Goal: Information Seeking & Learning: Compare options

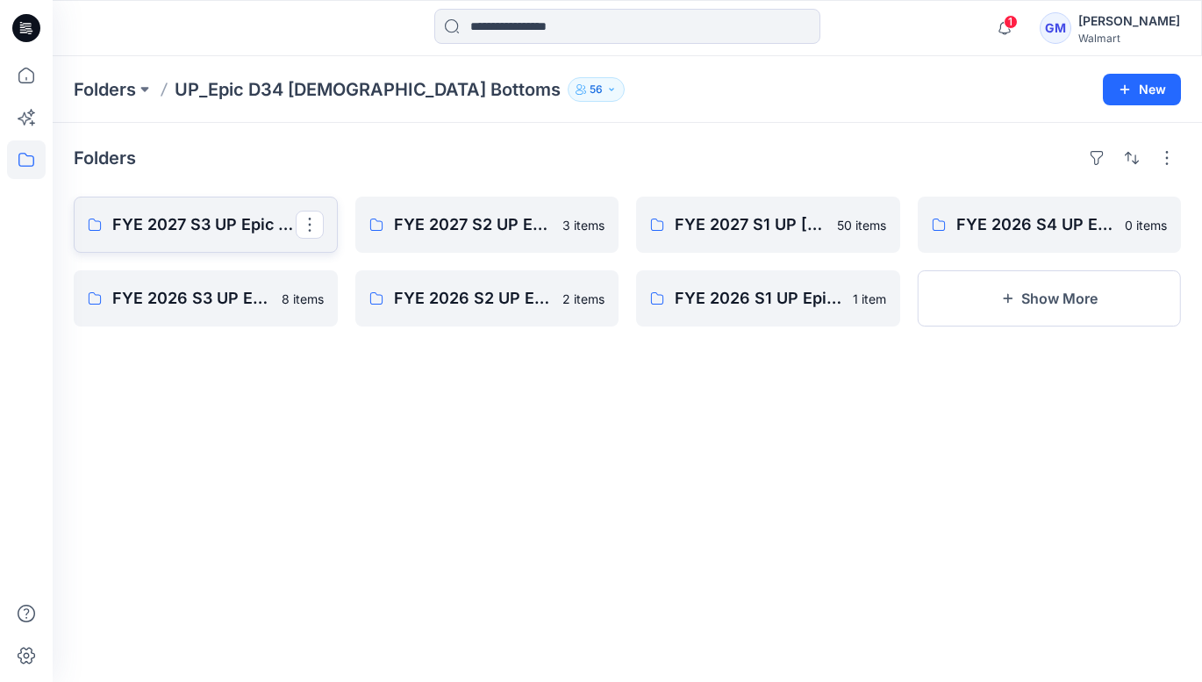
click at [216, 213] on p "FYE 2027 S3 UP Epic [PERSON_NAME]" at bounding box center [203, 224] width 183 height 25
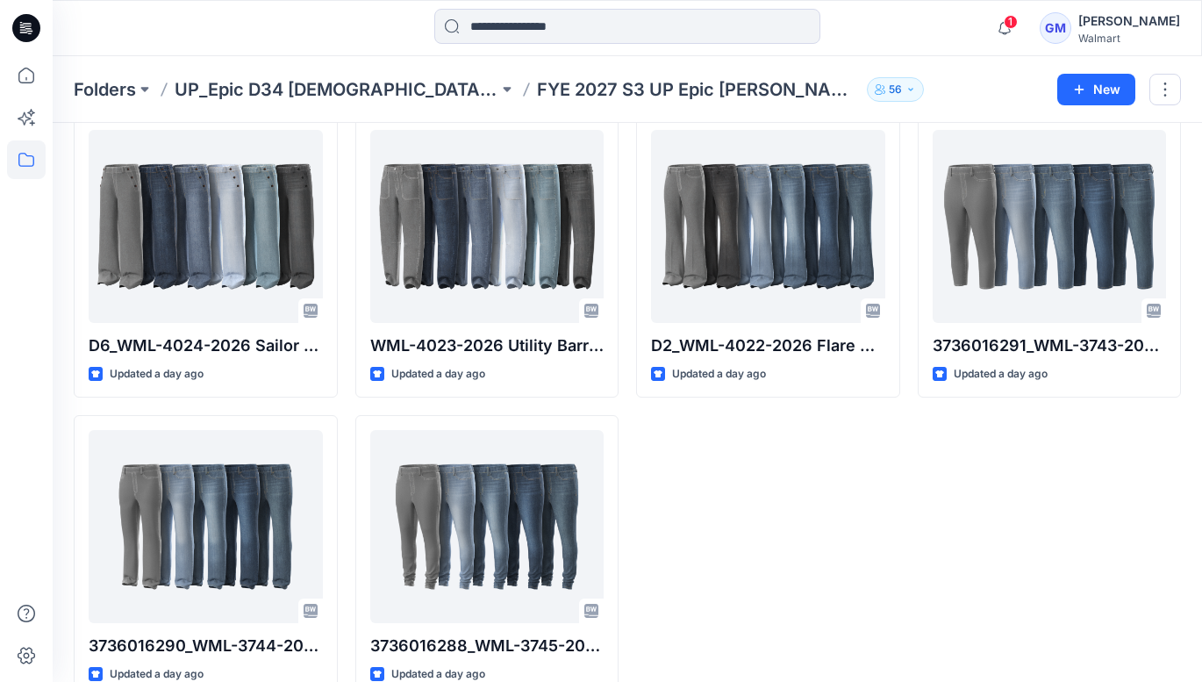
scroll to position [987, 0]
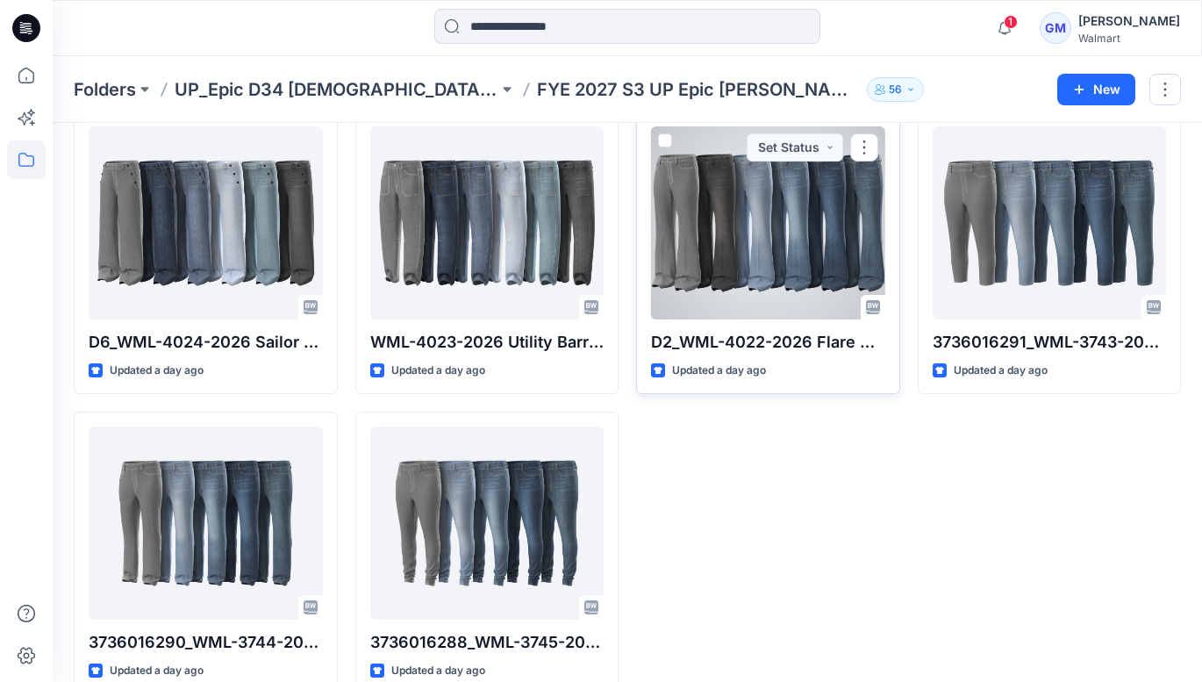
click at [781, 257] on div at bounding box center [768, 222] width 234 height 193
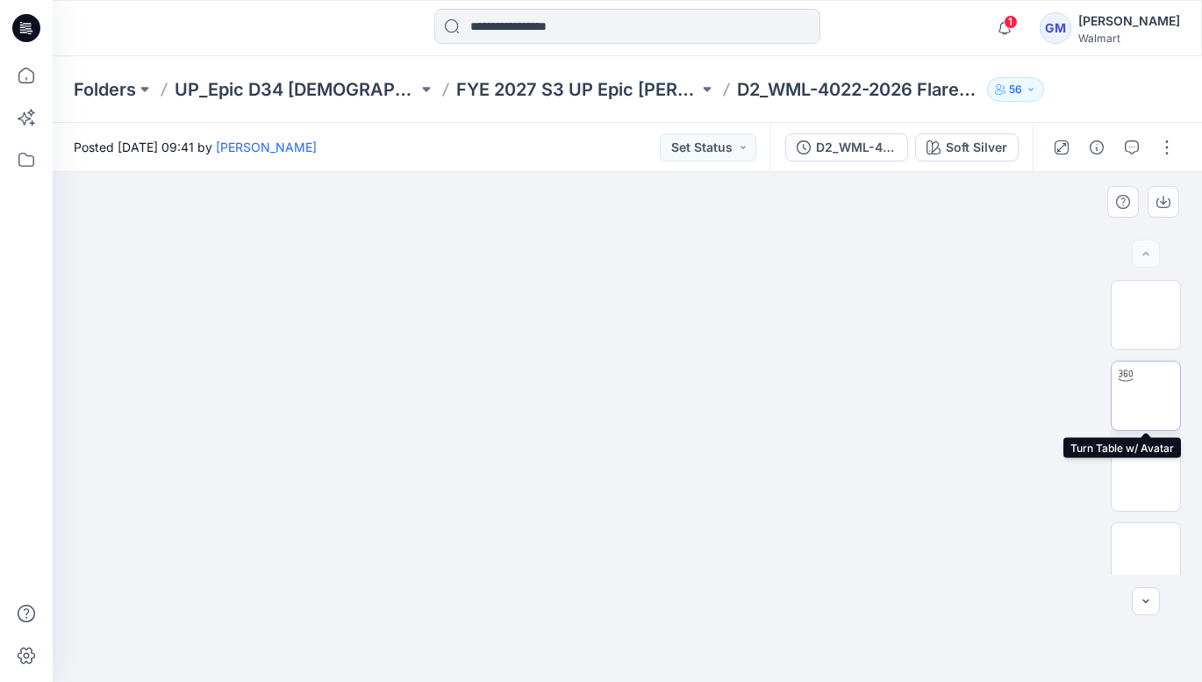
click at [1146, 396] on img at bounding box center [1146, 396] width 0 height 0
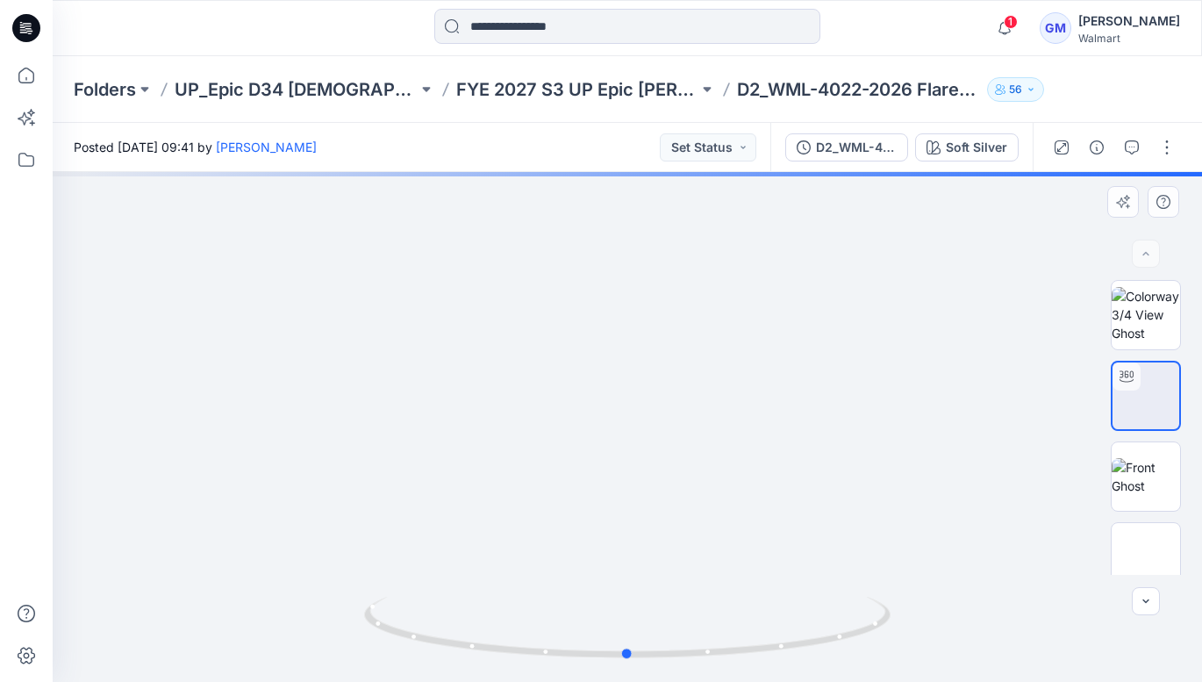
click at [678, 400] on div at bounding box center [628, 427] width 1150 height 510
drag, startPoint x: 678, startPoint y: 400, endPoint x: 678, endPoint y: 382, distance: 18.4
click at [678, 382] on div at bounding box center [628, 427] width 1150 height 510
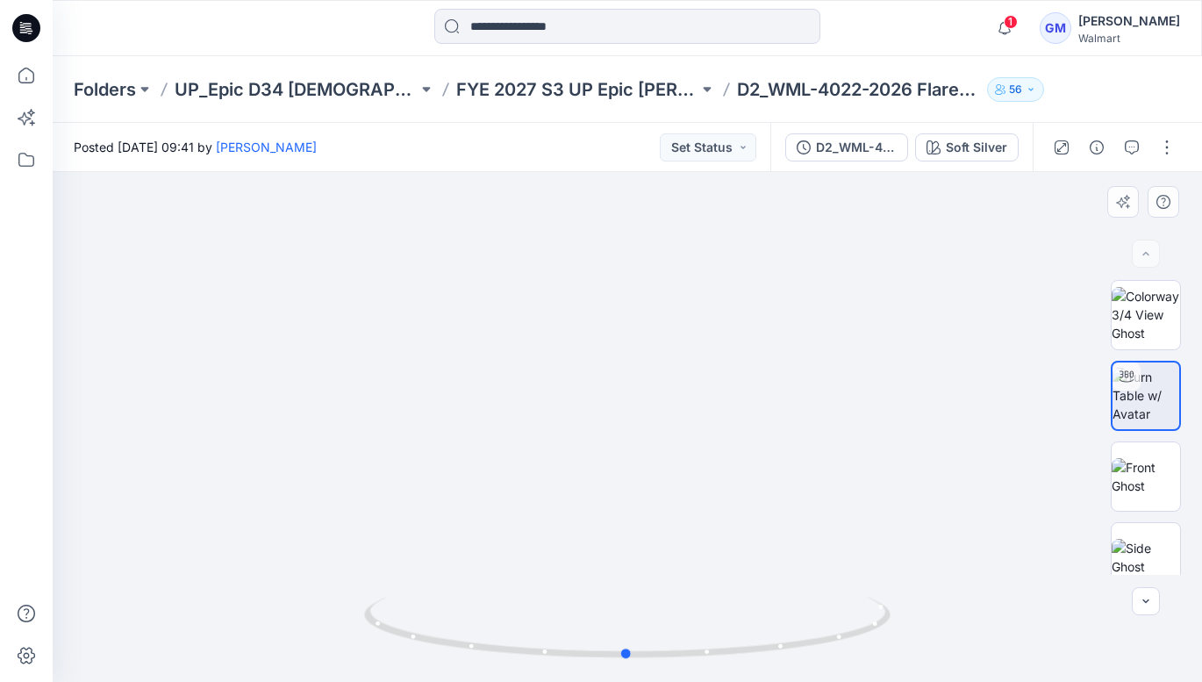
click at [677, 314] on div at bounding box center [628, 427] width 1150 height 510
click at [1156, 402] on img at bounding box center [1146, 395] width 67 height 55
click at [662, 651] on circle at bounding box center [663, 653] width 4 height 4
drag, startPoint x: 578, startPoint y: 651, endPoint x: 630, endPoint y: 652, distance: 51.8
click at [630, 652] on circle at bounding box center [631, 653] width 11 height 11
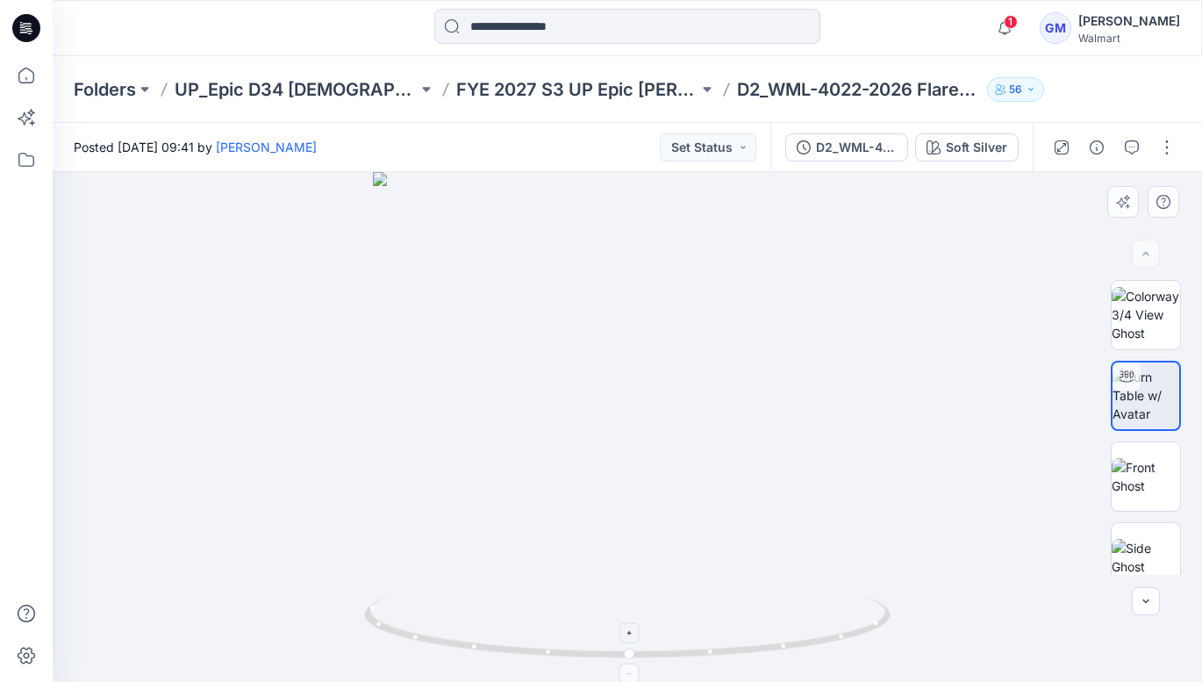
click at [630, 634] on icon at bounding box center [630, 633] width 4 height 4
drag, startPoint x: 619, startPoint y: 499, endPoint x: 616, endPoint y: 306, distance: 193.1
click at [616, 306] on img at bounding box center [627, 333] width 699 height 697
click at [628, 307] on img at bounding box center [627, 335] width 699 height 693
click at [629, 672] on foreignobject at bounding box center [630, 673] width 20 height 20
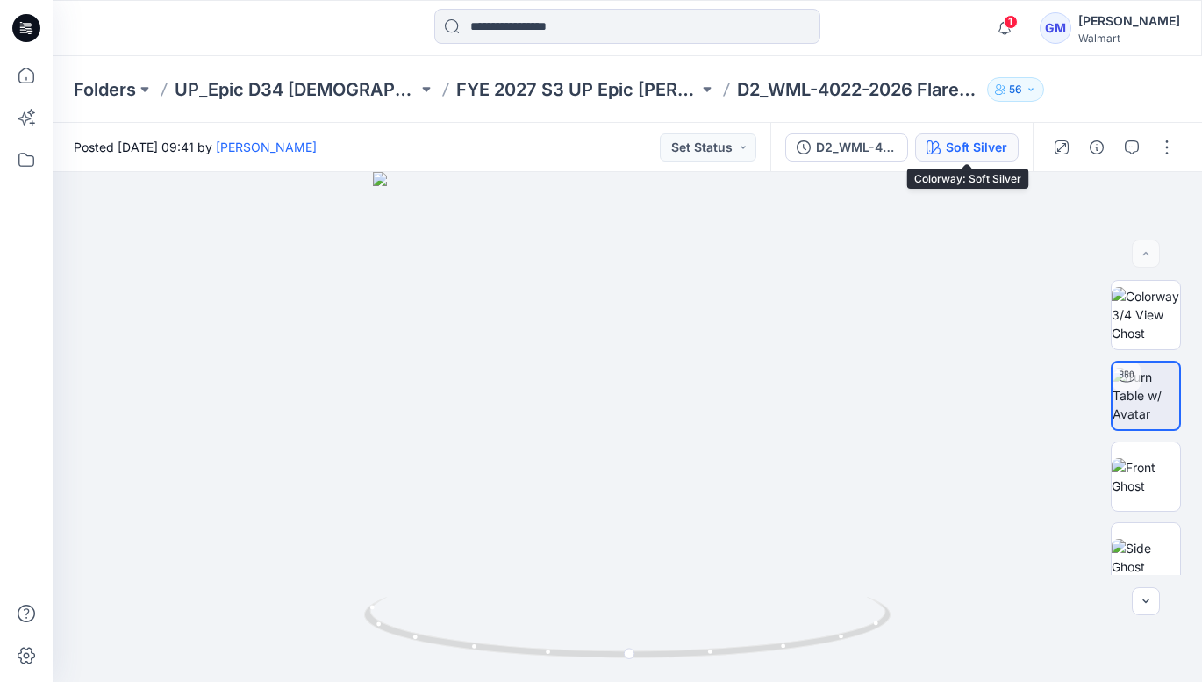
click at [979, 148] on div "Soft Silver" at bounding box center [976, 147] width 61 height 19
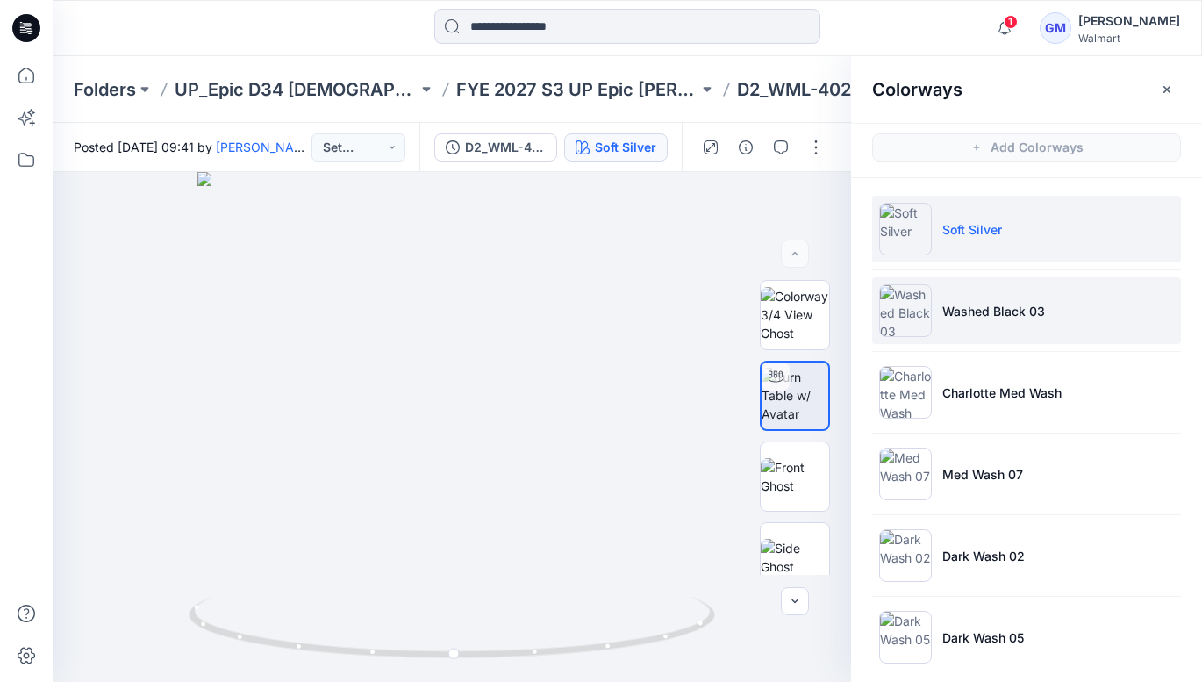
click at [911, 309] on img at bounding box center [905, 310] width 53 height 53
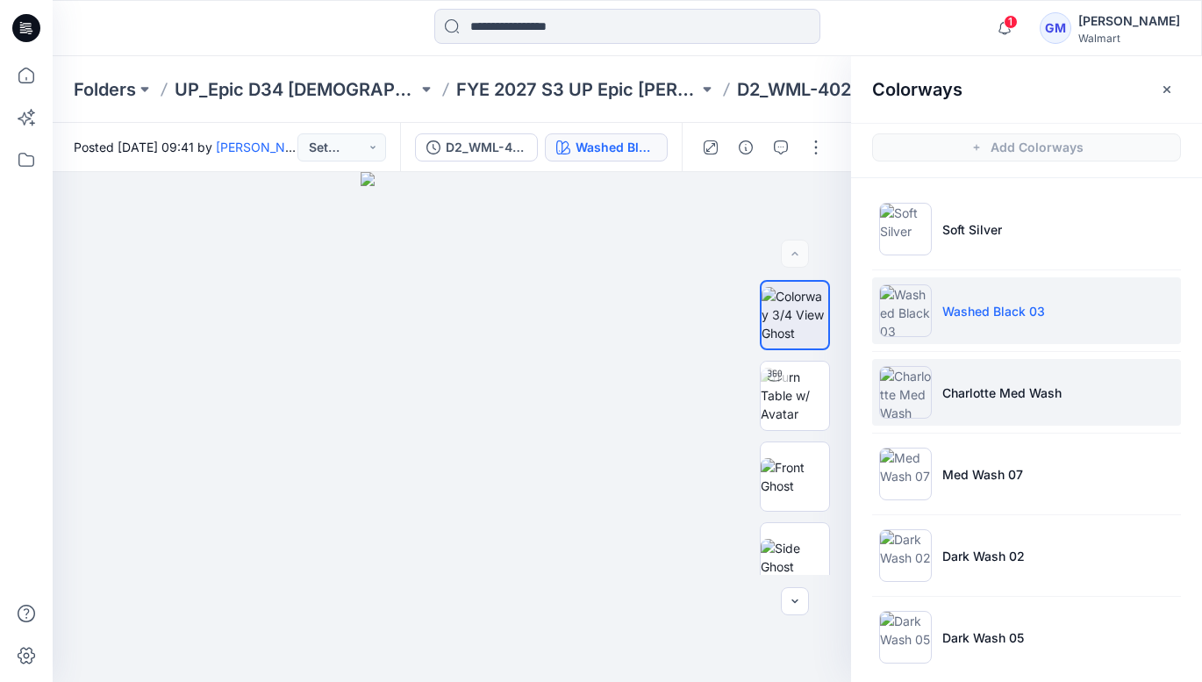
click at [913, 396] on img at bounding box center [905, 392] width 53 height 53
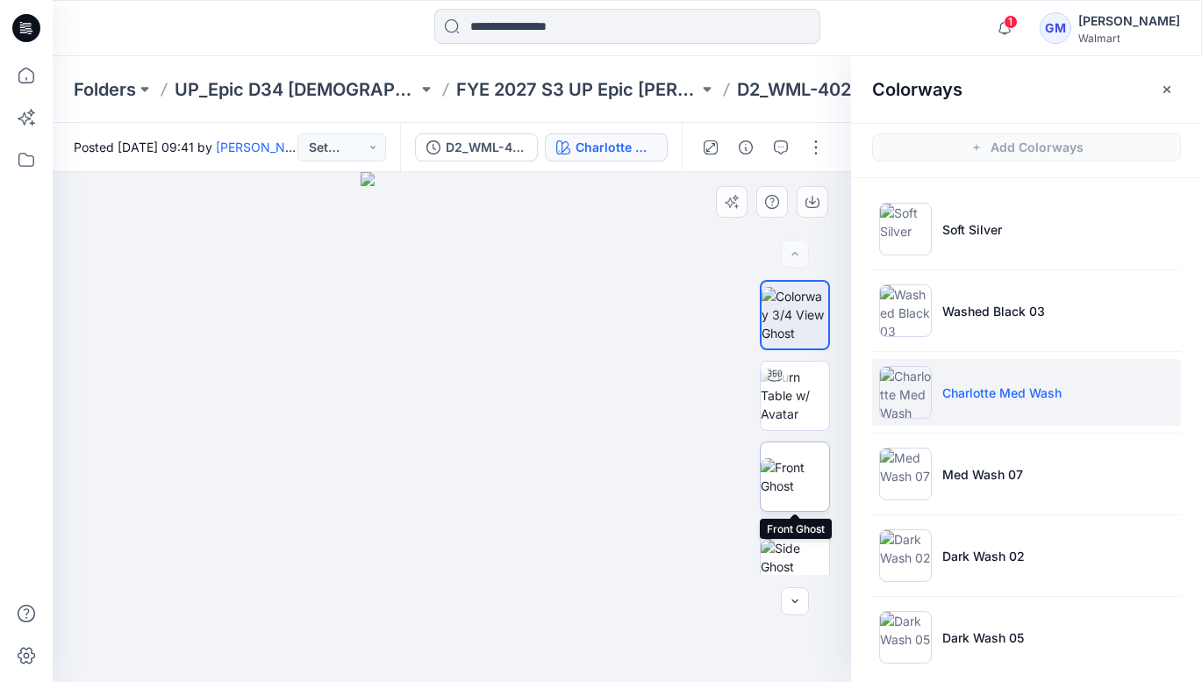
click at [807, 458] on img at bounding box center [795, 476] width 68 height 37
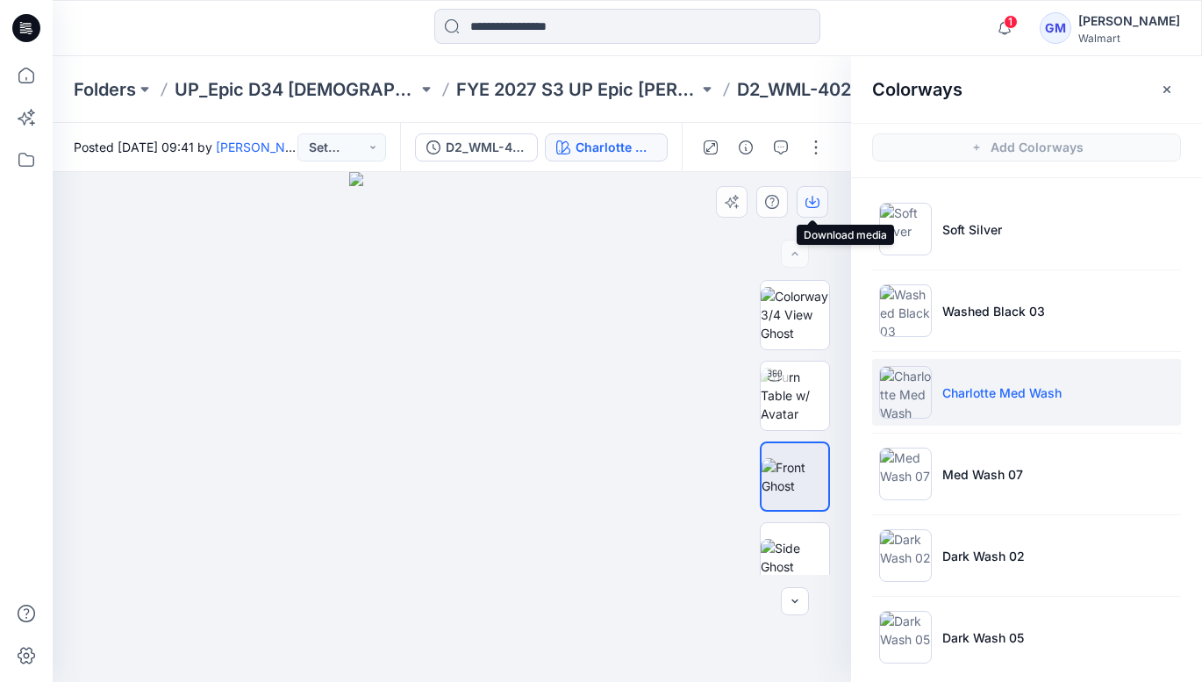
click at [817, 198] on icon "button" at bounding box center [813, 203] width 14 height 10
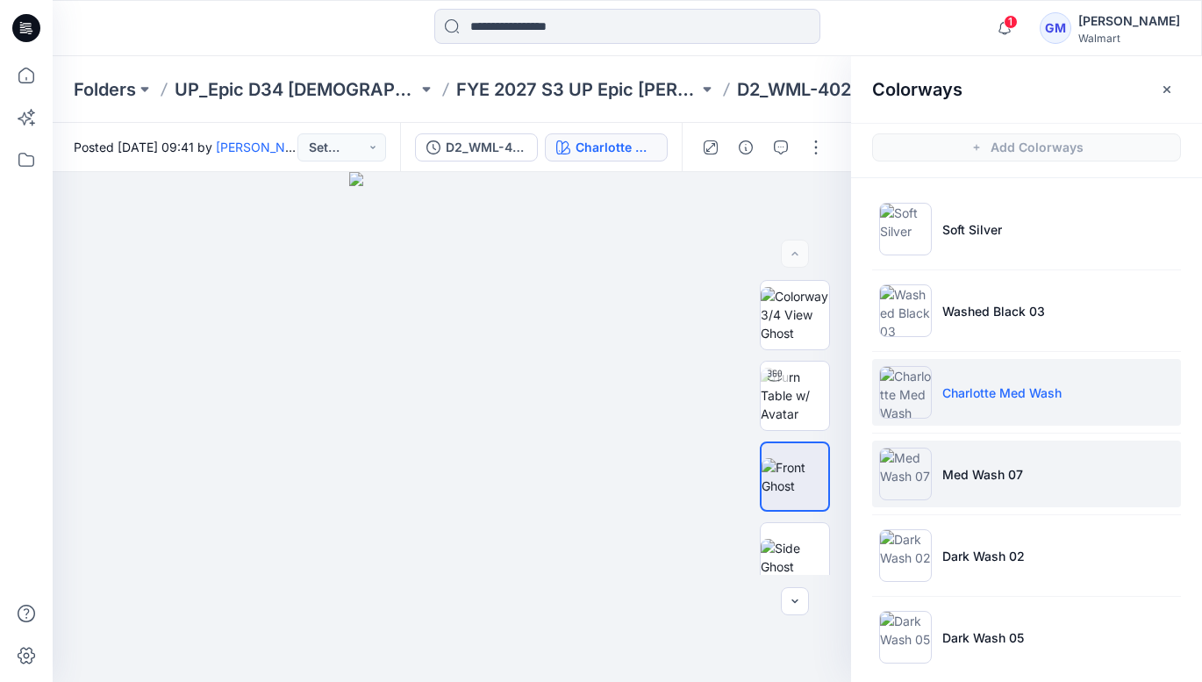
click at [1001, 472] on p "Med Wash 07" at bounding box center [982, 474] width 81 height 18
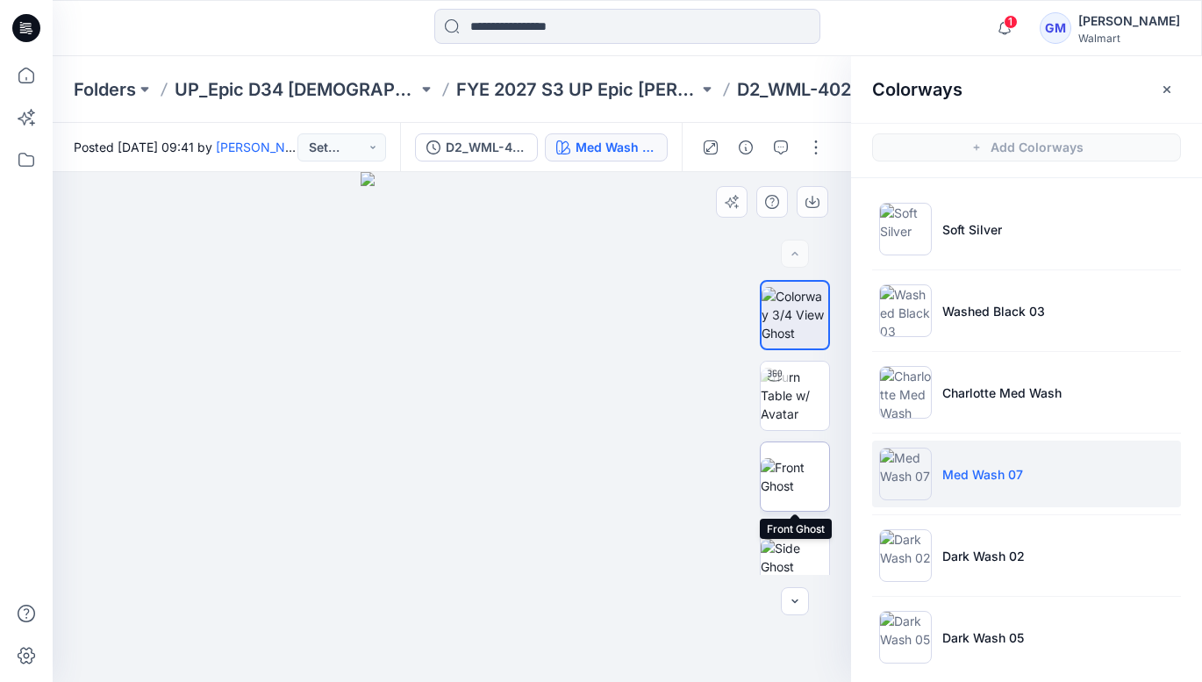
click at [806, 482] on img at bounding box center [795, 476] width 68 height 37
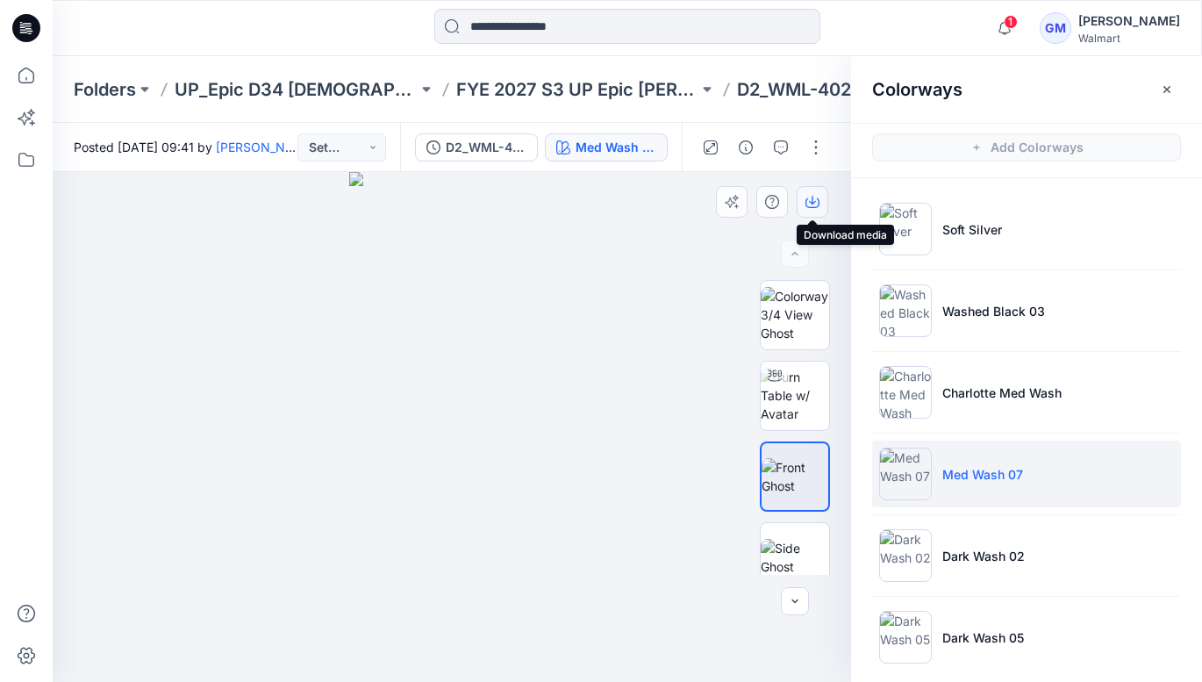
click at [817, 206] on icon "button" at bounding box center [813, 202] width 14 height 14
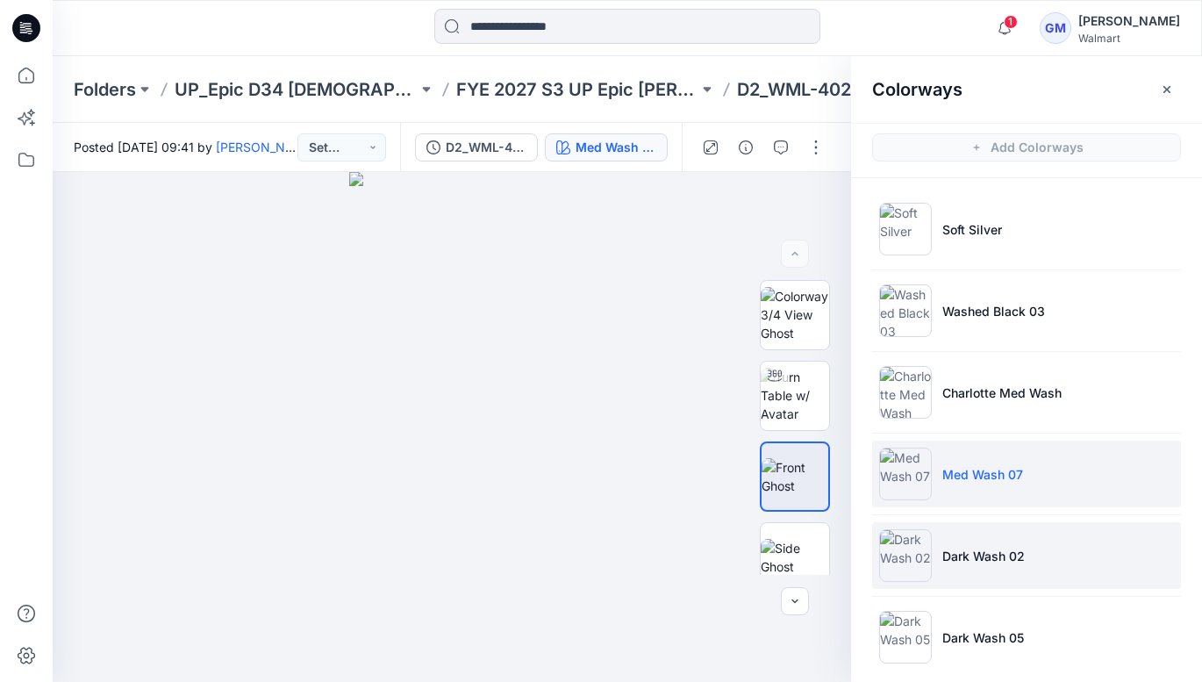
click at [973, 550] on p "Dark Wash 02" at bounding box center [983, 556] width 82 height 18
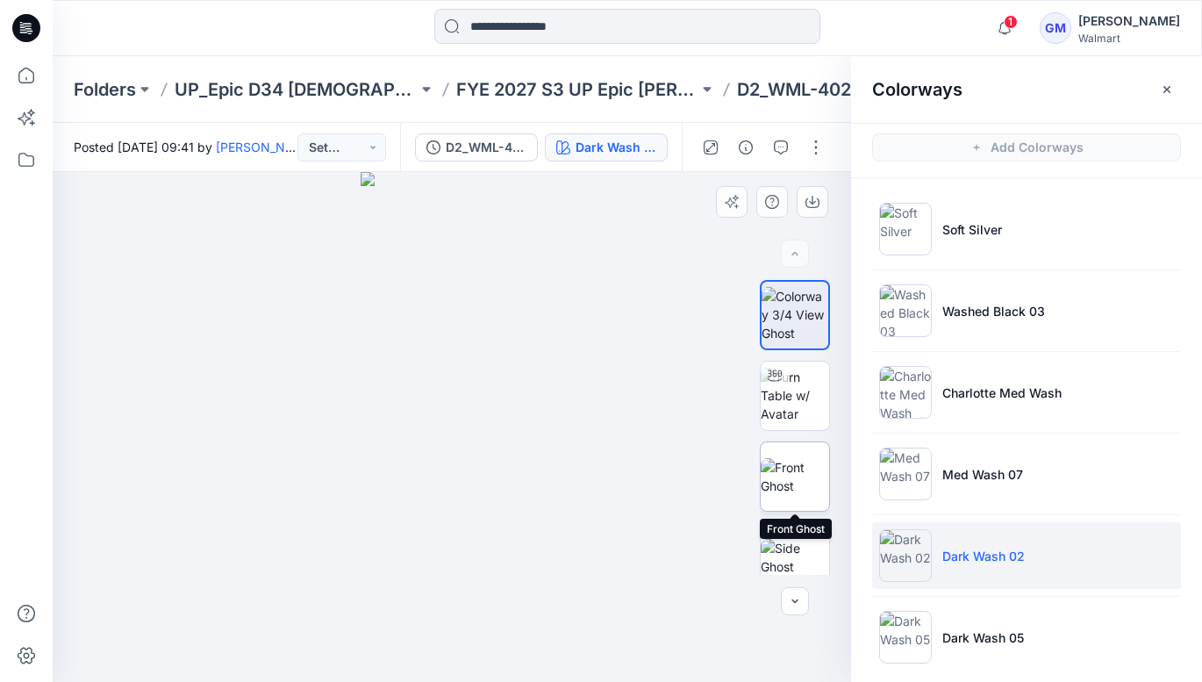
click at [785, 477] on img at bounding box center [795, 476] width 68 height 37
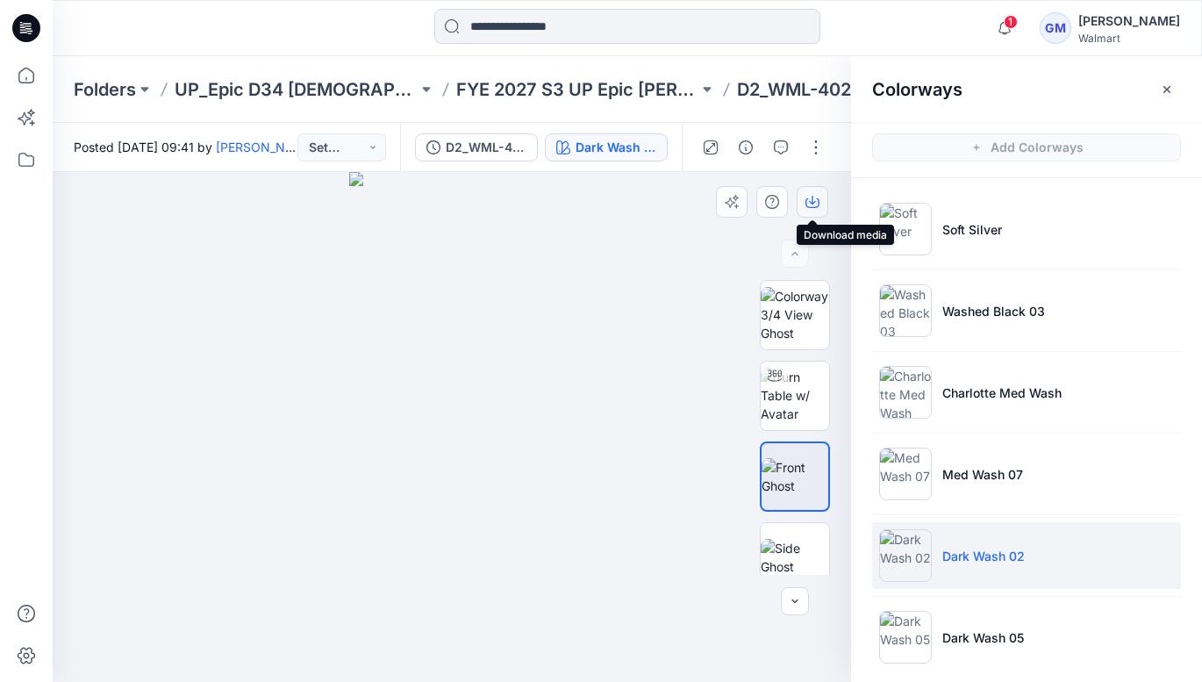
click at [813, 199] on icon "button" at bounding box center [813, 202] width 14 height 14
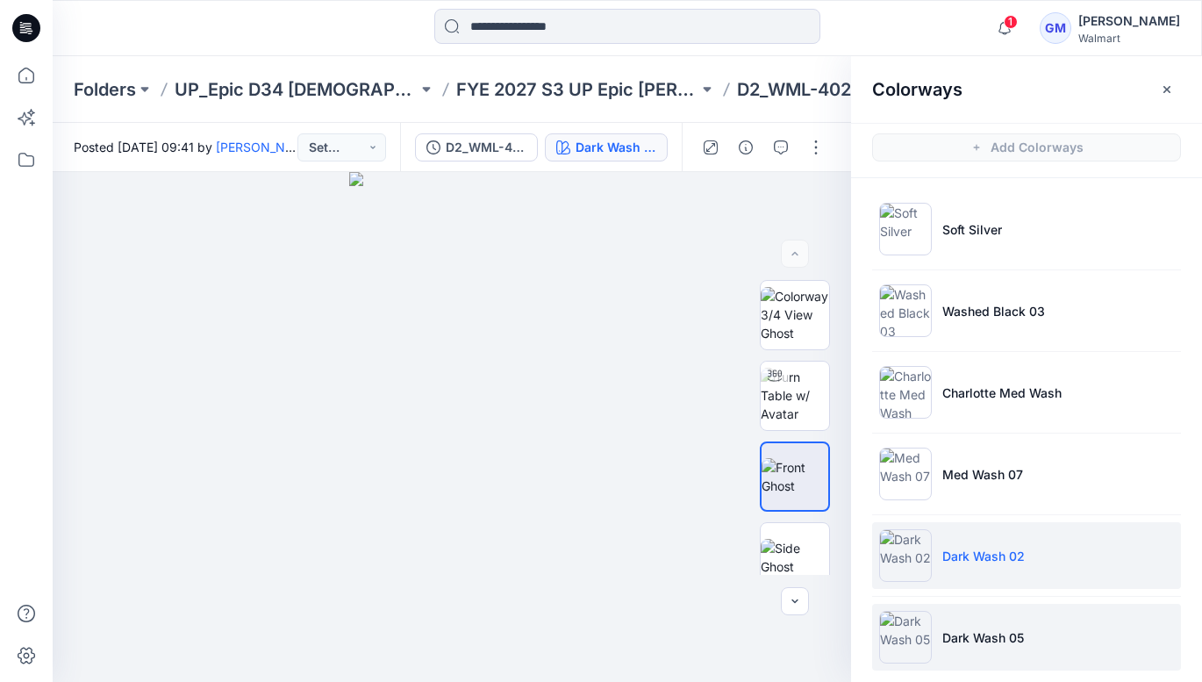
click at [1008, 638] on p "Dark Wash 05" at bounding box center [983, 637] width 82 height 18
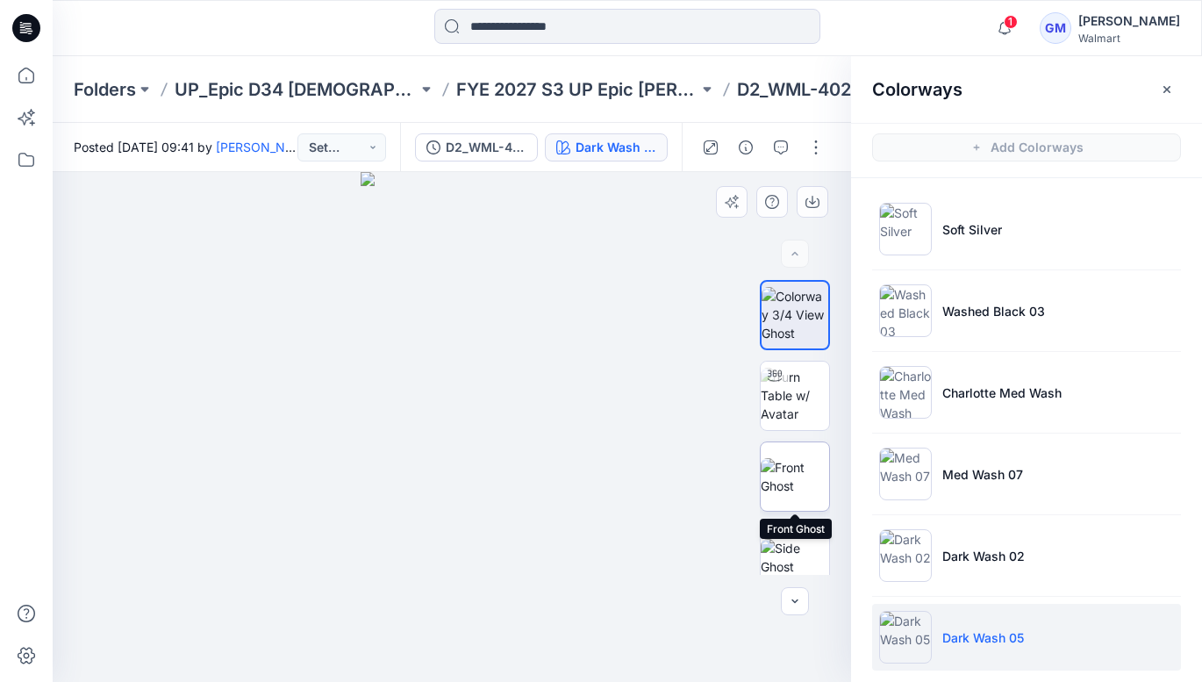
click at [803, 488] on img at bounding box center [795, 476] width 68 height 37
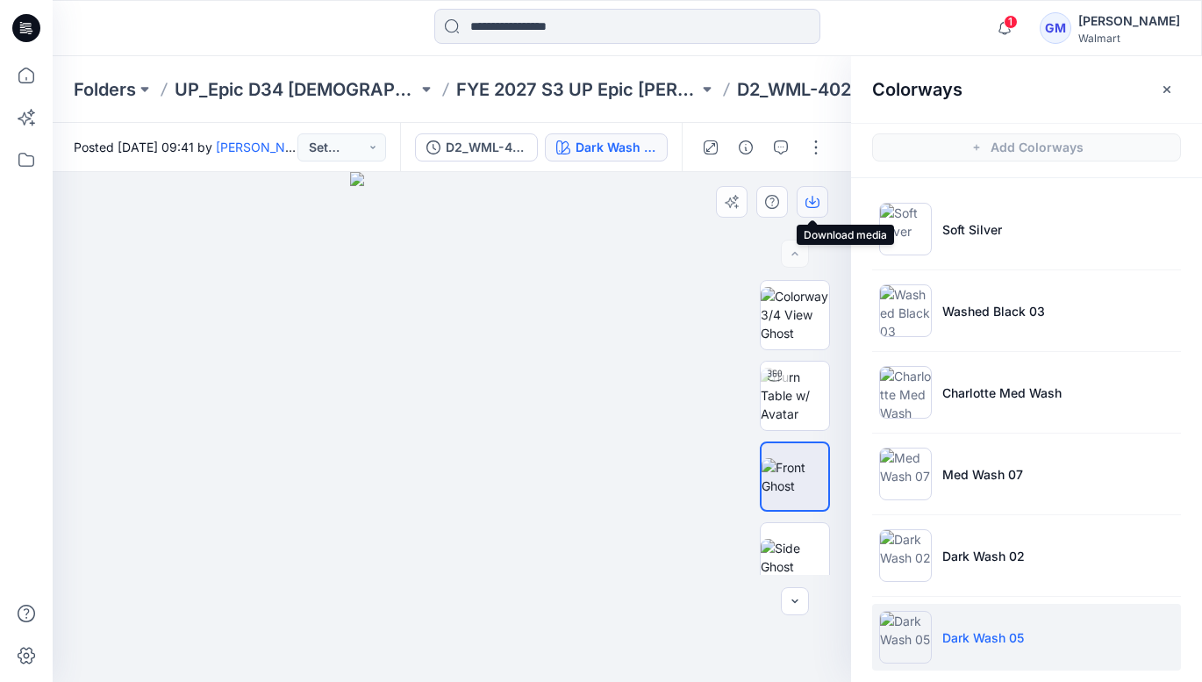
click at [810, 201] on icon "button" at bounding box center [812, 200] width 7 height 9
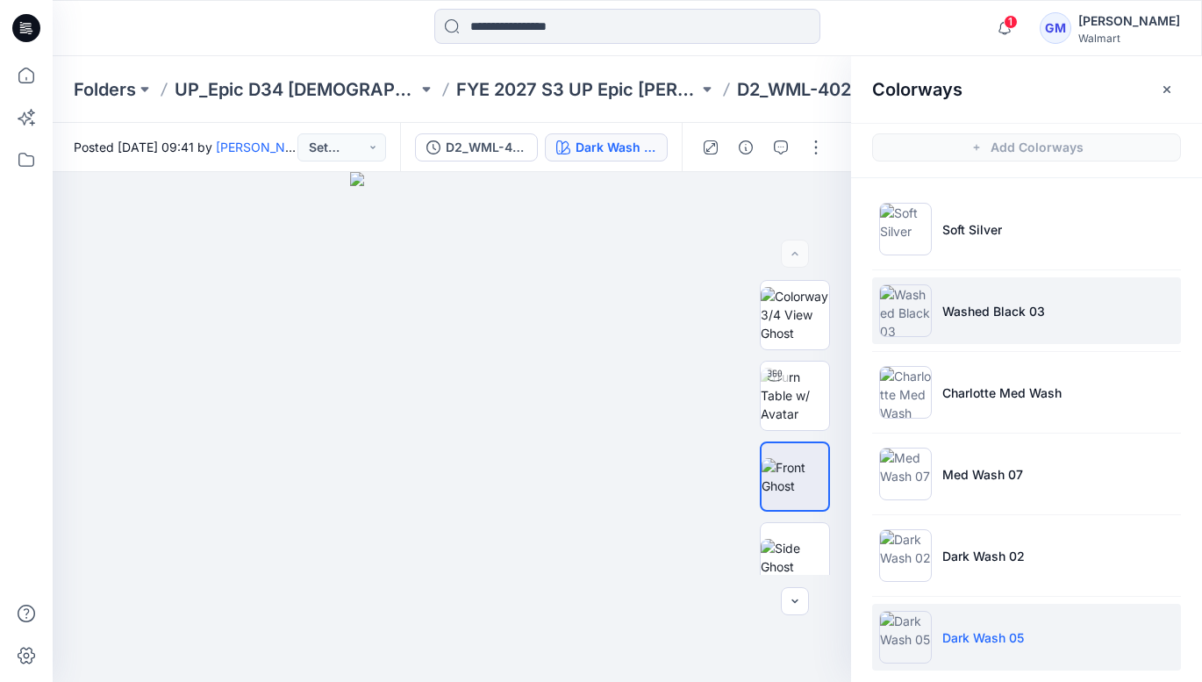
click at [975, 312] on p "Washed Black 03" at bounding box center [993, 311] width 103 height 18
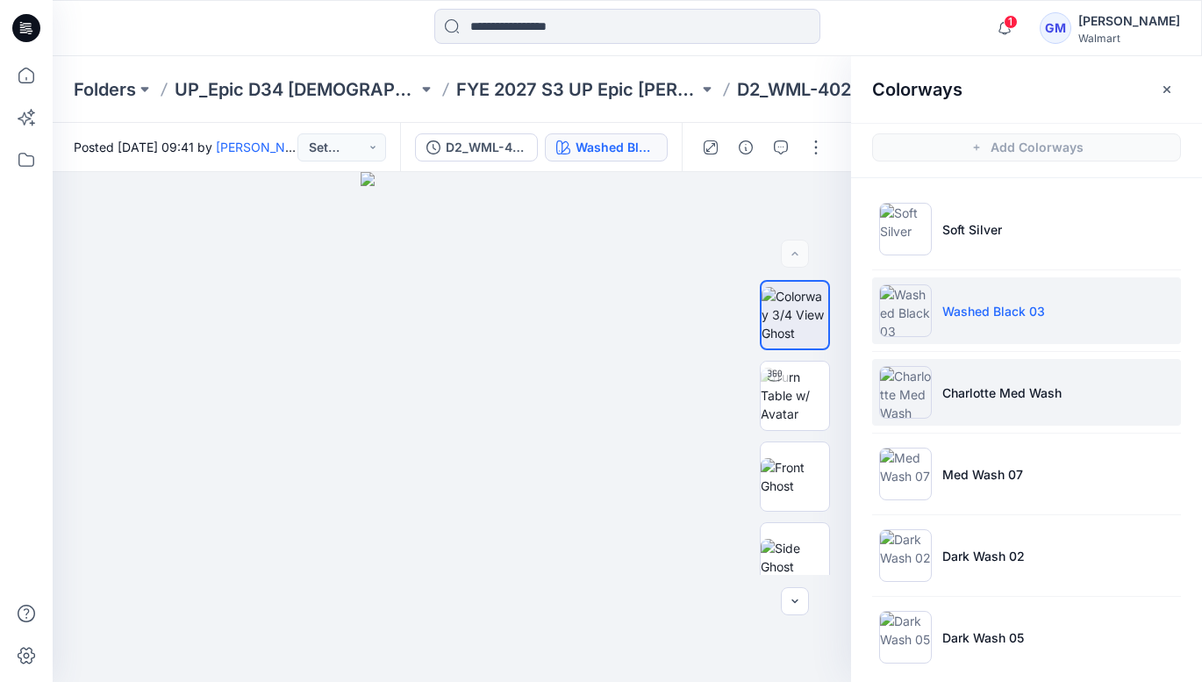
scroll to position [15, 0]
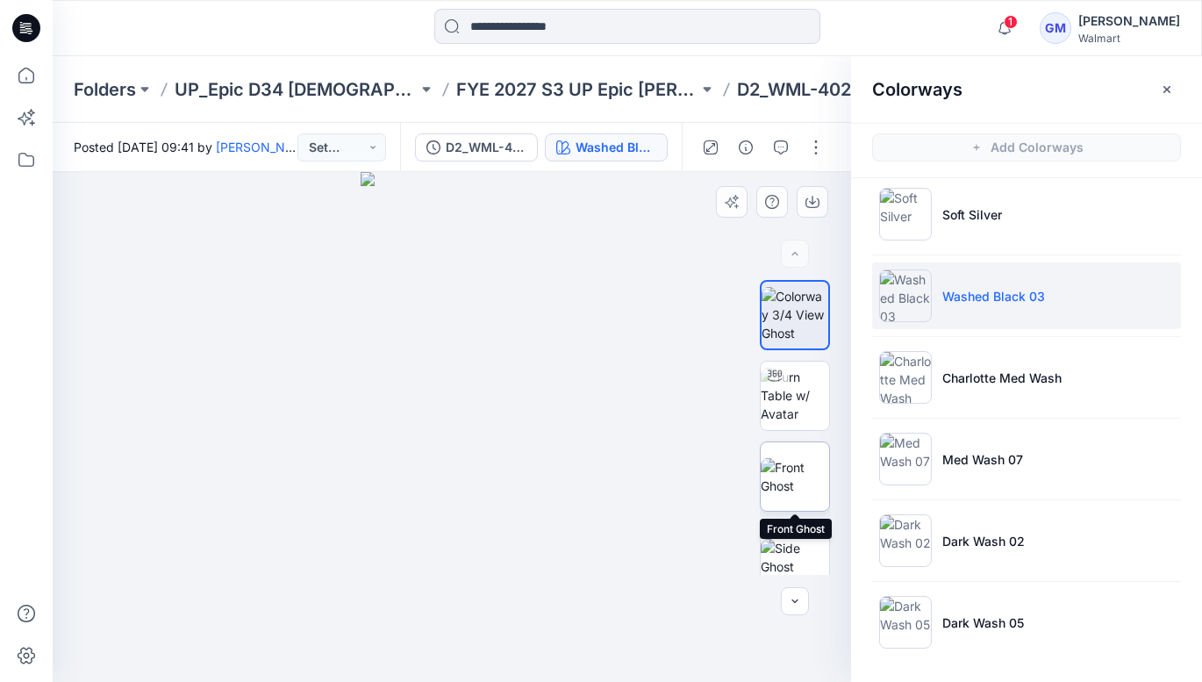
click at [797, 464] on img at bounding box center [795, 476] width 68 height 37
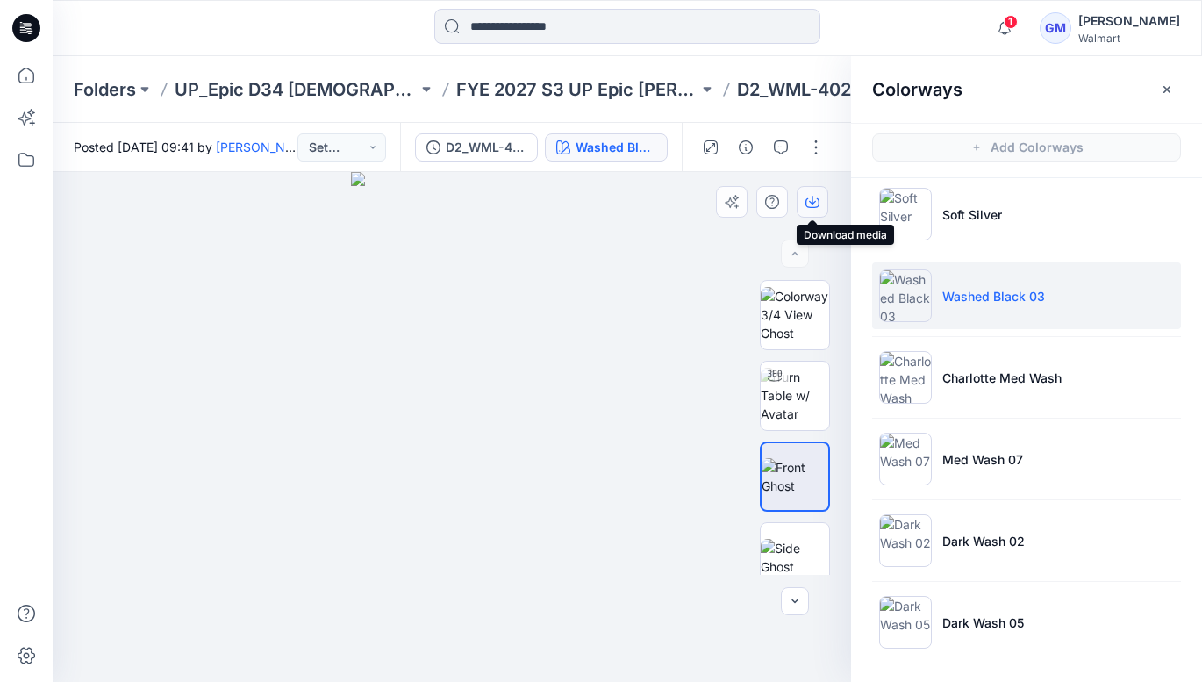
click at [815, 197] on icon "button" at bounding box center [813, 202] width 14 height 14
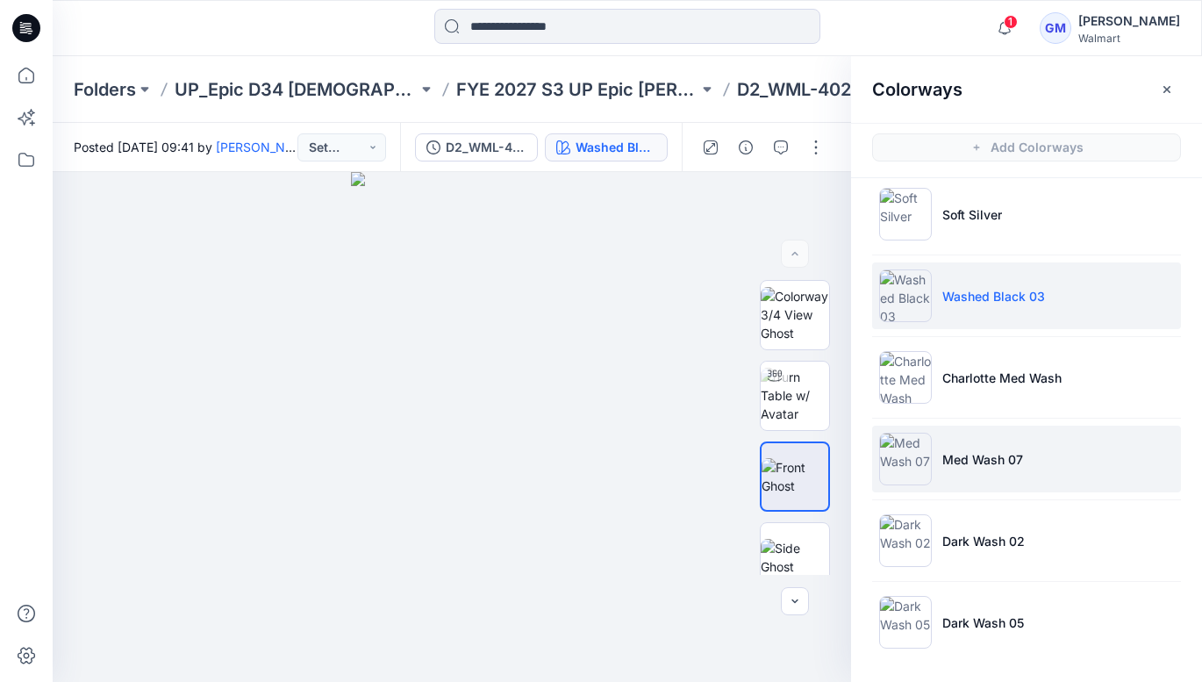
click at [980, 463] on p "Med Wash 07" at bounding box center [982, 459] width 81 height 18
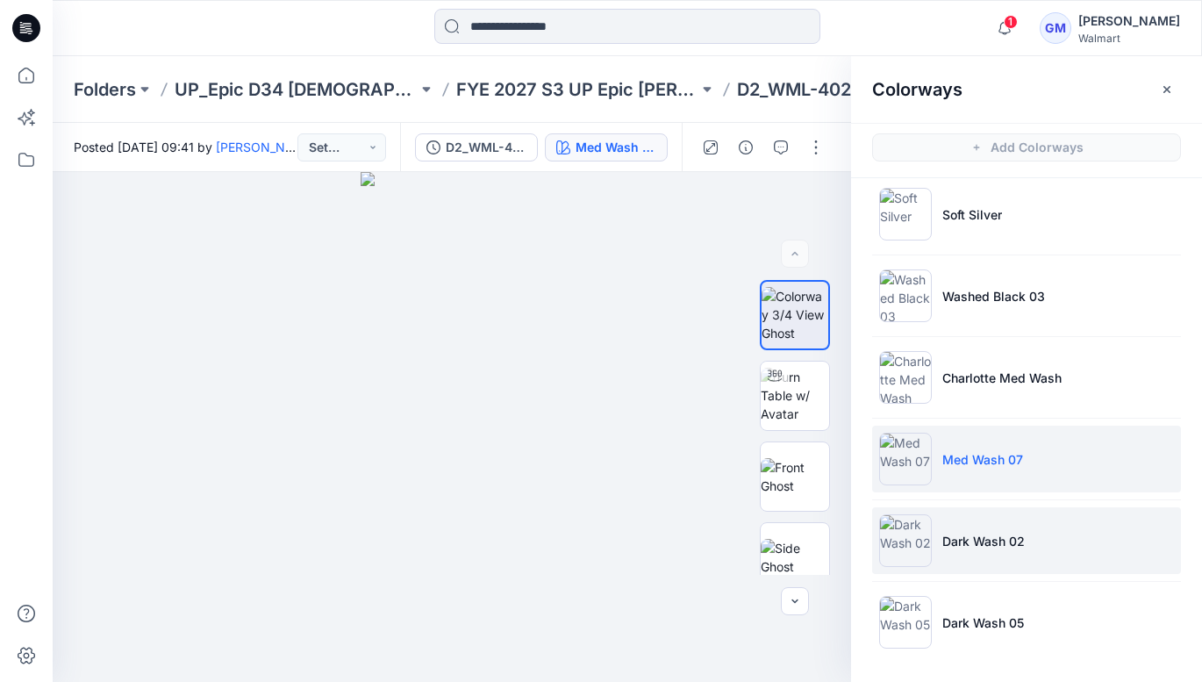
click at [987, 545] on p "Dark Wash 02" at bounding box center [983, 541] width 82 height 18
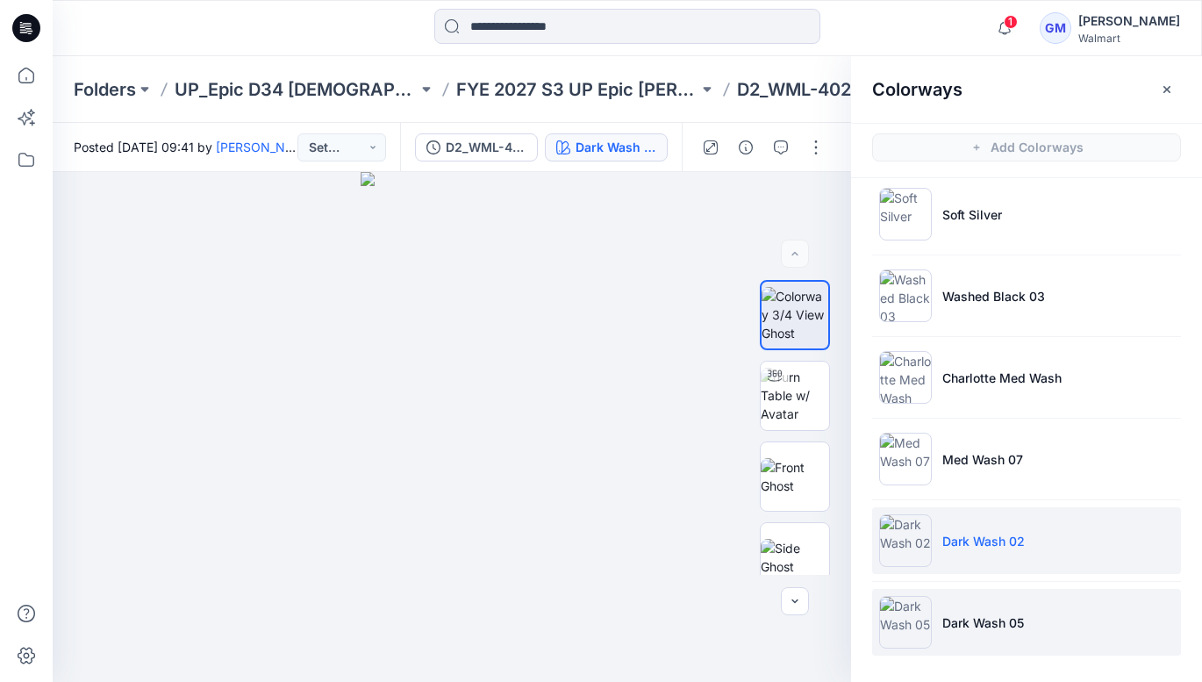
click at [983, 620] on p "Dark Wash 05" at bounding box center [983, 622] width 82 height 18
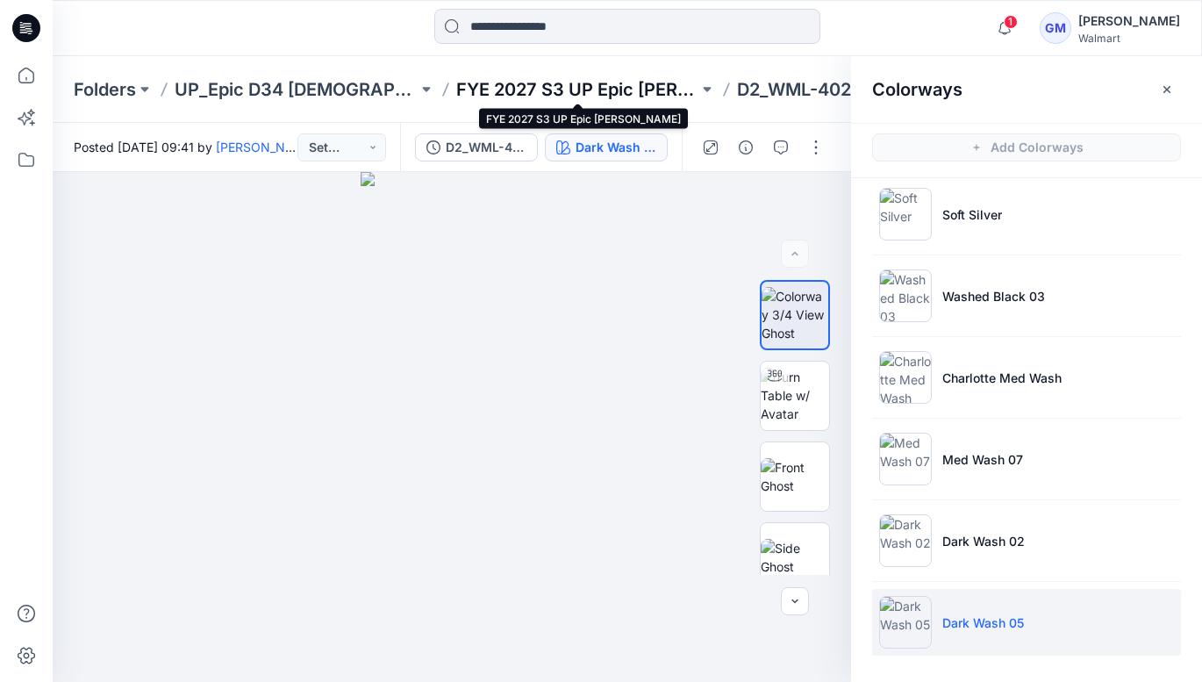
click at [602, 90] on p "FYE 2027 S3 UP Epic [PERSON_NAME]" at bounding box center [577, 89] width 243 height 25
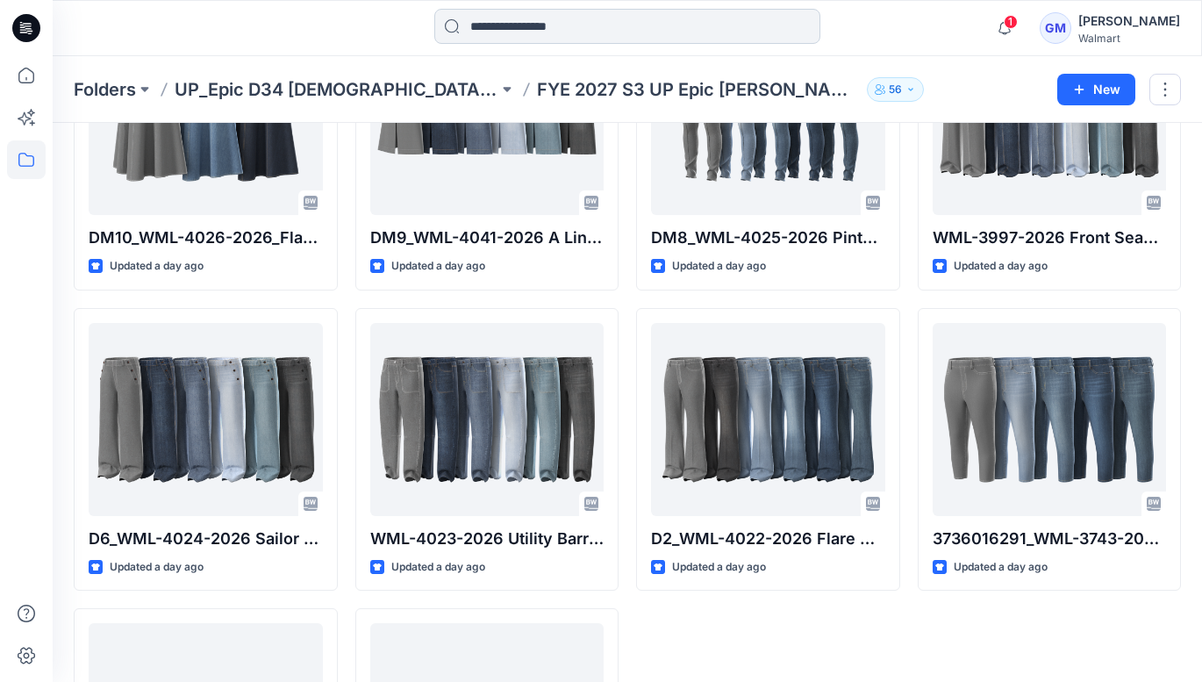
scroll to position [794, 0]
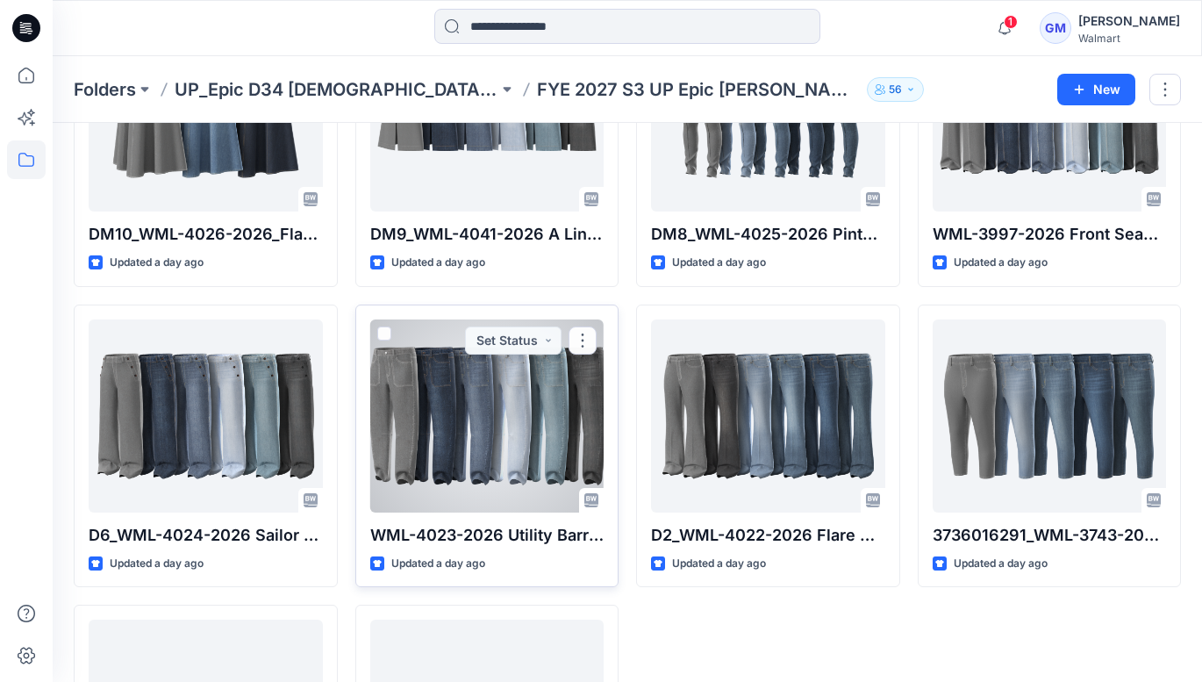
click at [506, 393] on div at bounding box center [487, 415] width 234 height 193
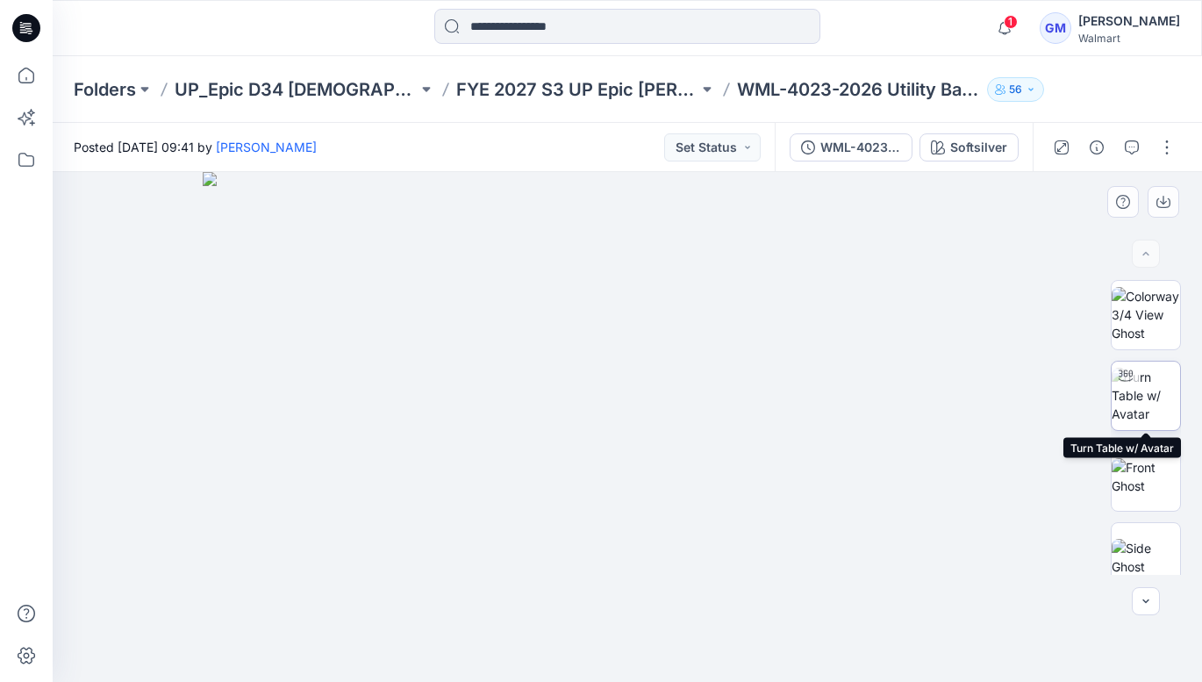
click at [1148, 401] on img at bounding box center [1146, 395] width 68 height 55
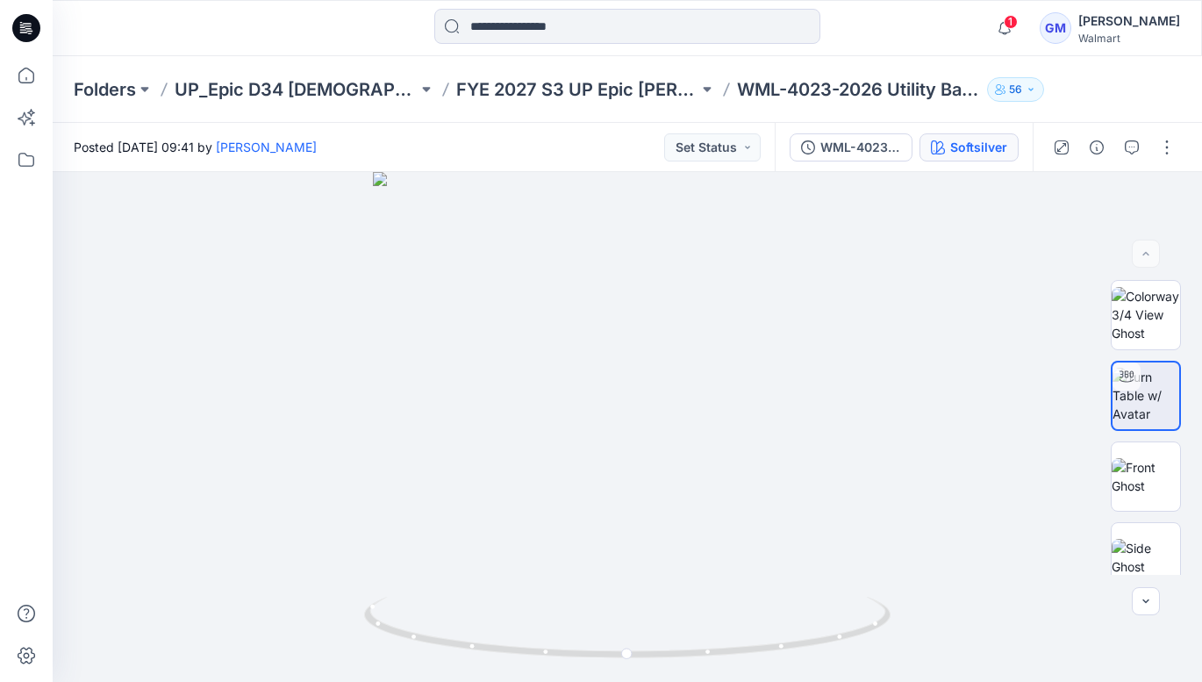
click at [997, 147] on div "Softsilver" at bounding box center [978, 147] width 57 height 19
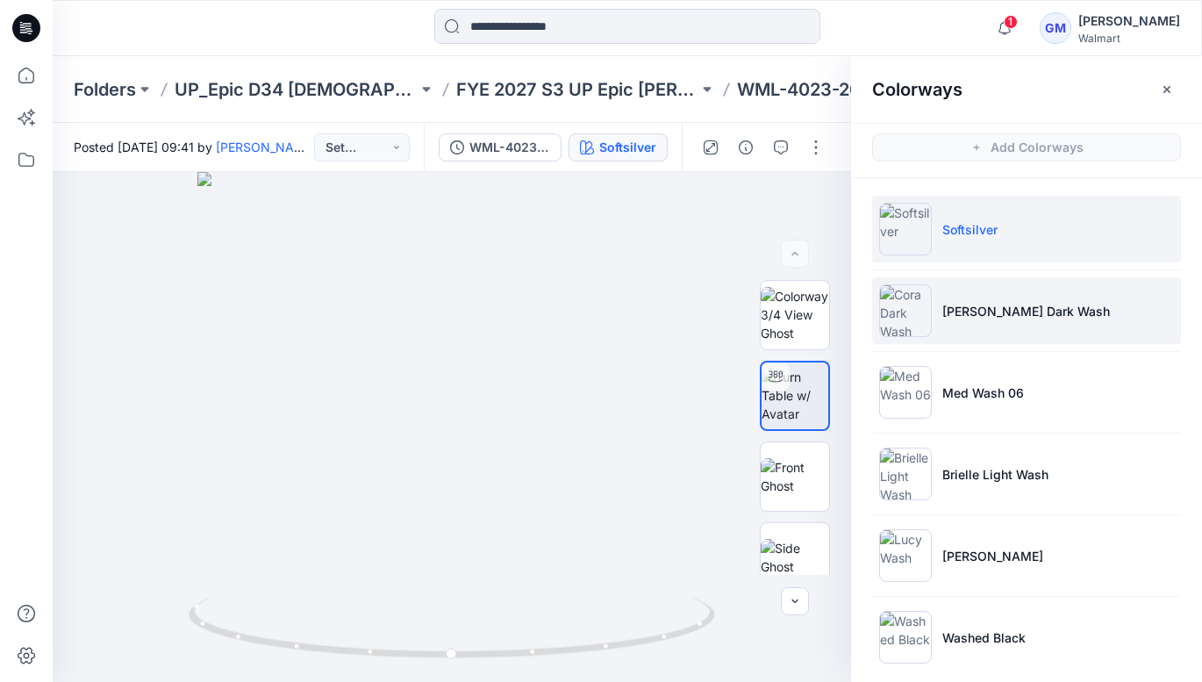
click at [995, 305] on p "[PERSON_NAME] Dark Wash" at bounding box center [1026, 311] width 168 height 18
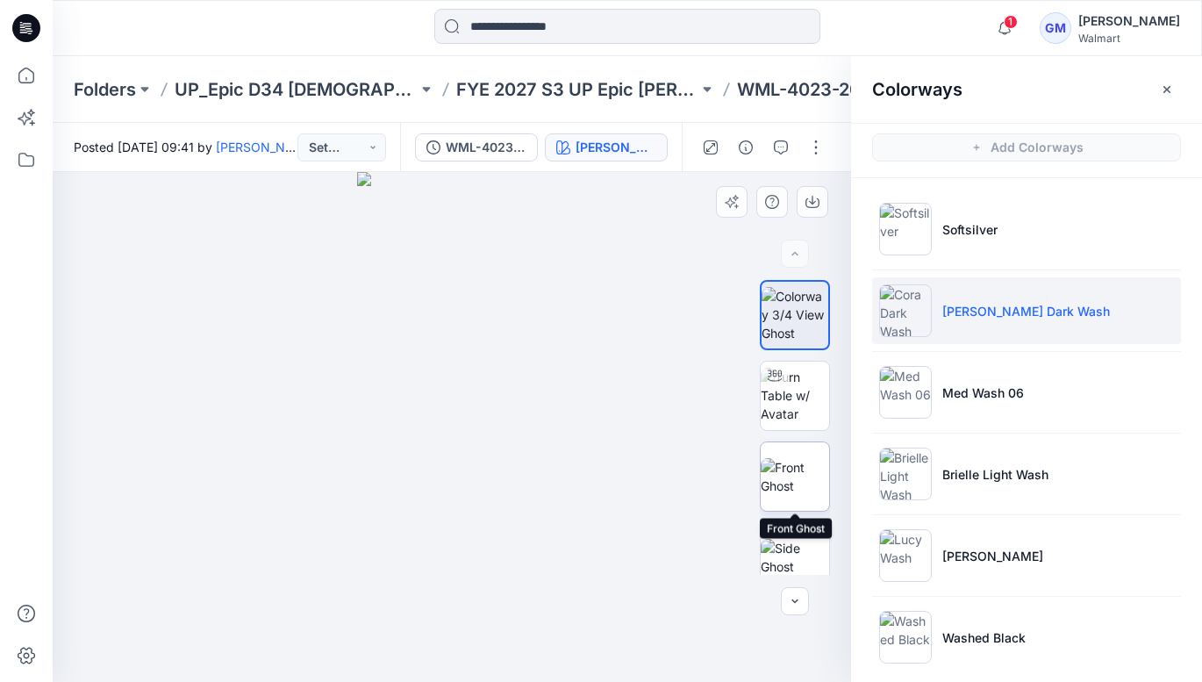
click at [799, 458] on img at bounding box center [795, 476] width 68 height 37
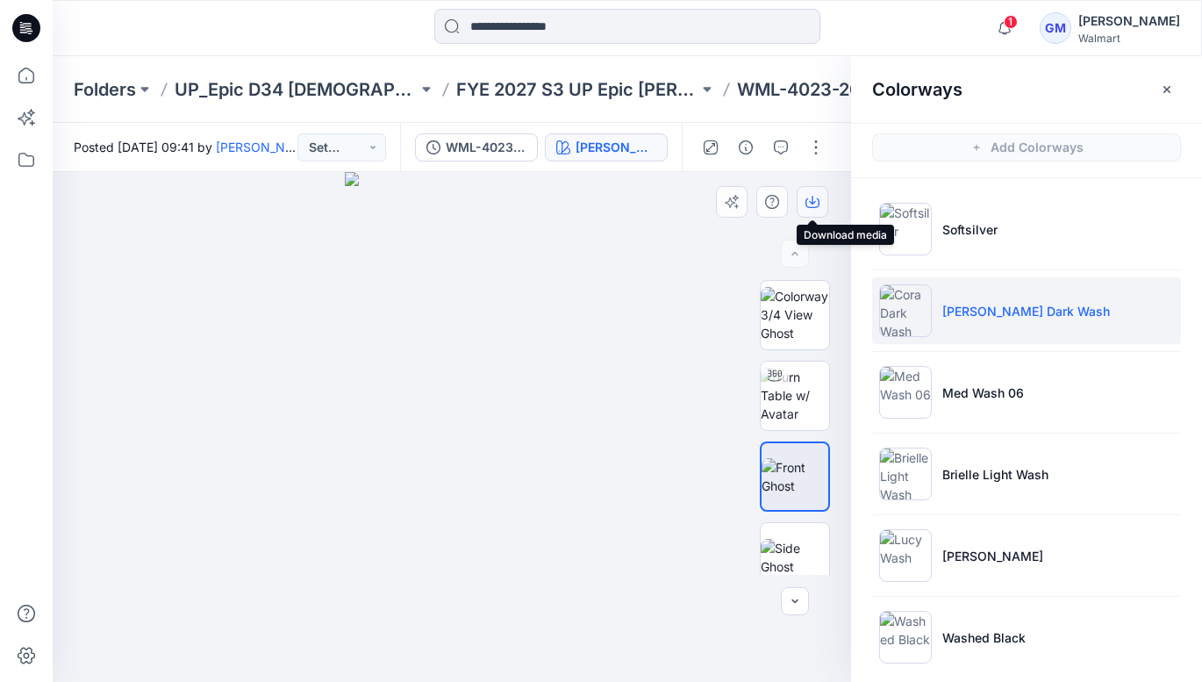
click at [814, 199] on icon "button" at bounding box center [813, 202] width 14 height 14
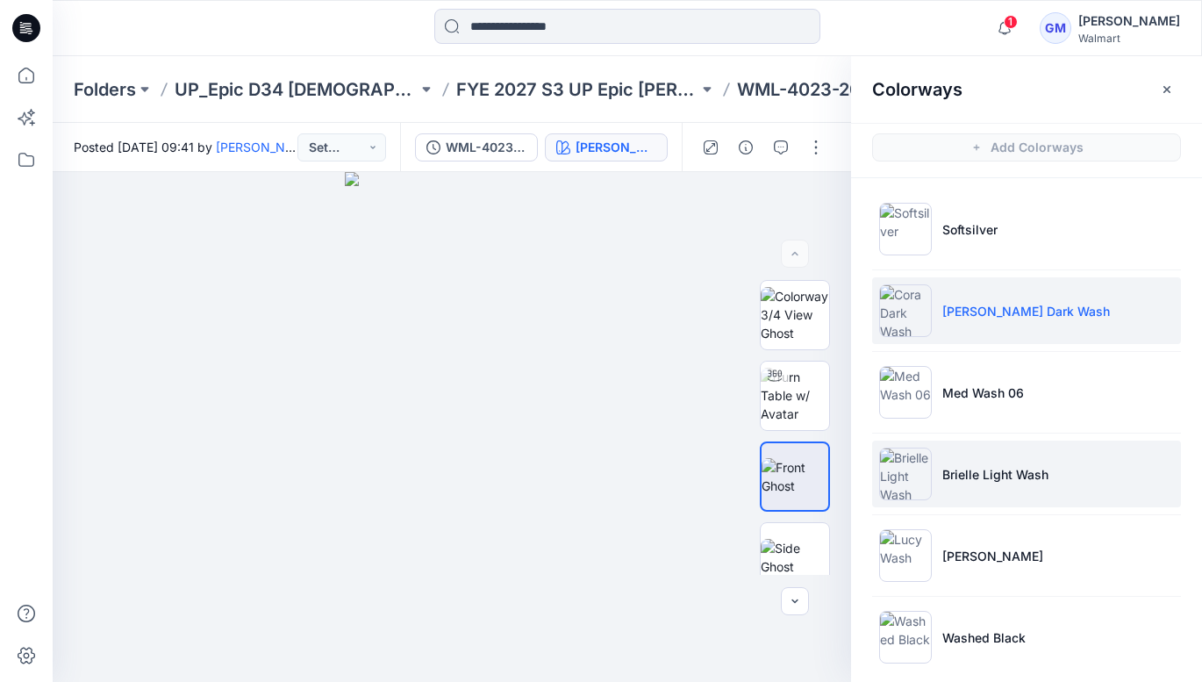
click at [1004, 477] on p "Brielle Light Wash" at bounding box center [995, 474] width 106 height 18
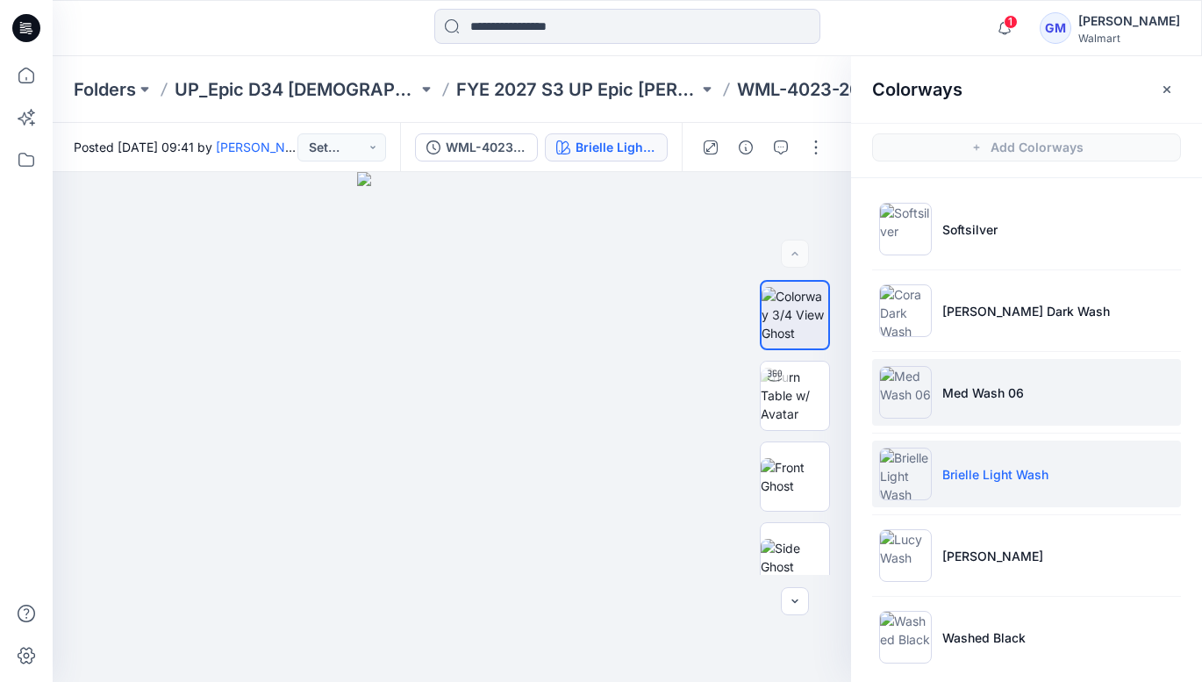
click at [992, 398] on p "Med Wash 06" at bounding box center [983, 392] width 82 height 18
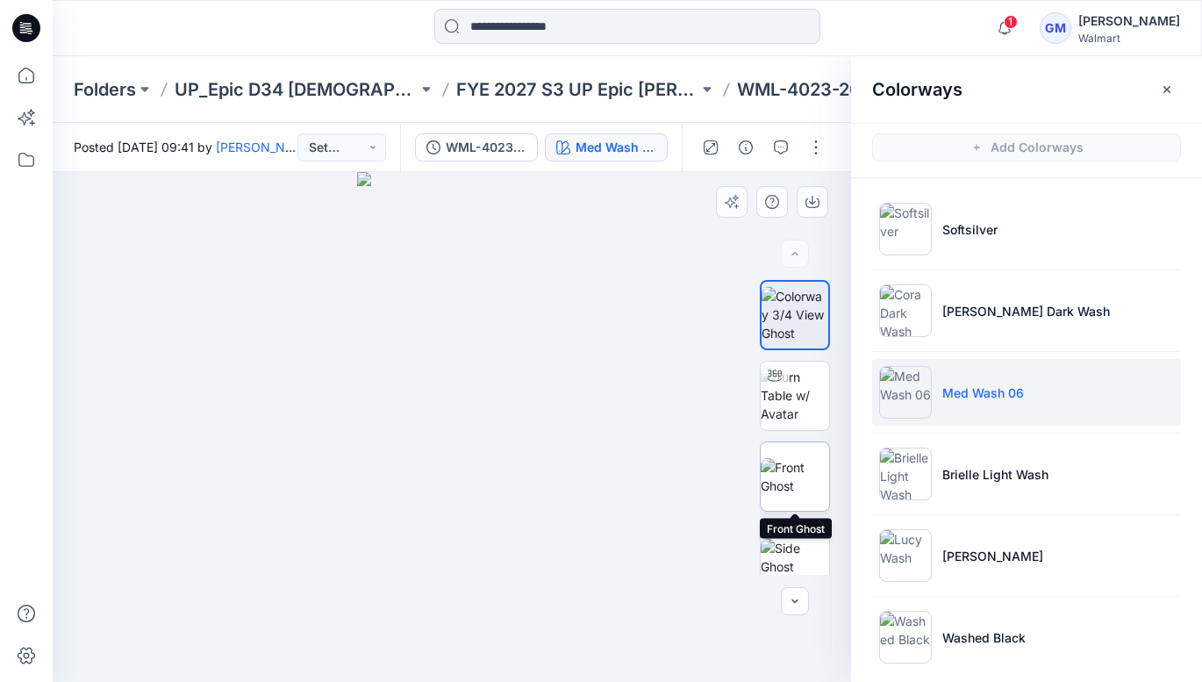
click at [804, 486] on img at bounding box center [795, 476] width 68 height 37
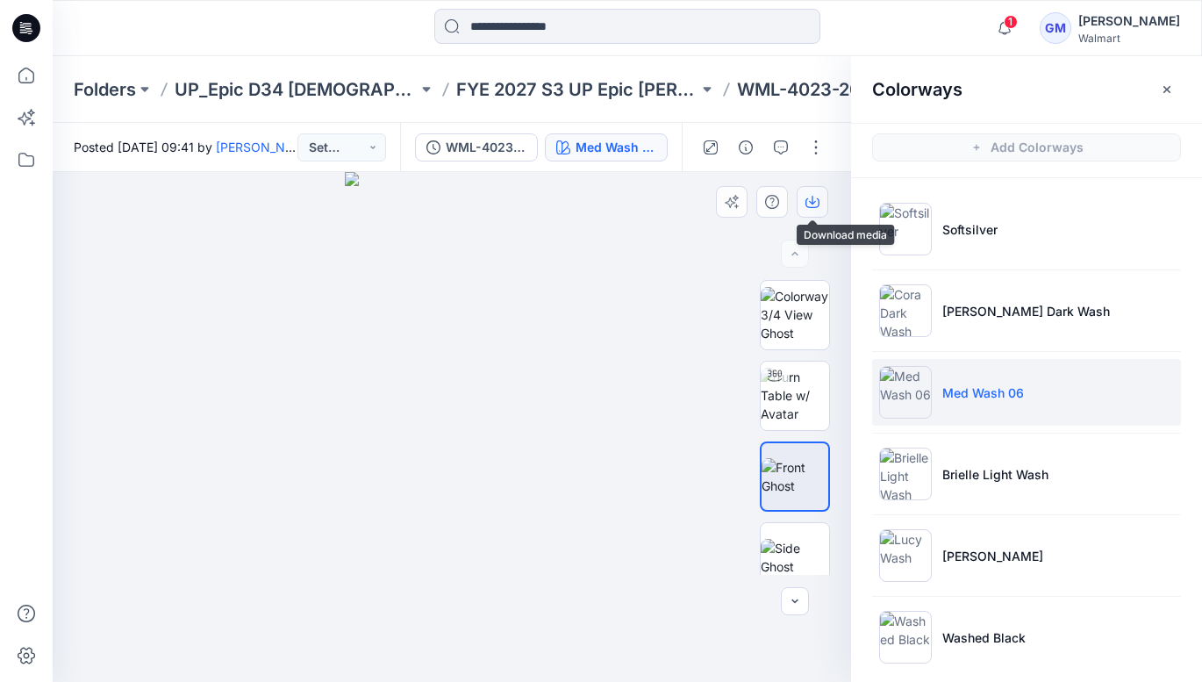
click at [815, 200] on icon "button" at bounding box center [813, 202] width 14 height 14
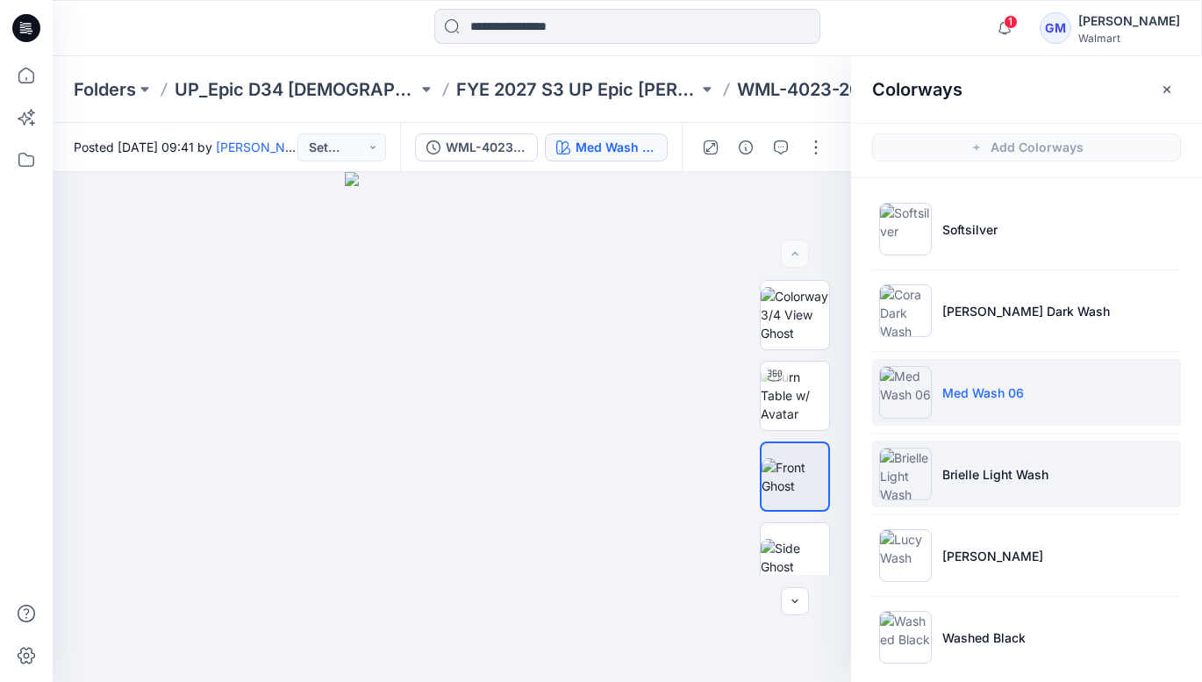
click at [976, 472] on p "Brielle Light Wash" at bounding box center [995, 474] width 106 height 18
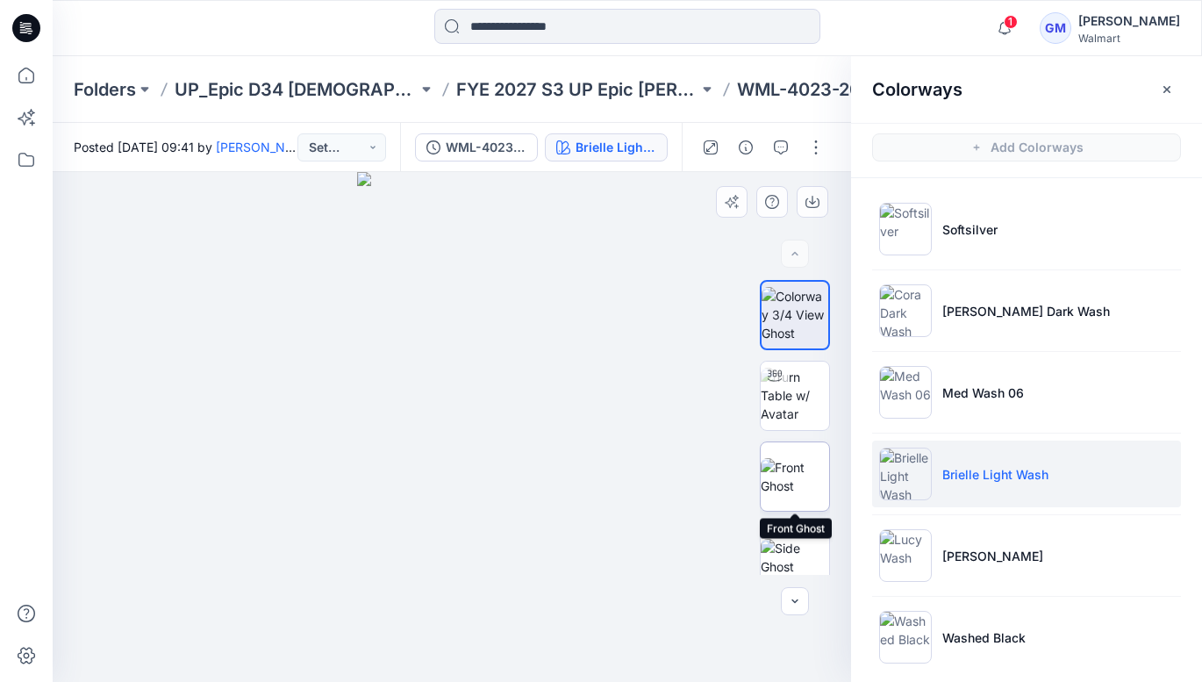
click at [794, 470] on img at bounding box center [795, 476] width 68 height 37
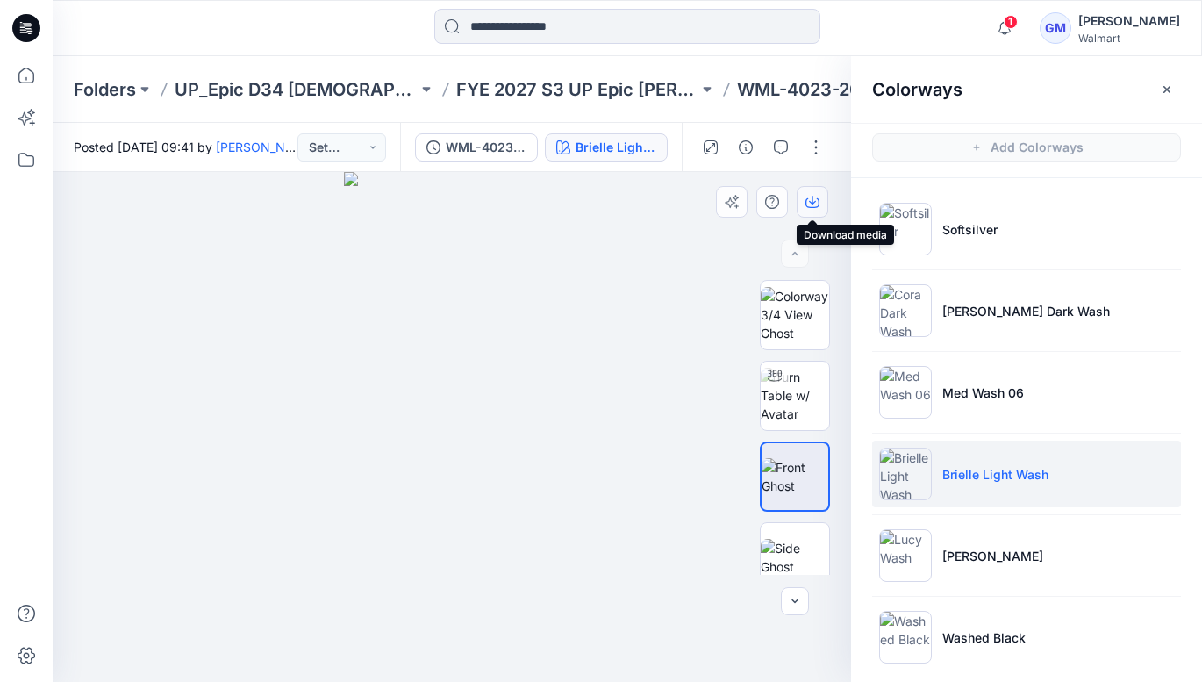
click at [817, 206] on icon "button" at bounding box center [813, 203] width 14 height 10
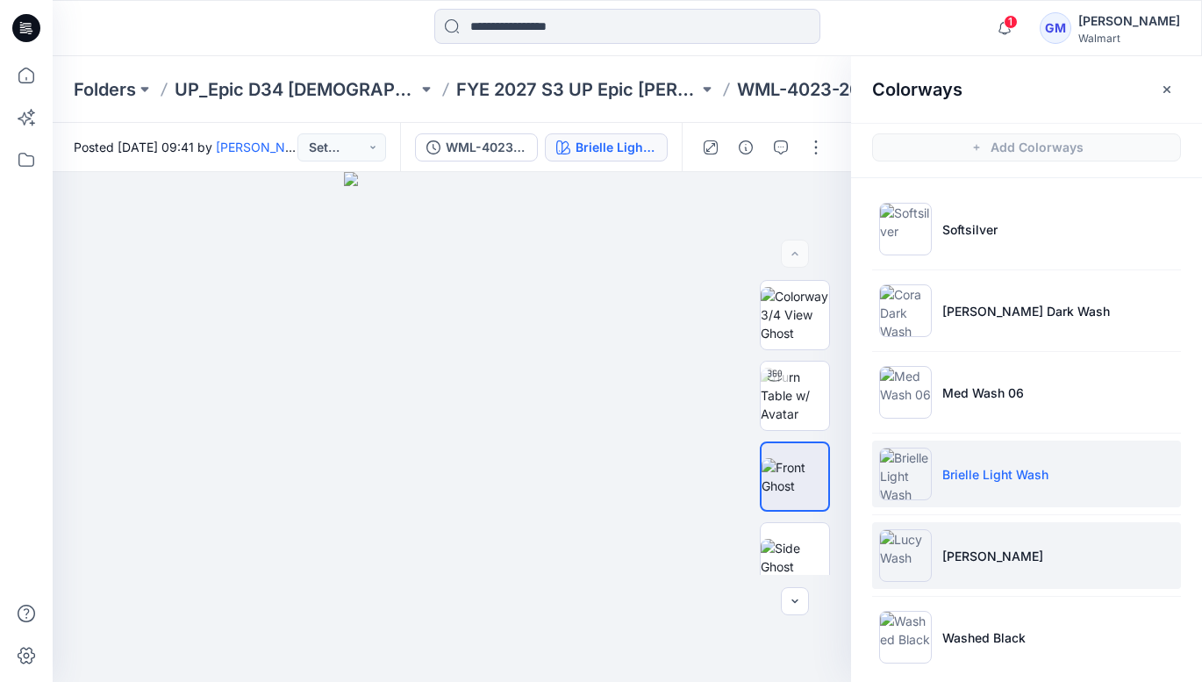
click at [968, 555] on p "[PERSON_NAME]" at bounding box center [992, 556] width 101 height 18
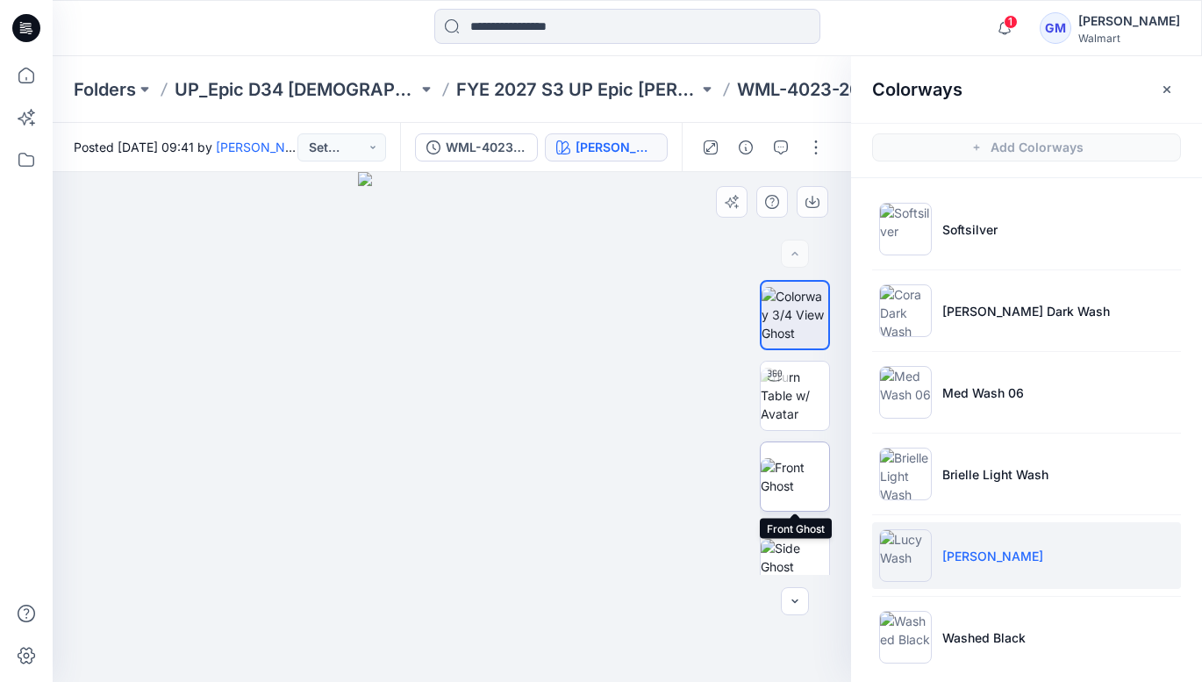
click at [792, 462] on img at bounding box center [795, 476] width 68 height 37
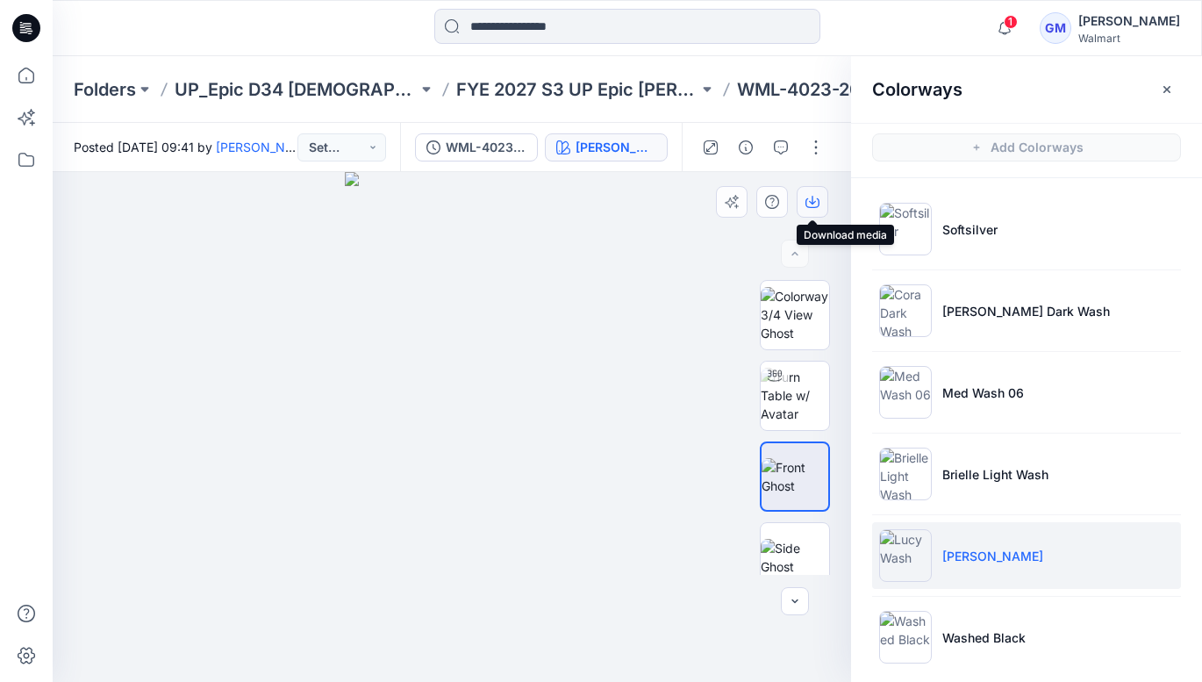
click at [810, 199] on icon "button" at bounding box center [813, 202] width 14 height 14
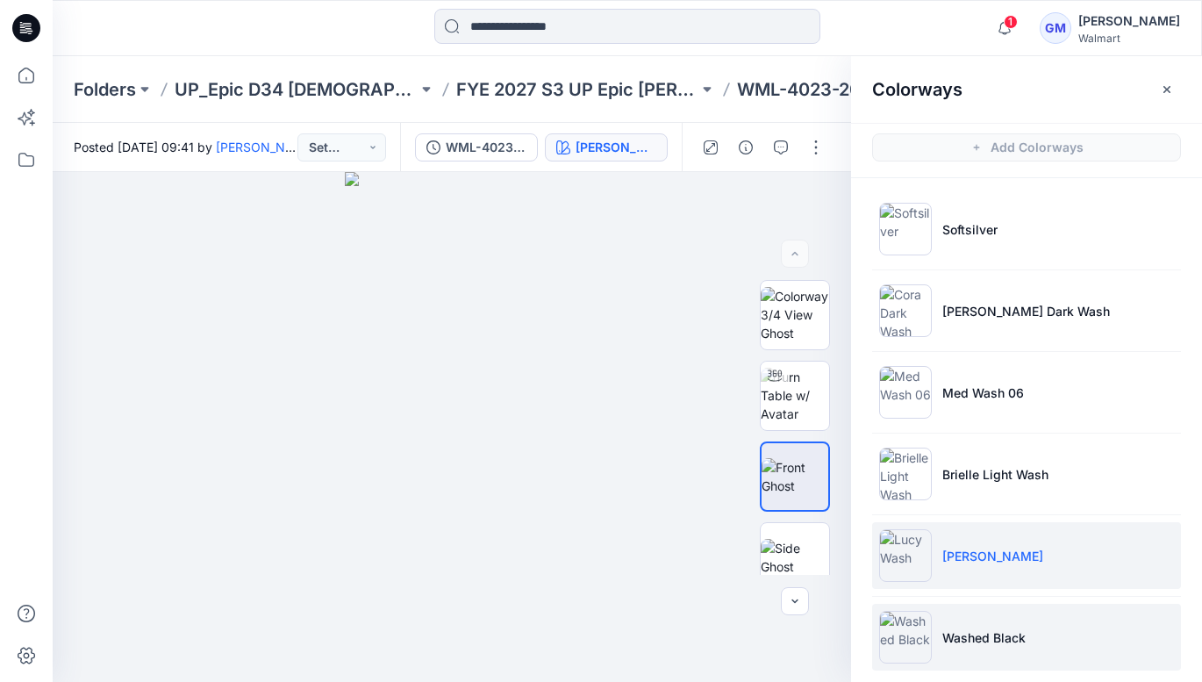
click at [984, 629] on p "Washed Black" at bounding box center [983, 637] width 83 height 18
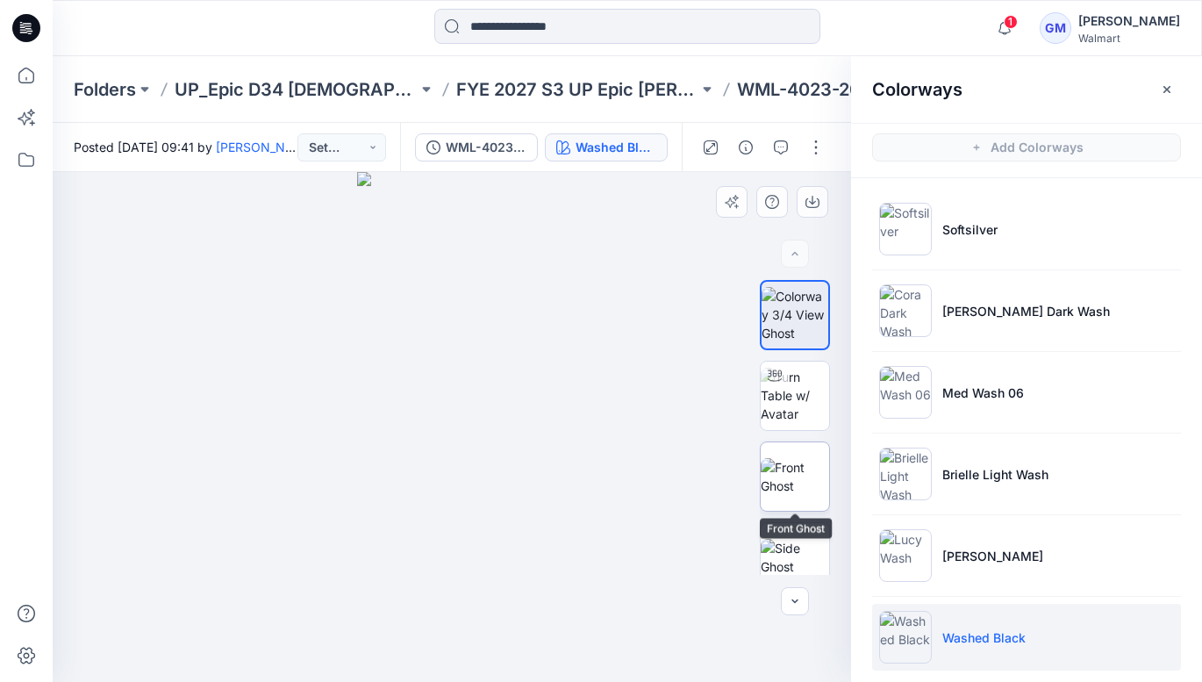
click at [797, 475] on img at bounding box center [795, 476] width 68 height 37
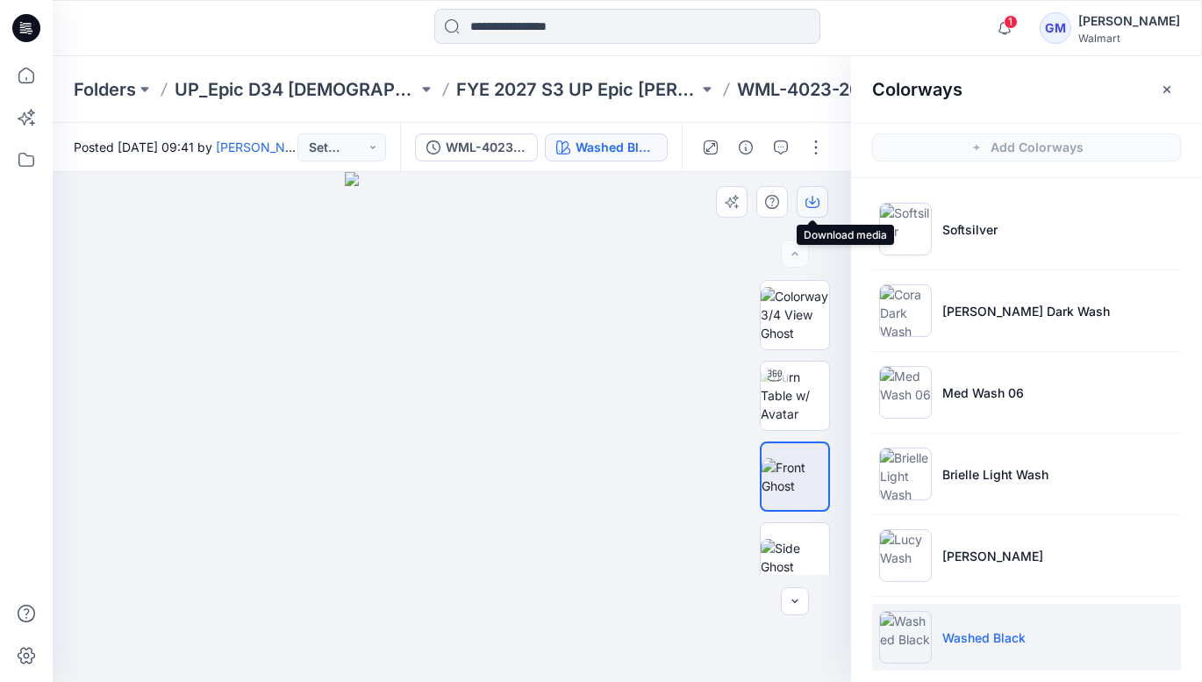
click at [813, 200] on icon "button" at bounding box center [813, 202] width 14 height 14
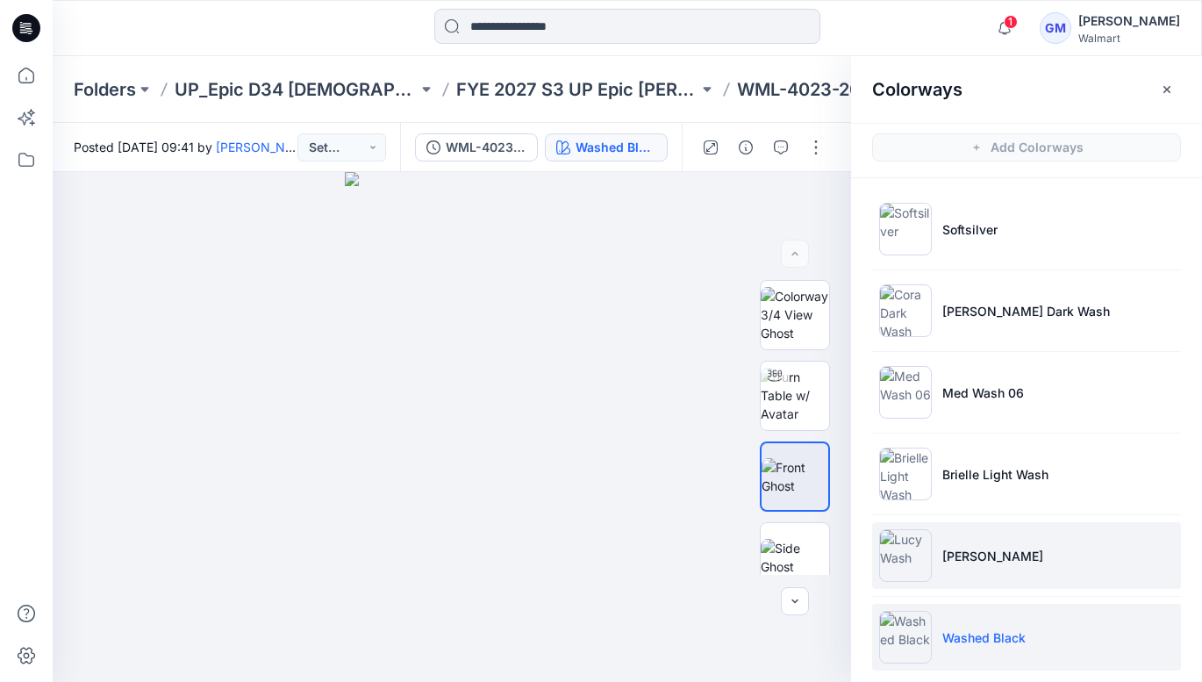
scroll to position [15, 0]
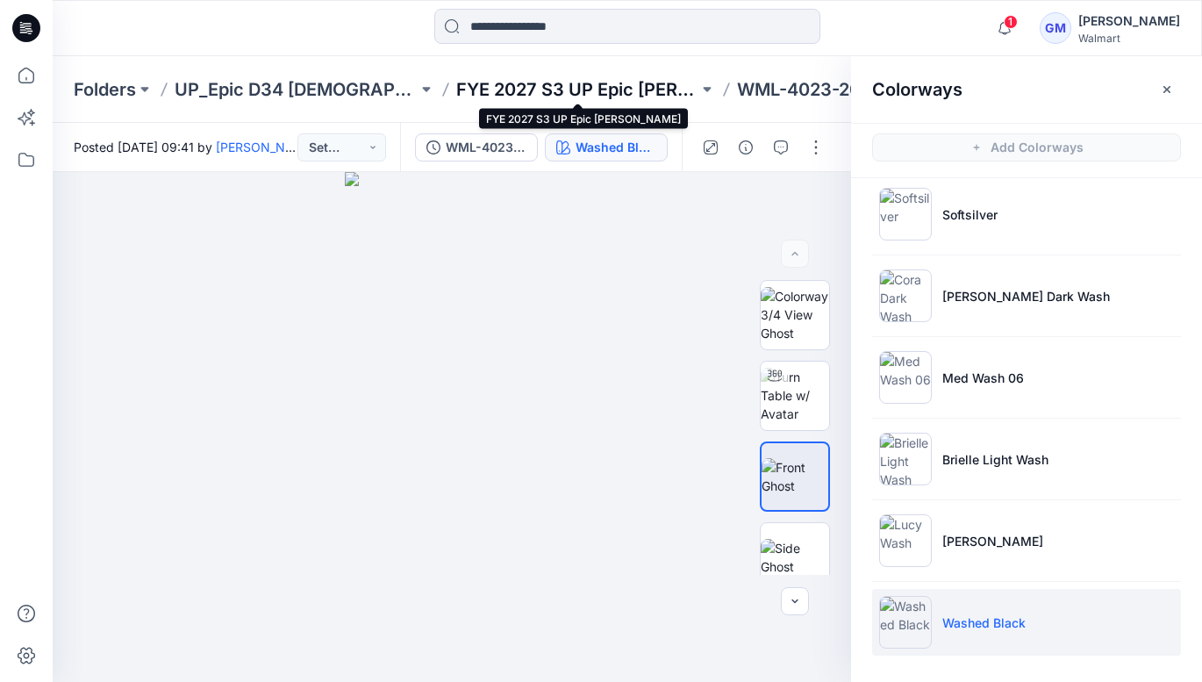
click at [547, 93] on p "FYE 2027 S3 UP Epic [PERSON_NAME]" at bounding box center [577, 89] width 243 height 25
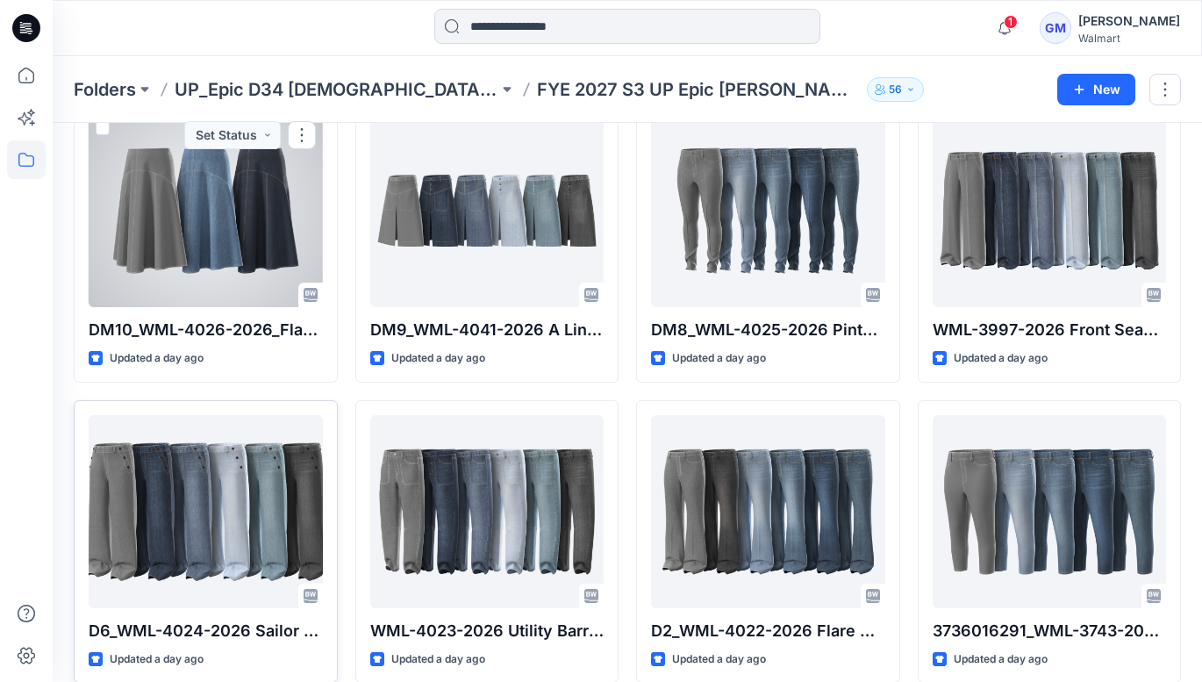
scroll to position [692, 0]
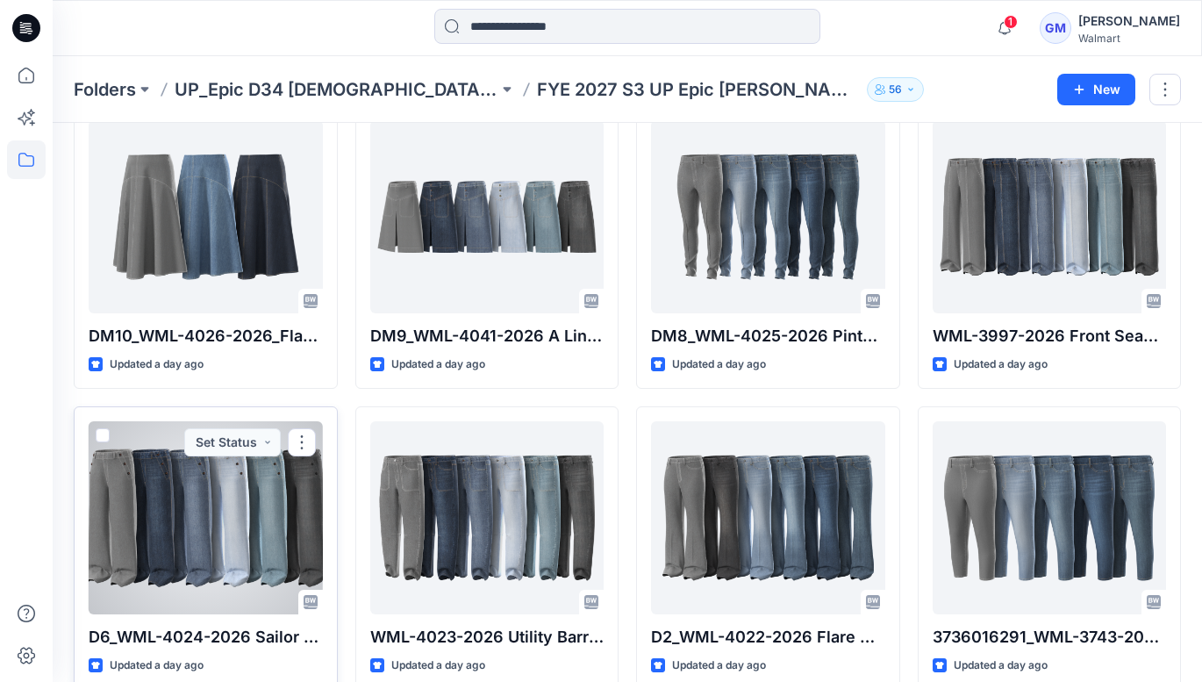
click at [219, 498] on div at bounding box center [206, 517] width 234 height 193
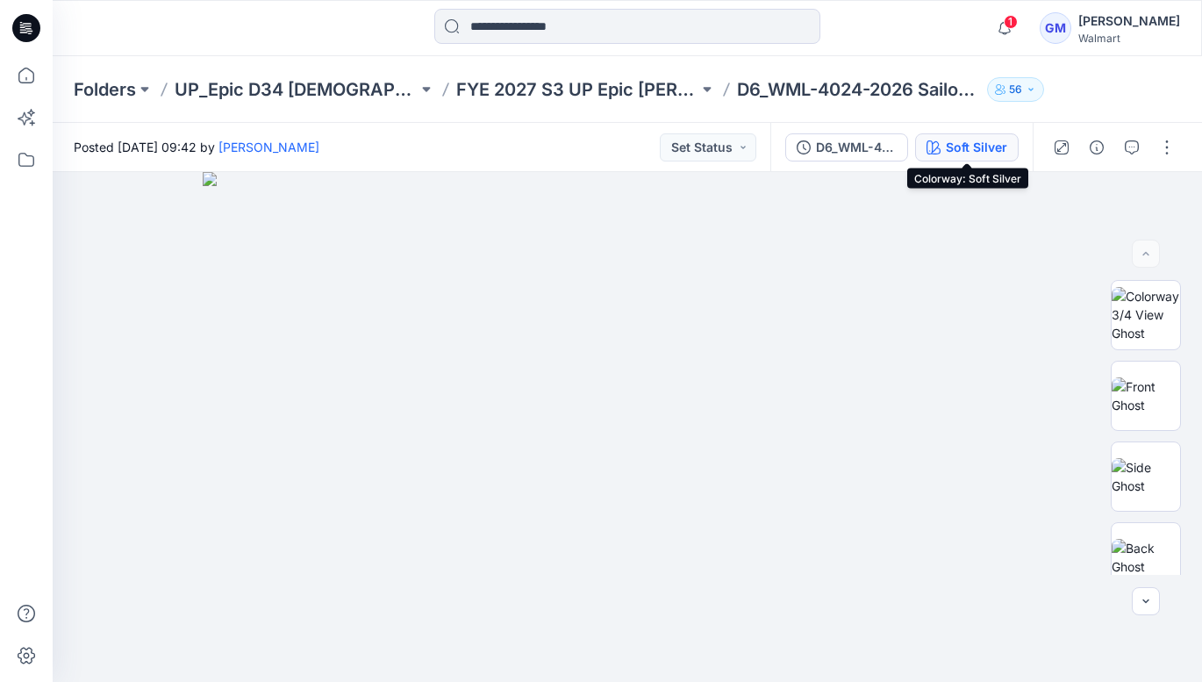
click at [954, 144] on div "Soft Silver" at bounding box center [976, 147] width 61 height 19
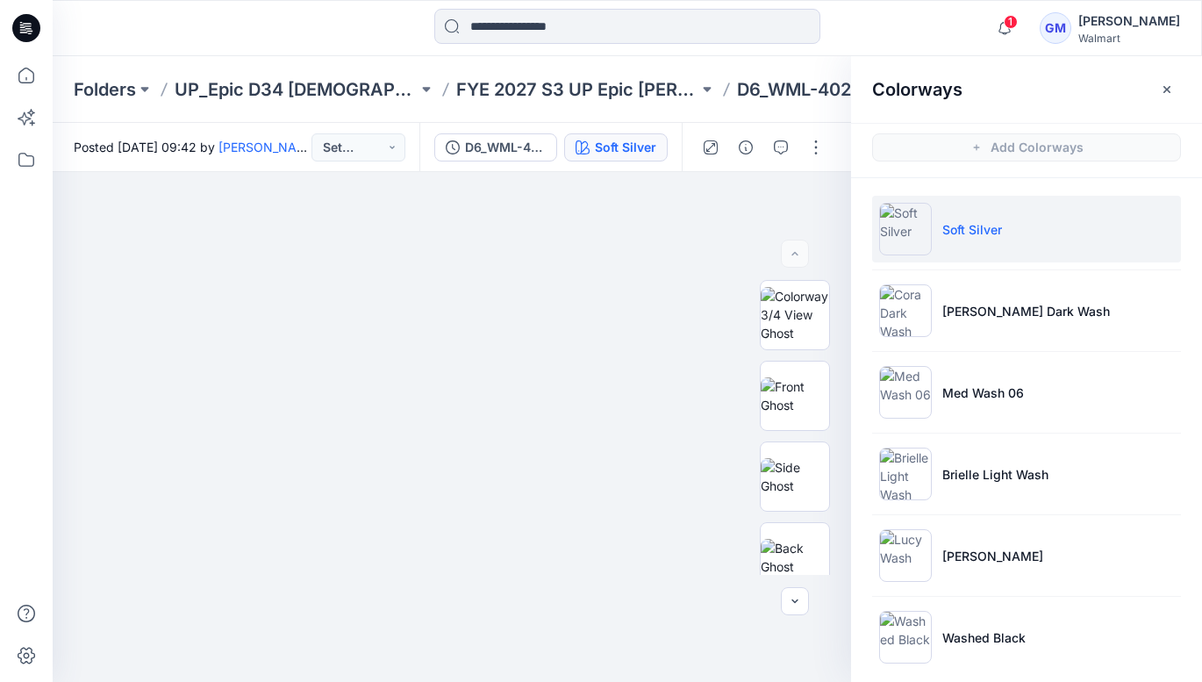
click at [986, 224] on p "Soft Silver" at bounding box center [972, 229] width 60 height 18
click at [793, 589] on button "button" at bounding box center [795, 601] width 28 height 28
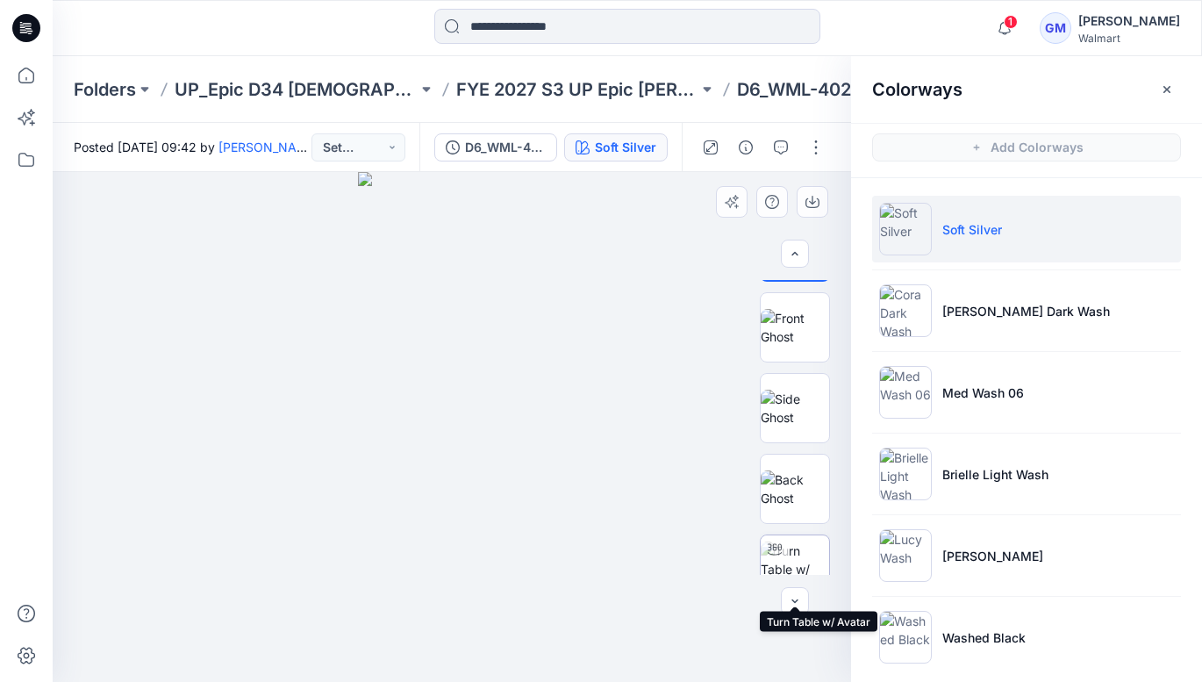
click at [797, 562] on img at bounding box center [795, 568] width 68 height 55
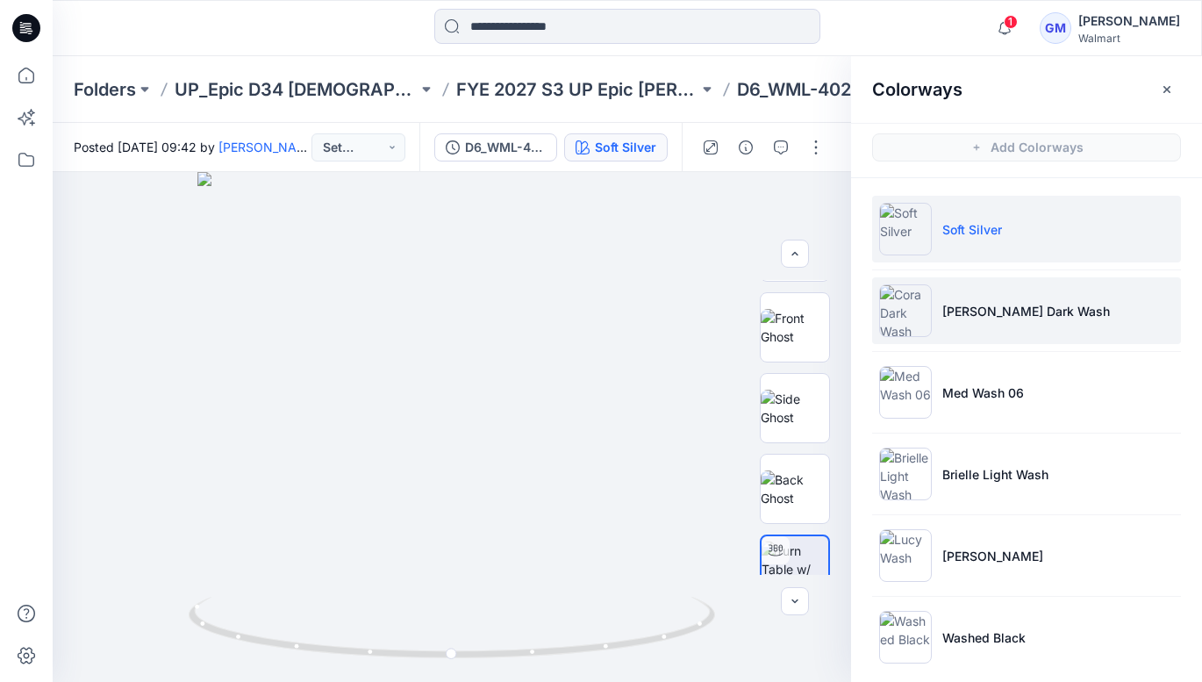
click at [1012, 318] on p "[PERSON_NAME] Dark Wash" at bounding box center [1026, 311] width 168 height 18
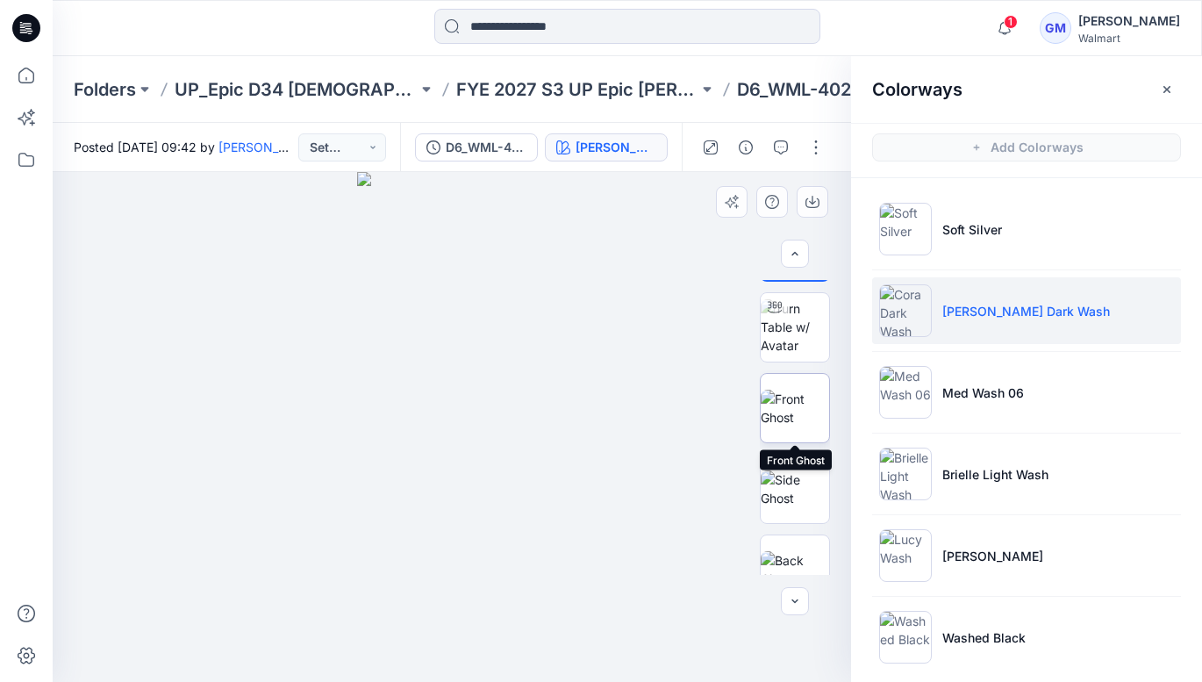
click at [805, 414] on img at bounding box center [795, 408] width 68 height 37
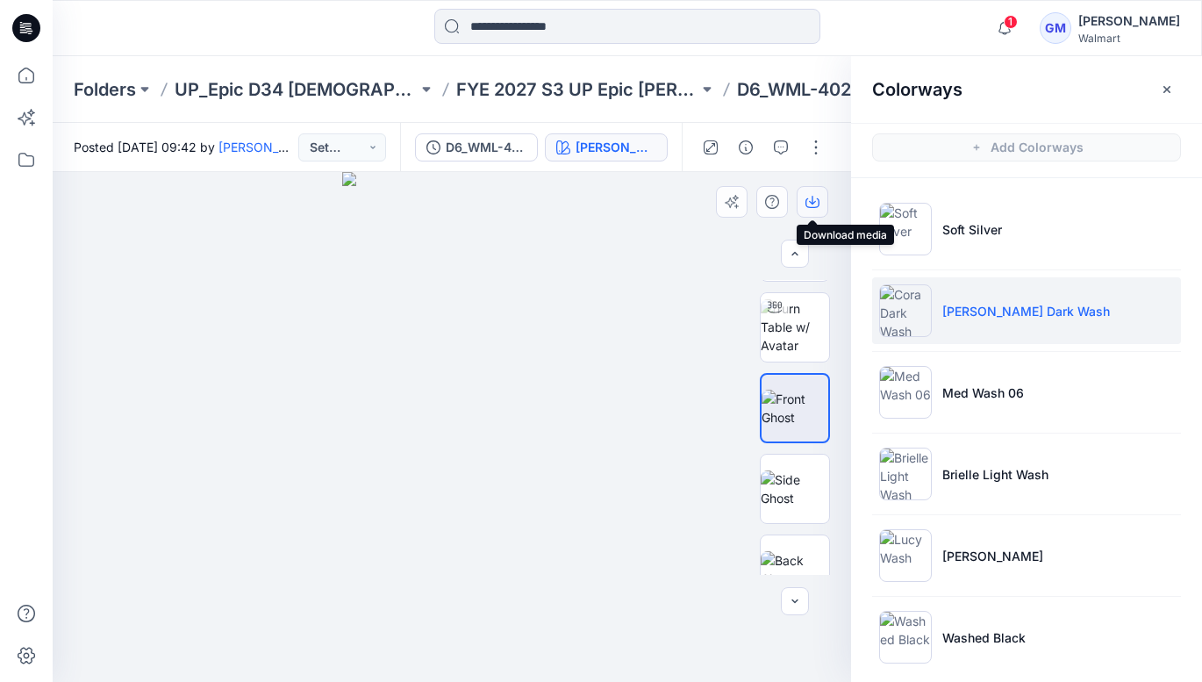
click at [815, 197] on icon "button" at bounding box center [813, 202] width 14 height 14
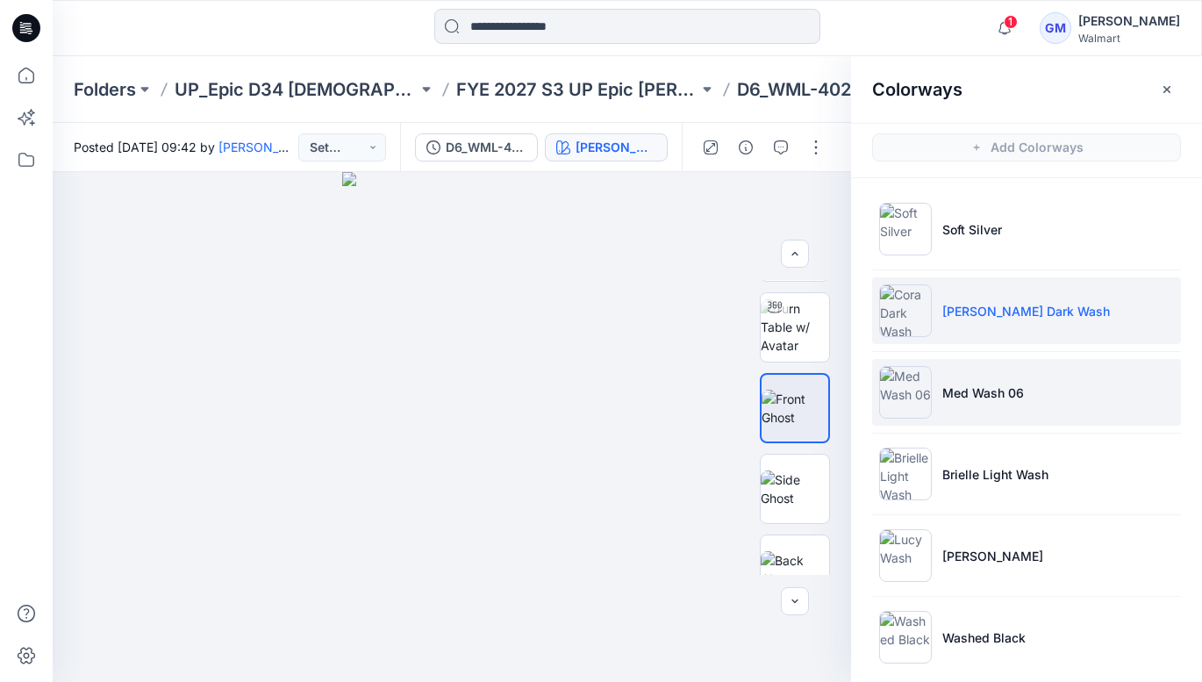
click at [970, 387] on p "Med Wash 06" at bounding box center [983, 392] width 82 height 18
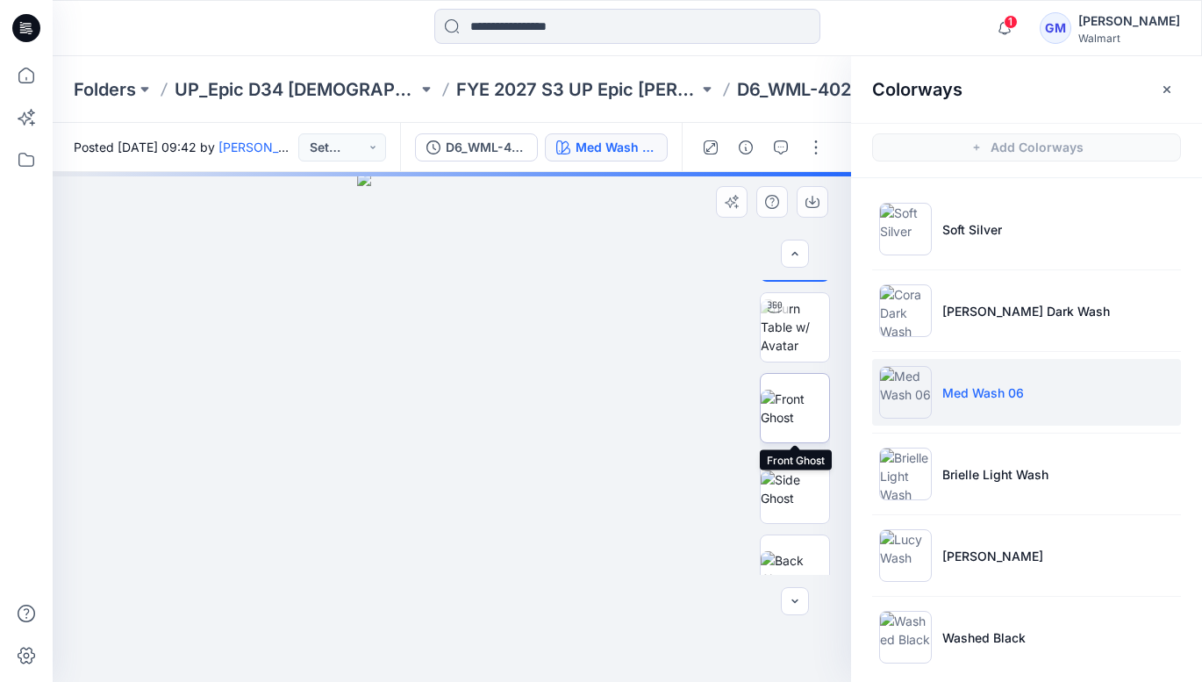
click at [795, 395] on img at bounding box center [795, 408] width 68 height 37
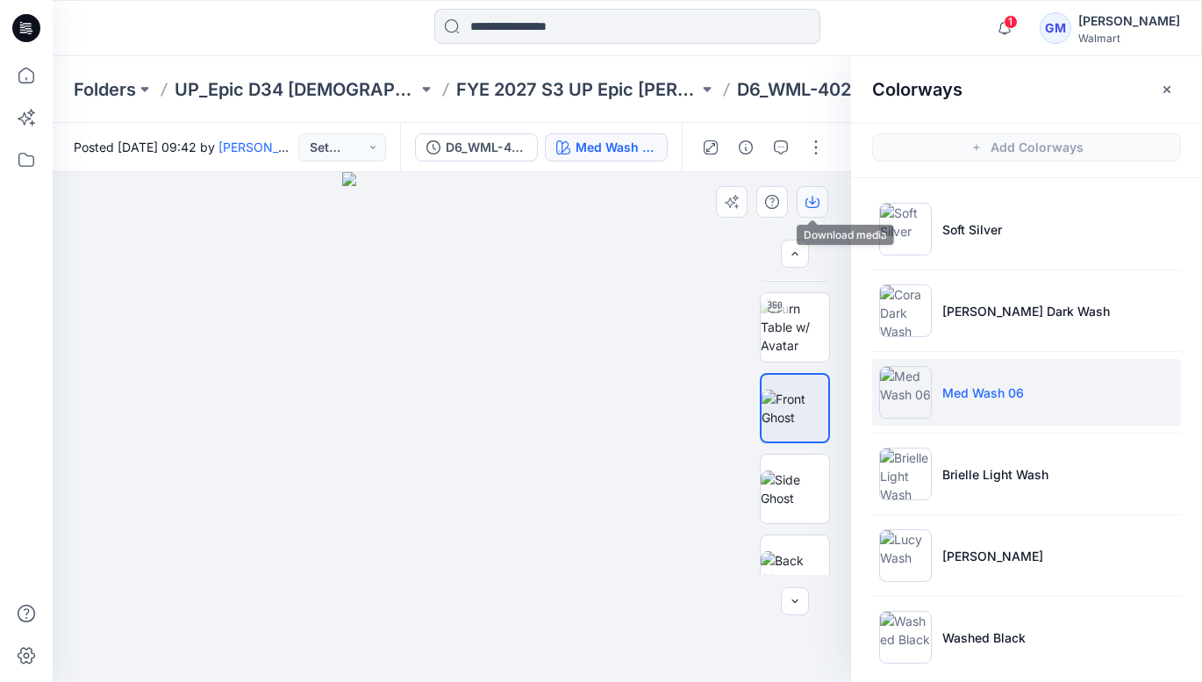
click at [813, 198] on icon "button" at bounding box center [812, 200] width 7 height 9
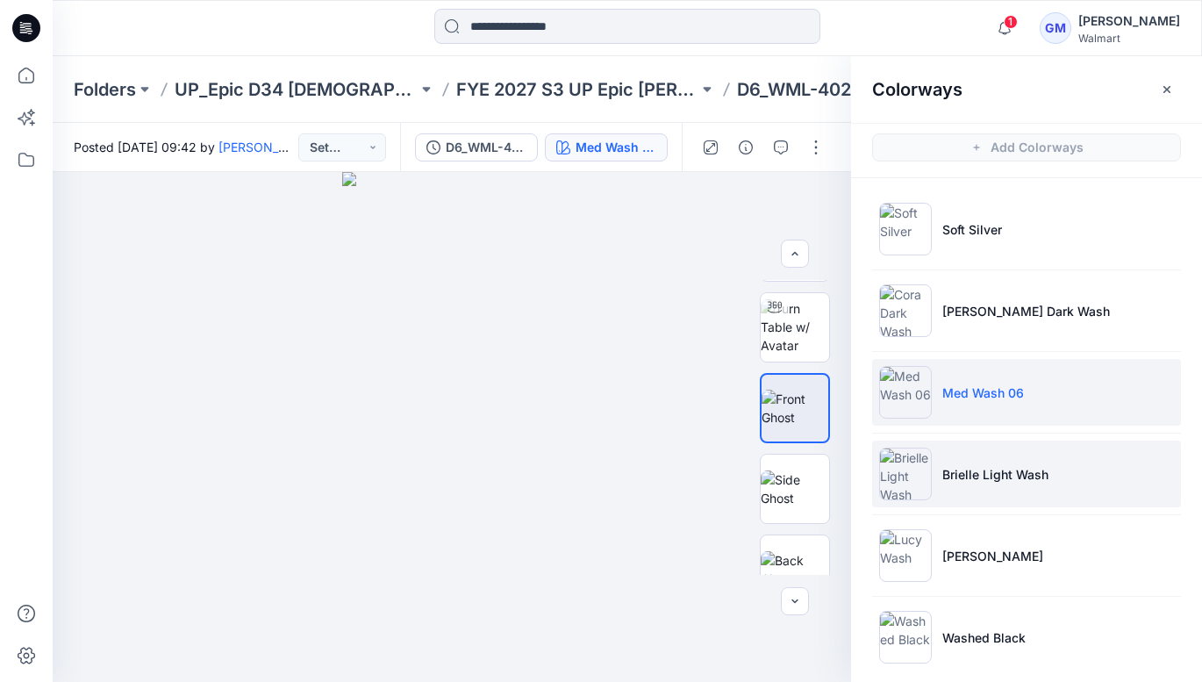
click at [985, 478] on p "Brielle Light Wash" at bounding box center [995, 474] width 106 height 18
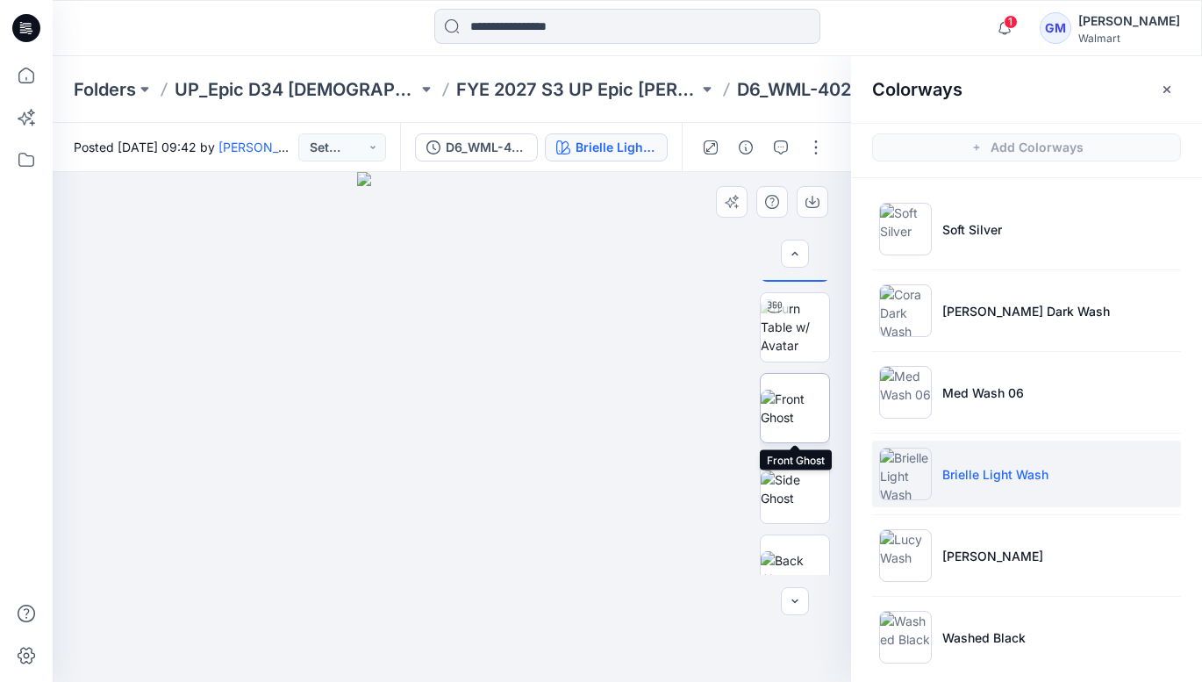
click at [801, 414] on img at bounding box center [795, 408] width 68 height 37
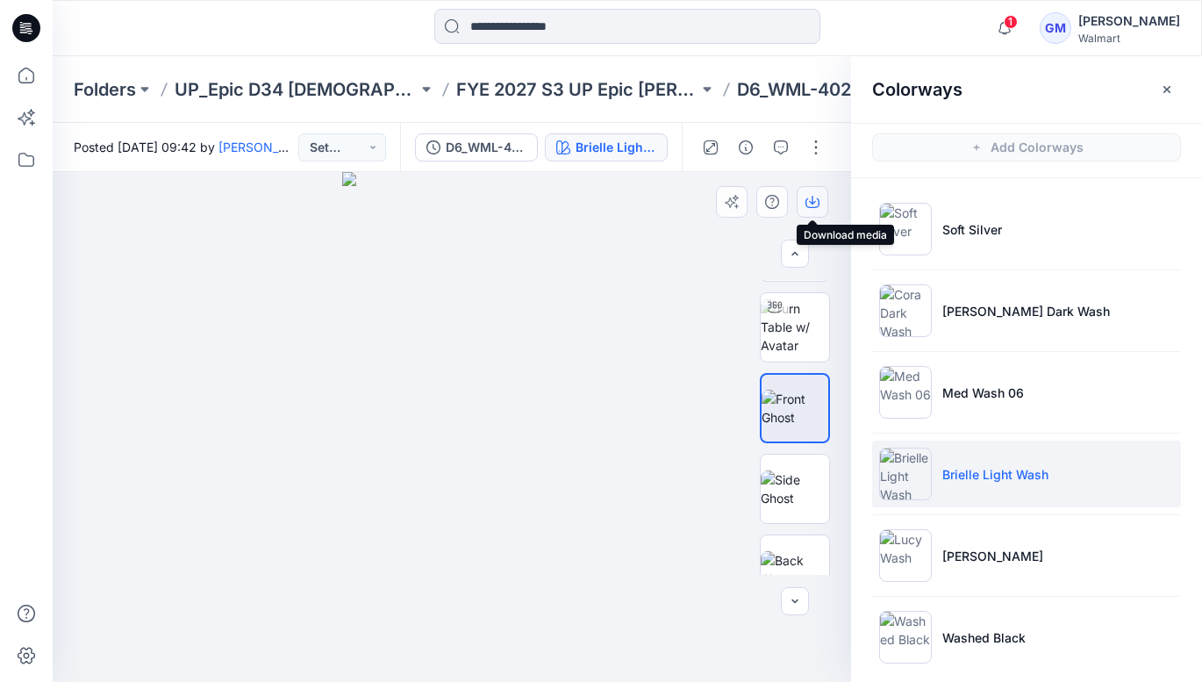
click at [816, 191] on button "button" at bounding box center [813, 202] width 32 height 32
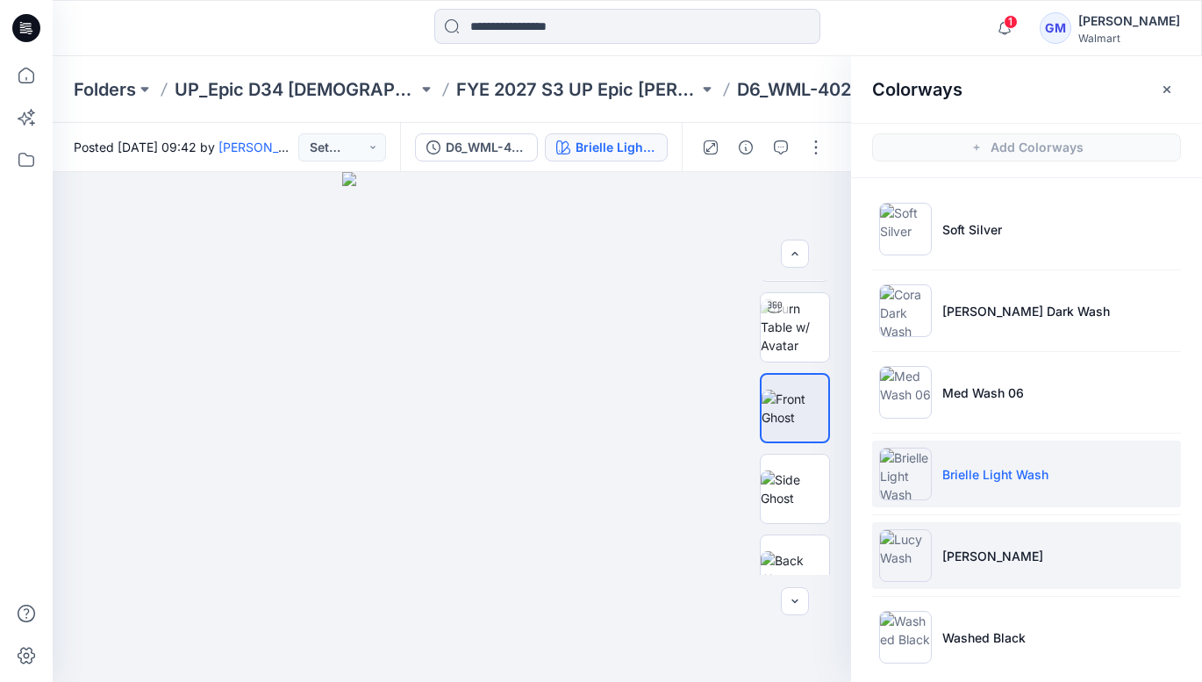
click at [960, 555] on p "[PERSON_NAME]" at bounding box center [992, 556] width 101 height 18
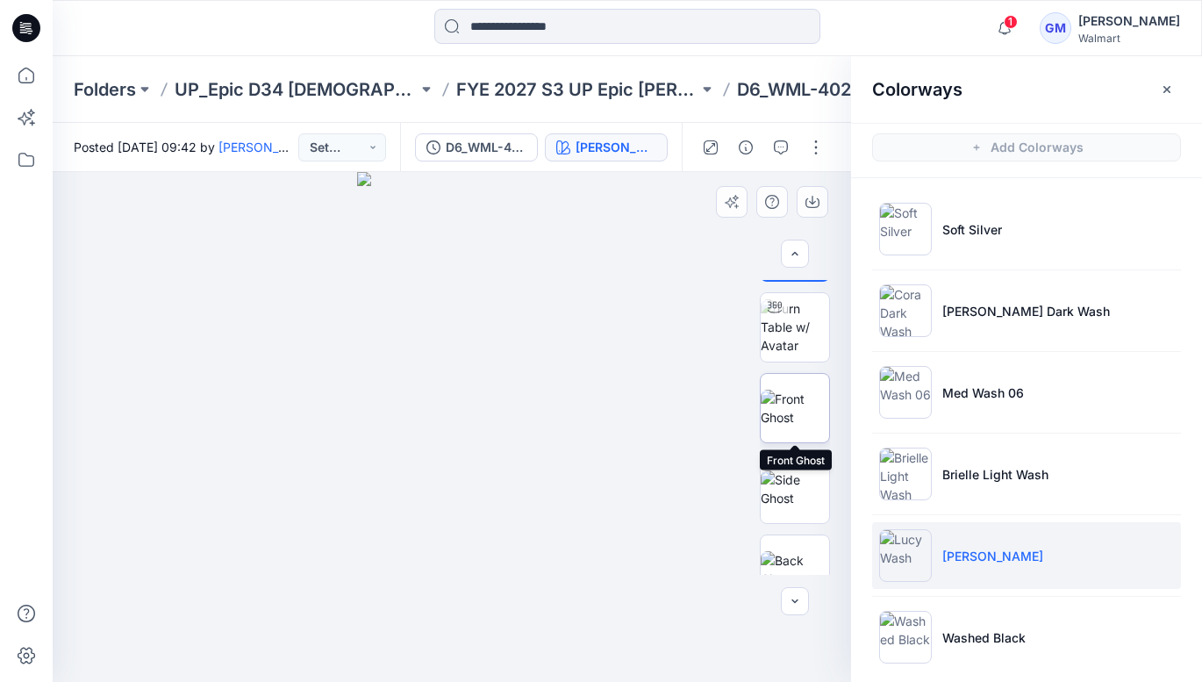
click at [790, 399] on img at bounding box center [795, 408] width 68 height 37
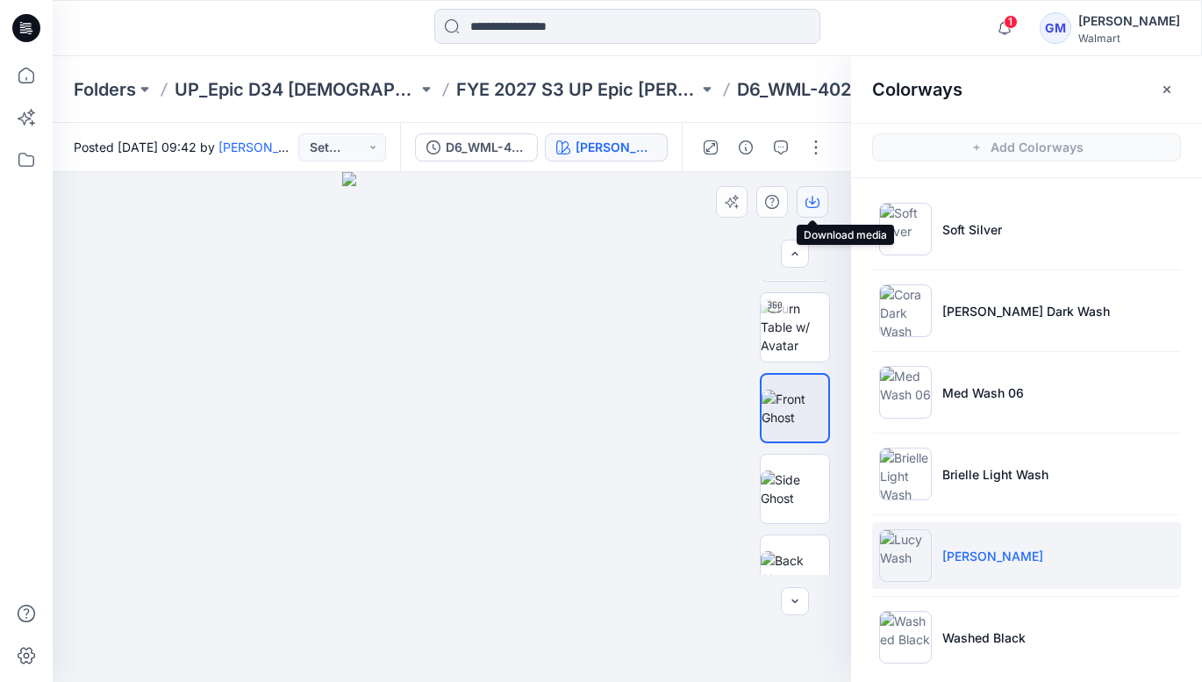
click at [812, 189] on button "button" at bounding box center [813, 202] width 32 height 32
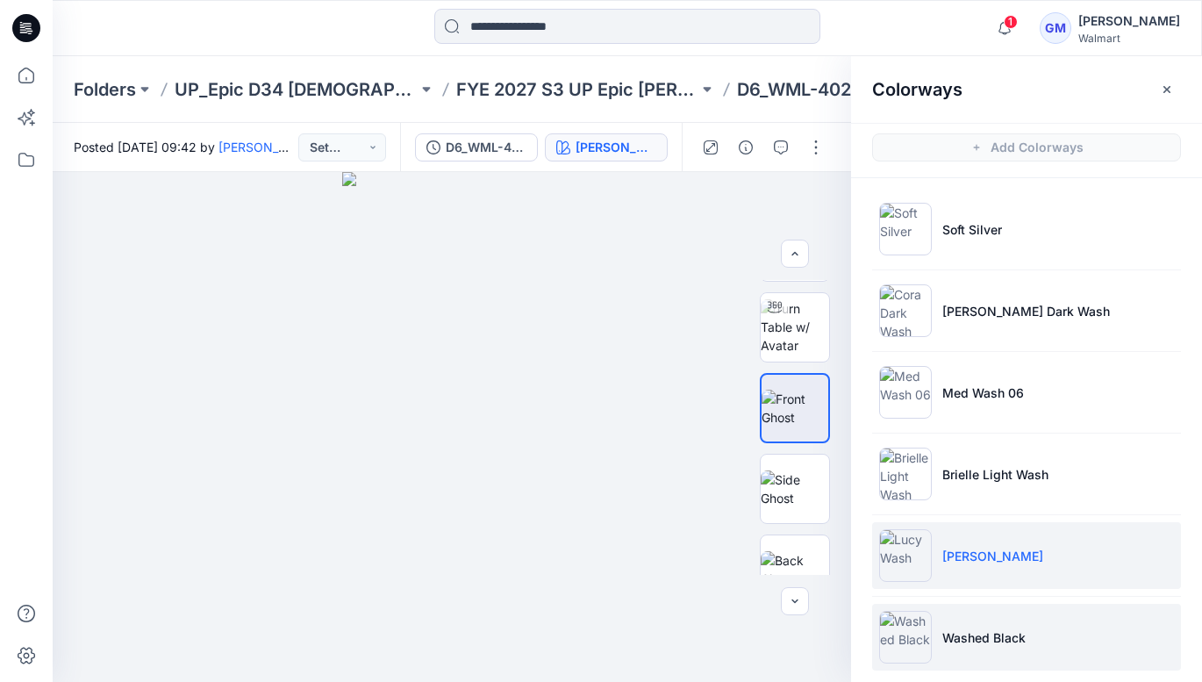
click at [979, 642] on p "Washed Black" at bounding box center [983, 637] width 83 height 18
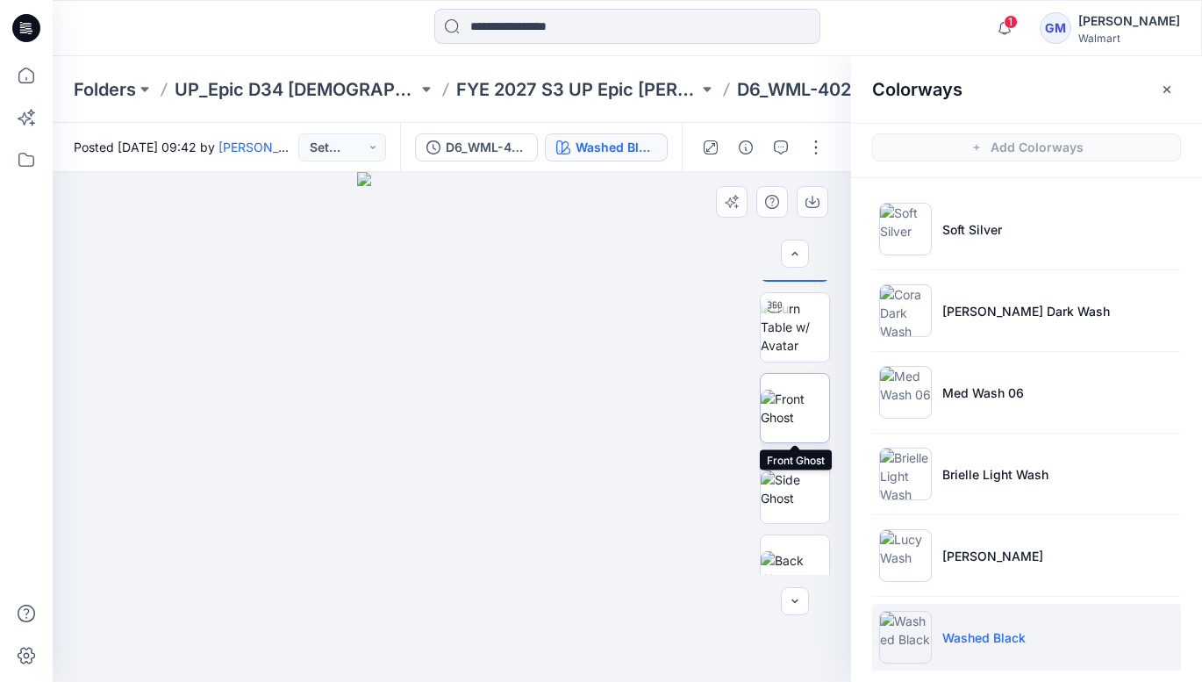
click at [794, 390] on img at bounding box center [795, 408] width 68 height 37
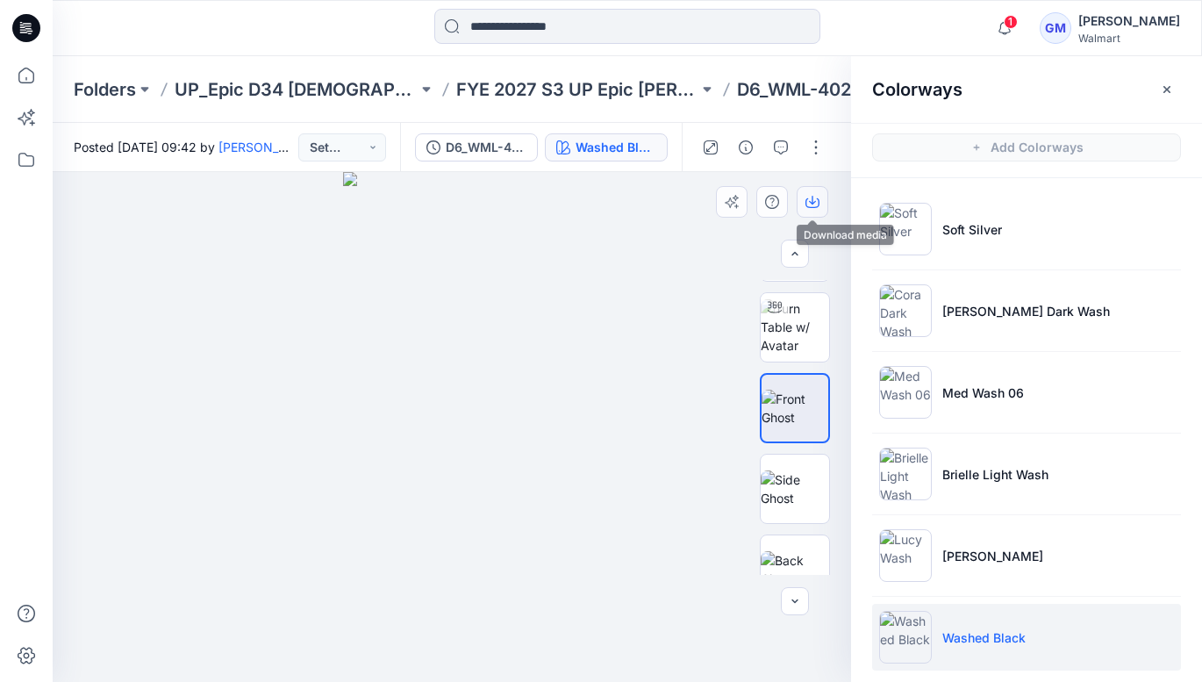
click at [807, 195] on icon "button" at bounding box center [813, 202] width 14 height 14
click at [1173, 86] on icon "button" at bounding box center [1167, 89] width 14 height 14
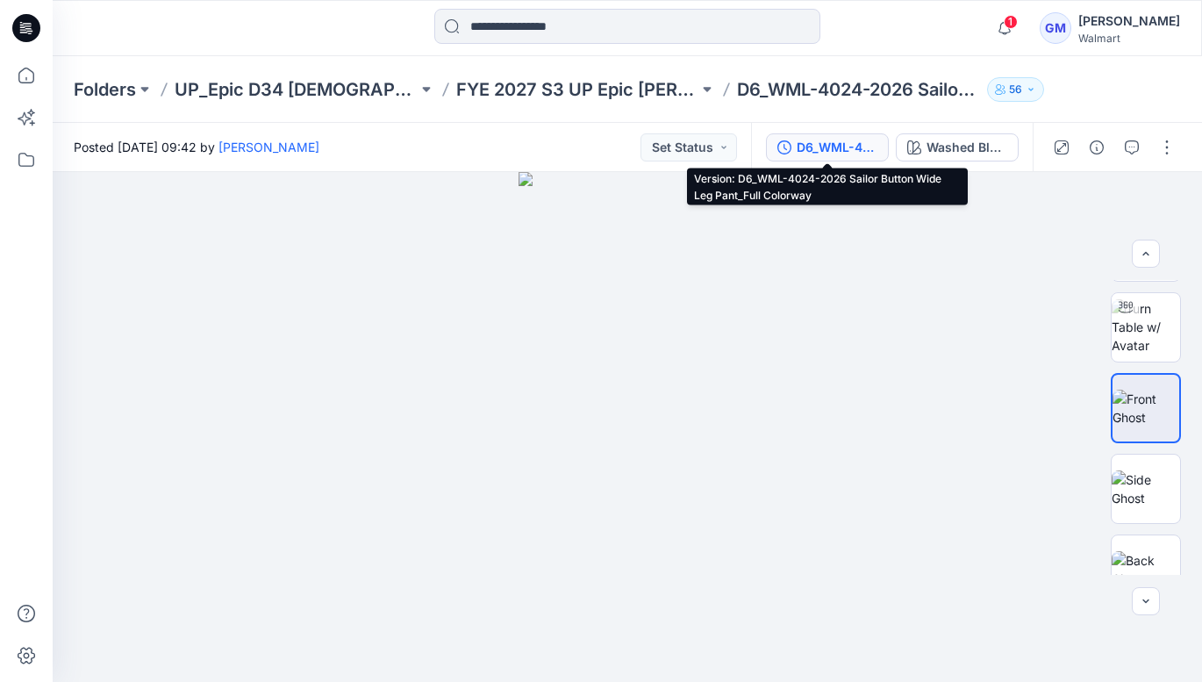
click at [820, 142] on div "D6_WML-4024-2026 Sailor Button Wide Leg Pant_Full Colorway" at bounding box center [837, 147] width 81 height 19
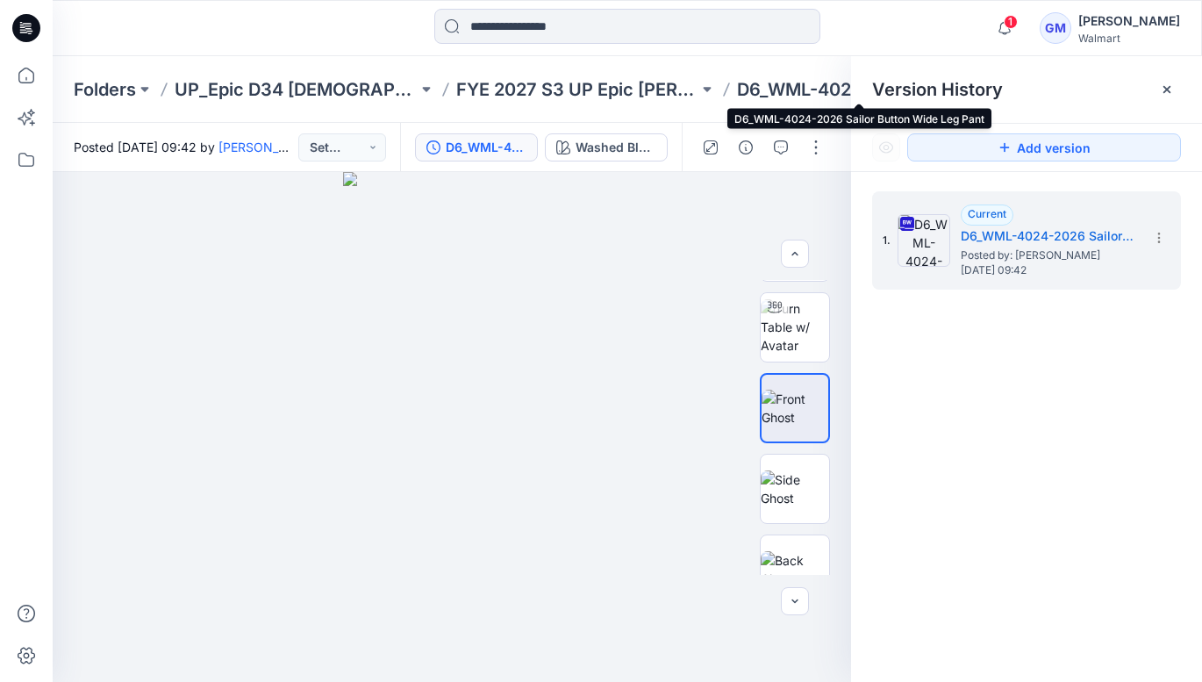
click at [809, 85] on p "D6_WML-4024-2026 Sailor Button Wide Leg Pant" at bounding box center [858, 89] width 243 height 25
click at [795, 87] on p "D6_WML-4024-2026 Sailor Button Wide Leg Pant" at bounding box center [858, 89] width 243 height 25
click at [1162, 90] on icon at bounding box center [1167, 89] width 14 height 14
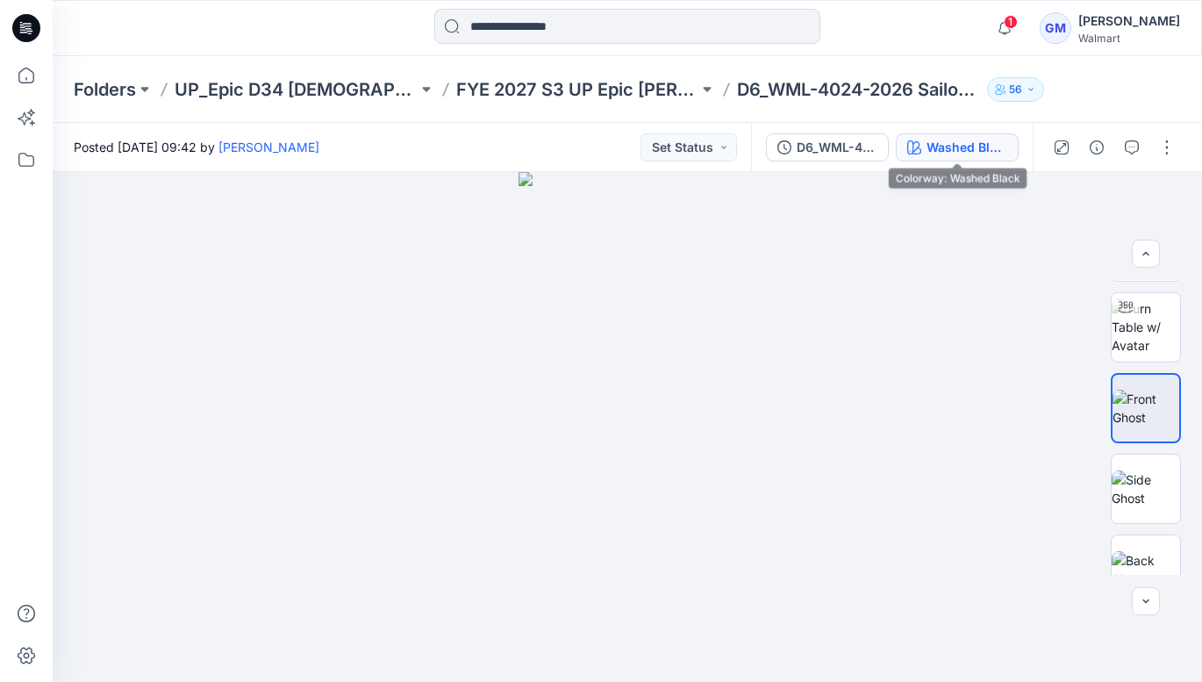
click at [974, 140] on div "Washed Black" at bounding box center [967, 147] width 81 height 19
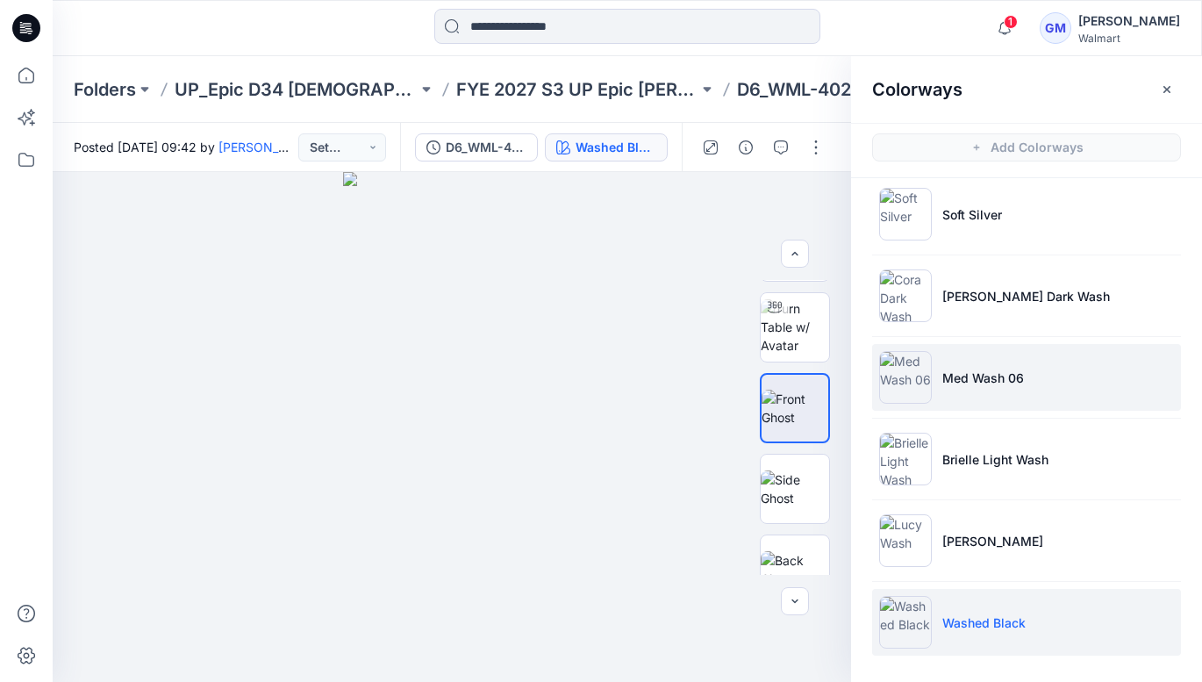
scroll to position [0, 0]
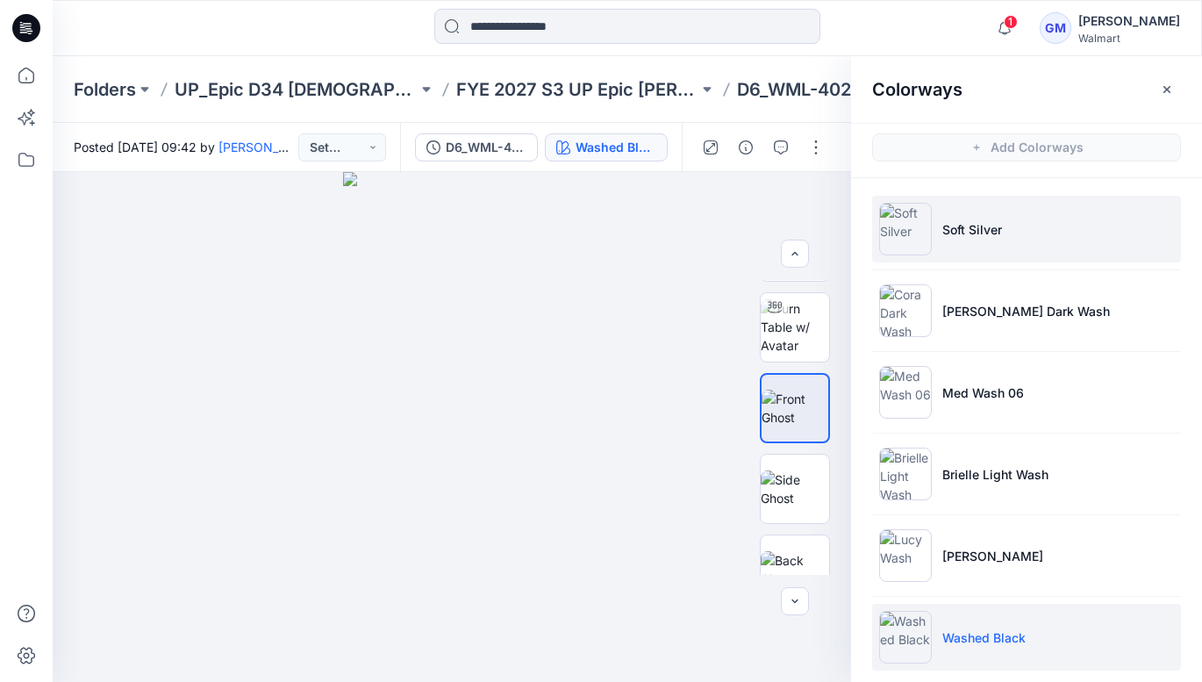
click at [966, 223] on p "Soft Silver" at bounding box center [972, 229] width 60 height 18
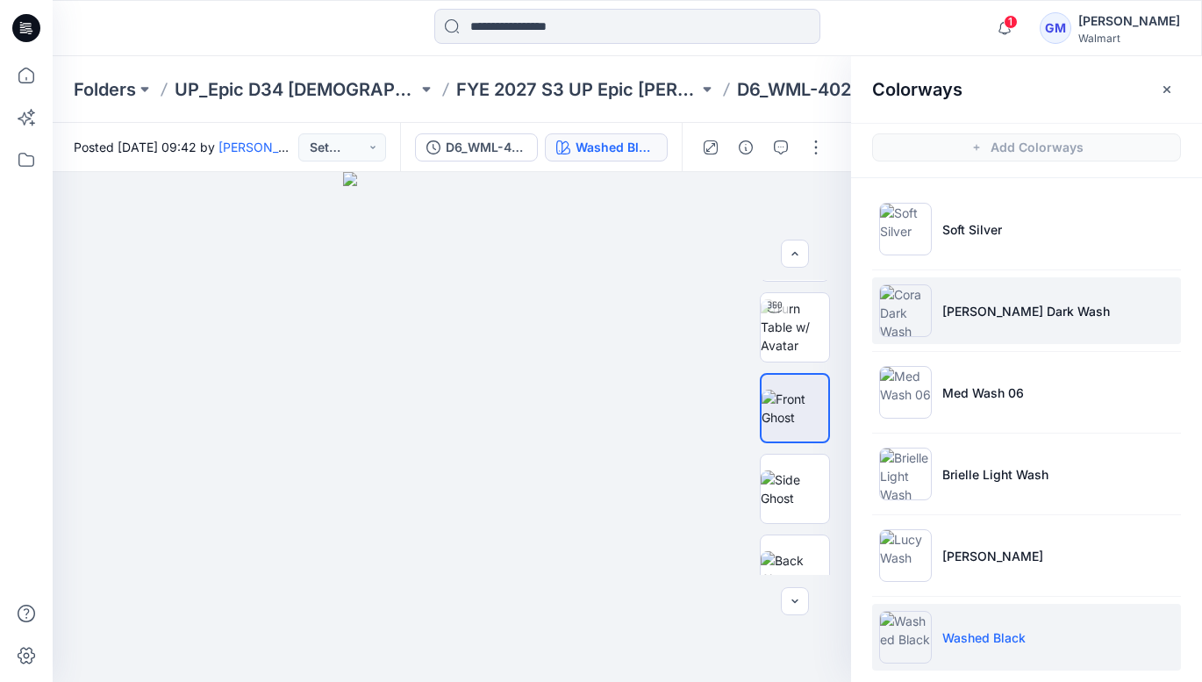
click at [989, 319] on p "[PERSON_NAME] Dark Wash" at bounding box center [1026, 311] width 168 height 18
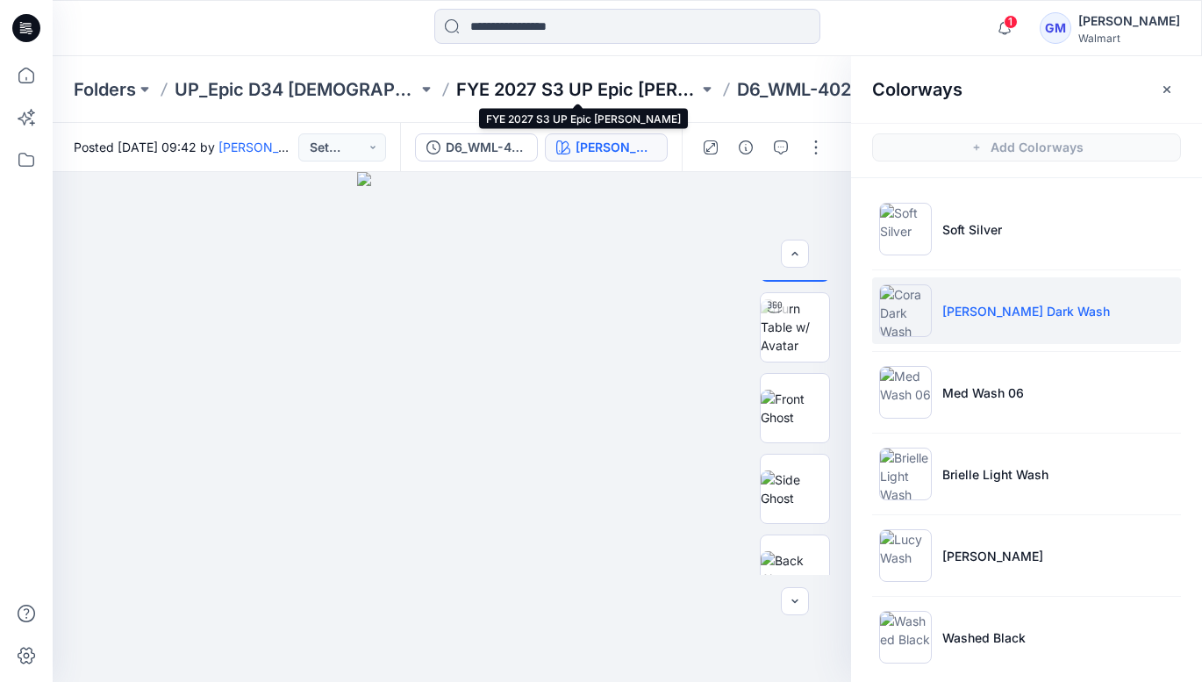
click at [627, 89] on p "FYE 2027 S3 UP Epic [PERSON_NAME]" at bounding box center [577, 89] width 243 height 25
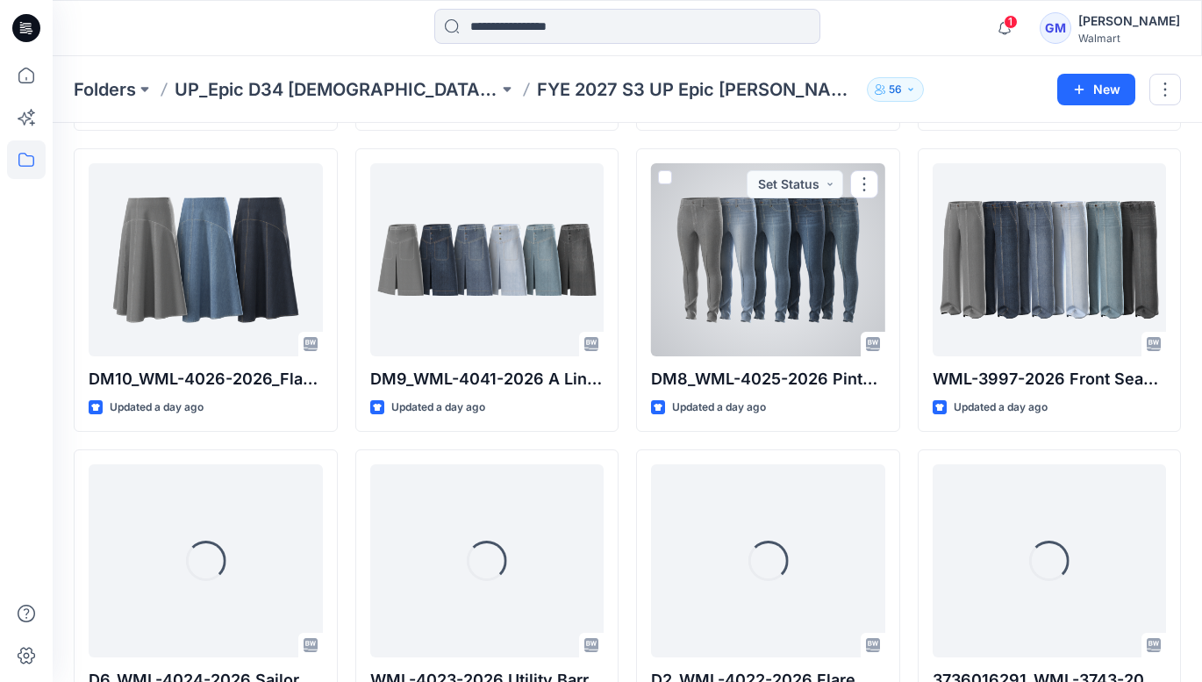
scroll to position [652, 0]
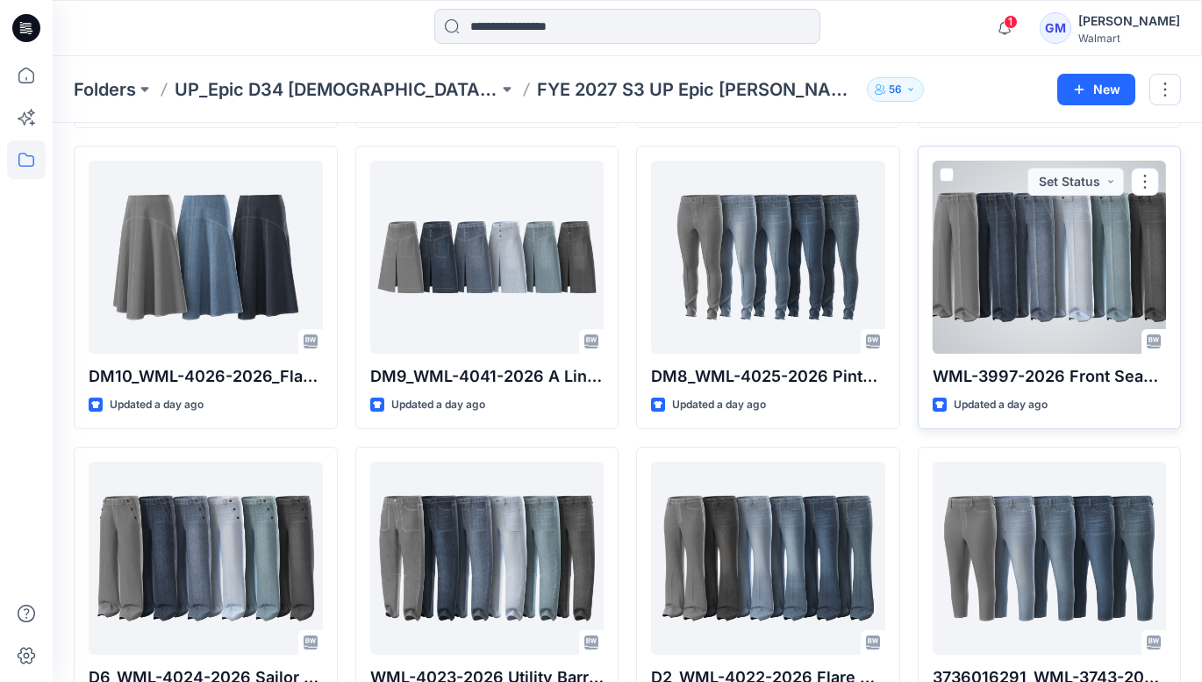
click at [1097, 305] on div at bounding box center [1050, 257] width 234 height 193
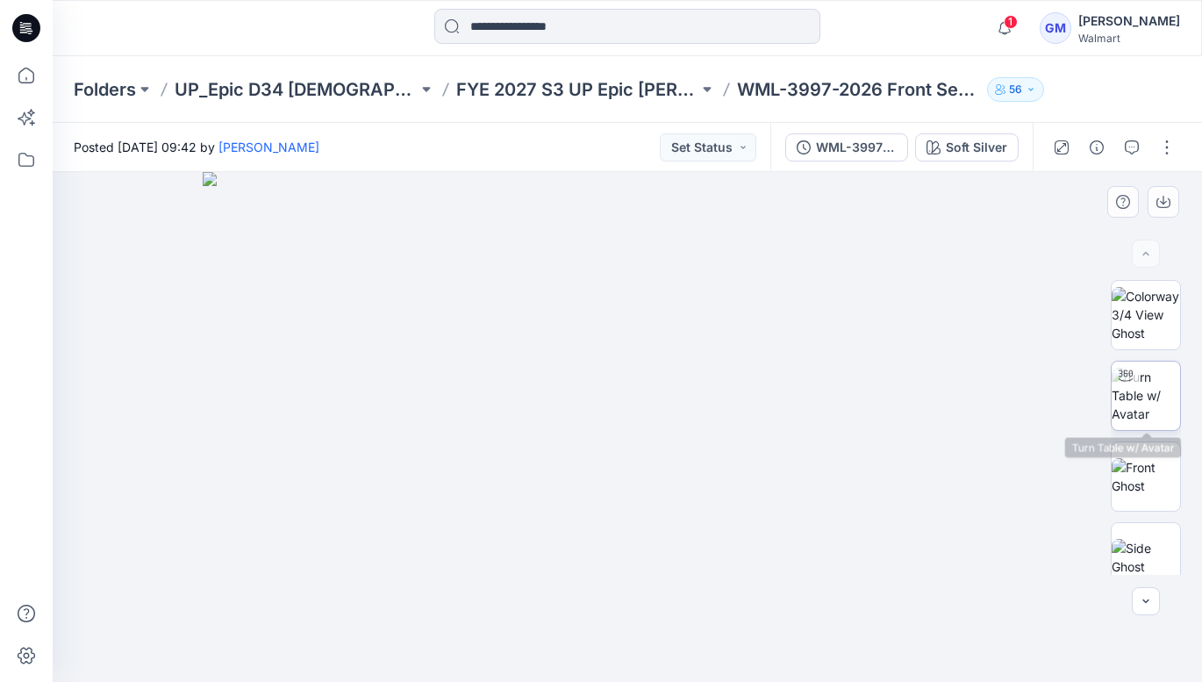
click at [1158, 393] on img at bounding box center [1146, 395] width 68 height 55
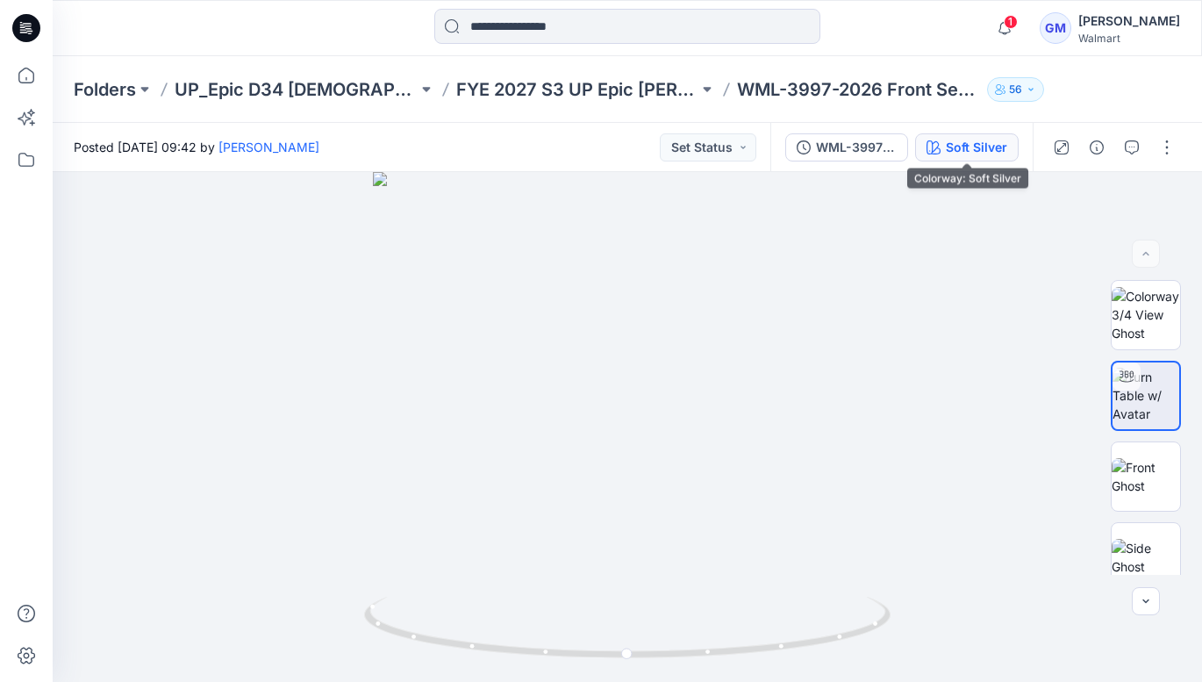
click at [966, 151] on div "Soft Silver" at bounding box center [976, 147] width 61 height 19
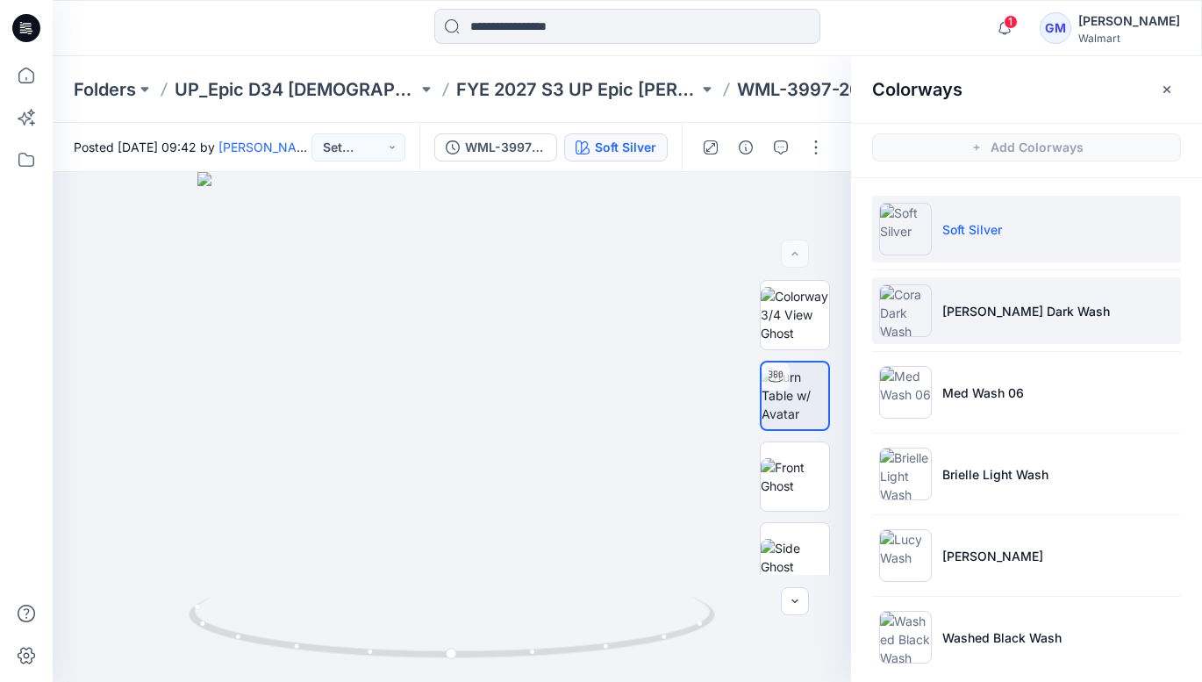
click at [984, 309] on p "[PERSON_NAME] Dark Wash" at bounding box center [1026, 311] width 168 height 18
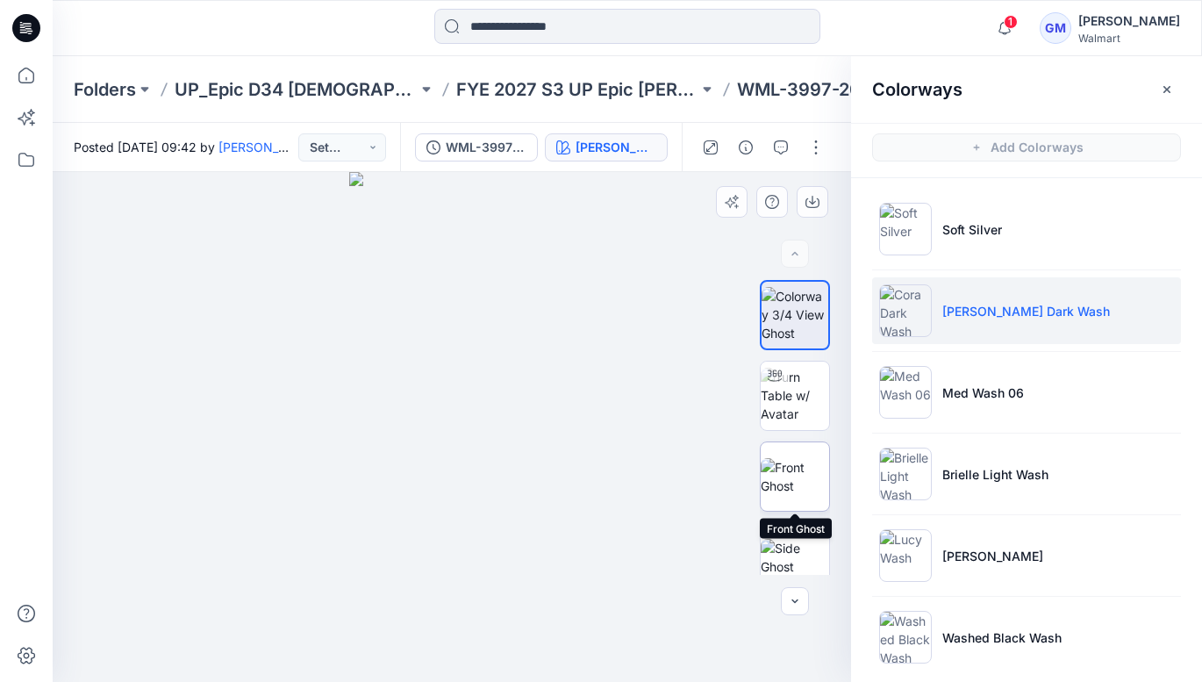
click at [811, 472] on img at bounding box center [795, 476] width 68 height 37
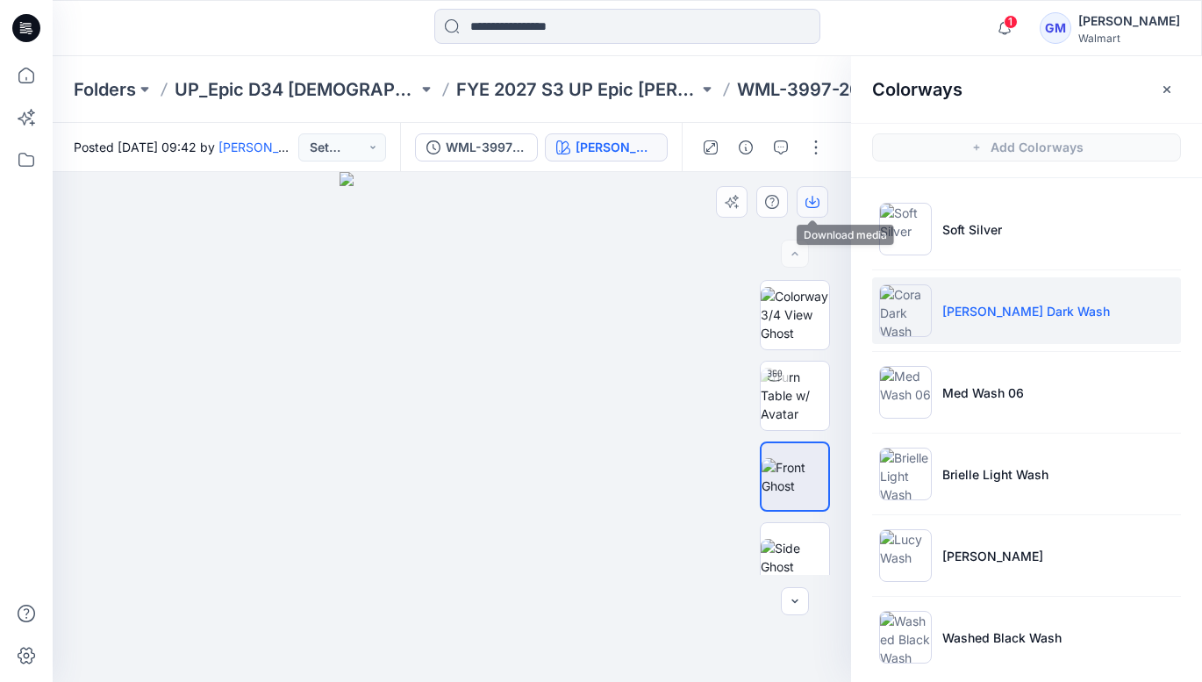
click at [815, 205] on icon "button" at bounding box center [813, 202] width 14 height 14
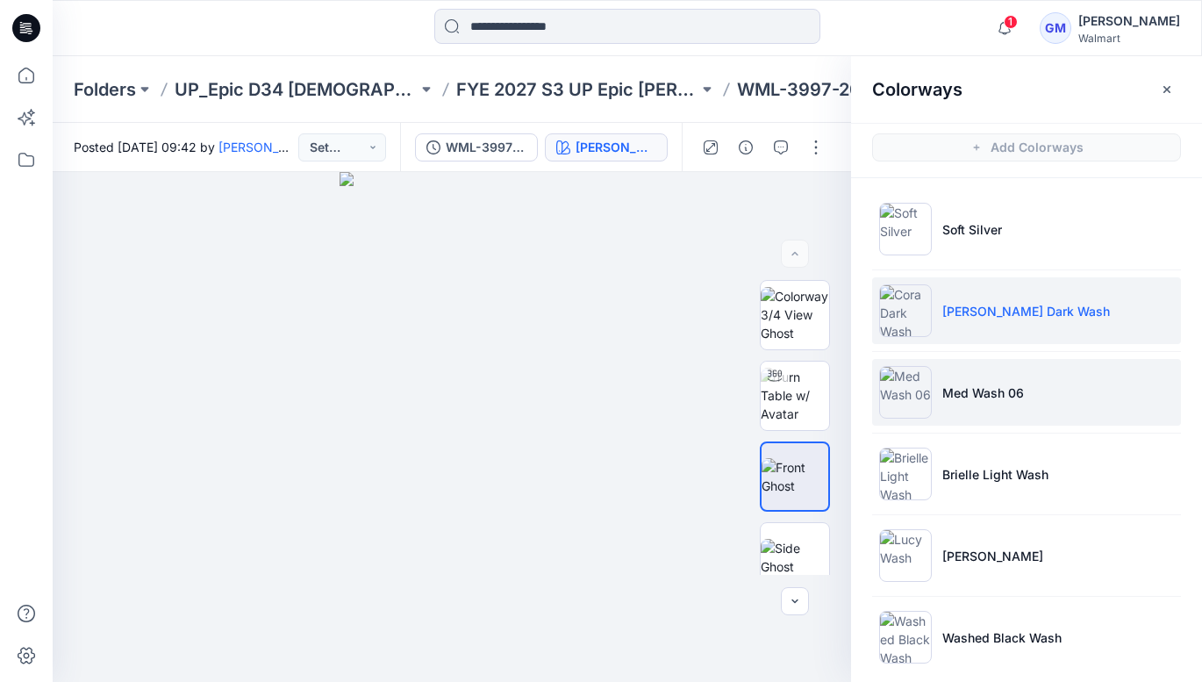
click at [985, 423] on li "Med Wash 06" at bounding box center [1026, 392] width 309 height 67
click at [971, 384] on p "Med Wash 06" at bounding box center [983, 392] width 82 height 18
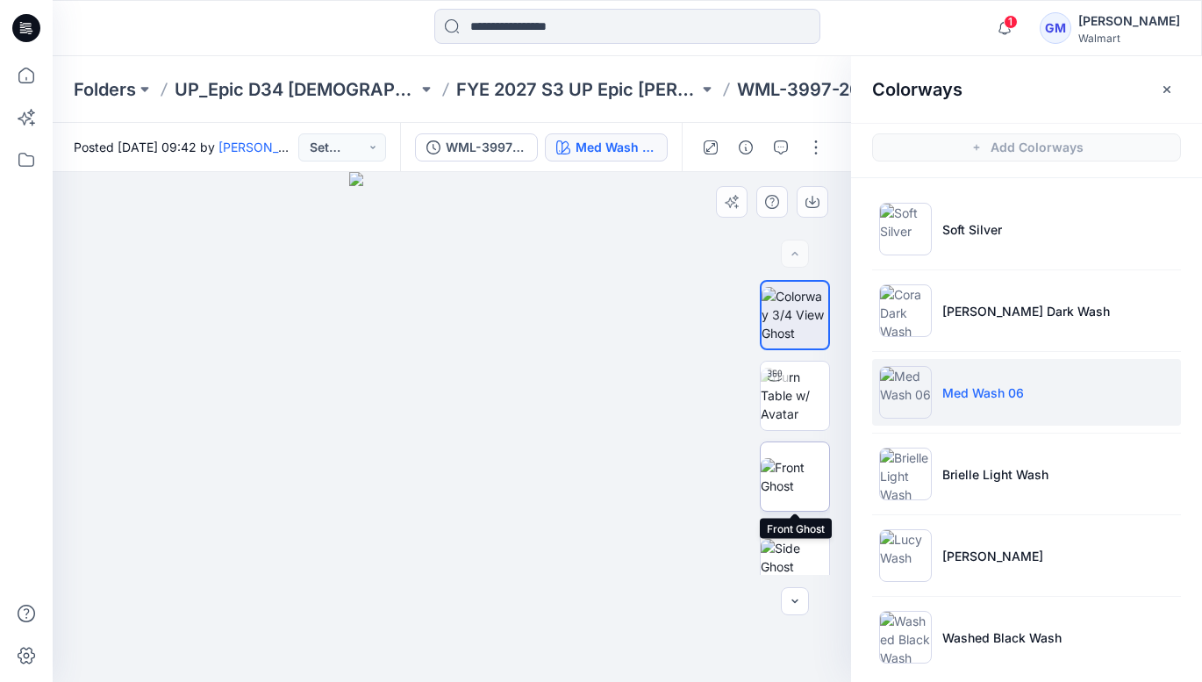
click at [801, 458] on img at bounding box center [795, 476] width 68 height 37
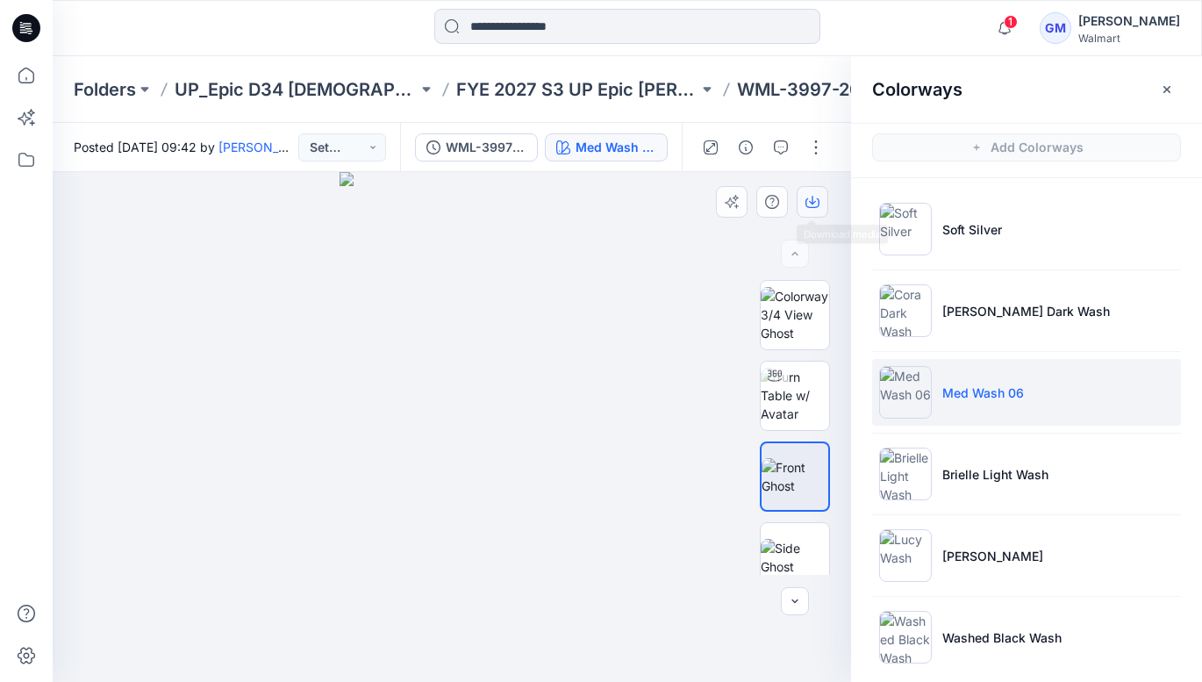
click at [815, 202] on icon "button" at bounding box center [813, 202] width 14 height 14
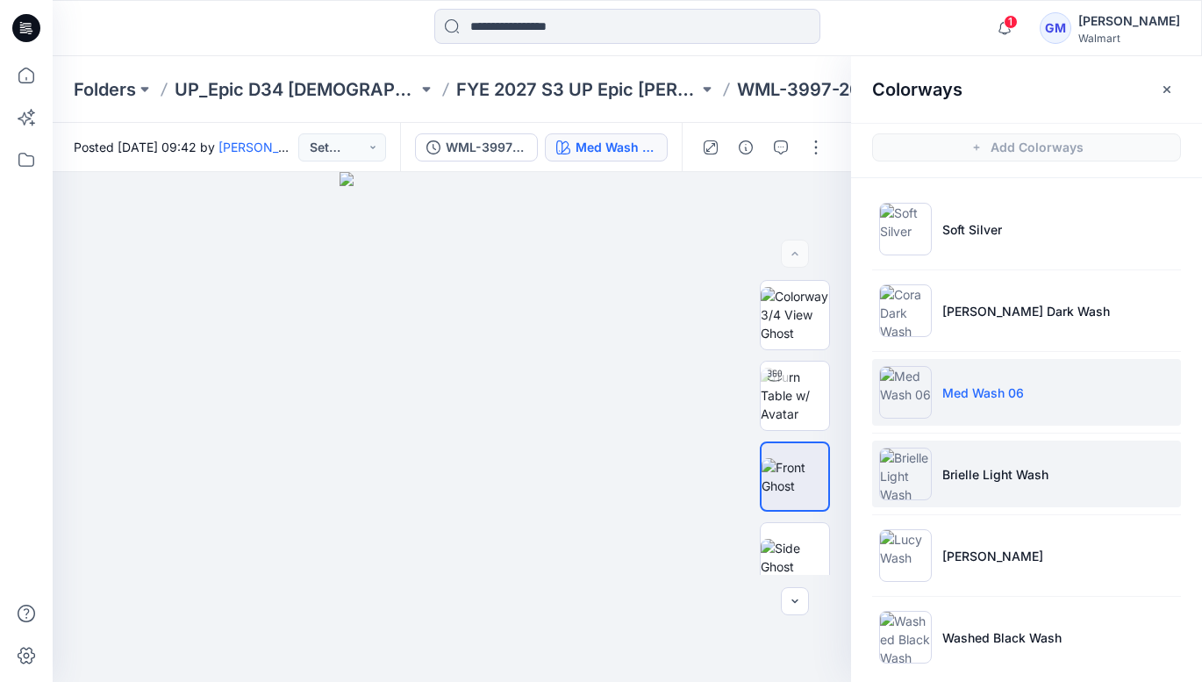
click at [969, 479] on p "Brielle Light Wash" at bounding box center [995, 474] width 106 height 18
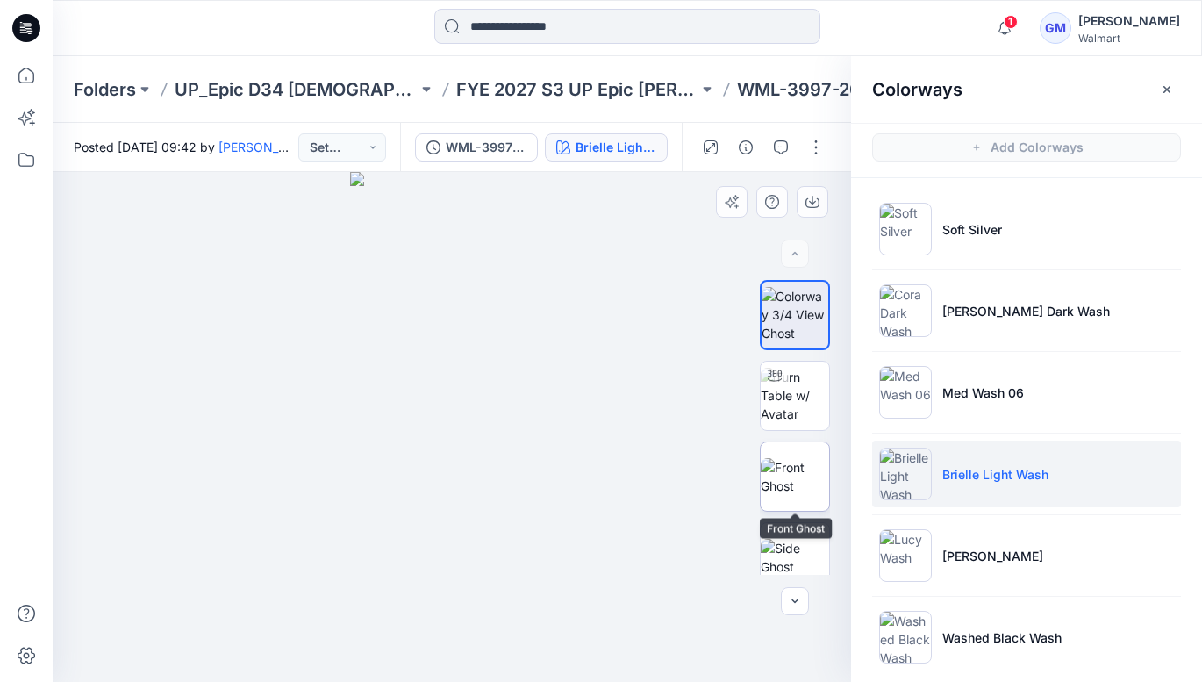
click at [798, 458] on img at bounding box center [795, 476] width 68 height 37
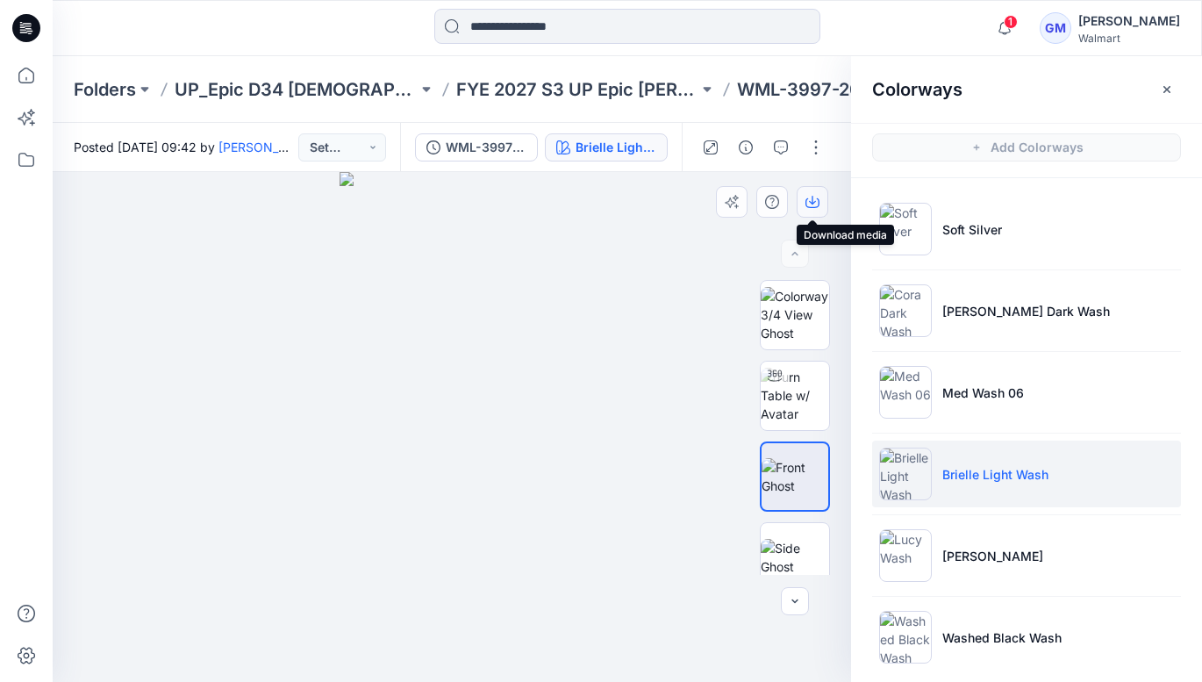
click at [814, 198] on icon "button" at bounding box center [813, 202] width 14 height 14
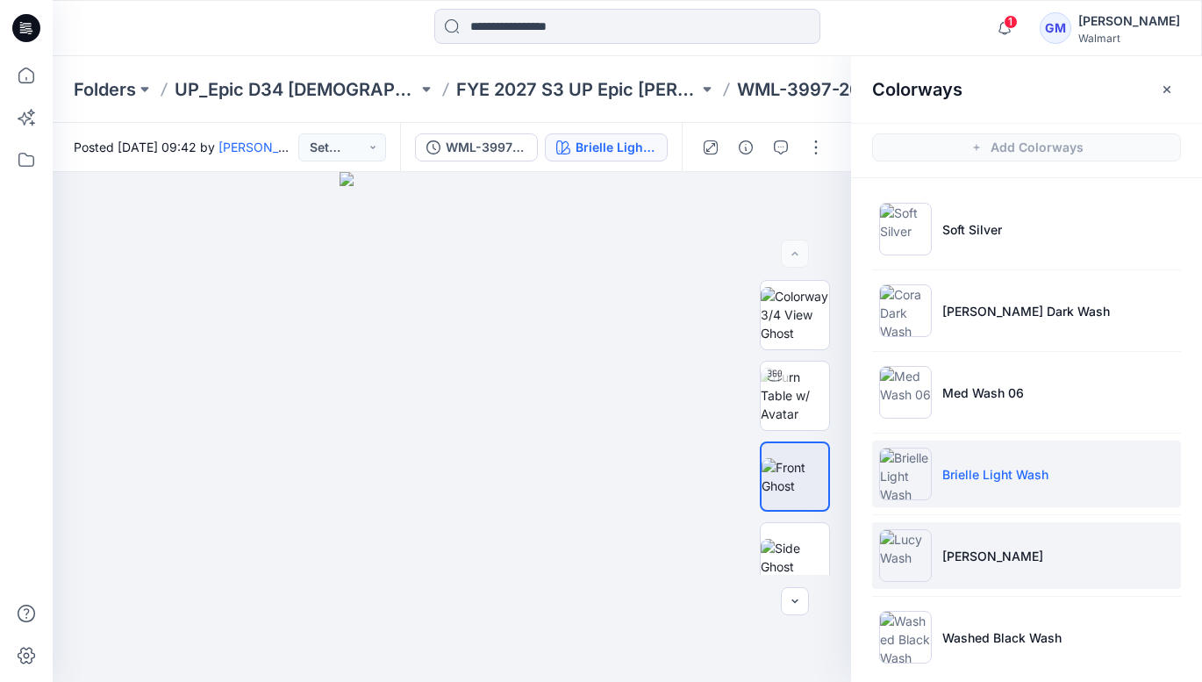
click at [959, 563] on p "[PERSON_NAME]" at bounding box center [992, 556] width 101 height 18
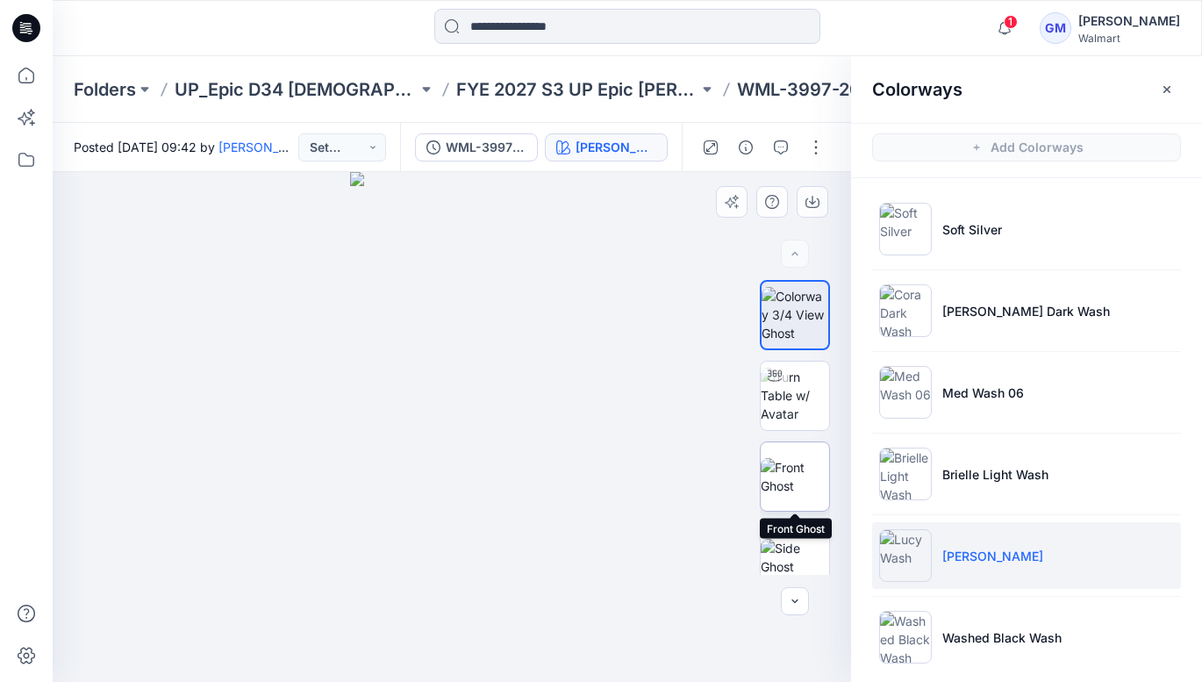
click at [806, 475] on img at bounding box center [795, 476] width 68 height 37
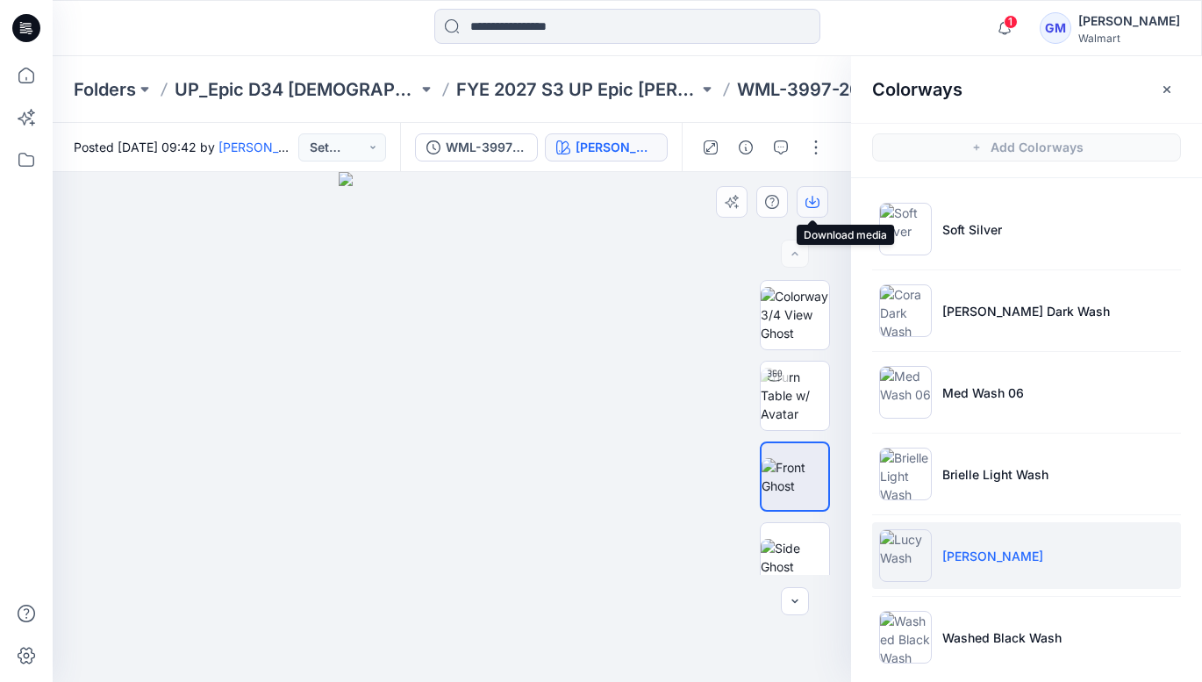
click at [819, 190] on button "button" at bounding box center [813, 202] width 32 height 32
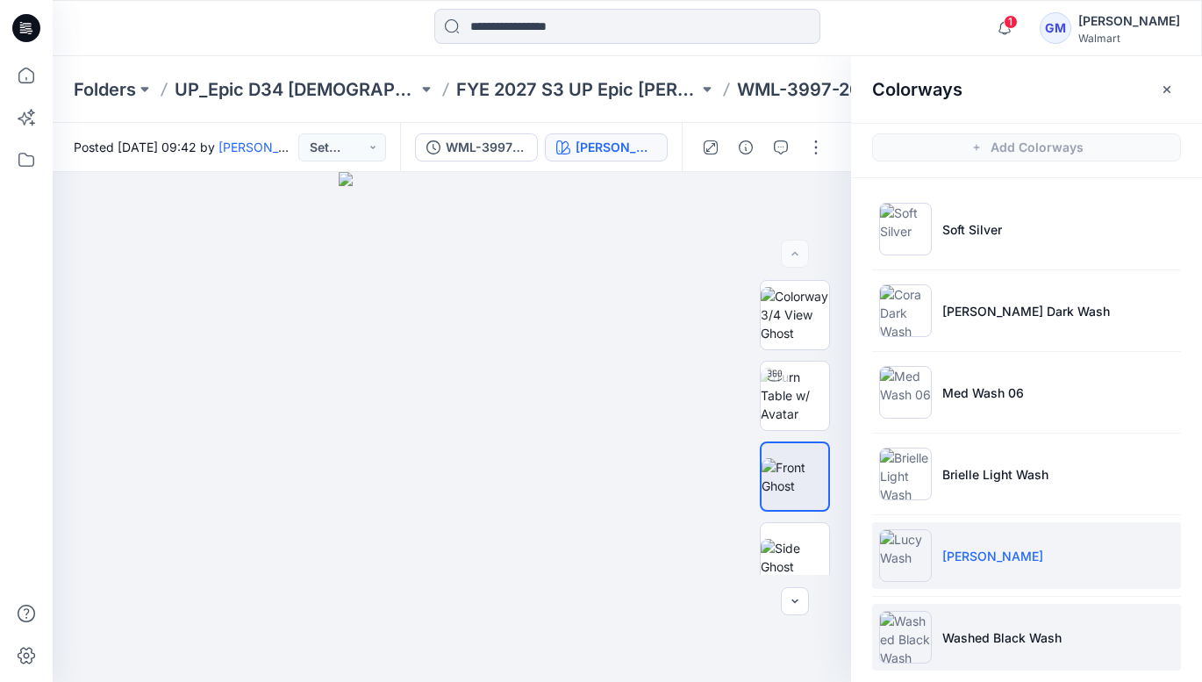
click at [986, 631] on p "Washed Black Wash" at bounding box center [1001, 637] width 119 height 18
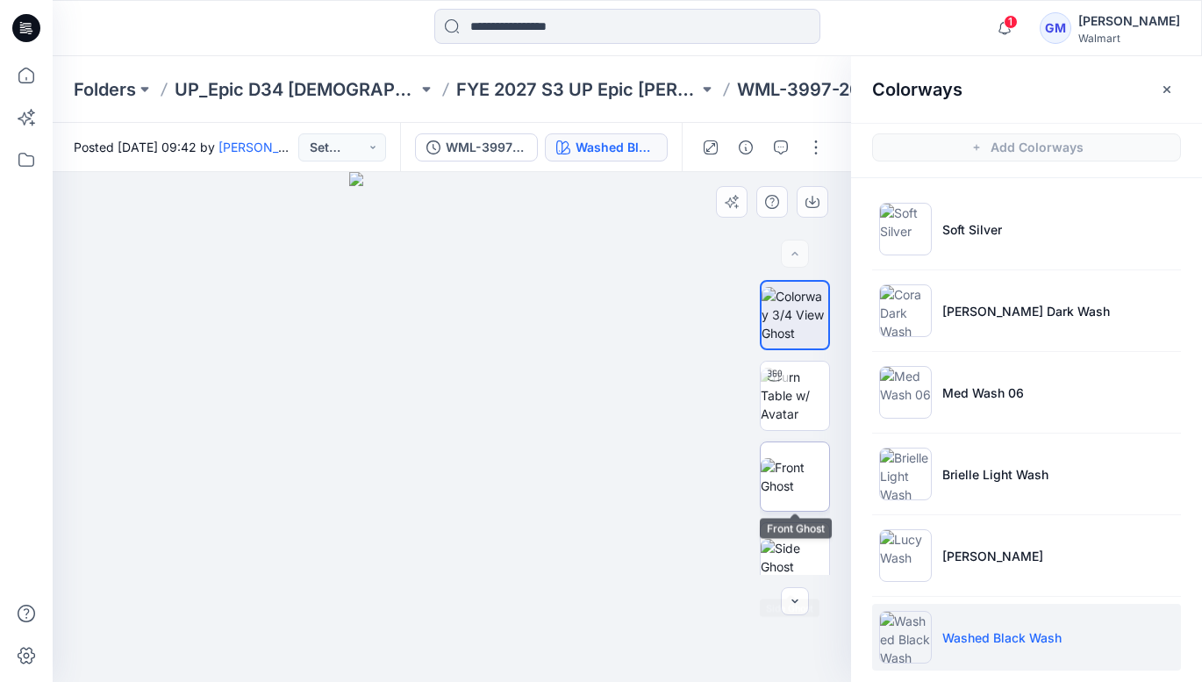
click at [799, 471] on img at bounding box center [795, 476] width 68 height 37
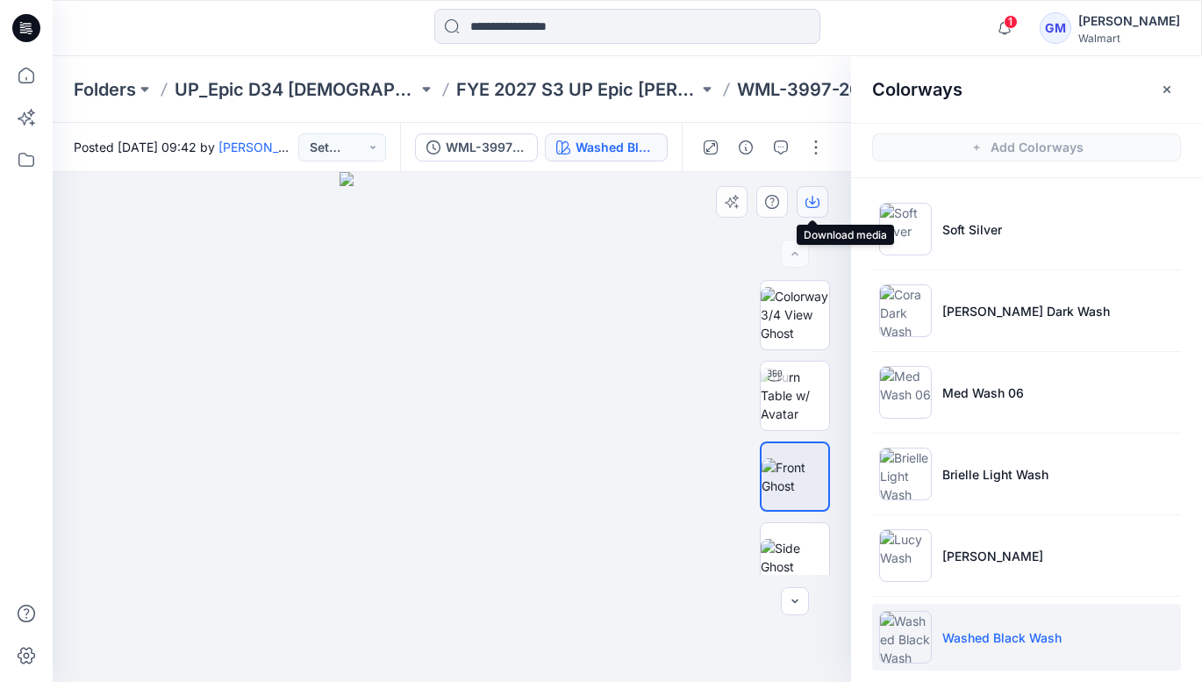
click at [813, 200] on icon "button" at bounding box center [813, 202] width 14 height 14
click at [548, 92] on p "FYE 2027 S3 UP Epic [PERSON_NAME]" at bounding box center [577, 89] width 243 height 25
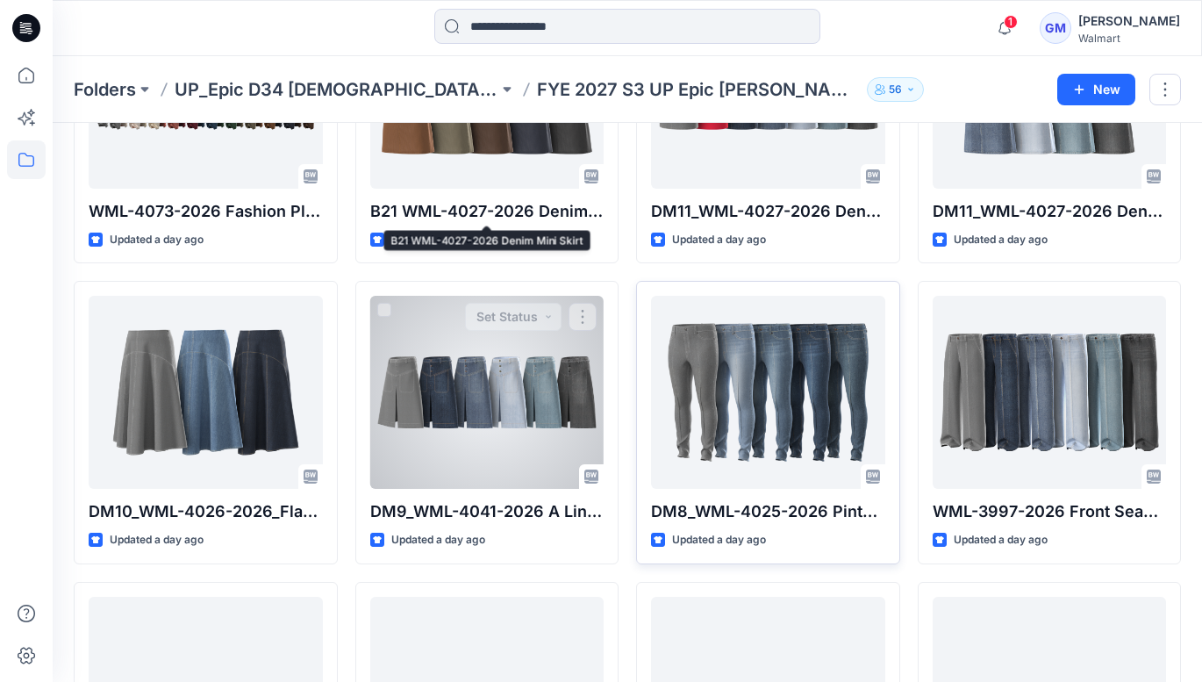
scroll to position [552, 0]
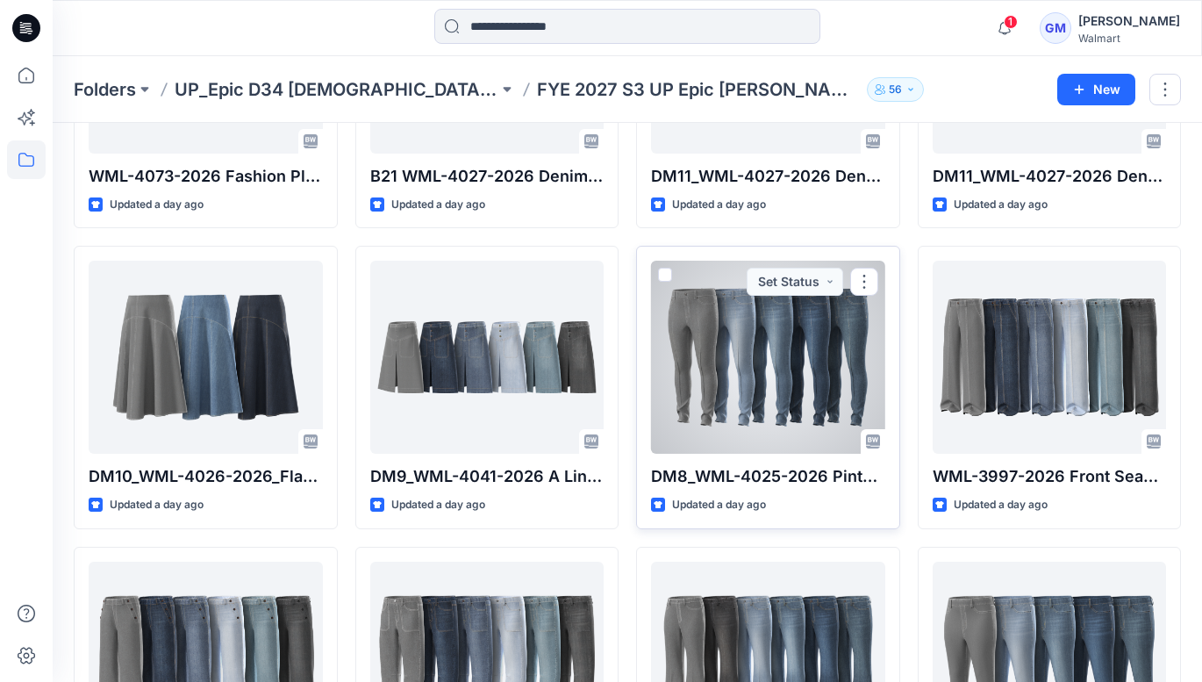
click at [770, 378] on div at bounding box center [768, 357] width 234 height 193
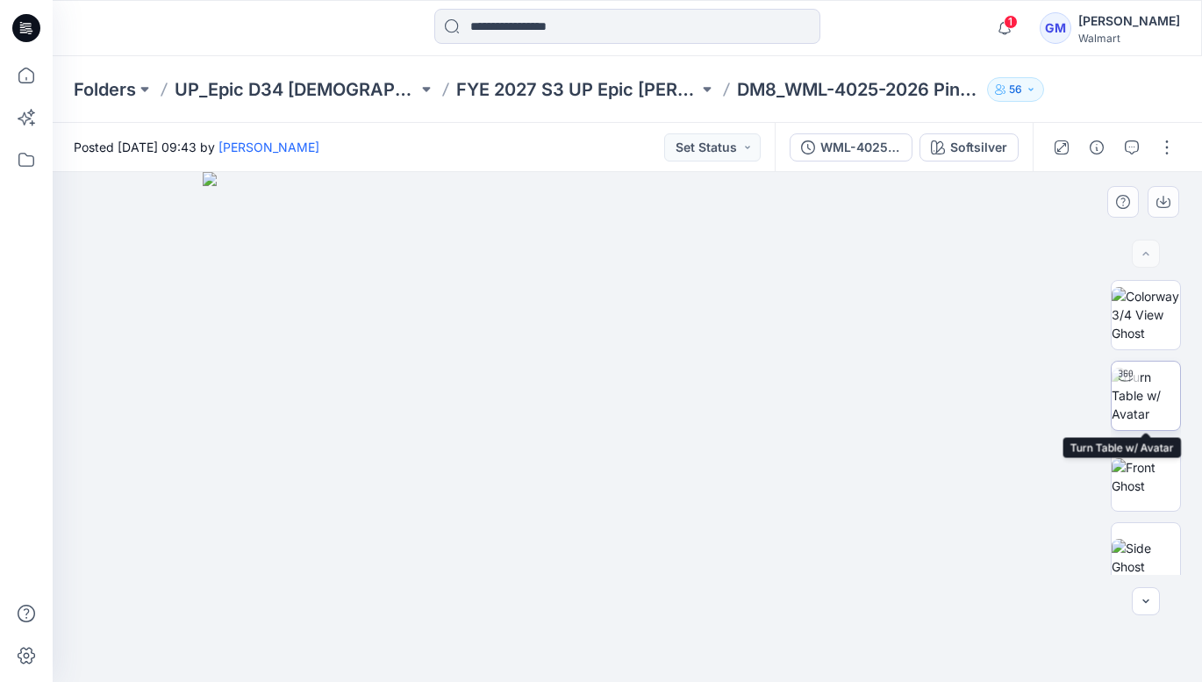
click at [1146, 390] on img at bounding box center [1146, 395] width 68 height 55
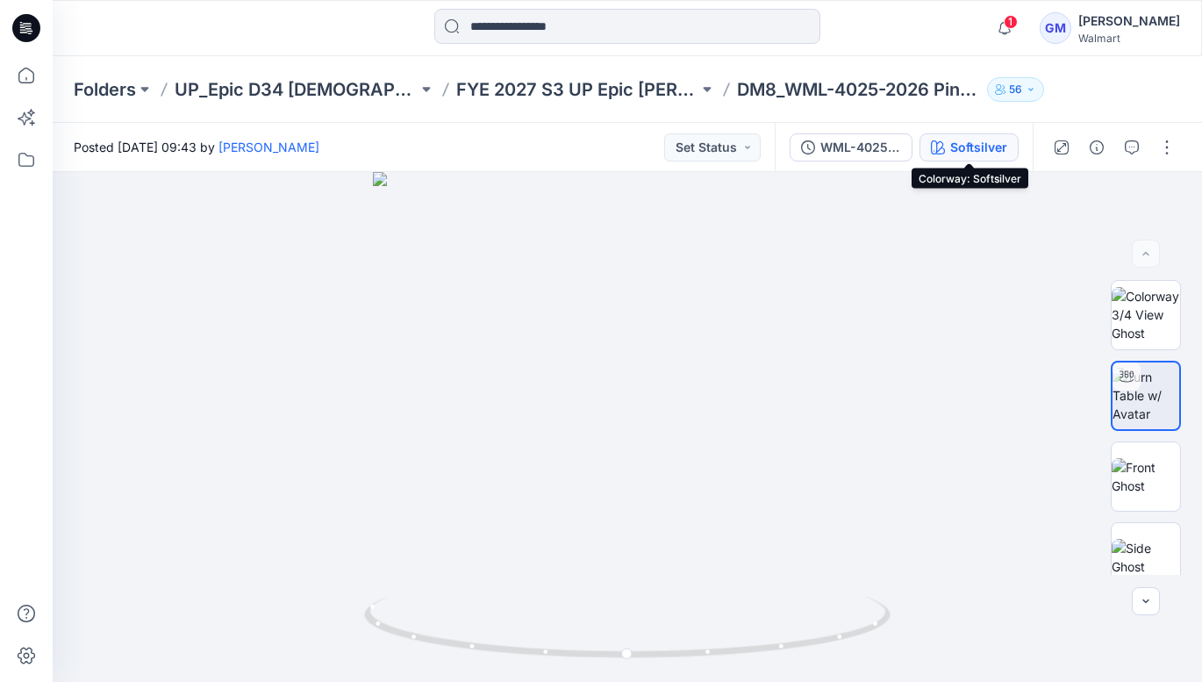
click at [971, 158] on button "Softsilver" at bounding box center [969, 147] width 99 height 28
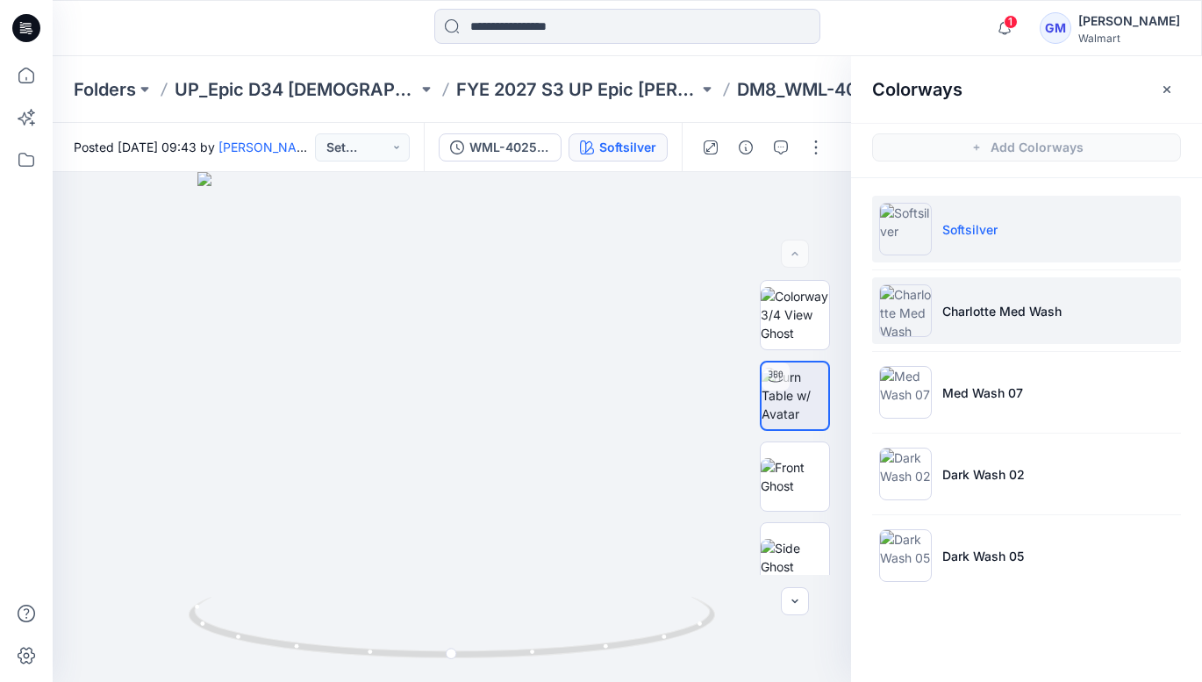
click at [914, 304] on img at bounding box center [905, 310] width 53 height 53
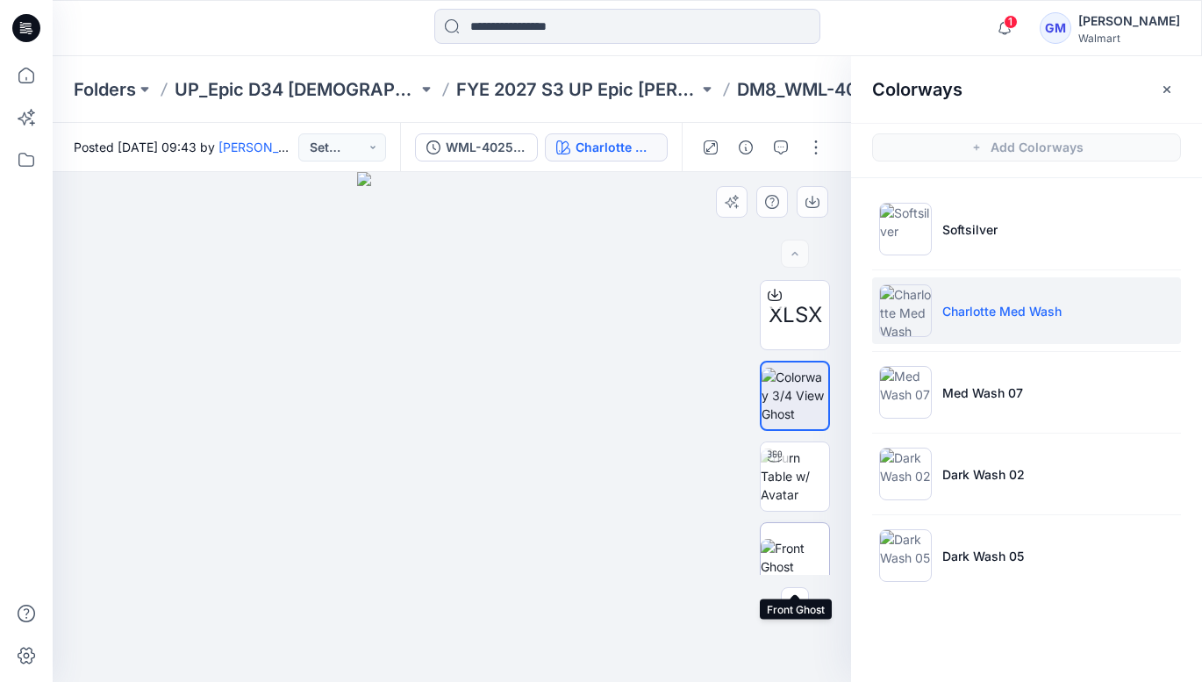
click at [802, 543] on img at bounding box center [795, 557] width 68 height 37
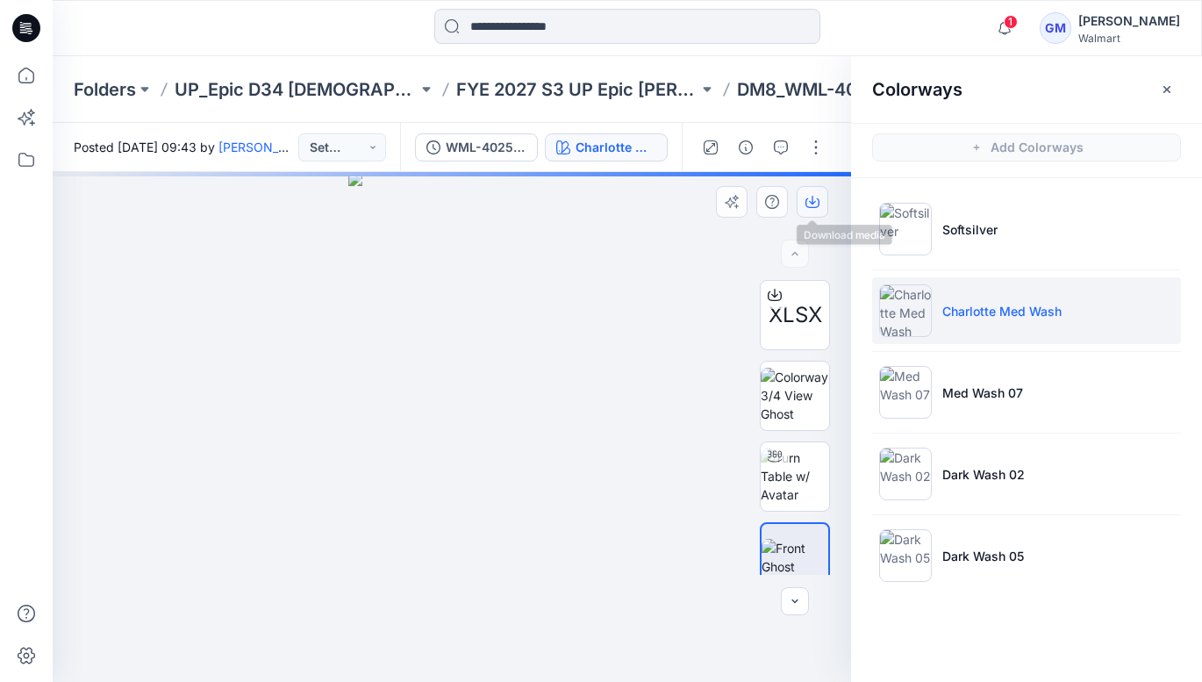
click at [807, 197] on icon "button" at bounding box center [813, 202] width 14 height 14
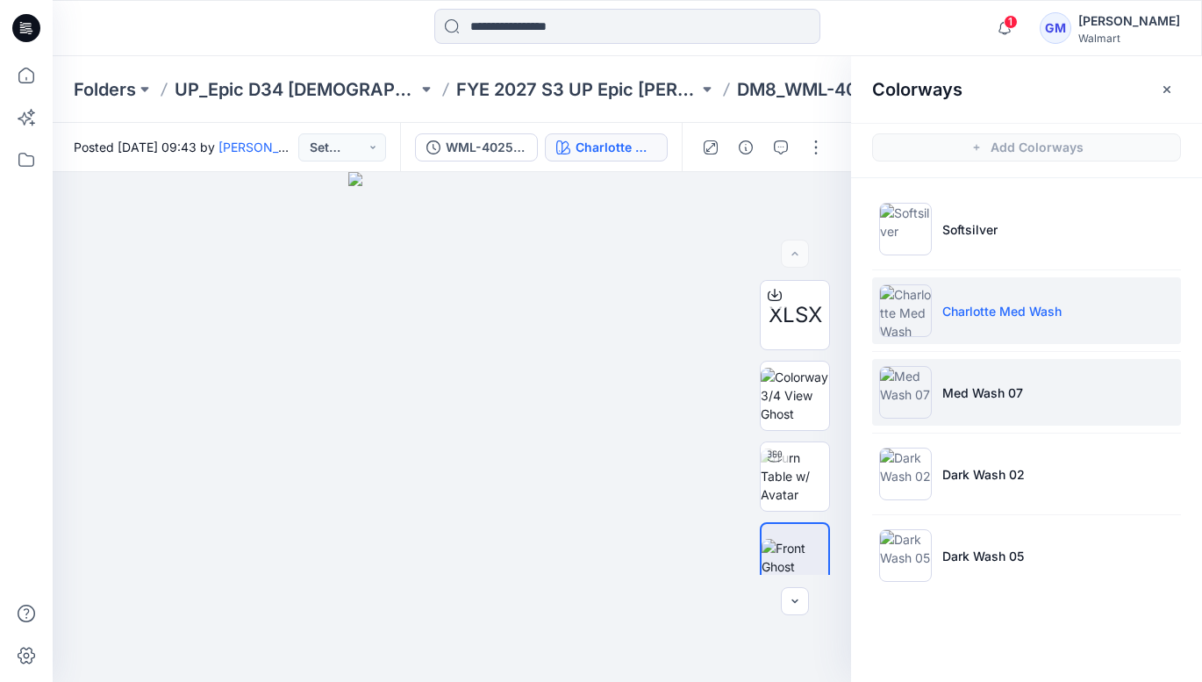
click at [968, 405] on li "Med Wash 07" at bounding box center [1026, 392] width 309 height 67
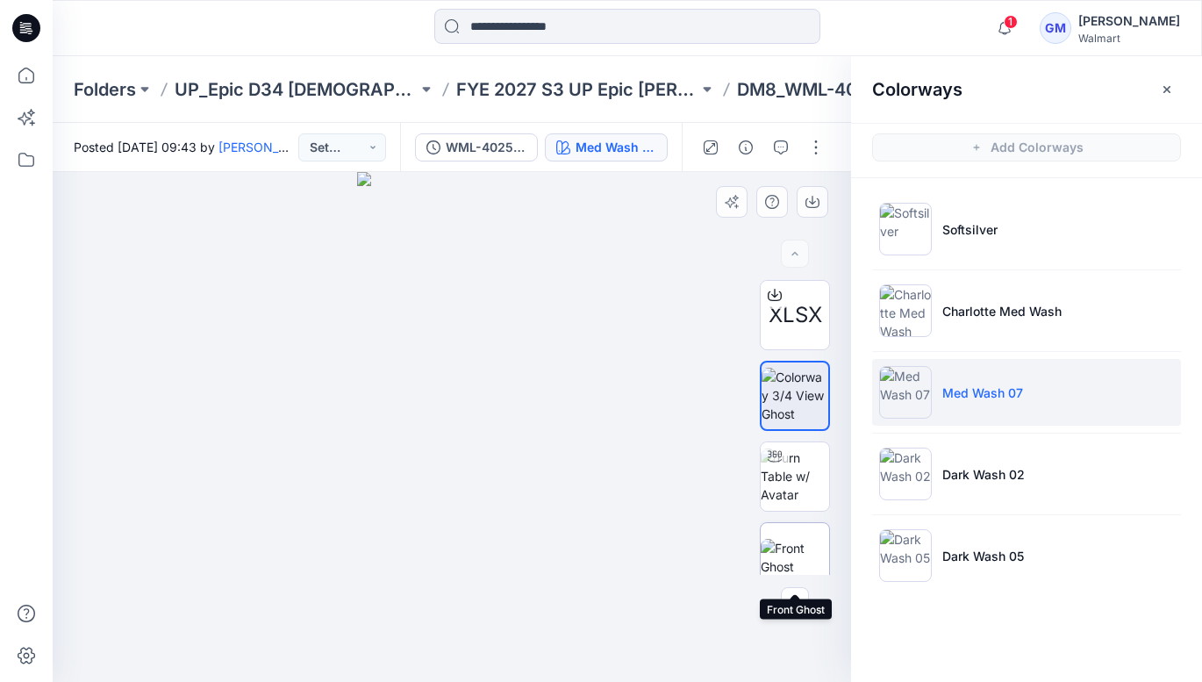
click at [800, 539] on img at bounding box center [795, 557] width 68 height 37
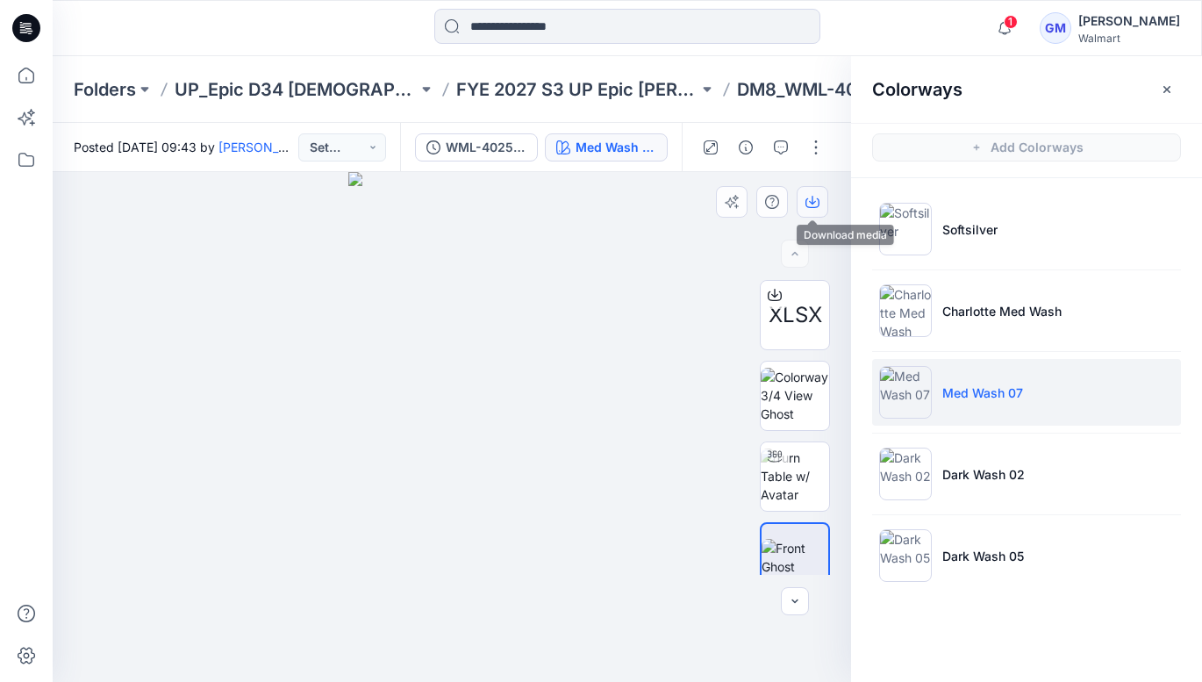
click at [813, 192] on button "button" at bounding box center [813, 202] width 32 height 32
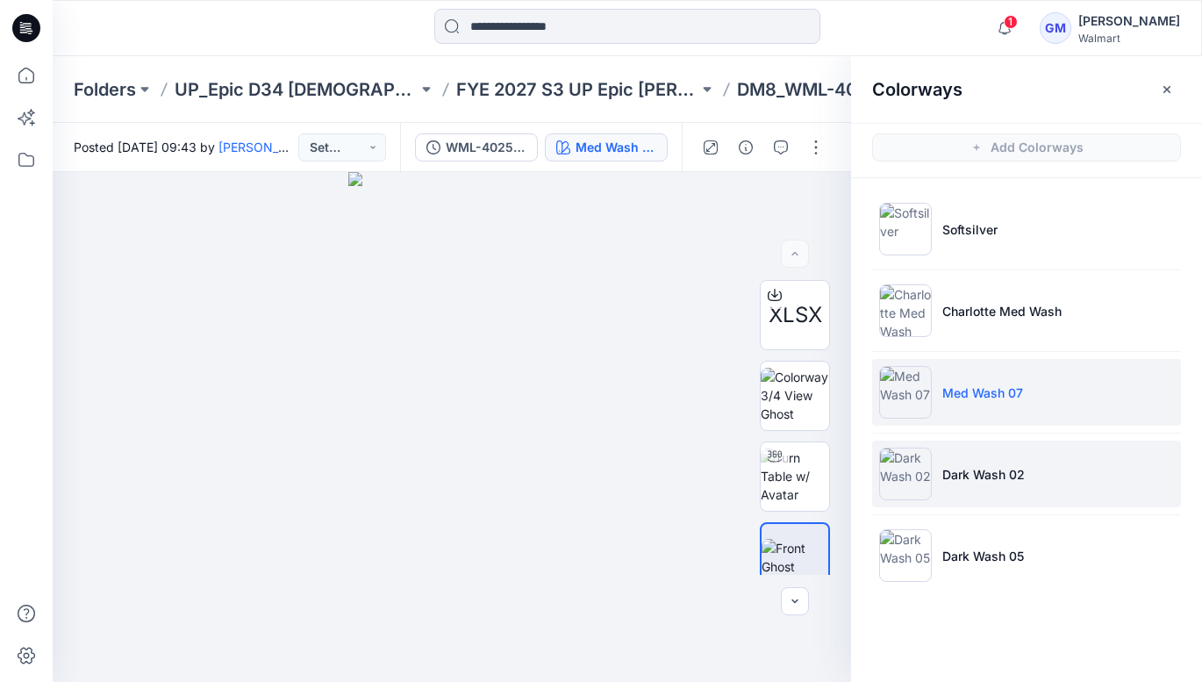
click at [995, 465] on p "Dark Wash 02" at bounding box center [983, 474] width 82 height 18
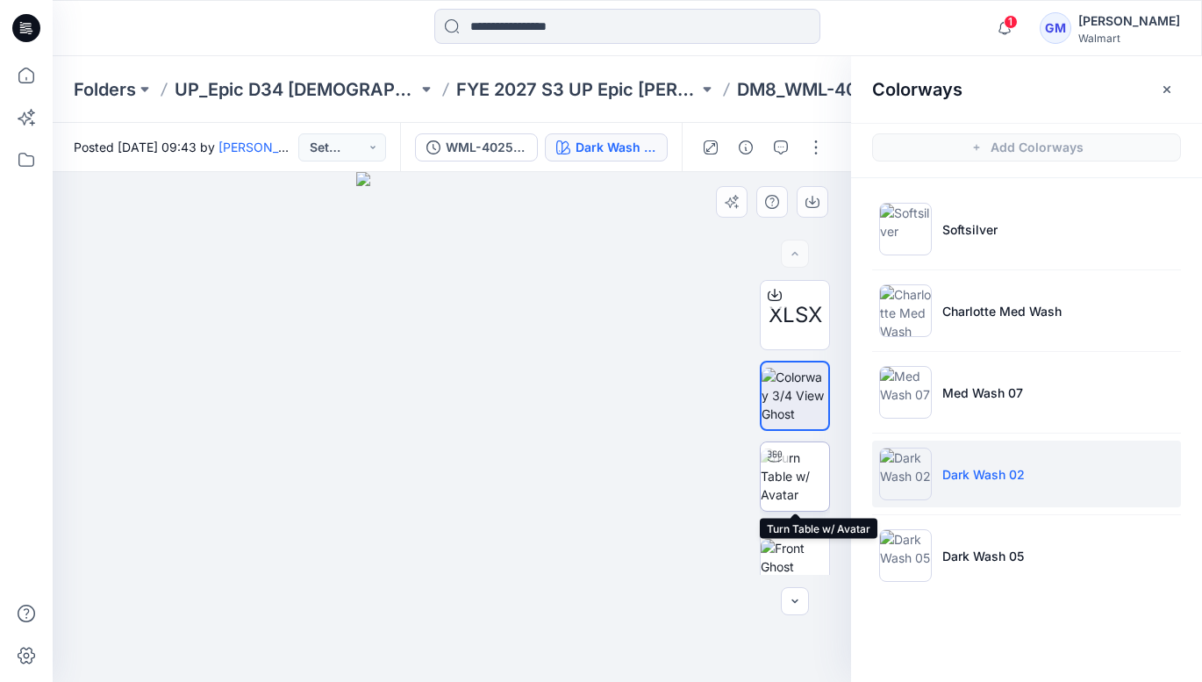
click at [792, 477] on img at bounding box center [795, 475] width 68 height 55
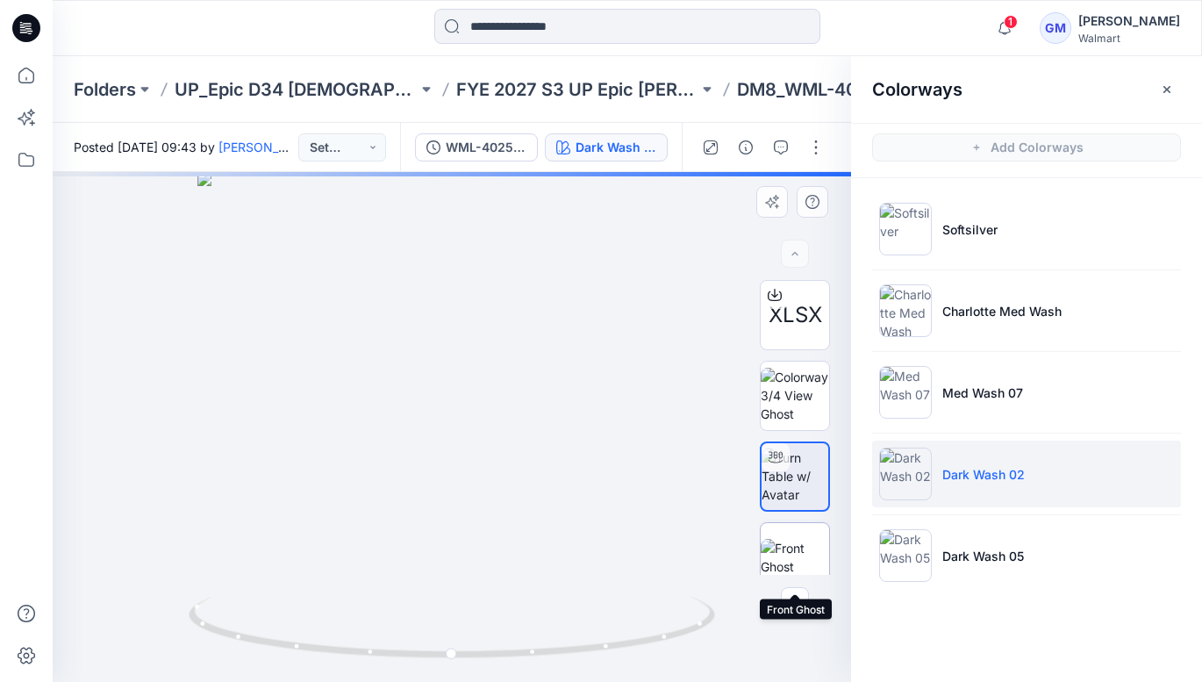
click at [792, 541] on img at bounding box center [795, 557] width 68 height 37
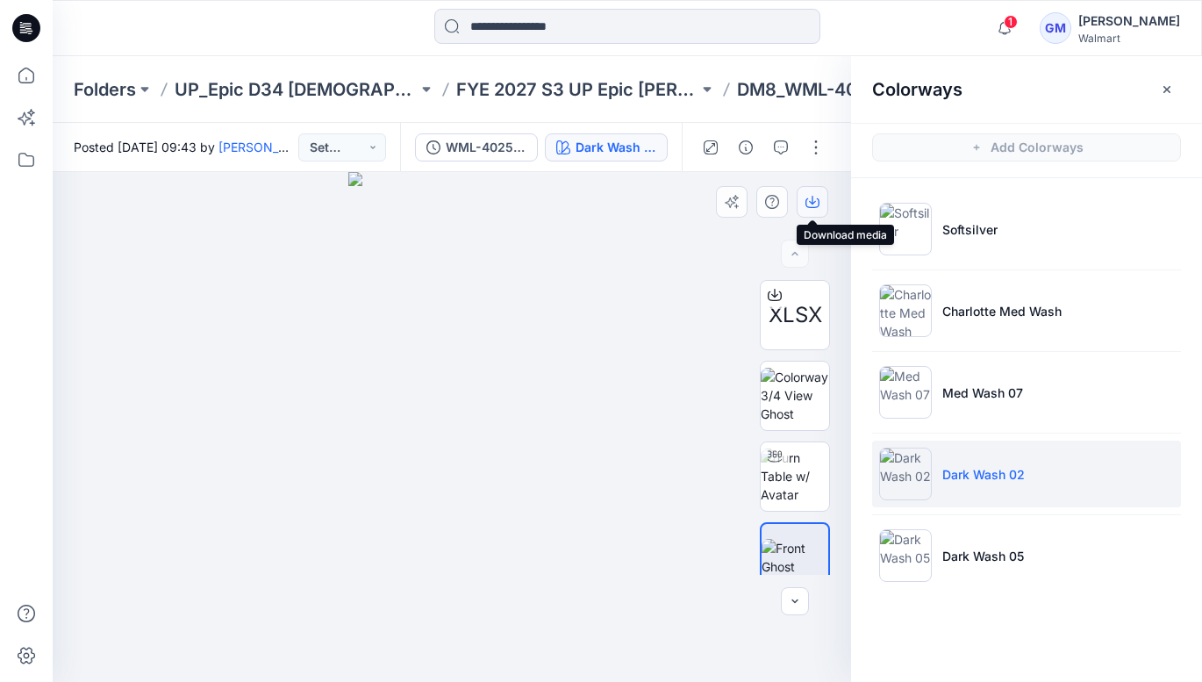
click at [810, 194] on button "button" at bounding box center [813, 202] width 32 height 32
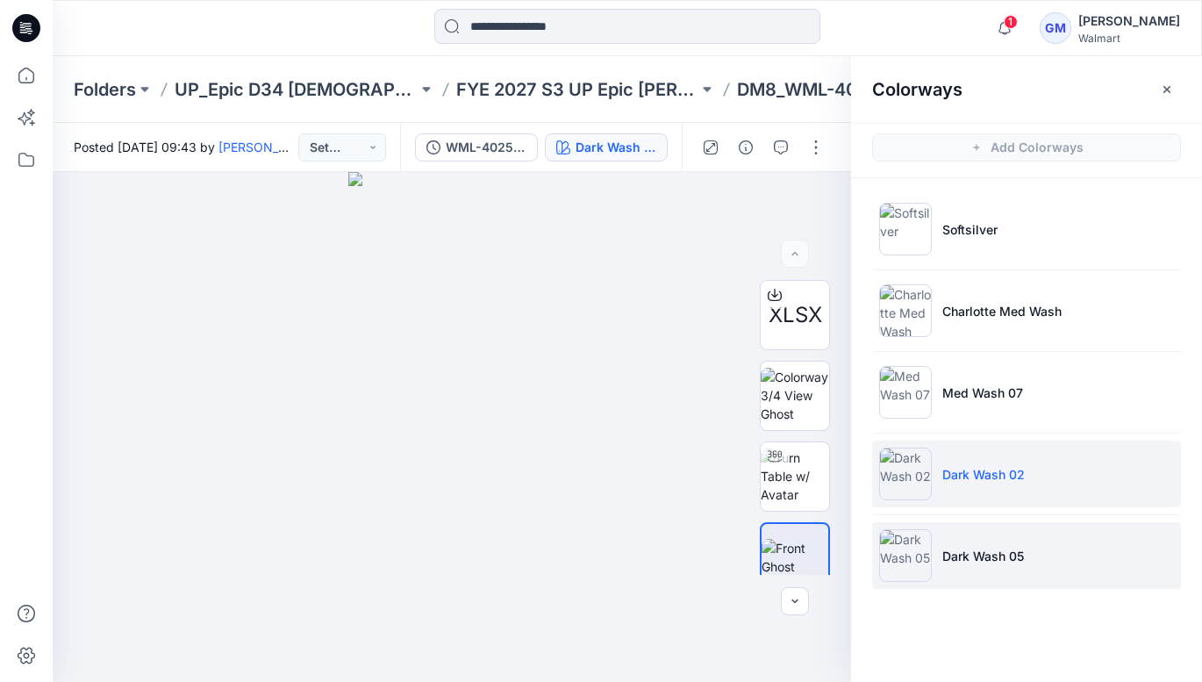
click at [975, 557] on p "Dark Wash 05" at bounding box center [983, 556] width 82 height 18
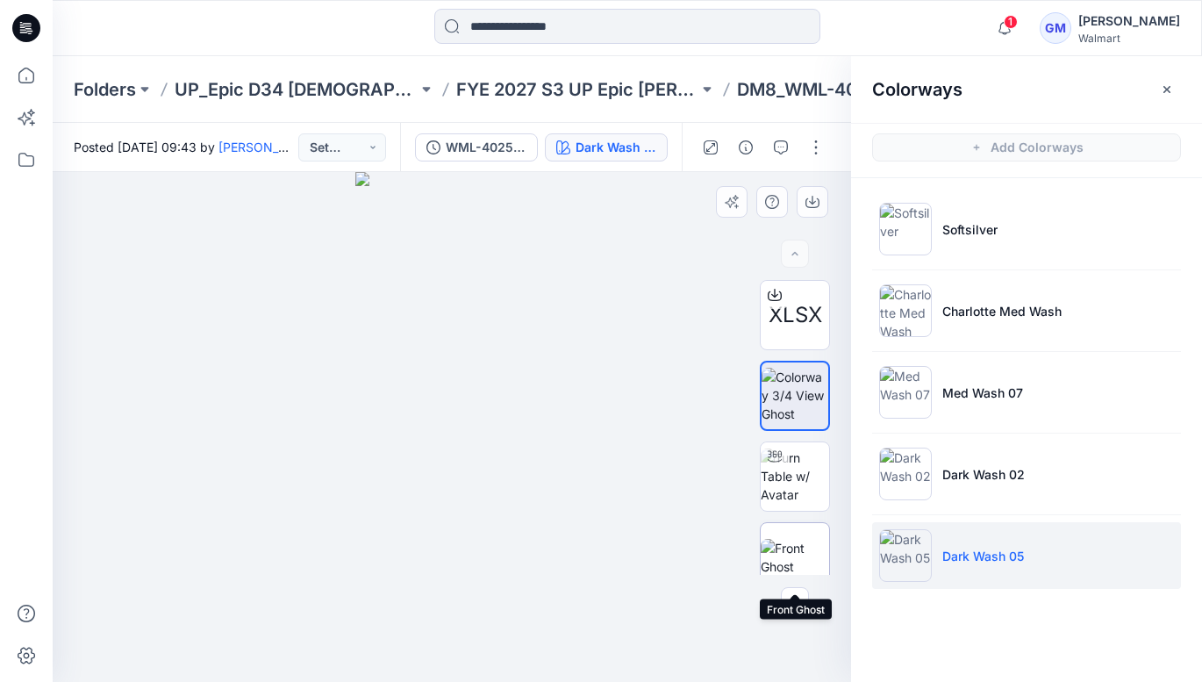
click at [797, 539] on img at bounding box center [795, 557] width 68 height 37
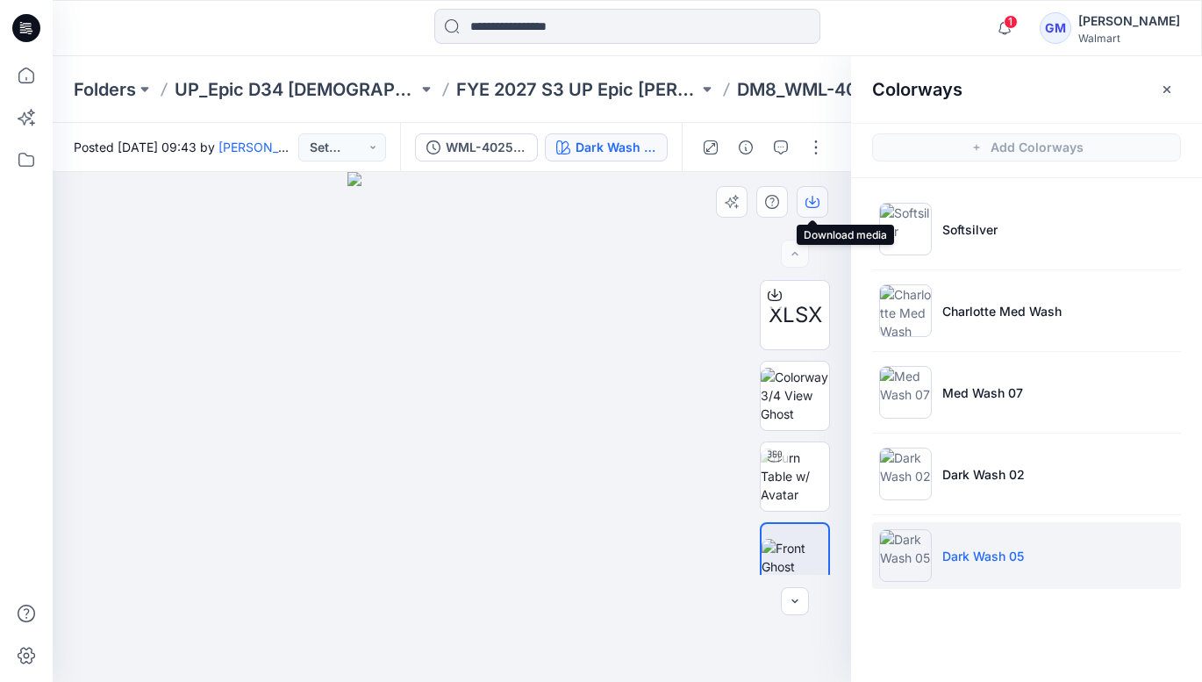
click at [816, 197] on icon "button" at bounding box center [813, 202] width 14 height 14
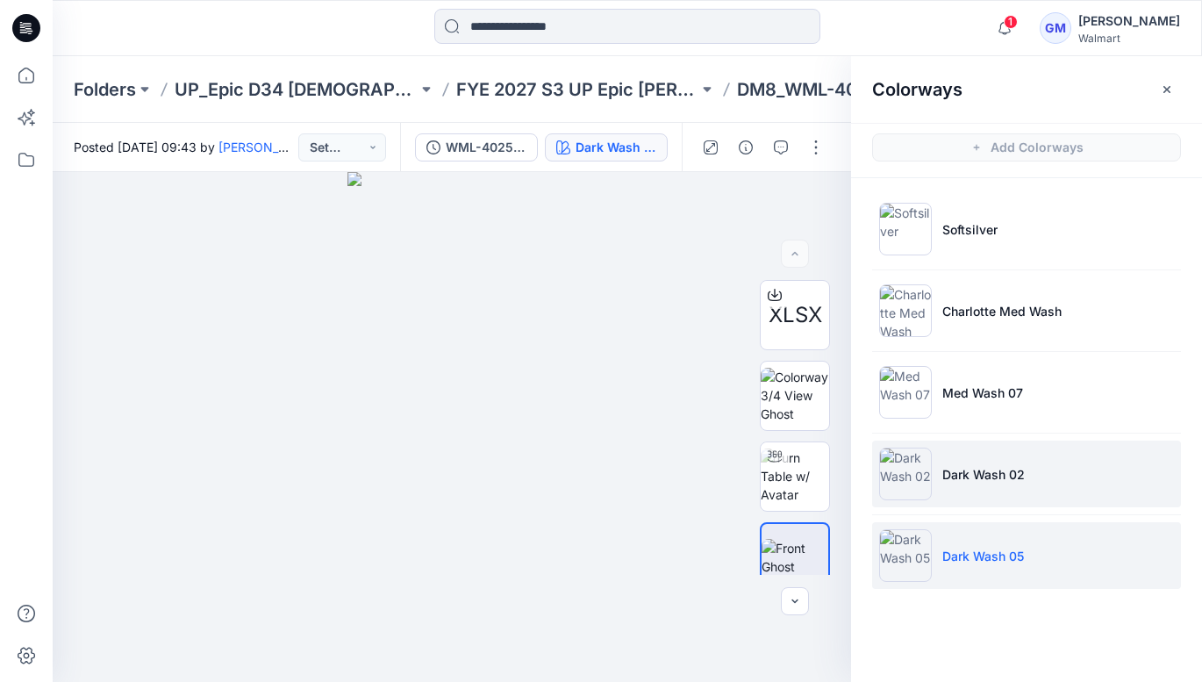
click at [979, 478] on p "Dark Wash 02" at bounding box center [983, 474] width 82 height 18
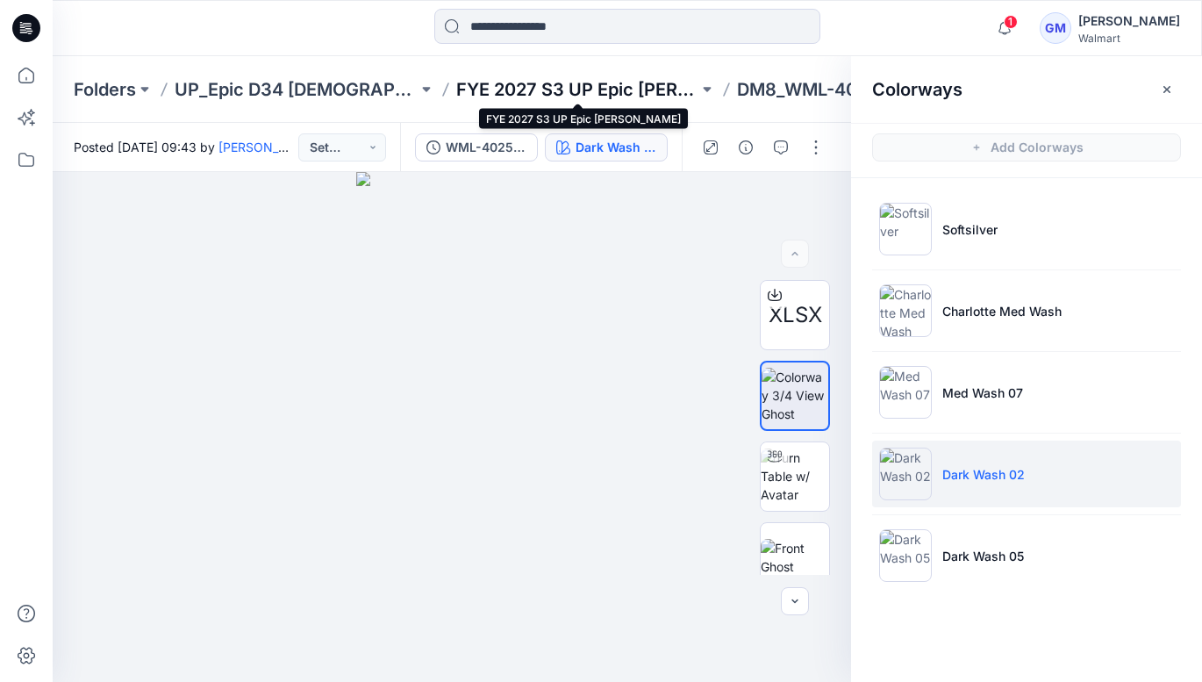
click at [616, 90] on p "FYE 2027 S3 UP Epic [PERSON_NAME]" at bounding box center [577, 89] width 243 height 25
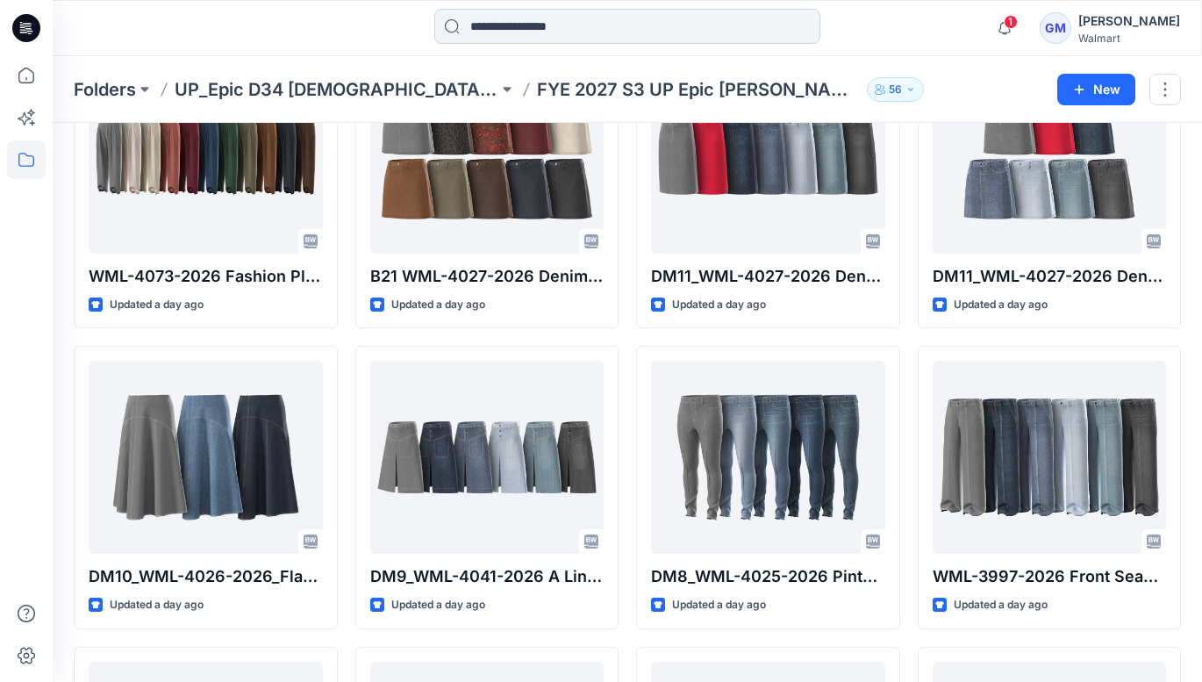
scroll to position [478, 0]
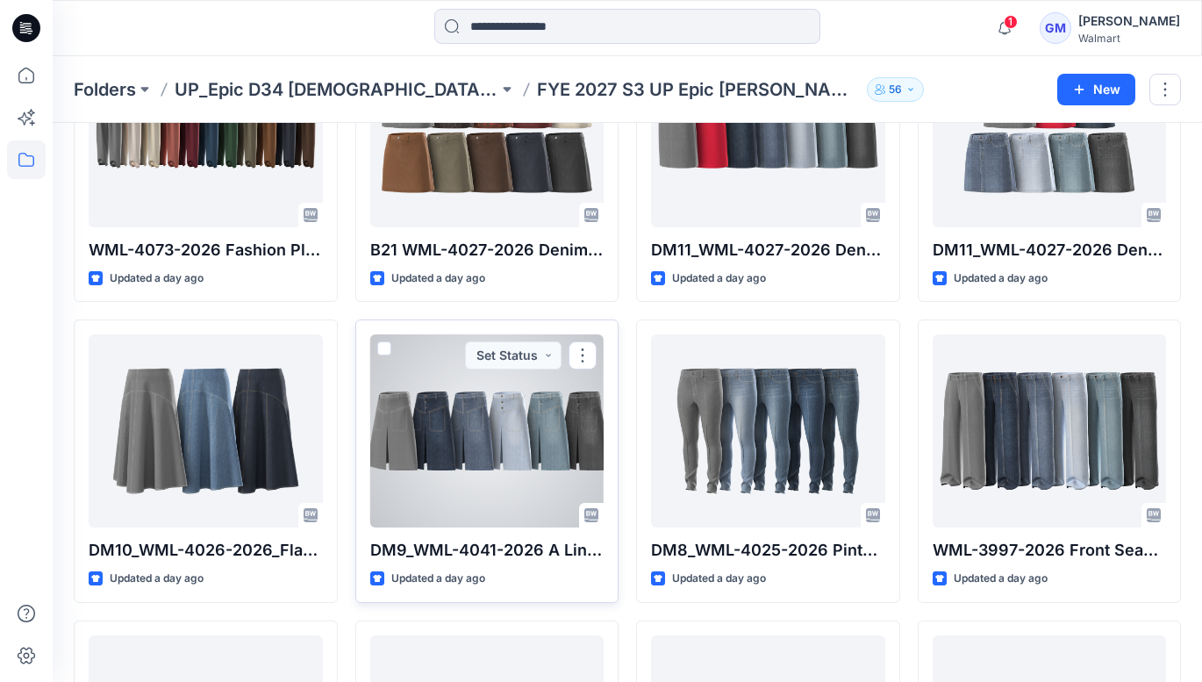
click at [552, 438] on div at bounding box center [487, 430] width 234 height 193
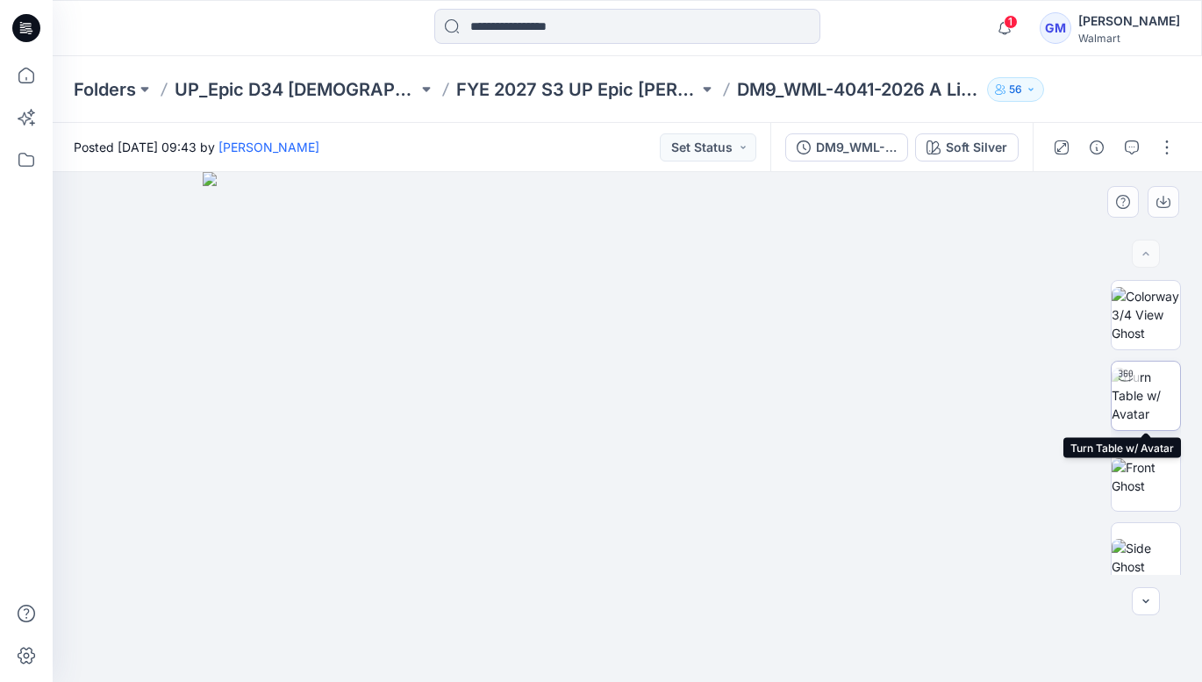
click at [1145, 413] on img at bounding box center [1146, 395] width 68 height 55
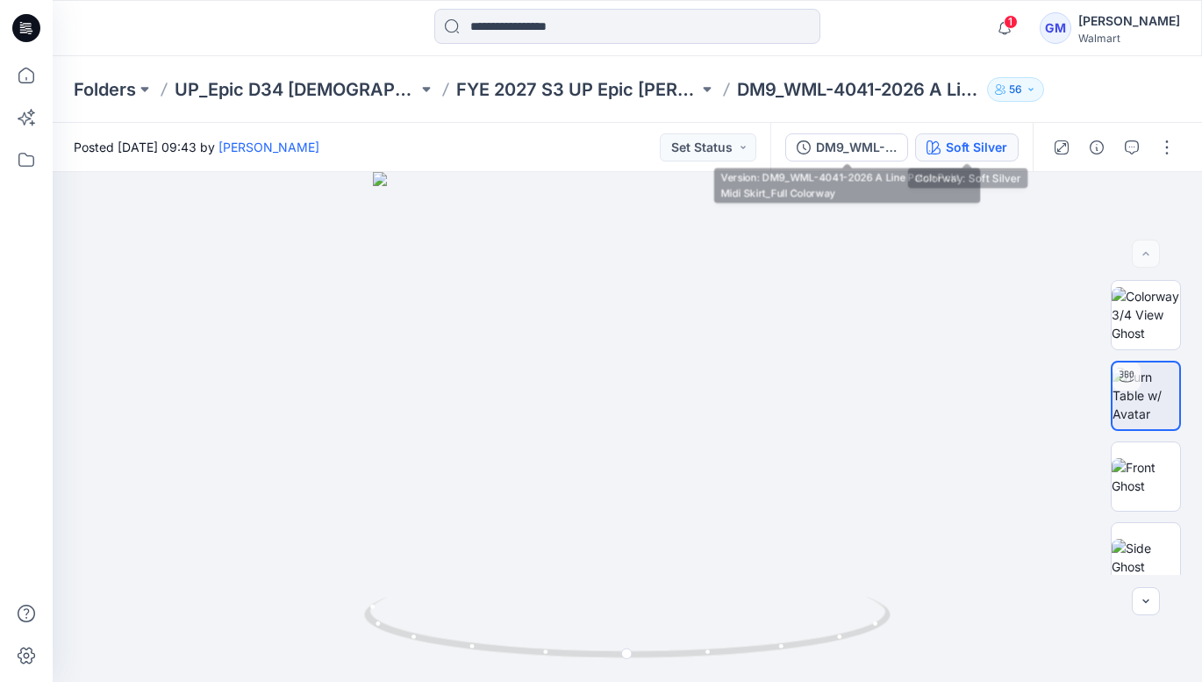
click at [978, 143] on div "Soft Silver" at bounding box center [976, 147] width 61 height 19
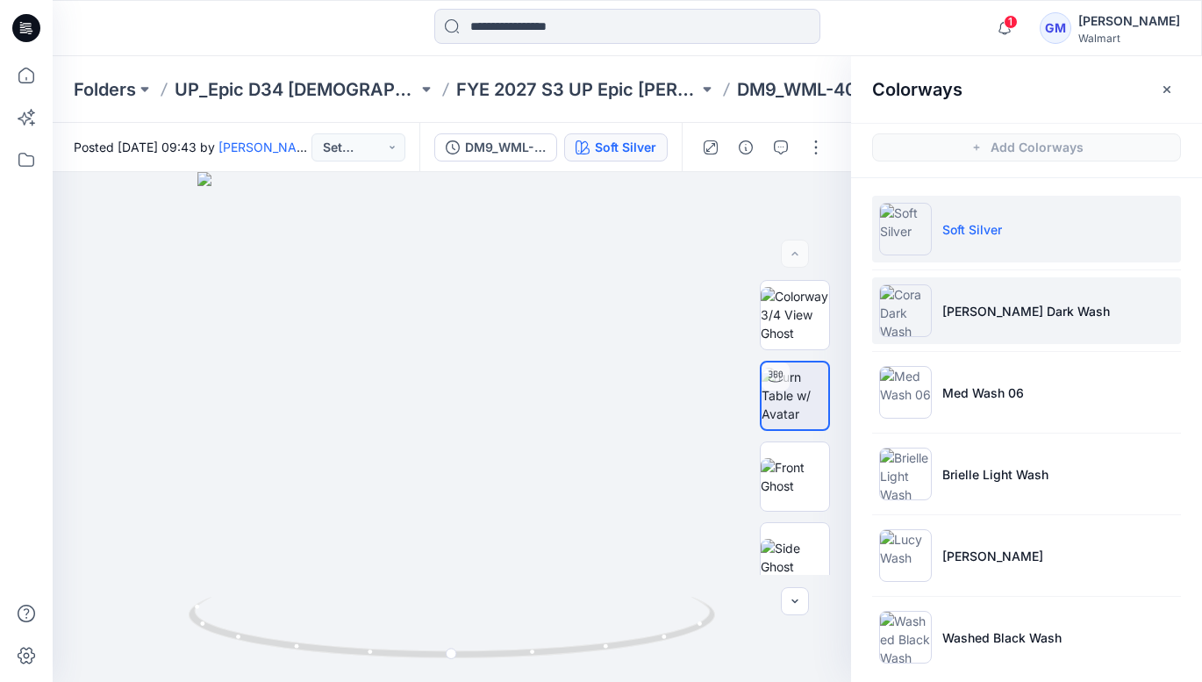
click at [1001, 316] on p "[PERSON_NAME] Dark Wash" at bounding box center [1026, 311] width 168 height 18
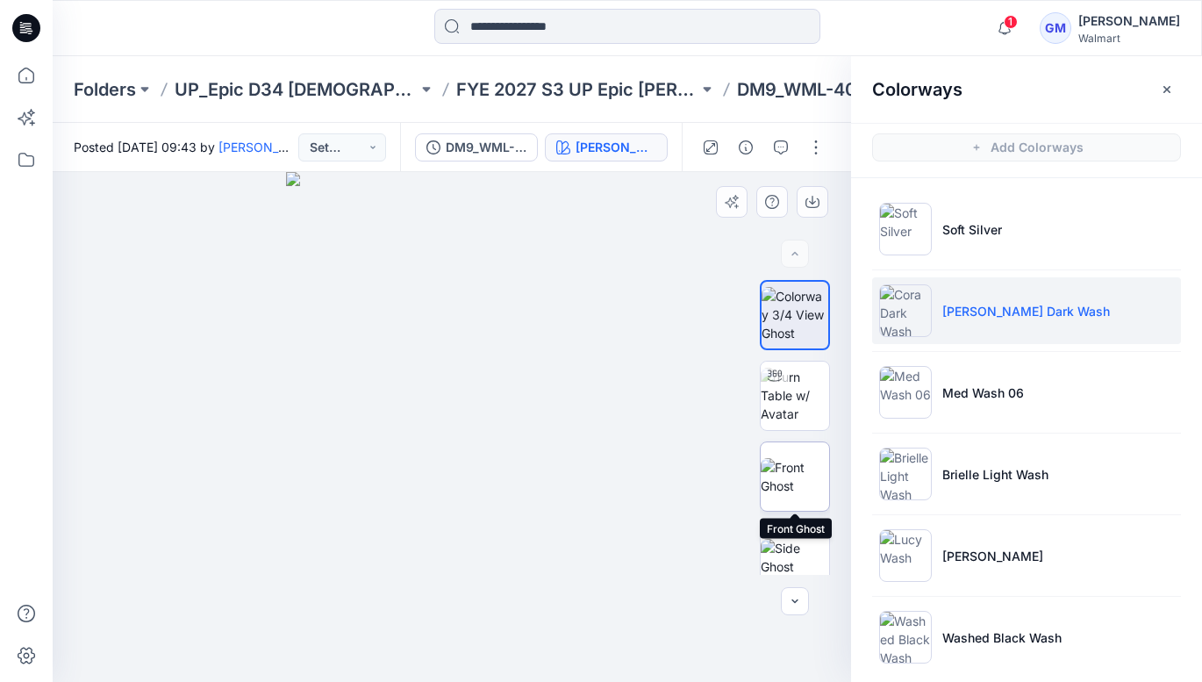
click at [800, 475] on img at bounding box center [795, 476] width 68 height 37
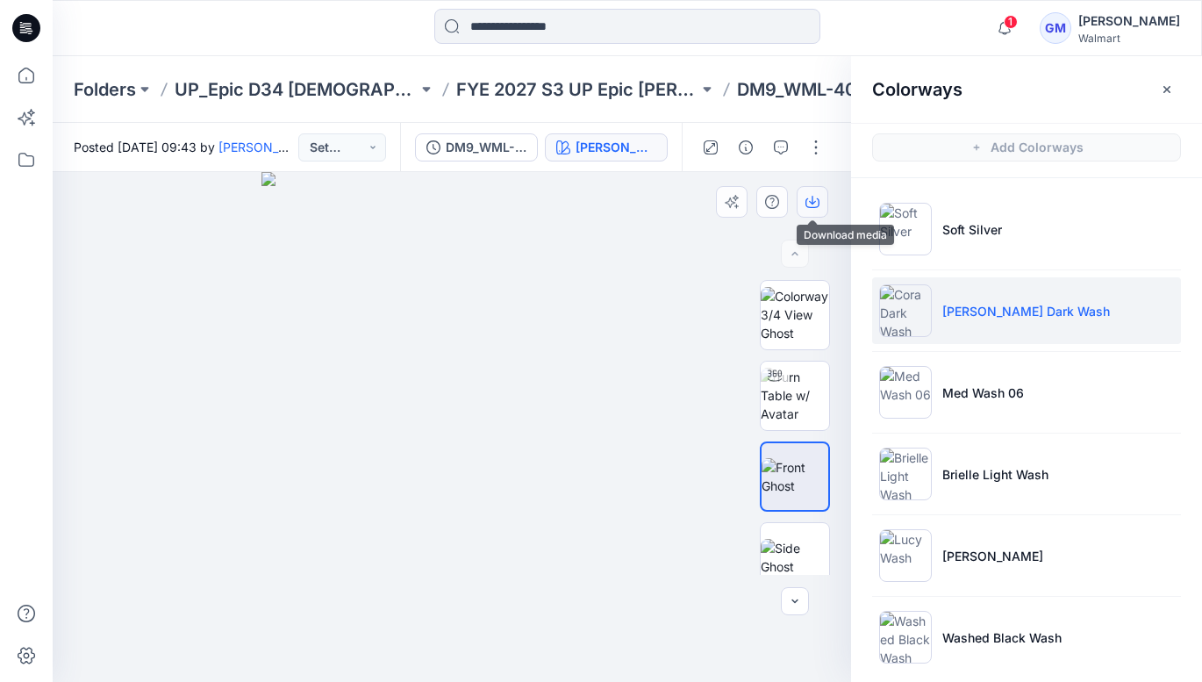
click at [818, 208] on button "button" at bounding box center [813, 202] width 32 height 32
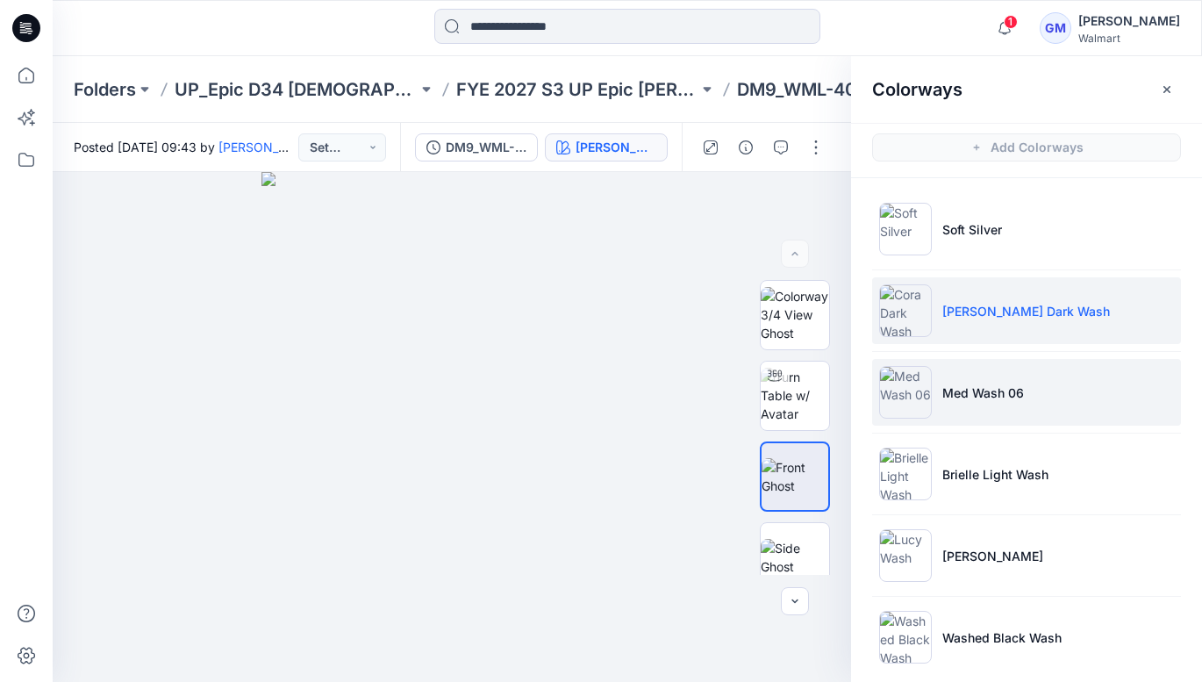
click at [1012, 412] on li "Med Wash 06" at bounding box center [1026, 392] width 309 height 67
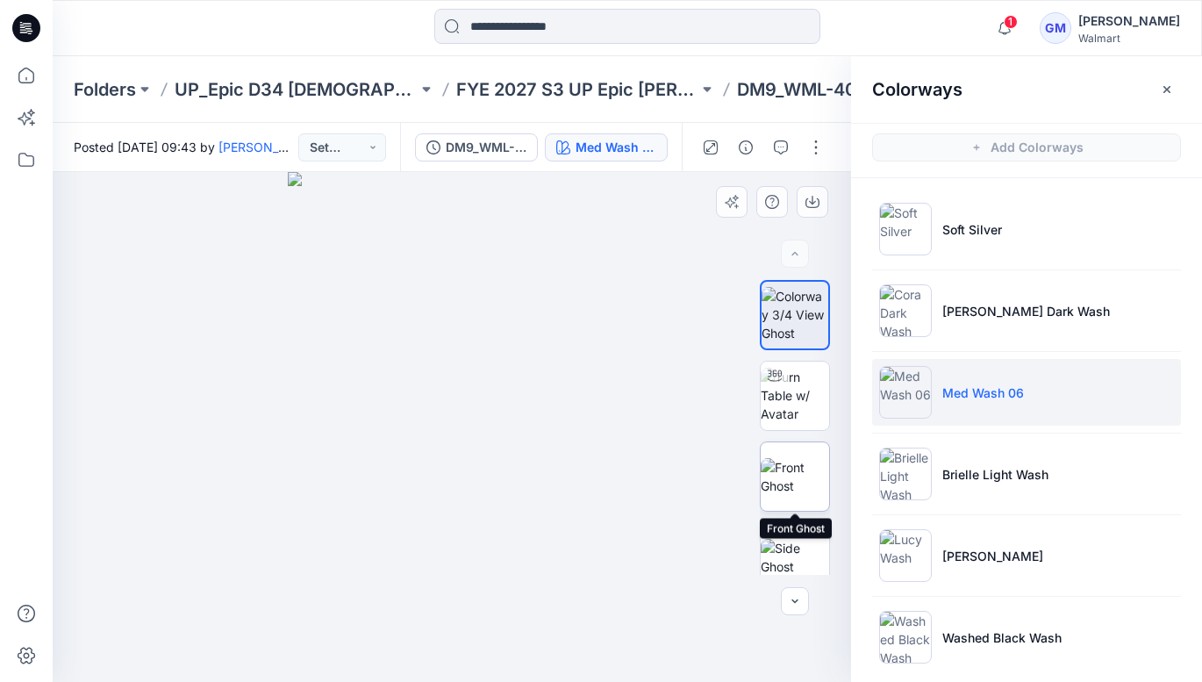
click at [805, 477] on img at bounding box center [795, 476] width 68 height 37
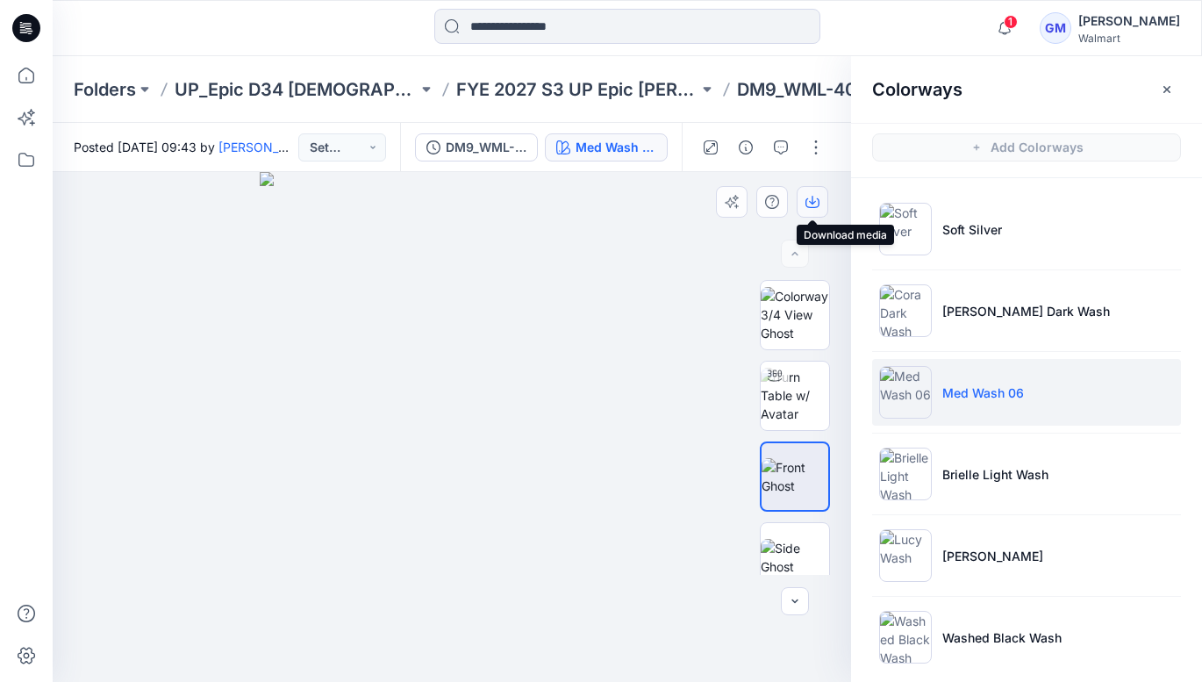
click at [820, 204] on button "button" at bounding box center [813, 202] width 32 height 32
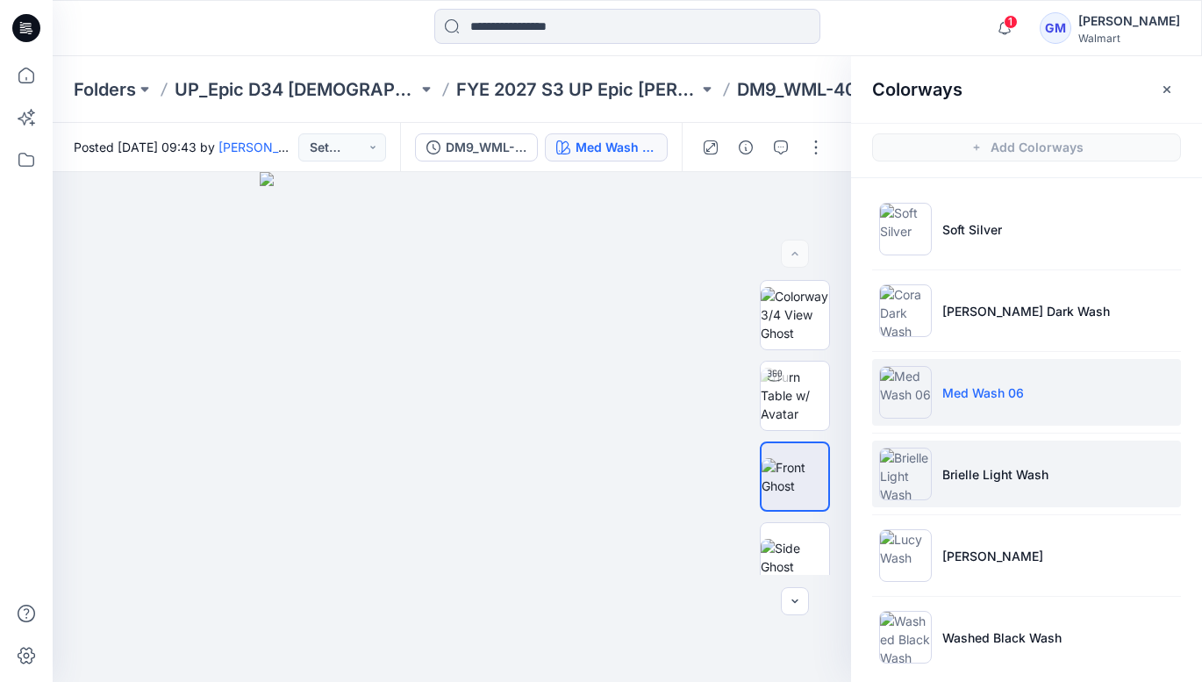
click at [1001, 469] on p "Brielle Light Wash" at bounding box center [995, 474] width 106 height 18
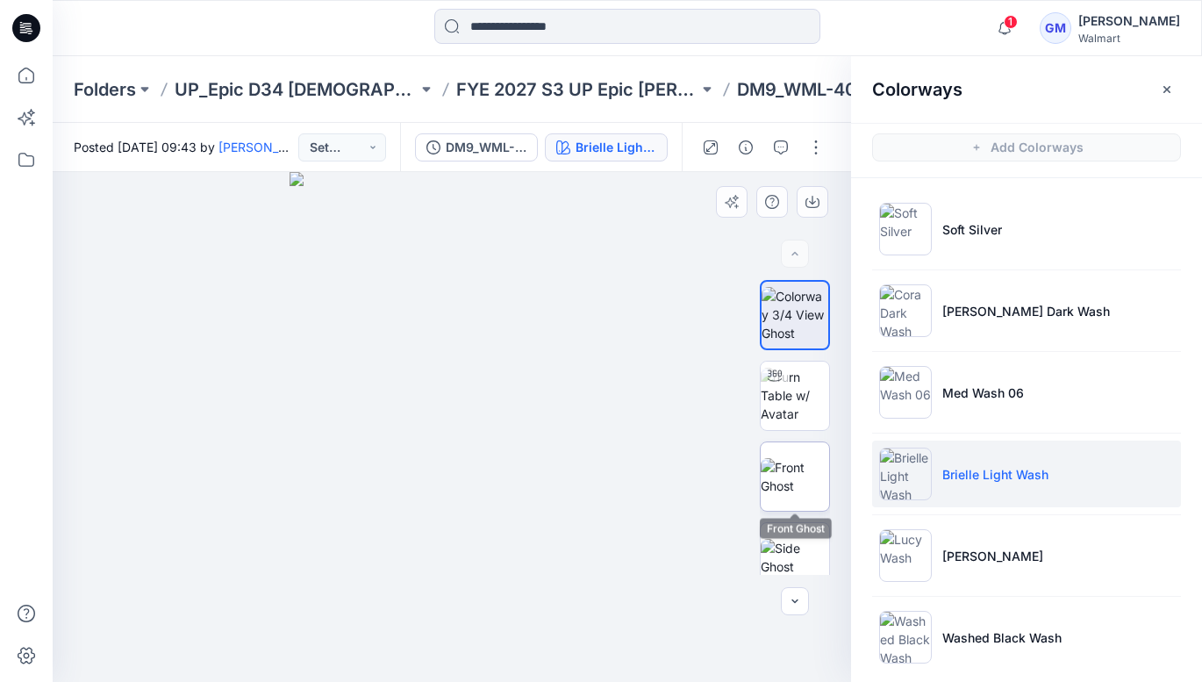
click at [813, 468] on img at bounding box center [795, 476] width 68 height 37
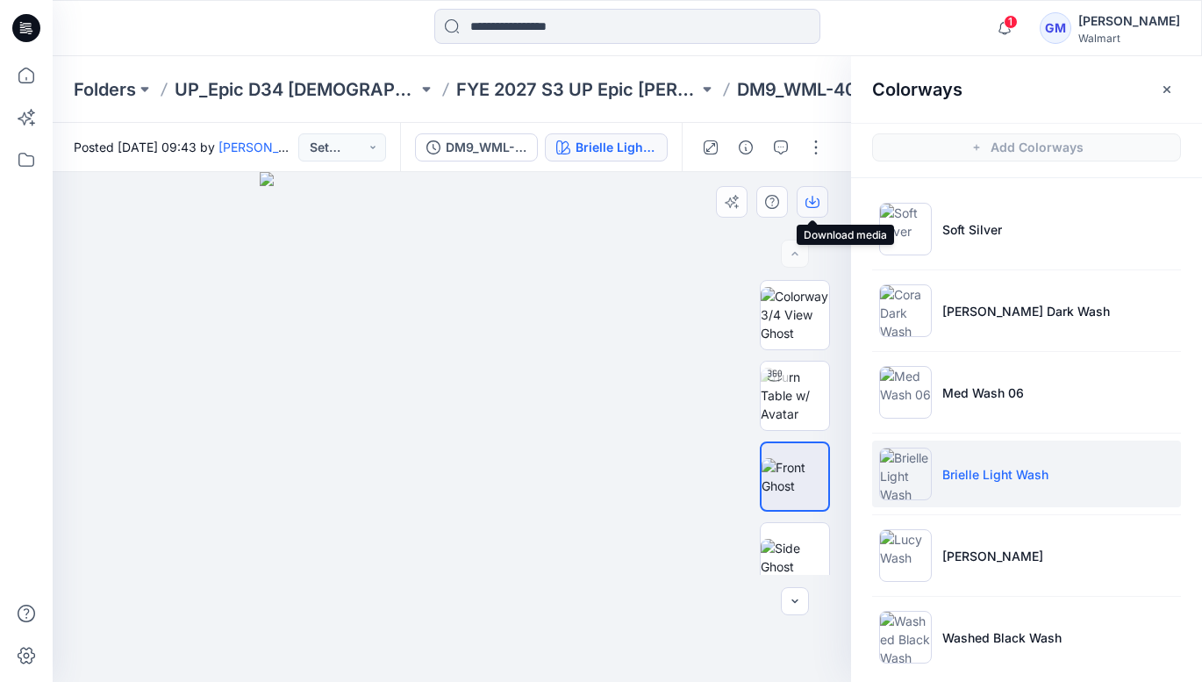
click at [815, 204] on icon "button" at bounding box center [813, 202] width 14 height 14
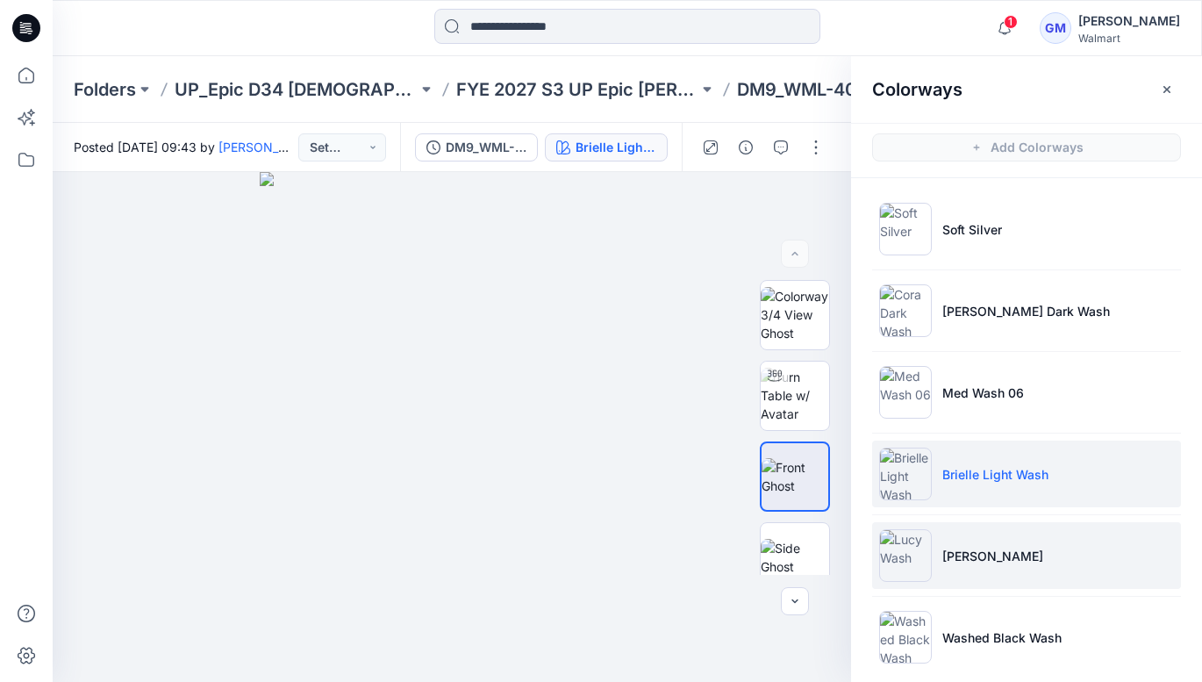
click at [1006, 561] on li "[PERSON_NAME]" at bounding box center [1026, 555] width 309 height 67
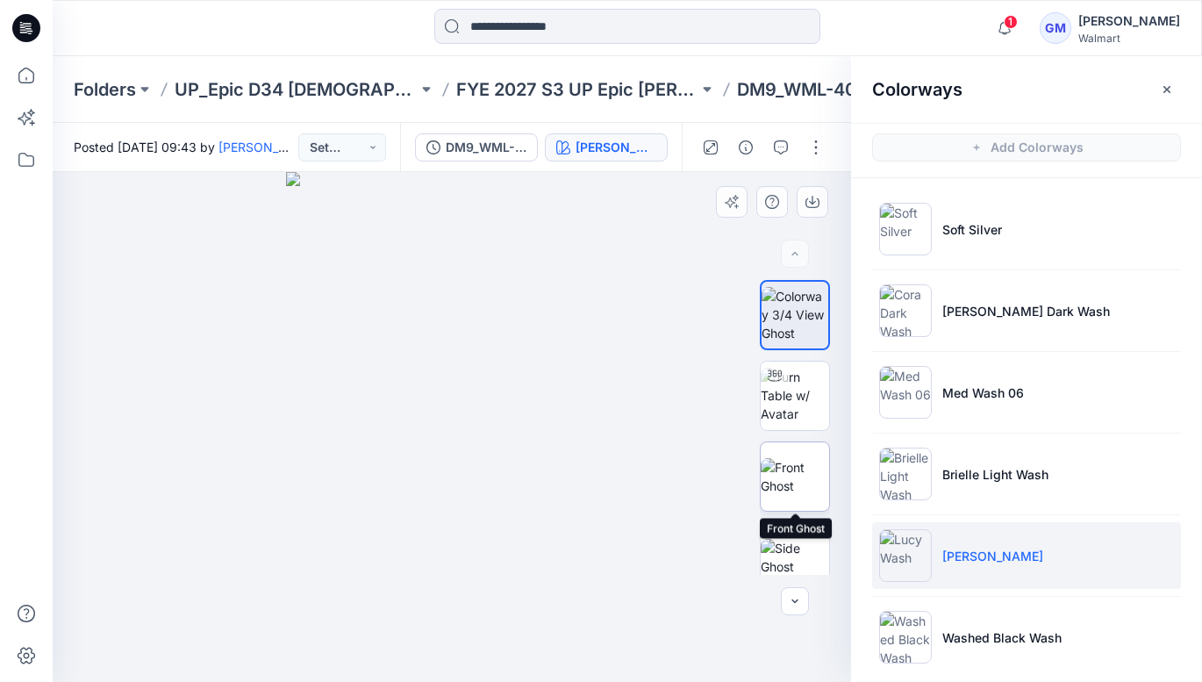
click at [801, 482] on img at bounding box center [795, 476] width 68 height 37
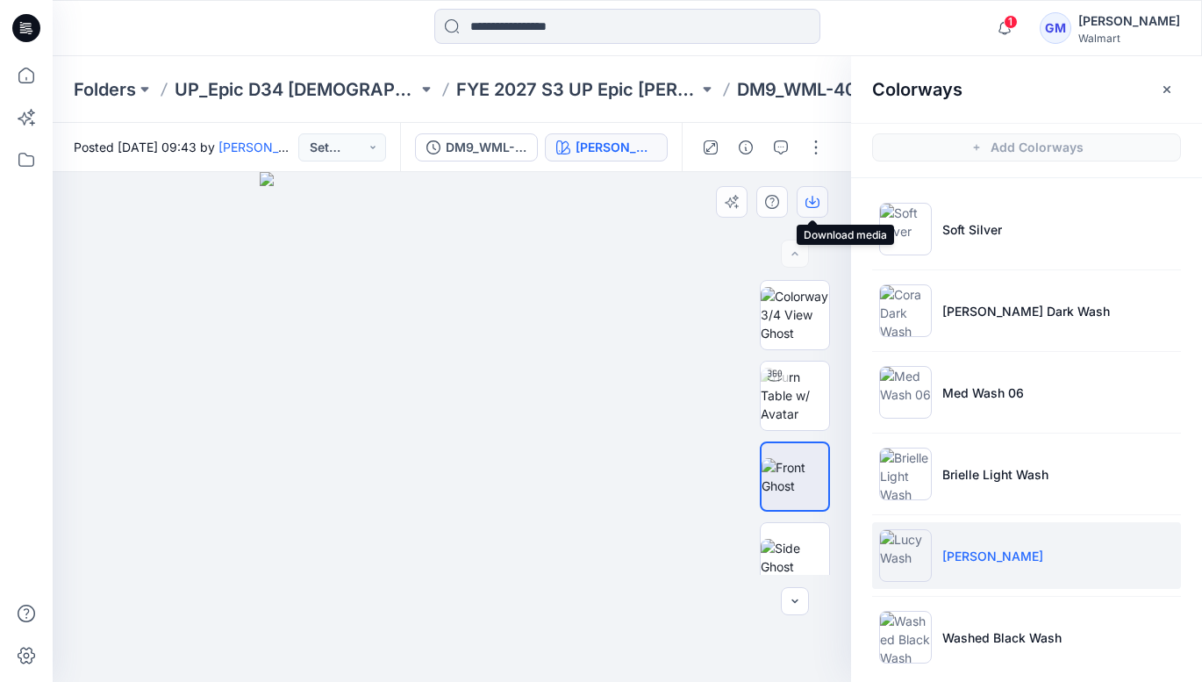
click at [813, 200] on icon "button" at bounding box center [813, 202] width 14 height 14
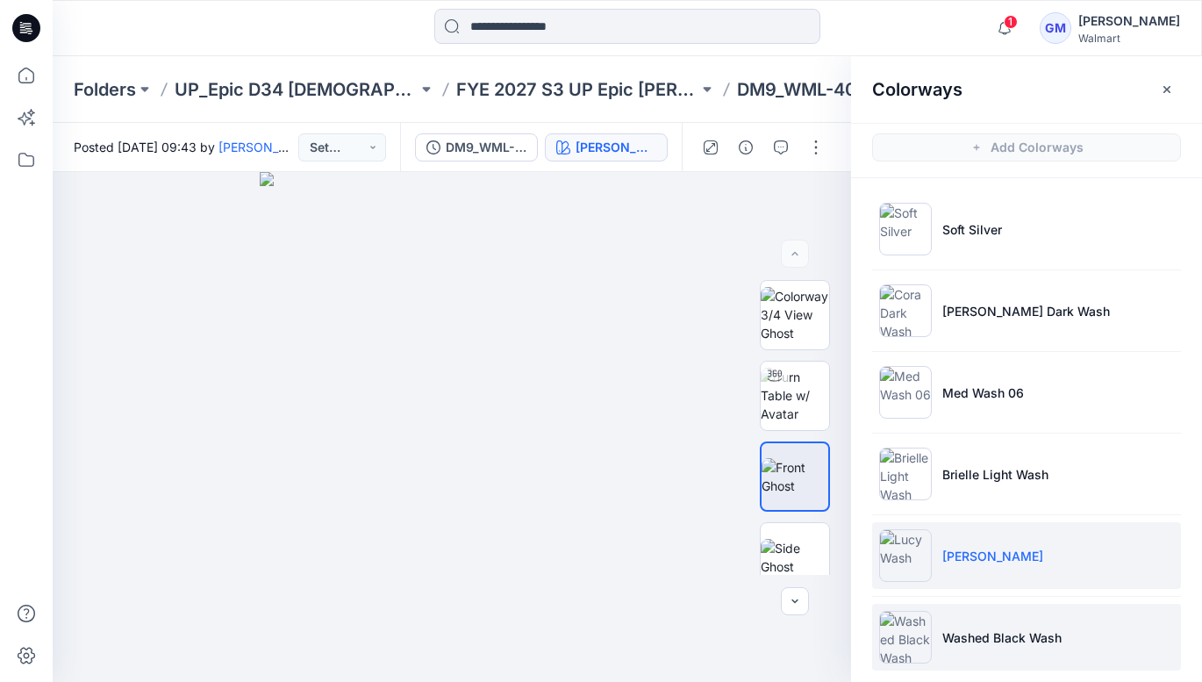
click at [1007, 640] on p "Washed Black Wash" at bounding box center [1001, 637] width 119 height 18
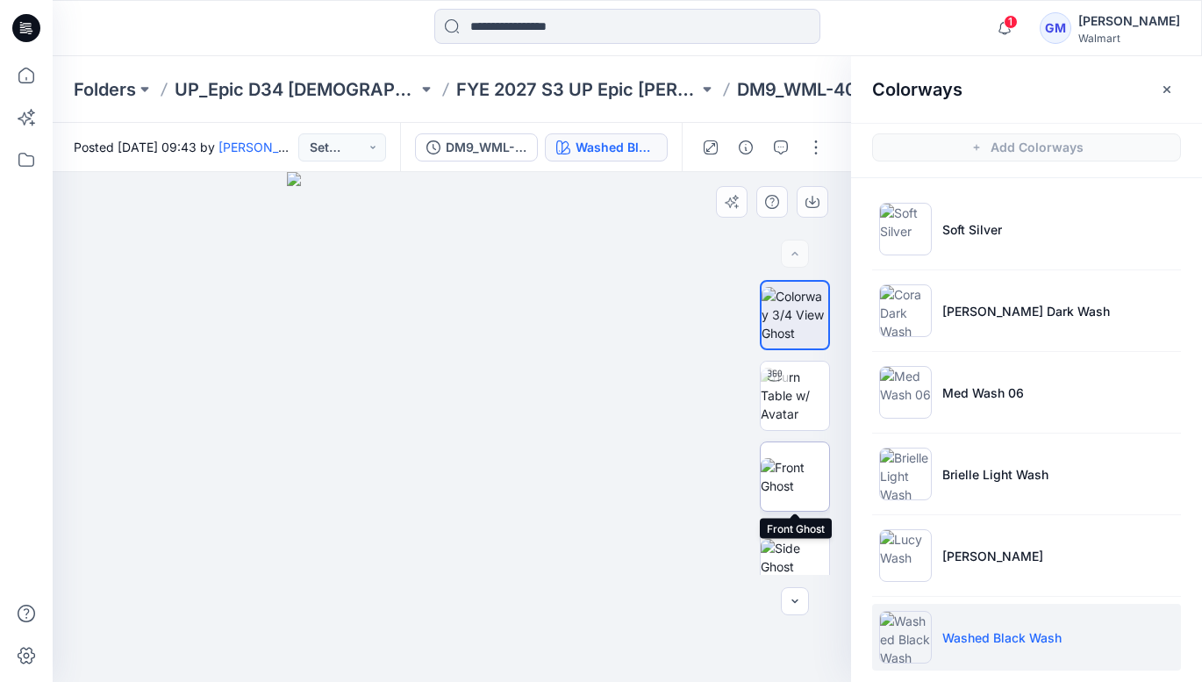
click at [786, 468] on img at bounding box center [795, 476] width 68 height 37
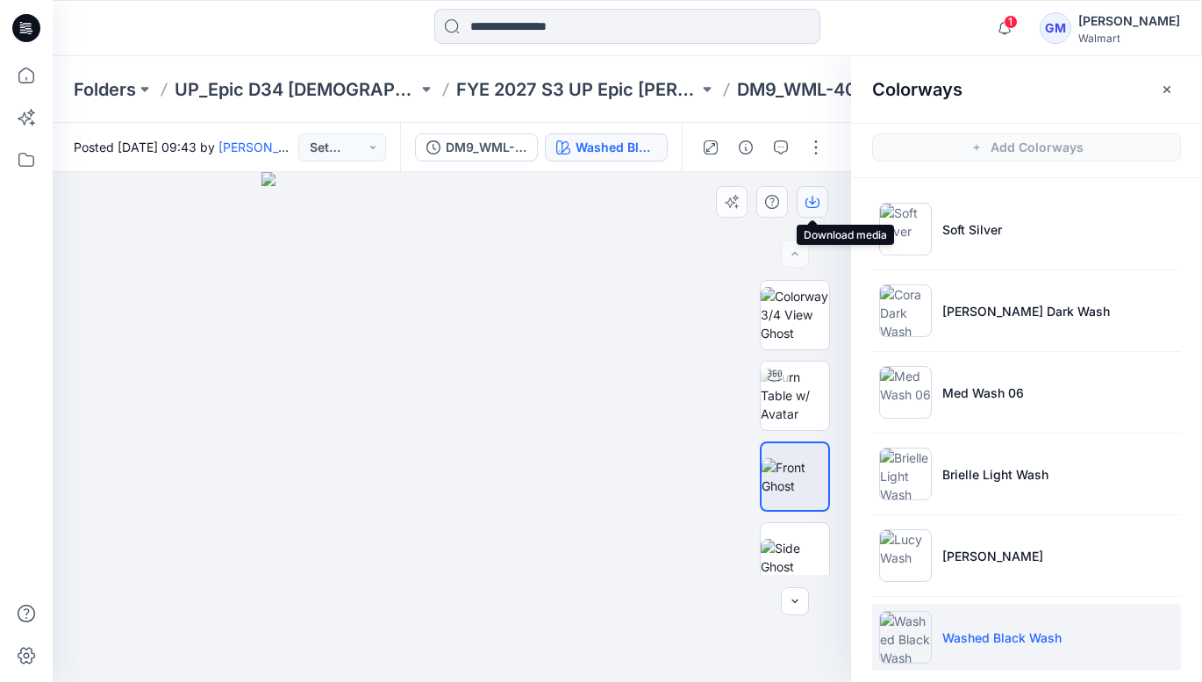
click at [812, 202] on icon "button" at bounding box center [812, 200] width 7 height 9
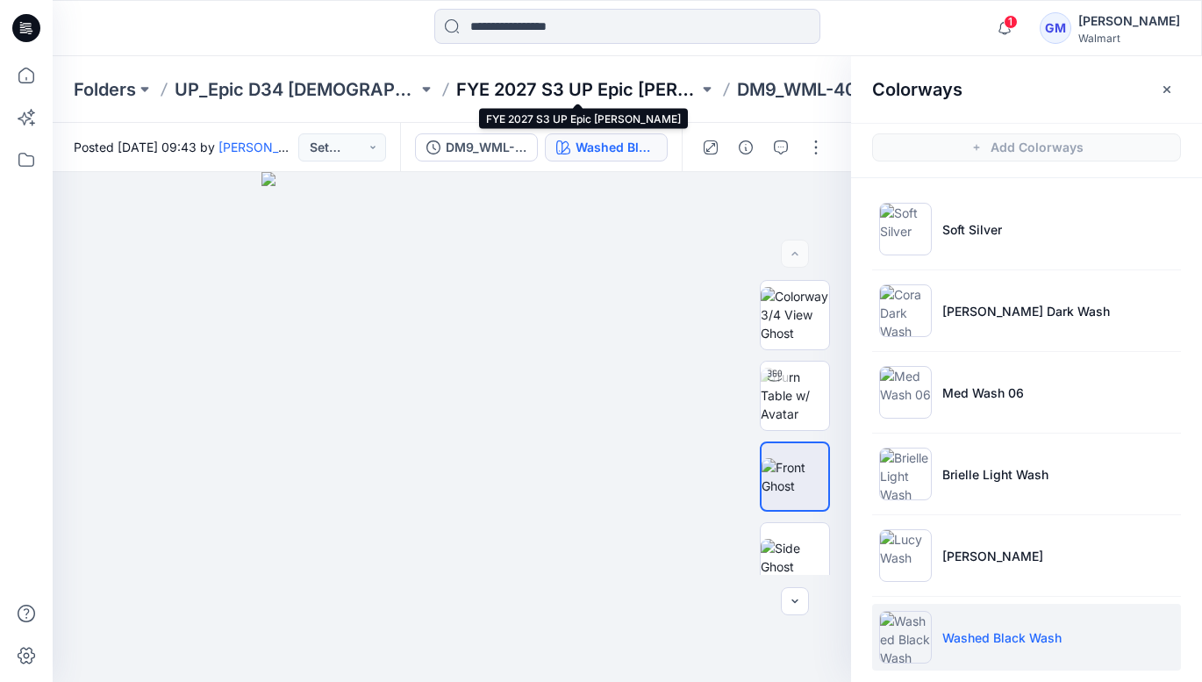
click at [631, 88] on p "FYE 2027 S3 UP Epic [PERSON_NAME]" at bounding box center [577, 89] width 243 height 25
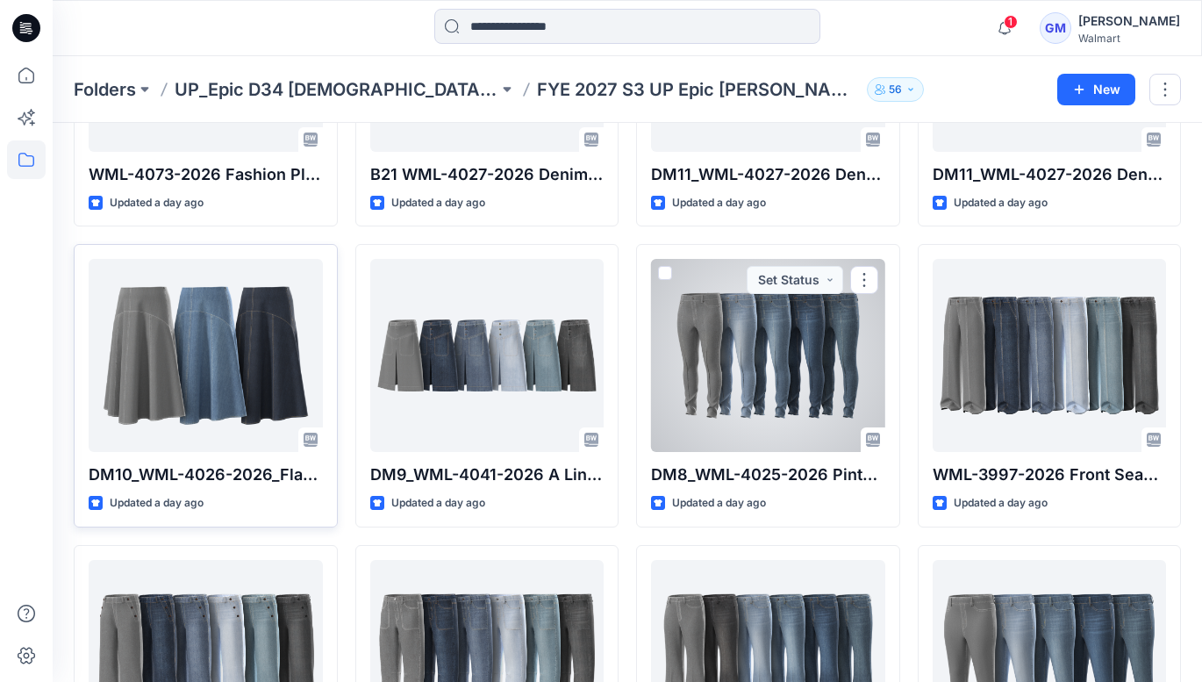
scroll to position [555, 0]
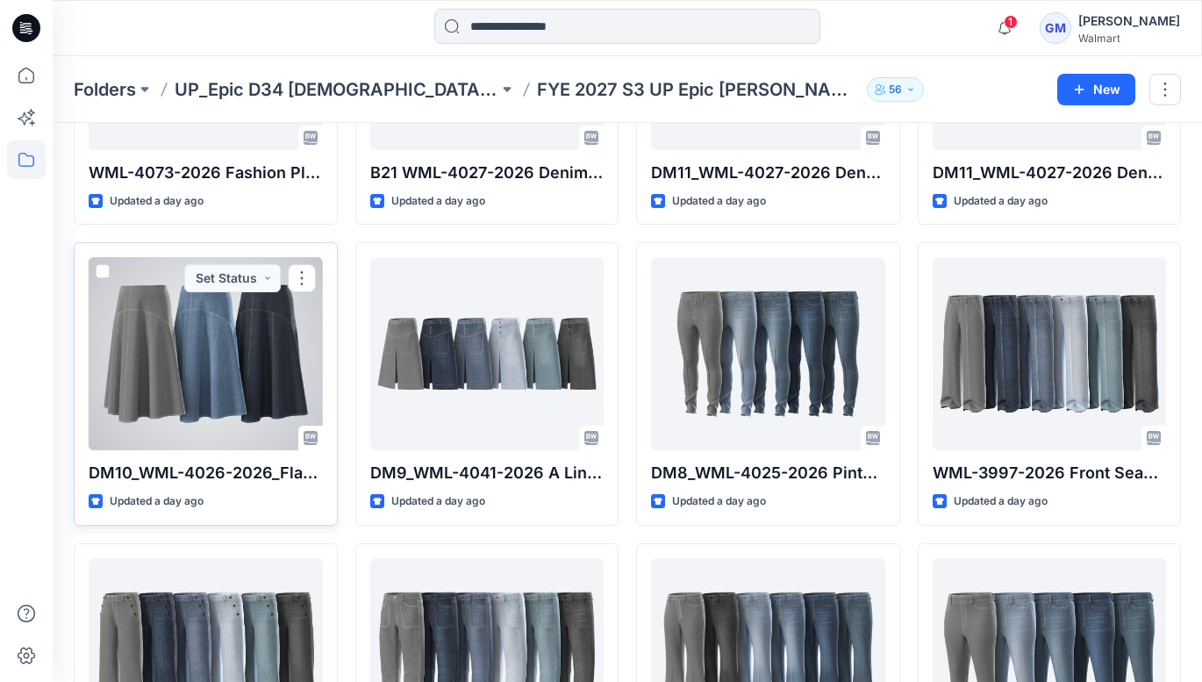
click at [211, 372] on div at bounding box center [206, 353] width 234 height 193
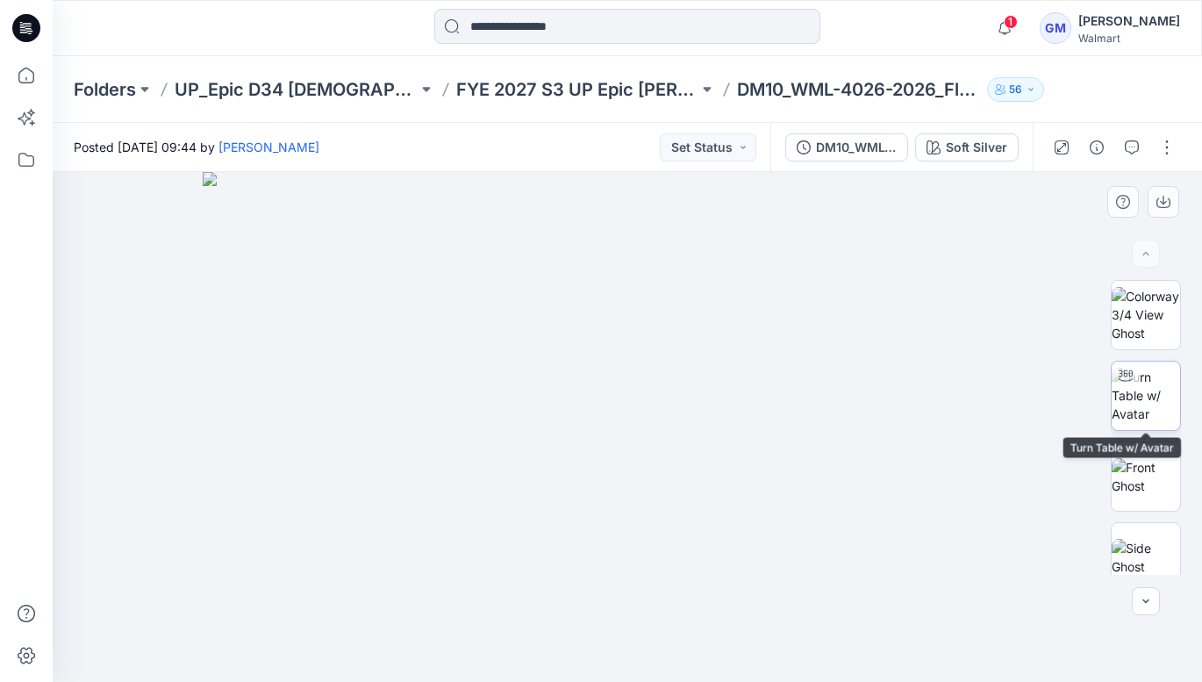
click at [1151, 385] on img at bounding box center [1146, 395] width 68 height 55
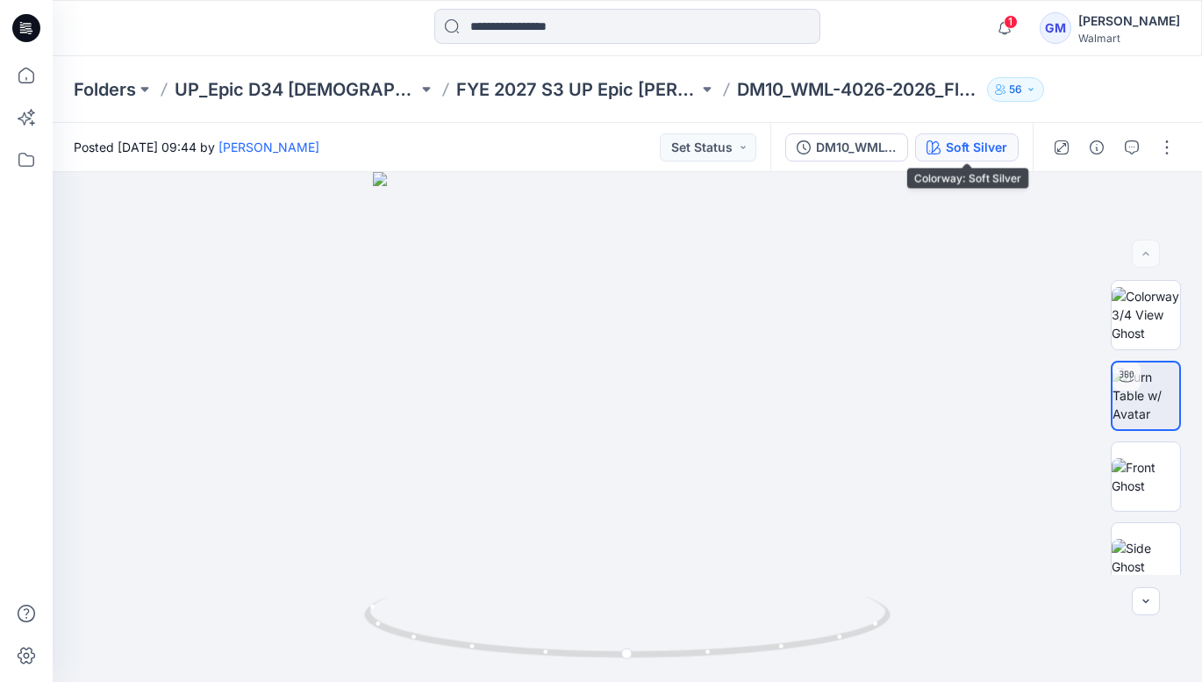
click at [980, 139] on div "Soft Silver" at bounding box center [976, 147] width 61 height 19
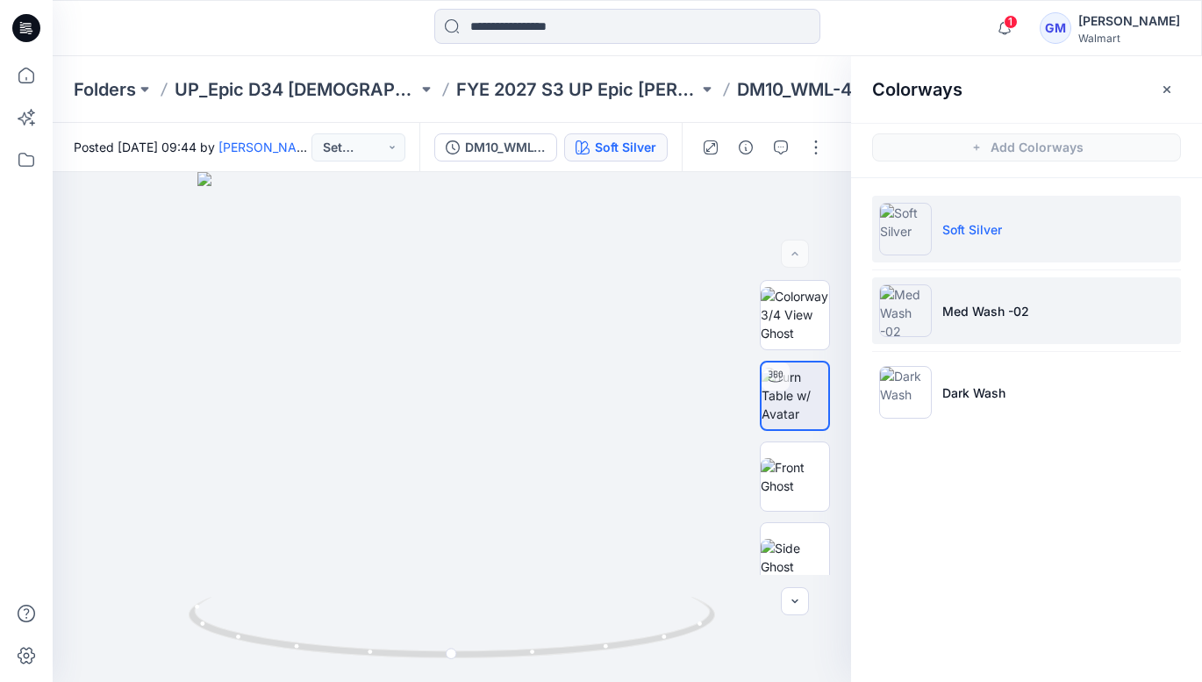
click at [969, 317] on p "Med Wash -02" at bounding box center [985, 311] width 87 height 18
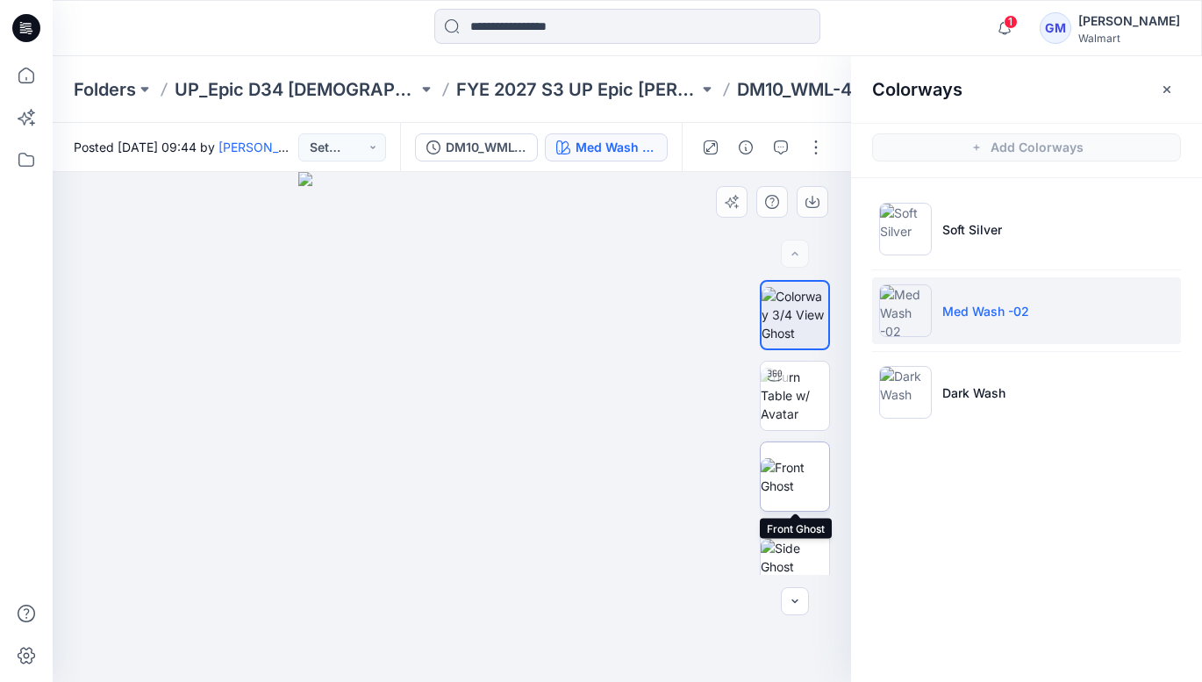
click at [780, 474] on img at bounding box center [795, 476] width 68 height 37
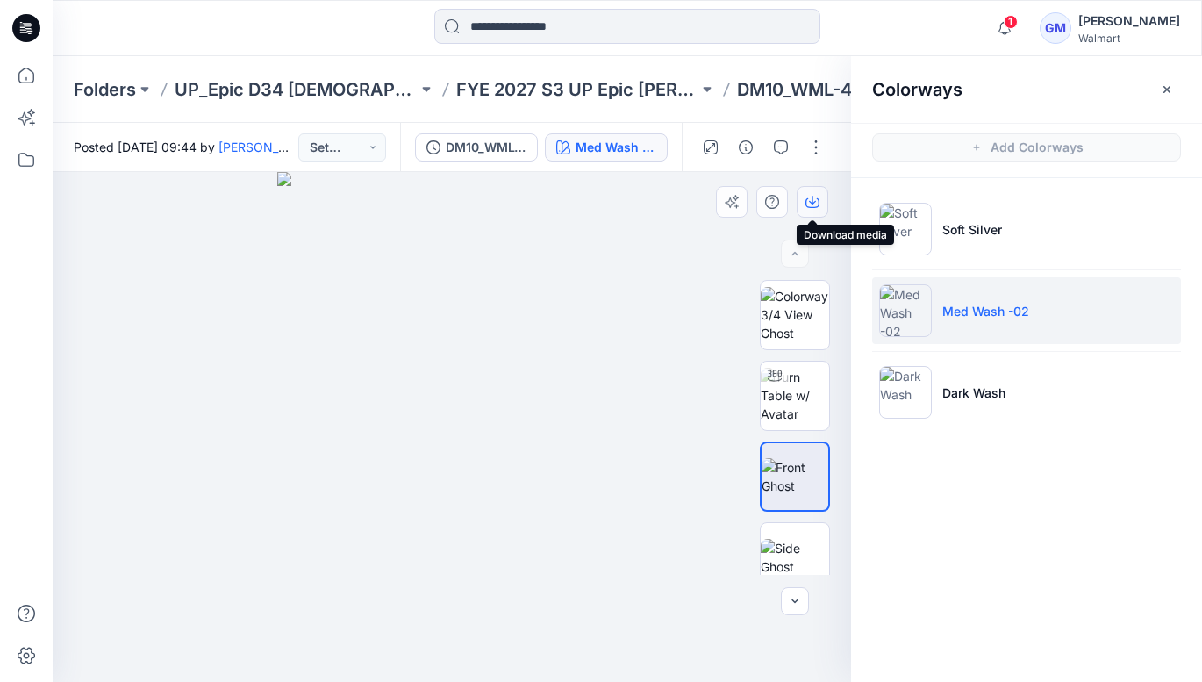
click at [808, 200] on icon "button" at bounding box center [813, 202] width 14 height 14
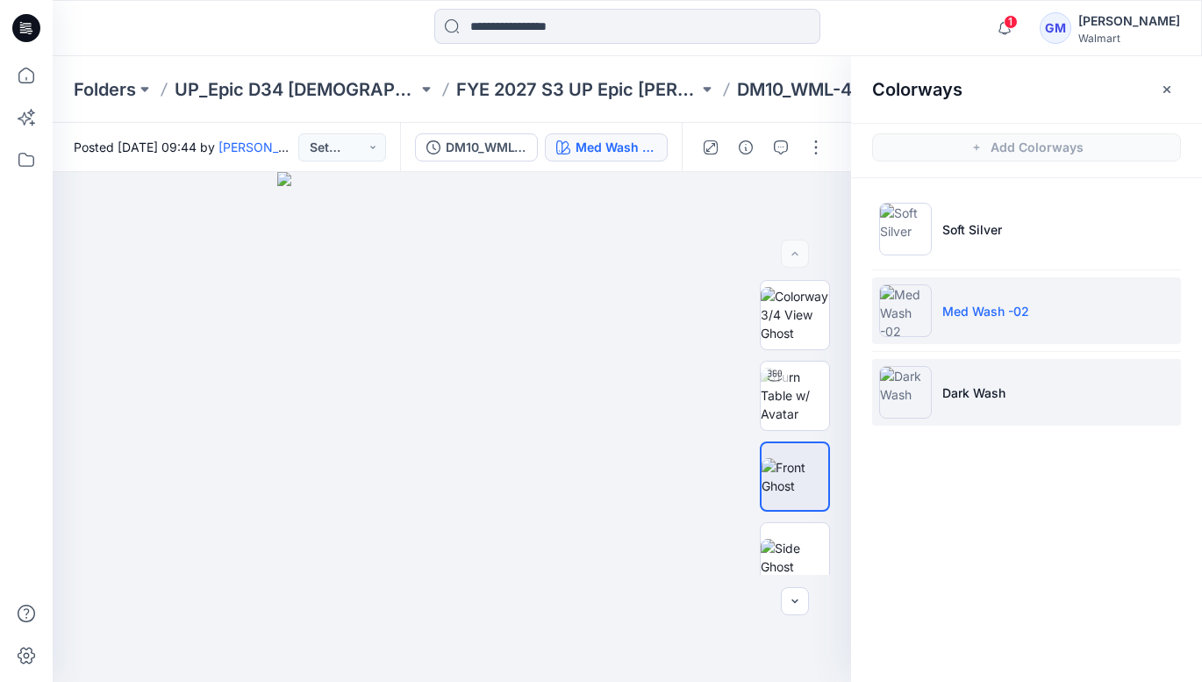
click at [921, 409] on img at bounding box center [905, 392] width 53 height 53
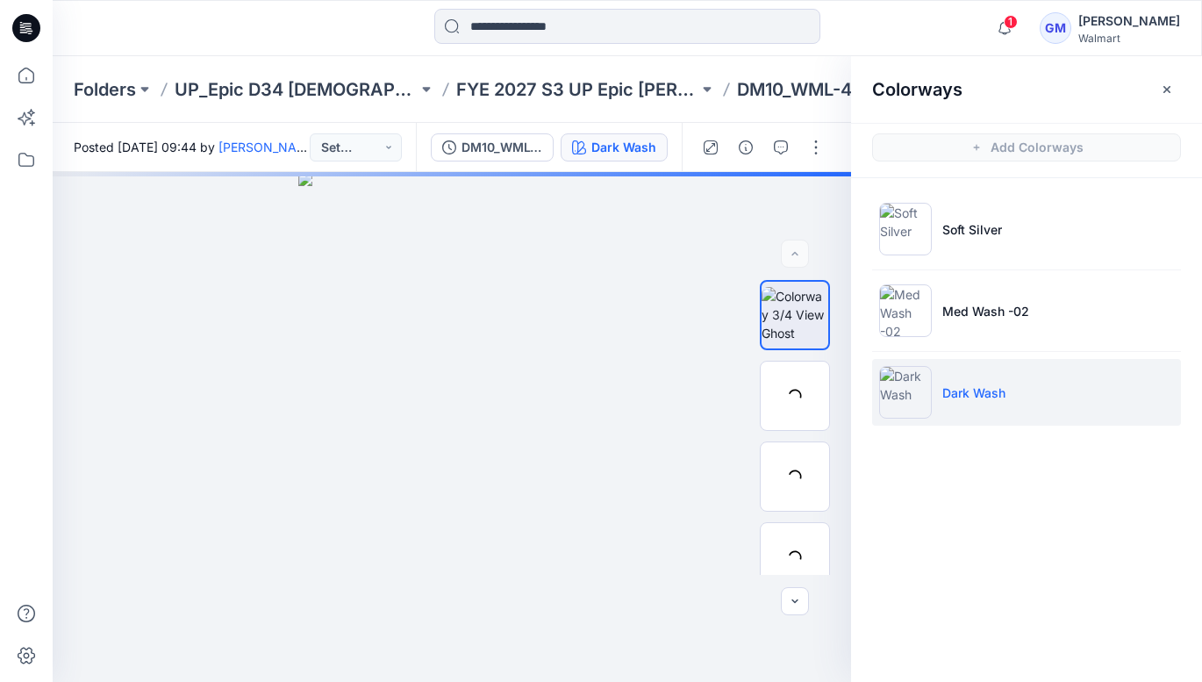
click at [970, 394] on p "Dark Wash" at bounding box center [973, 392] width 63 height 18
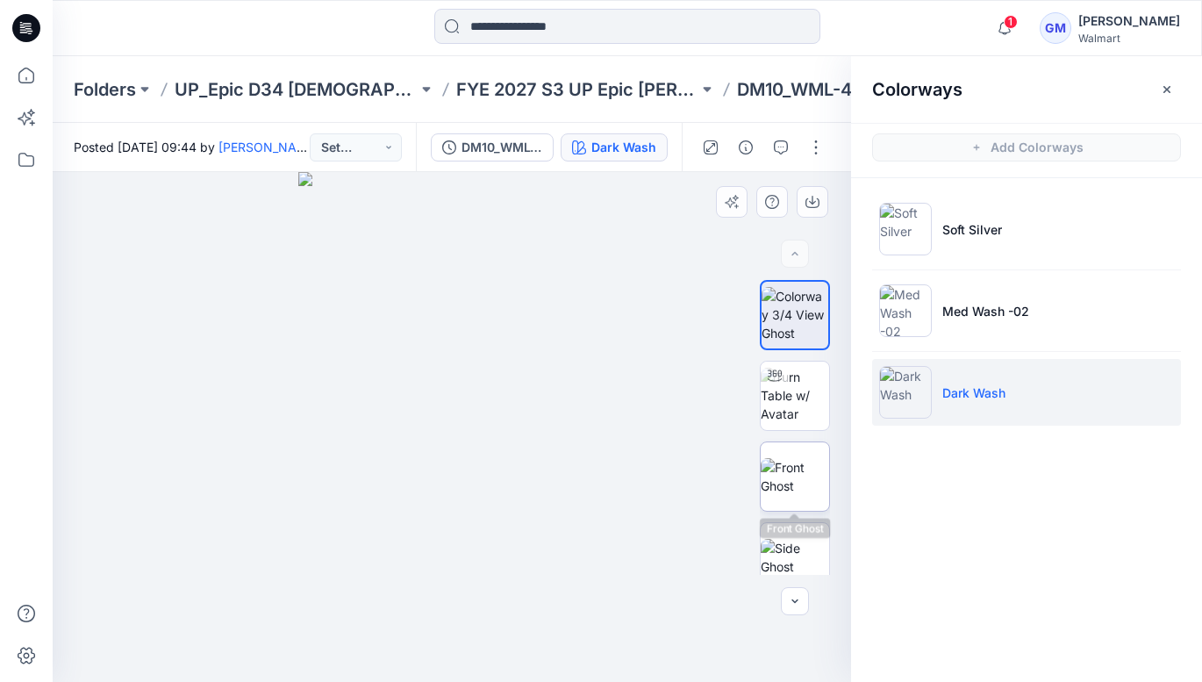
click at [790, 471] on img at bounding box center [795, 476] width 68 height 37
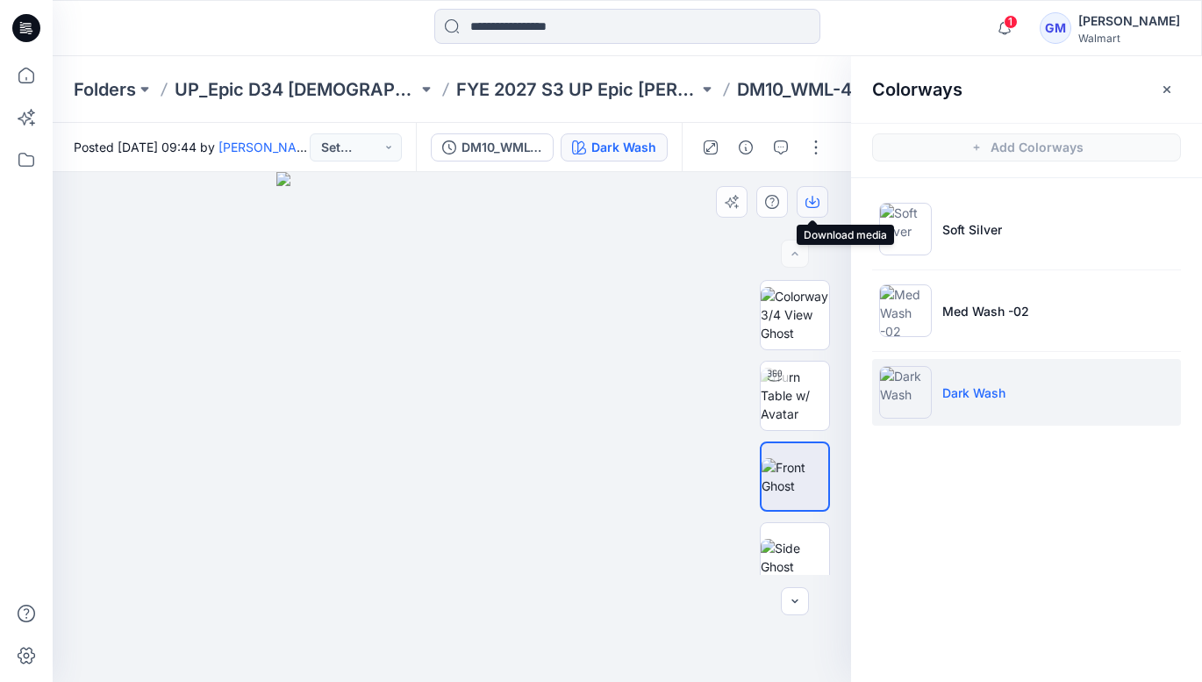
click at [806, 202] on icon "button" at bounding box center [813, 203] width 14 height 10
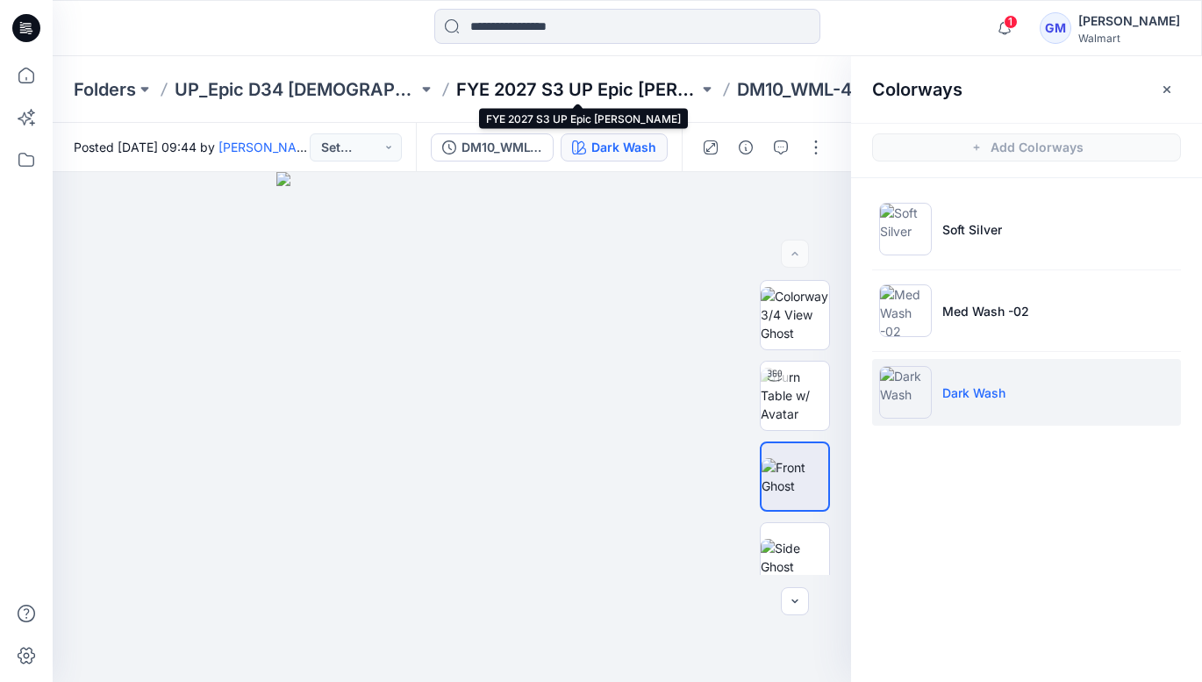
click at [597, 95] on p "FYE 2027 S3 UP Epic [PERSON_NAME]" at bounding box center [577, 89] width 243 height 25
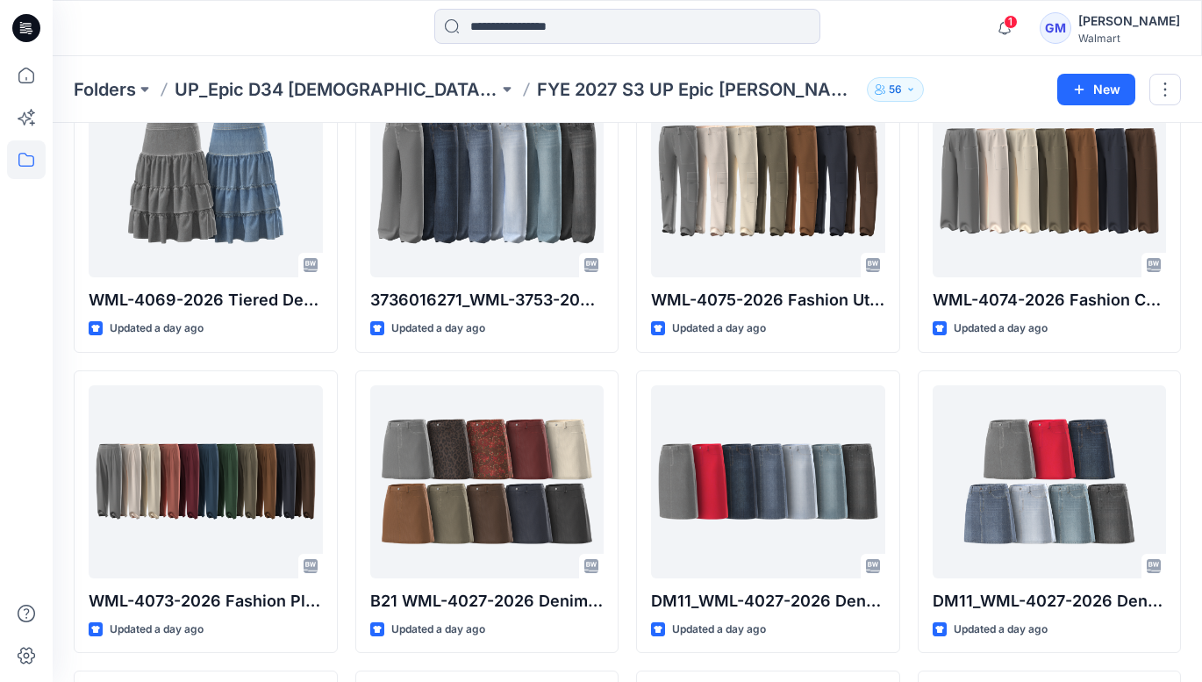
scroll to position [131, 0]
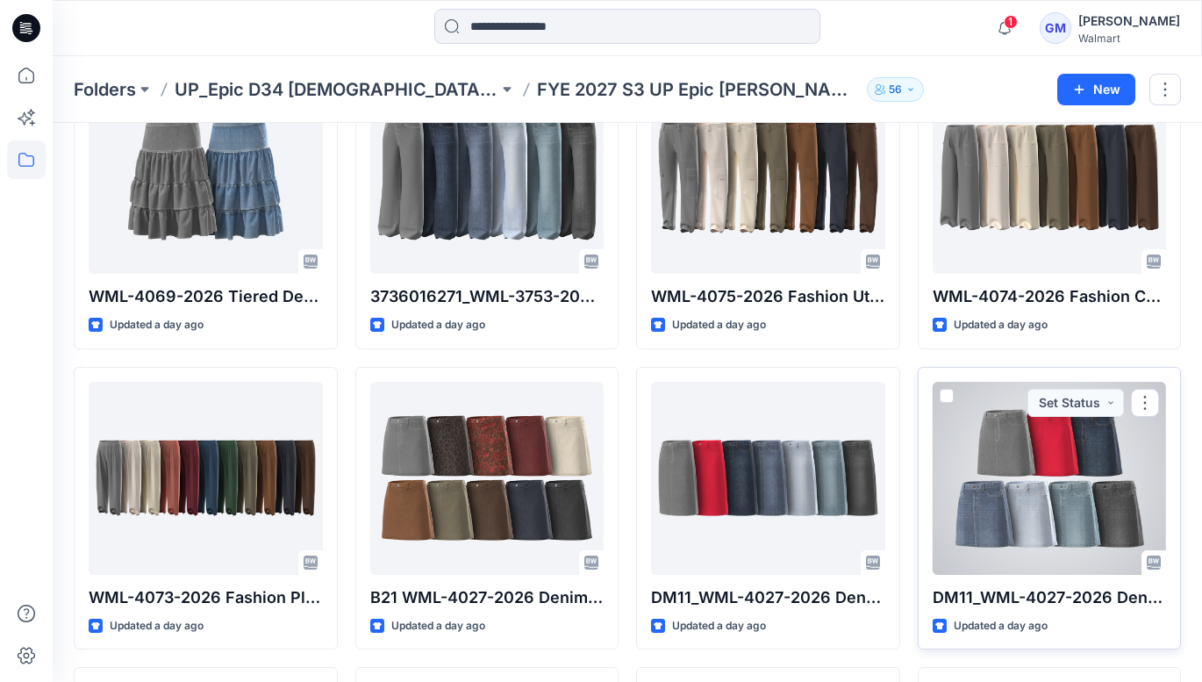
click at [1070, 516] on div at bounding box center [1050, 478] width 234 height 193
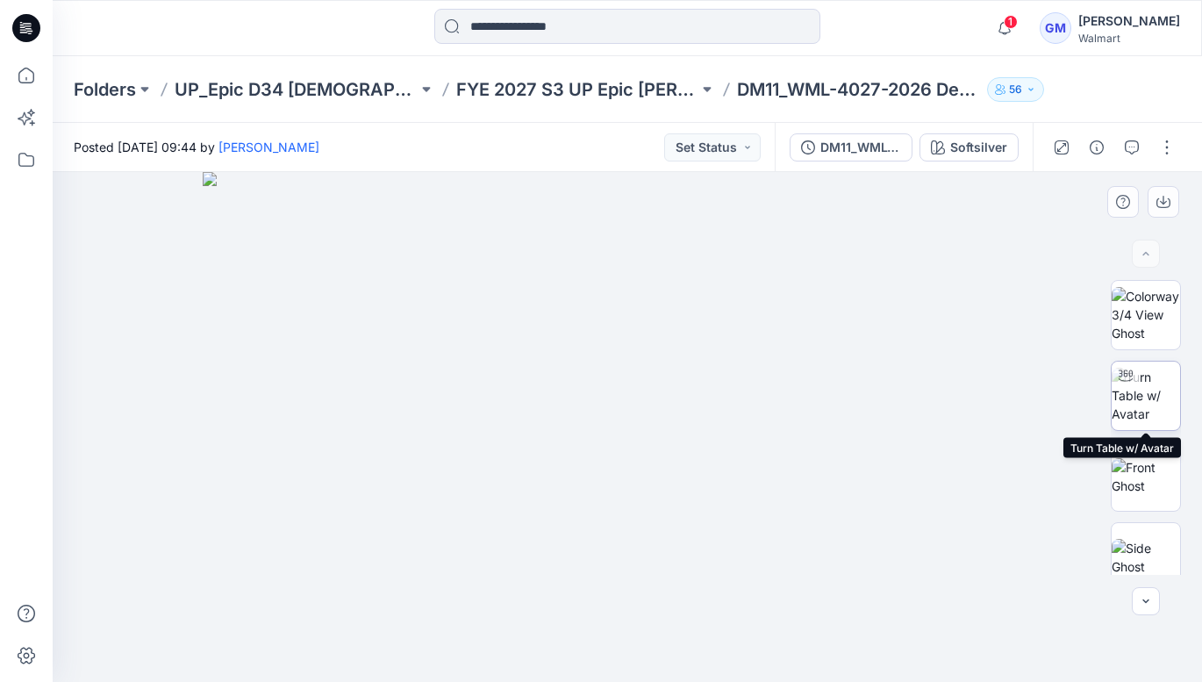
click at [1142, 405] on img at bounding box center [1146, 395] width 68 height 55
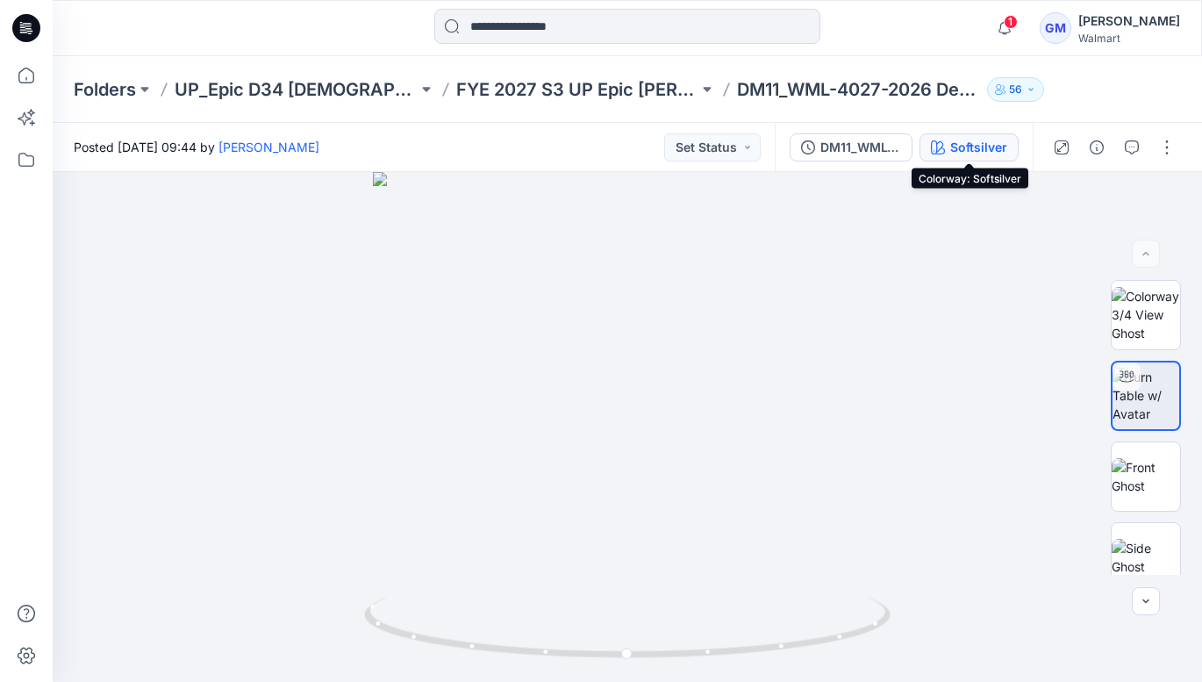
click at [972, 146] on div "Softsilver" at bounding box center [978, 147] width 57 height 19
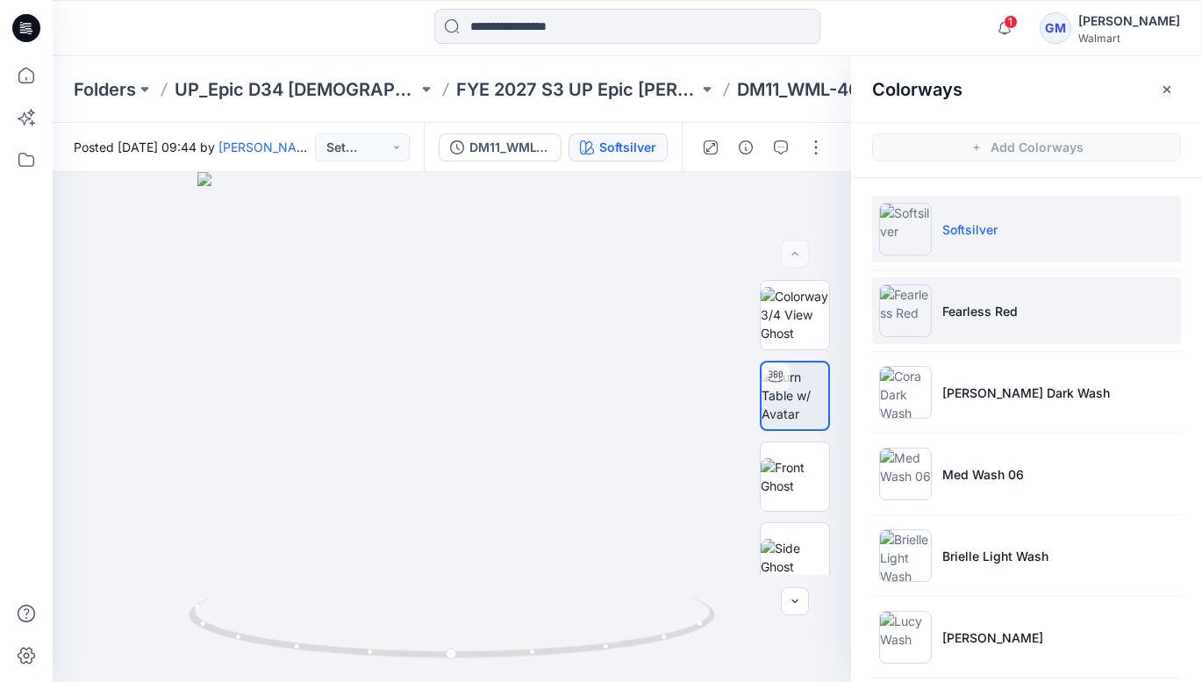
click at [994, 315] on p "Fearless Red" at bounding box center [979, 311] width 75 height 18
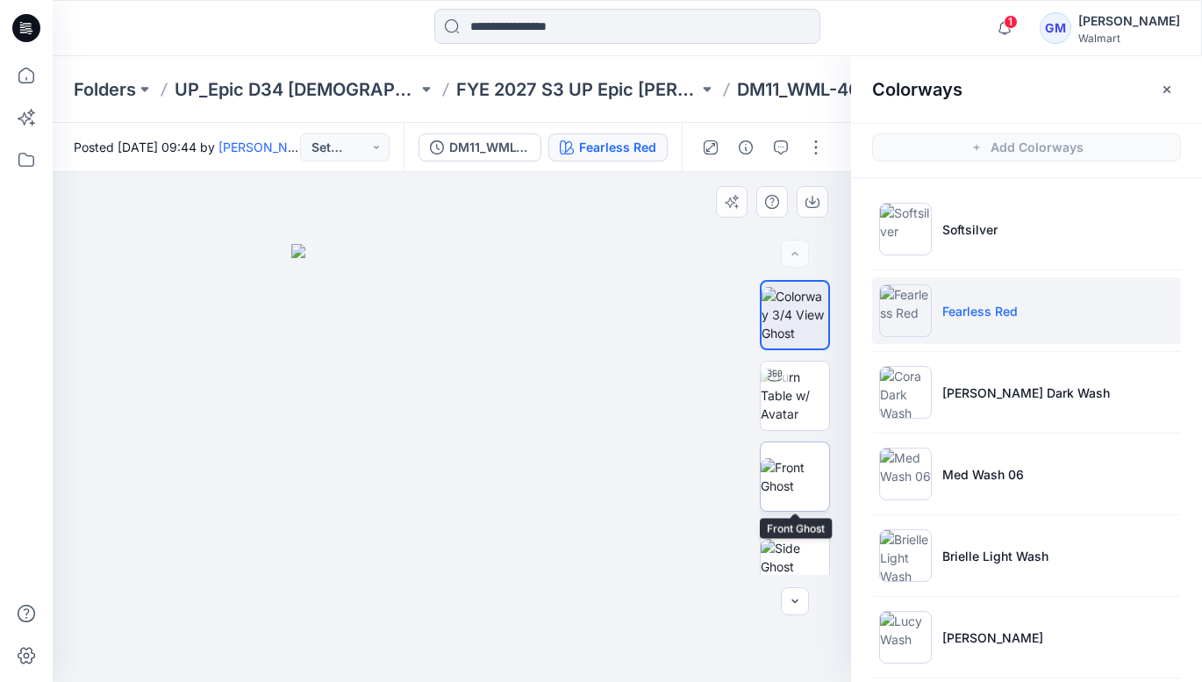
click at [809, 468] on img at bounding box center [795, 476] width 68 height 37
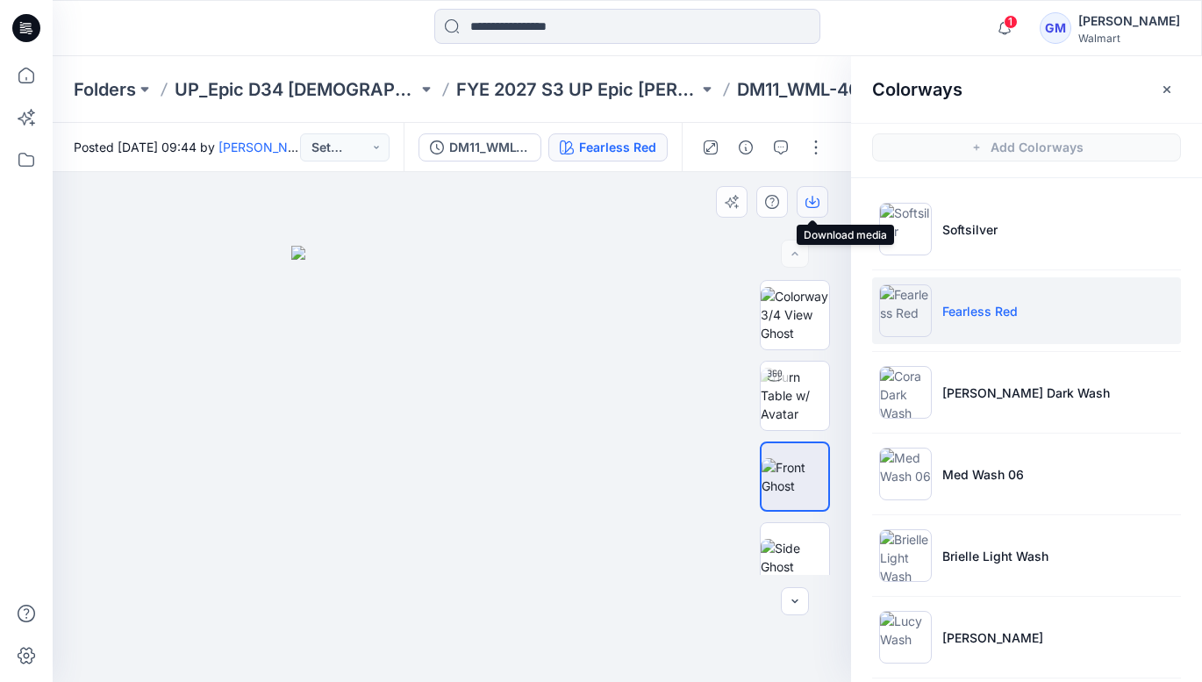
click at [809, 204] on icon "button" at bounding box center [813, 202] width 14 height 14
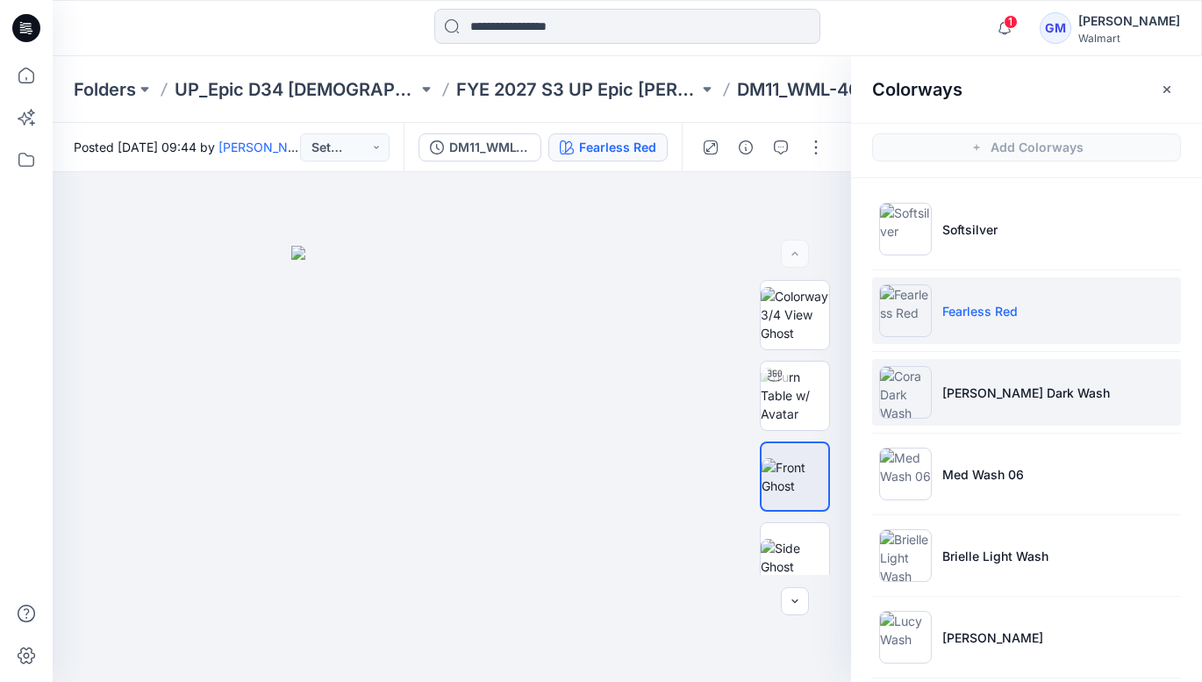
click at [1024, 395] on p "[PERSON_NAME] Dark Wash" at bounding box center [1026, 392] width 168 height 18
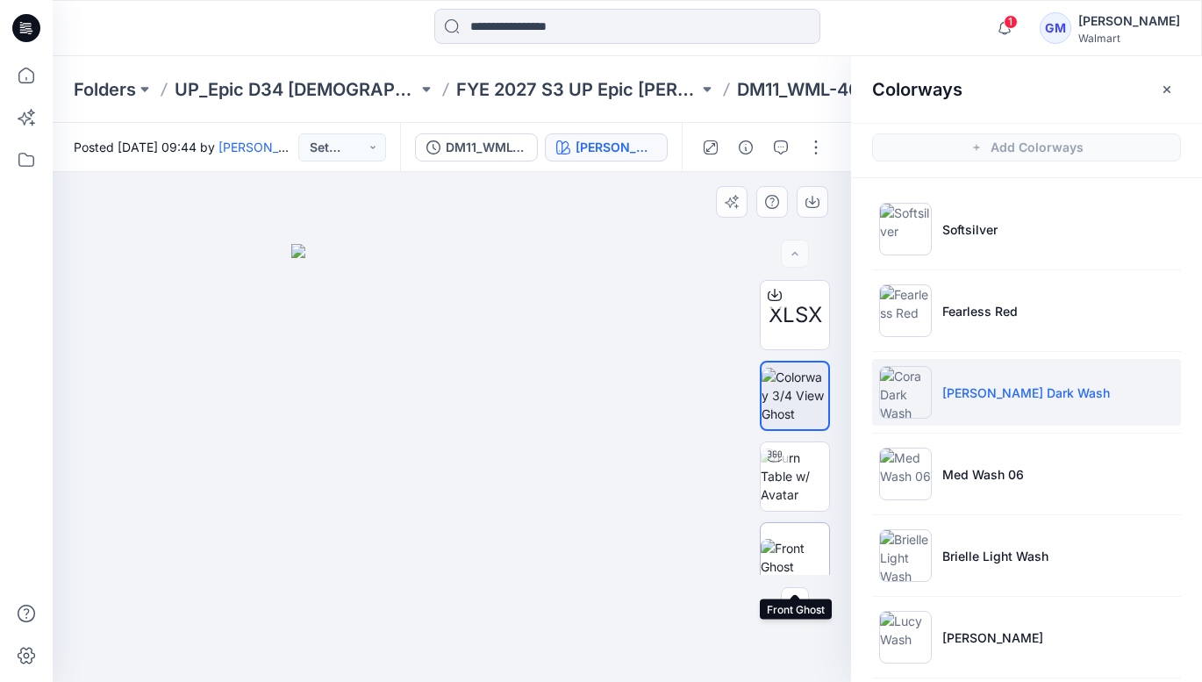
click at [797, 541] on img at bounding box center [795, 557] width 68 height 37
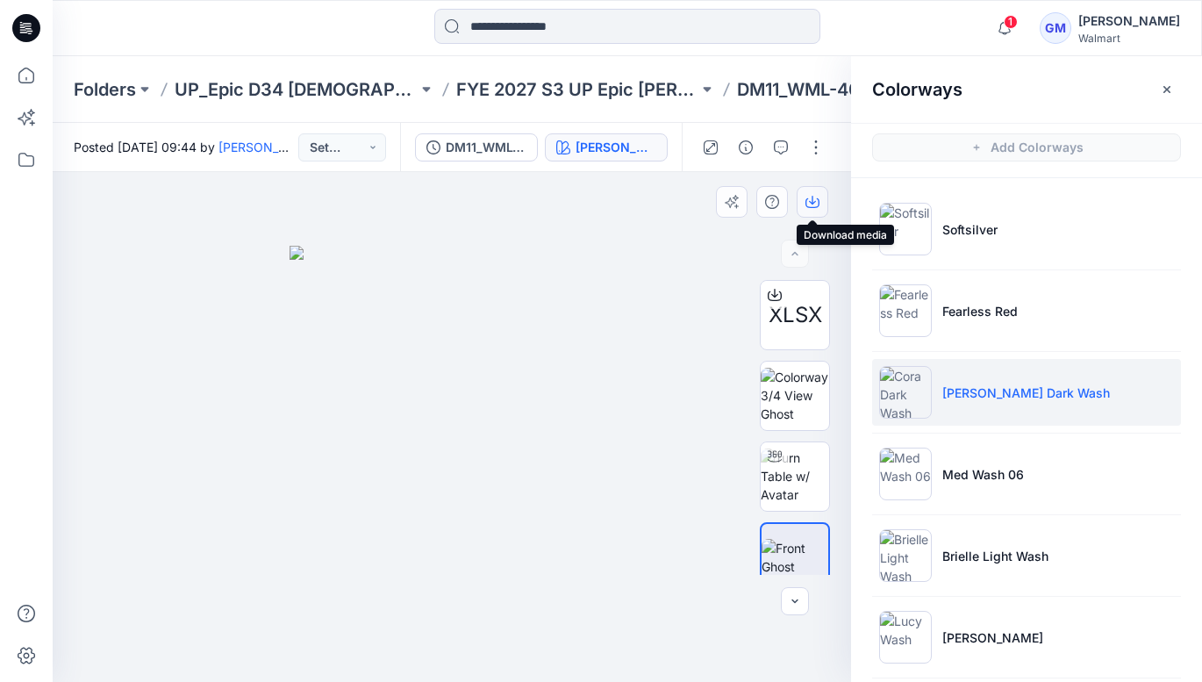
click at [816, 197] on icon "button" at bounding box center [813, 202] width 14 height 14
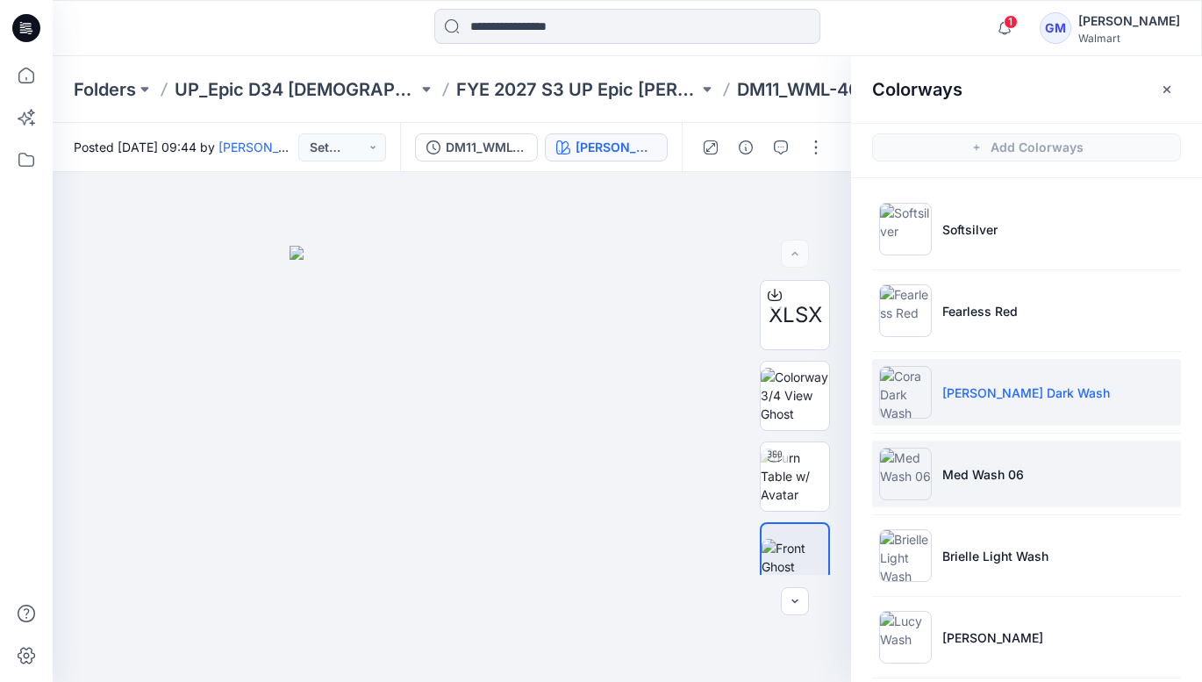
click at [959, 463] on li "Med Wash 06" at bounding box center [1026, 474] width 309 height 67
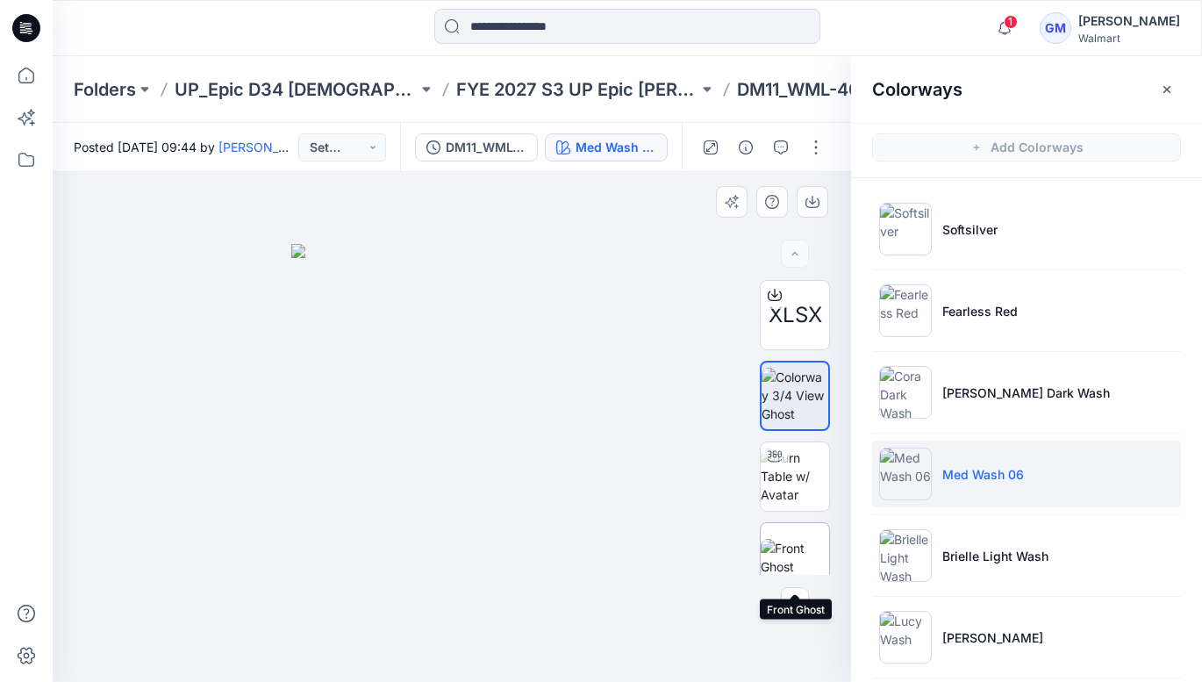
click at [811, 552] on img at bounding box center [795, 557] width 68 height 37
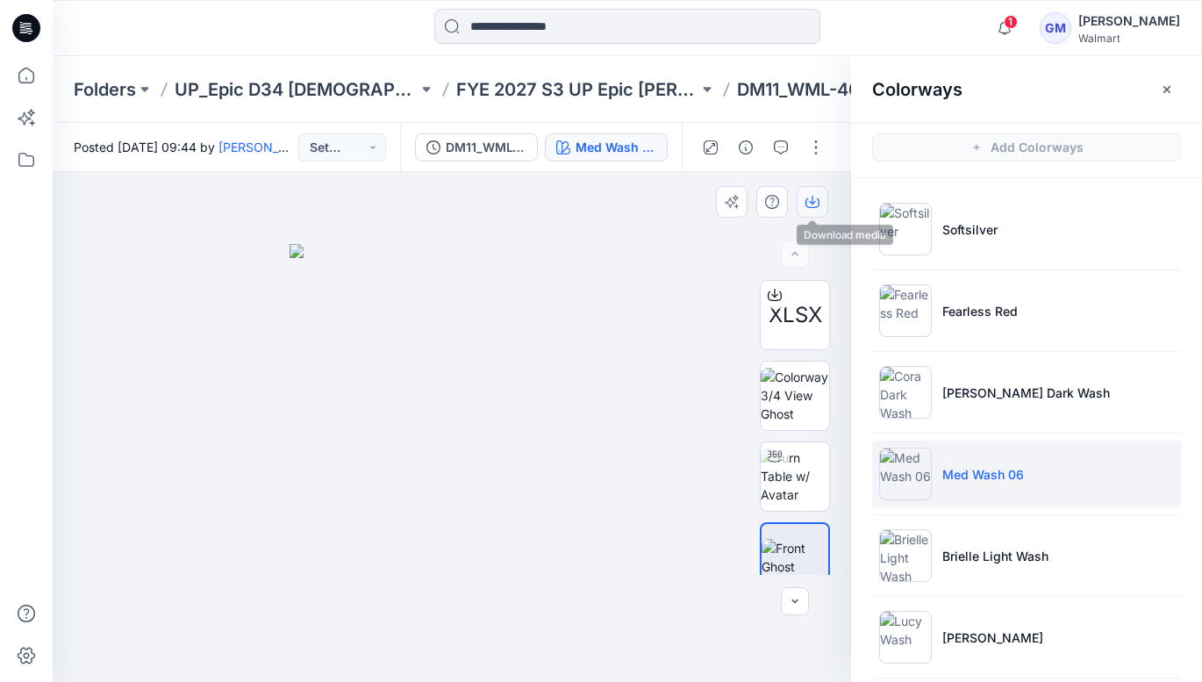
click at [806, 211] on button "button" at bounding box center [813, 202] width 32 height 32
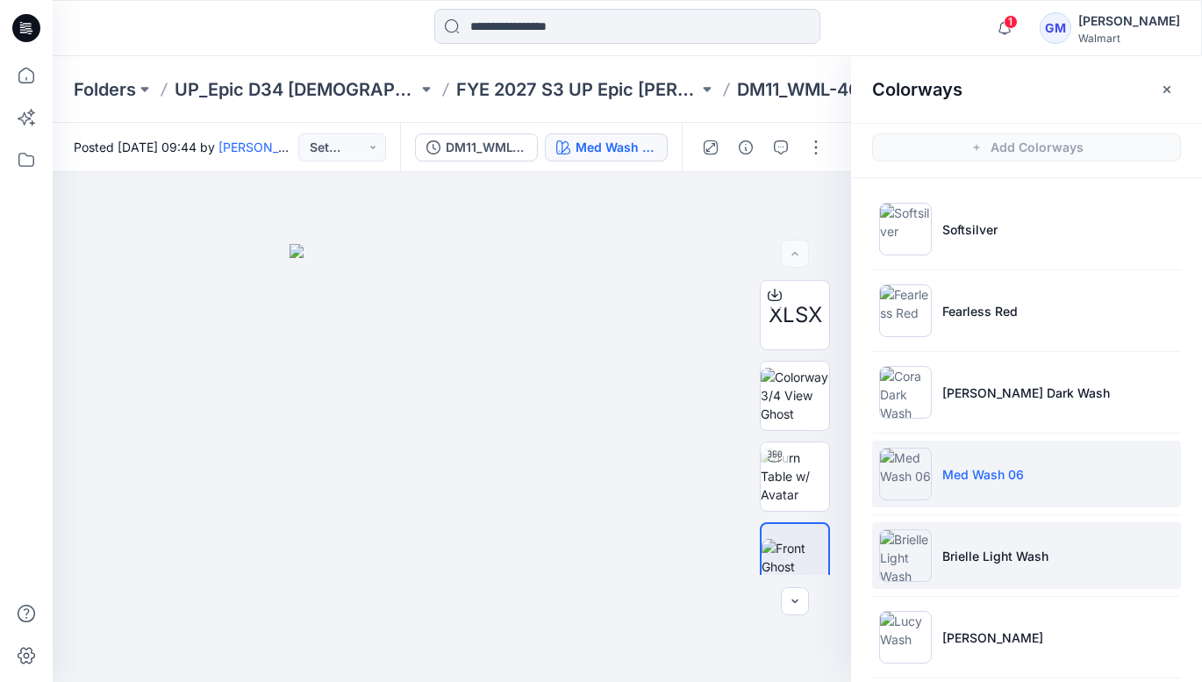
click at [989, 559] on p "Brielle Light Wash" at bounding box center [995, 556] width 106 height 18
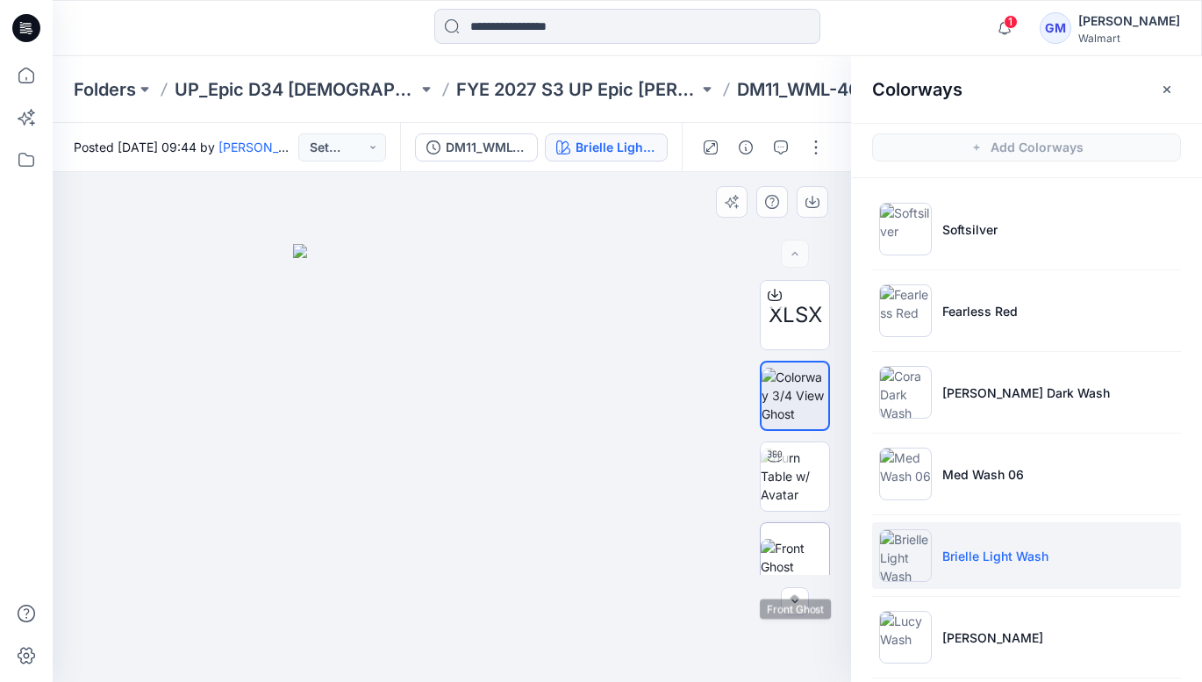
click at [815, 545] on img at bounding box center [795, 557] width 68 height 37
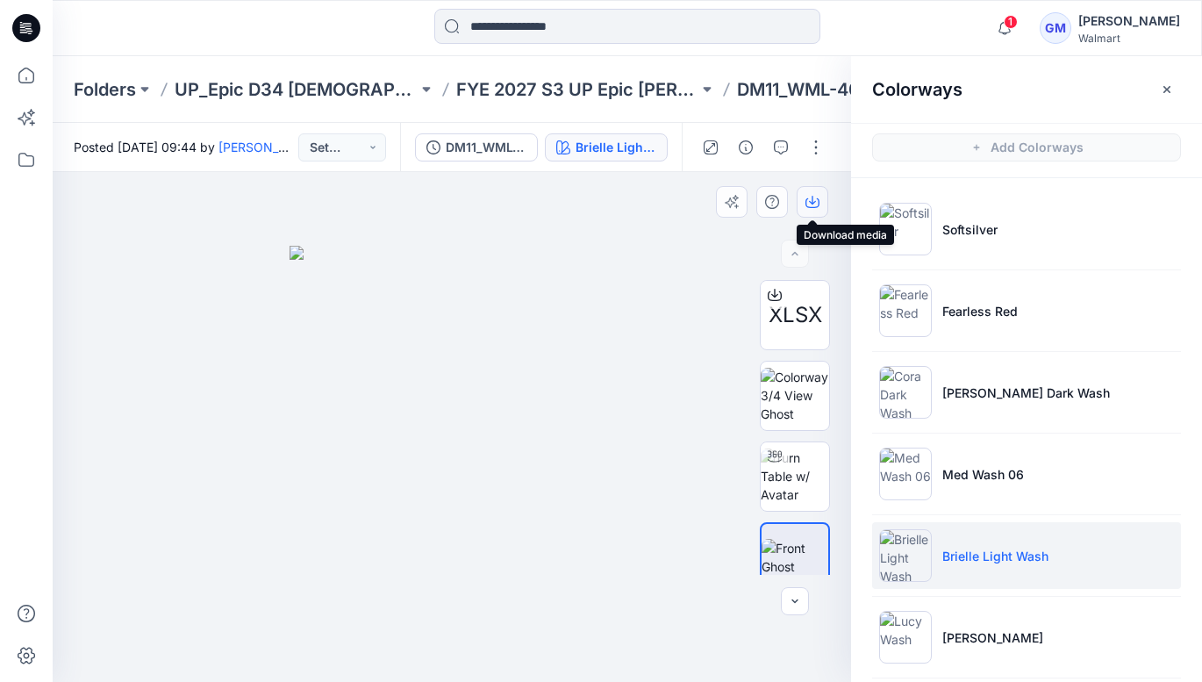
click at [813, 203] on icon "button" at bounding box center [812, 200] width 7 height 9
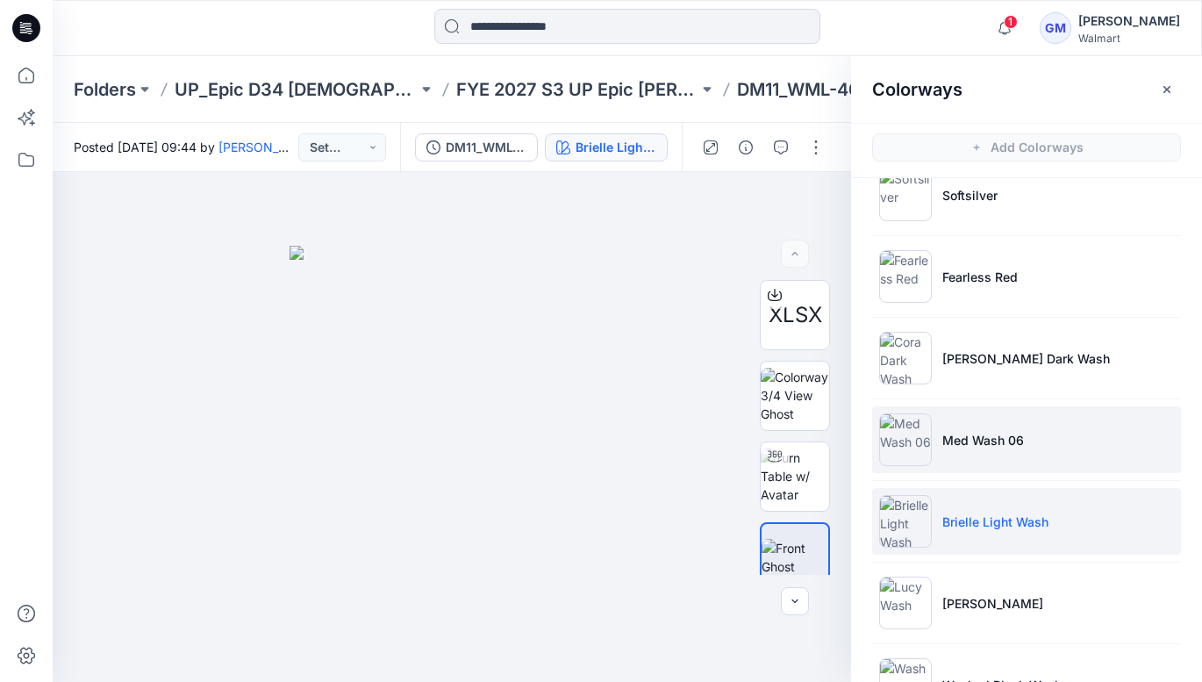
scroll to position [97, 0]
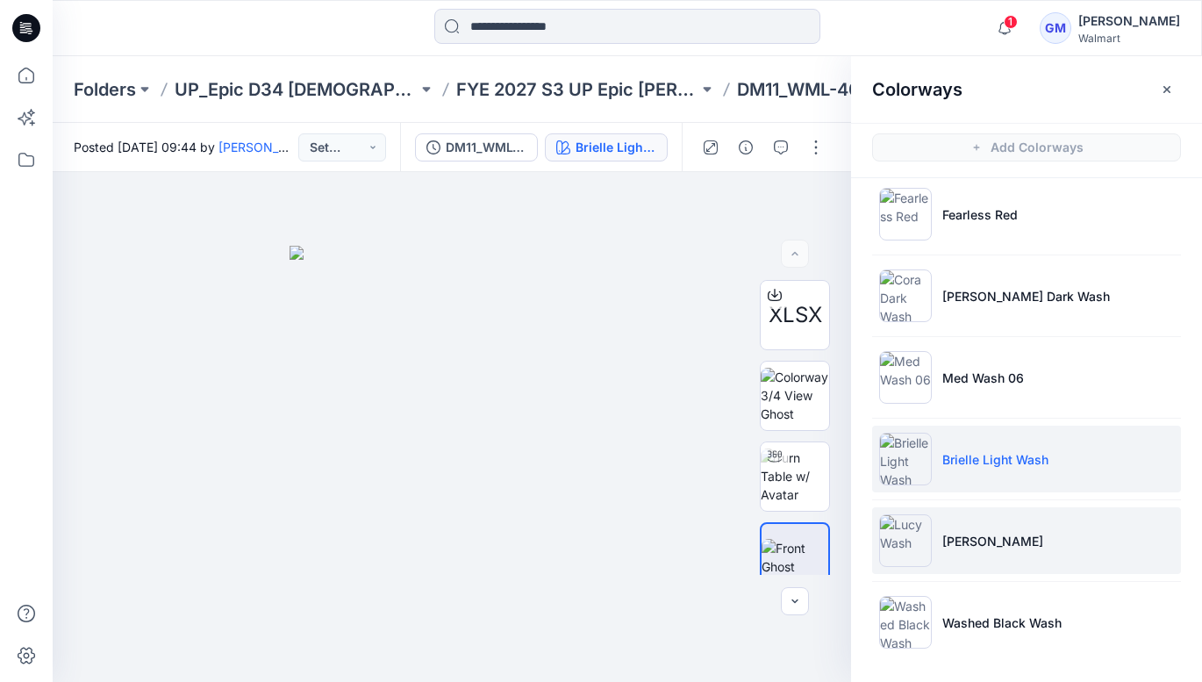
click at [956, 530] on li "[PERSON_NAME]" at bounding box center [1026, 540] width 309 height 67
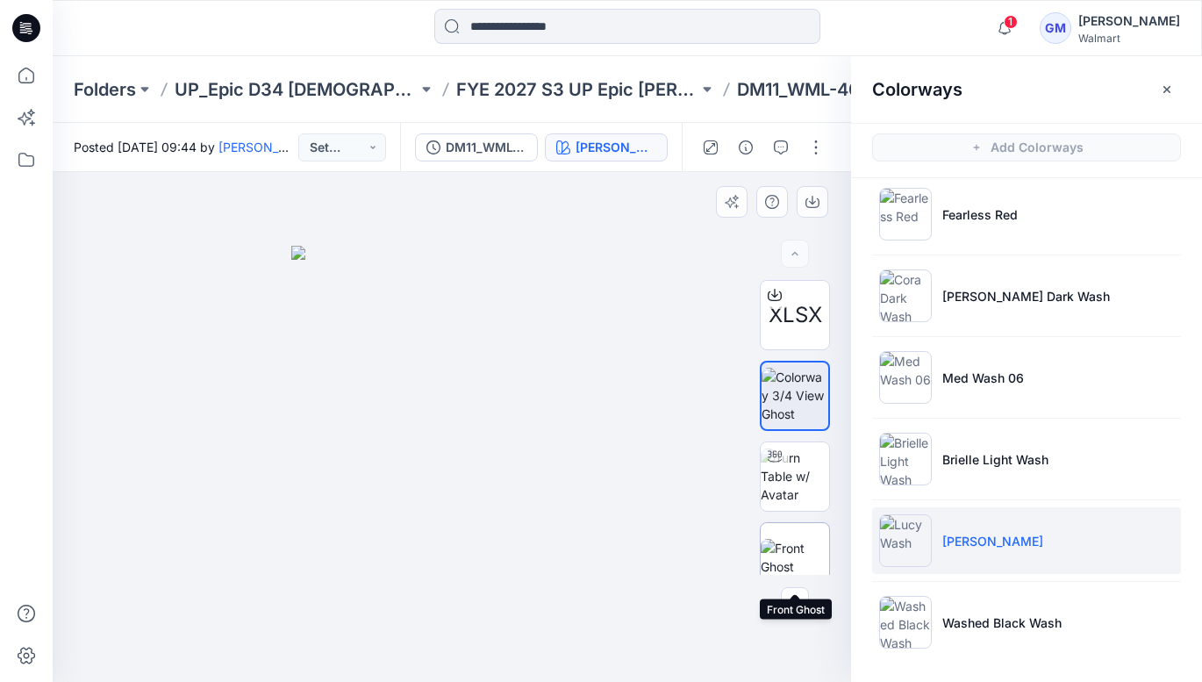
click at [788, 541] on img at bounding box center [795, 557] width 68 height 37
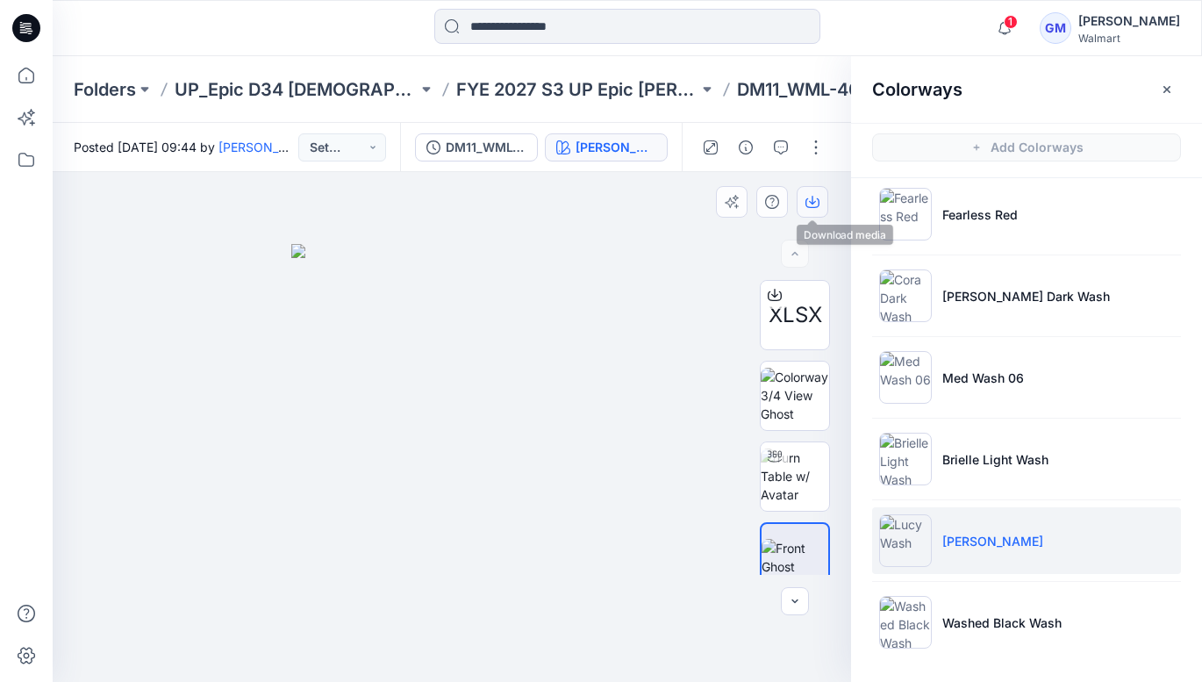
click at [816, 197] on icon "button" at bounding box center [813, 202] width 14 height 14
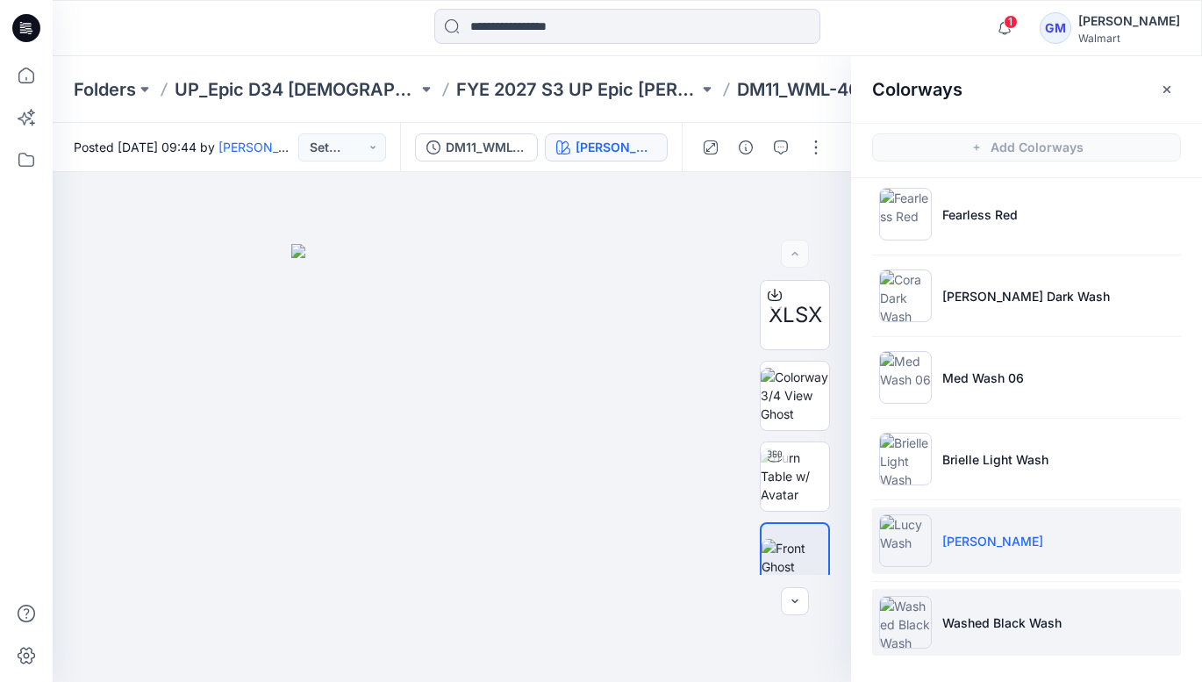
click at [984, 621] on p "Washed Black Wash" at bounding box center [1001, 622] width 119 height 18
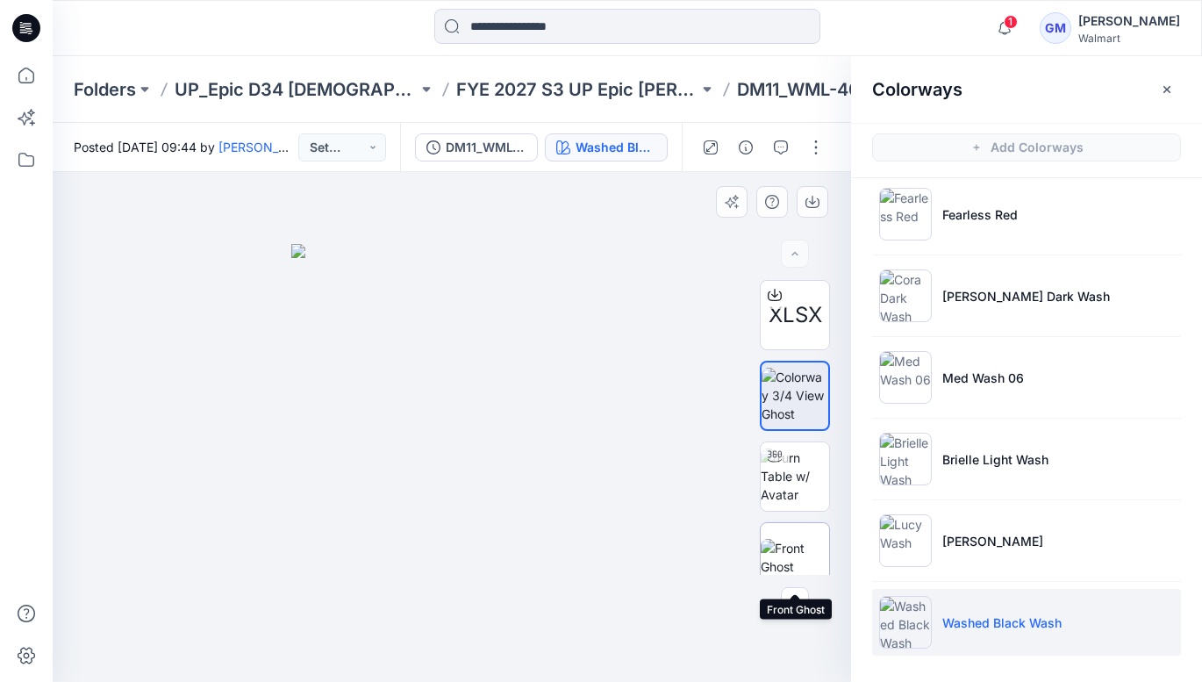
click at [798, 548] on img at bounding box center [795, 557] width 68 height 37
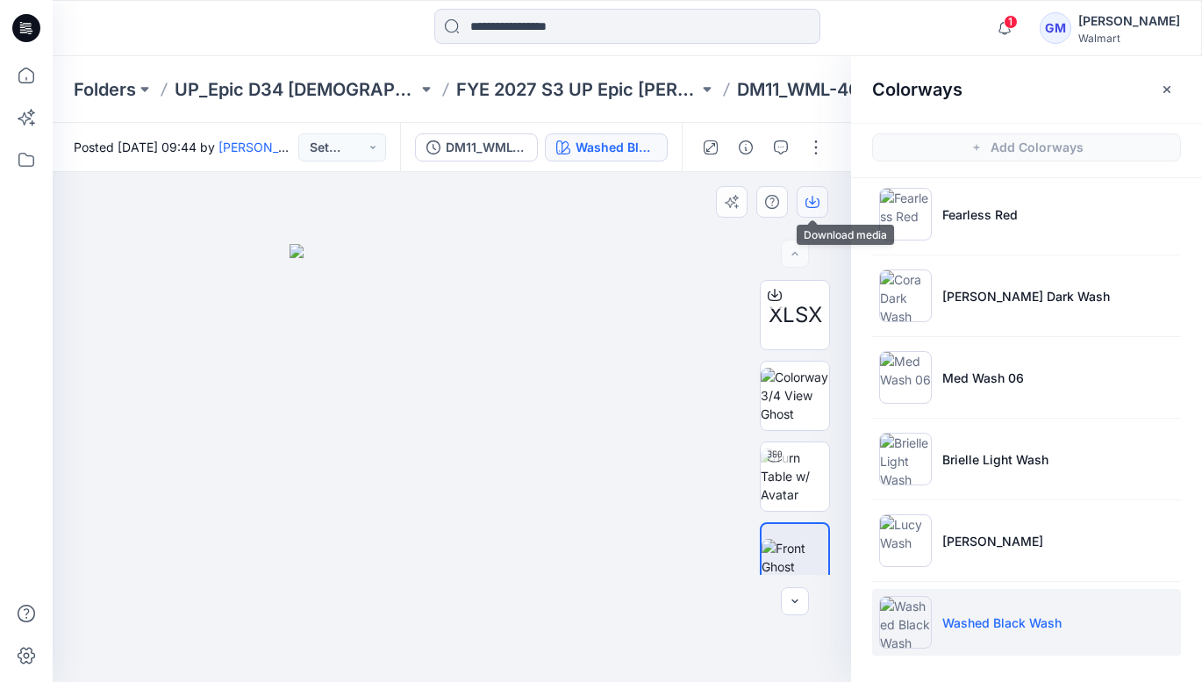
click at [811, 194] on button "button" at bounding box center [813, 202] width 32 height 32
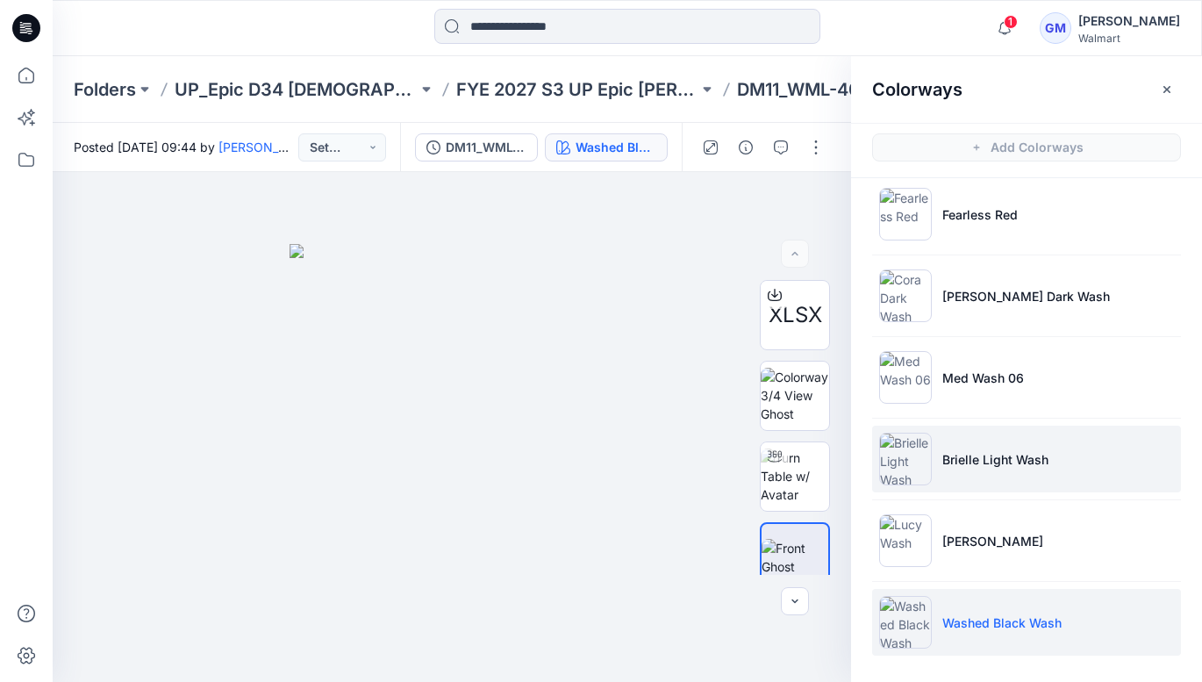
scroll to position [5, 0]
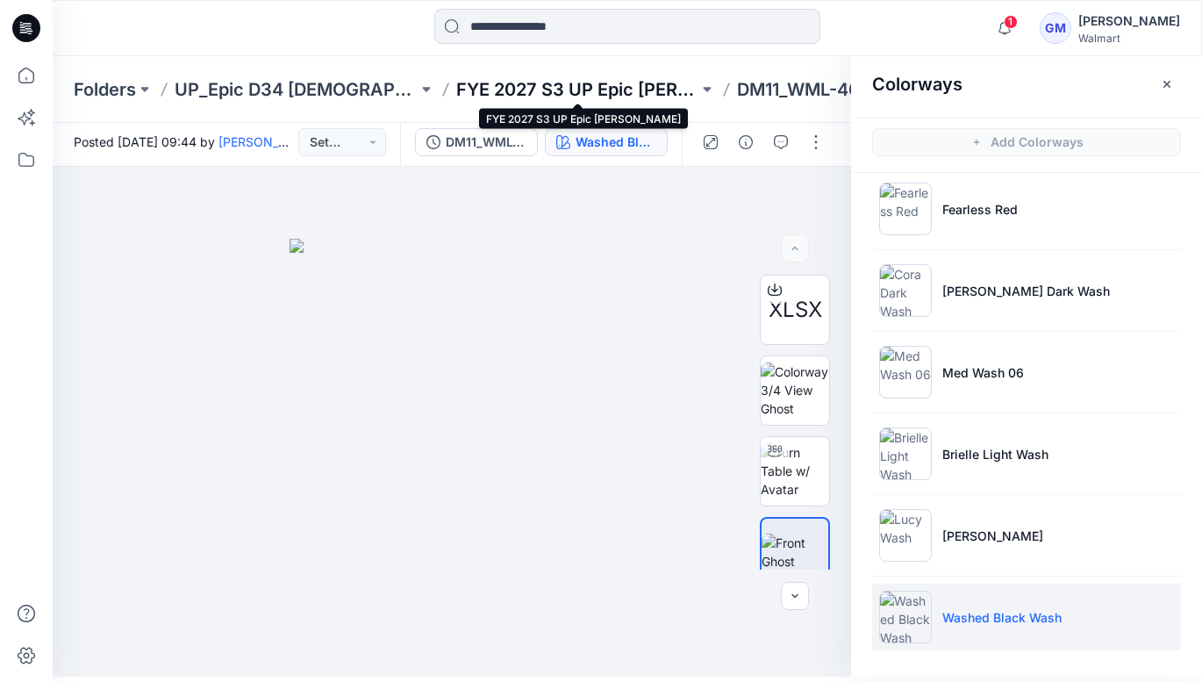
click at [649, 96] on p "FYE 2027 S3 UP Epic [PERSON_NAME]" at bounding box center [577, 89] width 243 height 25
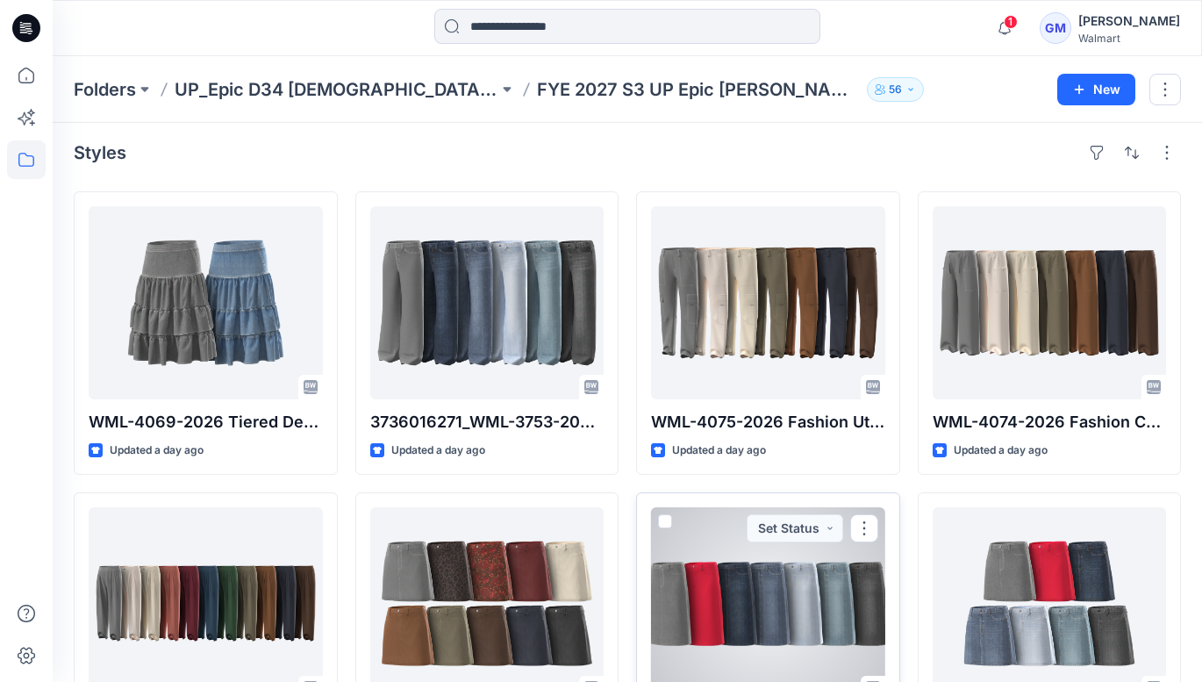
click at [806, 596] on div at bounding box center [768, 603] width 234 height 193
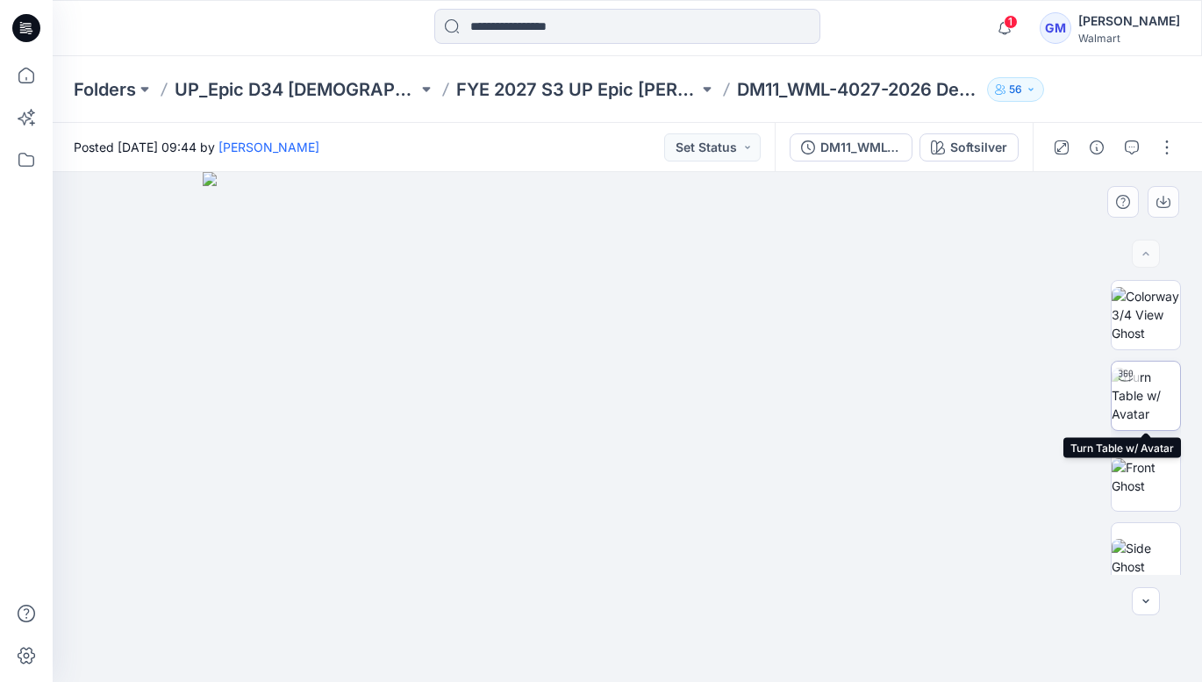
click at [1149, 403] on img at bounding box center [1146, 395] width 68 height 55
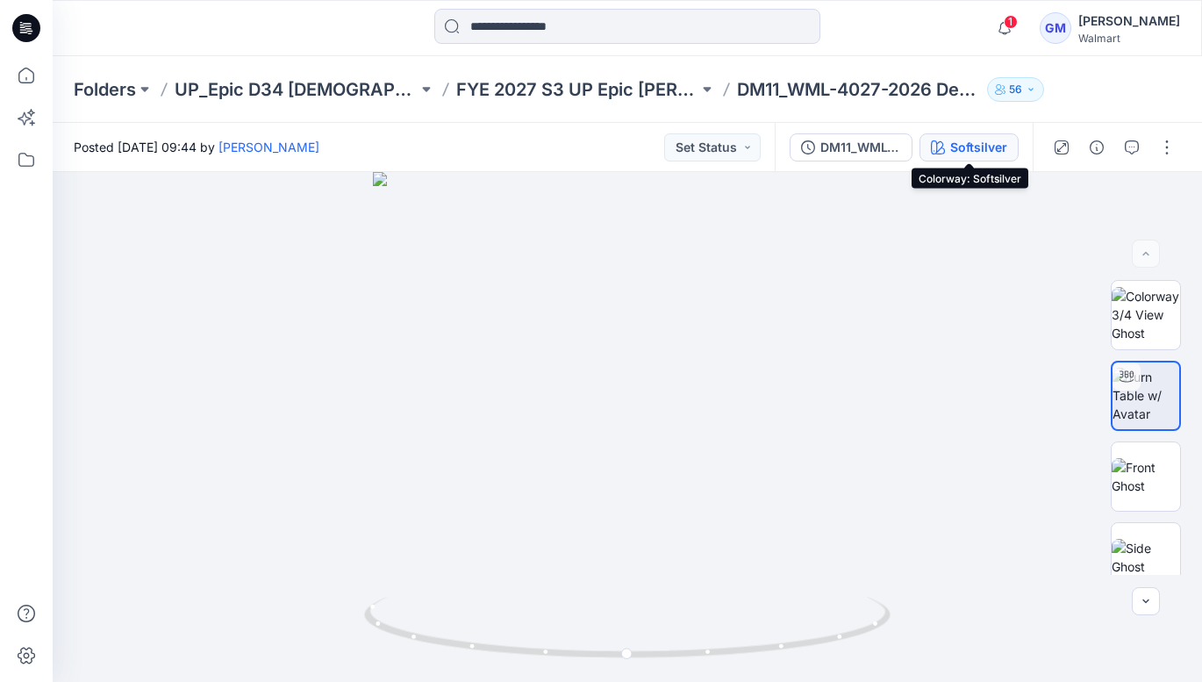
click at [954, 150] on div "Softsilver" at bounding box center [978, 147] width 57 height 19
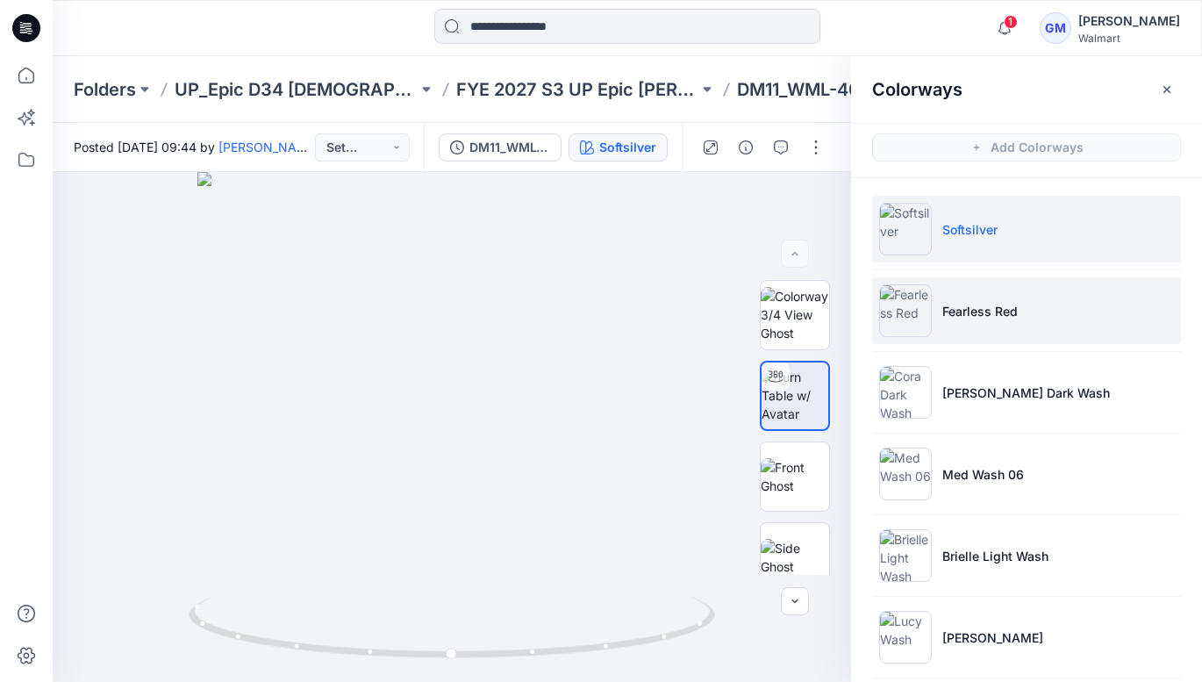
click at [985, 305] on p "Fearless Red" at bounding box center [979, 311] width 75 height 18
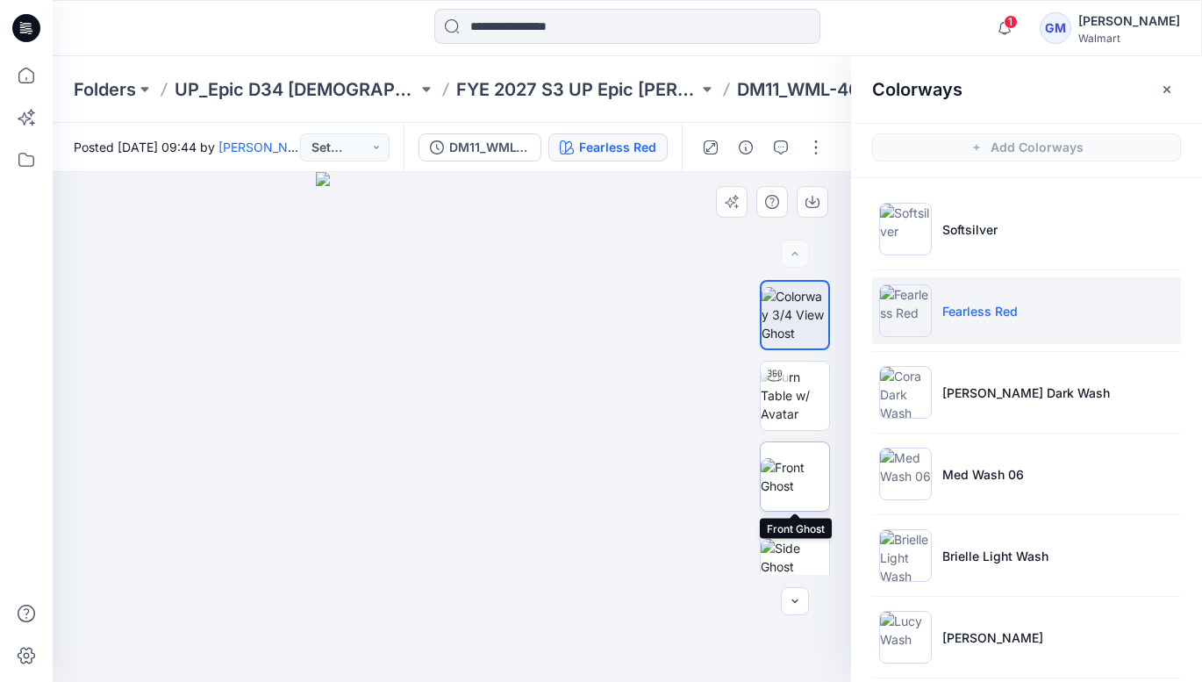
click at [778, 469] on img at bounding box center [795, 476] width 68 height 37
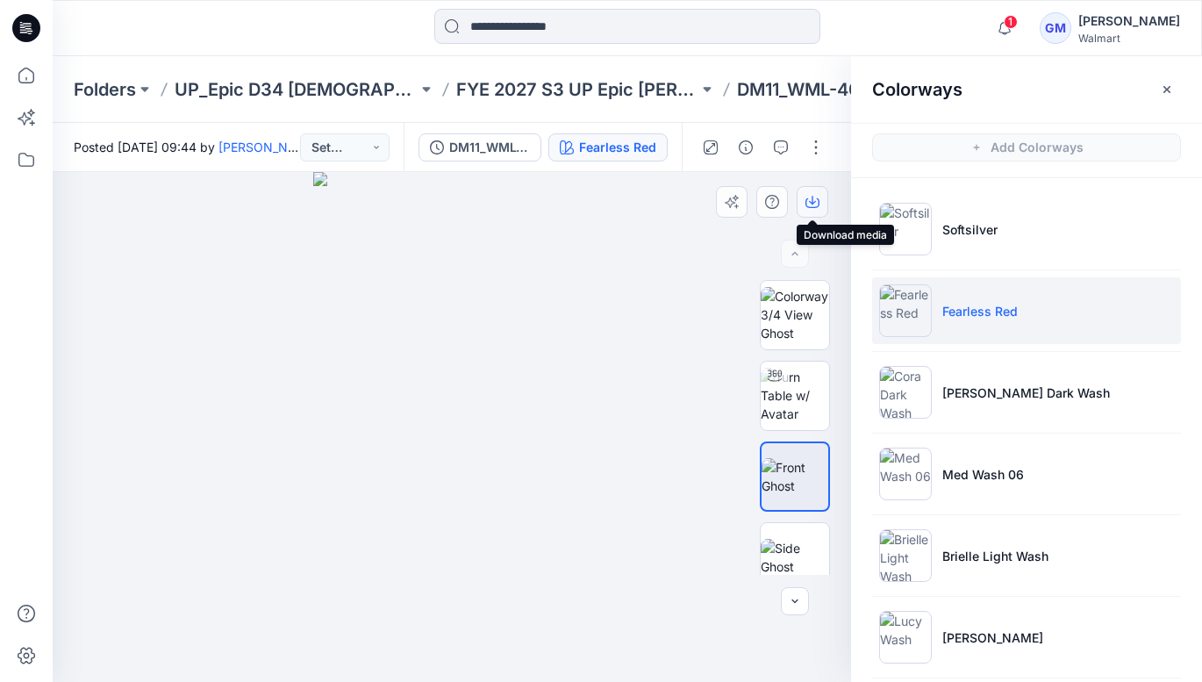
click at [820, 201] on button "button" at bounding box center [813, 202] width 32 height 32
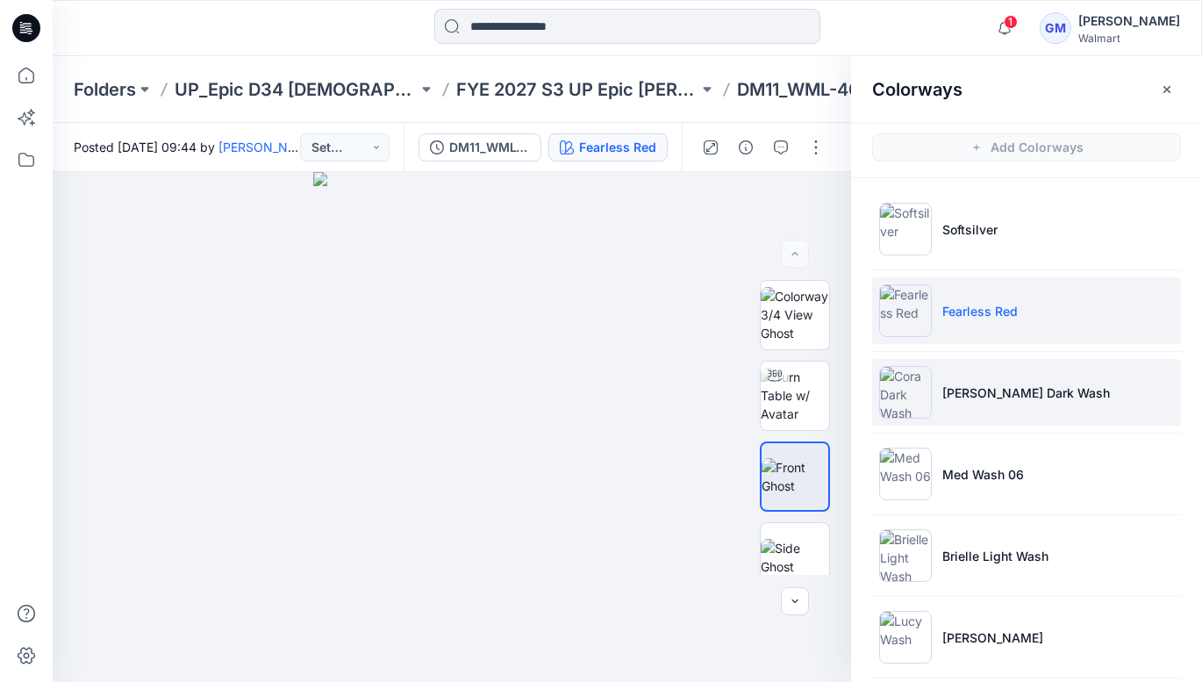
click at [977, 395] on p "[PERSON_NAME] Dark Wash" at bounding box center [1026, 392] width 168 height 18
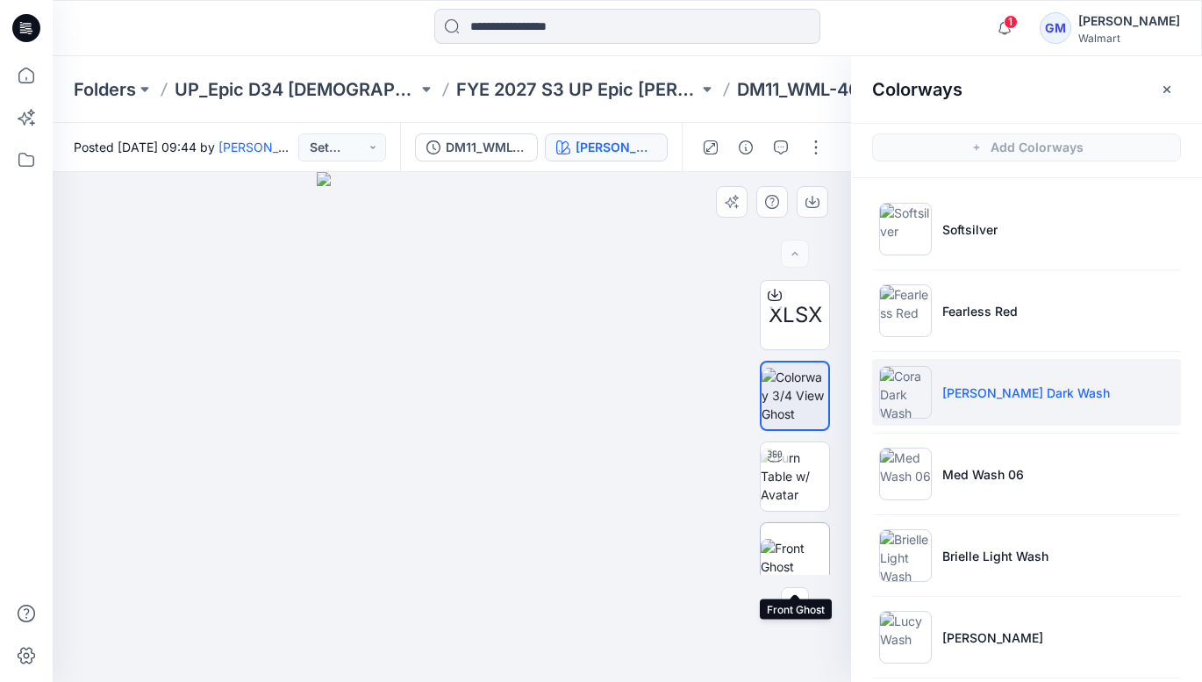
click at [795, 548] on img at bounding box center [795, 557] width 68 height 37
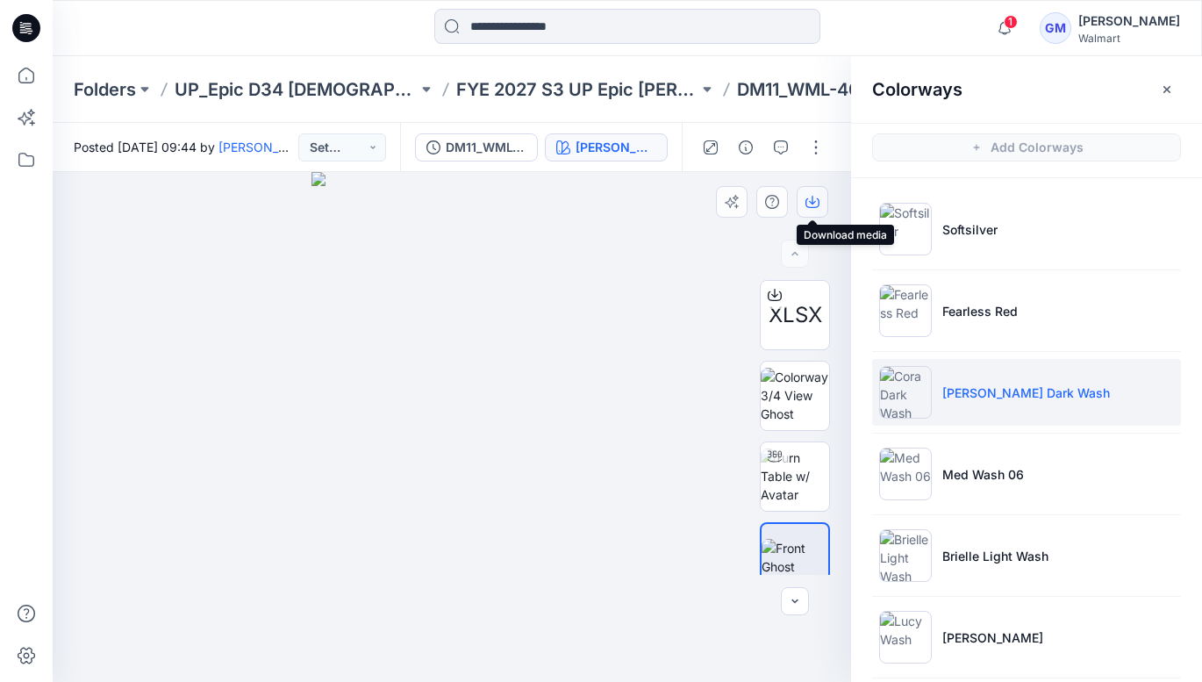
click at [816, 201] on icon "button" at bounding box center [813, 202] width 14 height 14
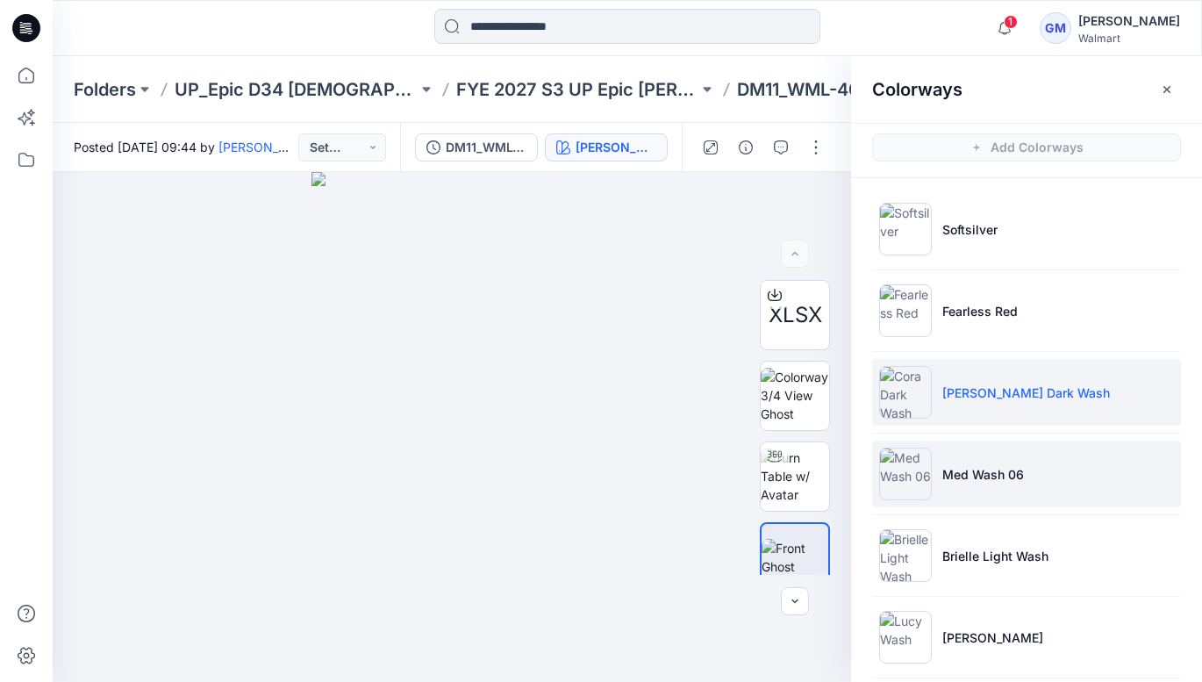
click at [994, 469] on p "Med Wash 06" at bounding box center [983, 474] width 82 height 18
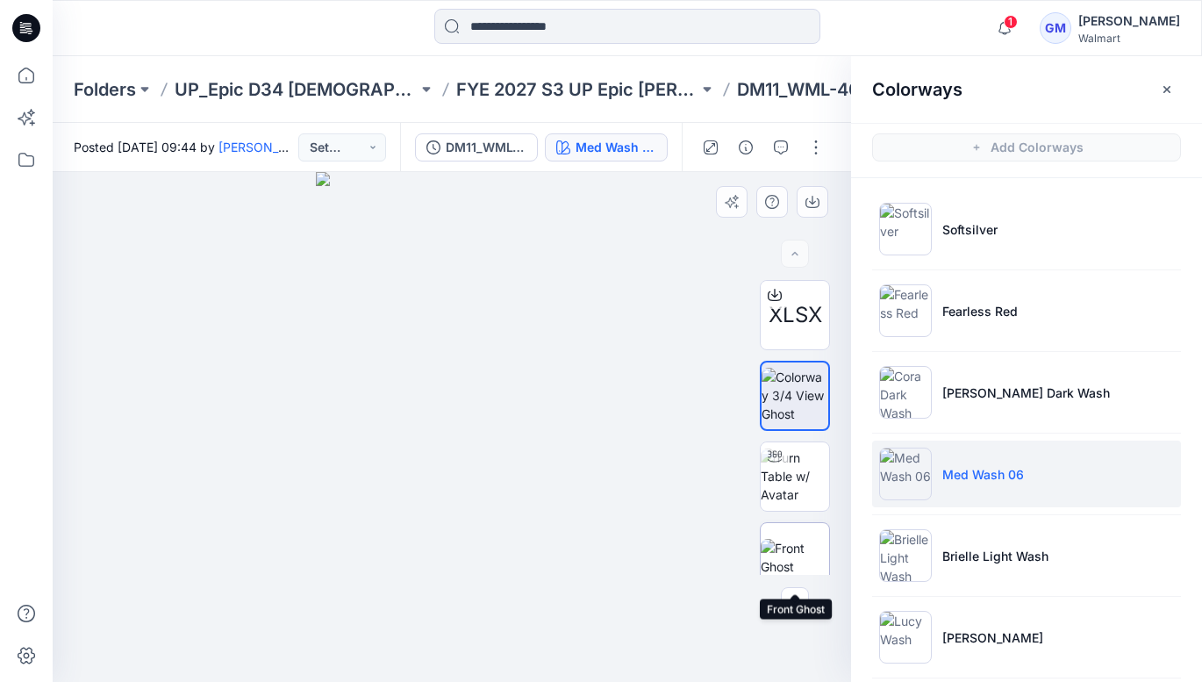
click at [793, 544] on img at bounding box center [795, 557] width 68 height 37
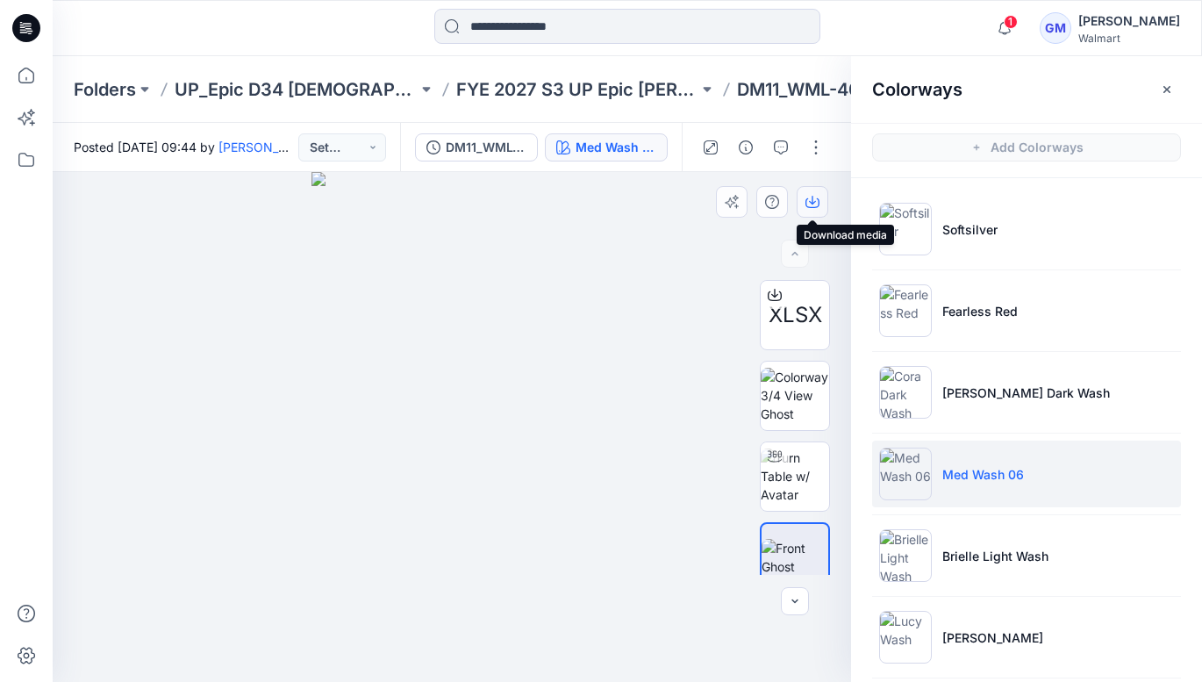
click at [815, 198] on icon "button" at bounding box center [813, 202] width 14 height 14
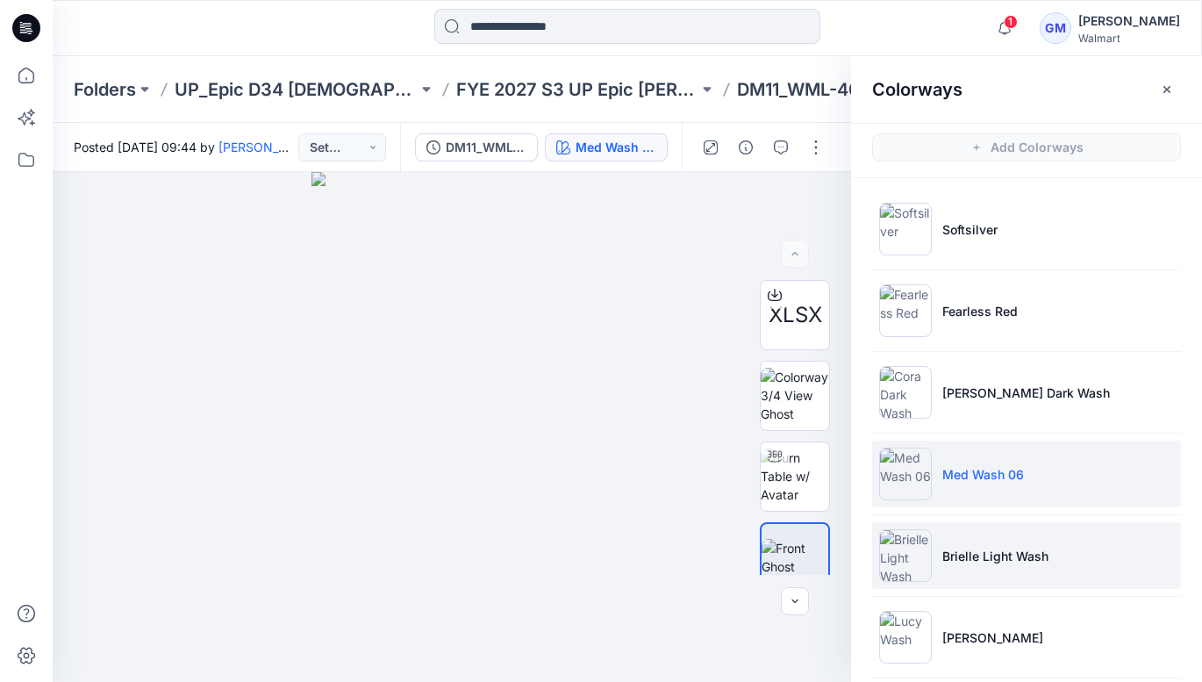
click at [964, 557] on p "Brielle Light Wash" at bounding box center [995, 556] width 106 height 18
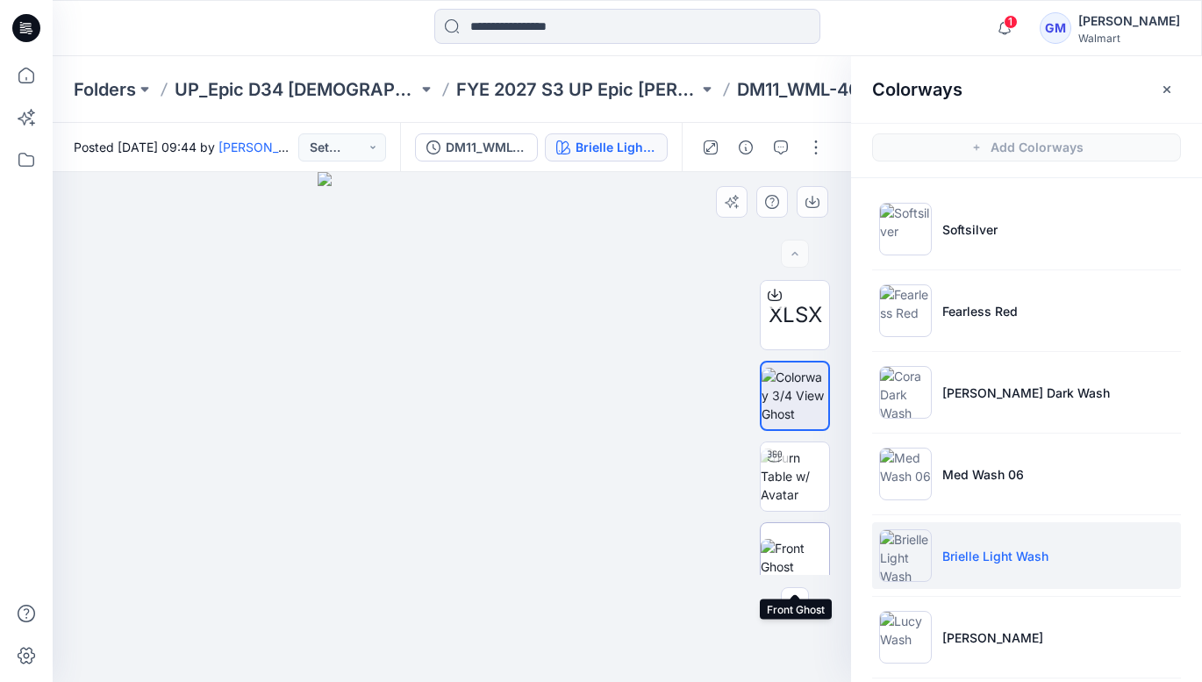
click at [799, 549] on img at bounding box center [795, 557] width 68 height 37
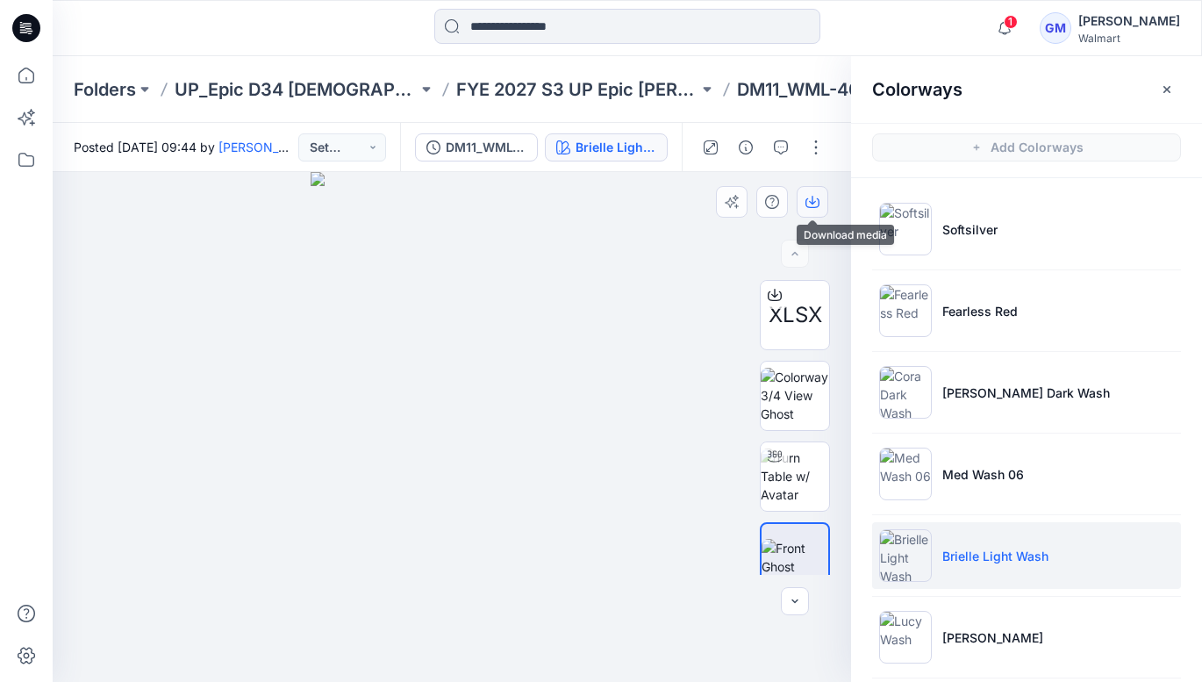
click at [809, 205] on icon "button" at bounding box center [813, 202] width 14 height 14
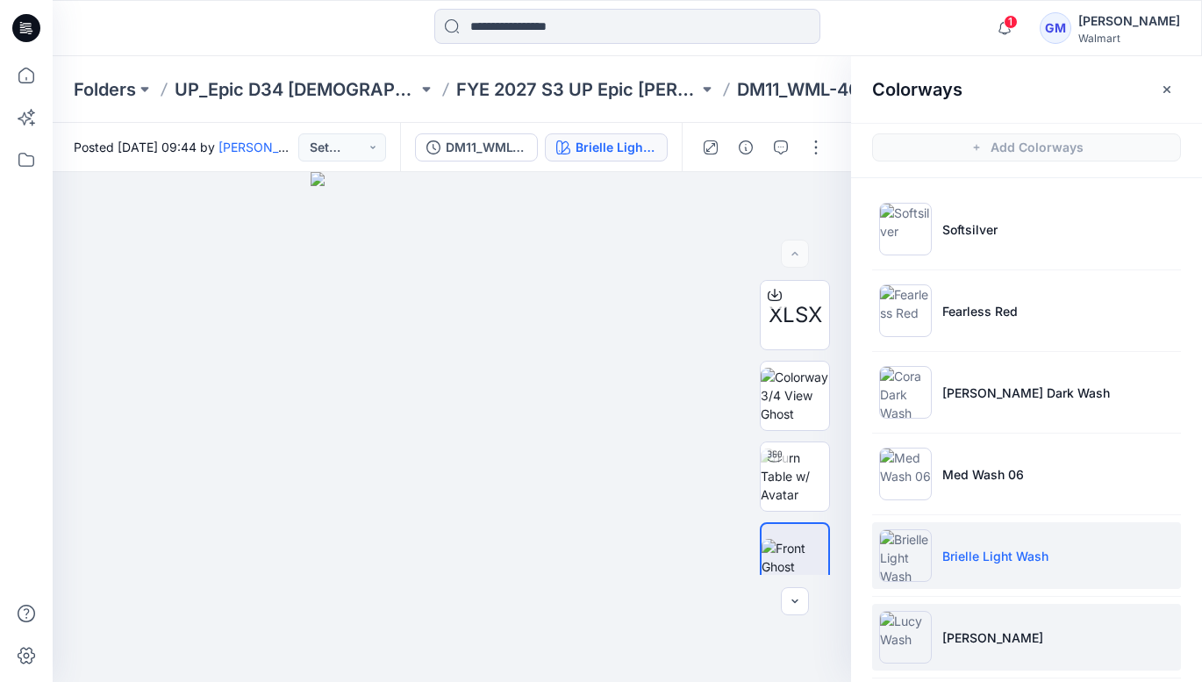
click at [971, 637] on p "[PERSON_NAME]" at bounding box center [992, 637] width 101 height 18
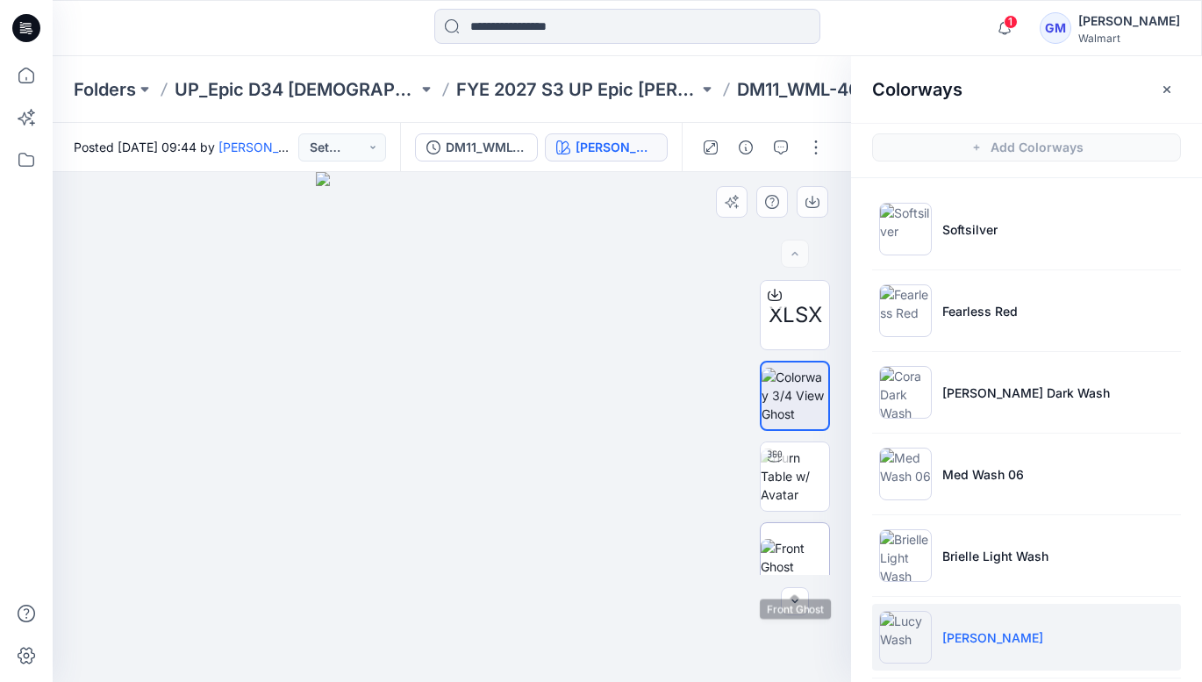
click at [799, 540] on img at bounding box center [795, 557] width 68 height 37
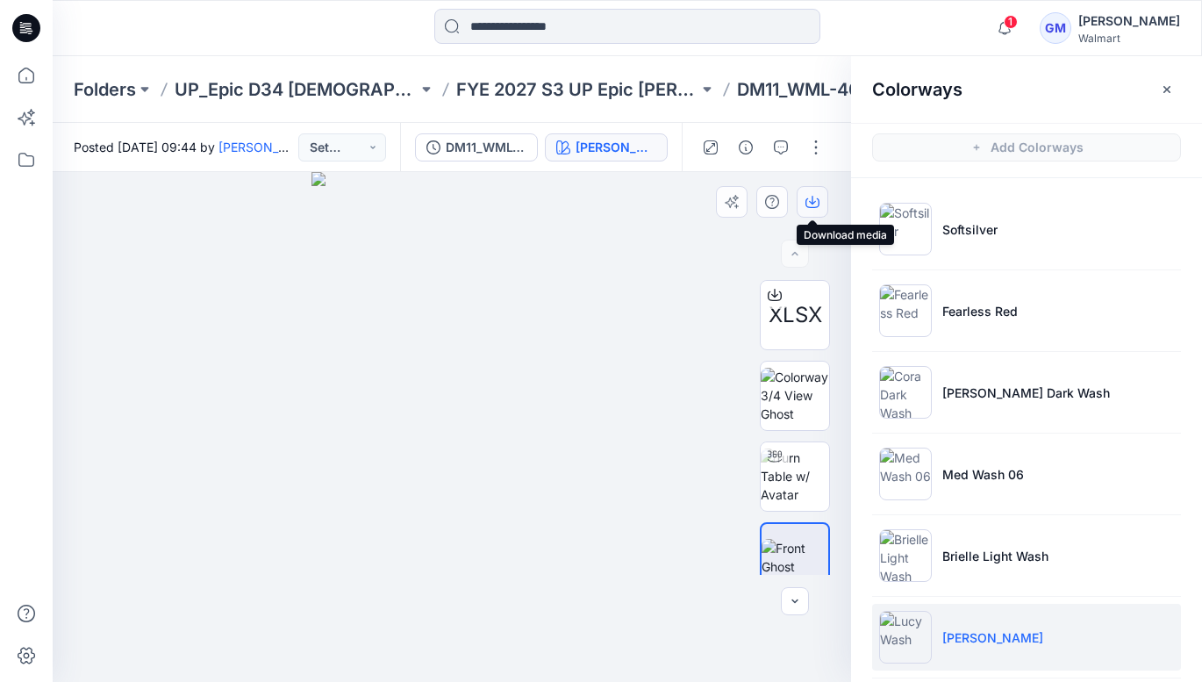
click at [811, 204] on icon "button" at bounding box center [813, 202] width 14 height 14
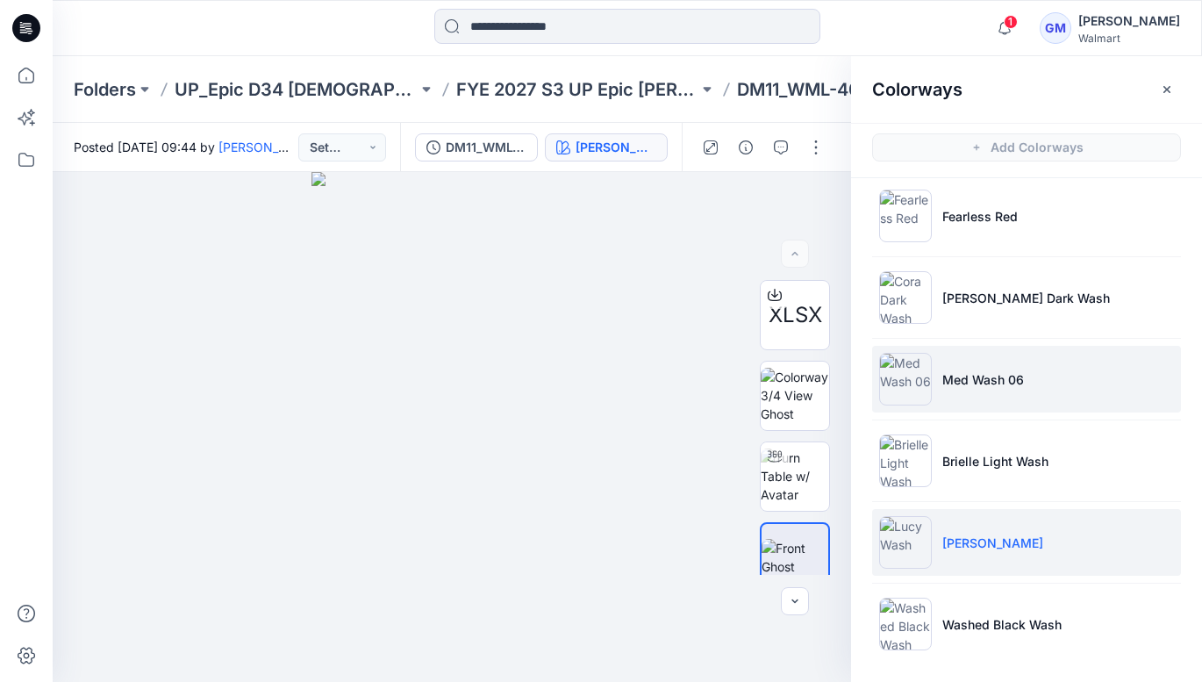
scroll to position [97, 0]
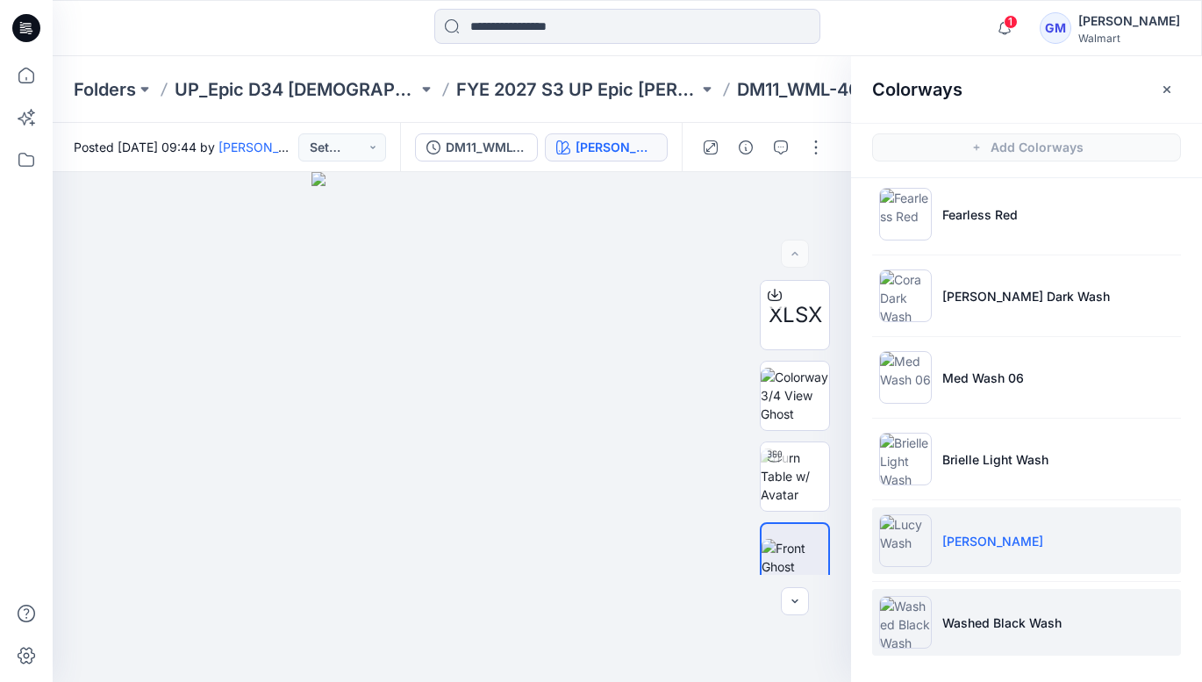
click at [999, 627] on p "Washed Black Wash" at bounding box center [1001, 622] width 119 height 18
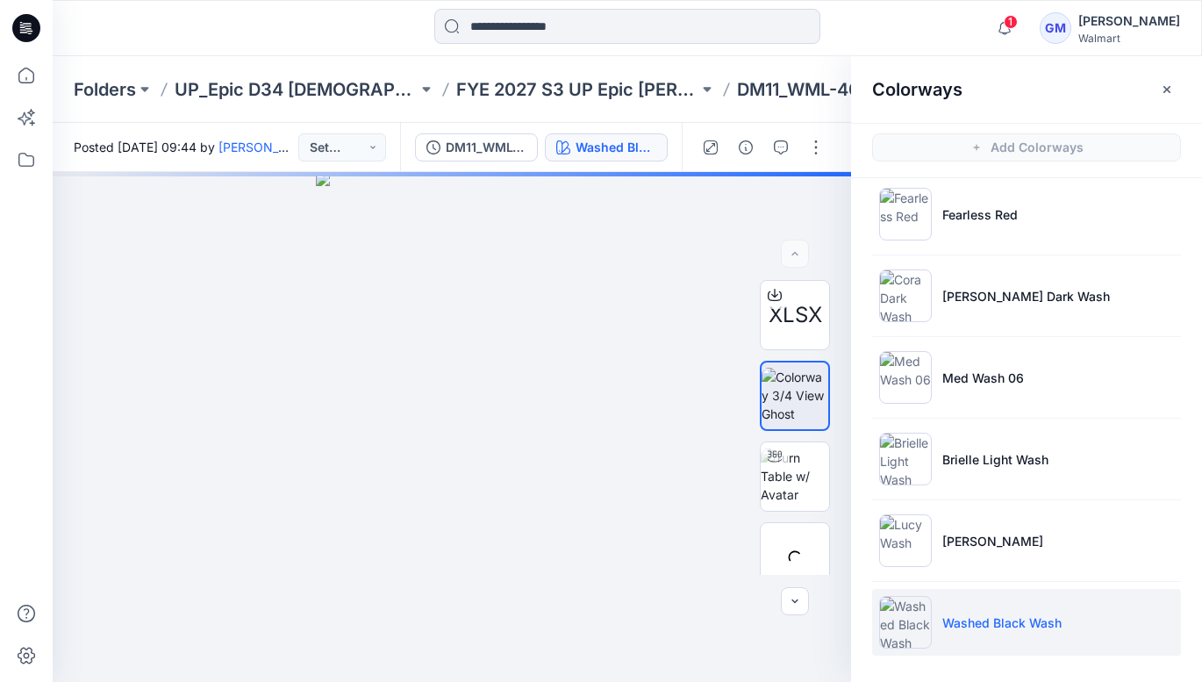
click at [998, 624] on p "Washed Black Wash" at bounding box center [1001, 622] width 119 height 18
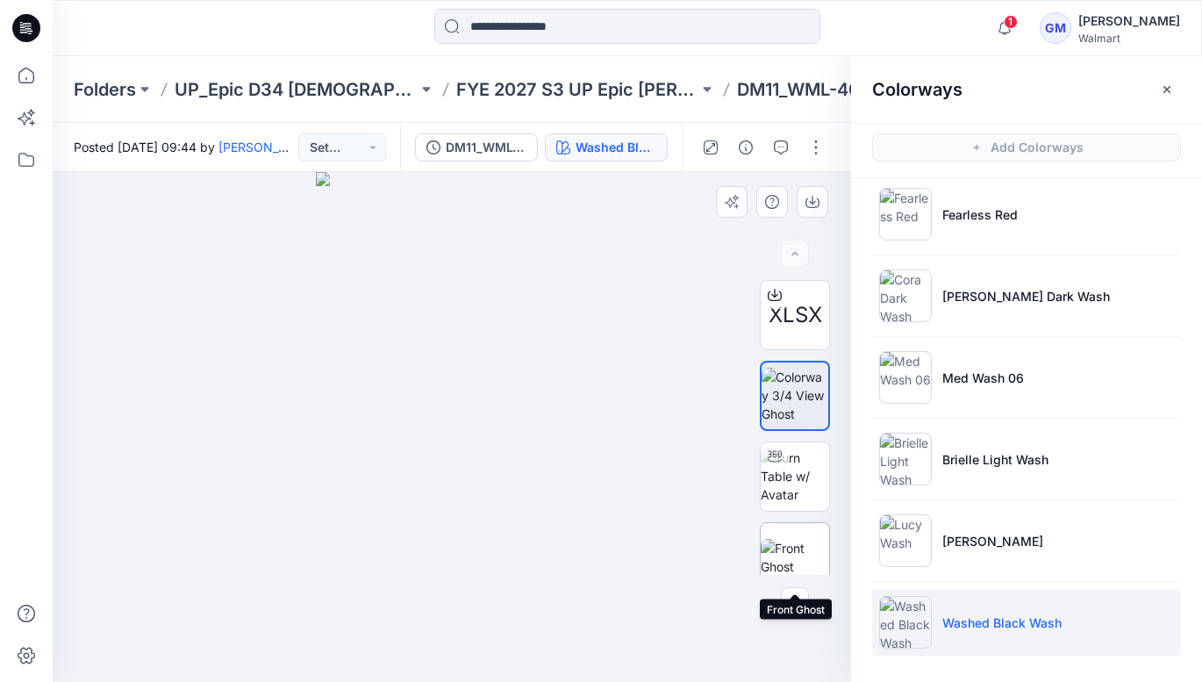
click at [801, 543] on img at bounding box center [795, 557] width 68 height 37
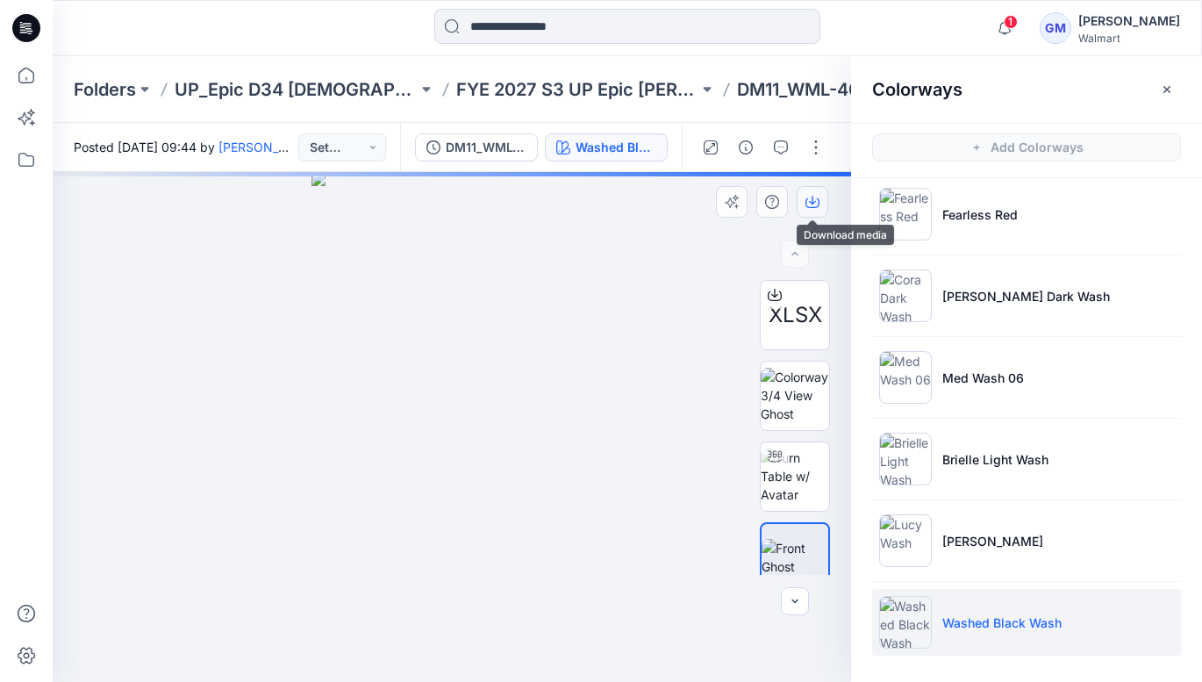
click at [809, 204] on icon "button" at bounding box center [813, 202] width 14 height 14
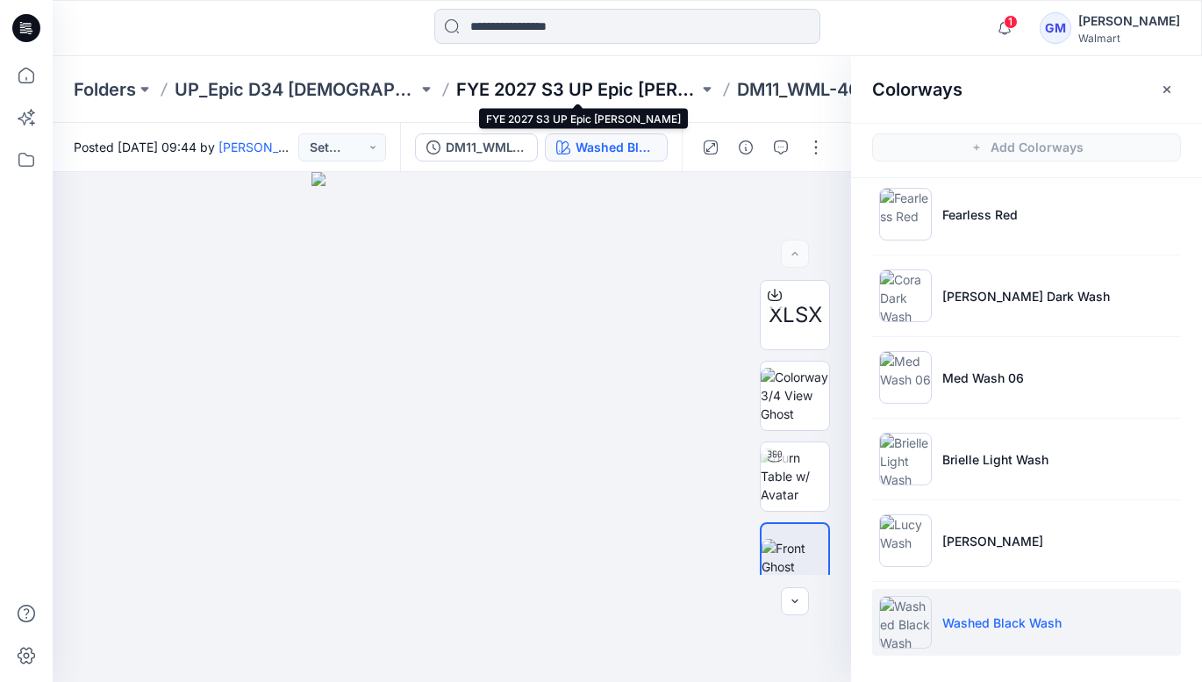
click at [535, 89] on p "FYE 2027 S3 UP Epic [PERSON_NAME]" at bounding box center [577, 89] width 243 height 25
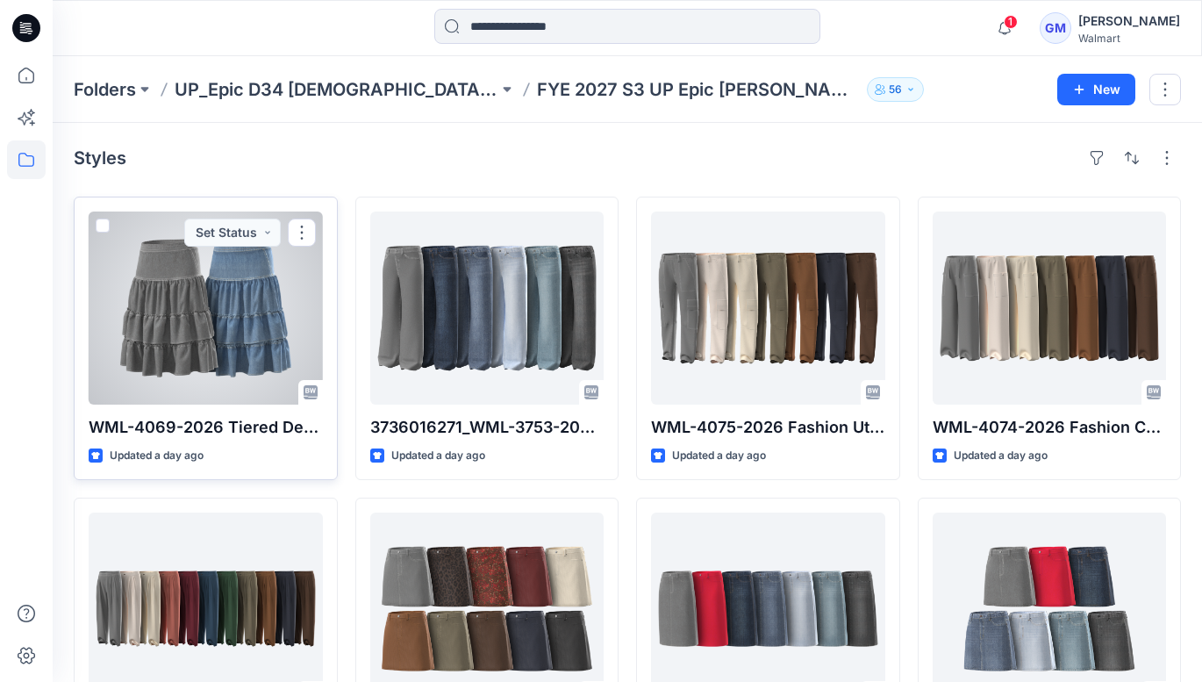
click at [248, 303] on div at bounding box center [206, 307] width 234 height 193
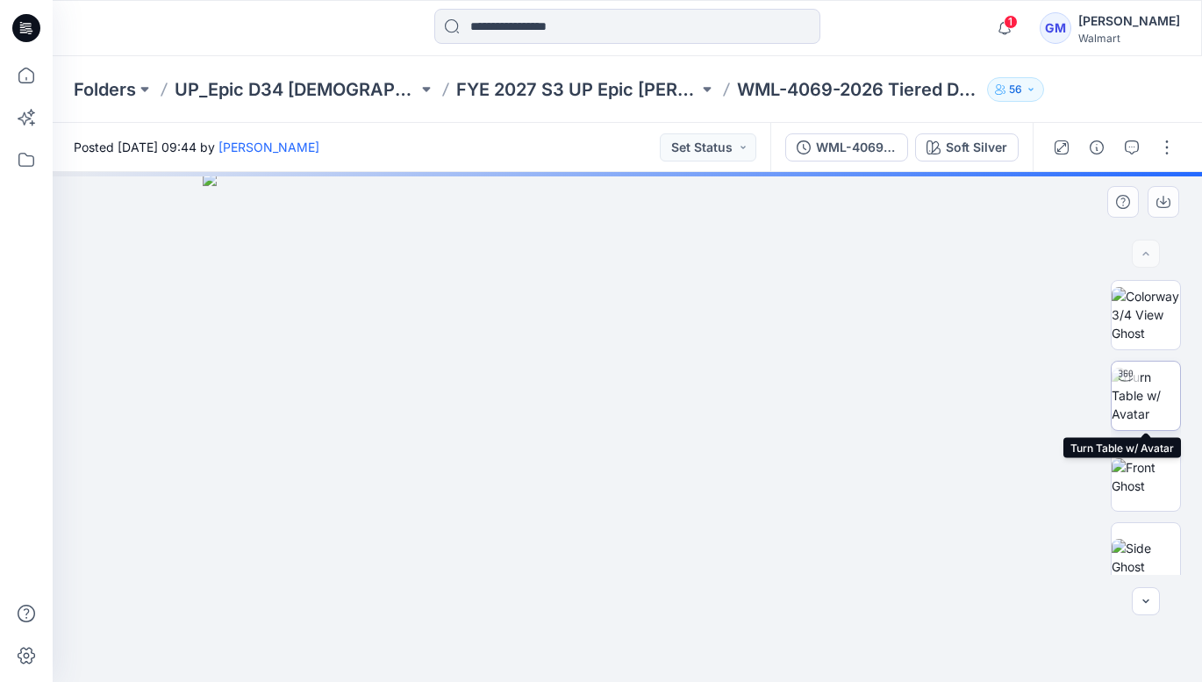
click at [1136, 399] on img at bounding box center [1146, 395] width 68 height 55
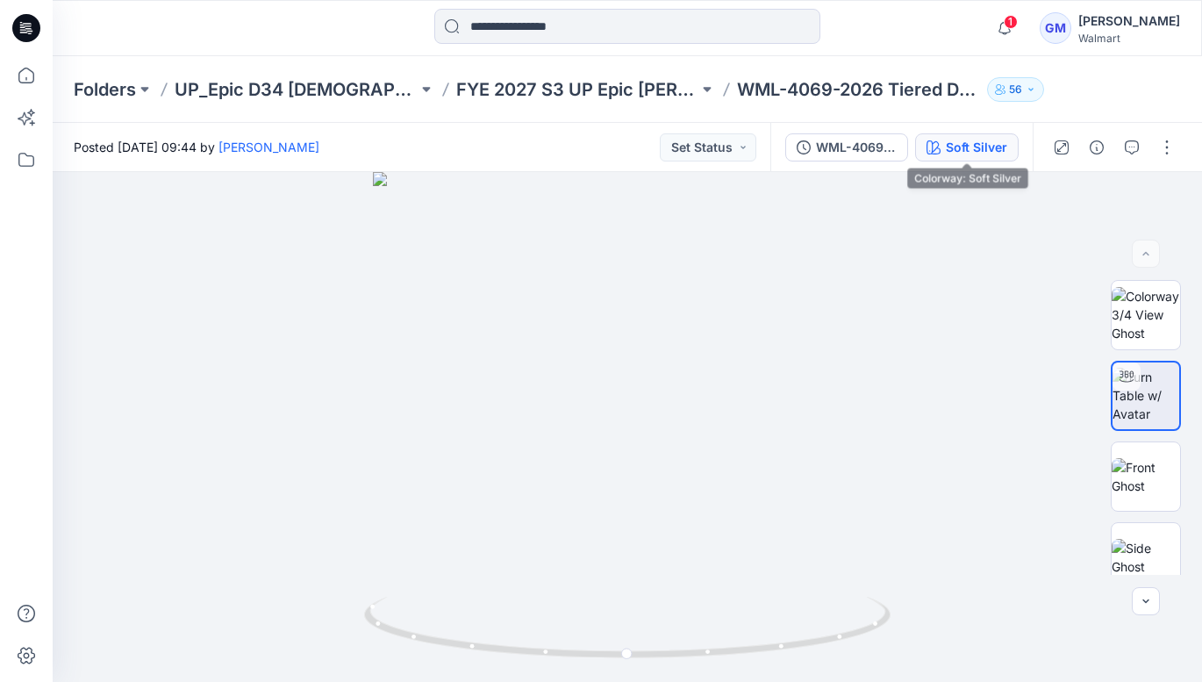
click at [944, 157] on button "Soft Silver" at bounding box center [967, 147] width 104 height 28
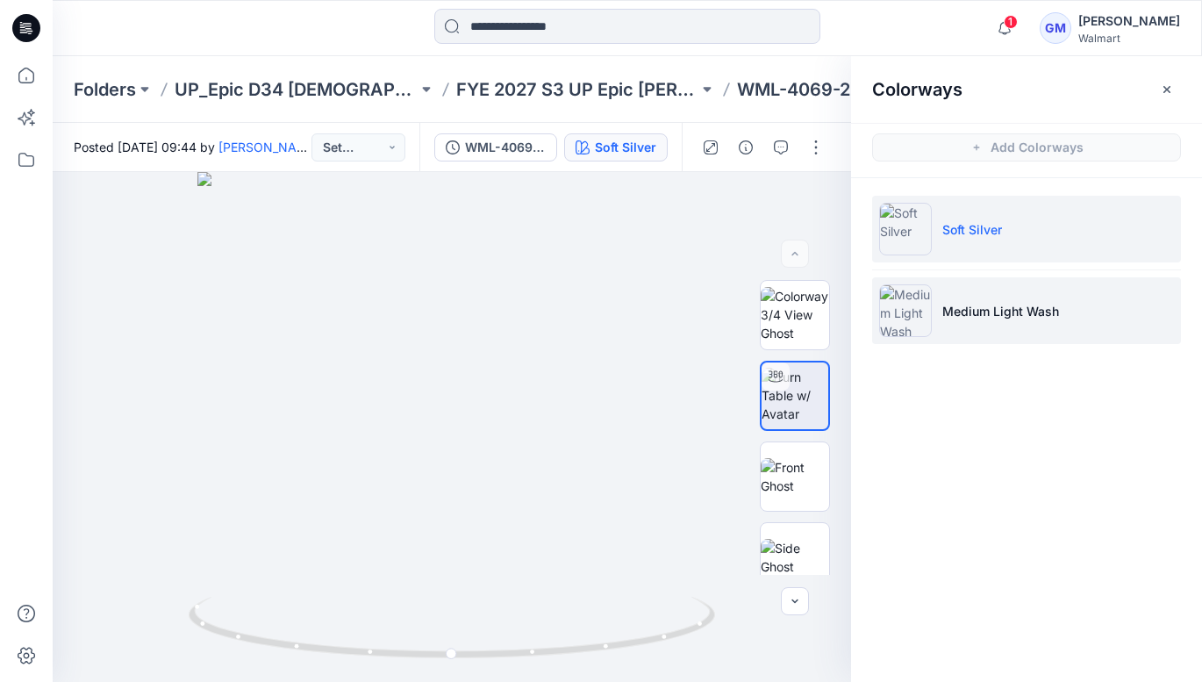
click at [973, 295] on li "Medium Light Wash" at bounding box center [1026, 310] width 309 height 67
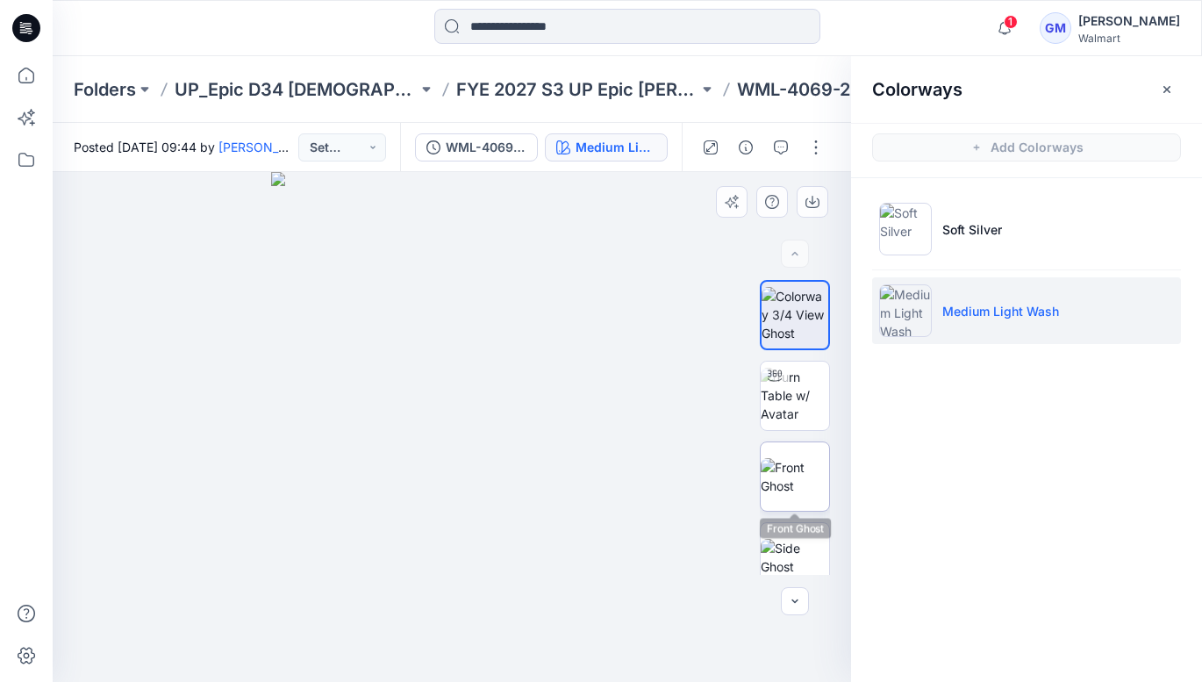
click at [785, 461] on img at bounding box center [795, 476] width 68 height 37
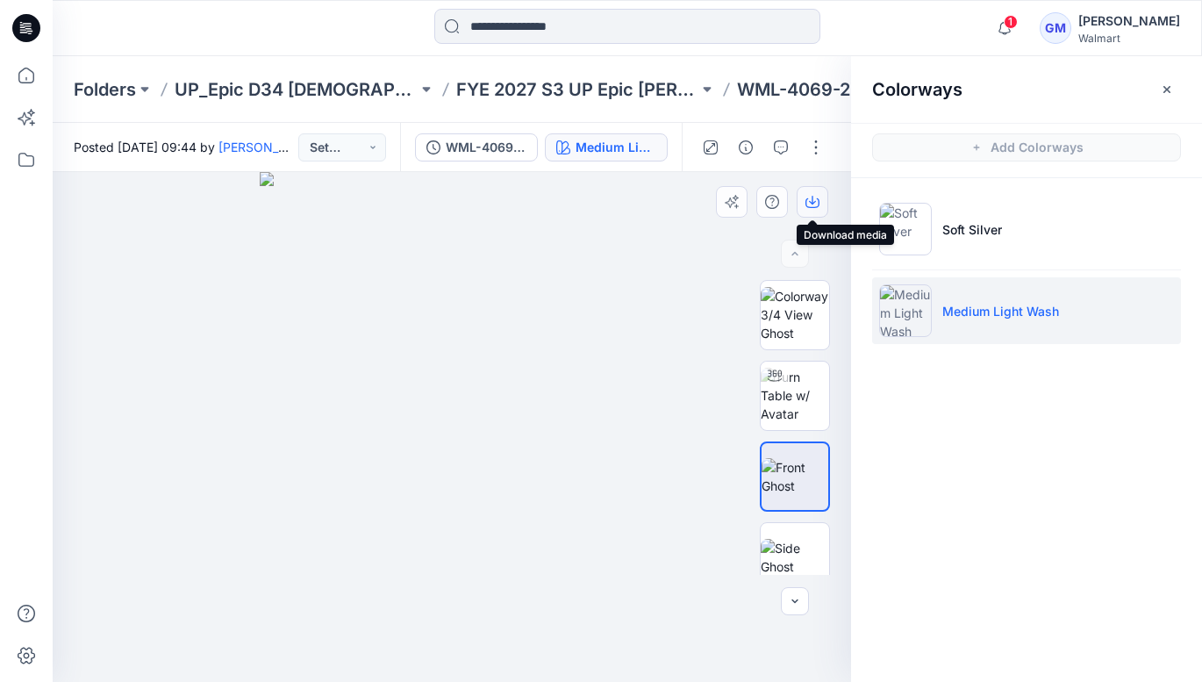
click at [811, 199] on icon "button" at bounding box center [813, 202] width 14 height 14
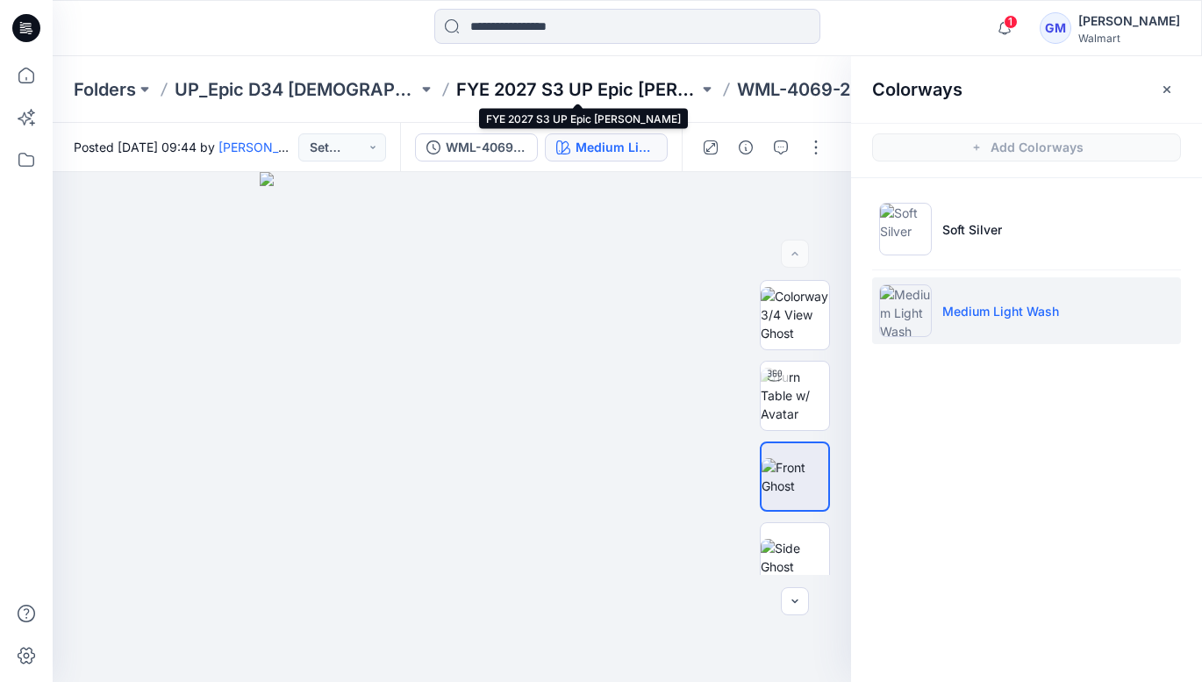
click at [611, 84] on p "FYE 2027 S3 UP Epic [PERSON_NAME]" at bounding box center [577, 89] width 243 height 25
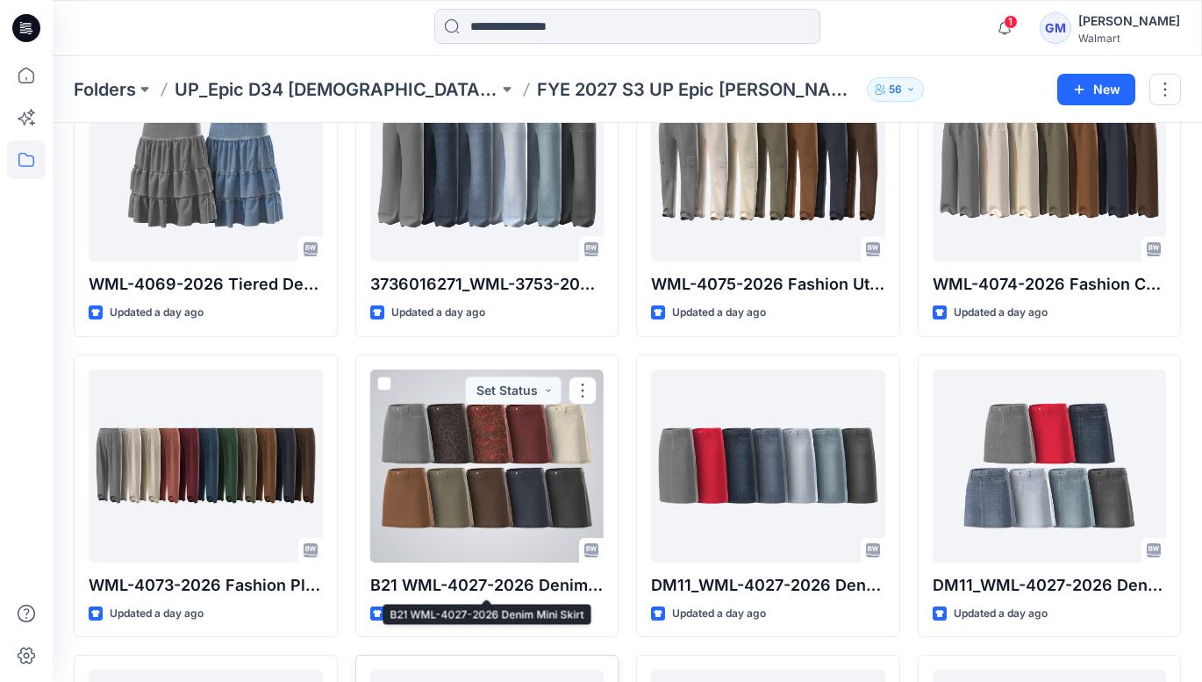
scroll to position [142, 0]
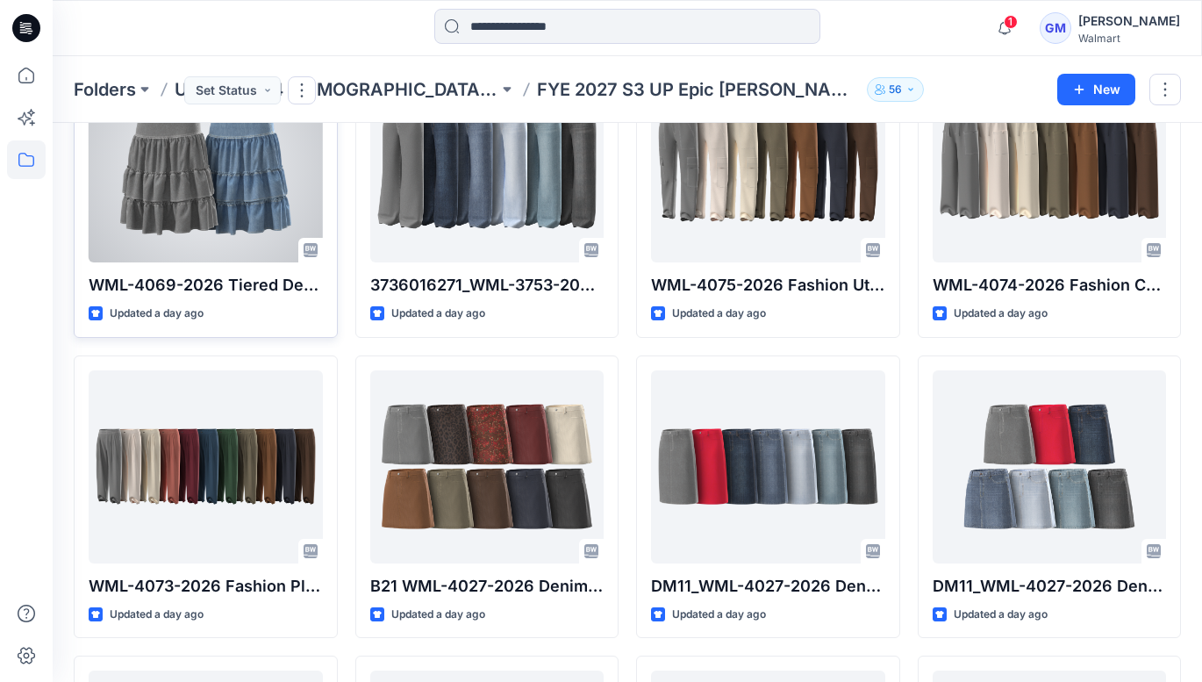
click at [262, 232] on div at bounding box center [206, 165] width 234 height 193
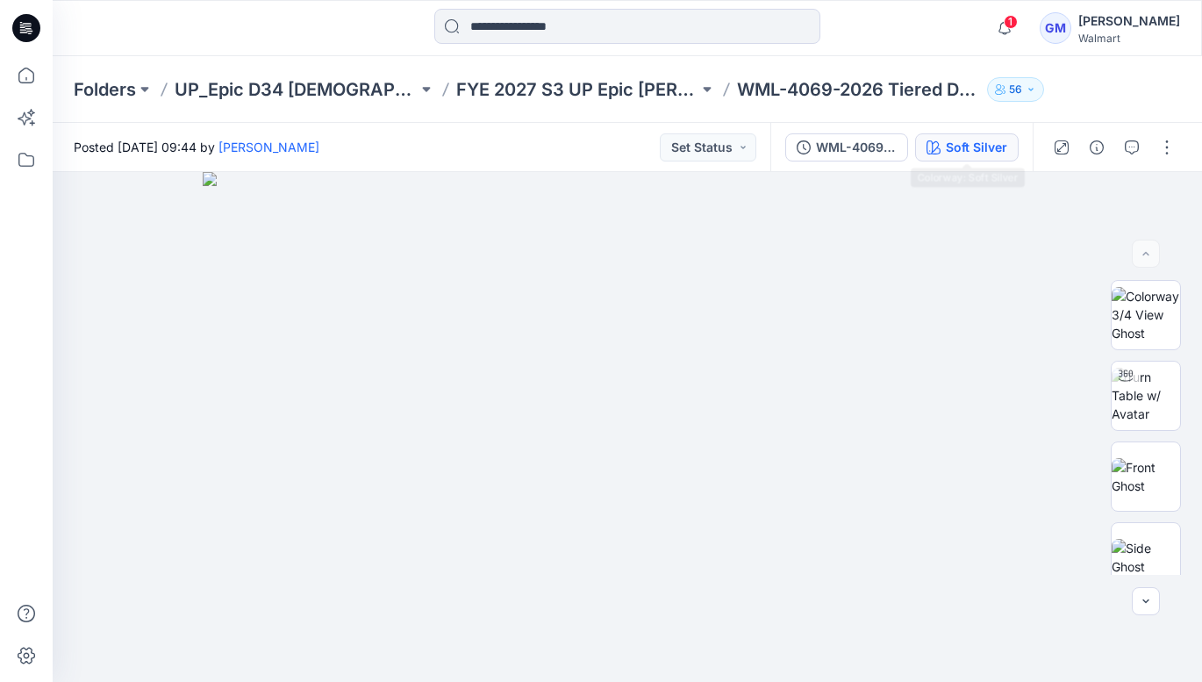
click at [971, 148] on div "Soft Silver" at bounding box center [976, 147] width 61 height 19
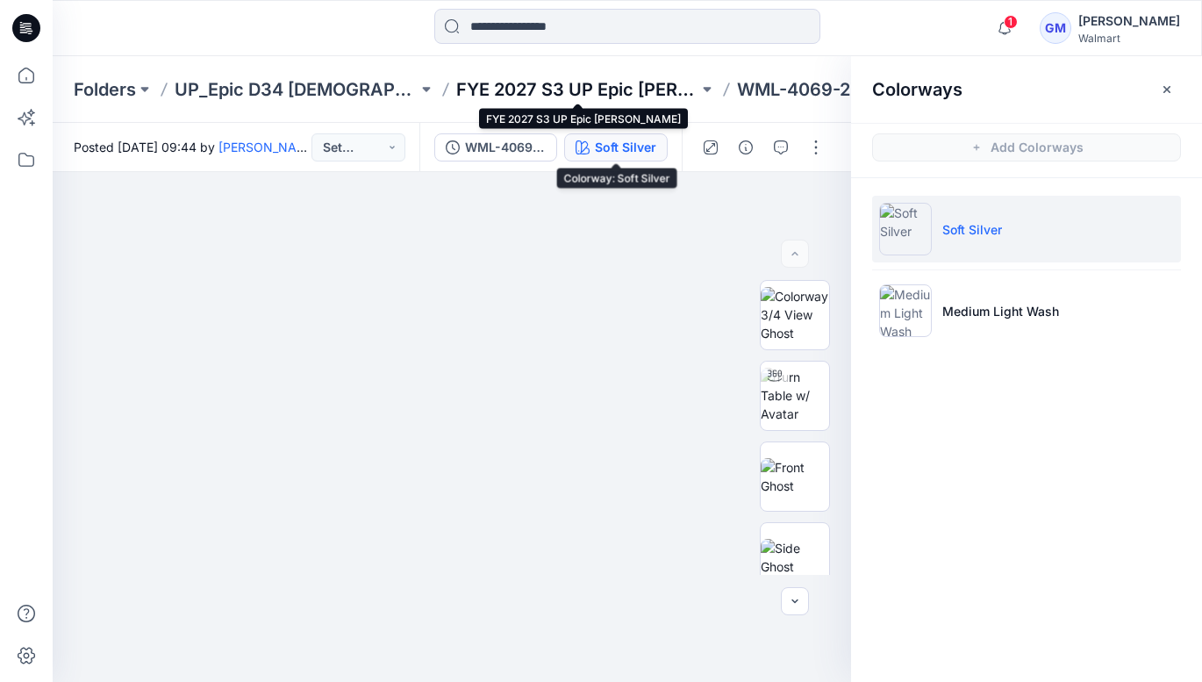
click at [662, 88] on p "FYE 2027 S3 UP Epic [PERSON_NAME]" at bounding box center [577, 89] width 243 height 25
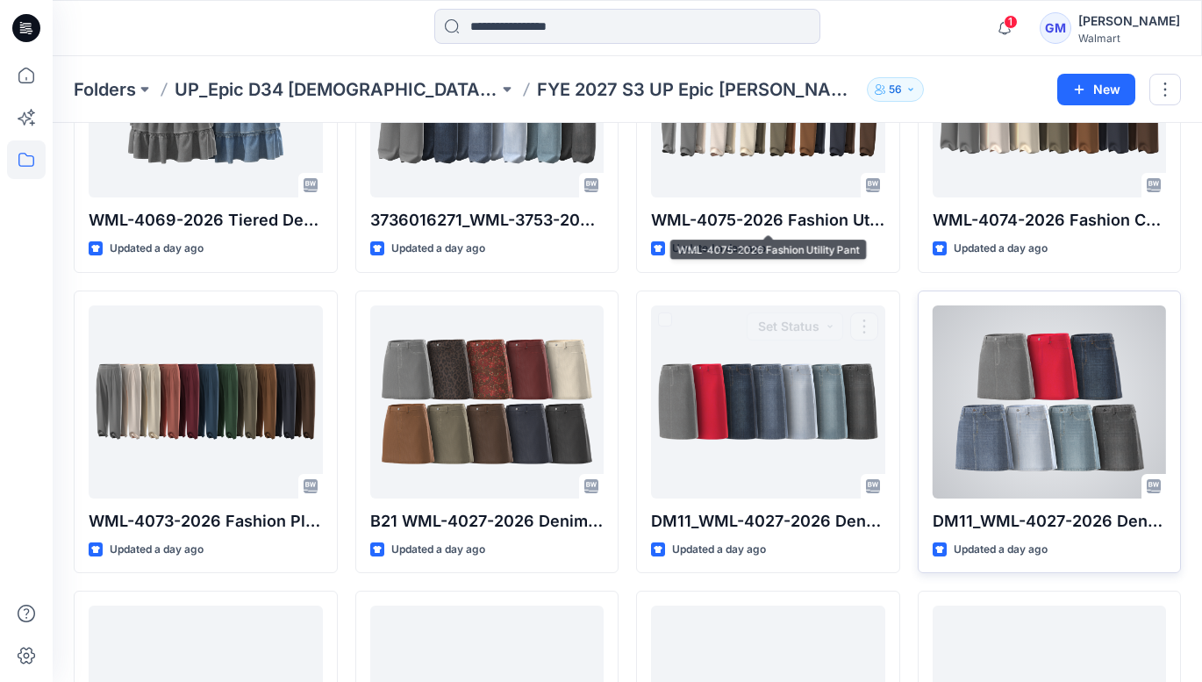
scroll to position [223, 0]
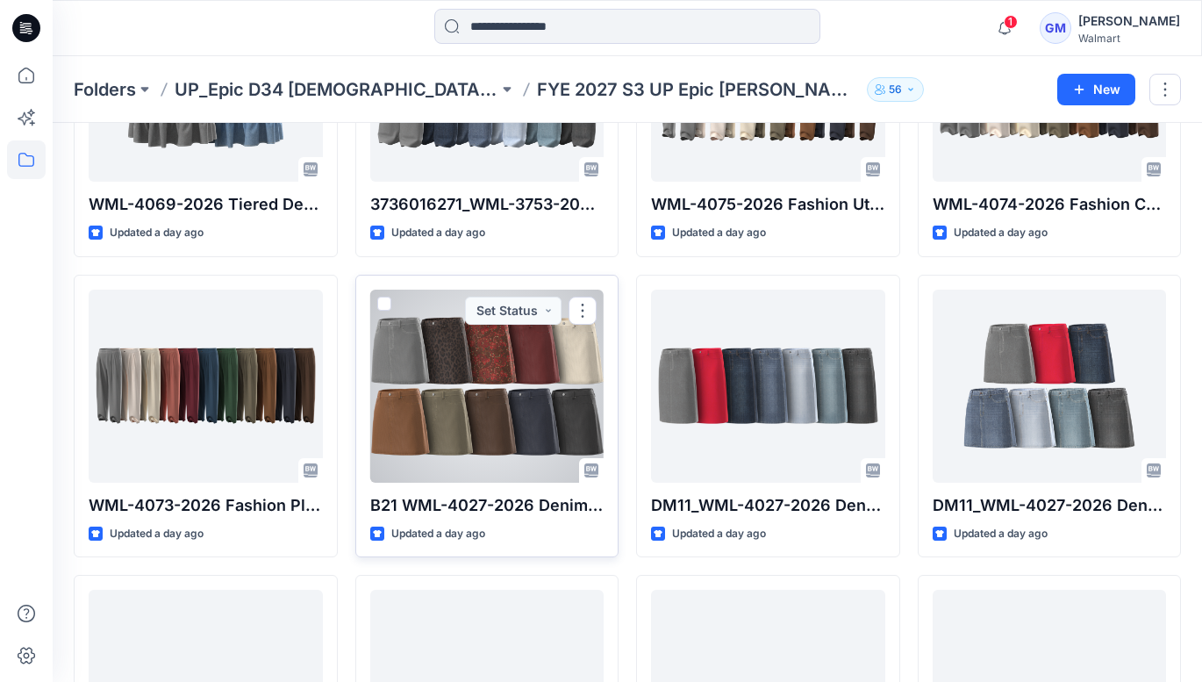
click at [518, 392] on div at bounding box center [487, 386] width 234 height 193
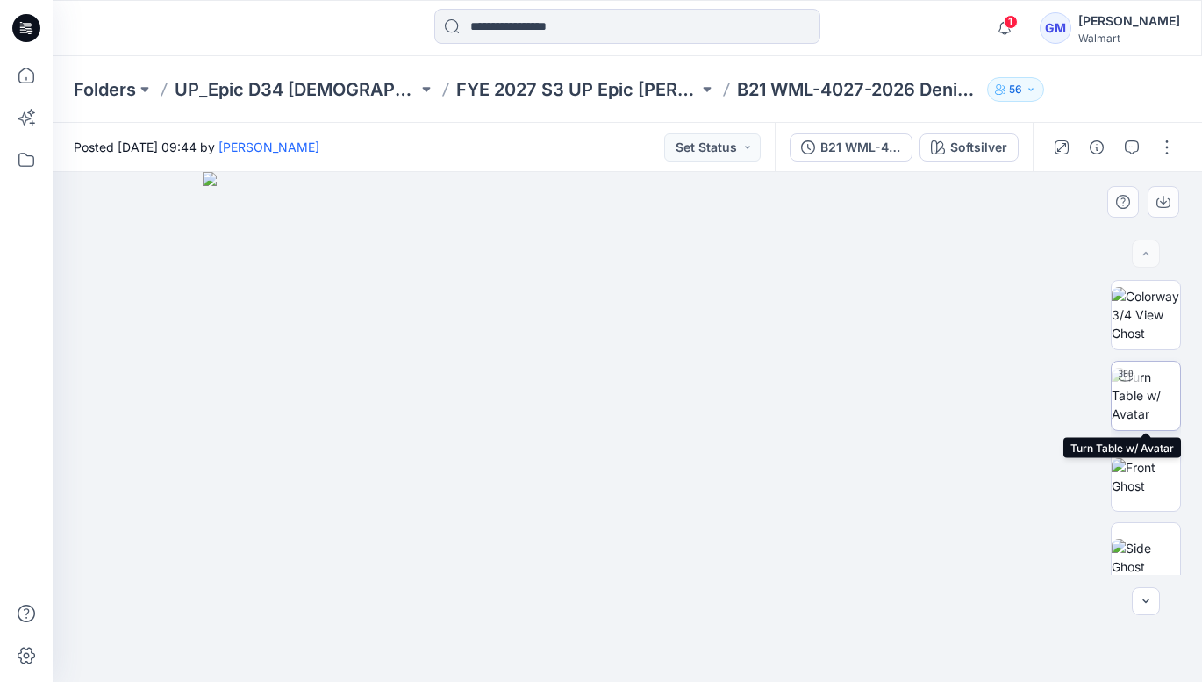
click at [1145, 389] on img at bounding box center [1146, 395] width 68 height 55
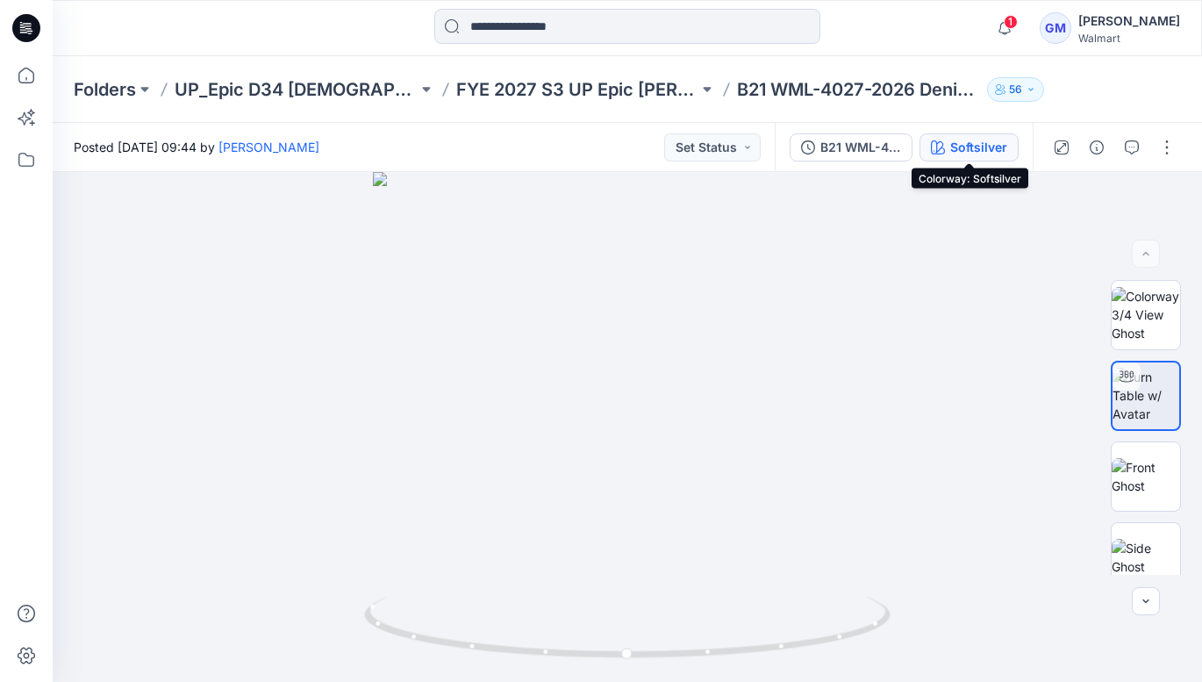
click at [1004, 142] on div "Softsilver" at bounding box center [978, 147] width 57 height 19
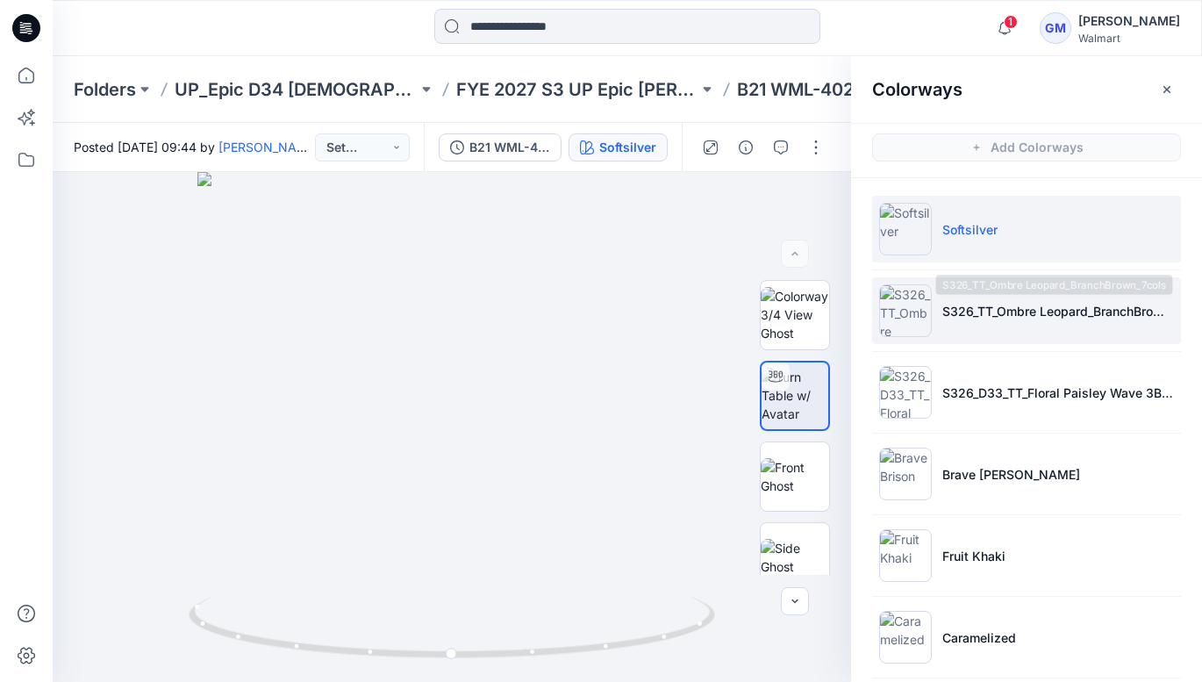
click at [1008, 313] on p "S326_TT_Ombre Leopard_BranchBrown_7cols" at bounding box center [1058, 311] width 232 height 18
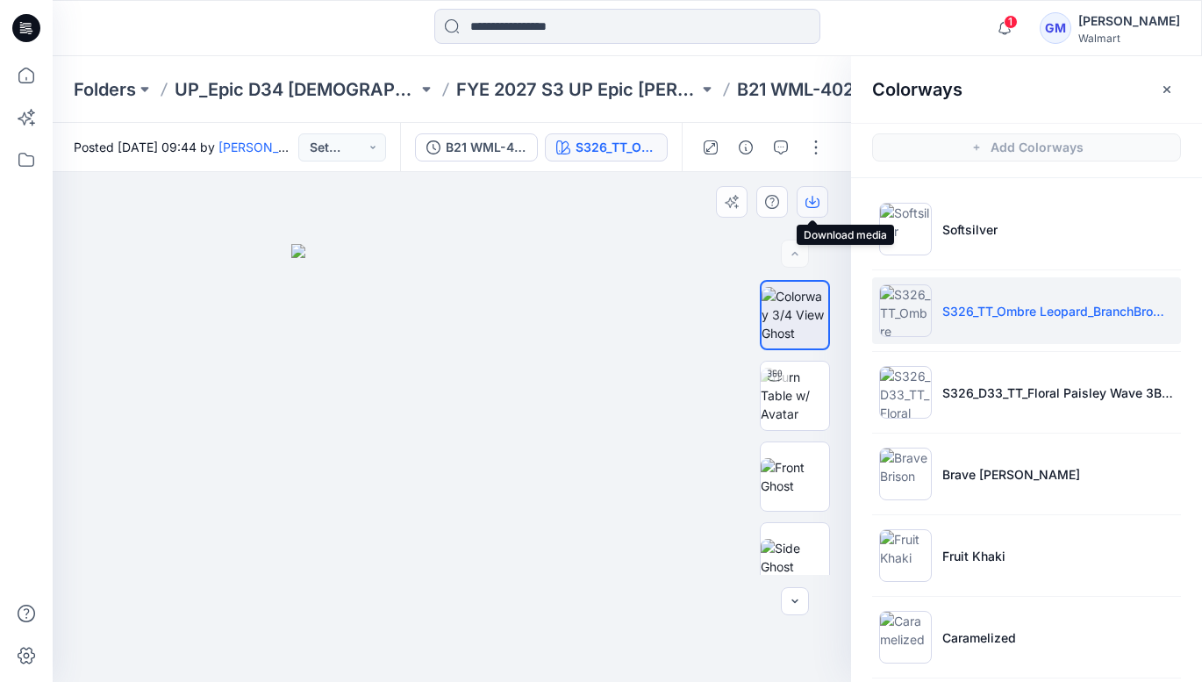
click at [814, 192] on button "button" at bounding box center [813, 202] width 32 height 32
click at [815, 482] on img at bounding box center [795, 476] width 68 height 37
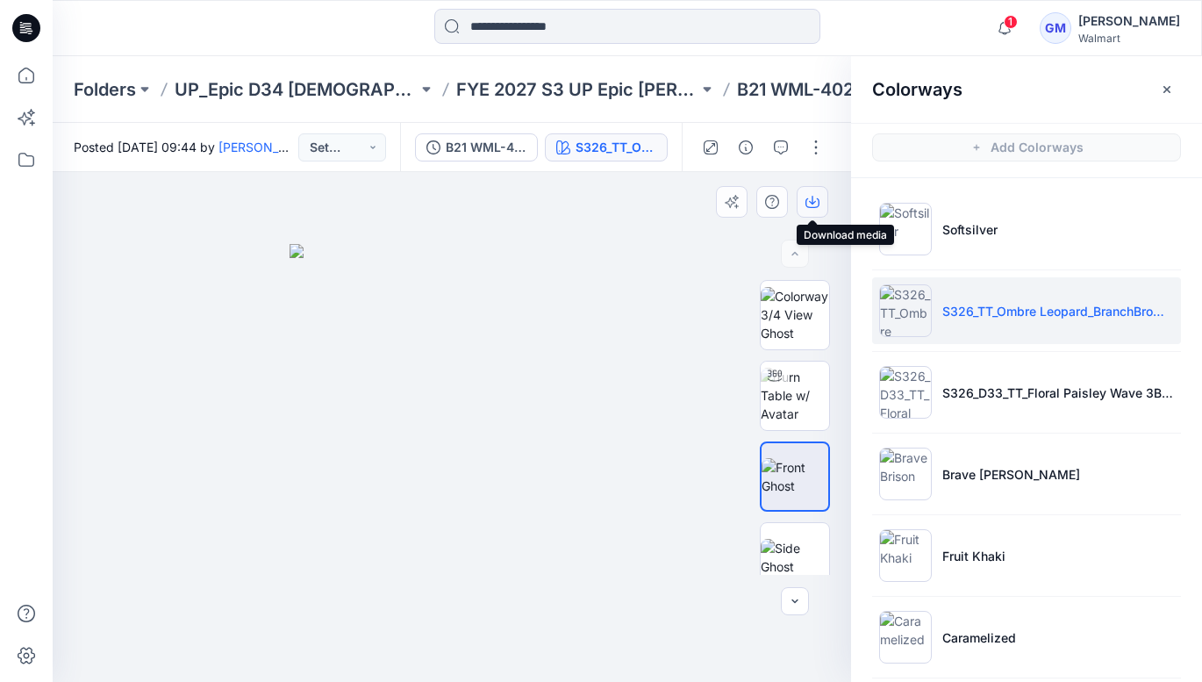
click at [815, 201] on icon "button" at bounding box center [813, 202] width 14 height 14
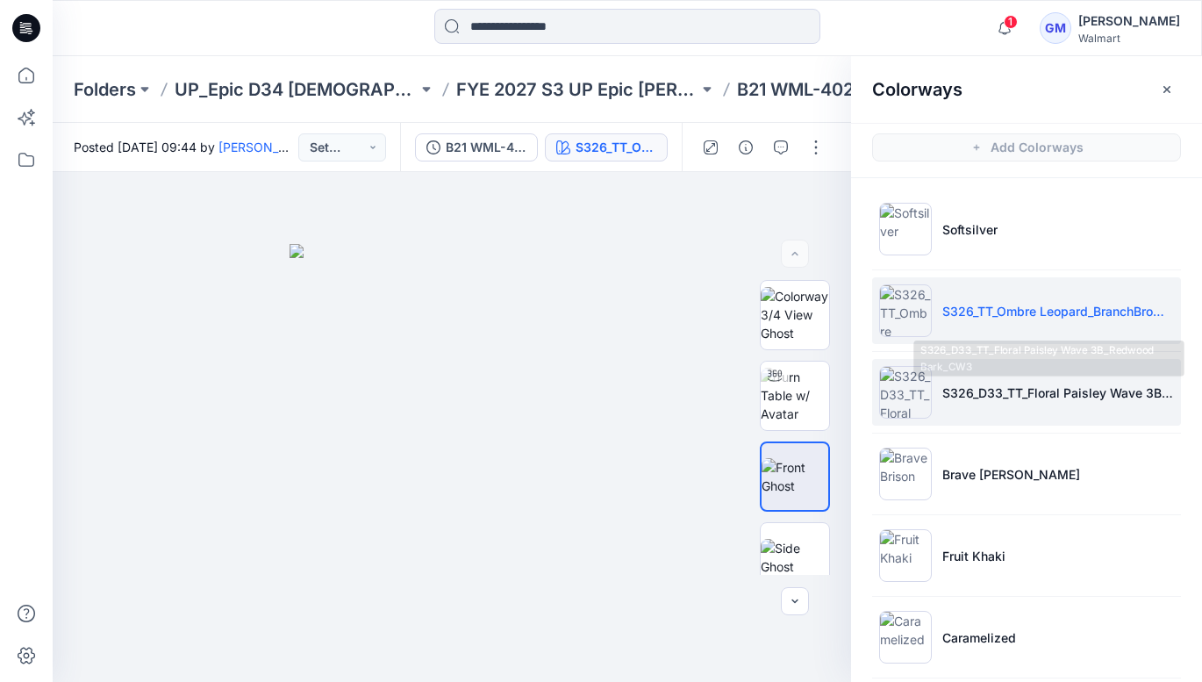
click at [1000, 391] on p "S326_D33_TT_Floral Paisley Wave 3B_Redwood Bark_CW3" at bounding box center [1058, 392] width 232 height 18
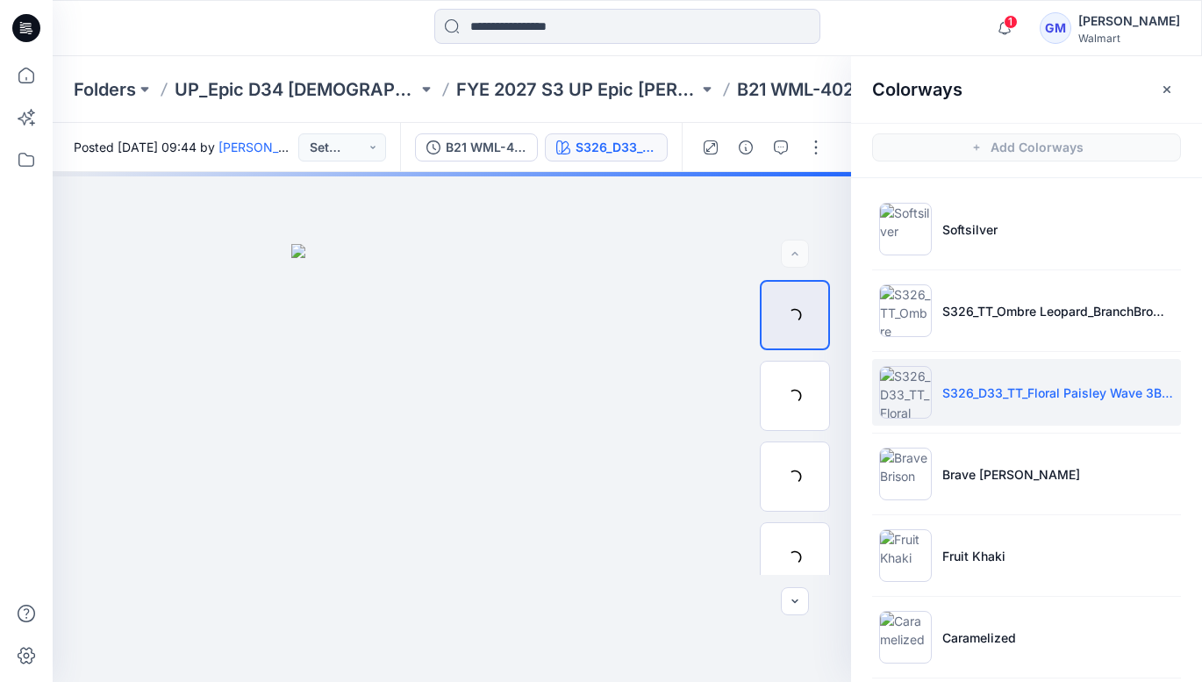
click at [1000, 391] on p "S326_D33_TT_Floral Paisley Wave 3B_Redwood Bark_CW3" at bounding box center [1058, 392] width 232 height 18
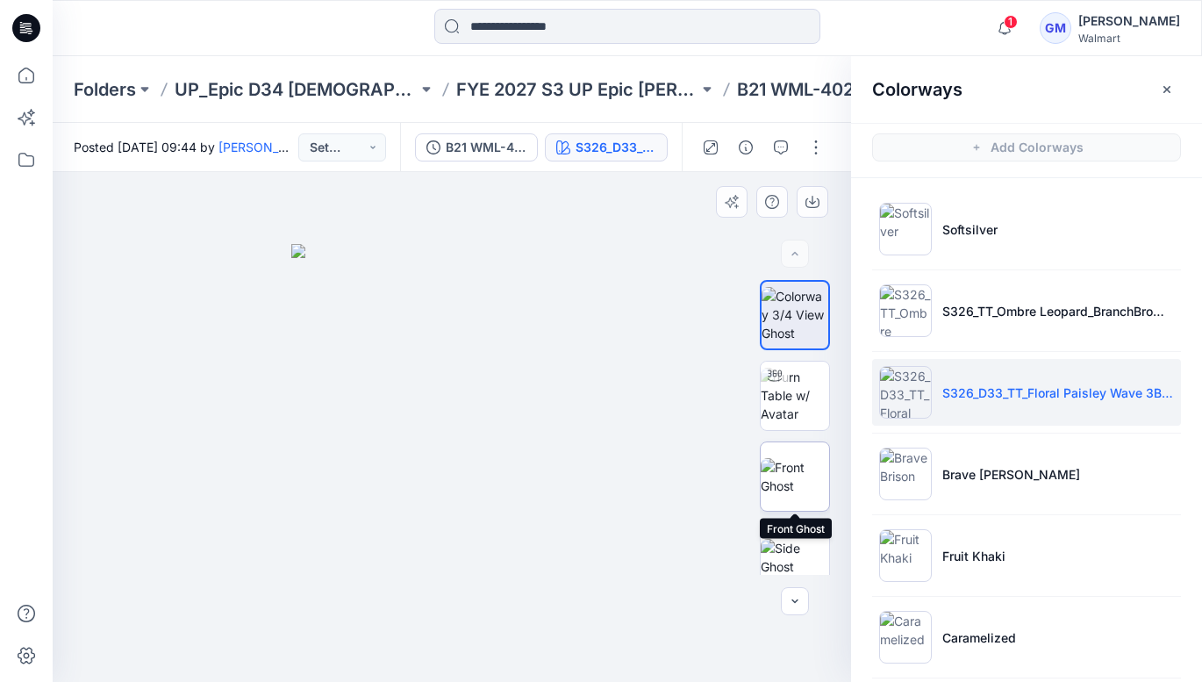
click at [806, 480] on img at bounding box center [795, 476] width 68 height 37
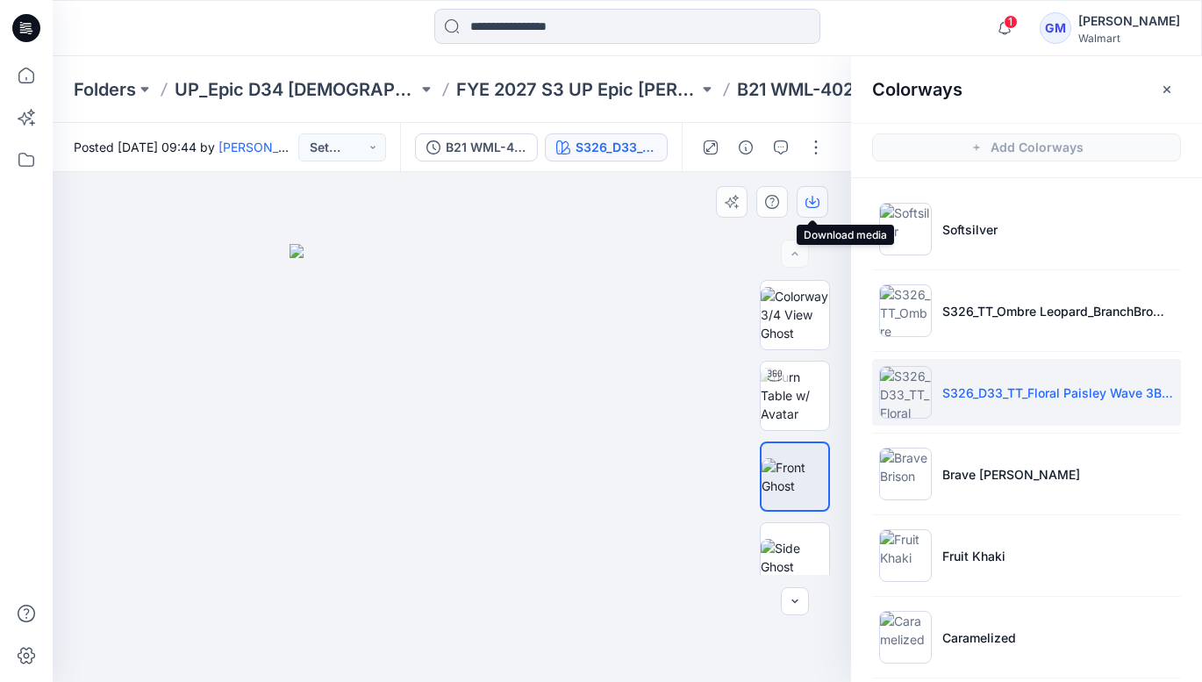
click at [812, 199] on icon "button" at bounding box center [812, 200] width 7 height 9
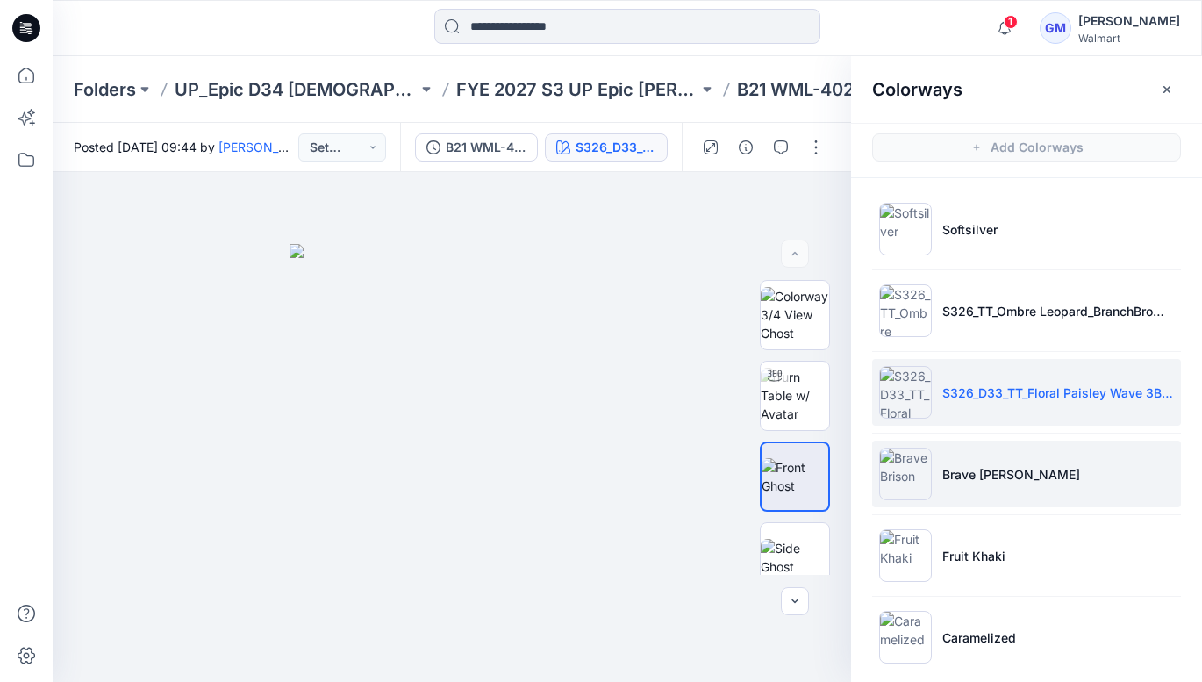
click at [975, 478] on p "Brave [PERSON_NAME]" at bounding box center [1011, 474] width 138 height 18
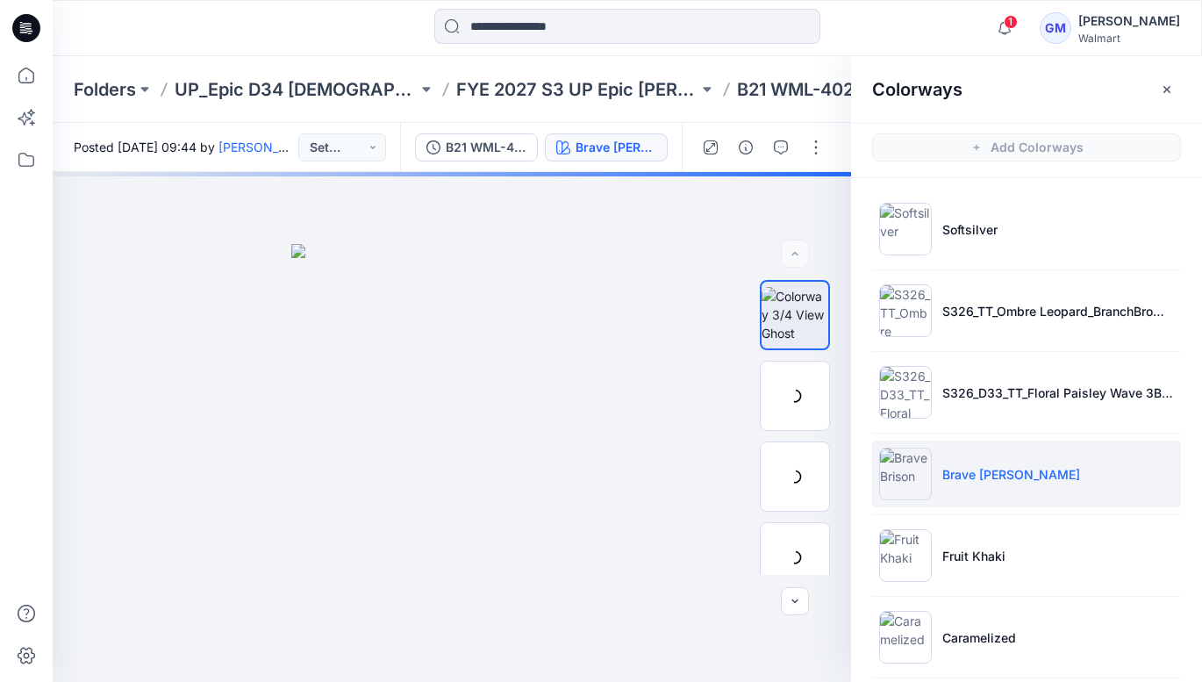
click at [975, 478] on p "Brave [PERSON_NAME]" at bounding box center [1011, 474] width 138 height 18
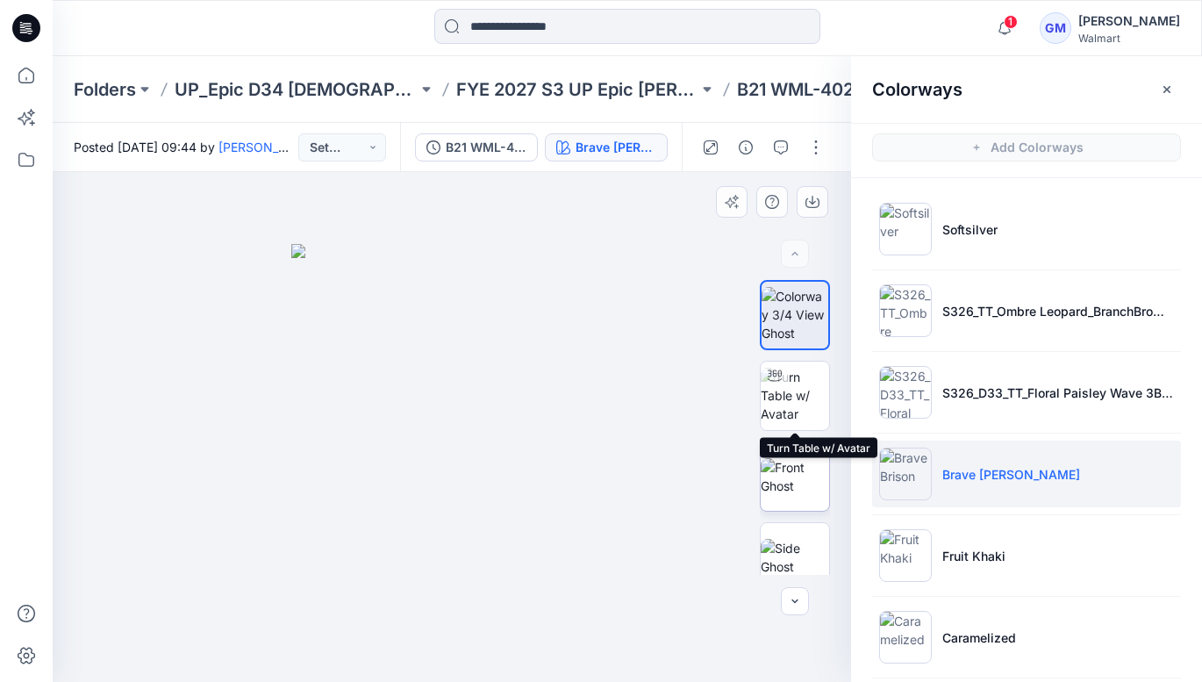
click at [792, 475] on img at bounding box center [795, 476] width 68 height 37
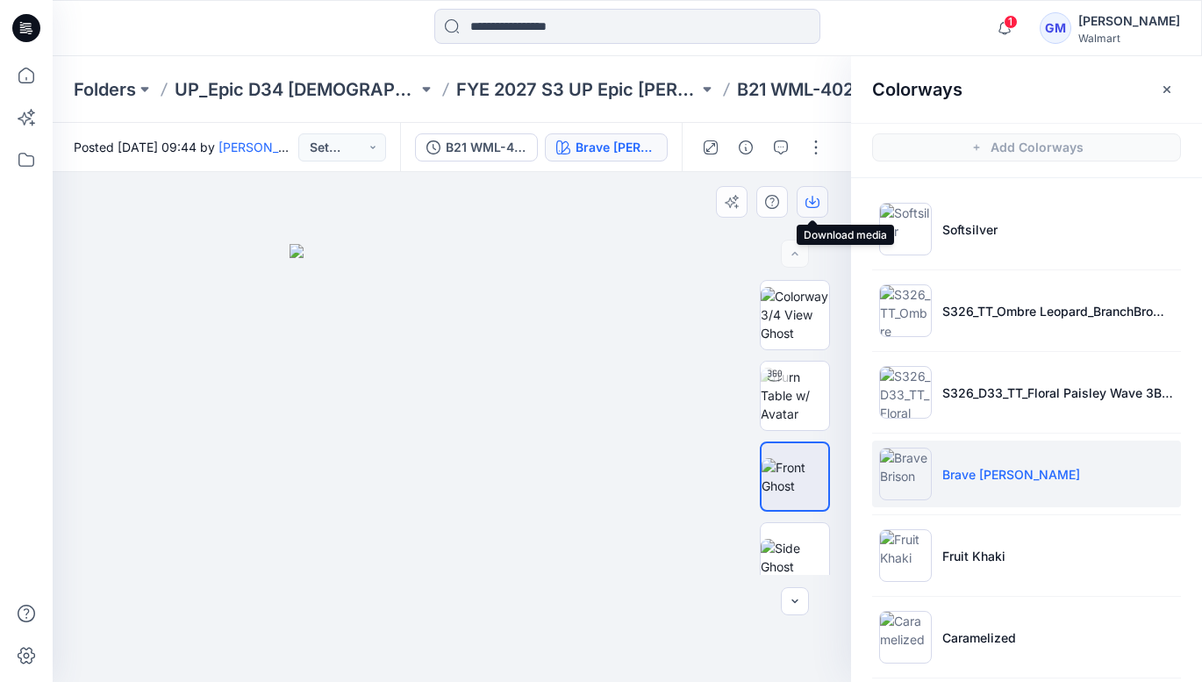
click at [808, 195] on icon "button" at bounding box center [813, 202] width 14 height 14
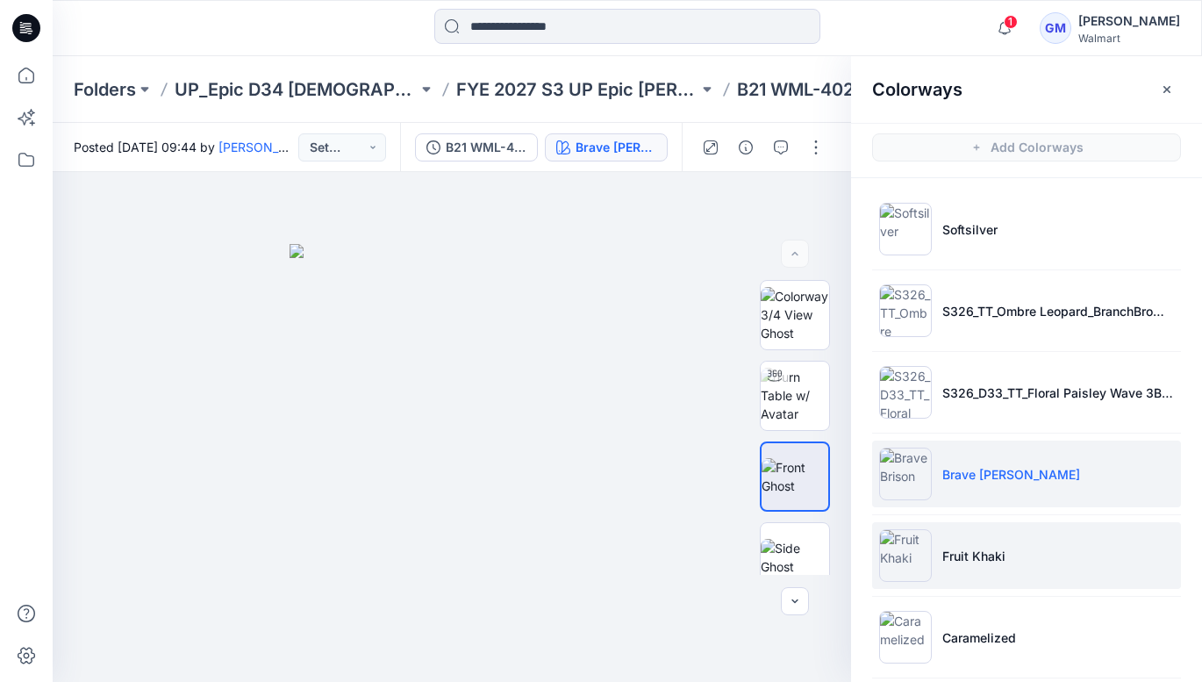
click at [971, 560] on p "Fruit Khaki" at bounding box center [973, 556] width 63 height 18
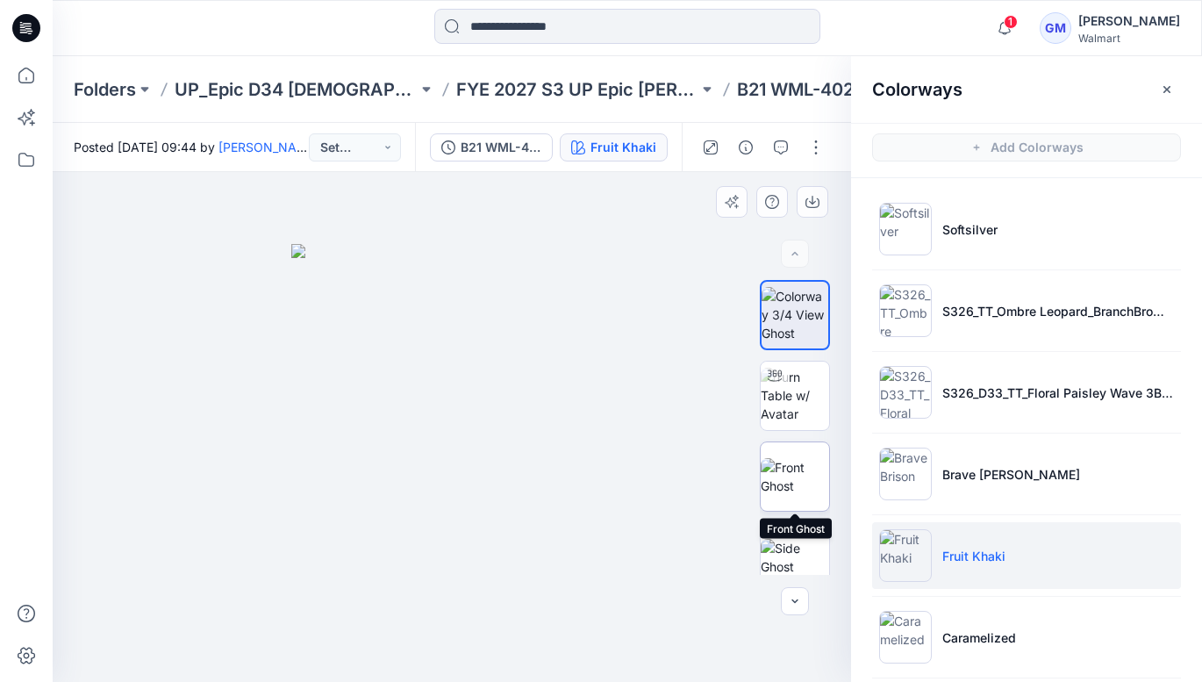
click at [784, 468] on img at bounding box center [795, 476] width 68 height 37
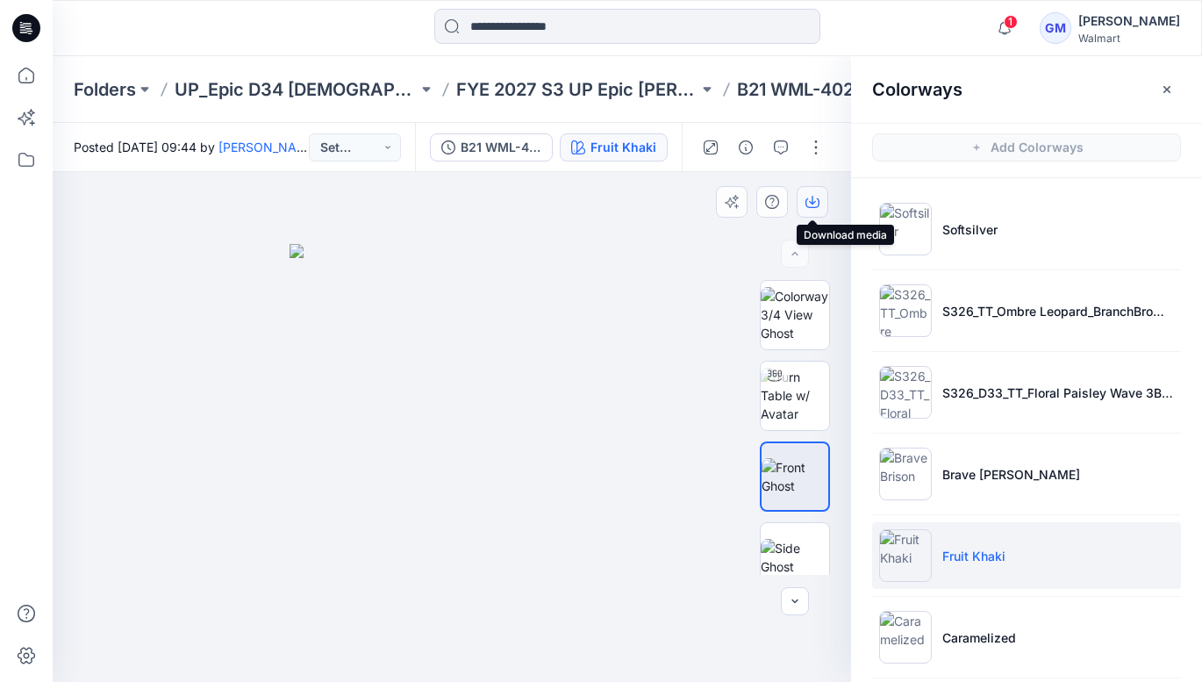
click at [818, 195] on icon "button" at bounding box center [813, 202] width 14 height 14
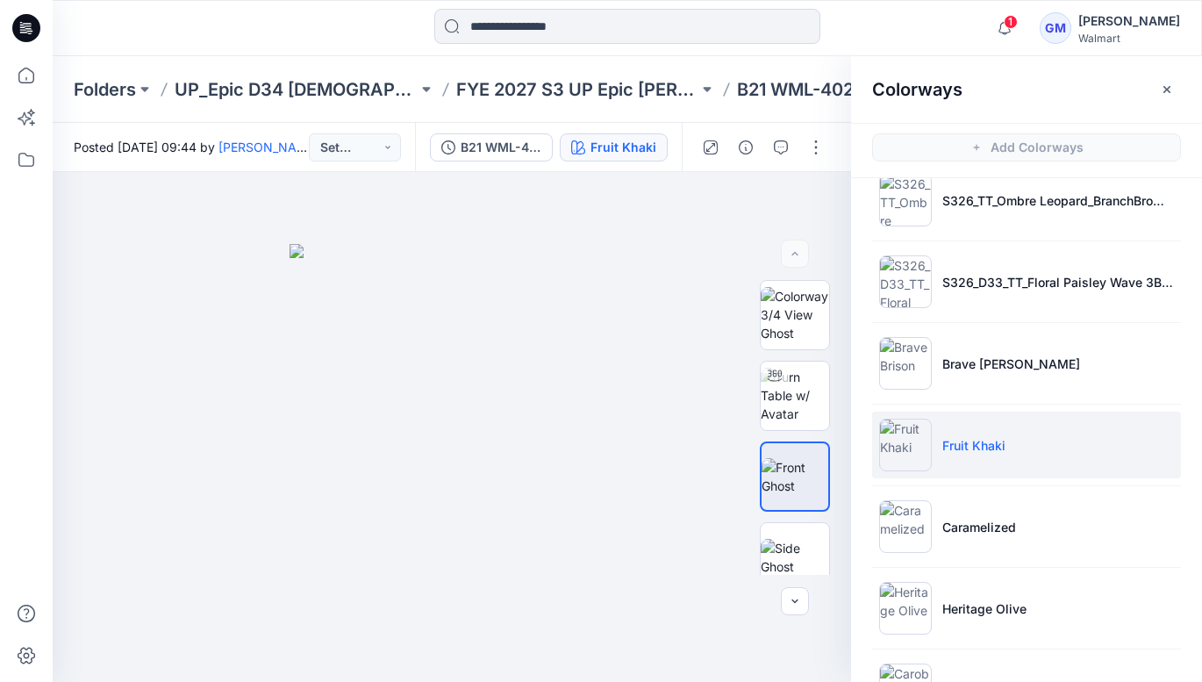
scroll to position [141, 0]
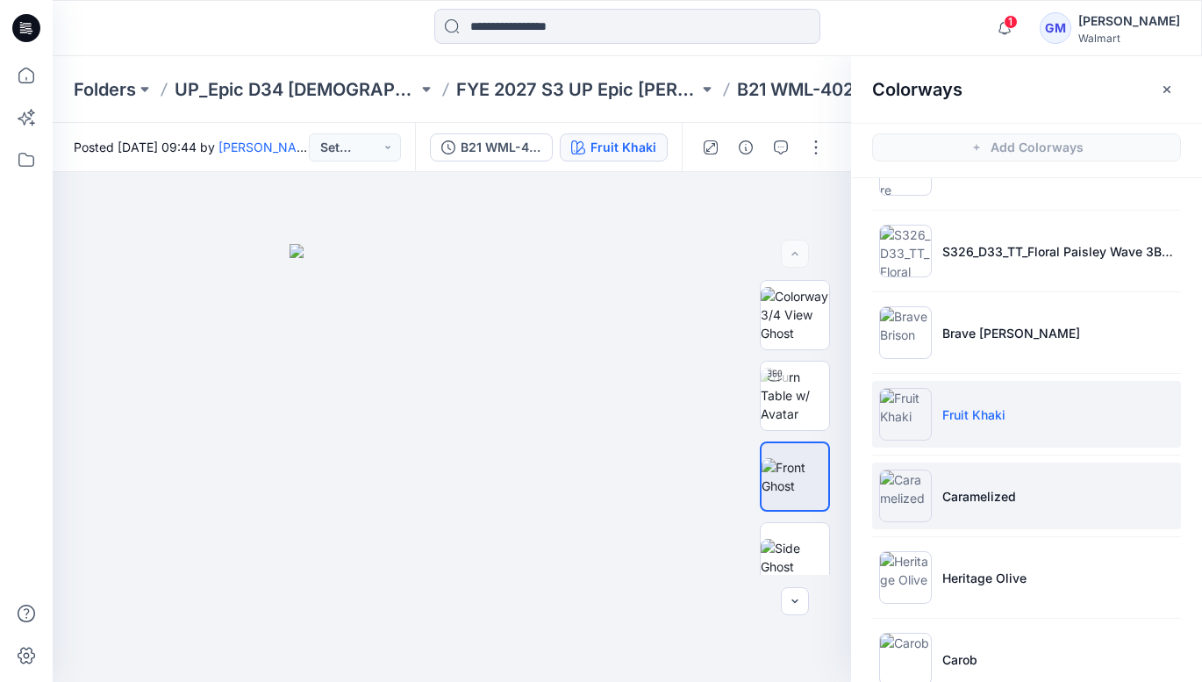
click at [972, 494] on p "Caramelized" at bounding box center [979, 496] width 74 height 18
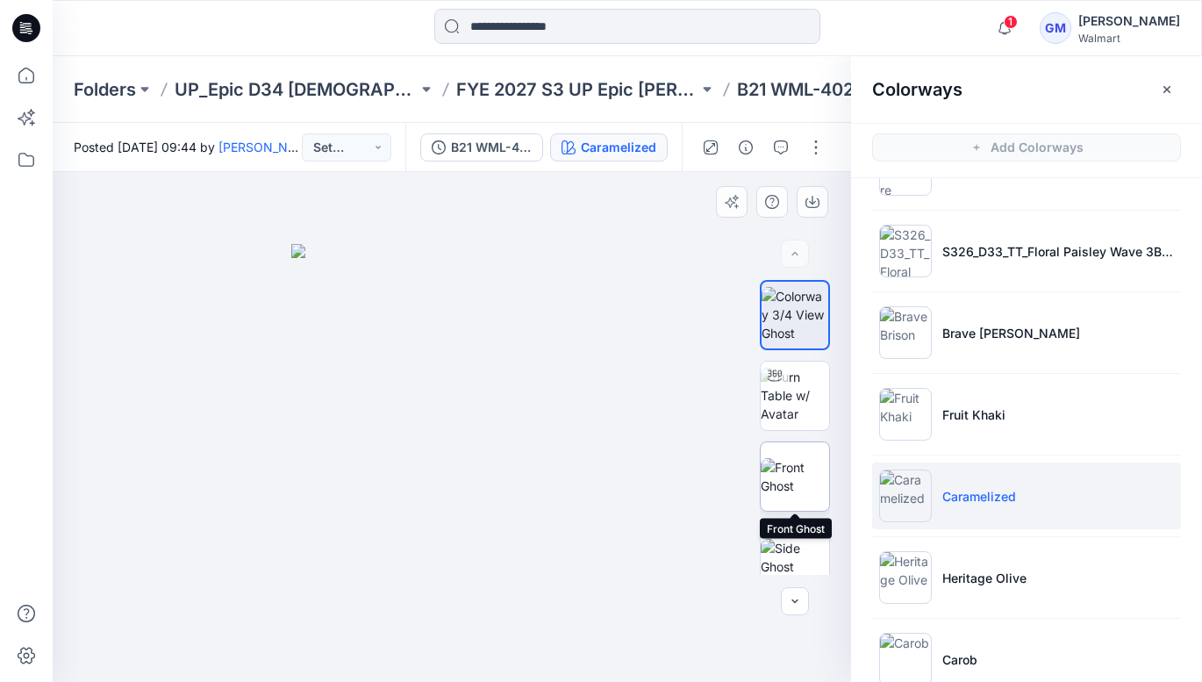
click at [805, 464] on img at bounding box center [795, 476] width 68 height 37
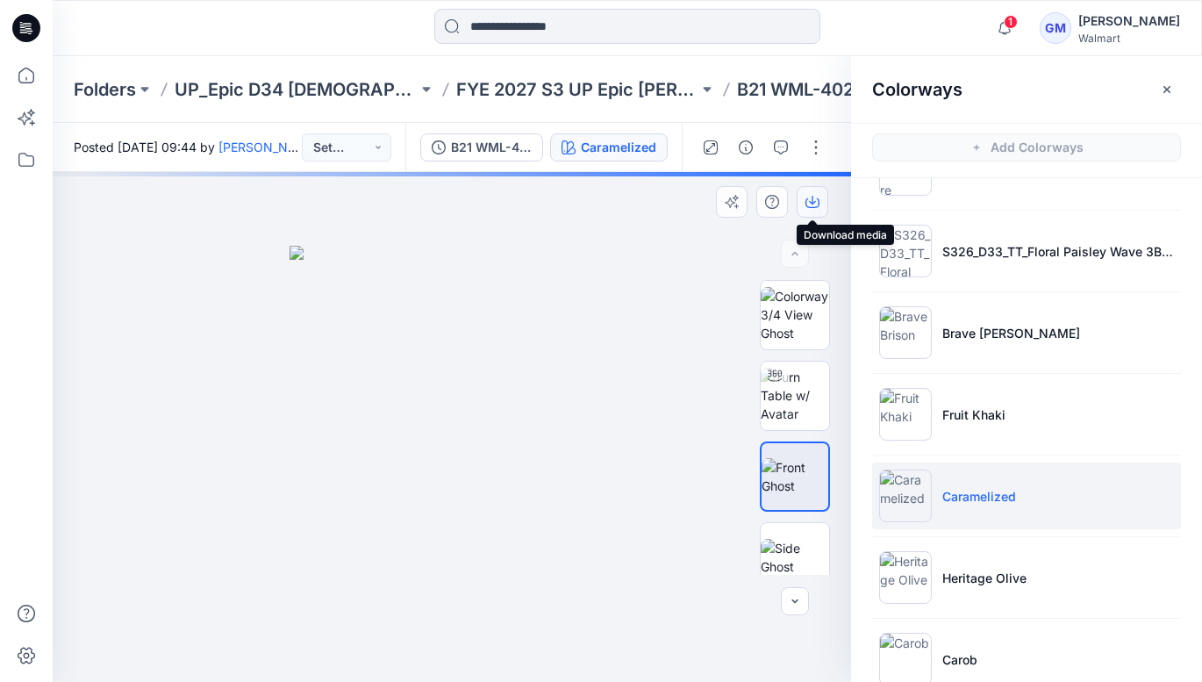
click at [806, 203] on icon "button" at bounding box center [813, 202] width 14 height 14
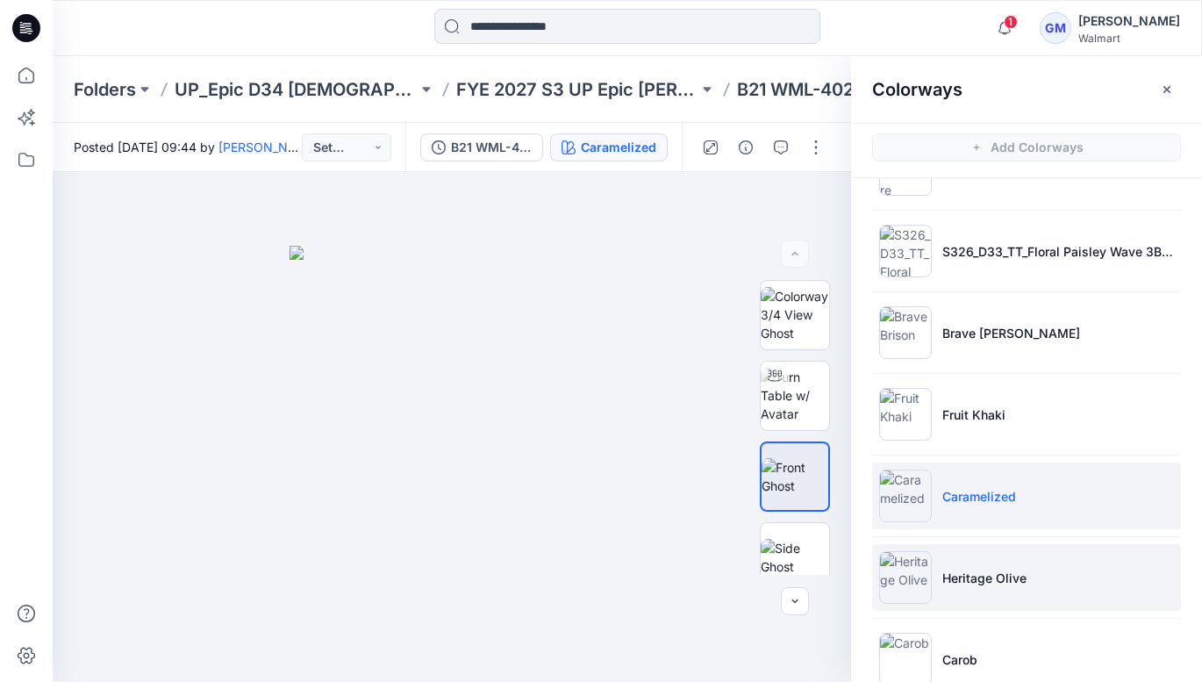
click at [985, 570] on p "Heritage Olive" at bounding box center [984, 578] width 84 height 18
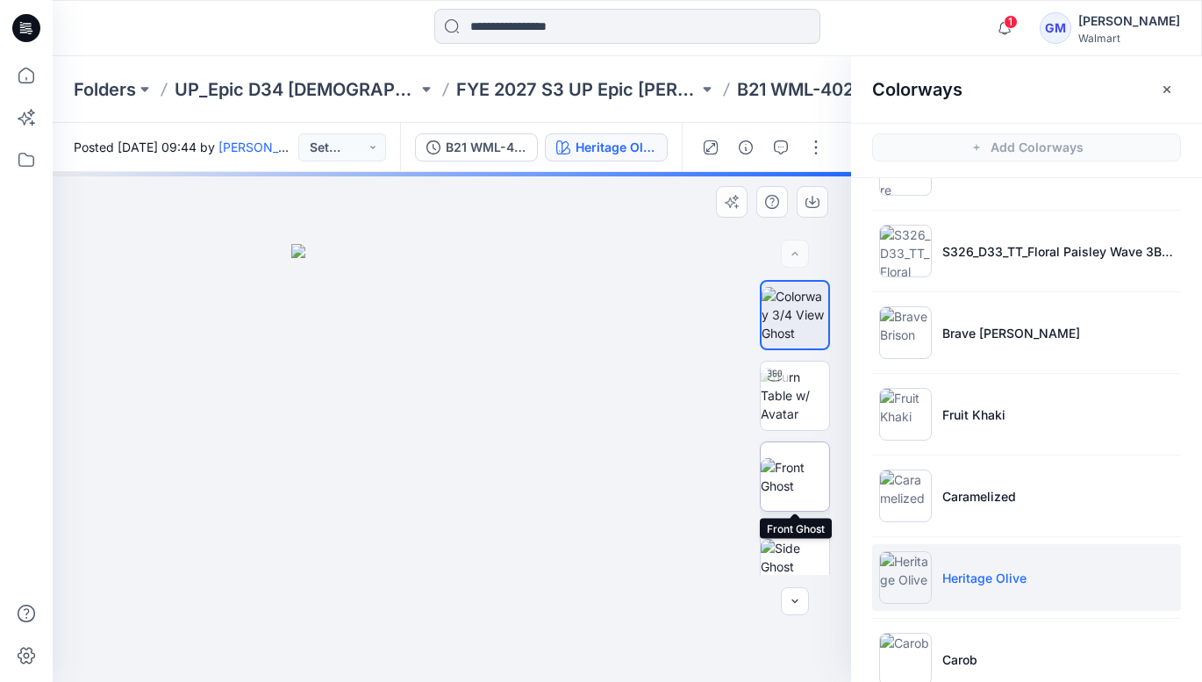
click at [804, 468] on img at bounding box center [795, 476] width 68 height 37
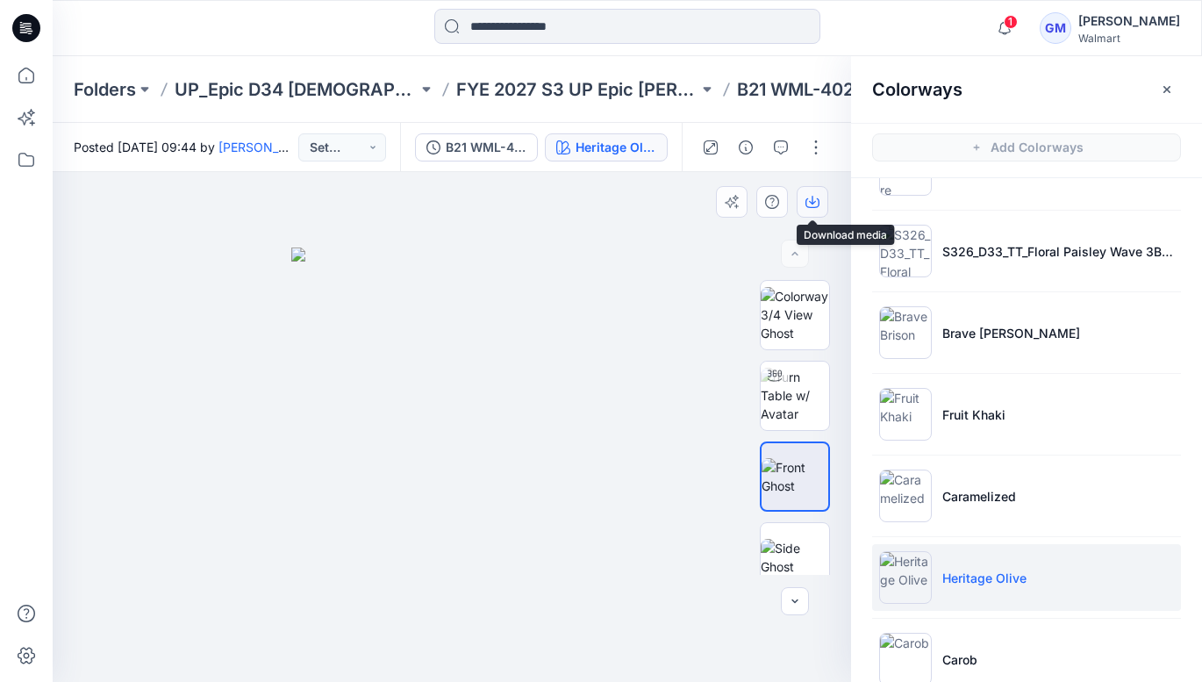
click at [816, 197] on icon "button" at bounding box center [813, 202] width 14 height 14
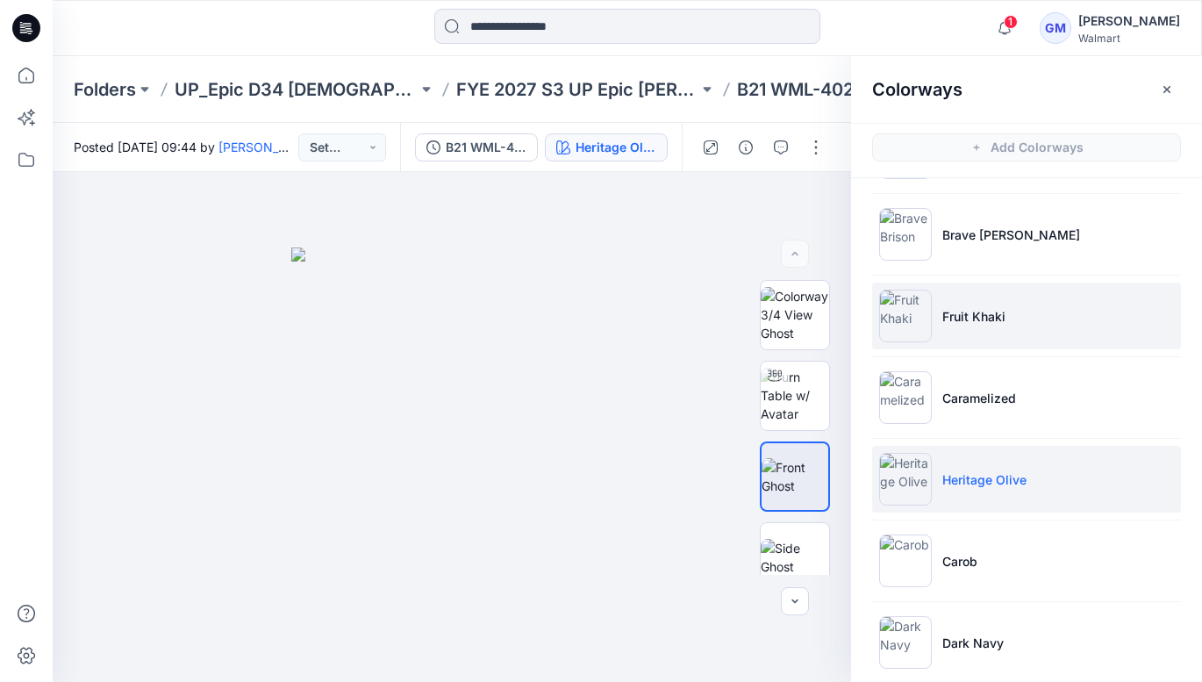
scroll to position [341, 0]
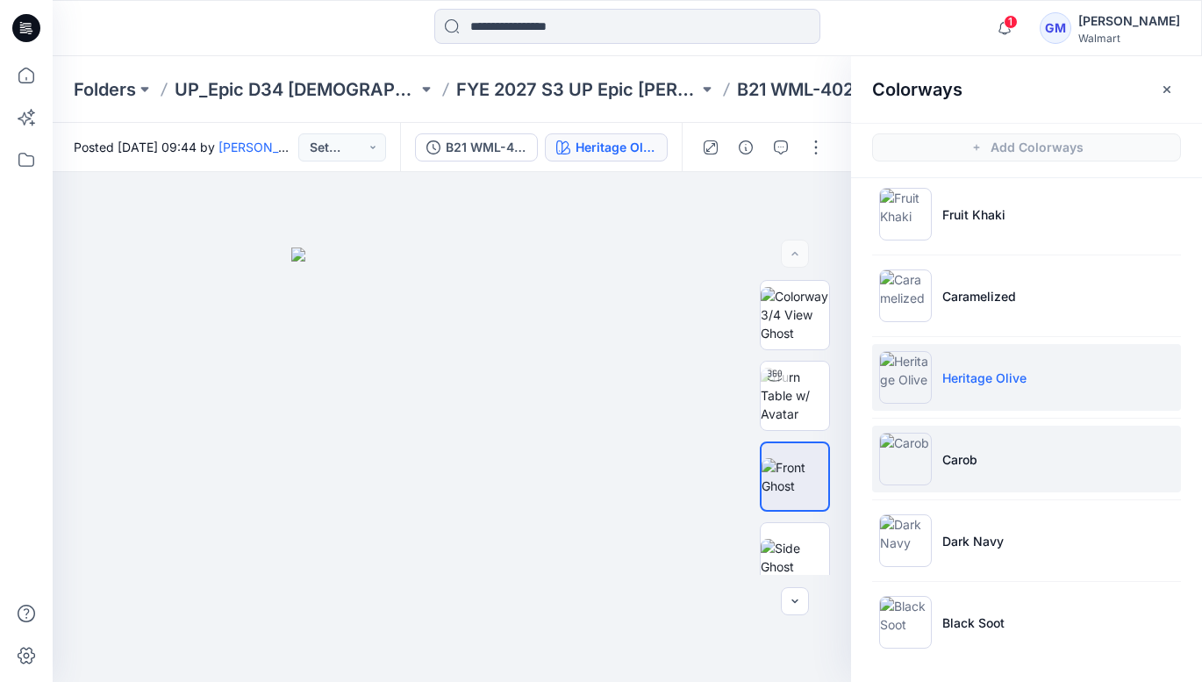
click at [956, 462] on p "Carob" at bounding box center [959, 459] width 35 height 18
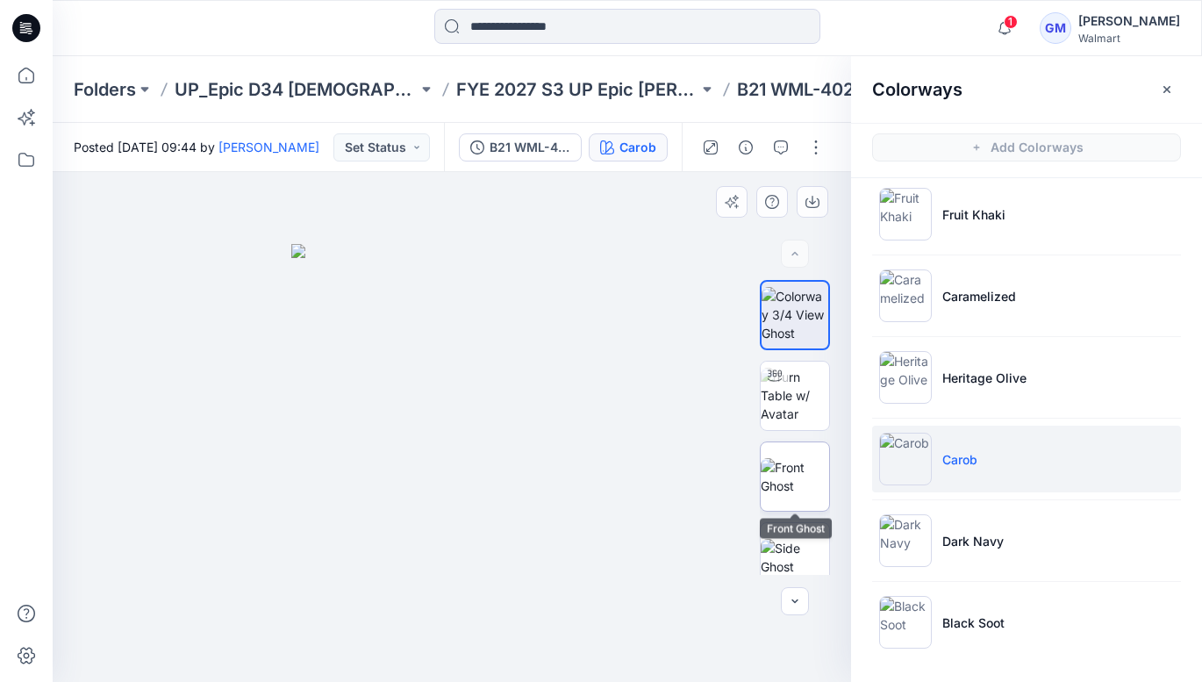
click at [794, 479] on img at bounding box center [795, 476] width 68 height 37
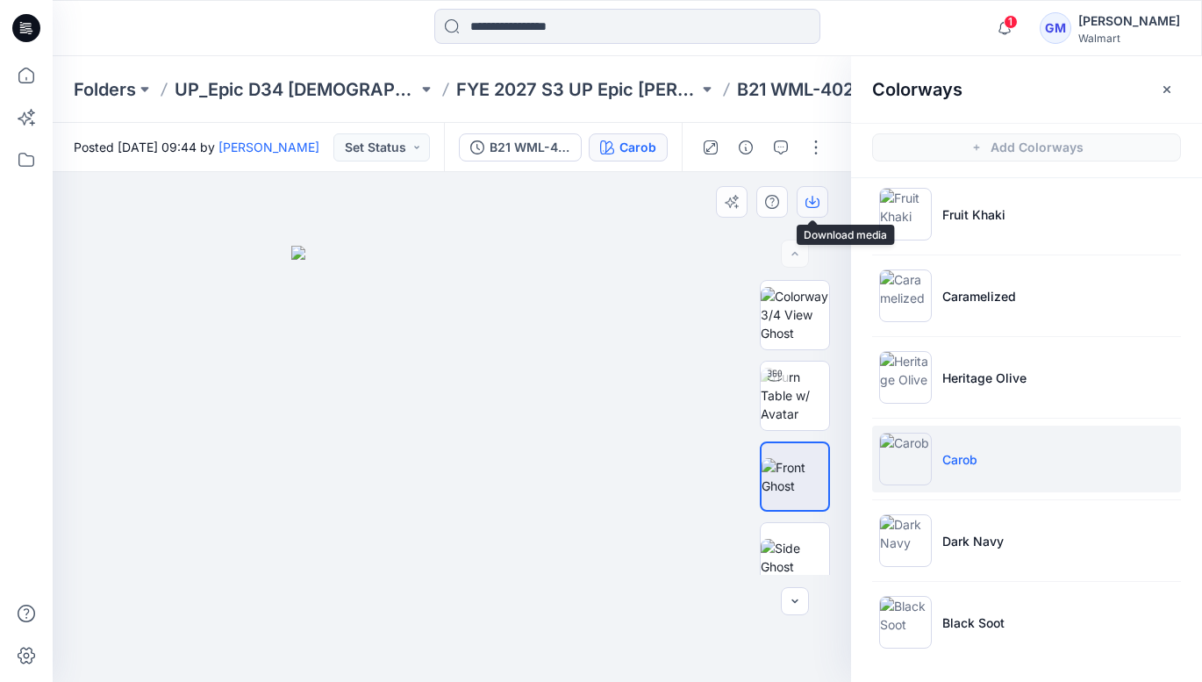
click at [809, 190] on button "button" at bounding box center [813, 202] width 32 height 32
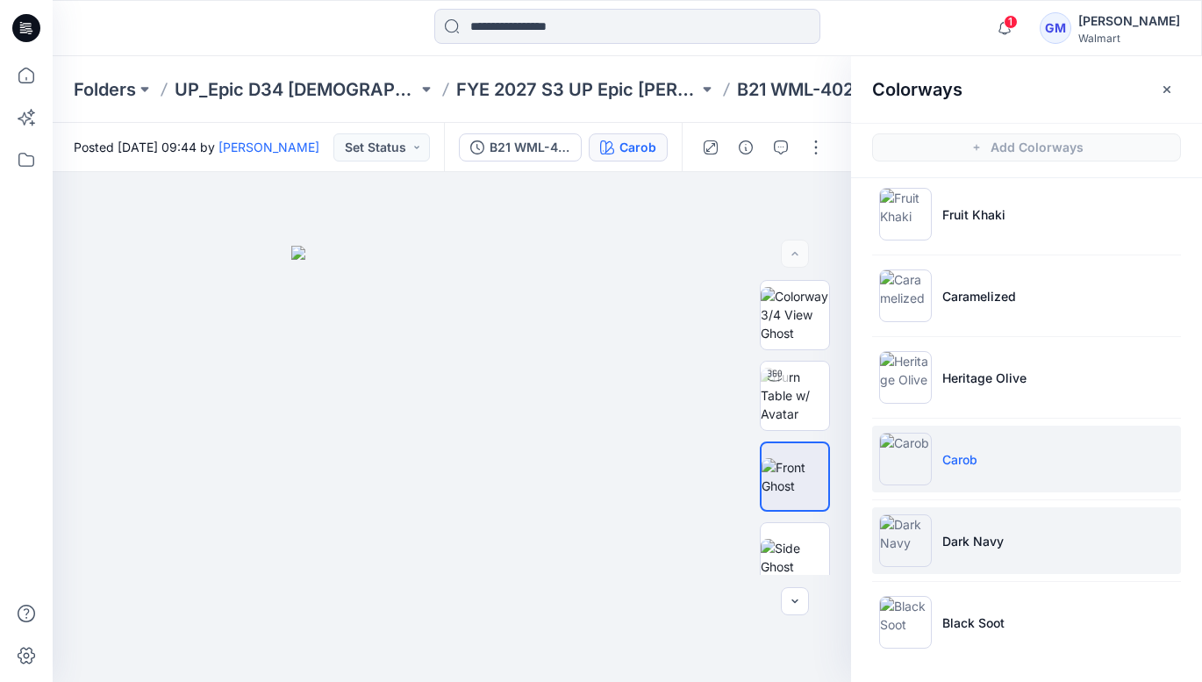
click at [963, 534] on p "Dark Navy" at bounding box center [972, 541] width 61 height 18
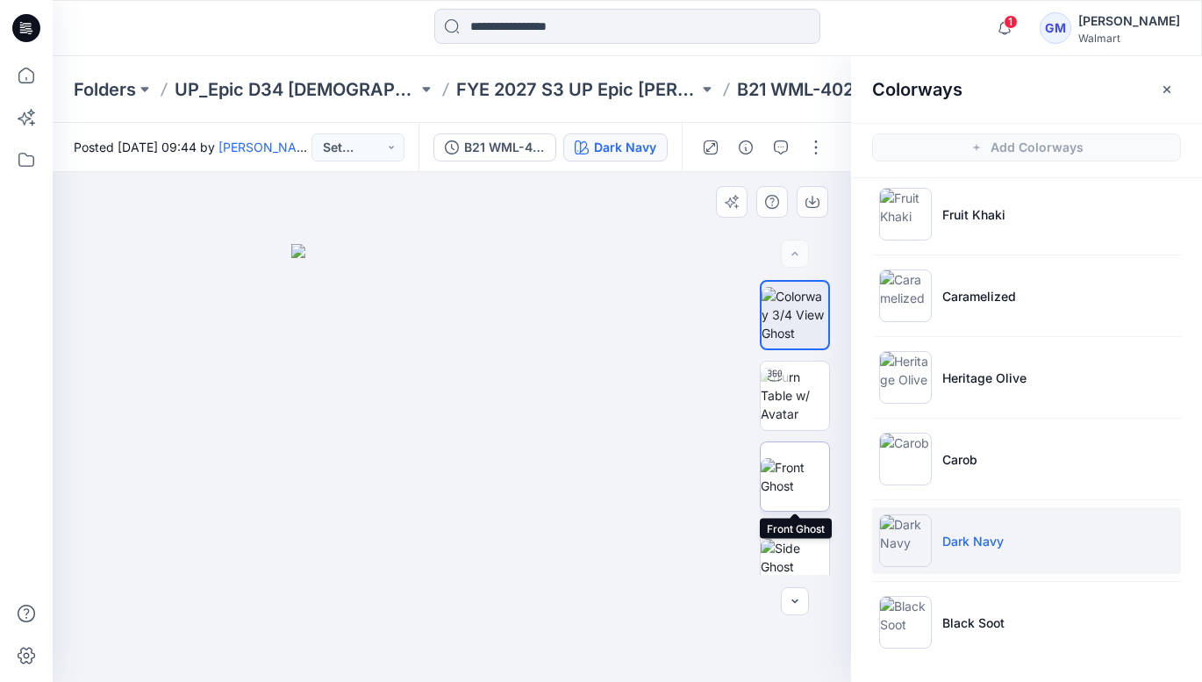
click at [809, 487] on img at bounding box center [795, 476] width 68 height 37
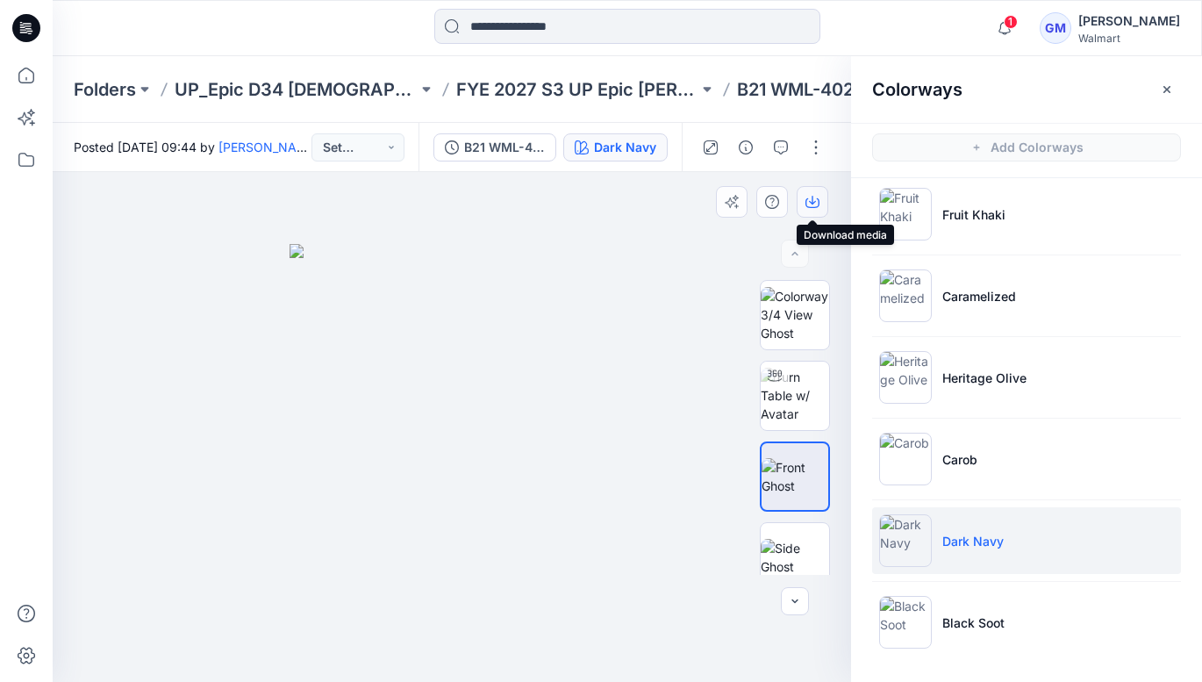
click at [812, 205] on icon "button" at bounding box center [813, 202] width 14 height 14
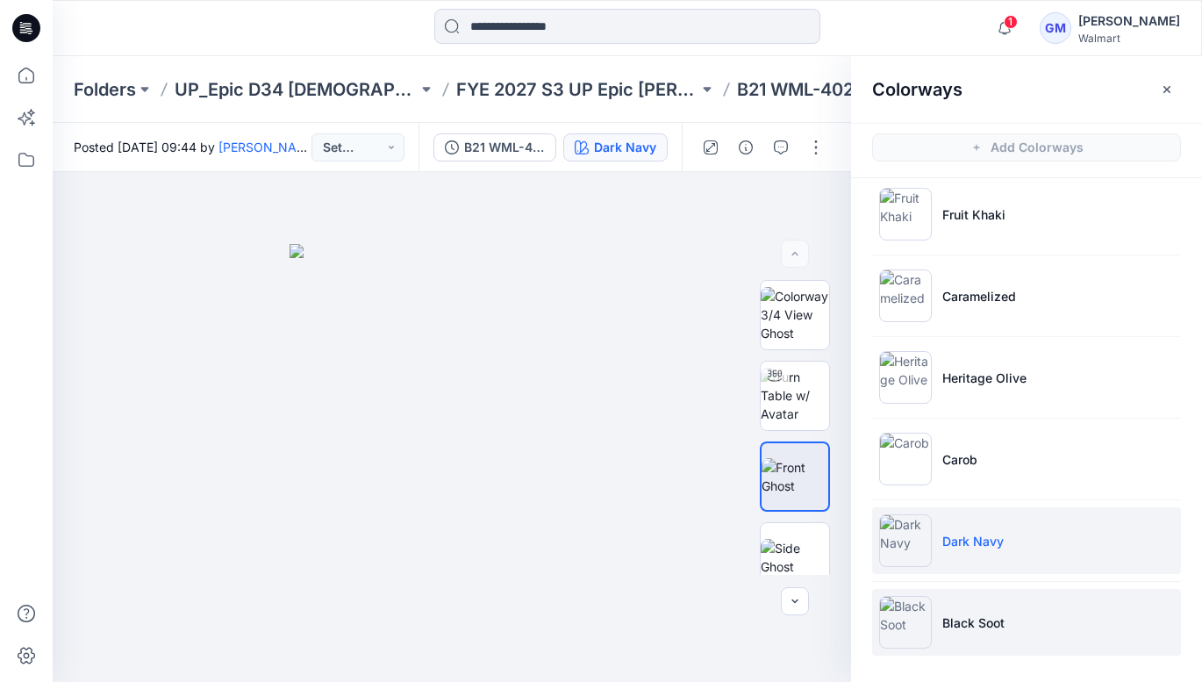
click at [992, 622] on p "Black Soot" at bounding box center [973, 622] width 62 height 18
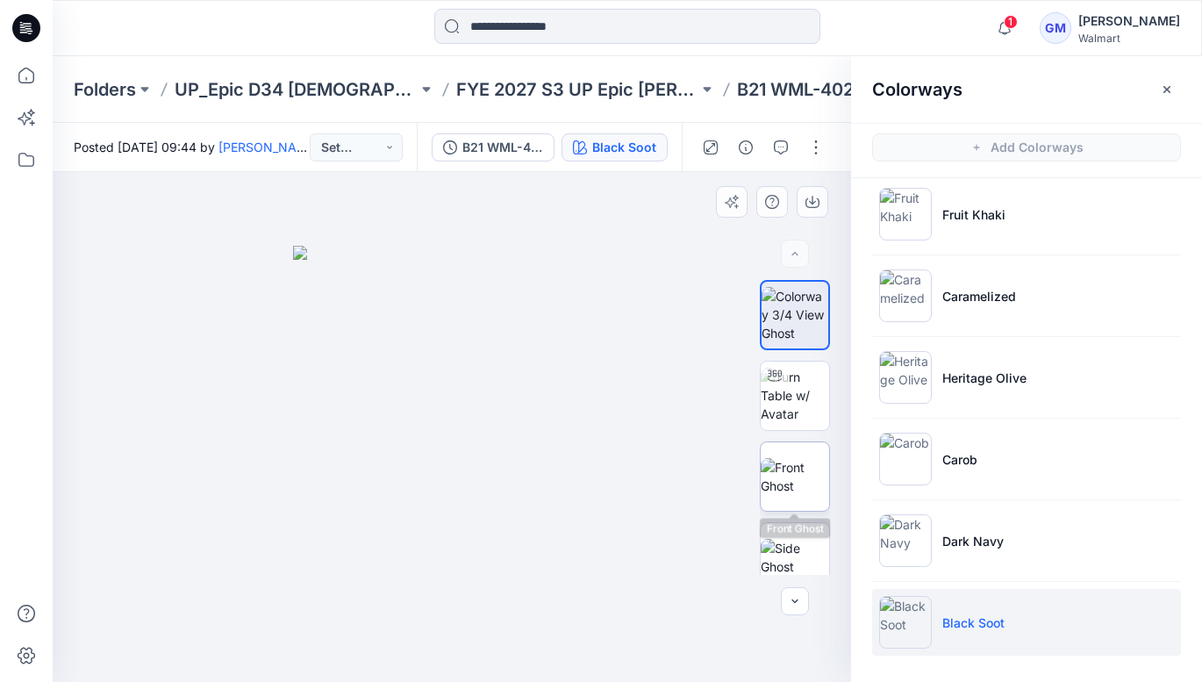
click at [799, 469] on img at bounding box center [795, 476] width 68 height 37
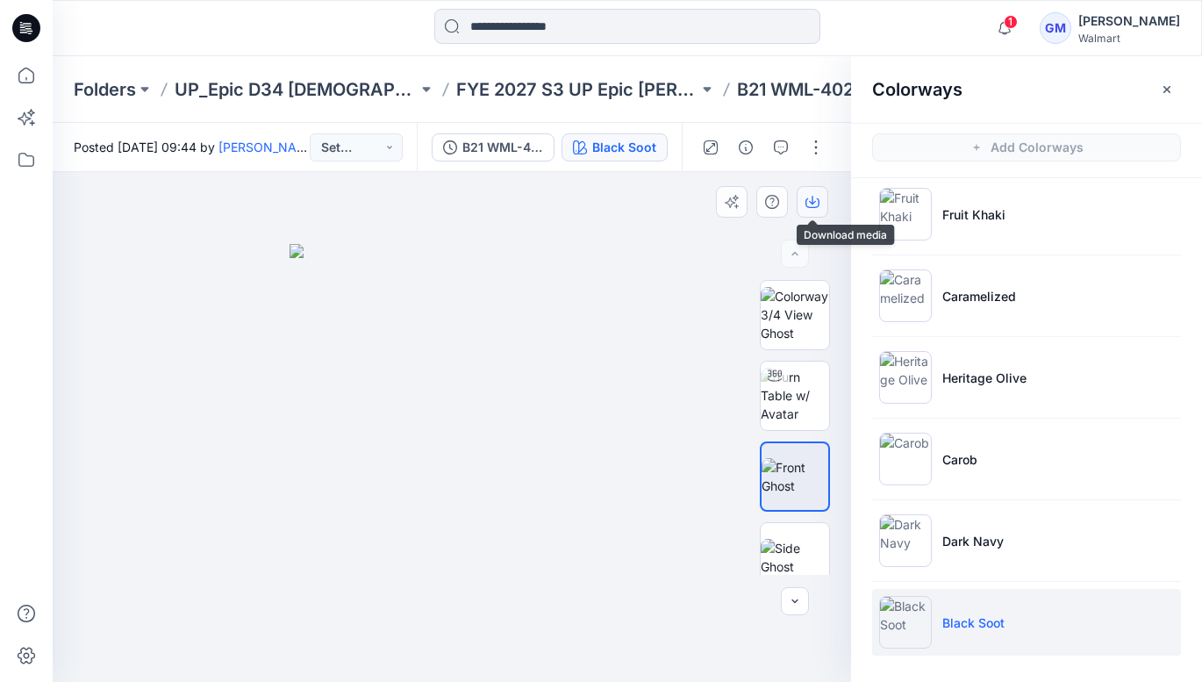
click at [808, 201] on icon "button" at bounding box center [813, 202] width 14 height 14
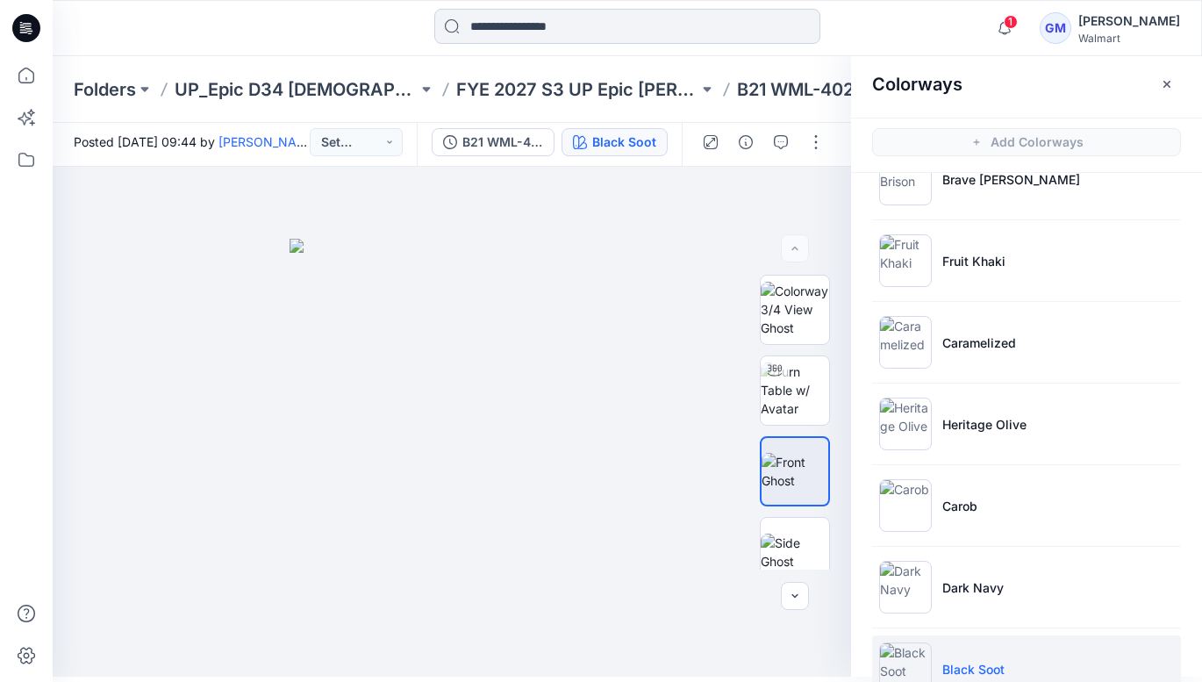
scroll to position [304, 0]
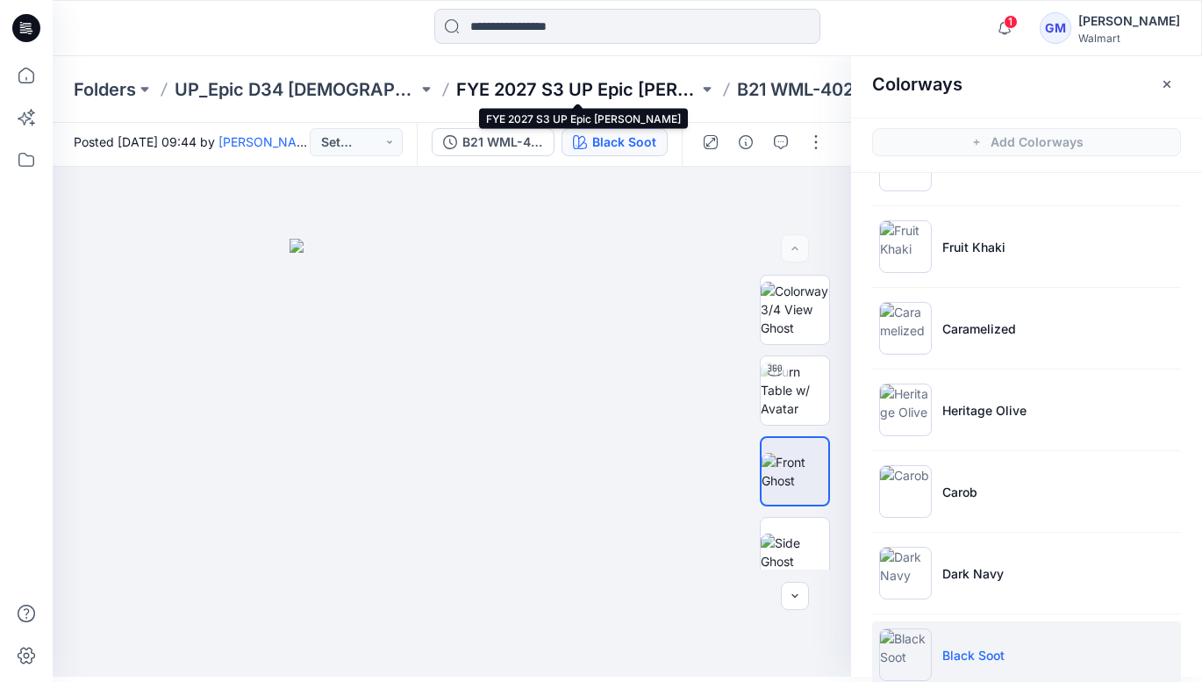
click at [648, 89] on p "FYE 2027 S3 UP Epic [PERSON_NAME]" at bounding box center [577, 89] width 243 height 25
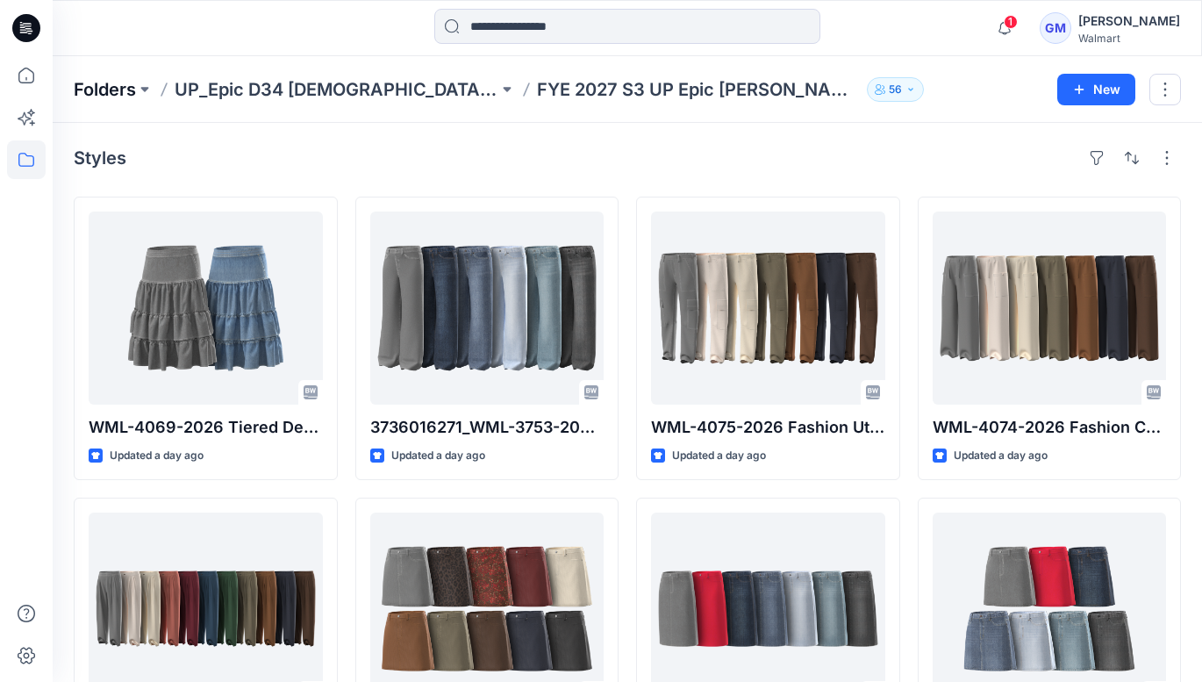
click at [124, 96] on p "Folders" at bounding box center [105, 89] width 62 height 25
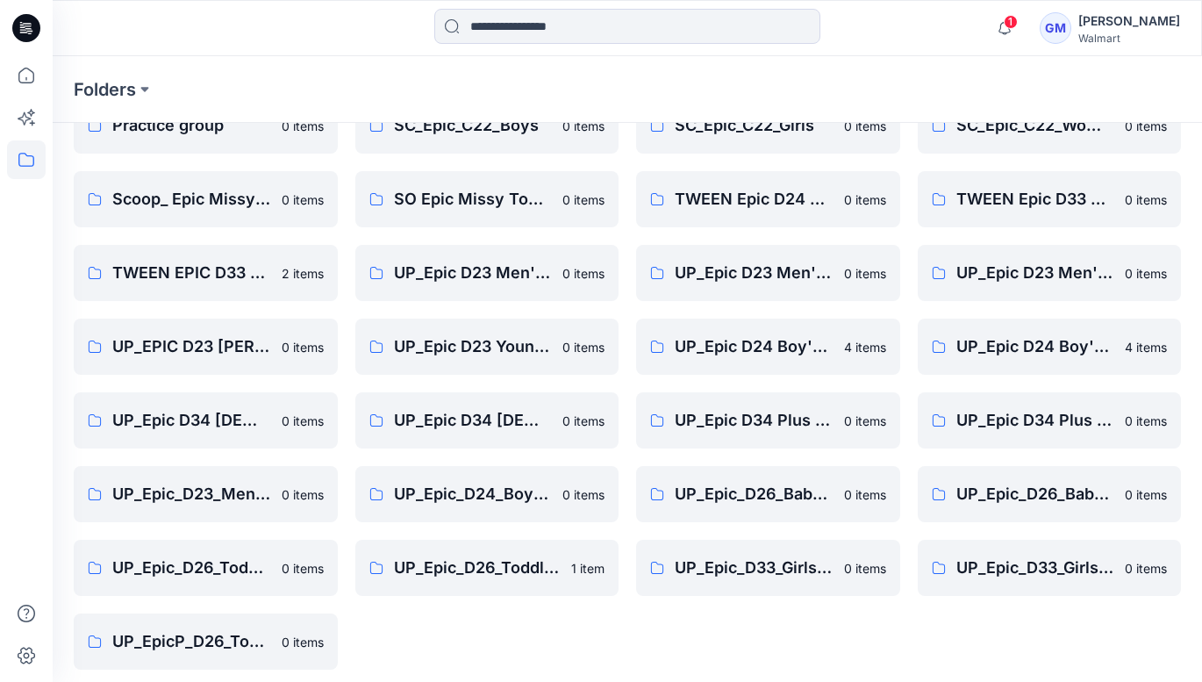
scroll to position [473, 0]
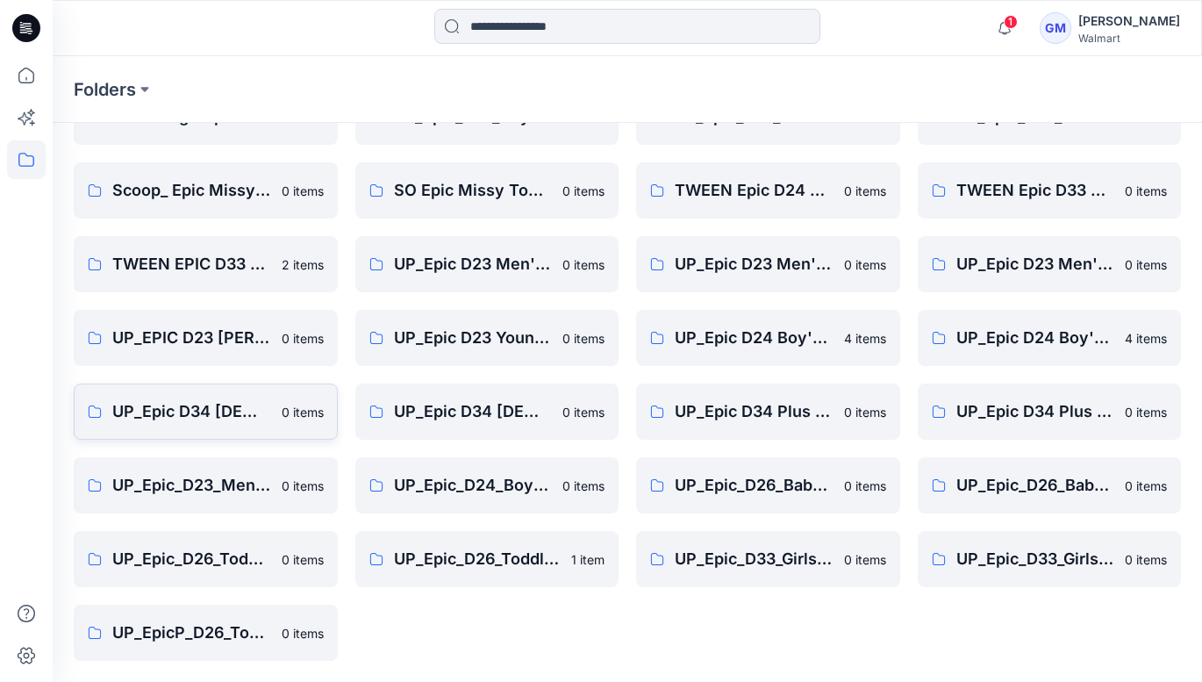
click at [253, 414] on p "UP_Epic D34 [DEMOGRAPHIC_DATA] Bottoms" at bounding box center [191, 411] width 159 height 25
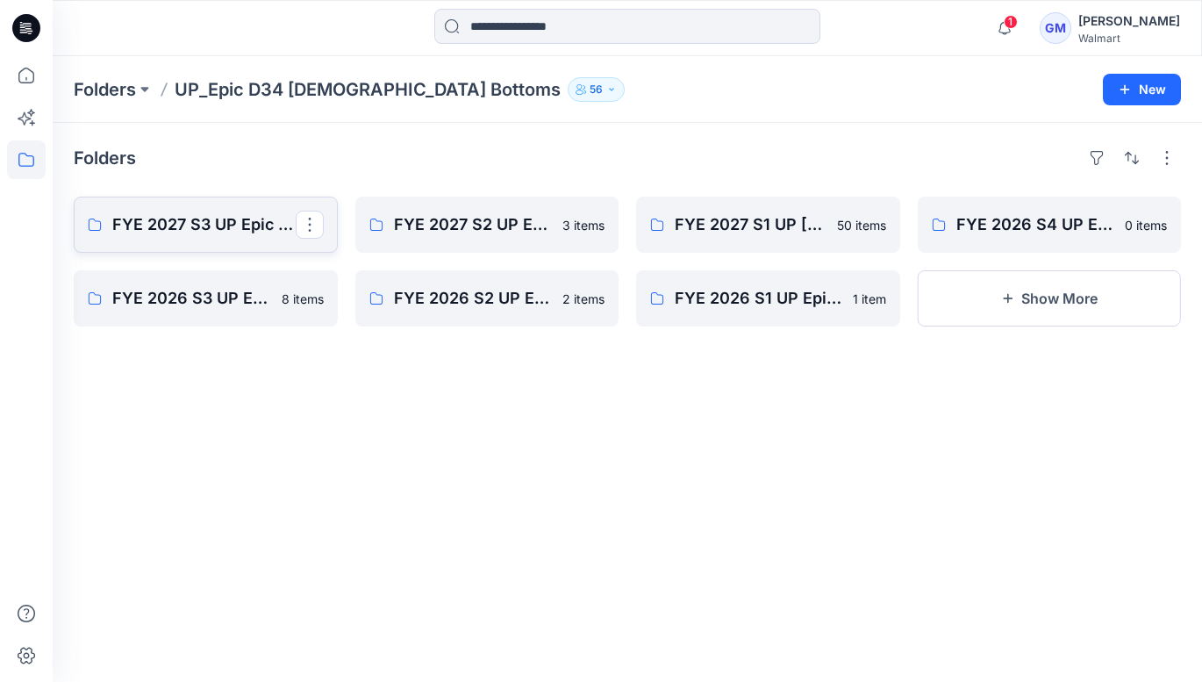
click at [213, 228] on p "FYE 2027 S3 UP Epic [PERSON_NAME]" at bounding box center [203, 224] width 183 height 25
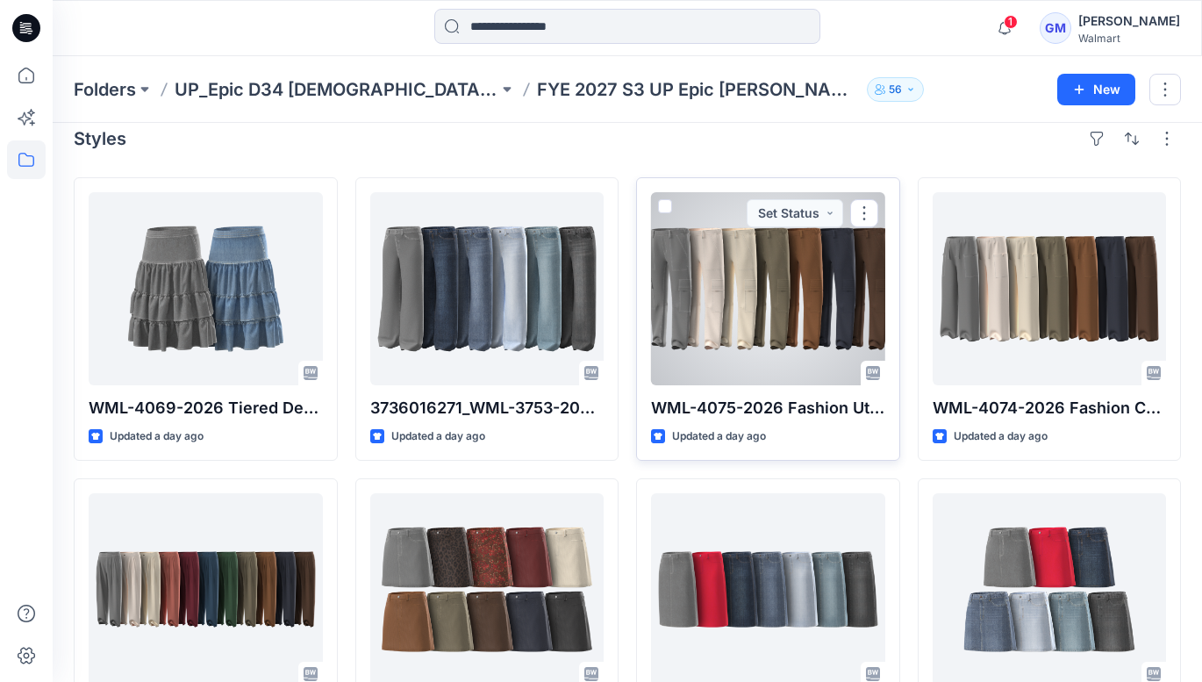
scroll to position [25, 0]
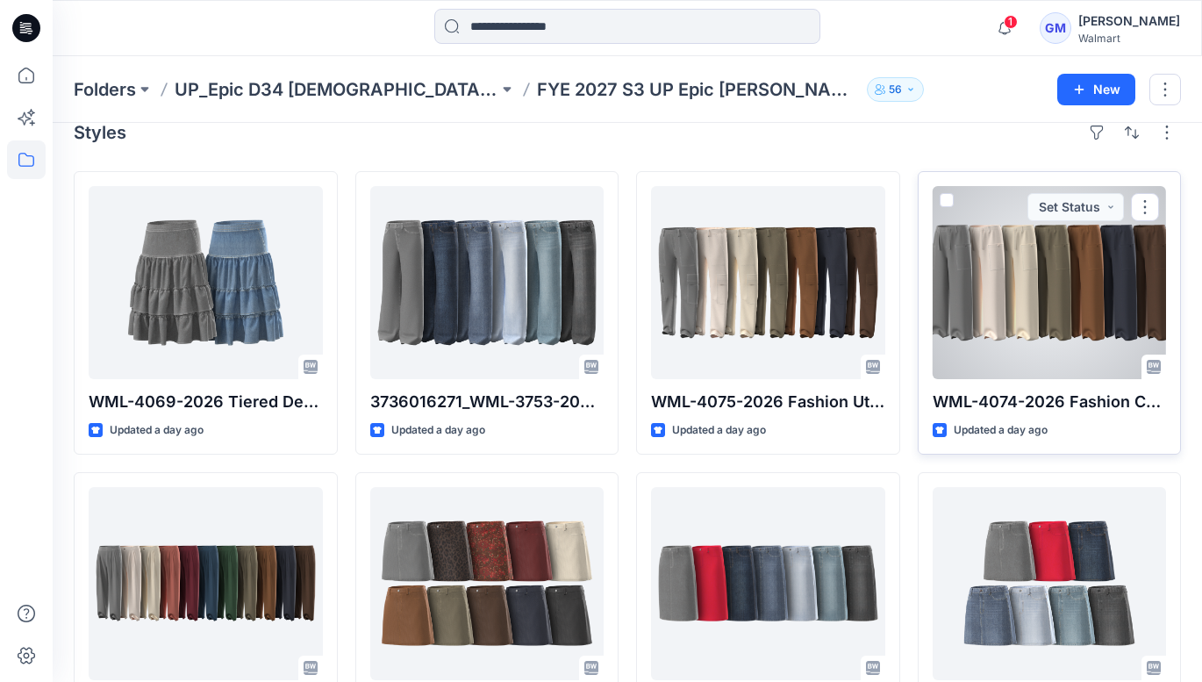
click at [989, 258] on div at bounding box center [1050, 282] width 234 height 193
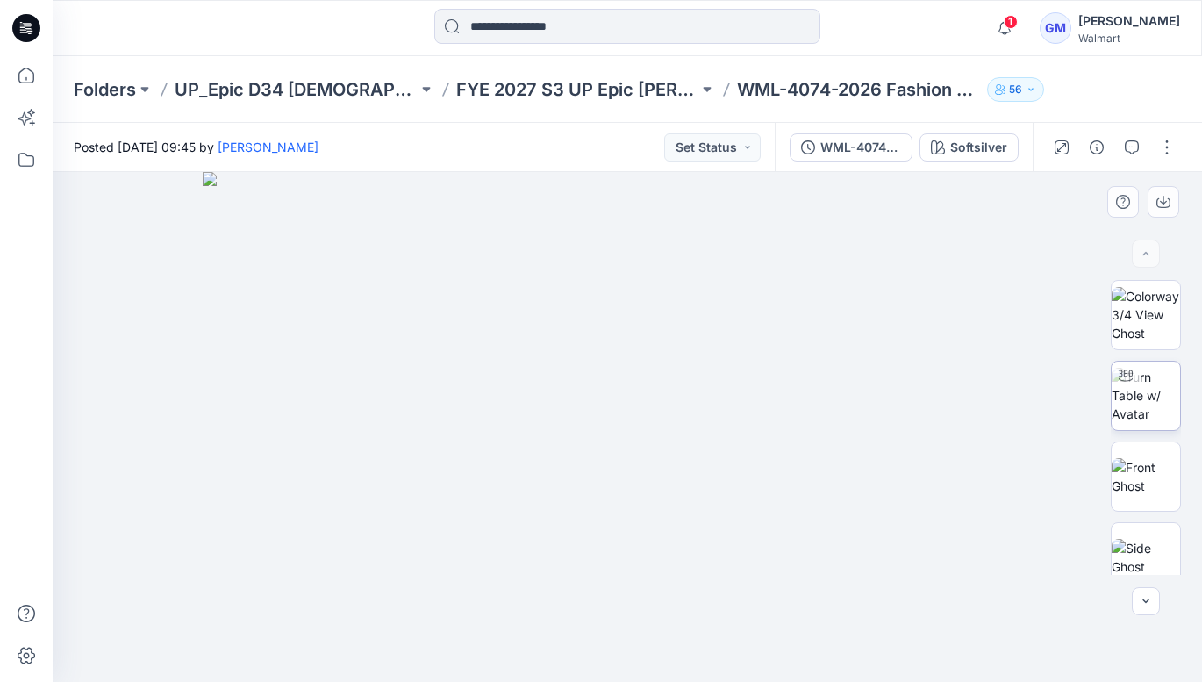
click at [1148, 410] on img at bounding box center [1146, 395] width 68 height 55
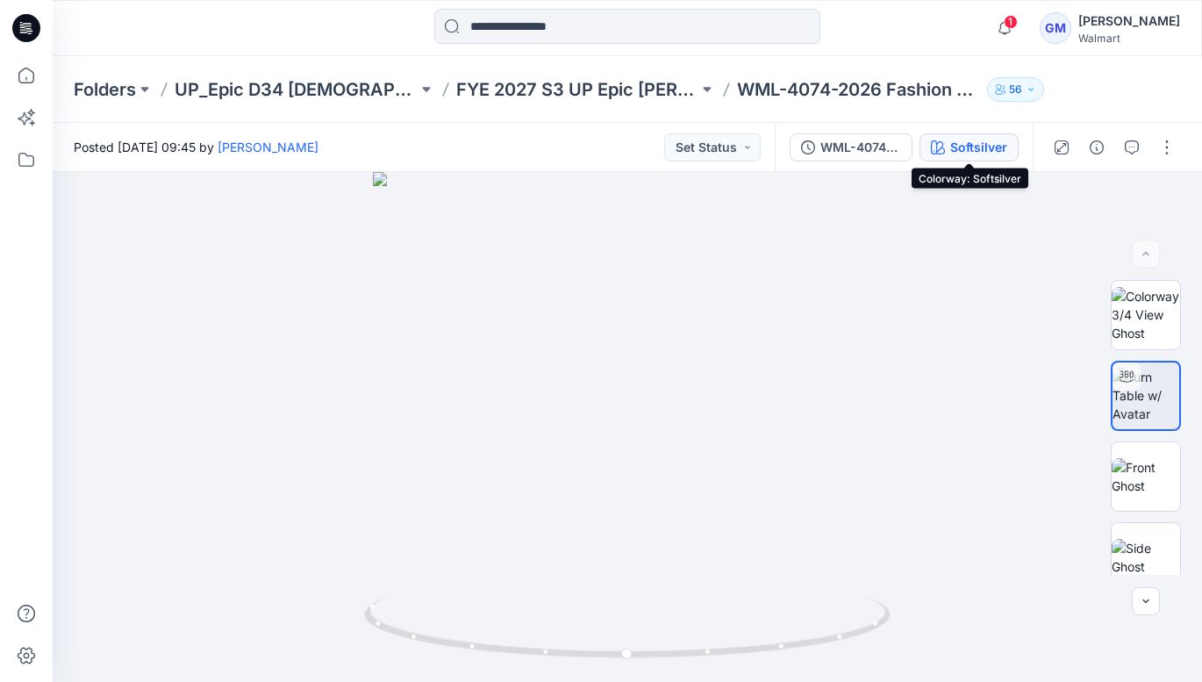
click at [985, 143] on div "Softsilver" at bounding box center [978, 147] width 57 height 19
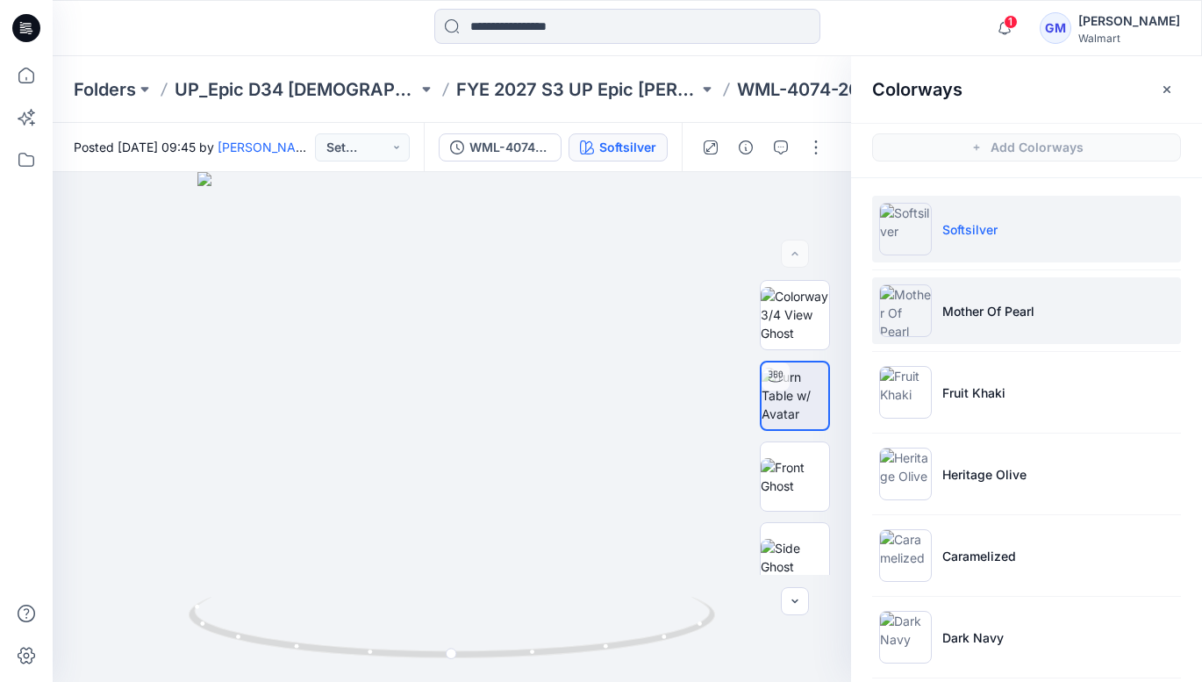
click at [985, 310] on p "Mother Of Pearl" at bounding box center [988, 311] width 92 height 18
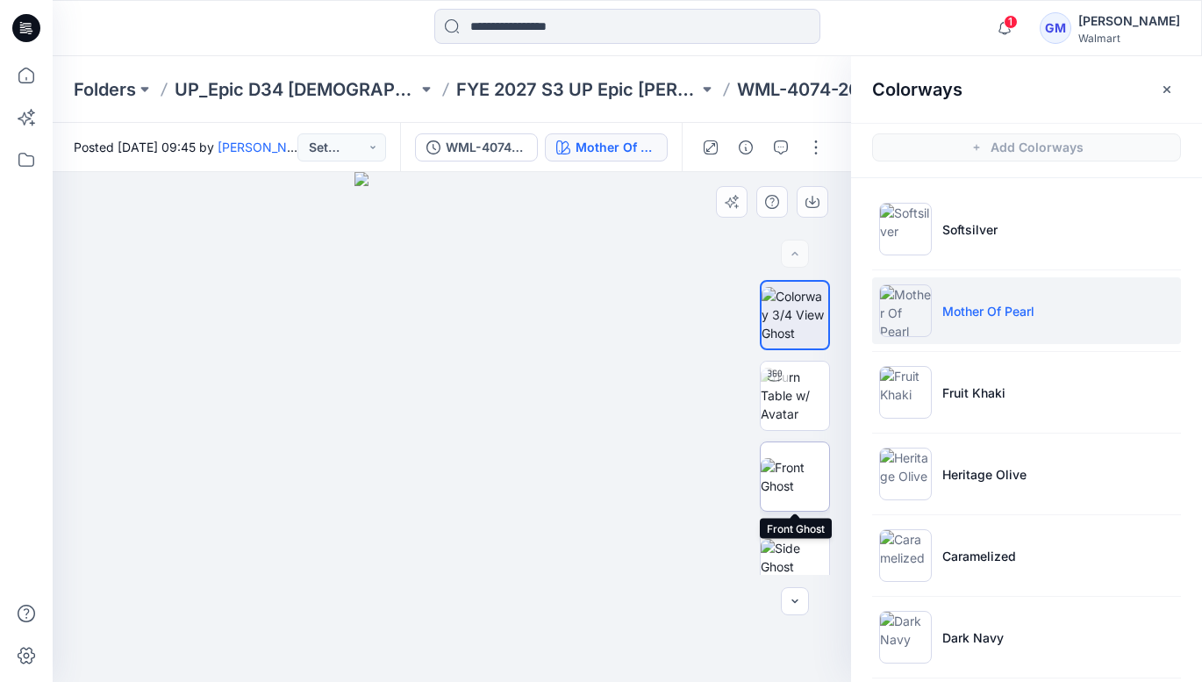
click at [787, 478] on img at bounding box center [795, 476] width 68 height 37
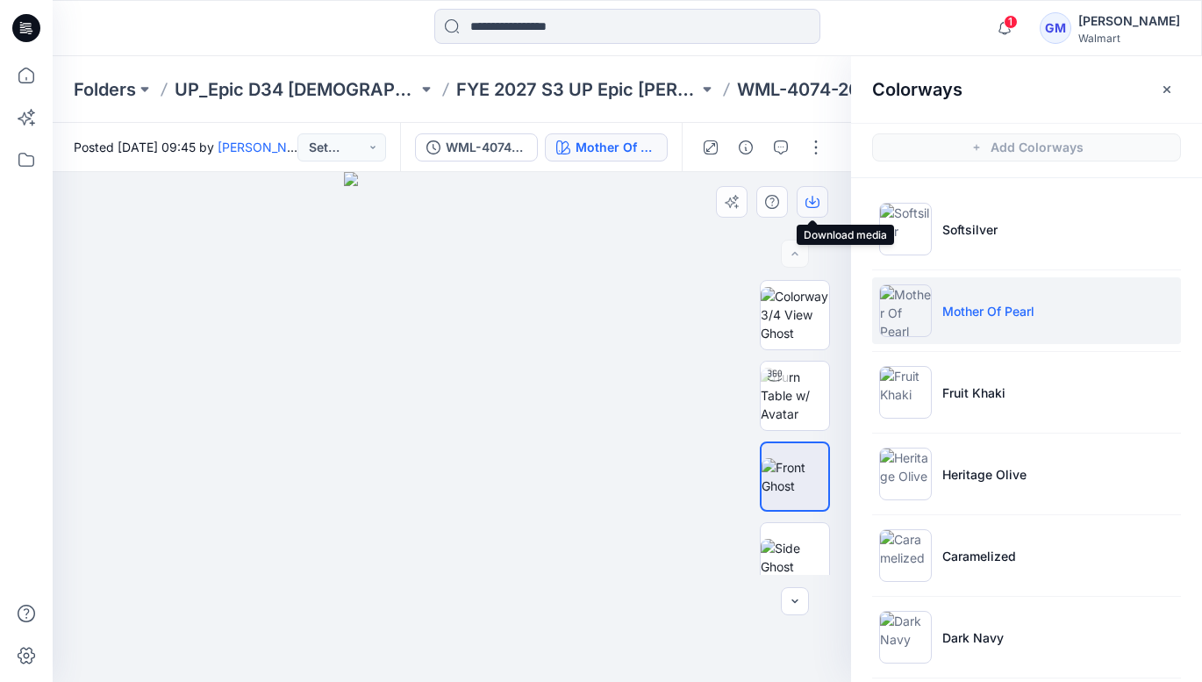
click at [812, 202] on icon "button" at bounding box center [813, 202] width 14 height 14
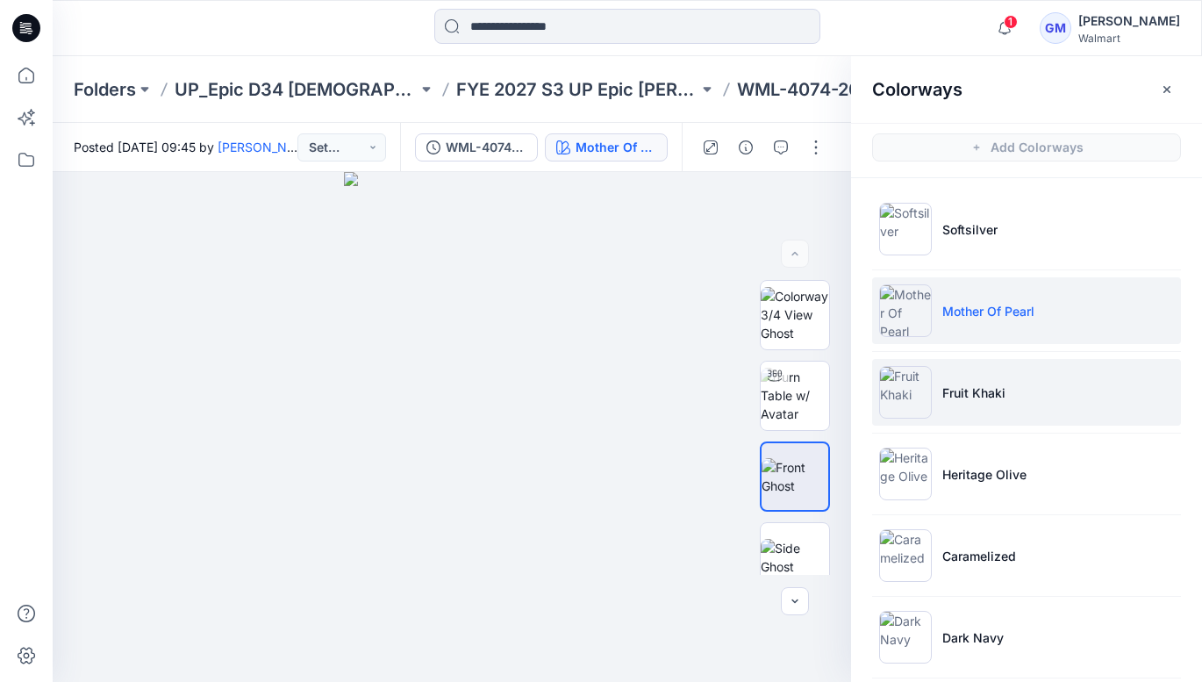
click at [977, 412] on li "Fruit Khaki" at bounding box center [1026, 392] width 309 height 67
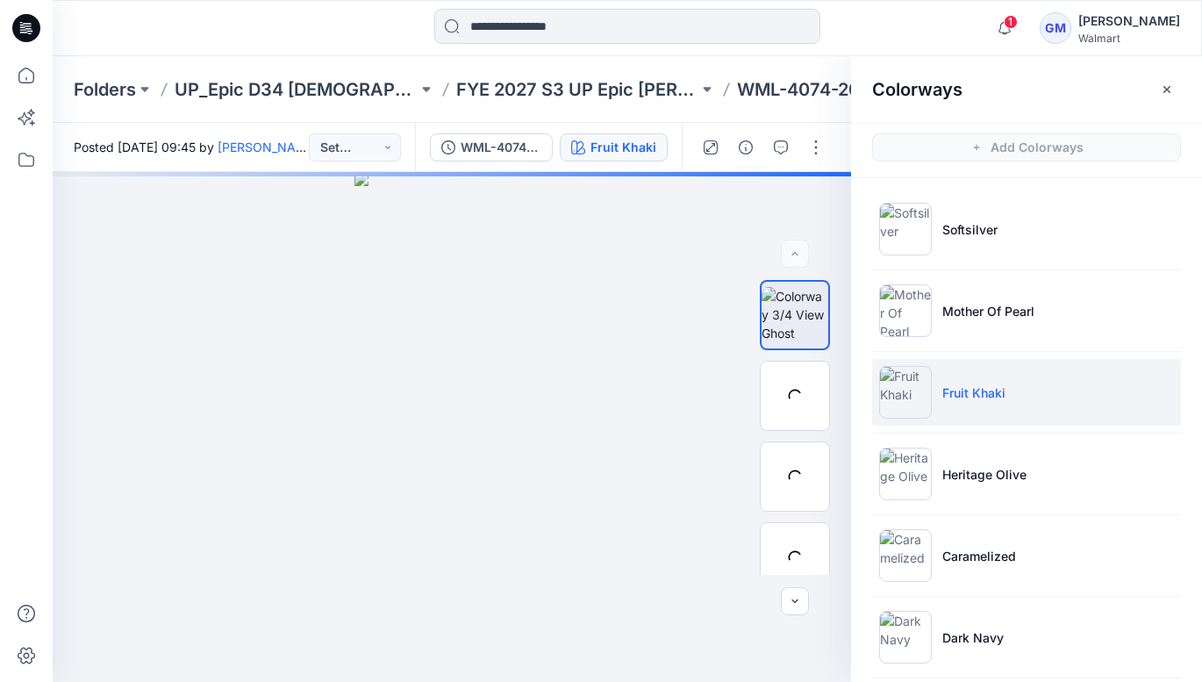
click at [984, 394] on p "Fruit Khaki" at bounding box center [973, 392] width 63 height 18
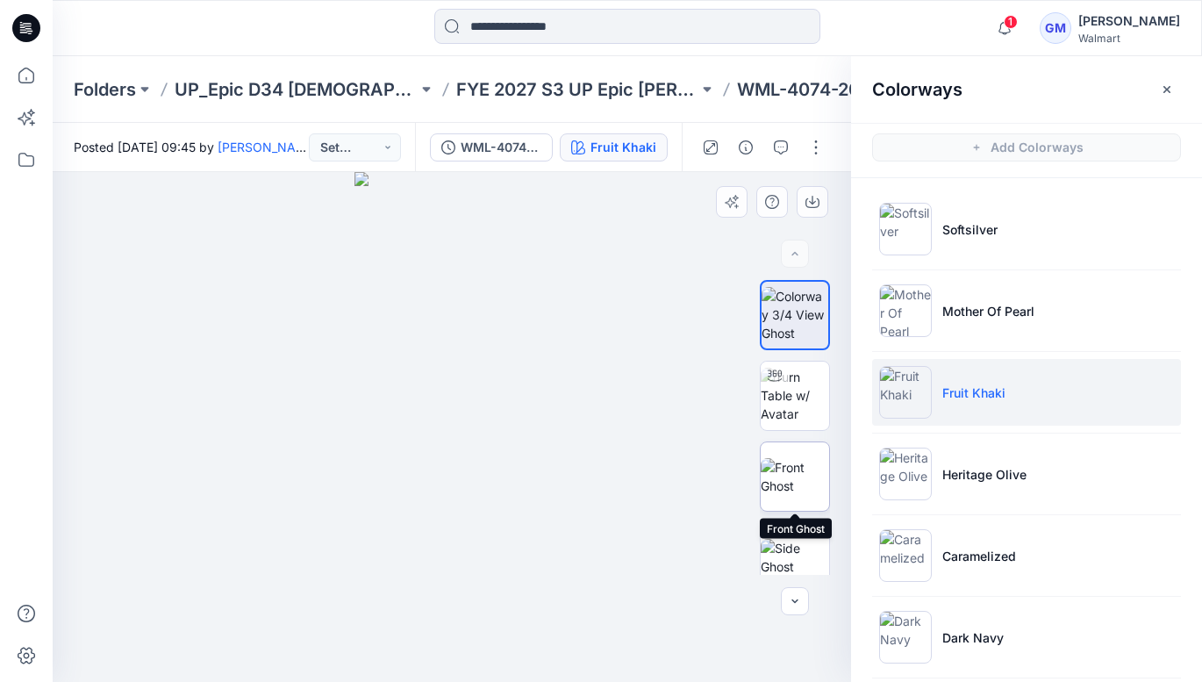
click at [797, 479] on img at bounding box center [795, 476] width 68 height 37
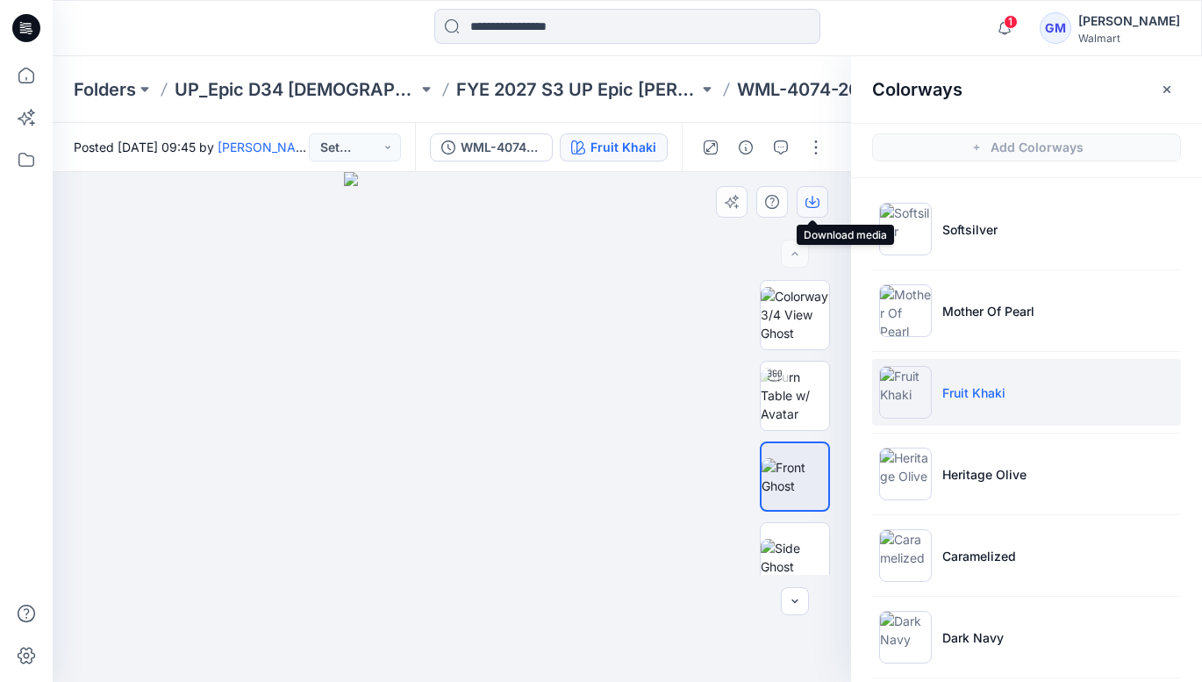
click at [808, 197] on icon "button" at bounding box center [813, 202] width 14 height 14
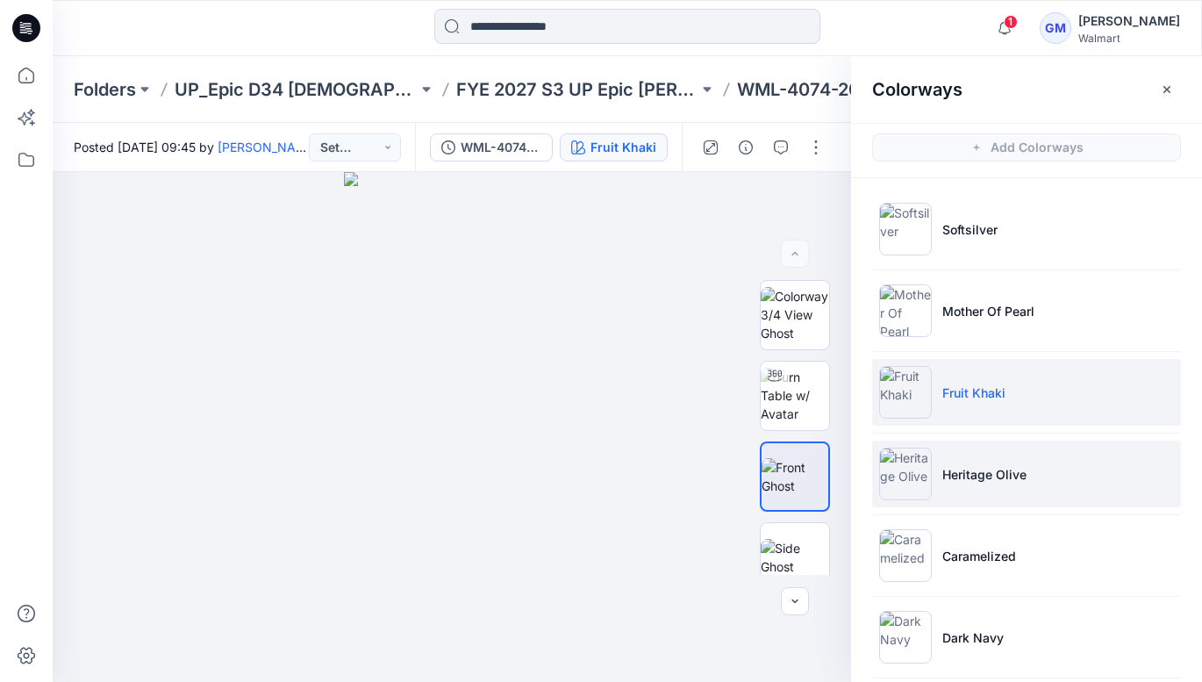
click at [991, 477] on p "Heritage Olive" at bounding box center [984, 474] width 84 height 18
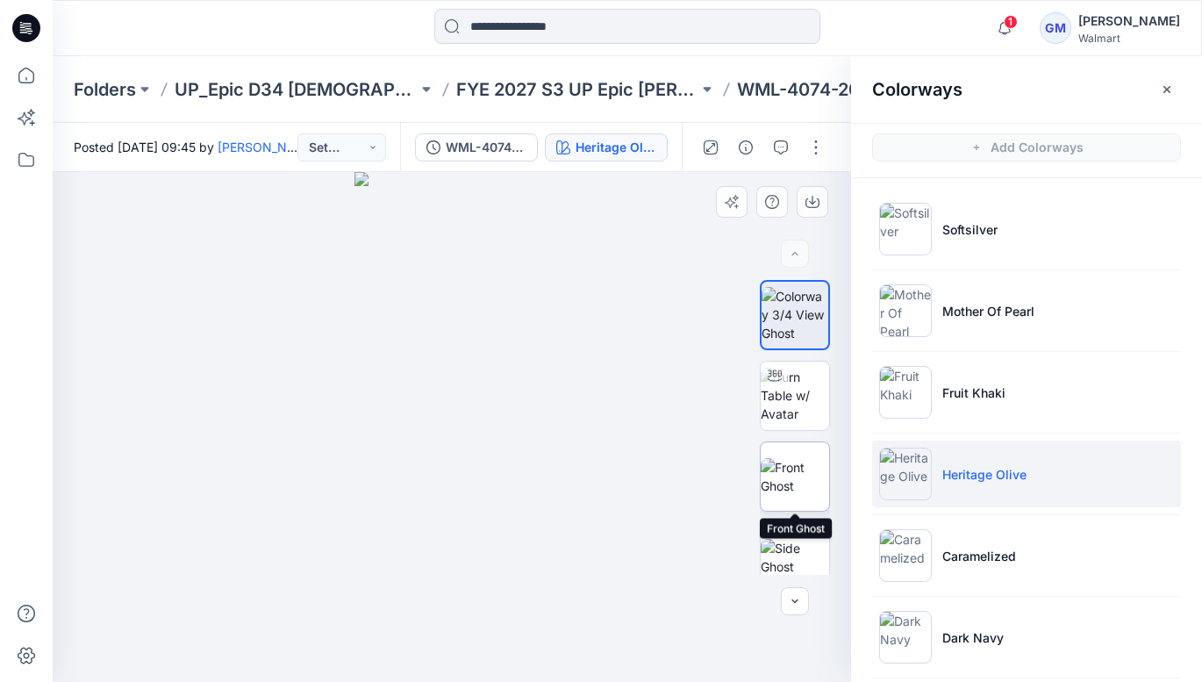
click at [805, 461] on img at bounding box center [795, 476] width 68 height 37
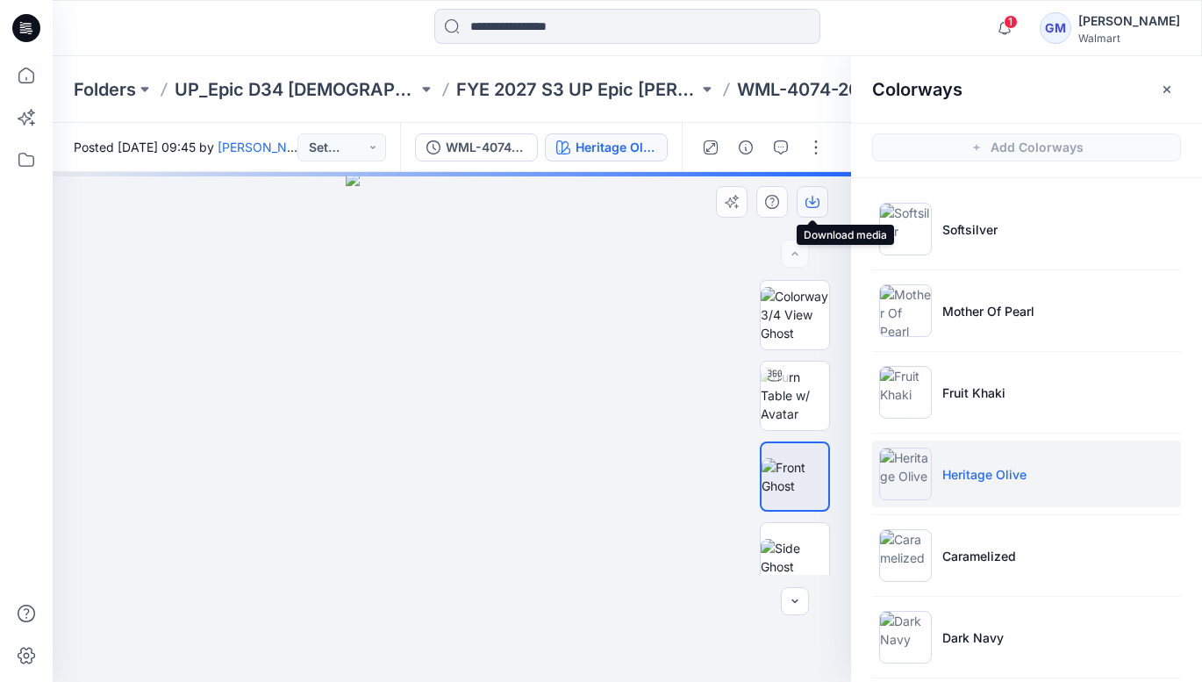
click at [817, 199] on icon "button" at bounding box center [813, 203] width 14 height 10
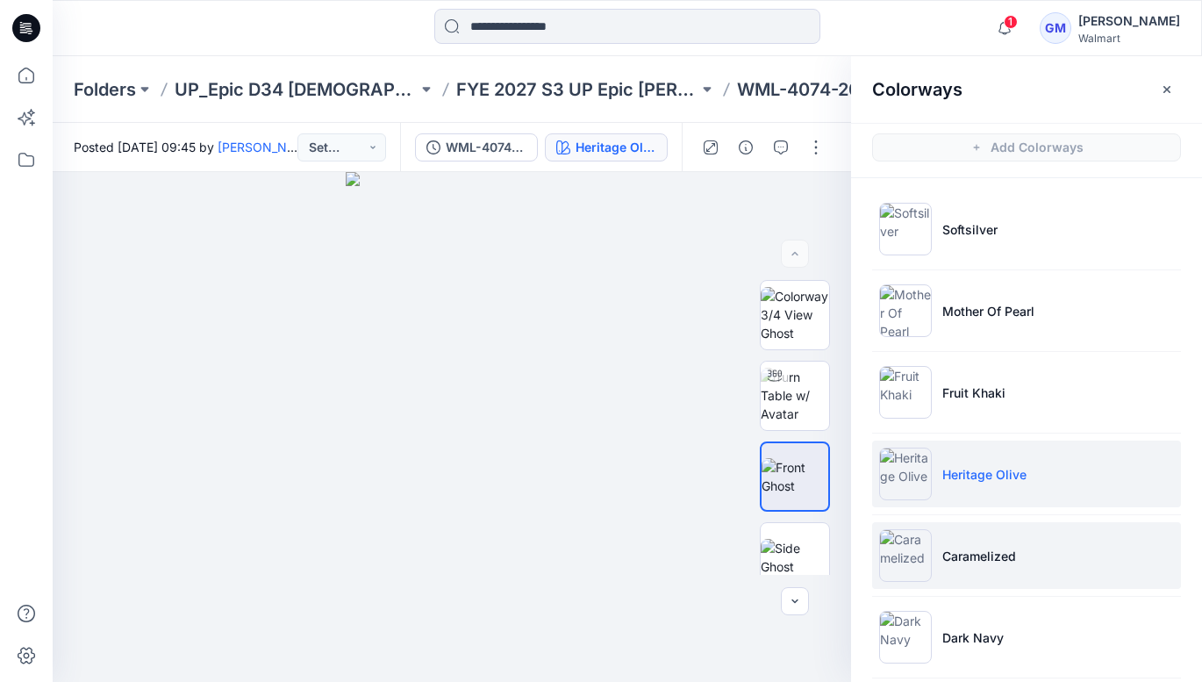
click at [971, 563] on p "Caramelized" at bounding box center [979, 556] width 74 height 18
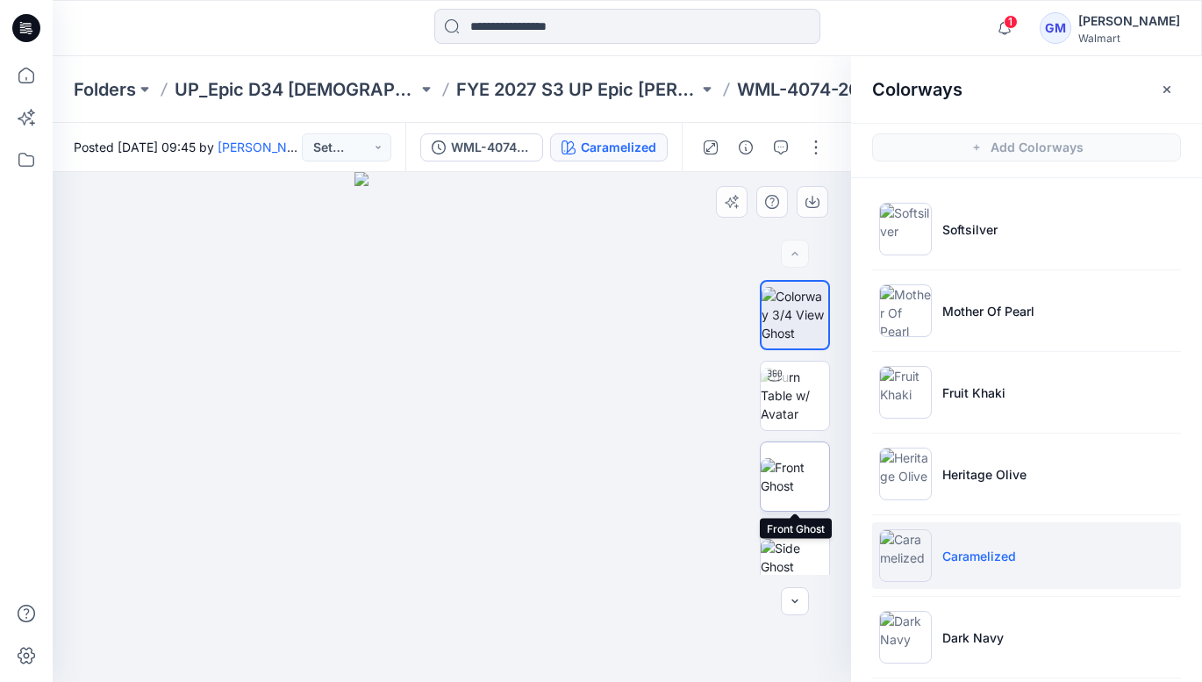
click at [807, 473] on img at bounding box center [795, 476] width 68 height 37
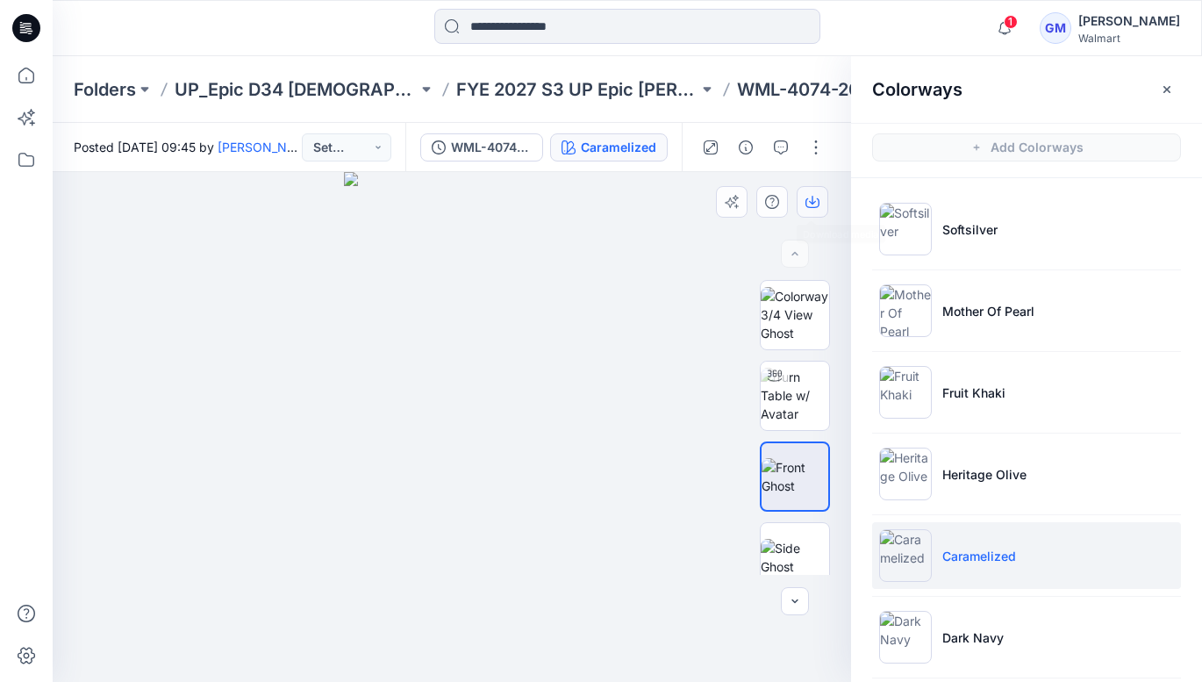
click at [808, 190] on button "button" at bounding box center [813, 202] width 32 height 32
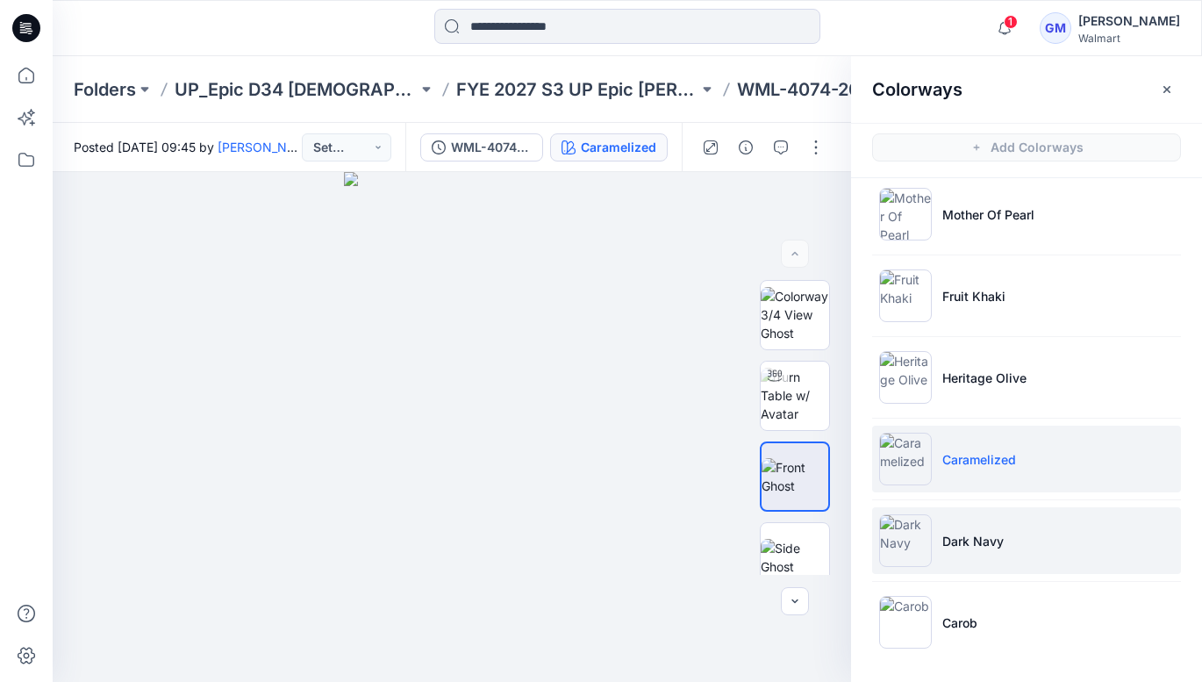
click at [963, 543] on p "Dark Navy" at bounding box center [972, 541] width 61 height 18
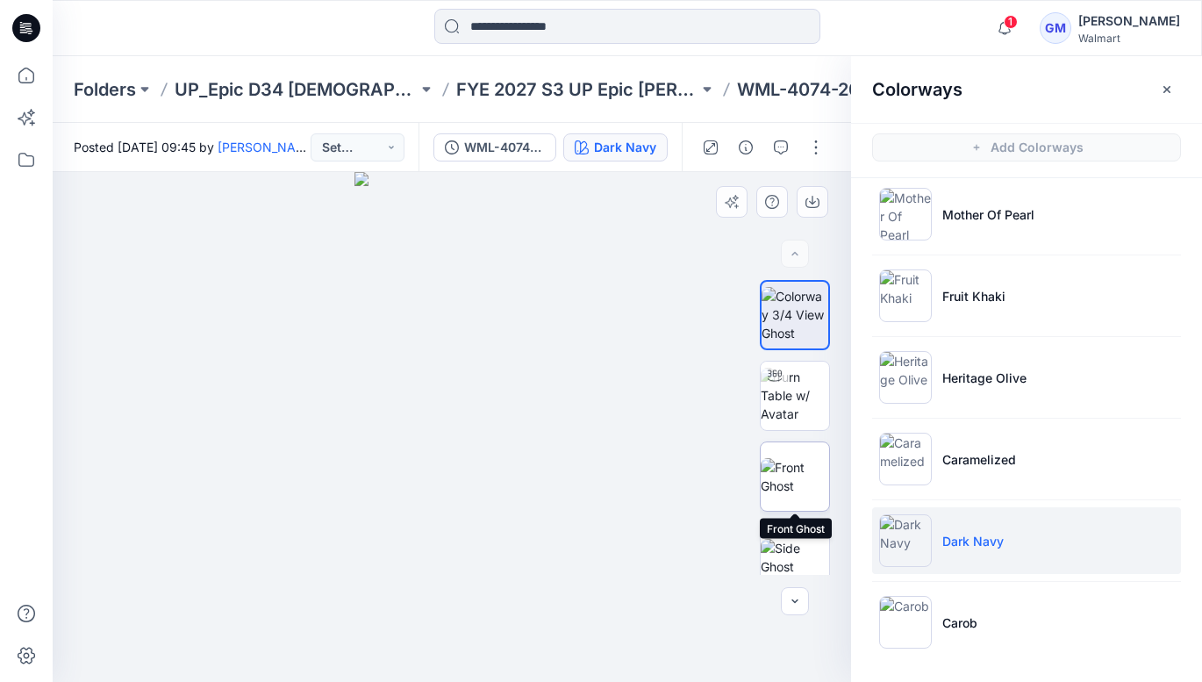
click at [812, 476] on img at bounding box center [795, 476] width 68 height 37
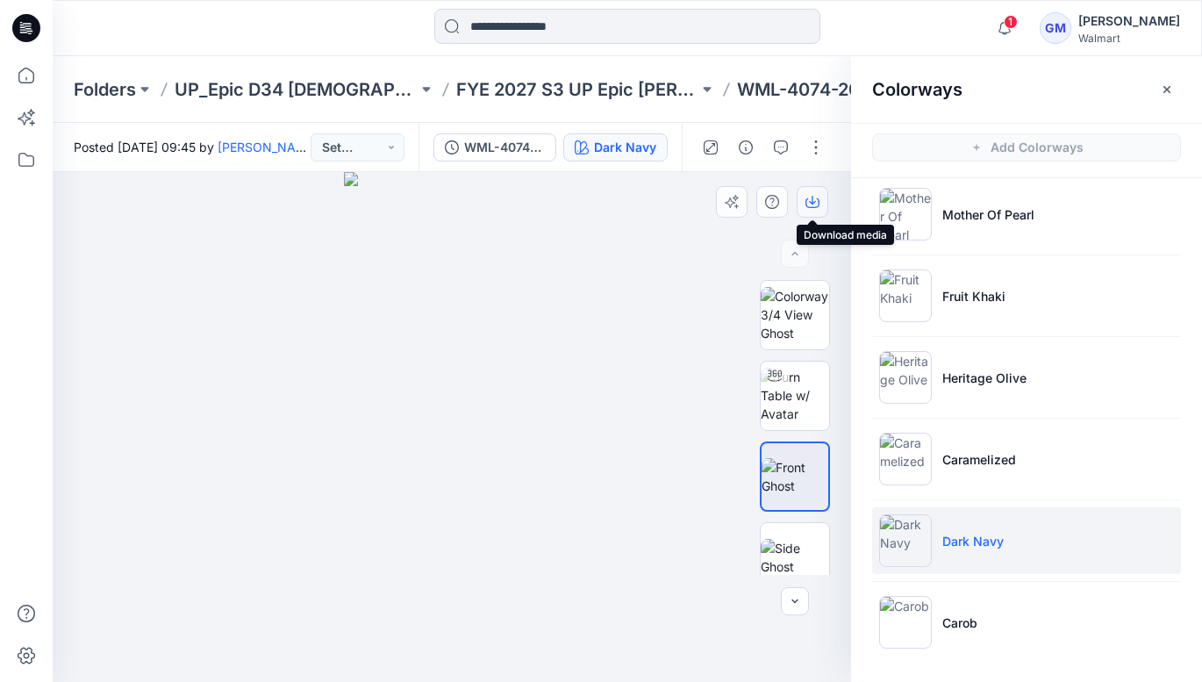
click at [808, 207] on icon "button" at bounding box center [813, 202] width 14 height 14
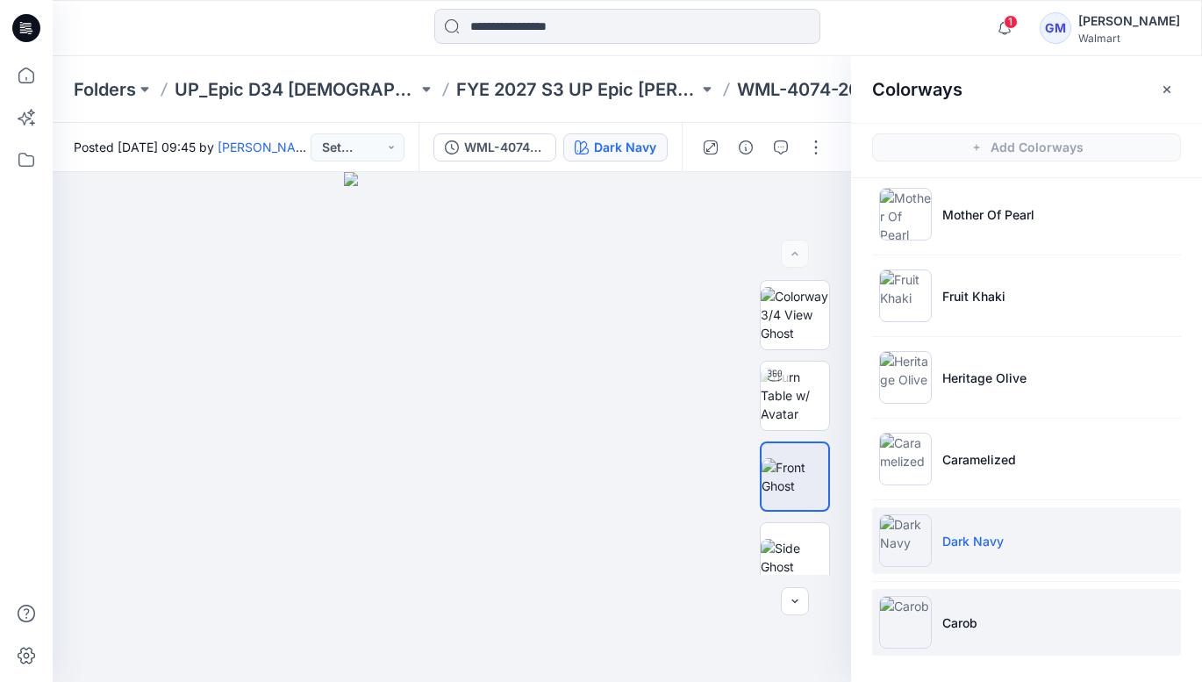
click at [951, 626] on p "Carob" at bounding box center [959, 622] width 35 height 18
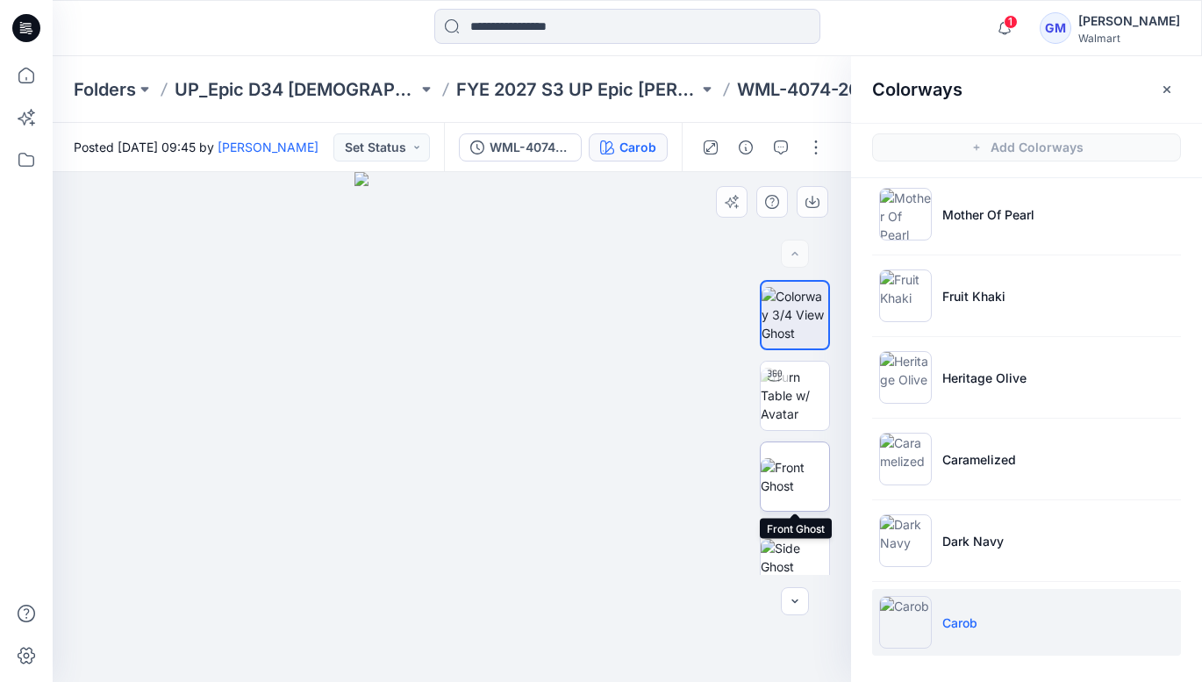
click at [800, 477] on img at bounding box center [795, 476] width 68 height 37
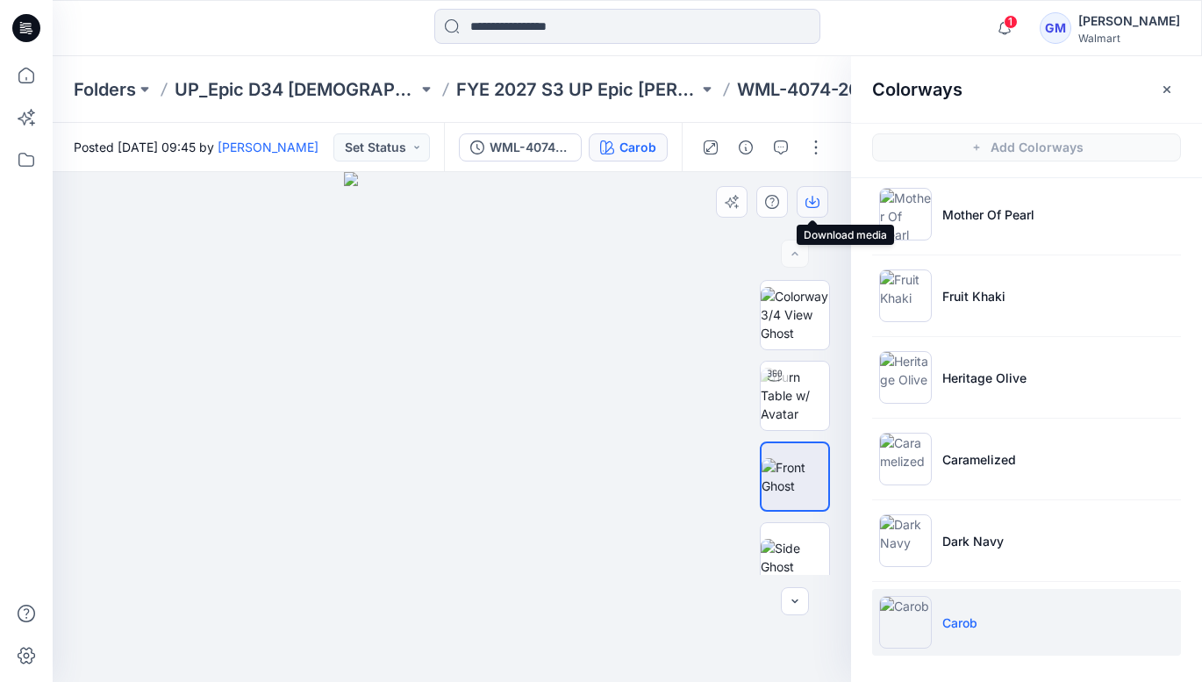
click at [810, 201] on icon "button" at bounding box center [813, 202] width 14 height 14
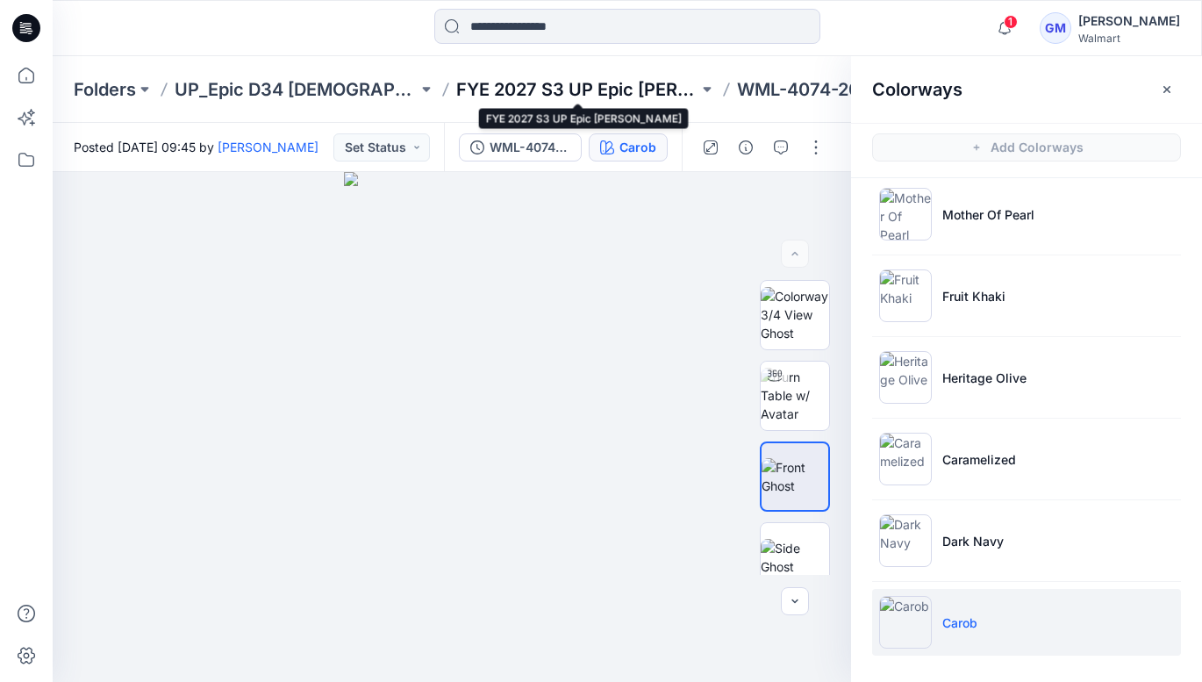
click at [502, 87] on p "FYE 2027 S3 UP Epic [PERSON_NAME]" at bounding box center [577, 89] width 243 height 25
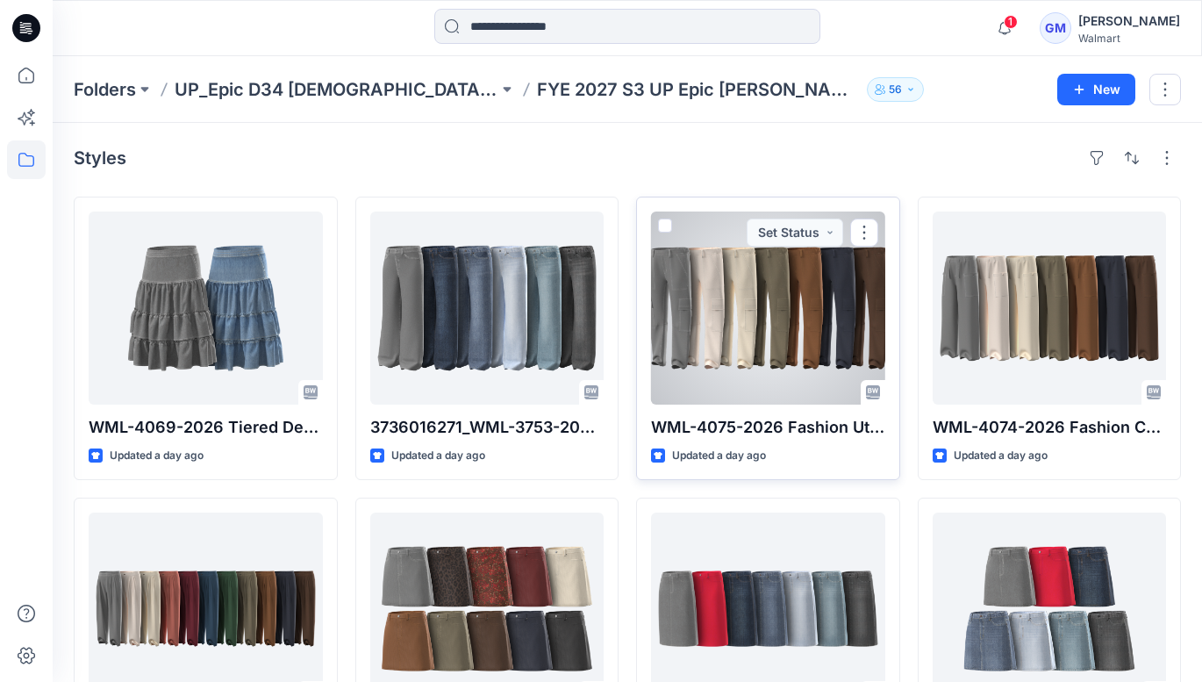
click at [760, 340] on div at bounding box center [768, 307] width 234 height 193
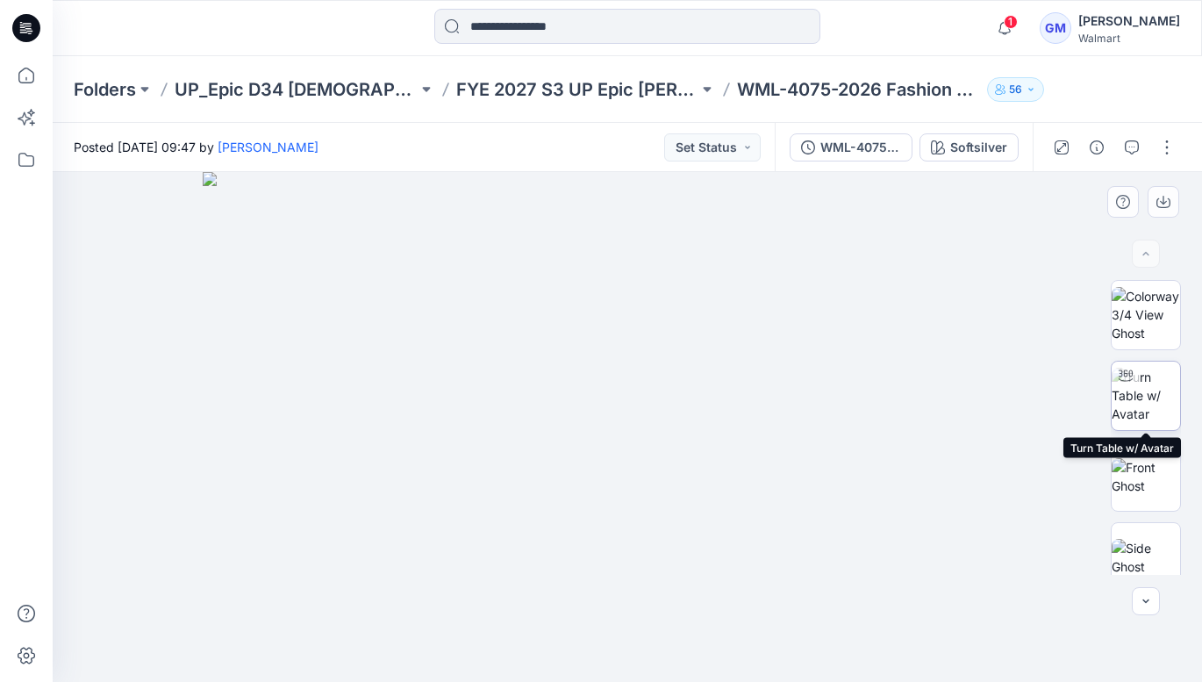
click at [1143, 400] on img at bounding box center [1146, 395] width 68 height 55
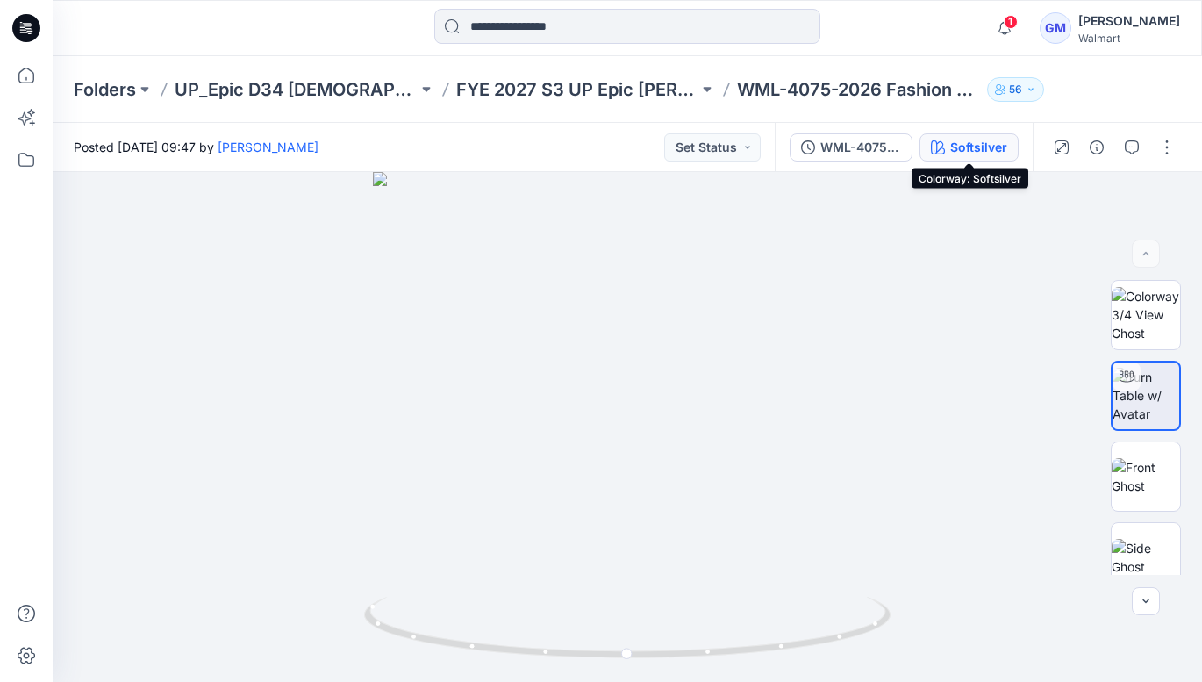
click at [983, 142] on div "Softsilver" at bounding box center [978, 147] width 57 height 19
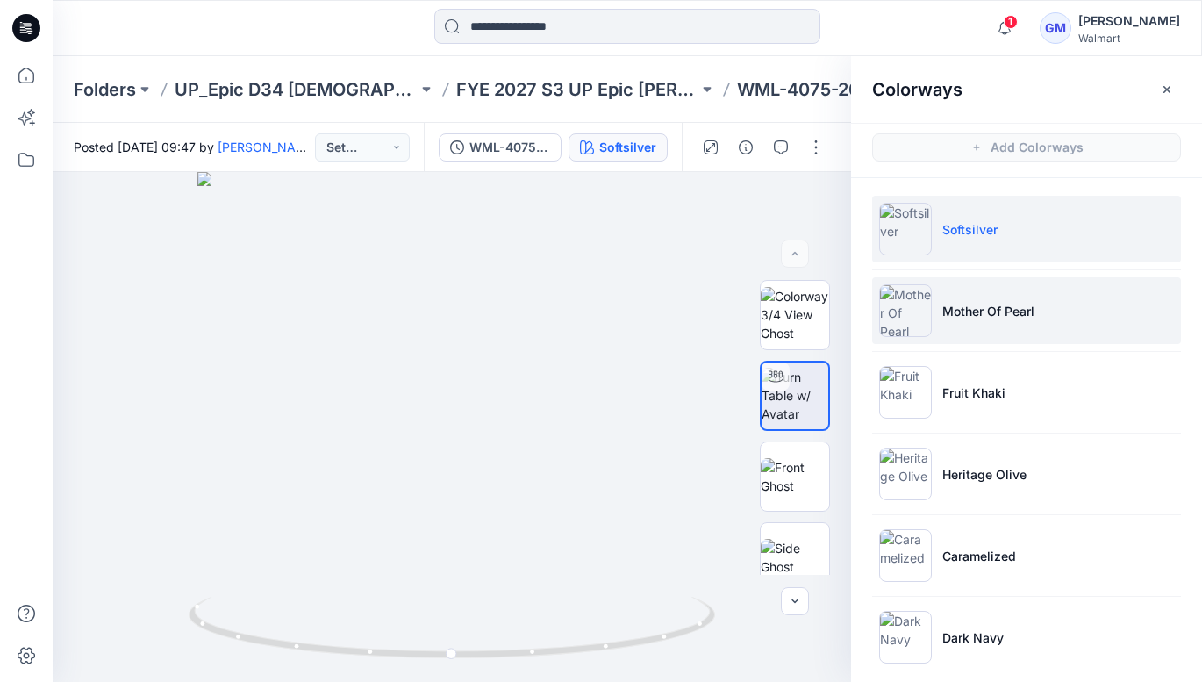
click at [992, 312] on p "Mother Of Pearl" at bounding box center [988, 311] width 92 height 18
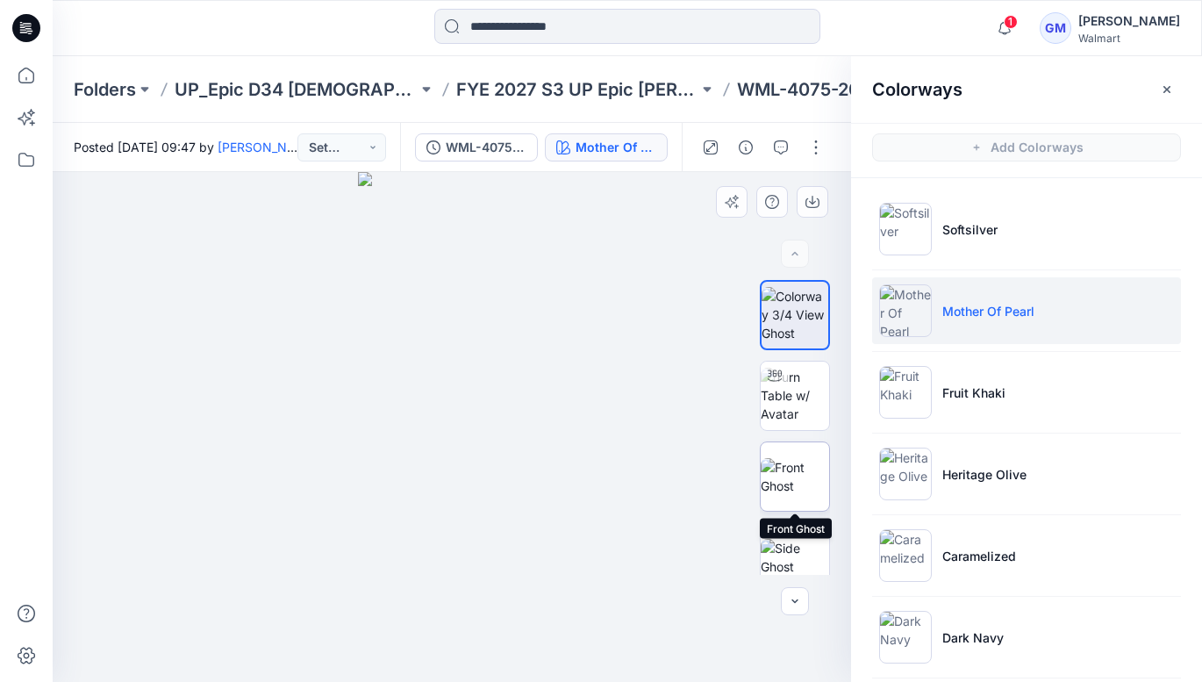
click at [803, 462] on img at bounding box center [795, 476] width 68 height 37
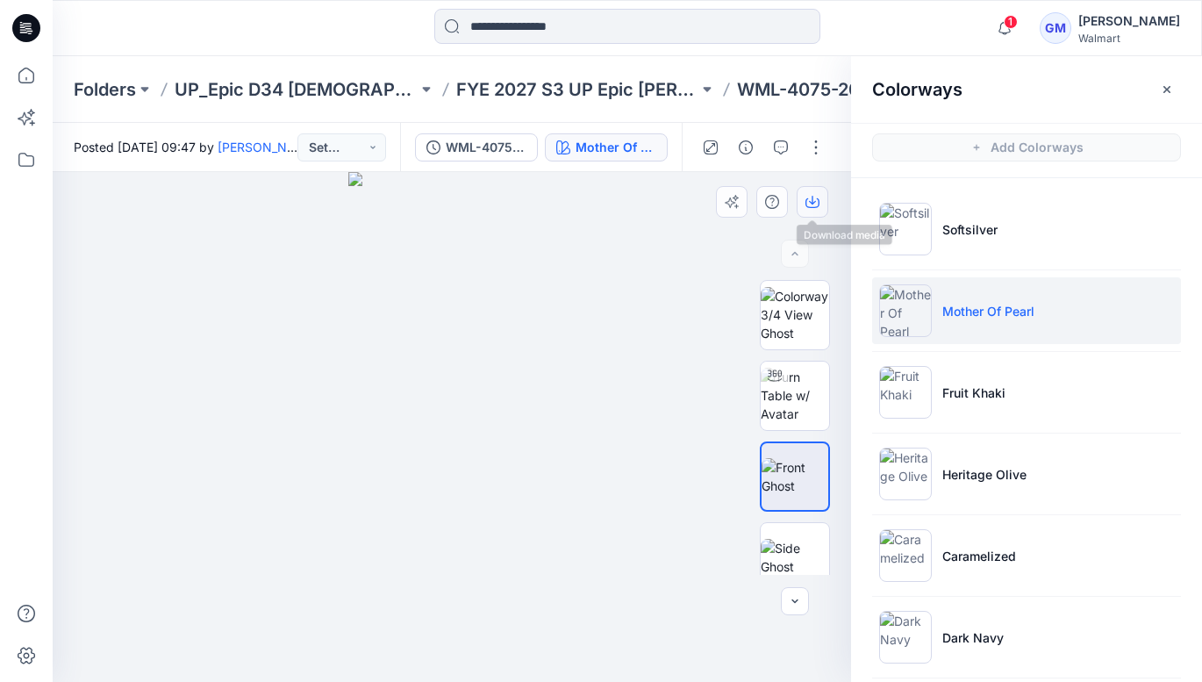
click at [808, 199] on icon "button" at bounding box center [813, 202] width 14 height 14
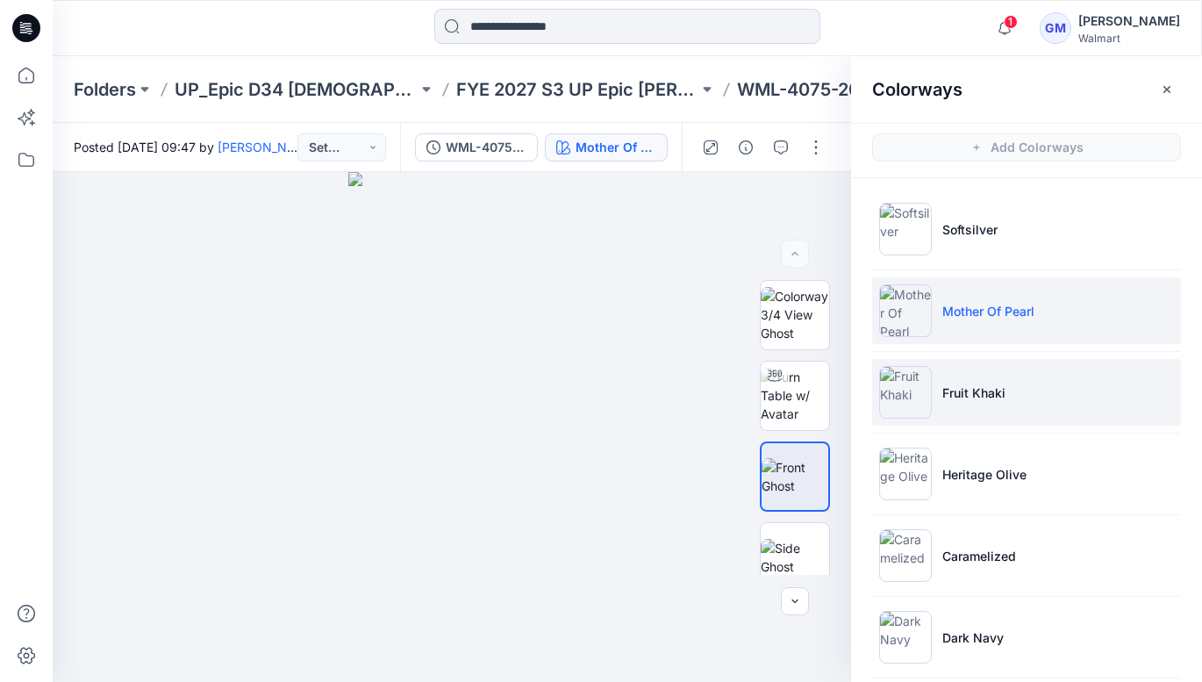
click at [957, 419] on li "Fruit Khaki" at bounding box center [1026, 392] width 309 height 67
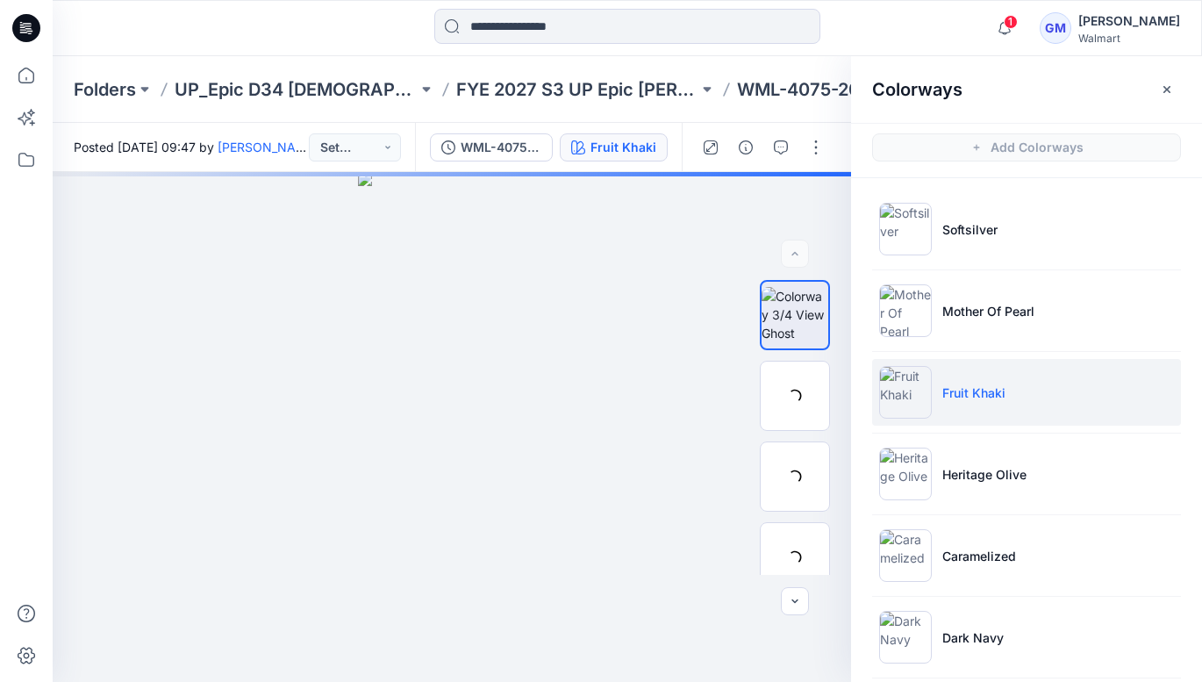
click at [949, 405] on li "Fruit Khaki" at bounding box center [1026, 392] width 309 height 67
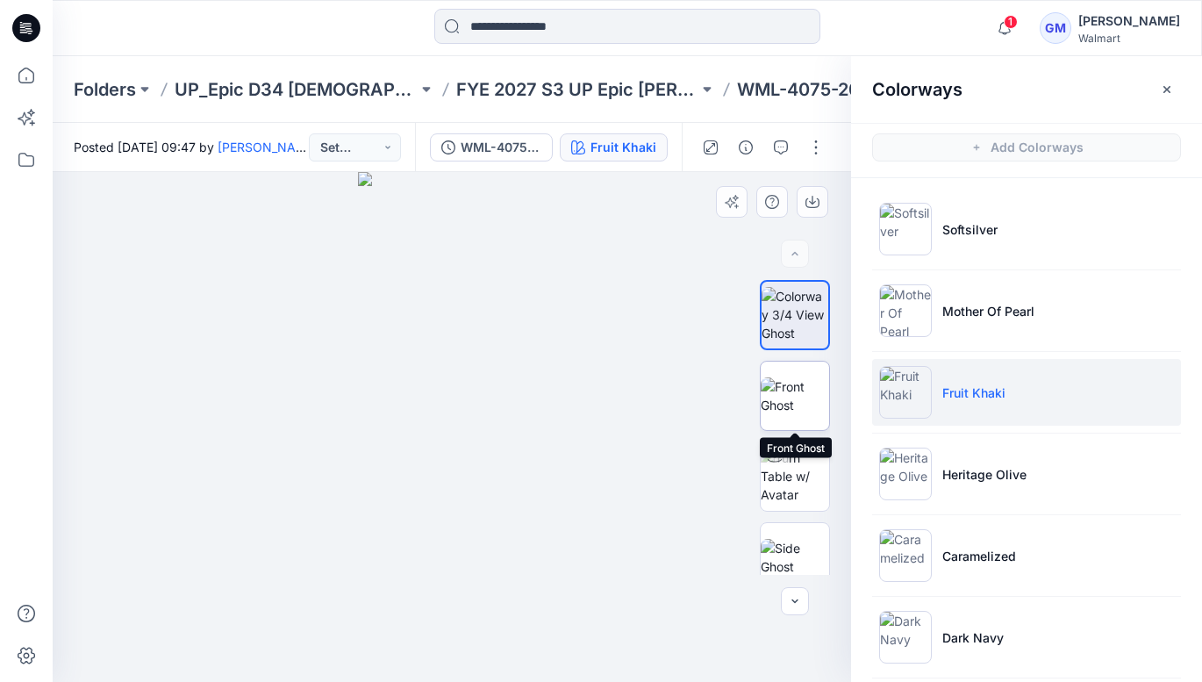
click at [793, 377] on img at bounding box center [795, 395] width 68 height 37
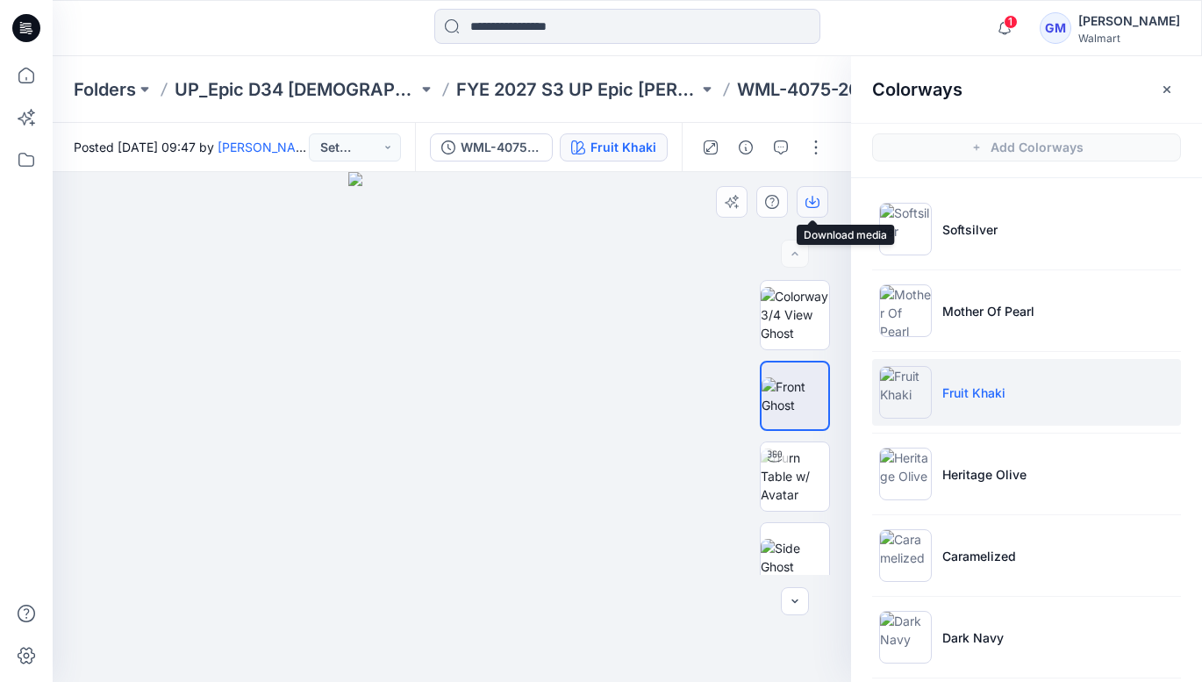
click at [813, 201] on icon "button" at bounding box center [812, 200] width 7 height 9
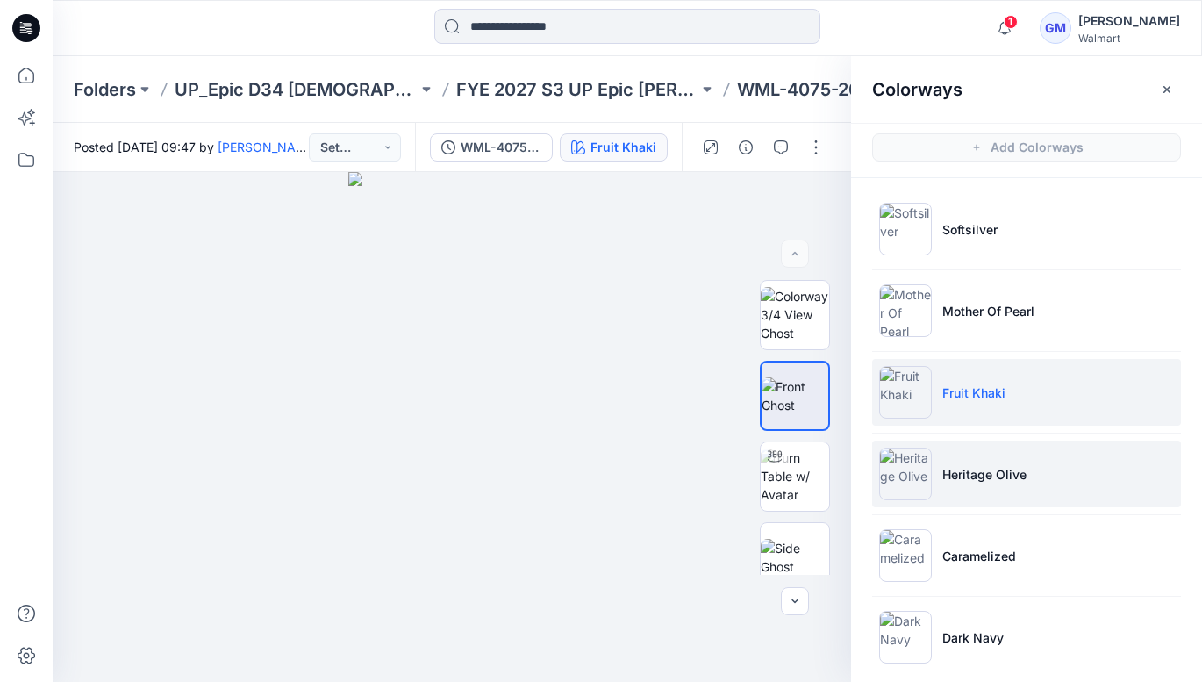
click at [963, 481] on p "Heritage Olive" at bounding box center [984, 474] width 84 height 18
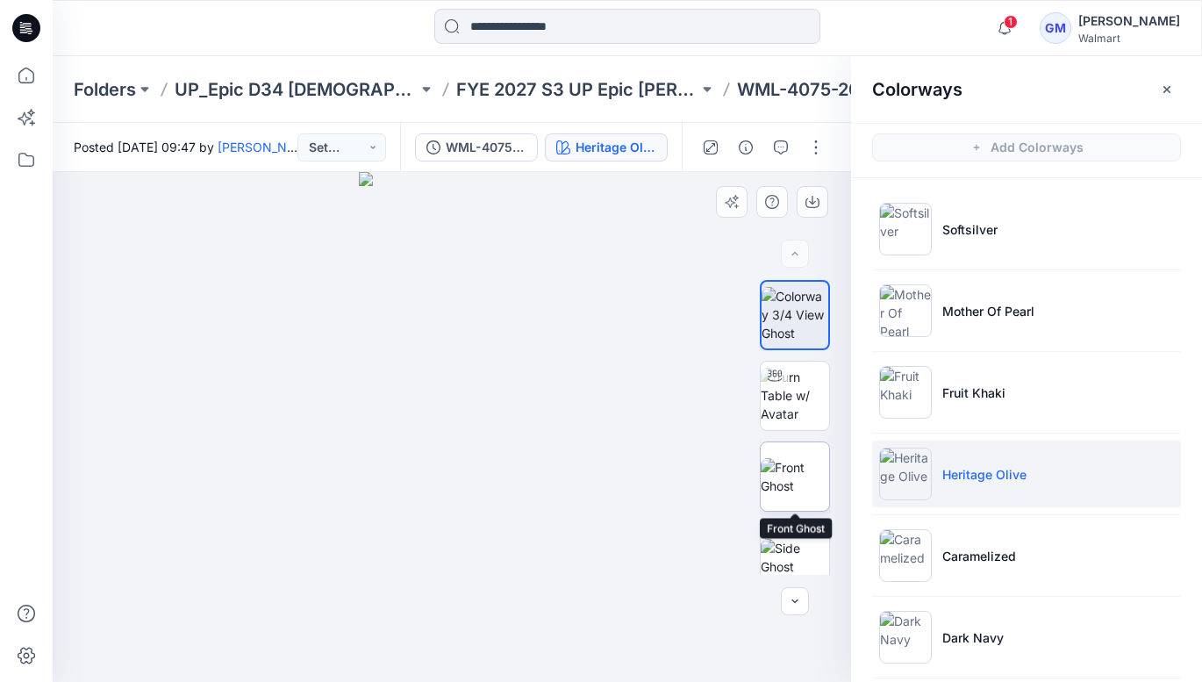
click at [797, 464] on img at bounding box center [795, 476] width 68 height 37
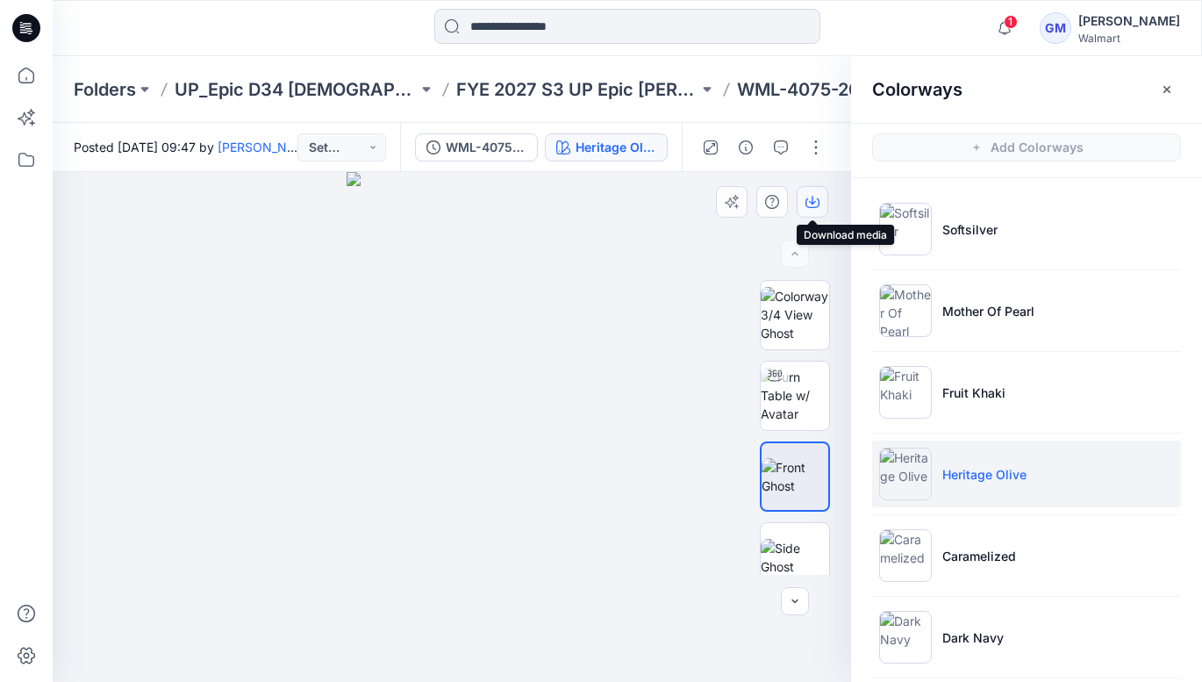
click at [810, 200] on icon "button" at bounding box center [813, 202] width 14 height 14
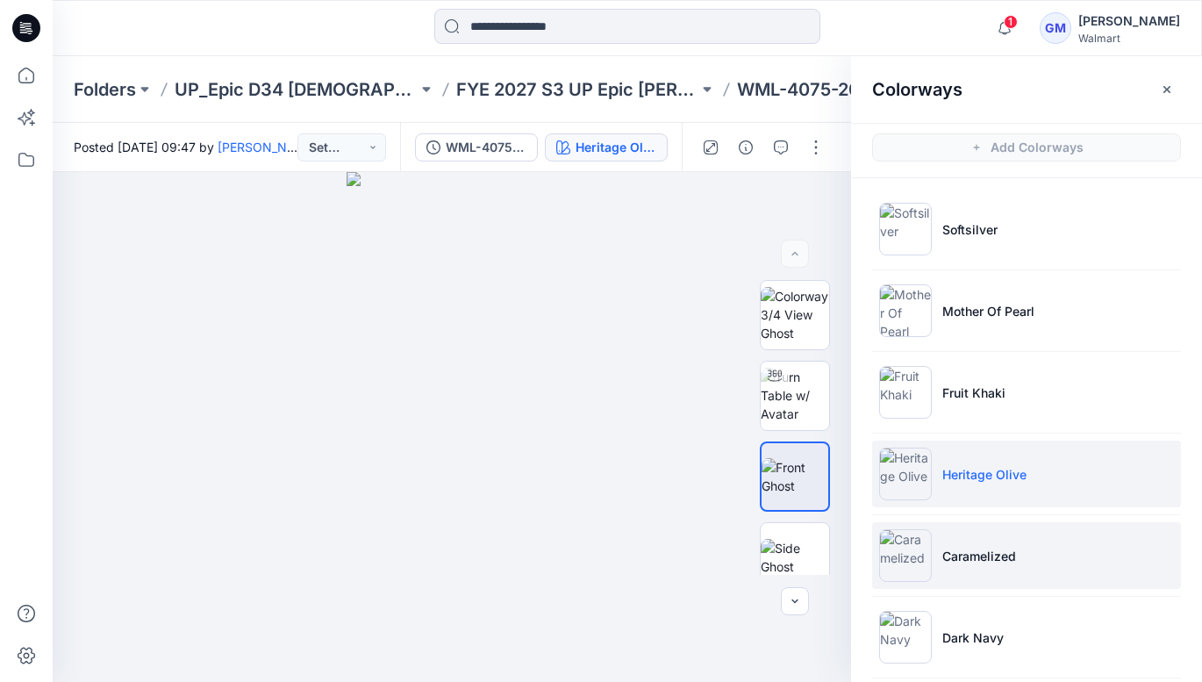
click at [983, 558] on p "Caramelized" at bounding box center [979, 556] width 74 height 18
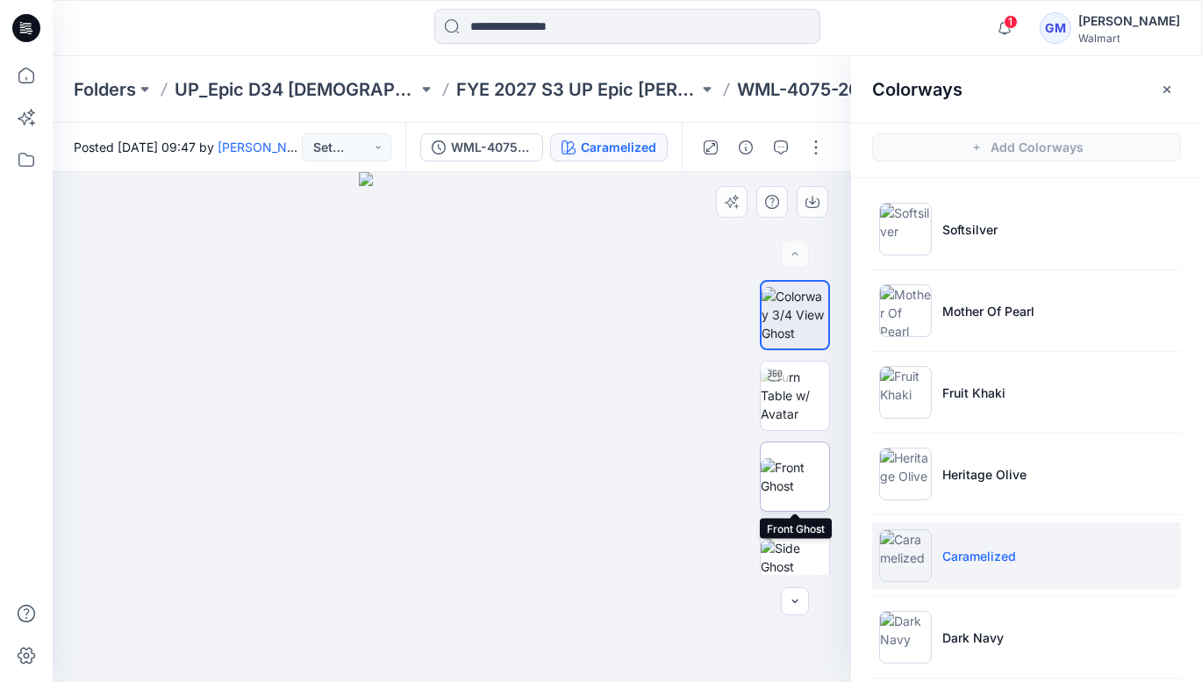
click at [802, 484] on img at bounding box center [795, 476] width 68 height 37
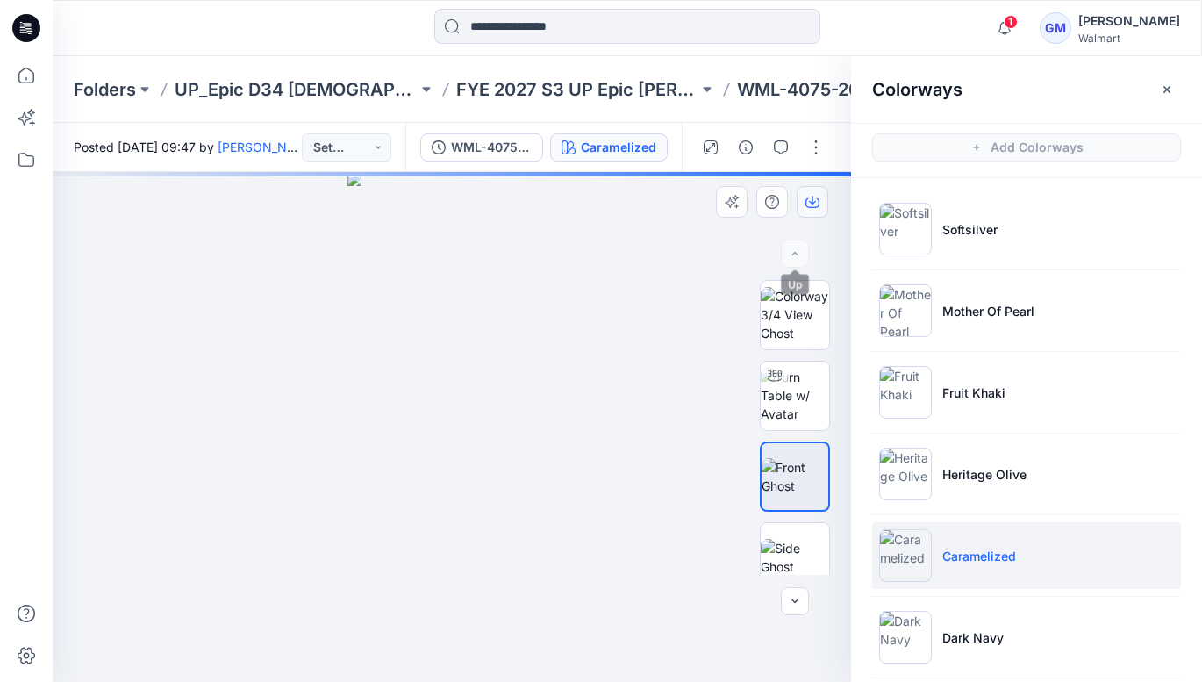
click at [813, 201] on icon "button" at bounding box center [813, 202] width 14 height 14
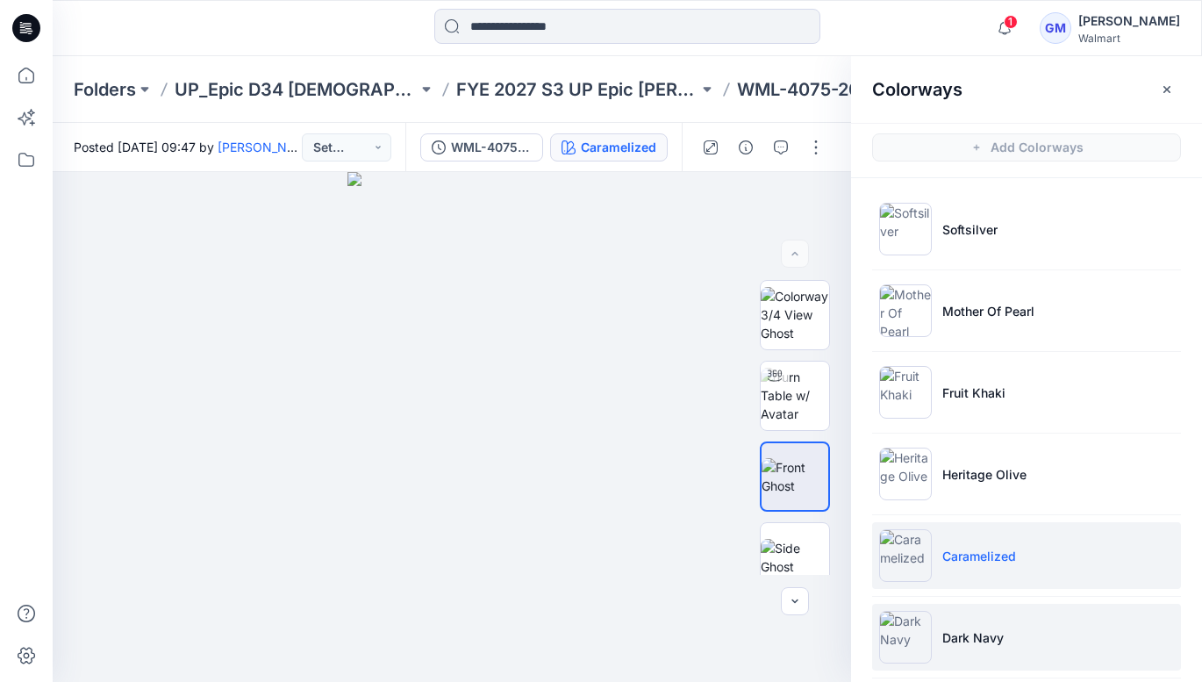
click at [970, 640] on p "Dark Navy" at bounding box center [972, 637] width 61 height 18
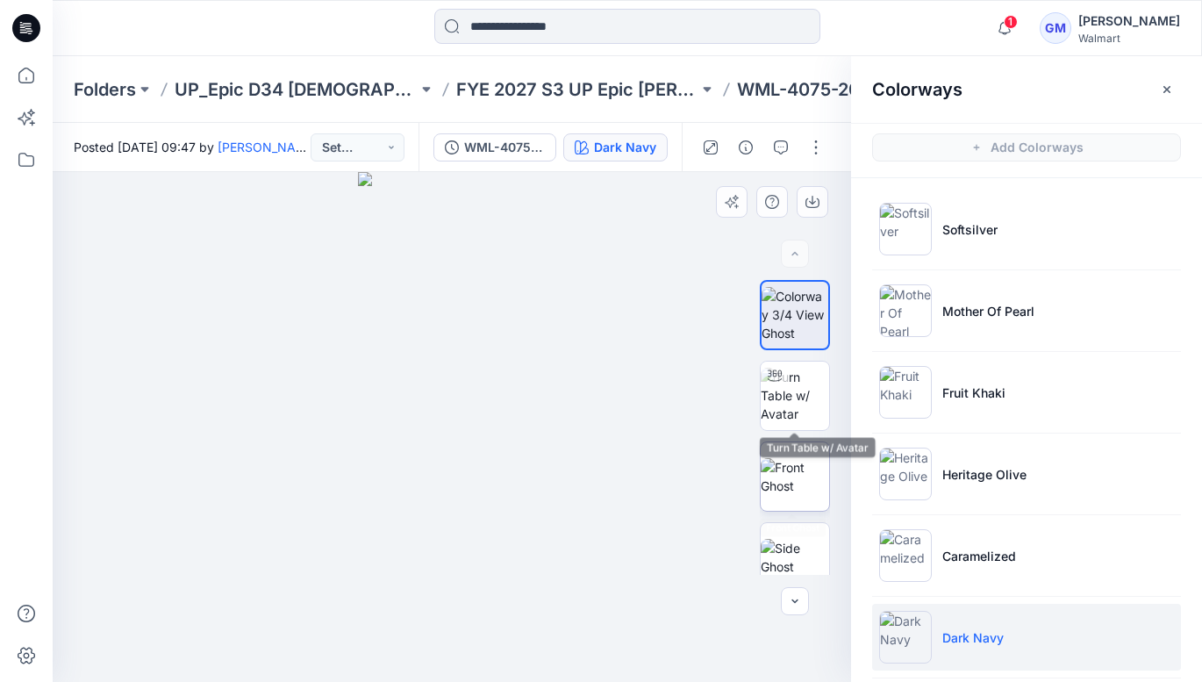
click at [802, 458] on img at bounding box center [795, 476] width 68 height 37
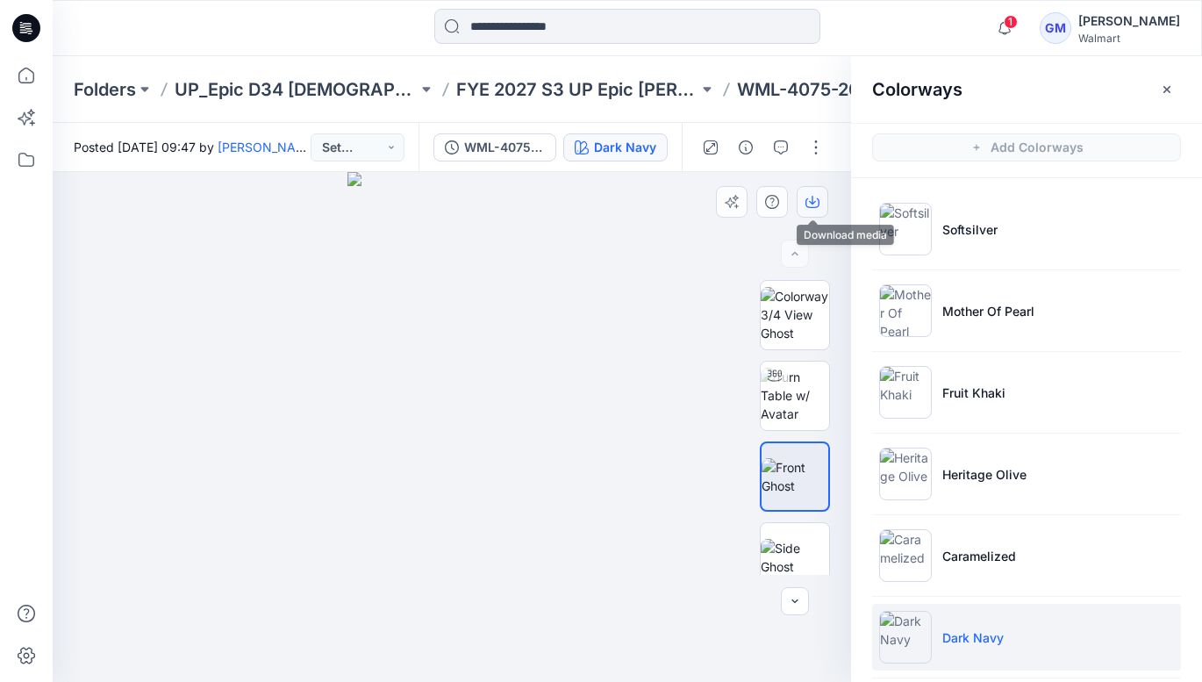
click at [811, 203] on icon "button" at bounding box center [812, 200] width 7 height 9
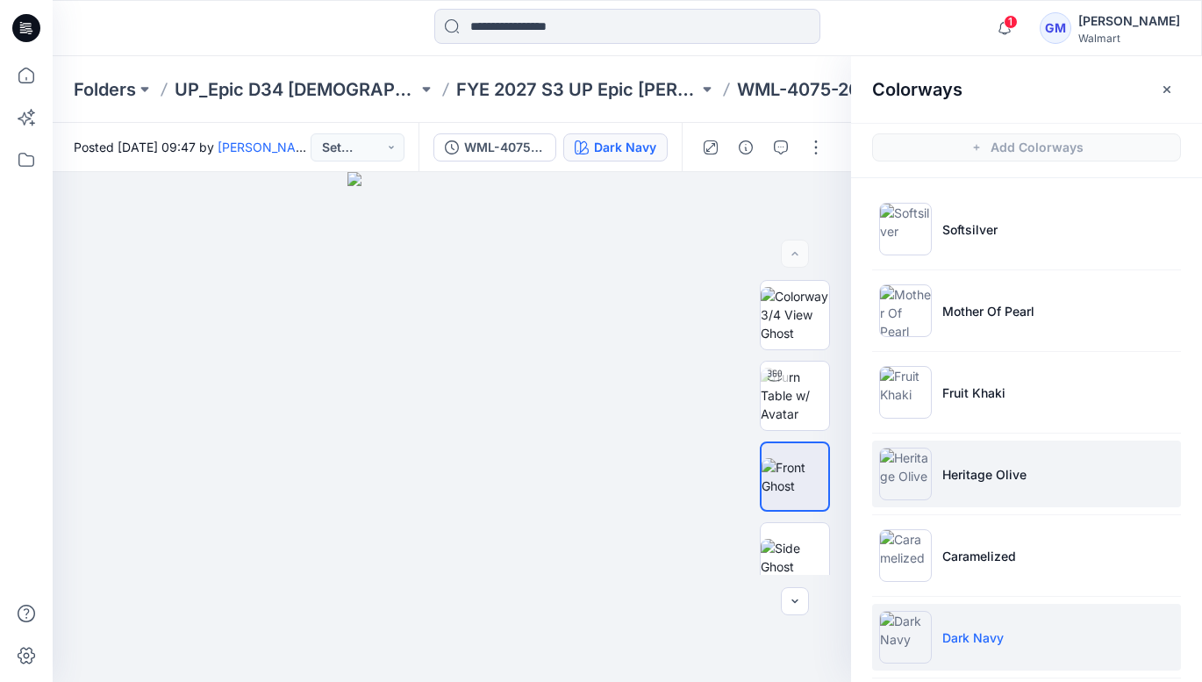
scroll to position [97, 0]
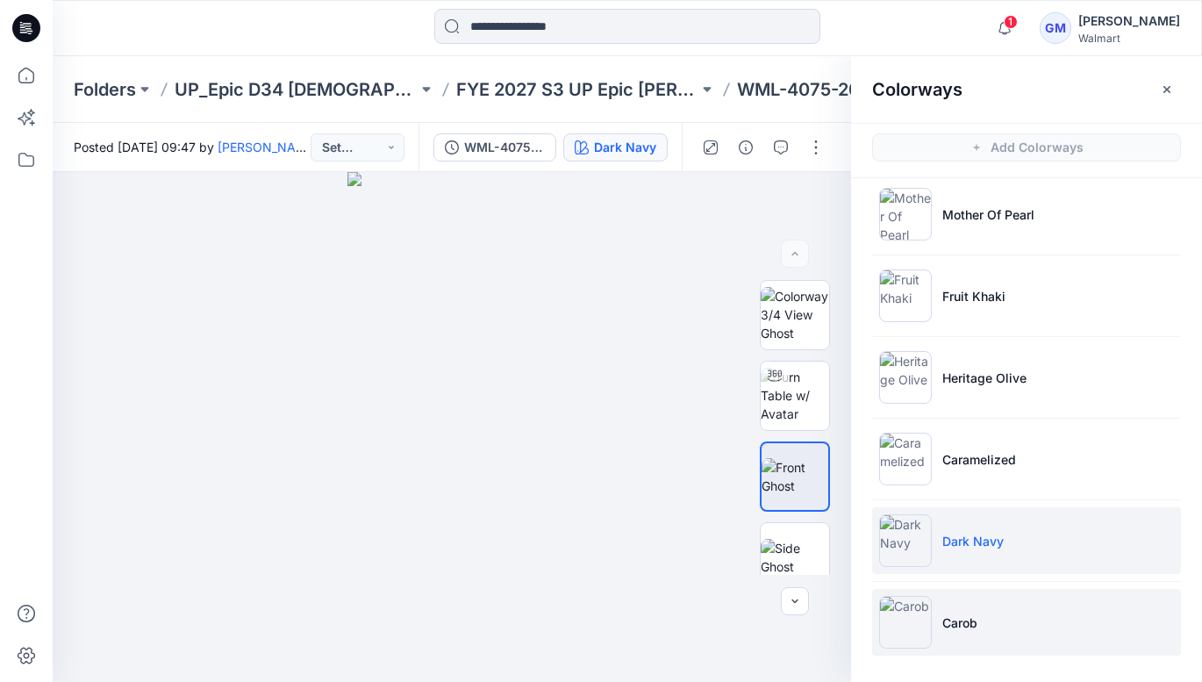
click at [980, 625] on li "Carob" at bounding box center [1026, 622] width 309 height 67
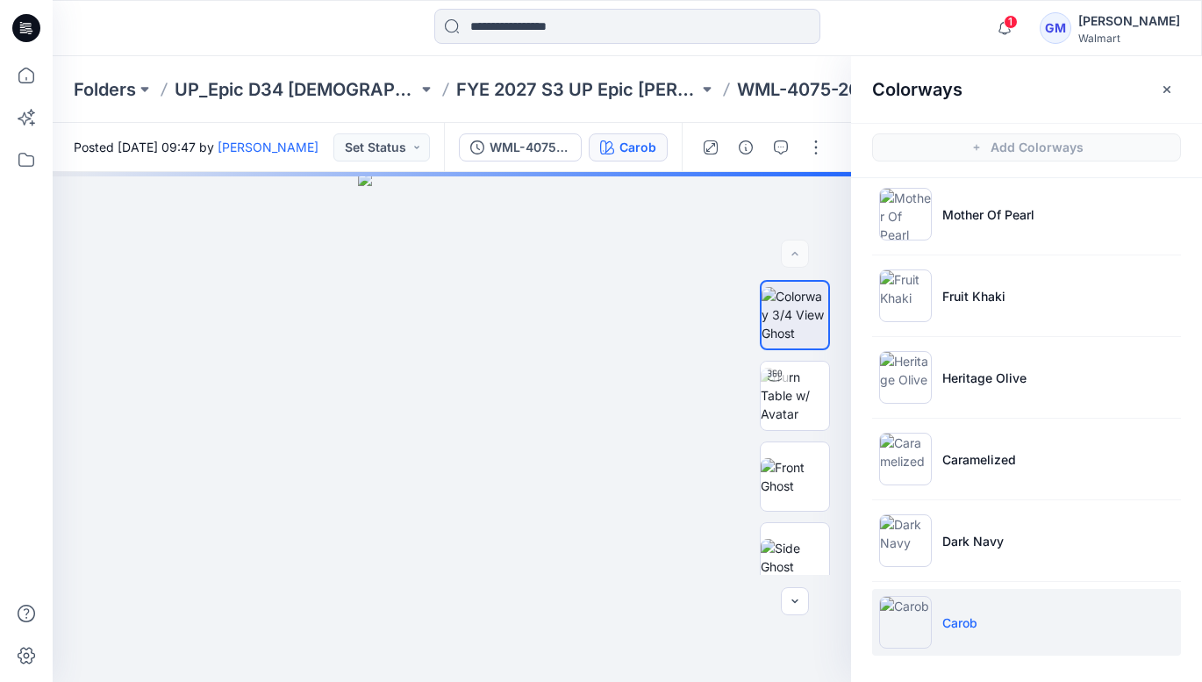
click at [965, 623] on p "Carob" at bounding box center [959, 622] width 35 height 18
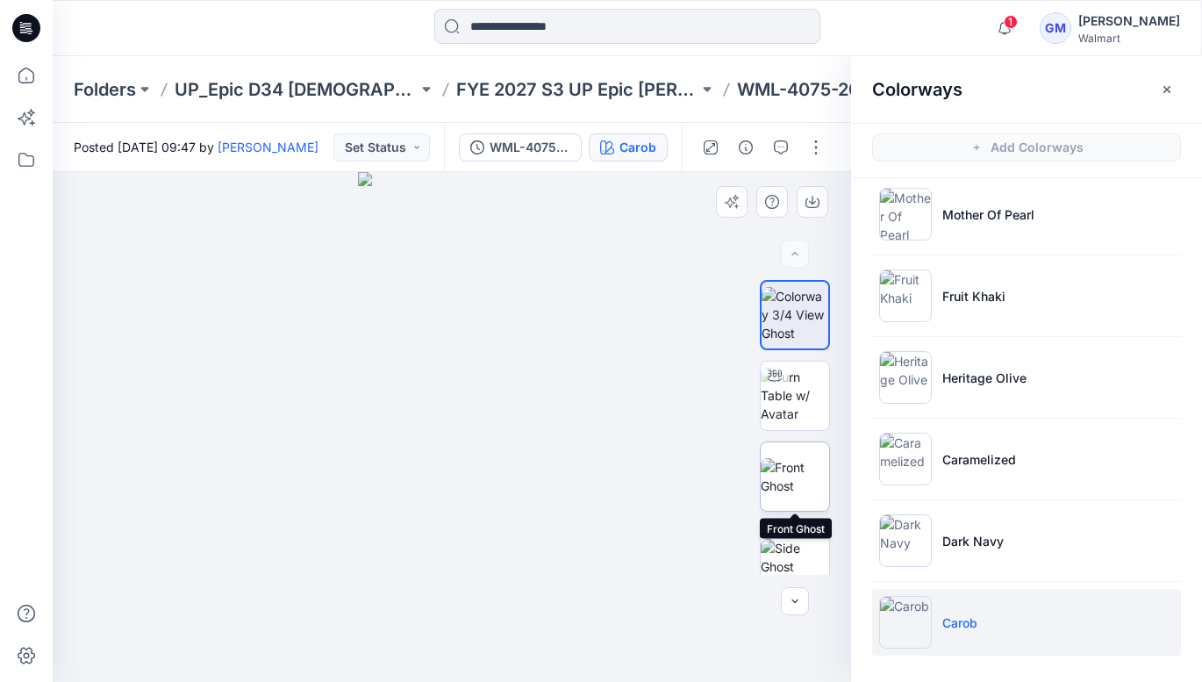
click at [805, 486] on img at bounding box center [795, 476] width 68 height 37
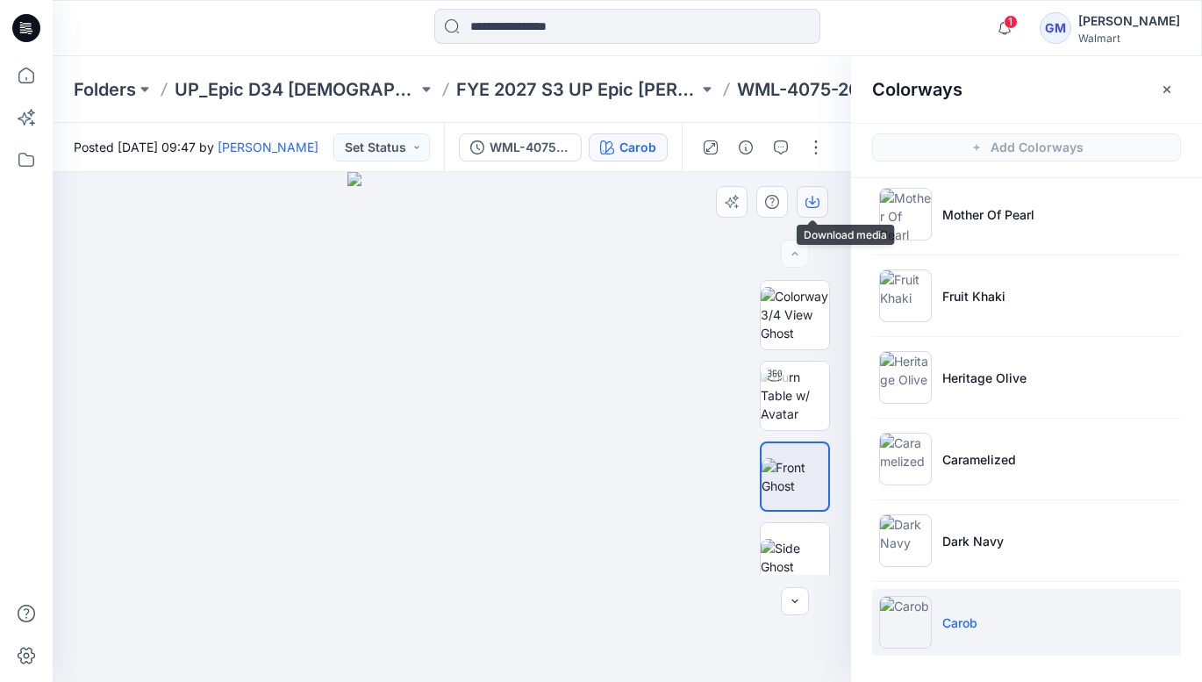
click at [810, 201] on icon "button" at bounding box center [812, 200] width 7 height 9
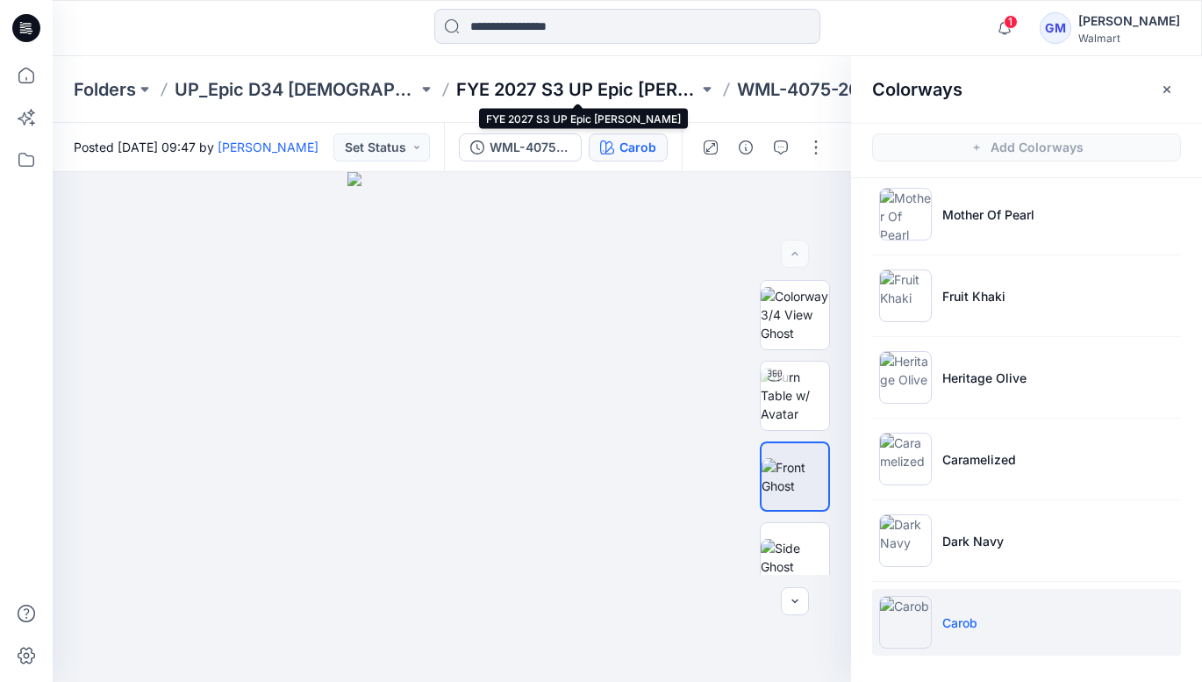
click at [640, 95] on p "FYE 2027 S3 UP Epic [PERSON_NAME]" at bounding box center [577, 89] width 243 height 25
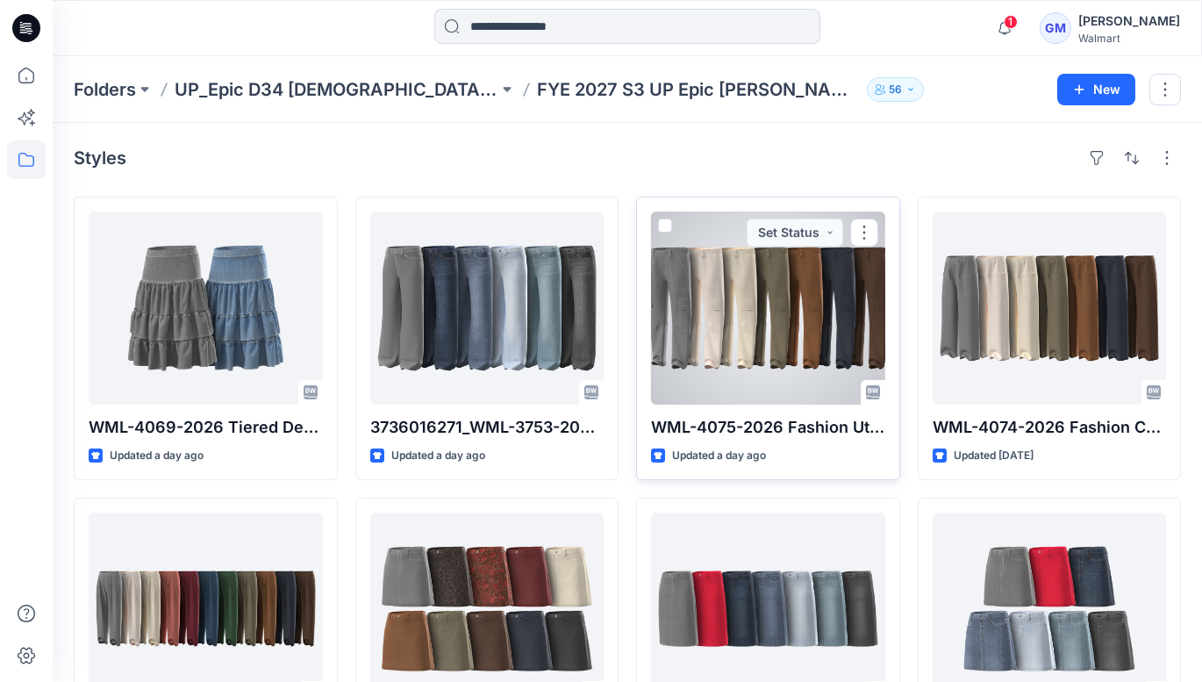
scroll to position [18, 0]
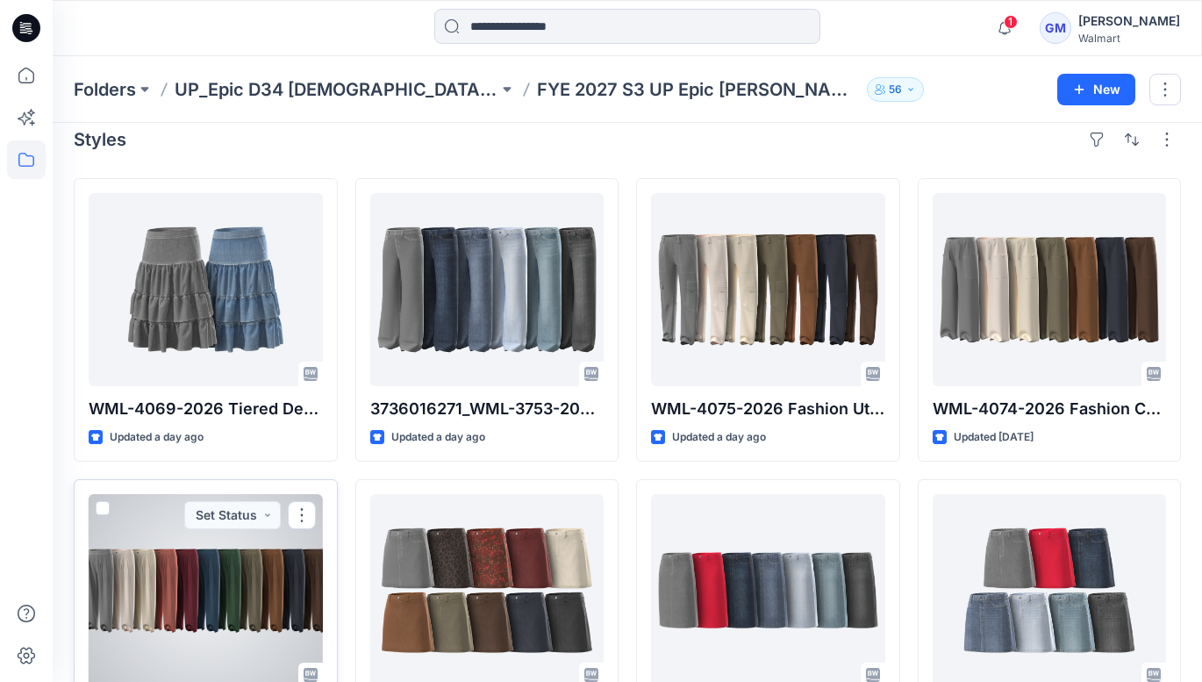
click at [230, 586] on div at bounding box center [206, 590] width 234 height 193
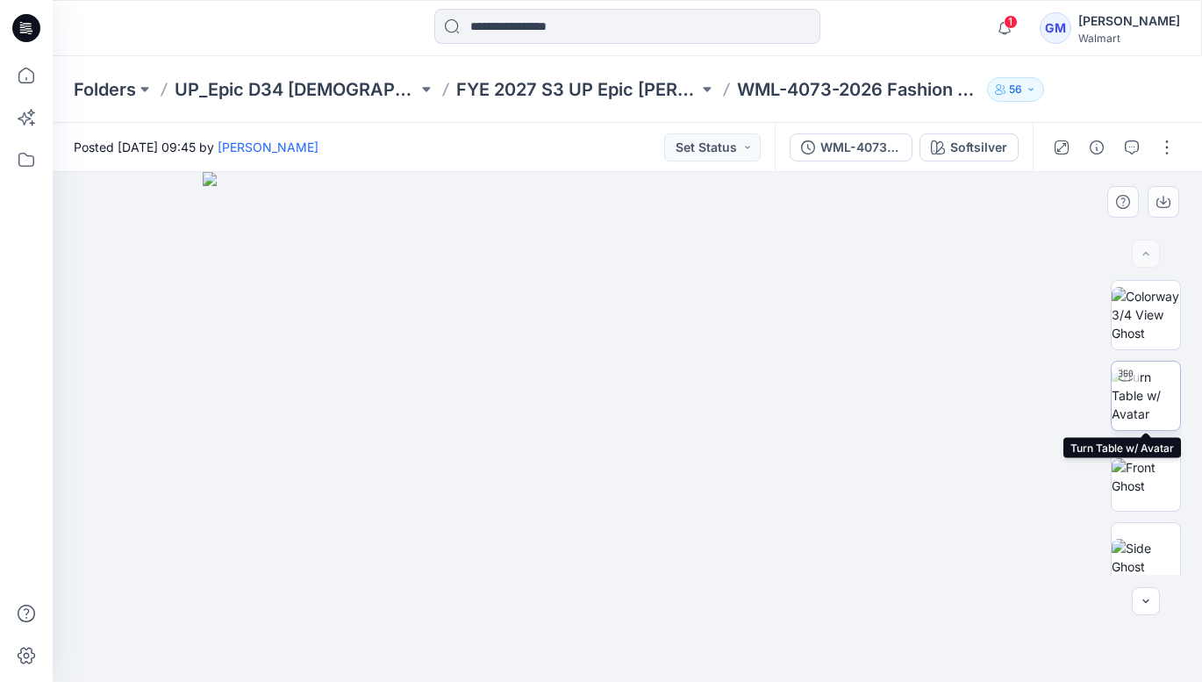
click at [1146, 405] on img at bounding box center [1146, 395] width 68 height 55
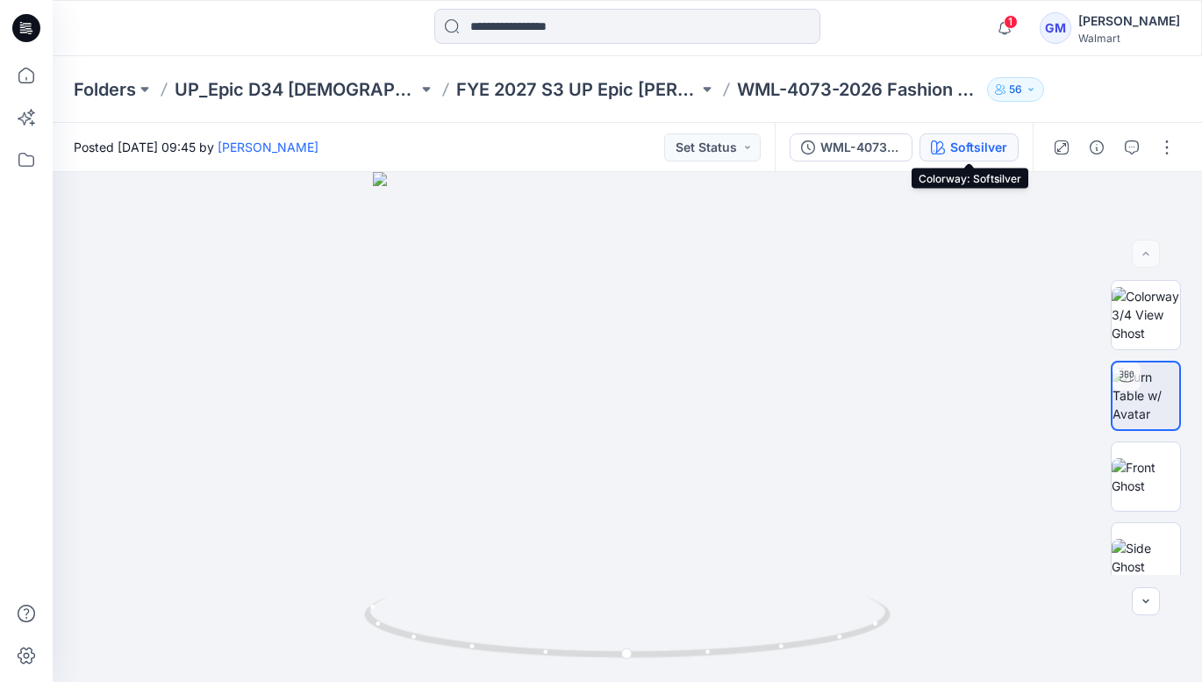
click at [968, 146] on div "Softsilver" at bounding box center [978, 147] width 57 height 19
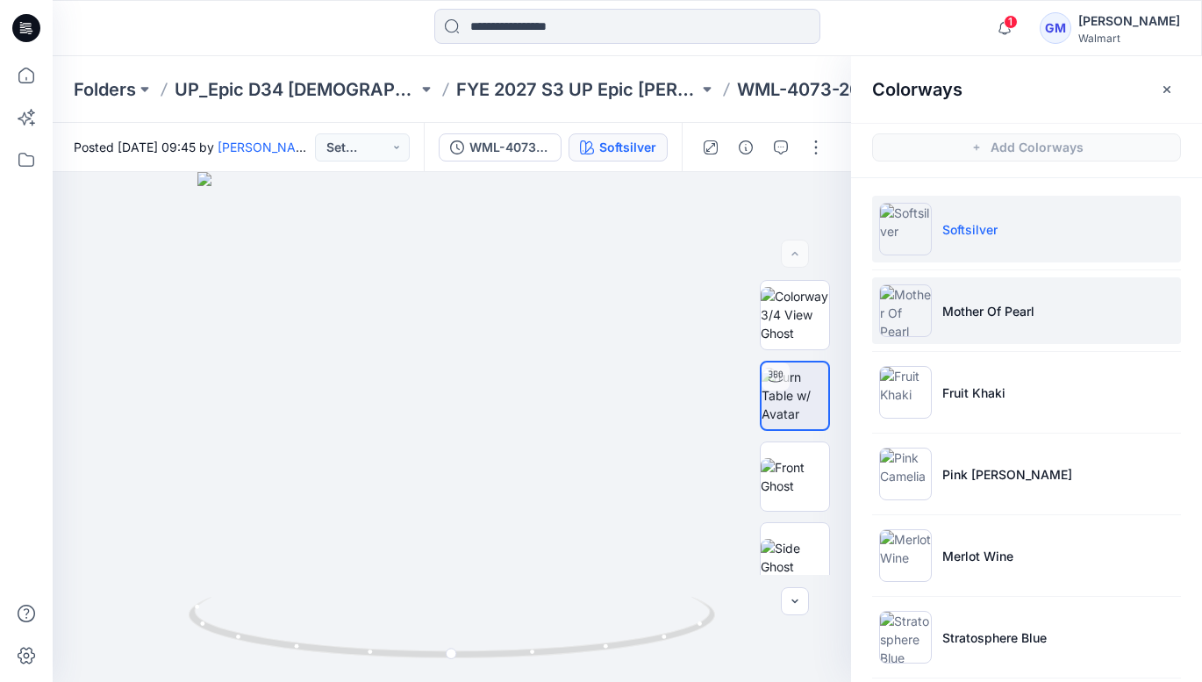
click at [960, 306] on p "Mother Of Pearl" at bounding box center [988, 311] width 92 height 18
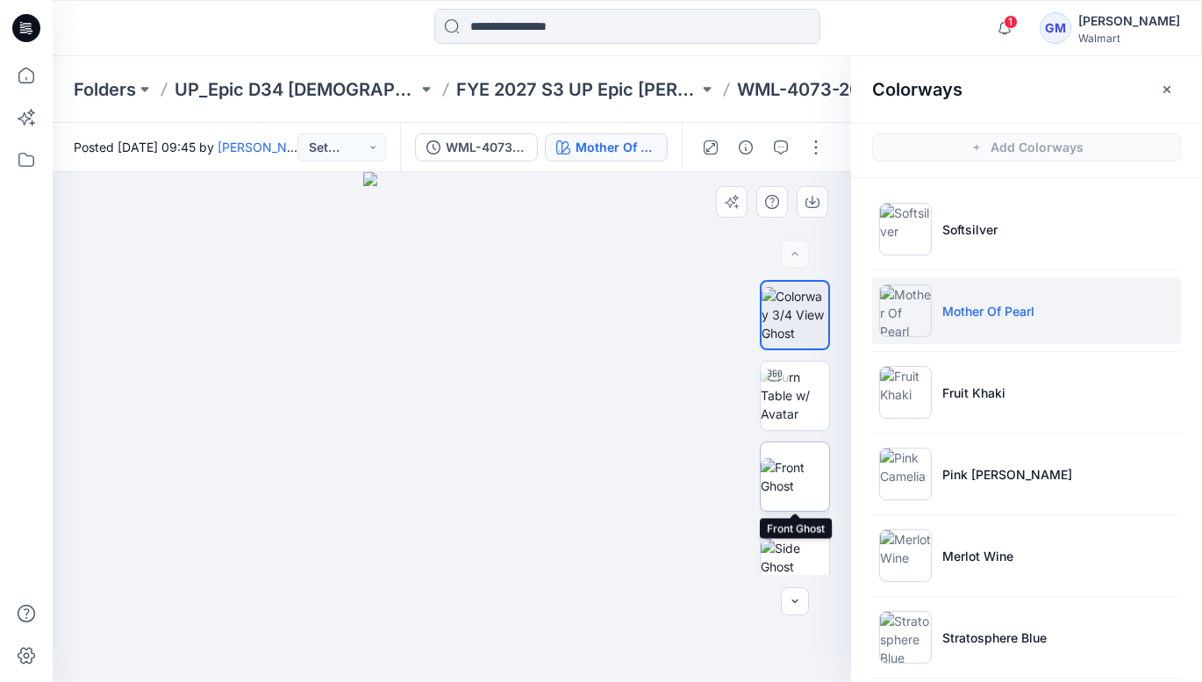
click at [792, 472] on img at bounding box center [795, 476] width 68 height 37
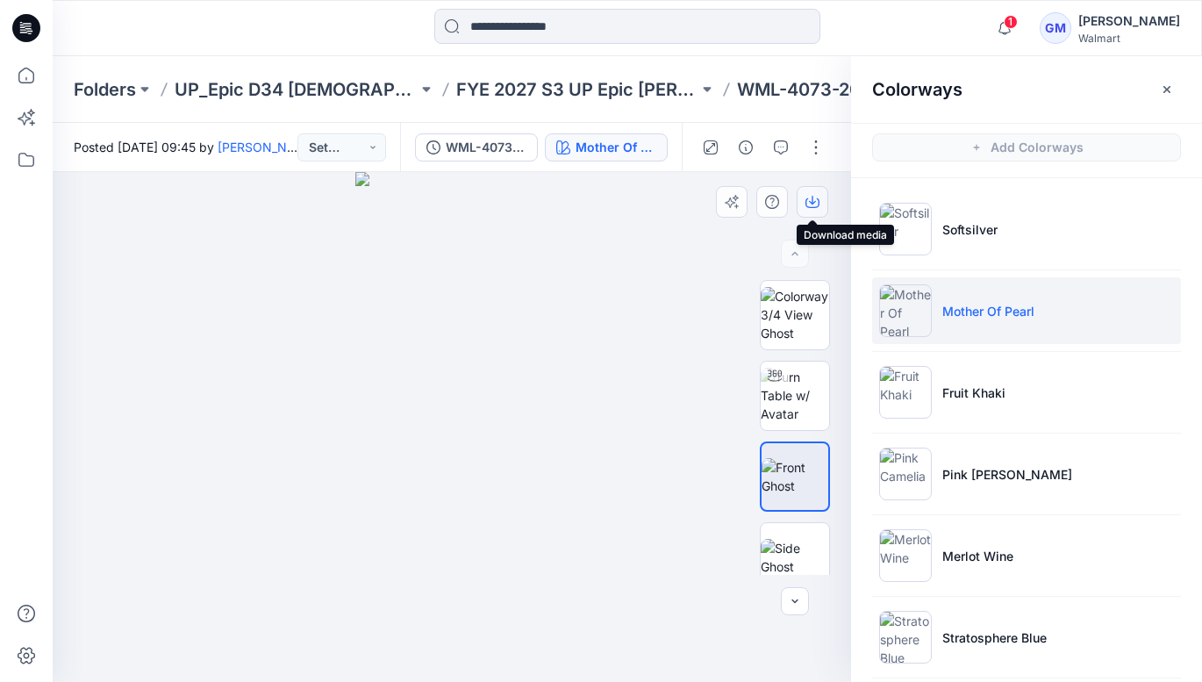
click at [813, 197] on icon "button" at bounding box center [813, 202] width 14 height 14
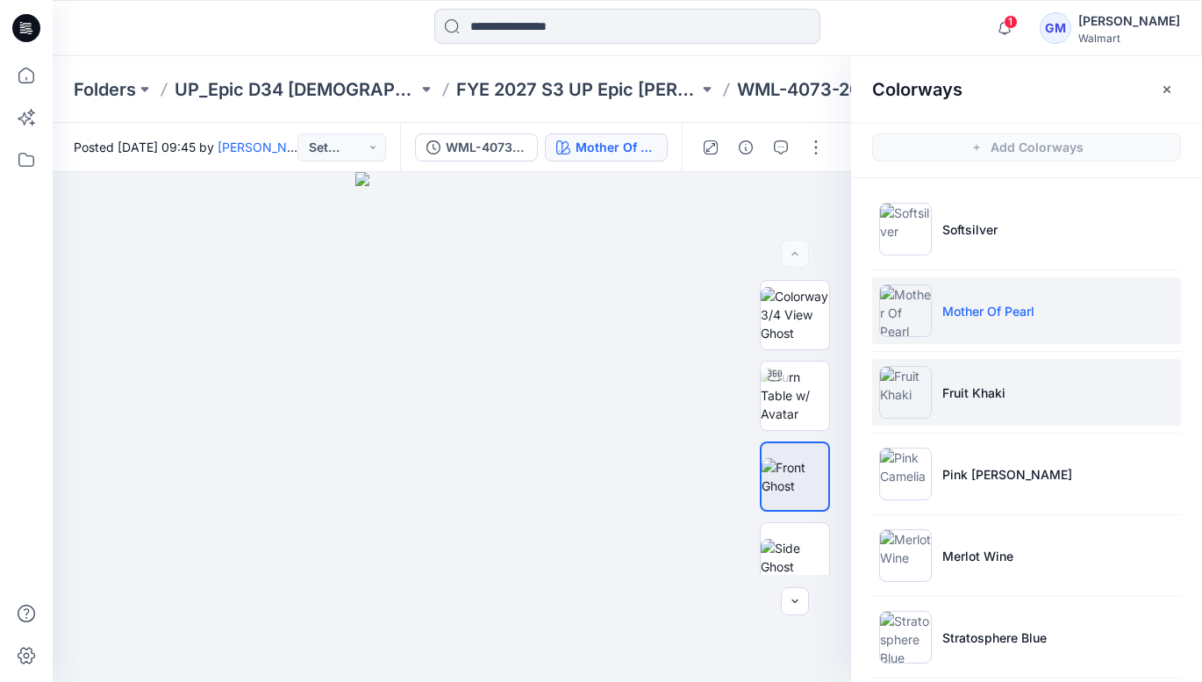
click at [977, 391] on p "Fruit Khaki" at bounding box center [973, 392] width 63 height 18
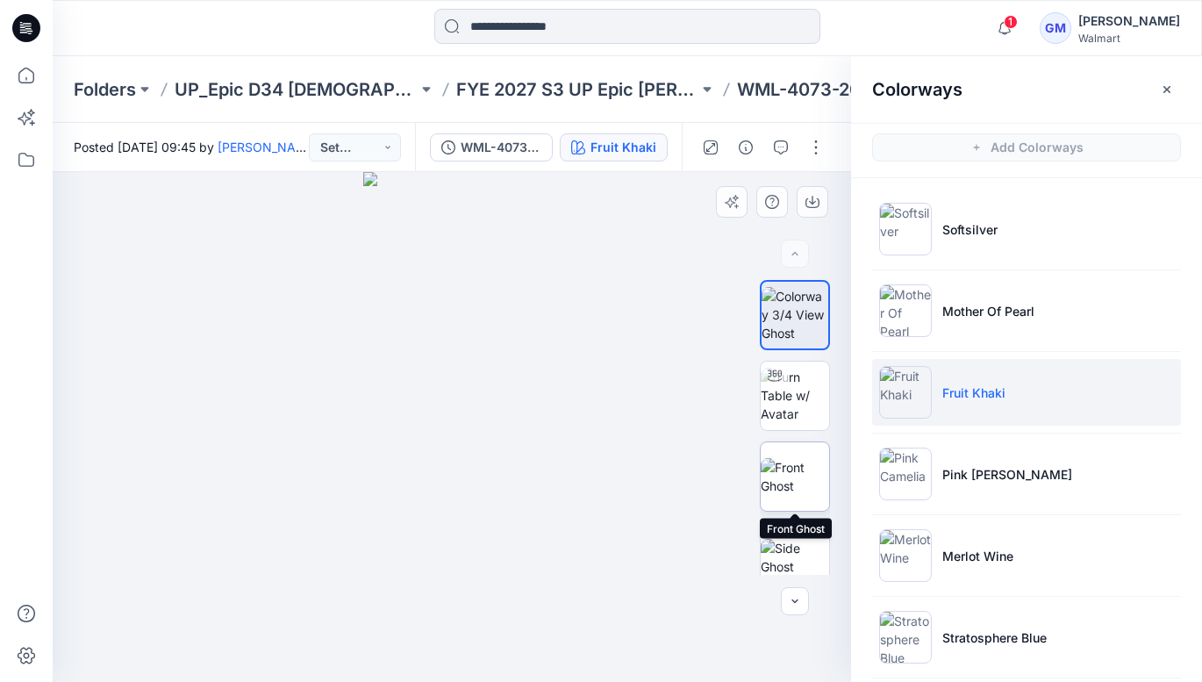
click at [802, 474] on img at bounding box center [795, 476] width 68 height 37
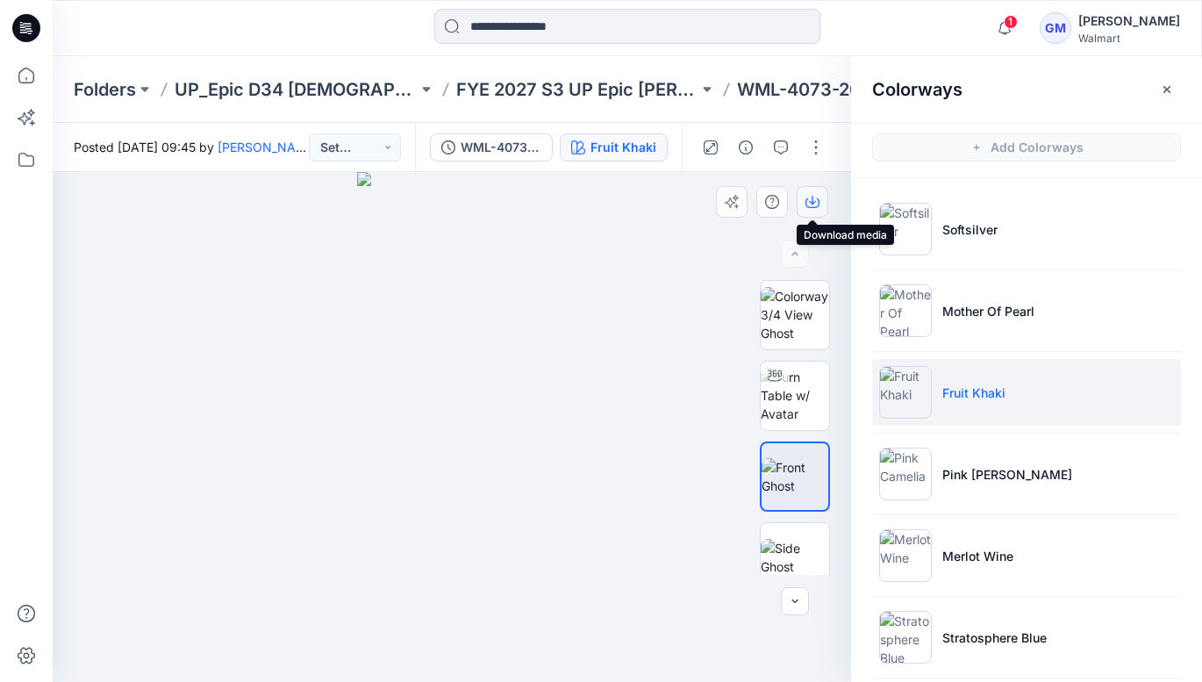
click at [815, 198] on icon "button" at bounding box center [813, 202] width 14 height 14
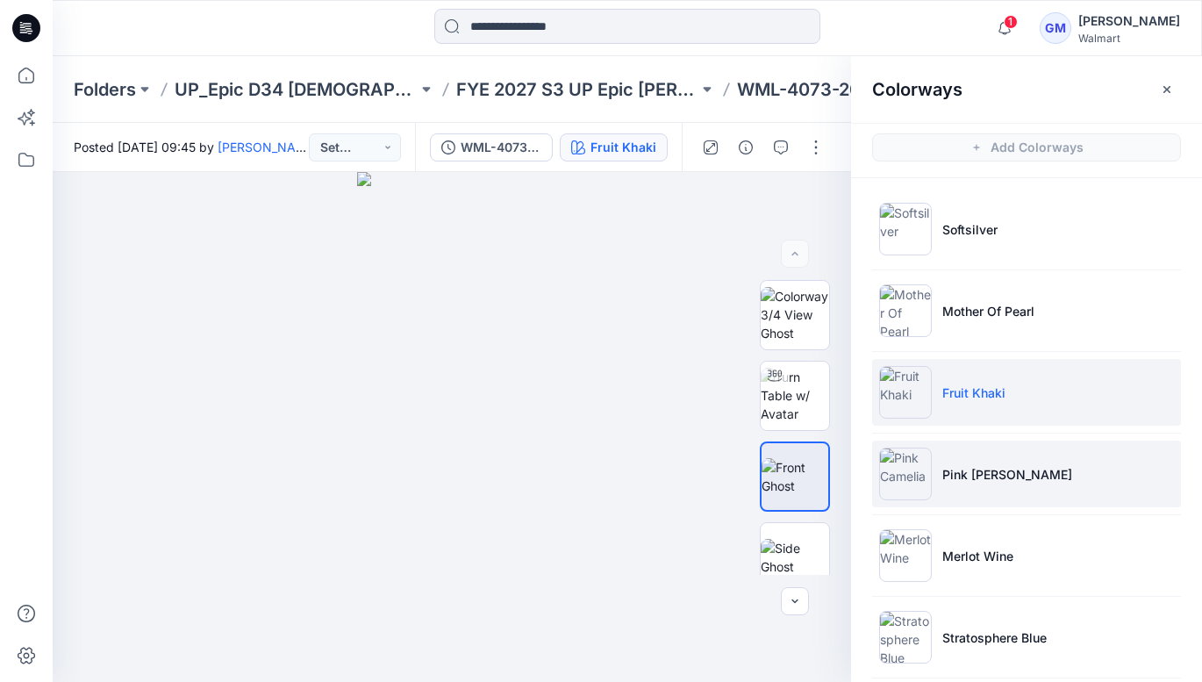
click at [985, 477] on p "Pink [PERSON_NAME]" at bounding box center [1007, 474] width 130 height 18
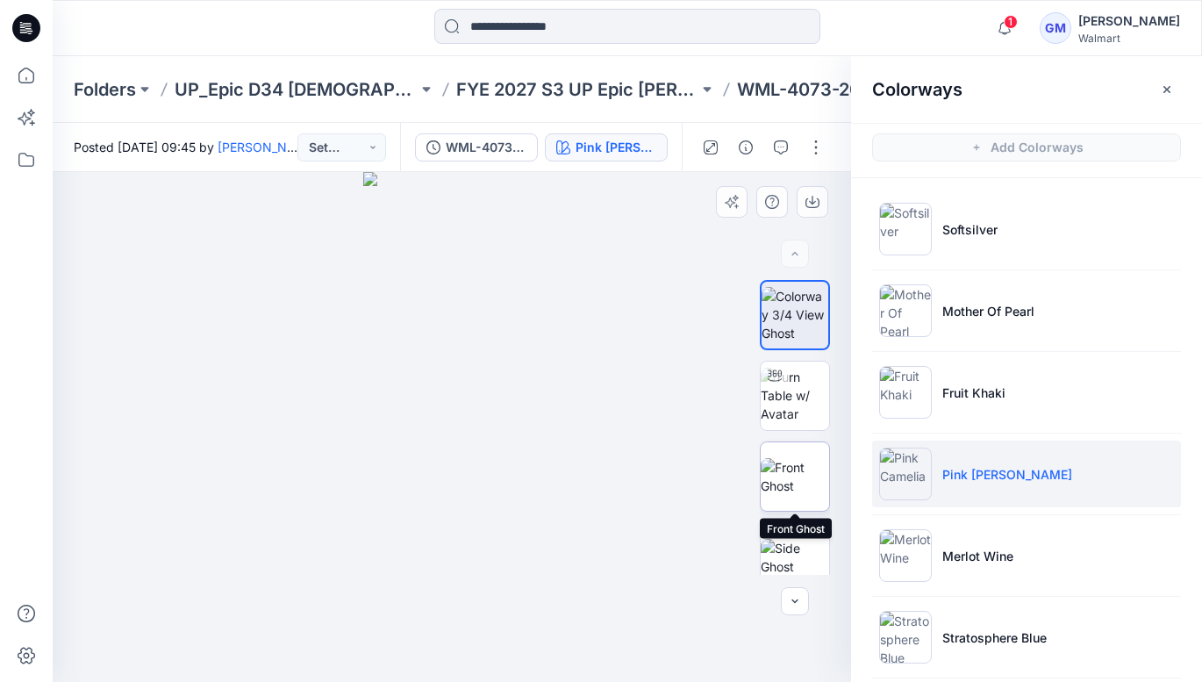
click at [799, 475] on img at bounding box center [795, 476] width 68 height 37
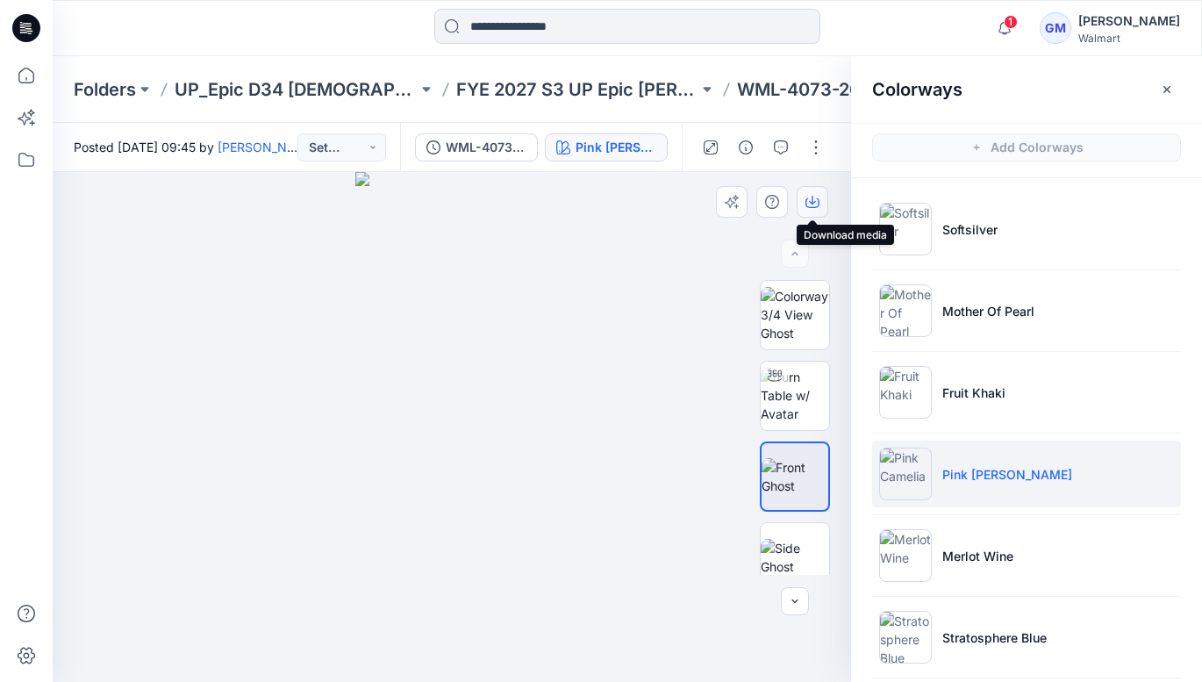
click at [813, 200] on icon "button" at bounding box center [813, 202] width 14 height 14
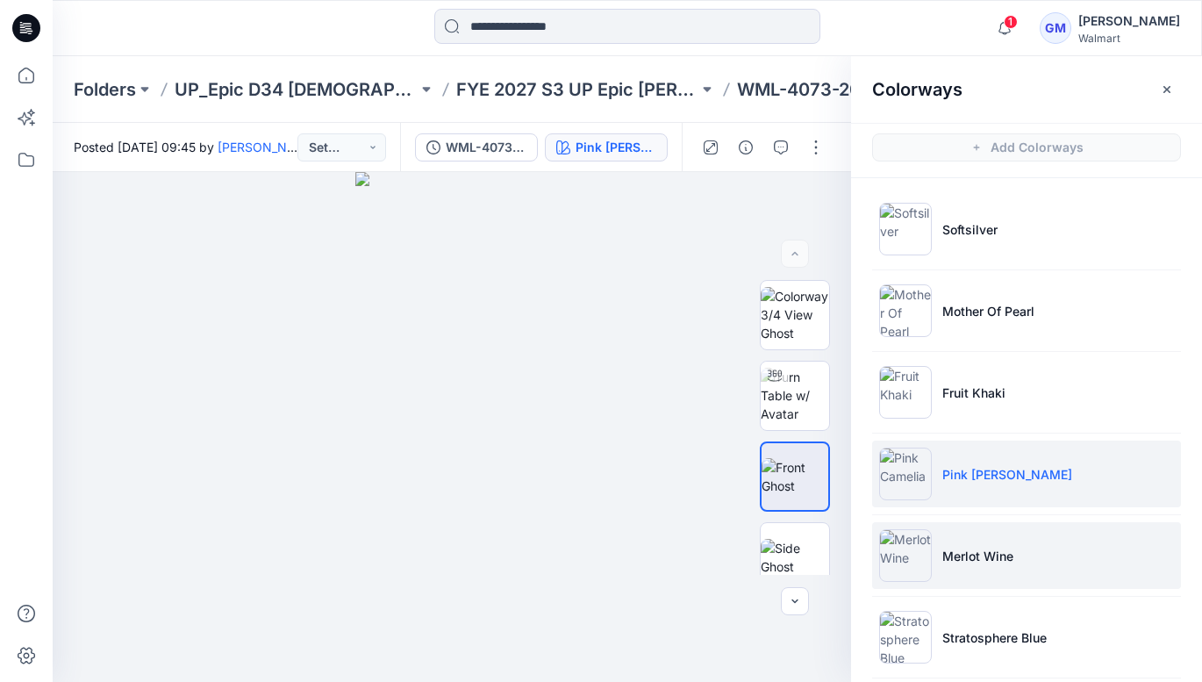
click at [968, 559] on p "Merlot Wine" at bounding box center [977, 556] width 71 height 18
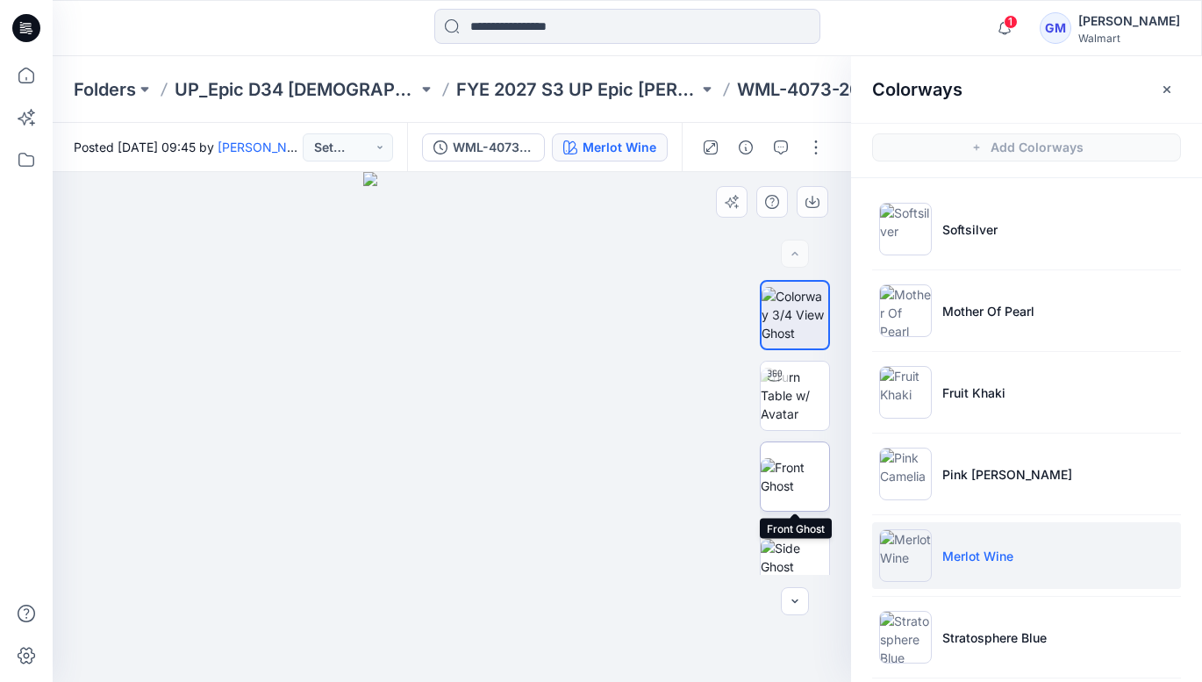
click at [810, 472] on img at bounding box center [795, 476] width 68 height 37
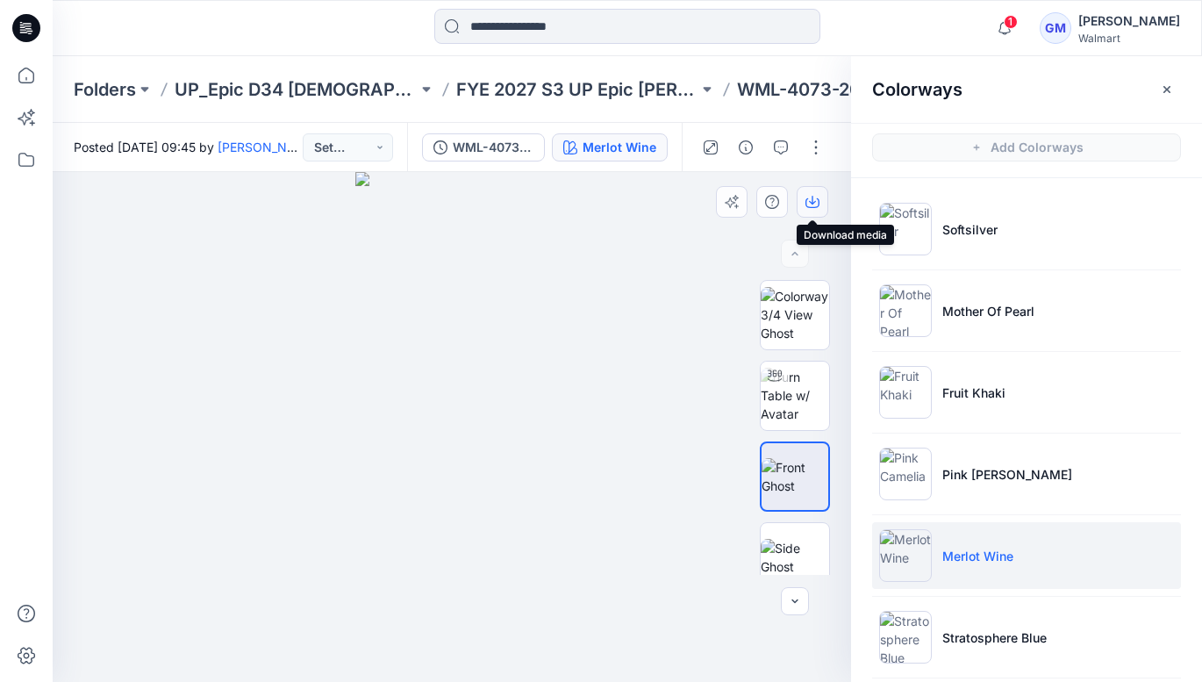
click at [808, 197] on icon "button" at bounding box center [813, 202] width 14 height 14
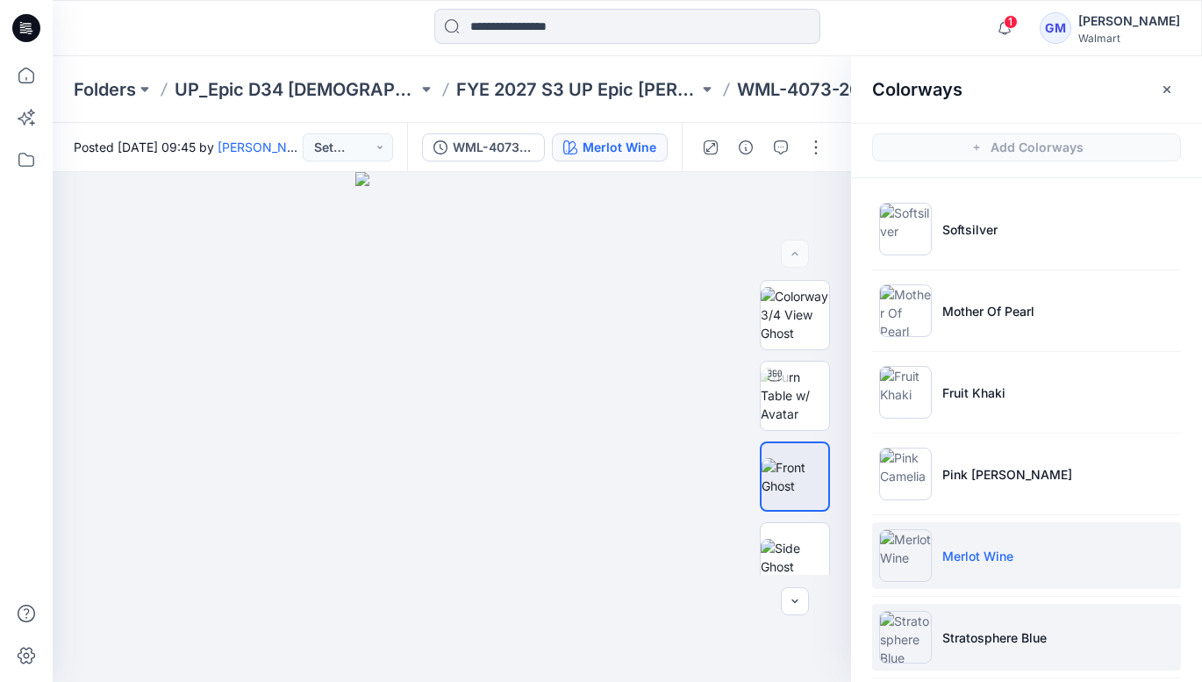
click at [985, 643] on p "Stratosphere Blue" at bounding box center [994, 637] width 104 height 18
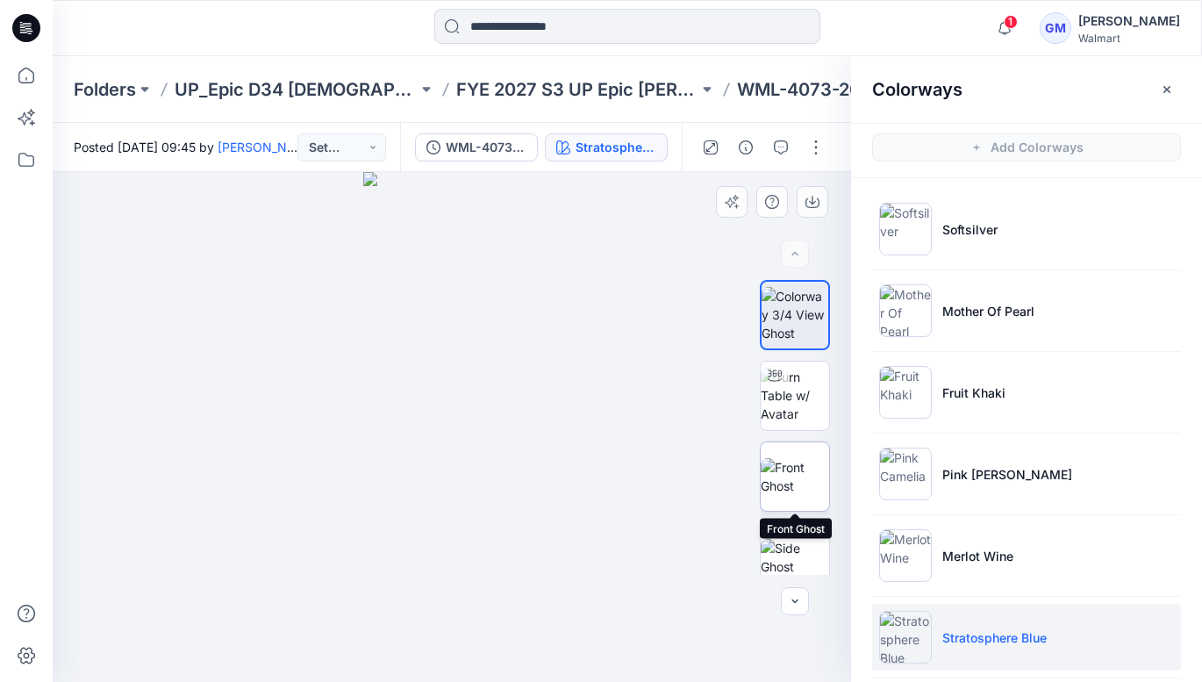
click at [793, 483] on img at bounding box center [795, 476] width 68 height 37
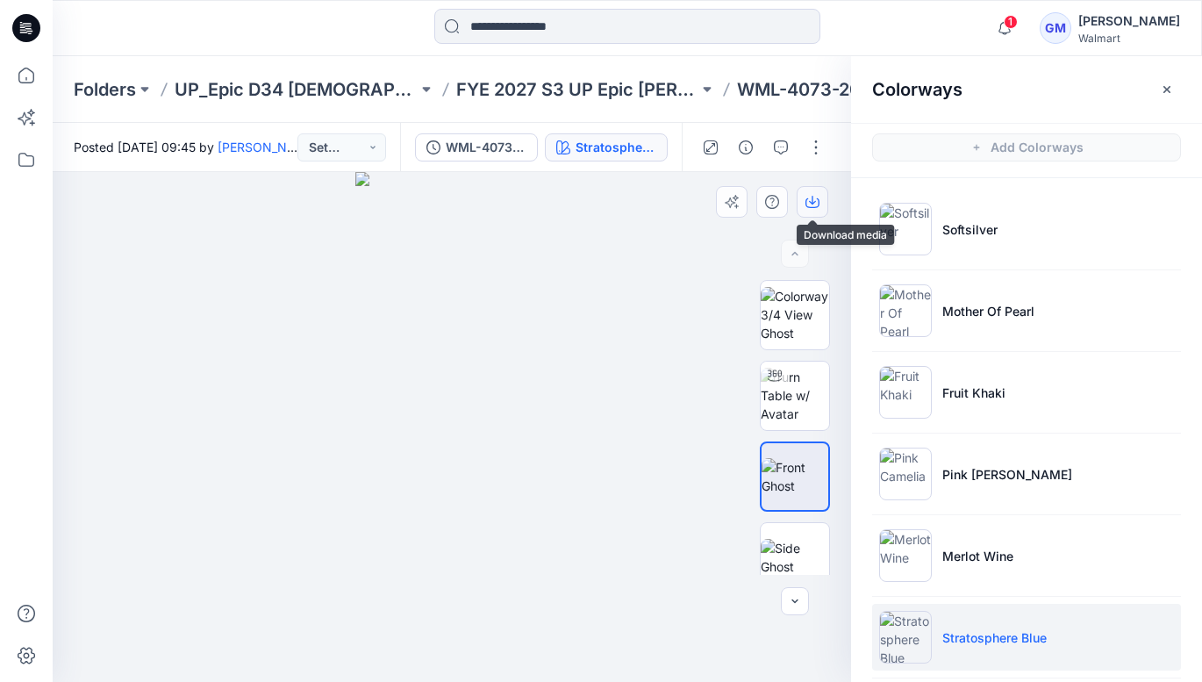
click at [812, 199] on icon "button" at bounding box center [813, 202] width 14 height 14
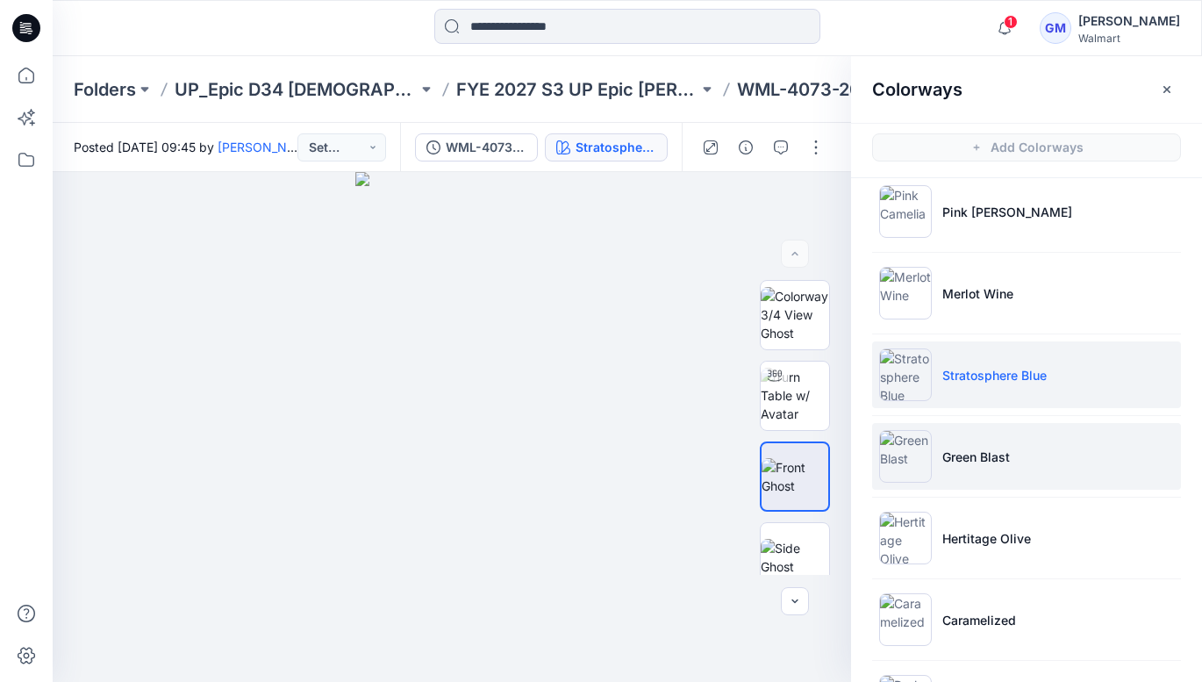
scroll to position [272, 0]
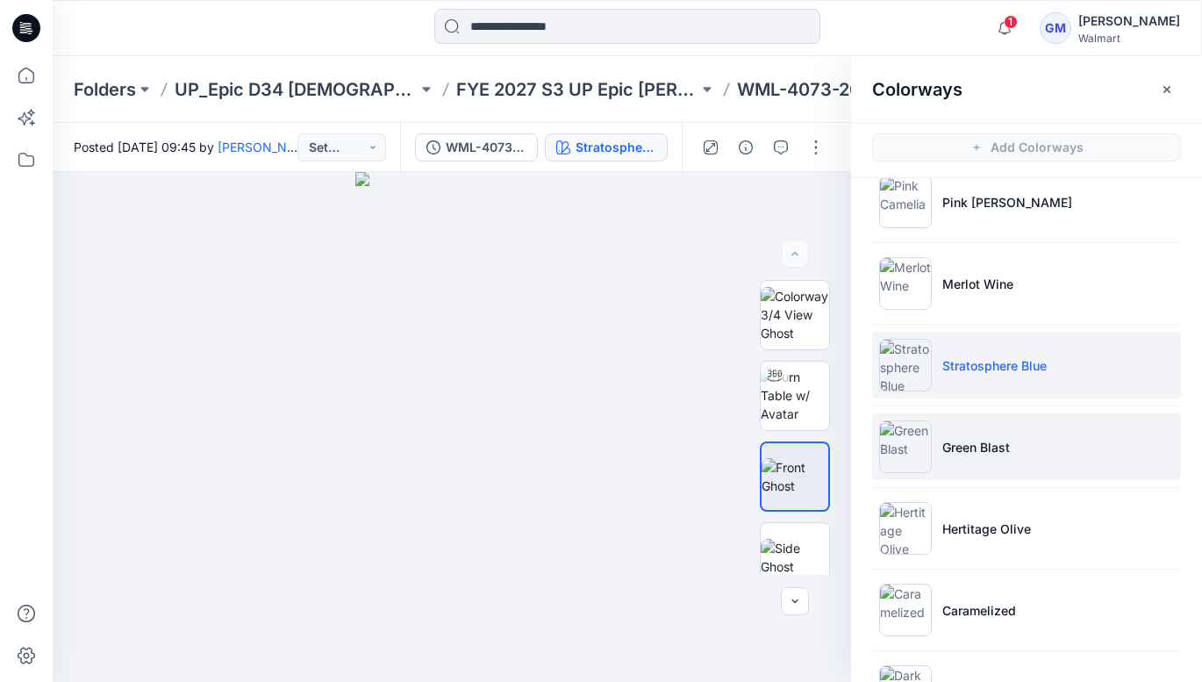
click at [972, 449] on p "Green Blast" at bounding box center [976, 447] width 68 height 18
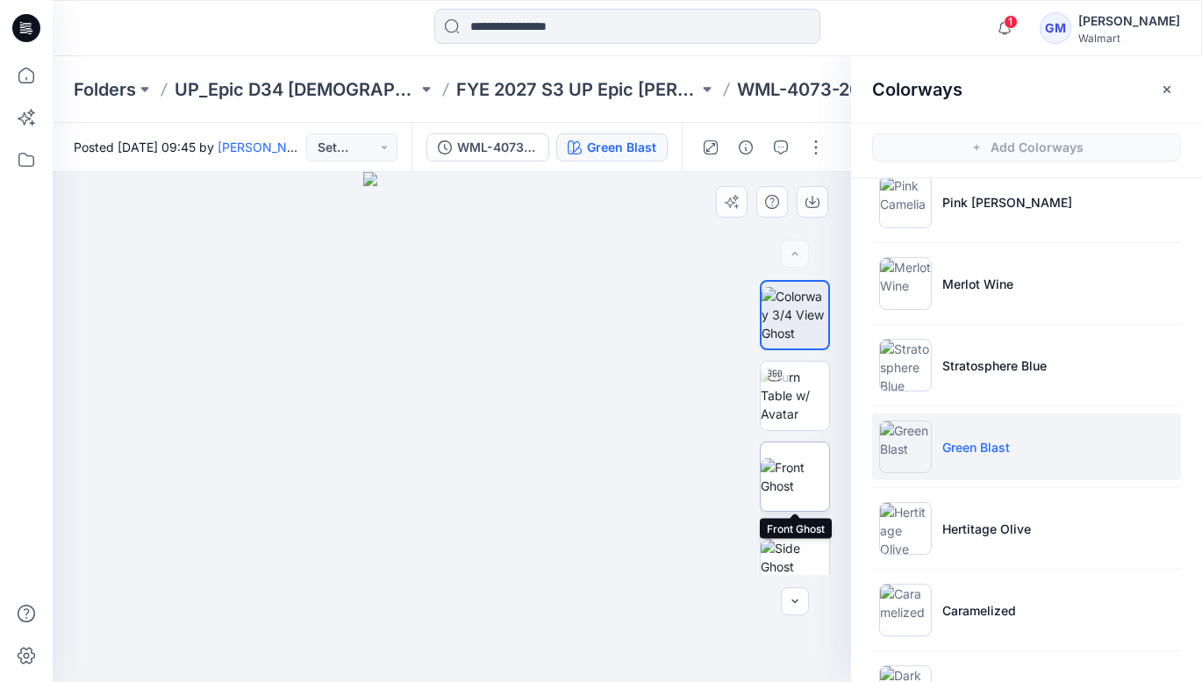
click at [809, 486] on img at bounding box center [795, 476] width 68 height 37
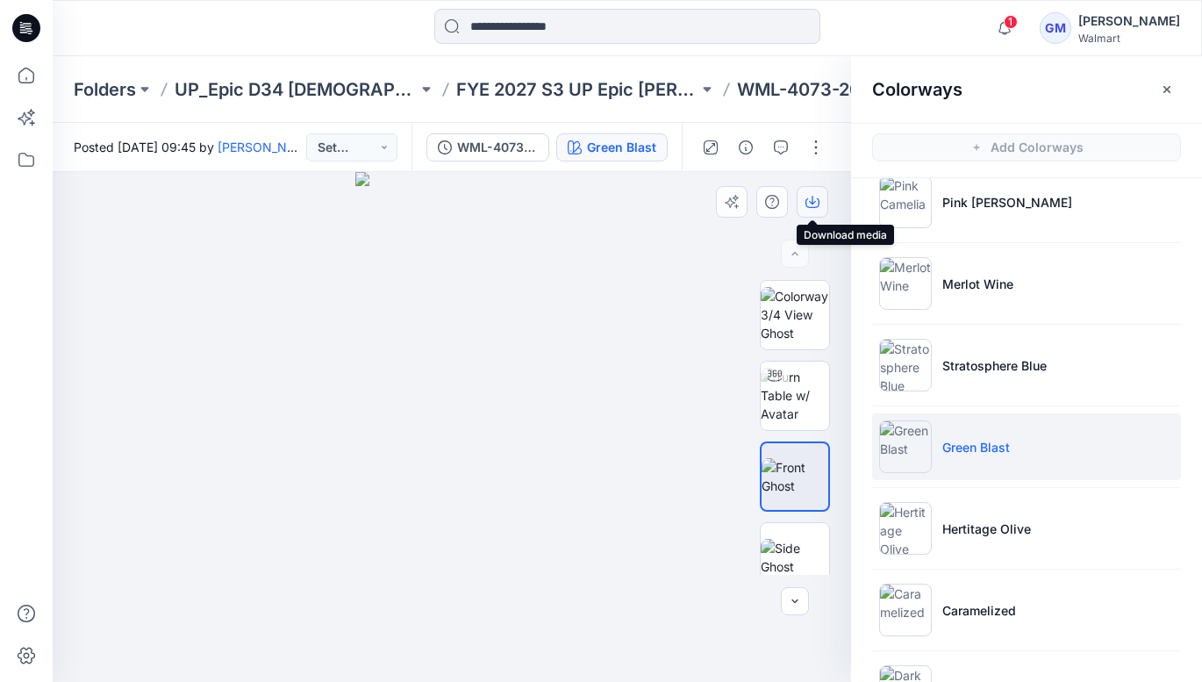
click at [818, 196] on icon "button" at bounding box center [813, 202] width 14 height 14
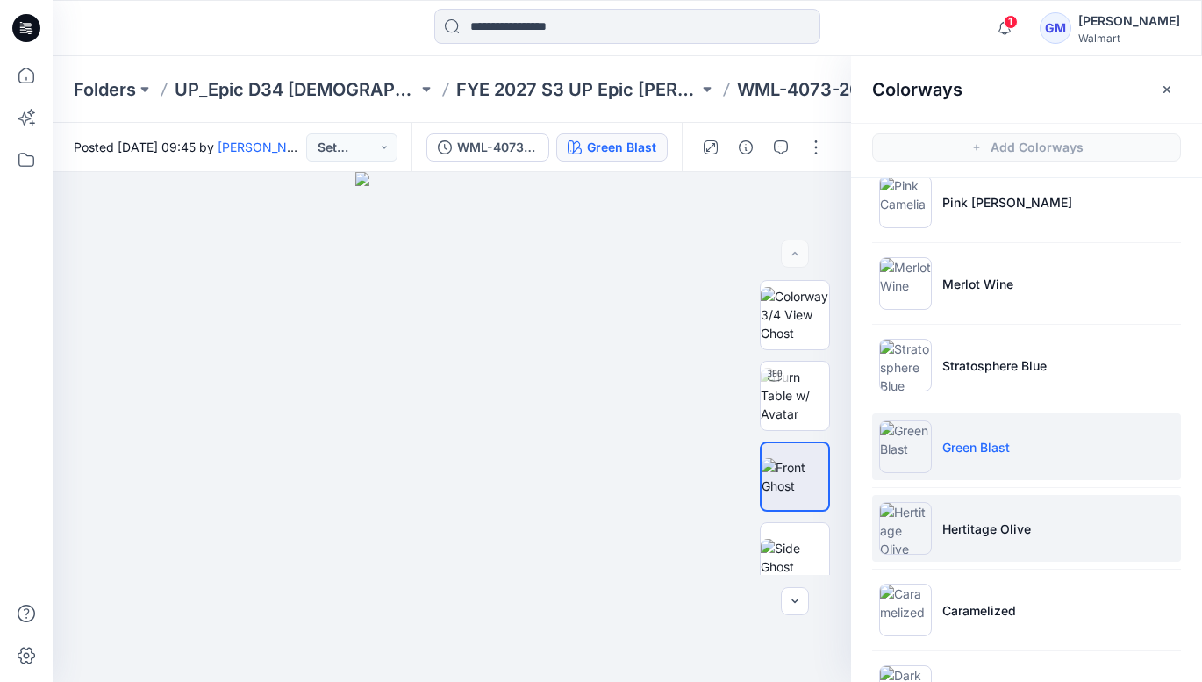
click at [977, 534] on p "Hertitage Olive" at bounding box center [986, 529] width 89 height 18
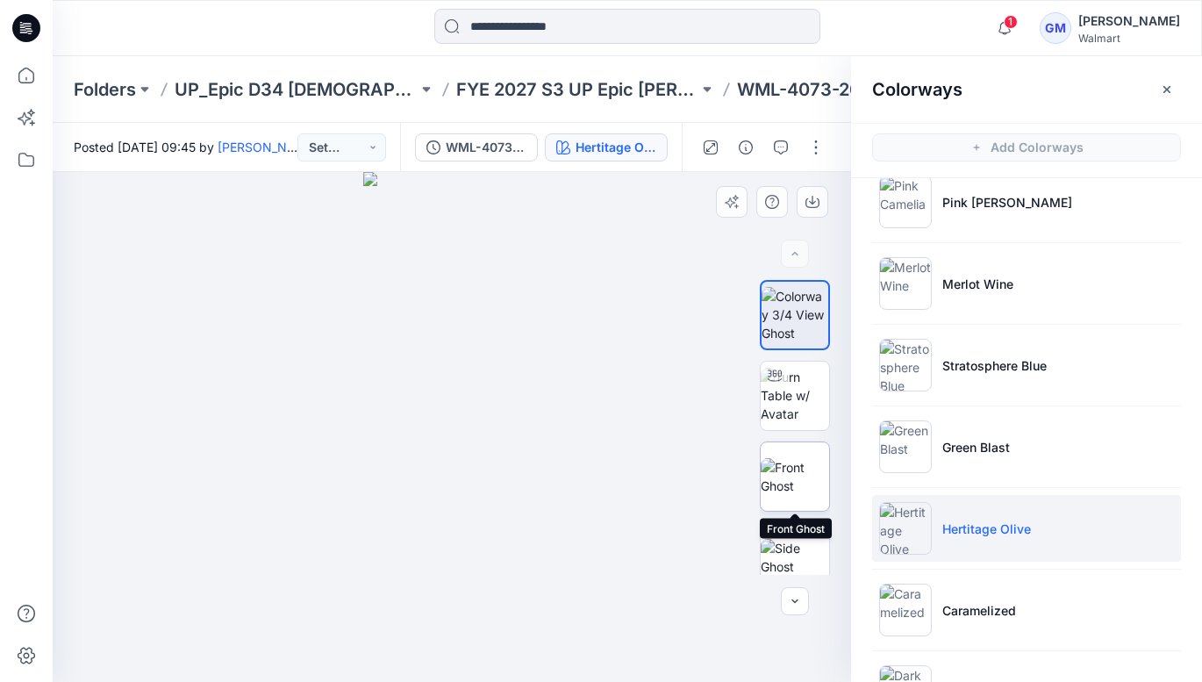
click at [792, 478] on img at bounding box center [795, 476] width 68 height 37
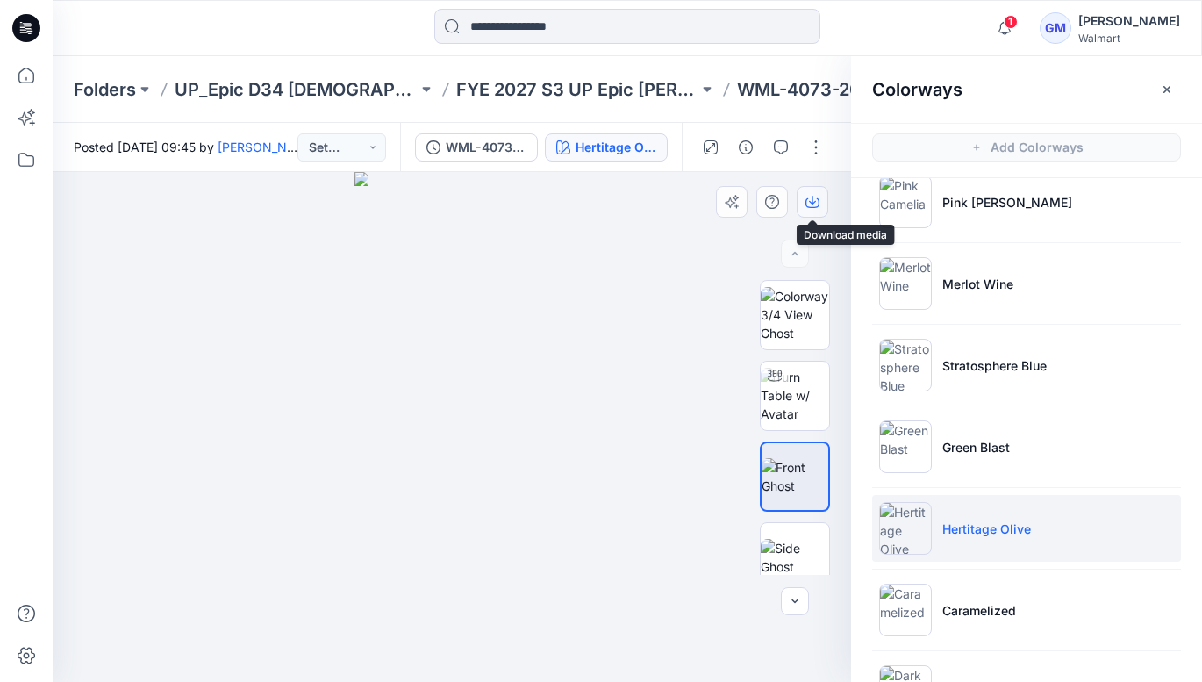
click at [814, 197] on icon "button" at bounding box center [813, 202] width 14 height 14
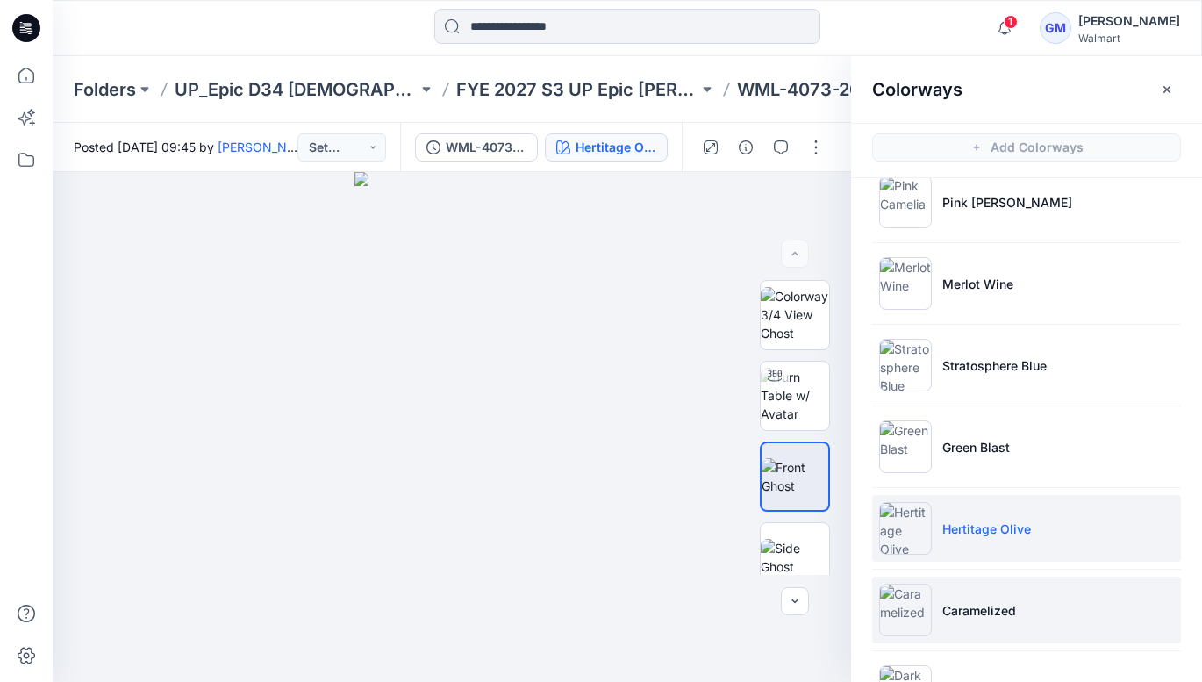
click at [984, 614] on p "Caramelized" at bounding box center [979, 610] width 74 height 18
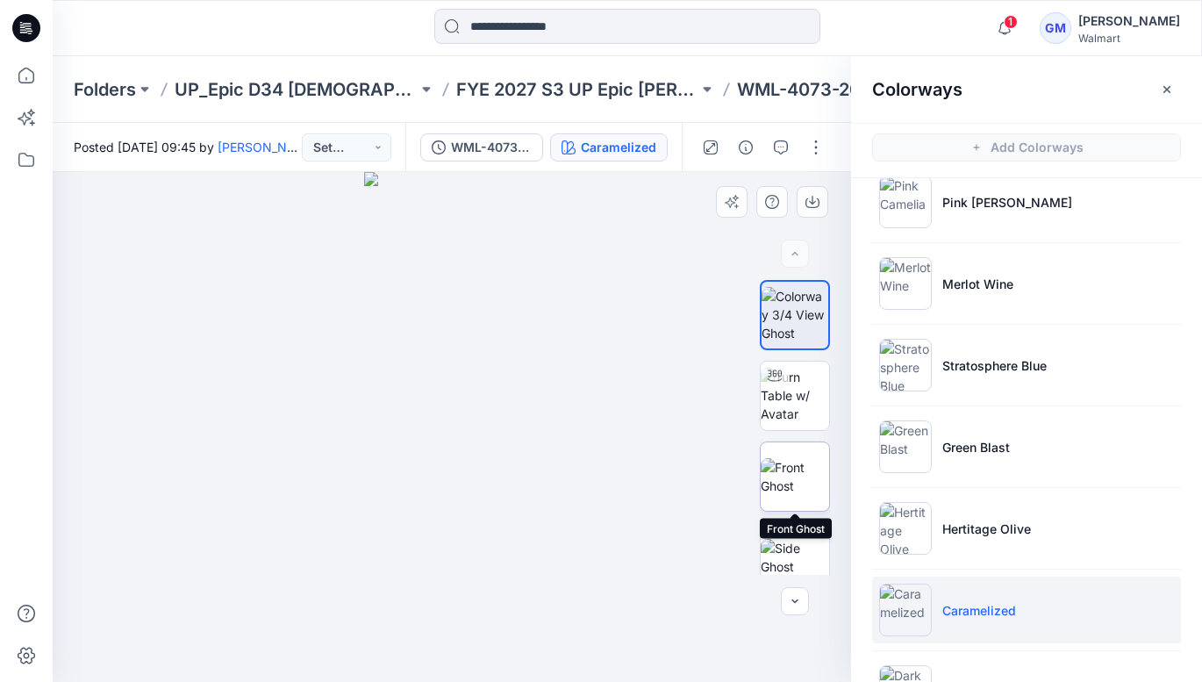
click at [799, 469] on img at bounding box center [795, 476] width 68 height 37
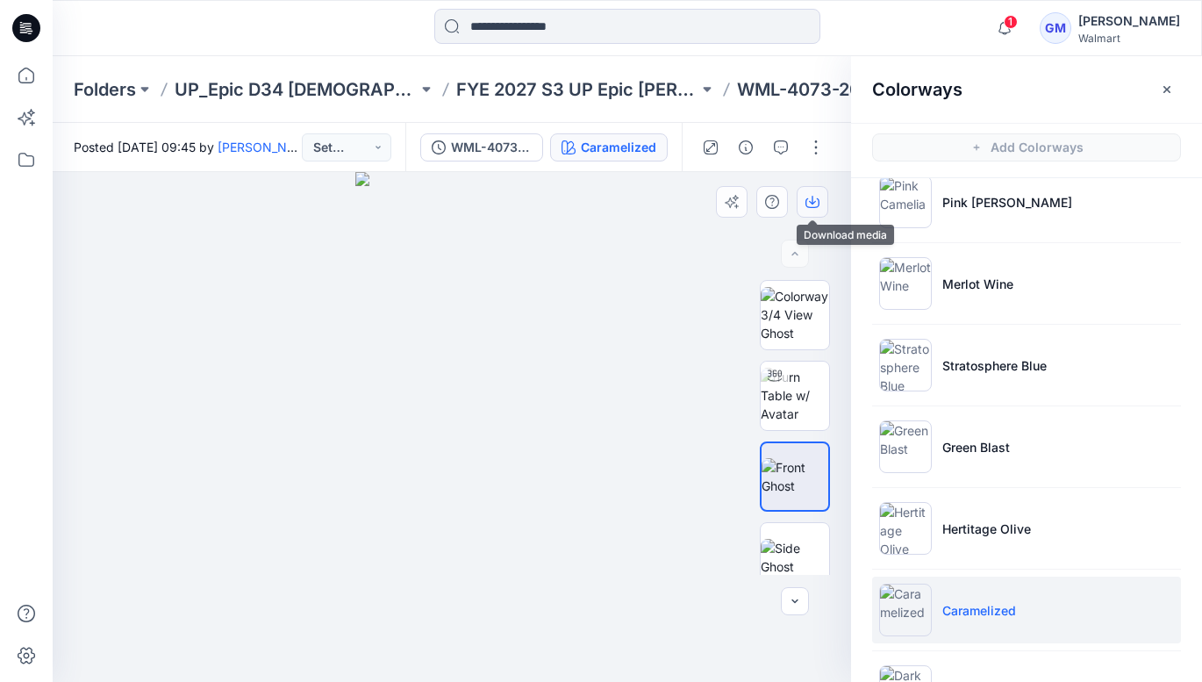
click at [808, 191] on button "button" at bounding box center [813, 202] width 32 height 32
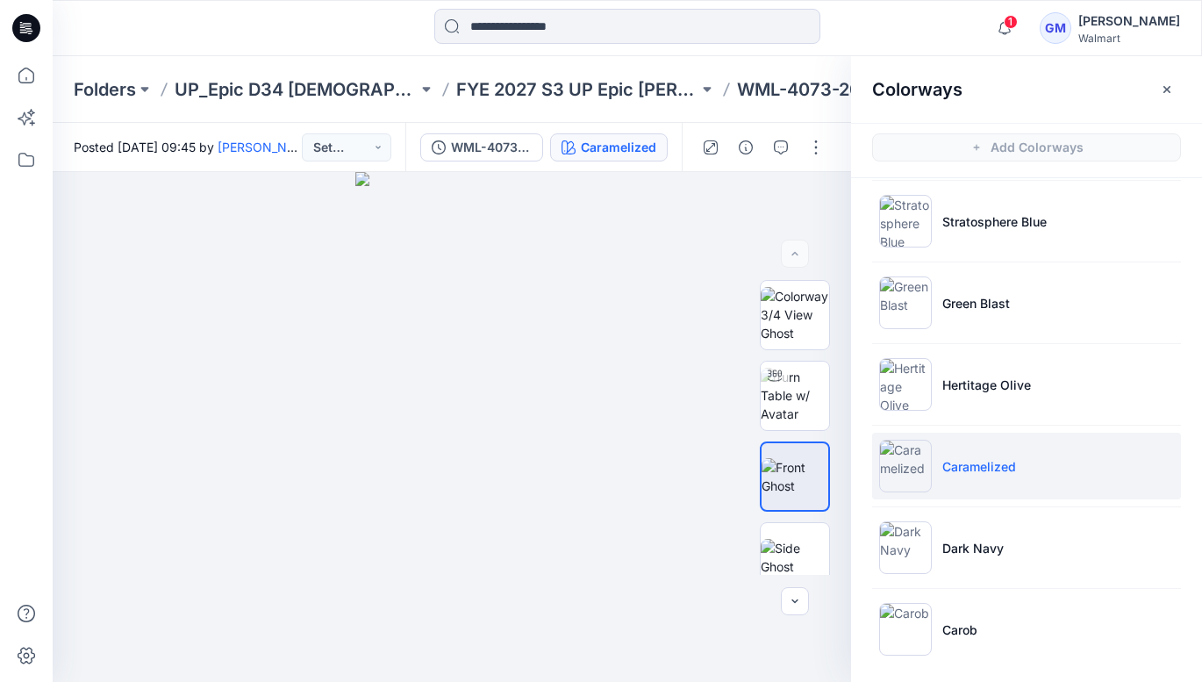
scroll to position [423, 0]
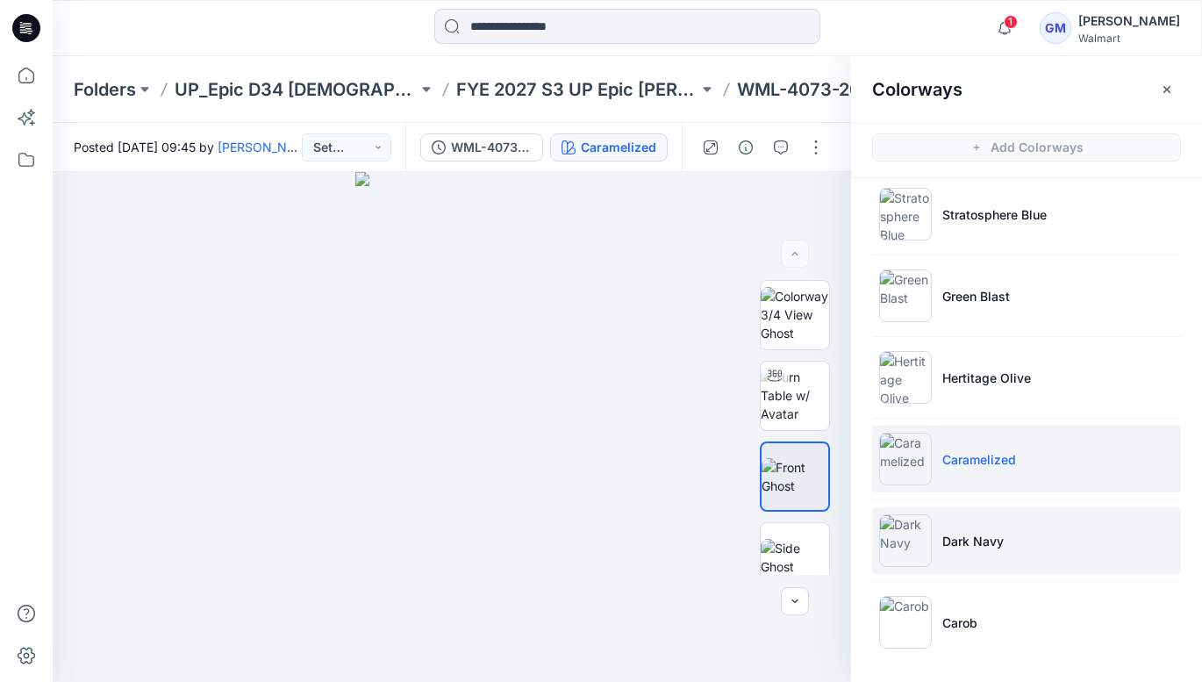
click at [978, 543] on p "Dark Navy" at bounding box center [972, 541] width 61 height 18
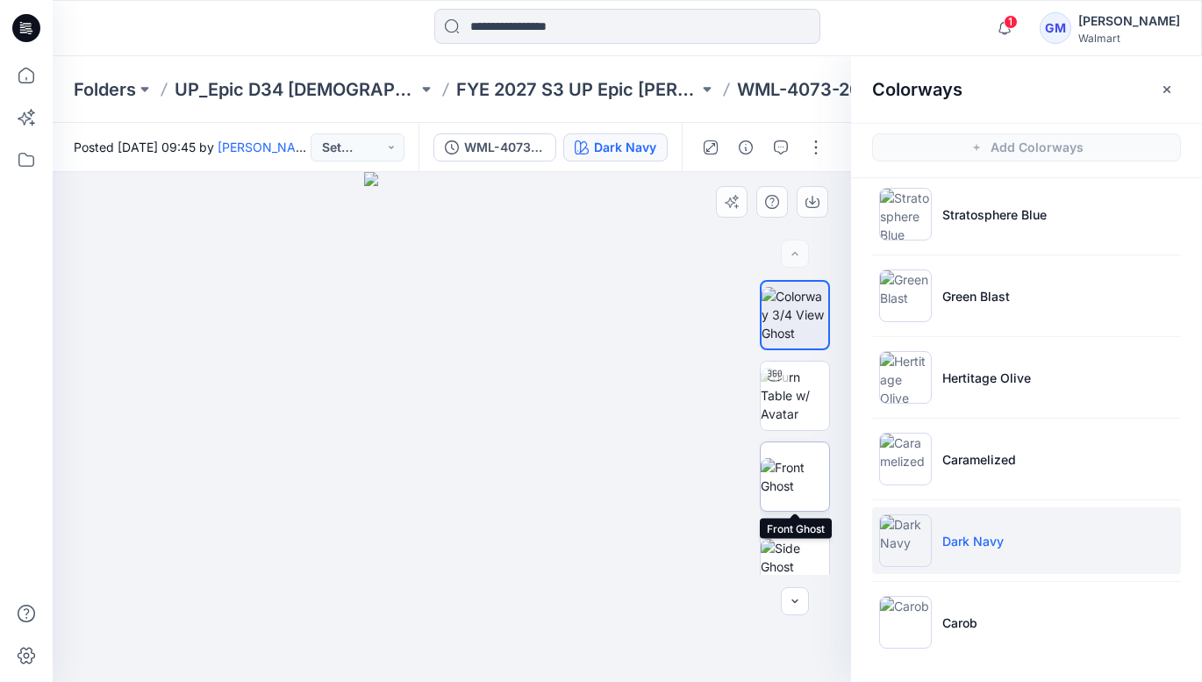
click at [803, 487] on img at bounding box center [795, 476] width 68 height 37
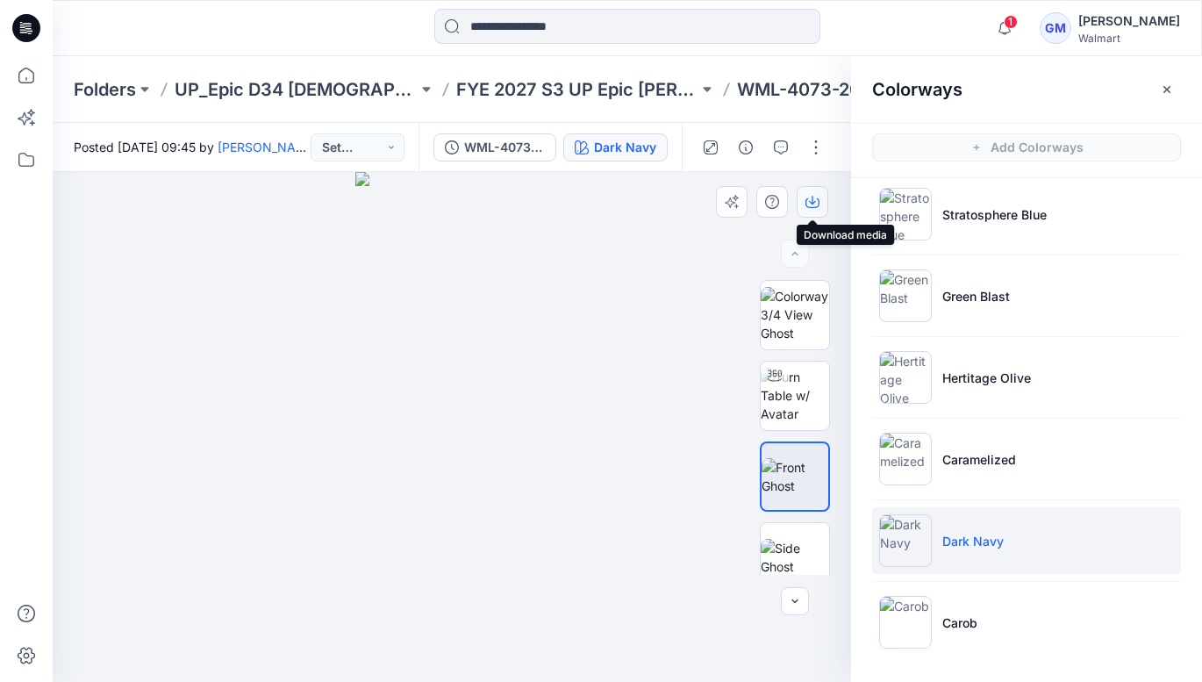
click at [815, 198] on icon "button" at bounding box center [813, 202] width 14 height 14
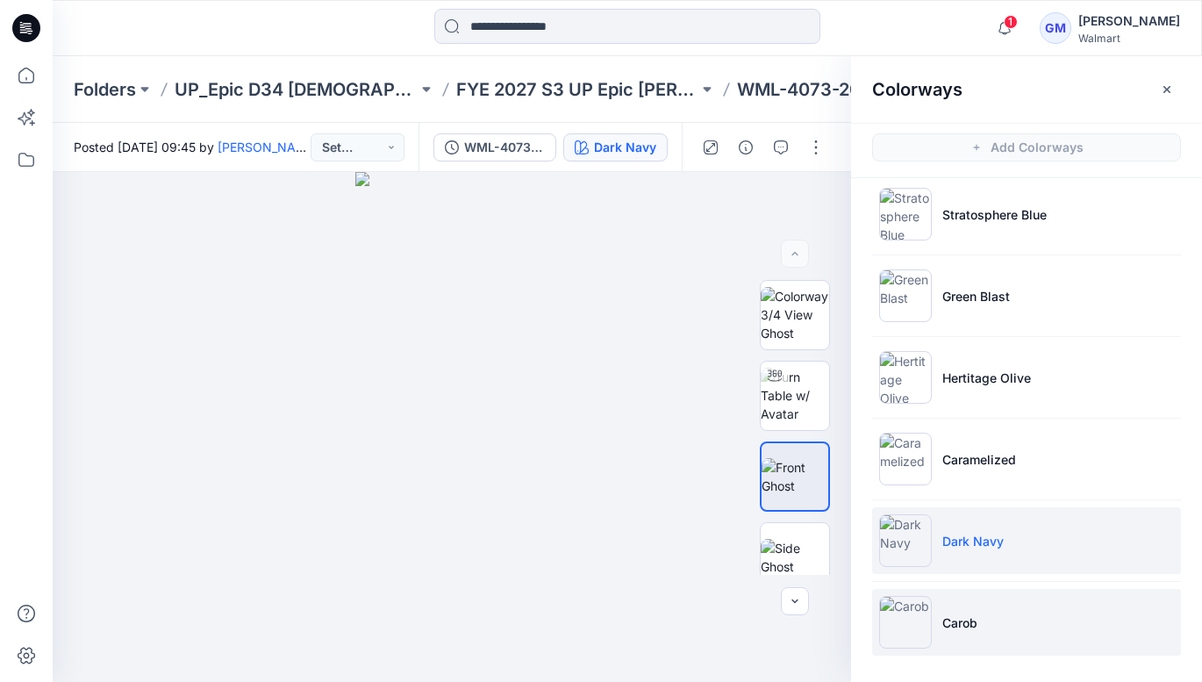
click at [954, 621] on p "Carob" at bounding box center [959, 622] width 35 height 18
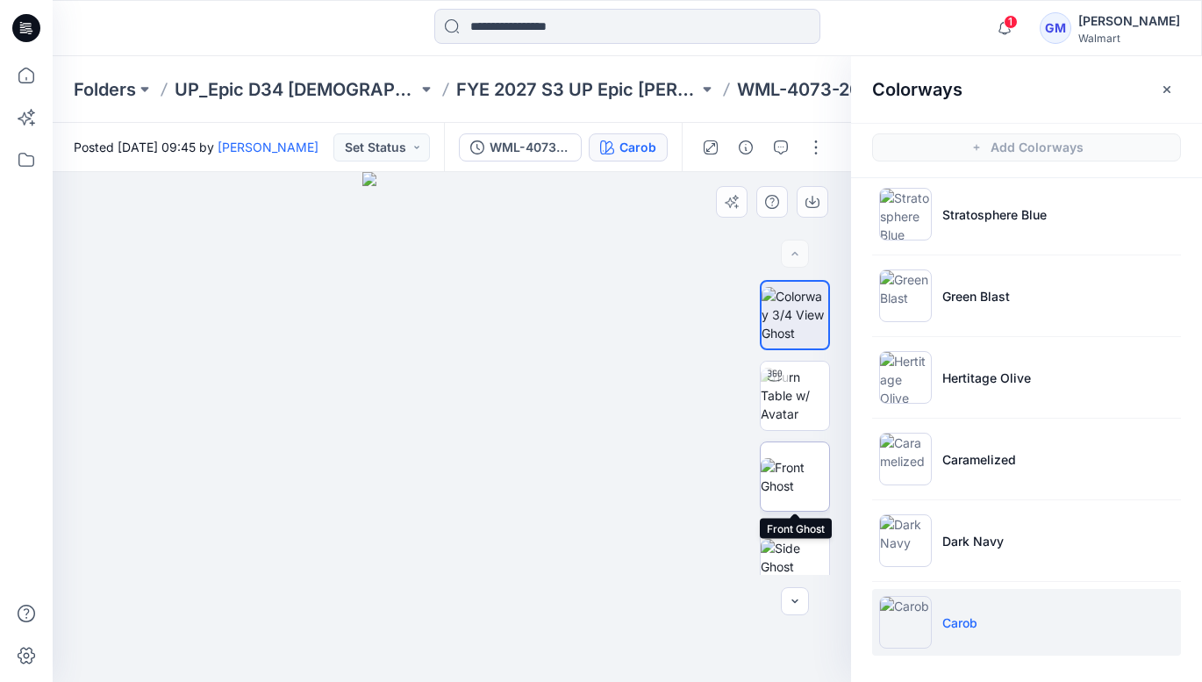
click at [791, 476] on img at bounding box center [795, 476] width 68 height 37
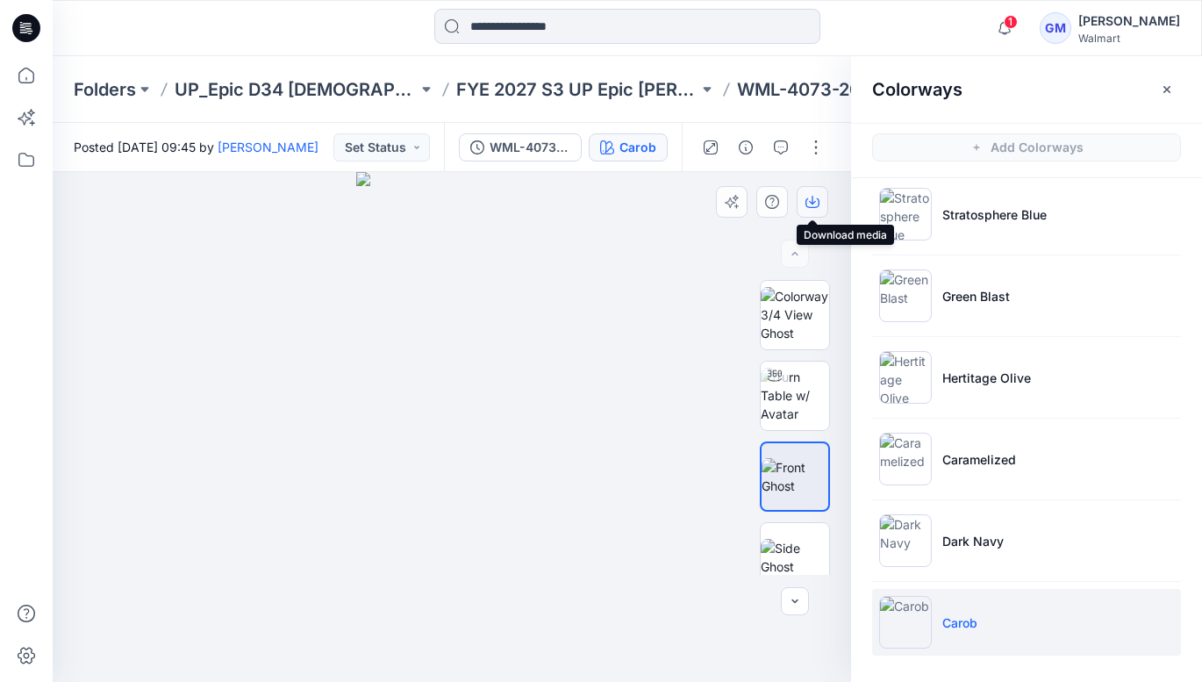
click at [811, 193] on button "button" at bounding box center [813, 202] width 32 height 32
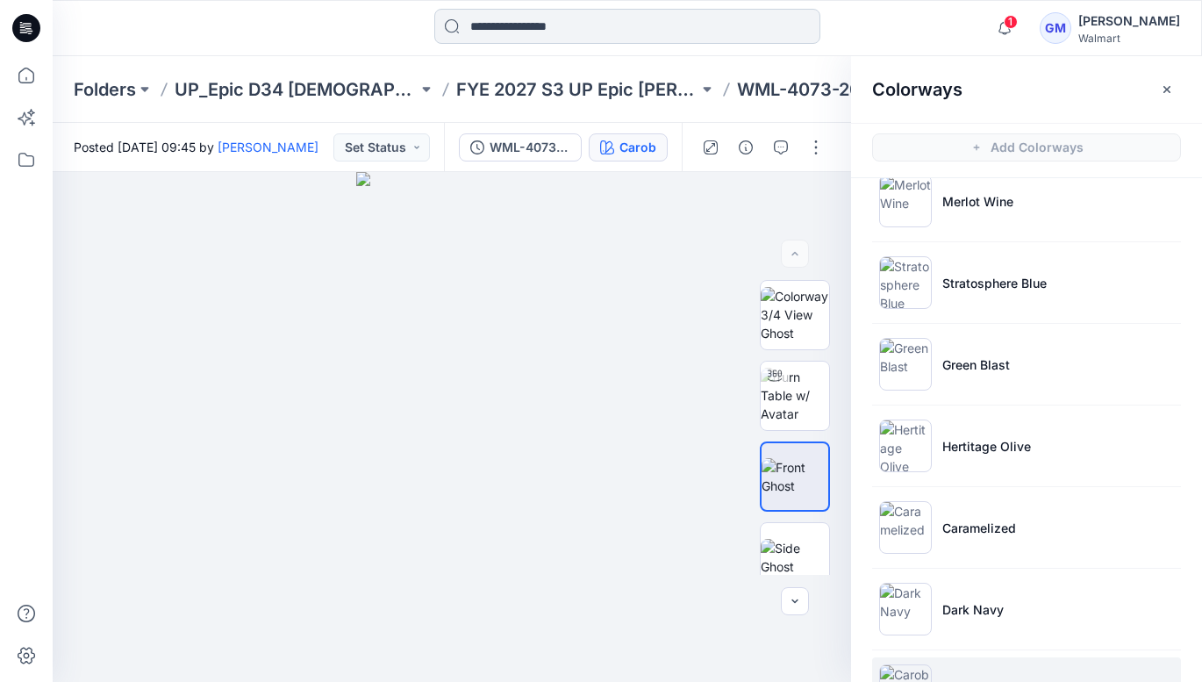
scroll to position [353, 0]
click at [115, 82] on p "Folders" at bounding box center [105, 89] width 62 height 25
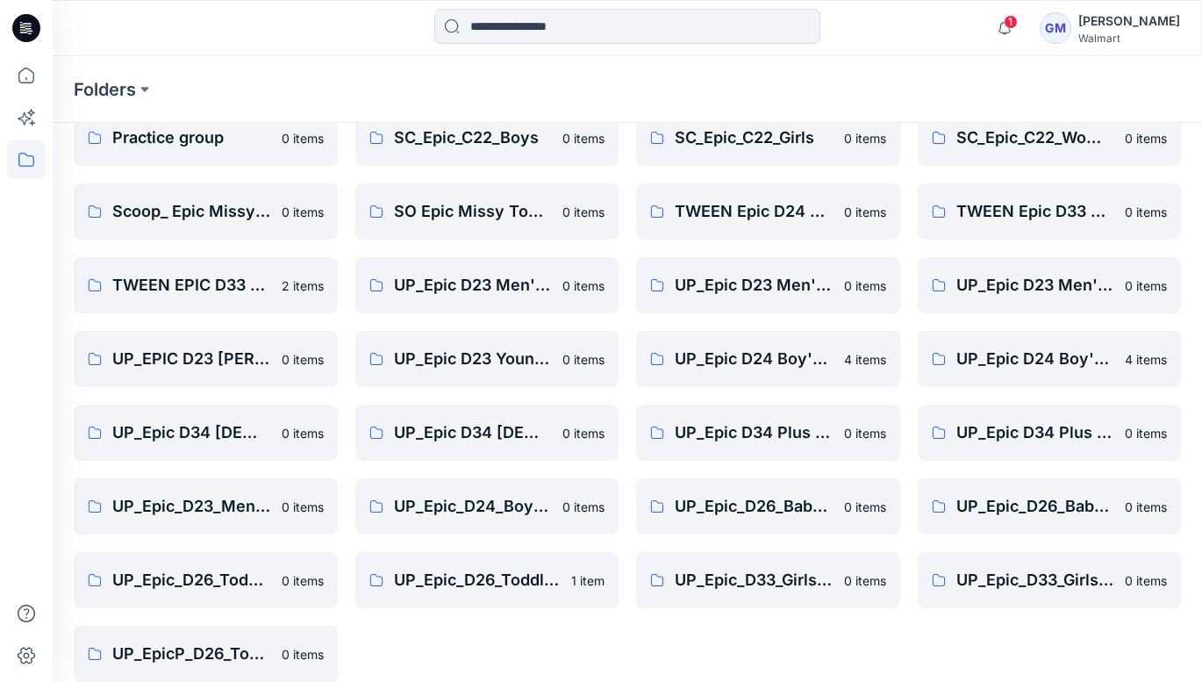
scroll to position [473, 0]
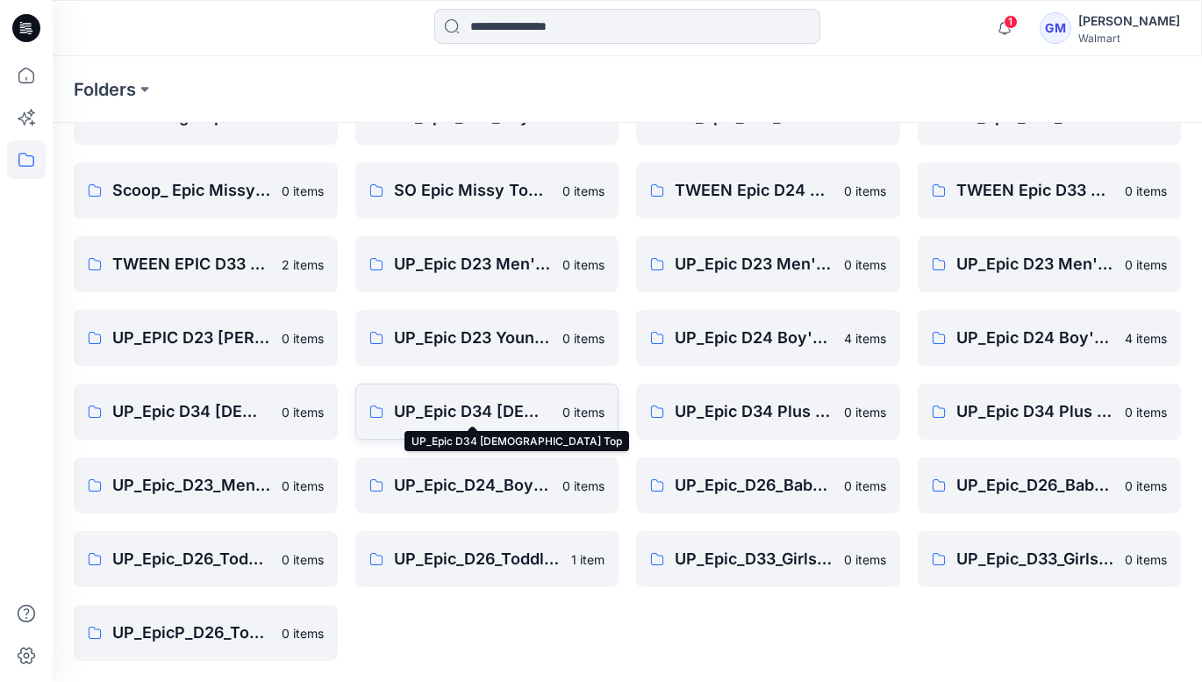
click at [515, 415] on p "UP_Epic D34 [DEMOGRAPHIC_DATA] Top" at bounding box center [473, 411] width 159 height 25
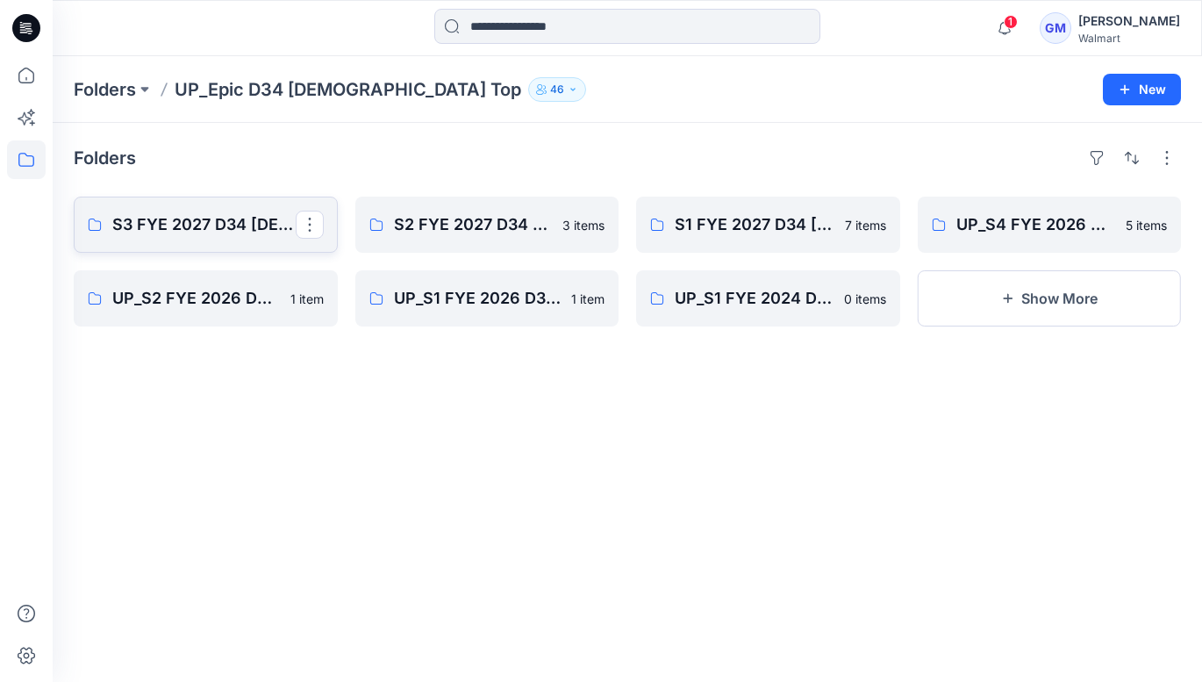
click at [191, 219] on p "S3 FYE 2027 D34 [DEMOGRAPHIC_DATA] Woven Tops and Jackets" at bounding box center [203, 224] width 183 height 25
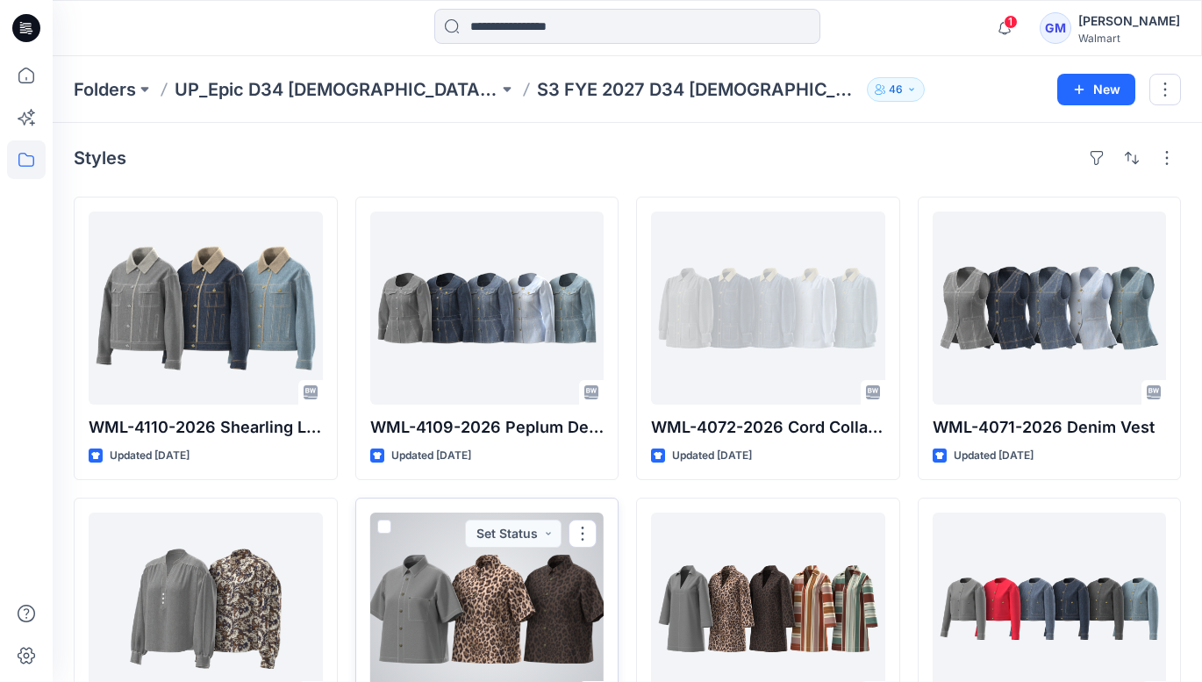
click at [519, 614] on div at bounding box center [487, 608] width 234 height 193
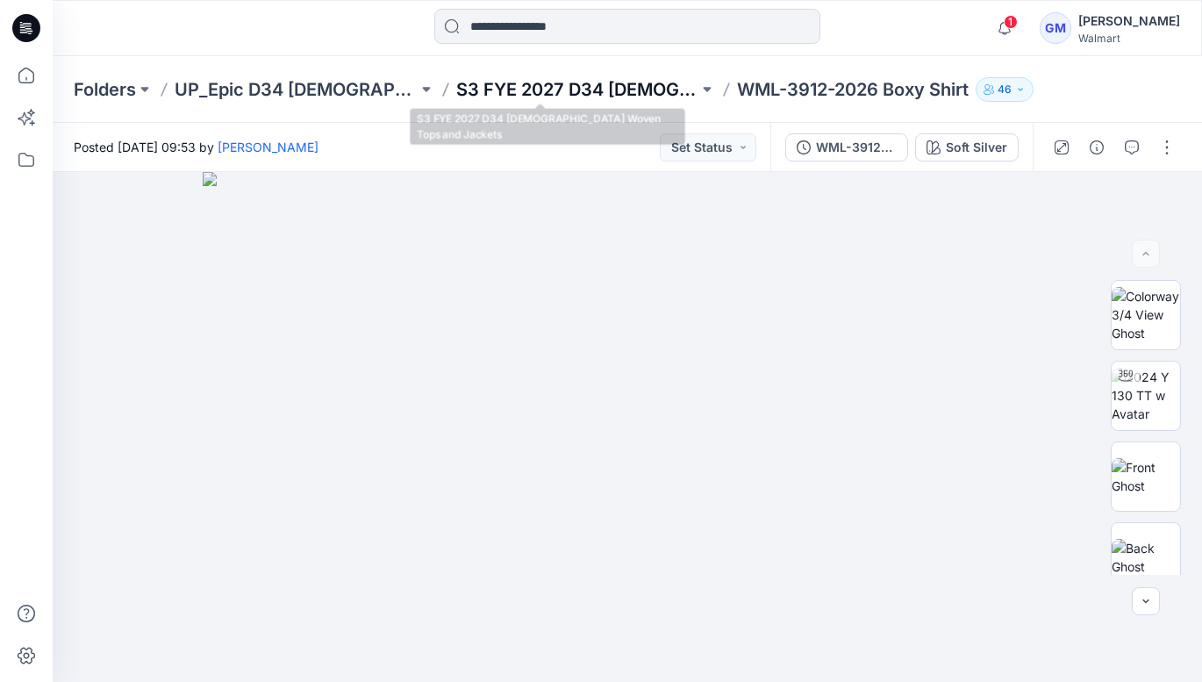
click at [584, 89] on p "S3 FYE 2027 D34 [DEMOGRAPHIC_DATA] Woven Tops and Jackets" at bounding box center [577, 89] width 243 height 25
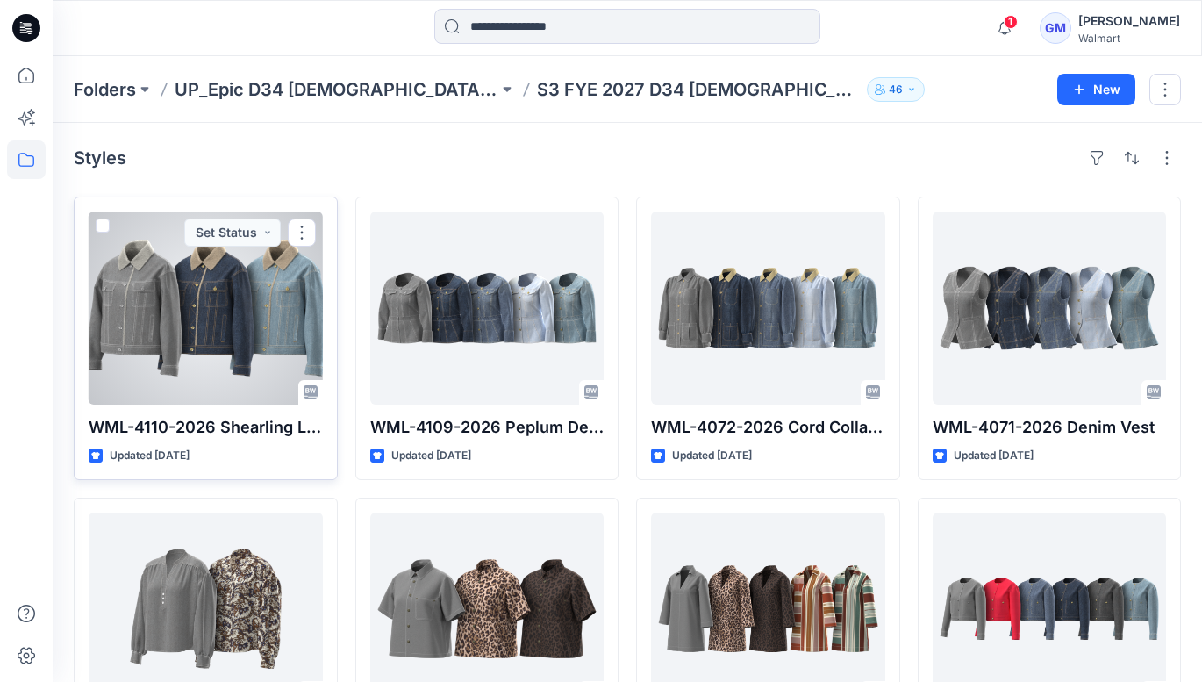
click at [247, 323] on div at bounding box center [206, 307] width 234 height 193
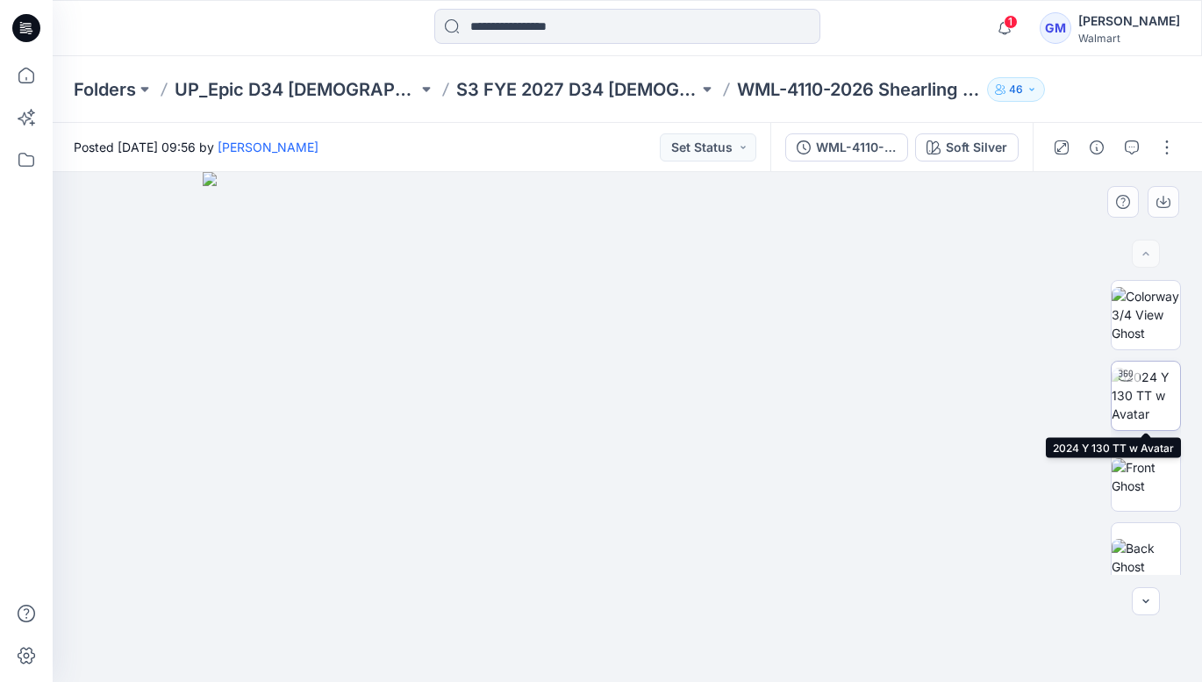
click at [1151, 397] on img at bounding box center [1146, 395] width 68 height 55
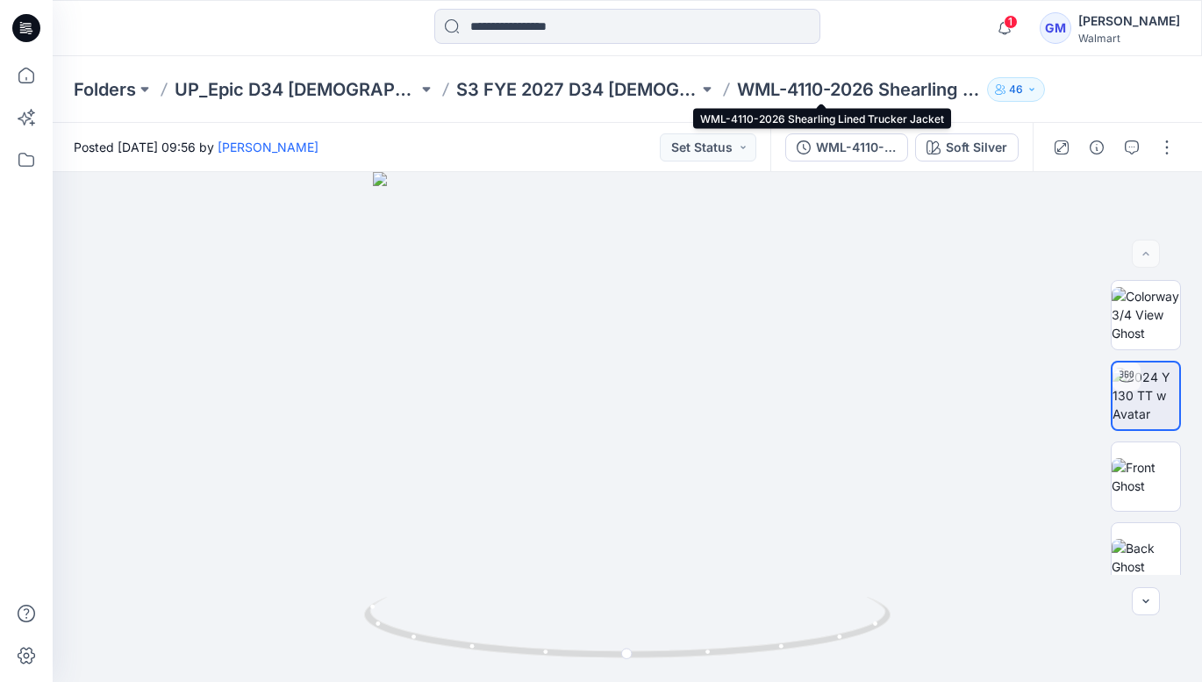
click at [844, 91] on p "WML-4110-2026 Shearling Lined Trucker Jacket" at bounding box center [858, 89] width 243 height 25
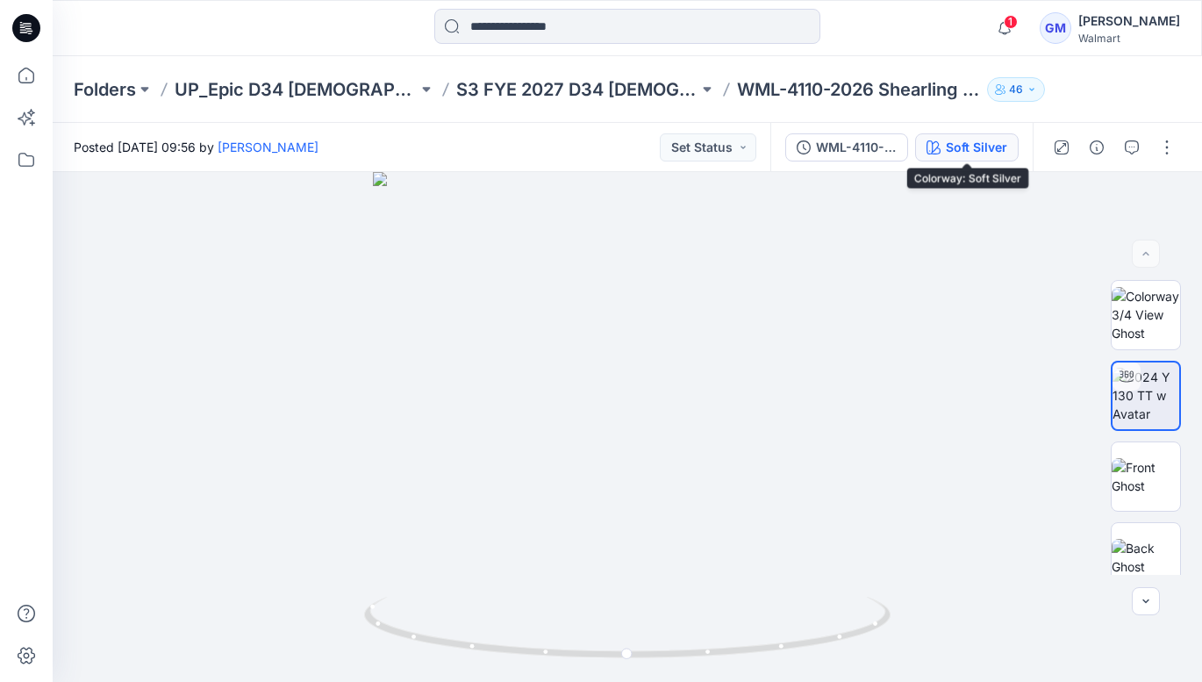
click at [962, 146] on div "Soft Silver" at bounding box center [976, 147] width 61 height 19
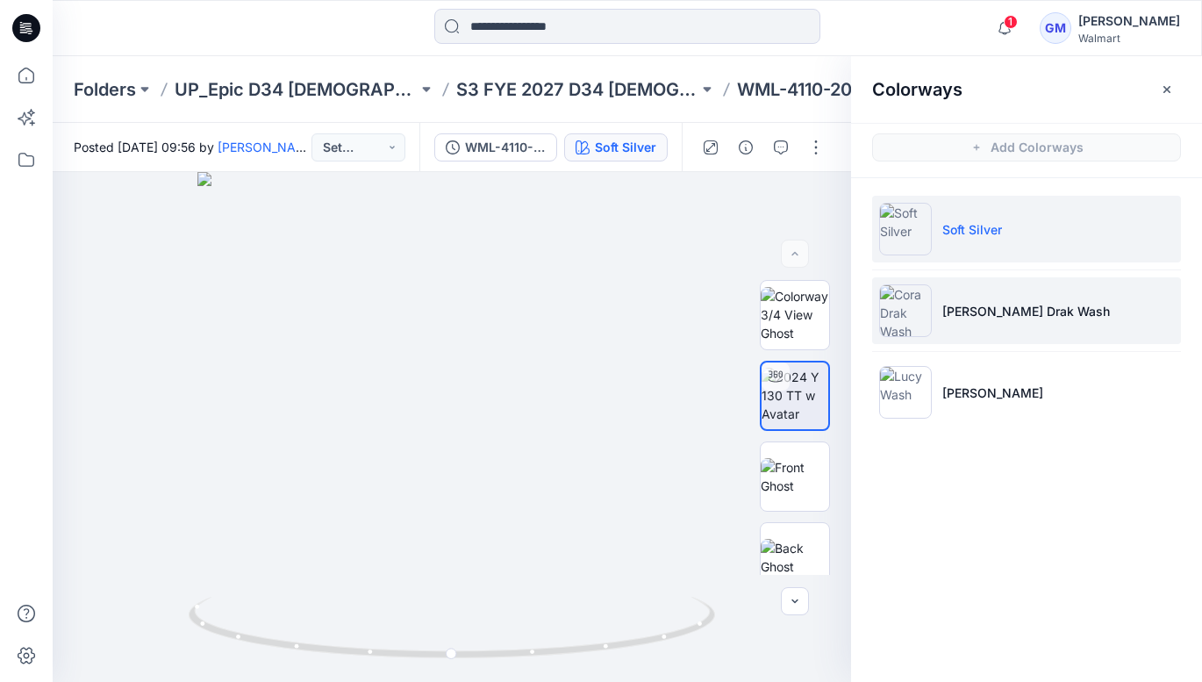
click at [955, 307] on p "[PERSON_NAME] Drak Wash" at bounding box center [1026, 311] width 168 height 18
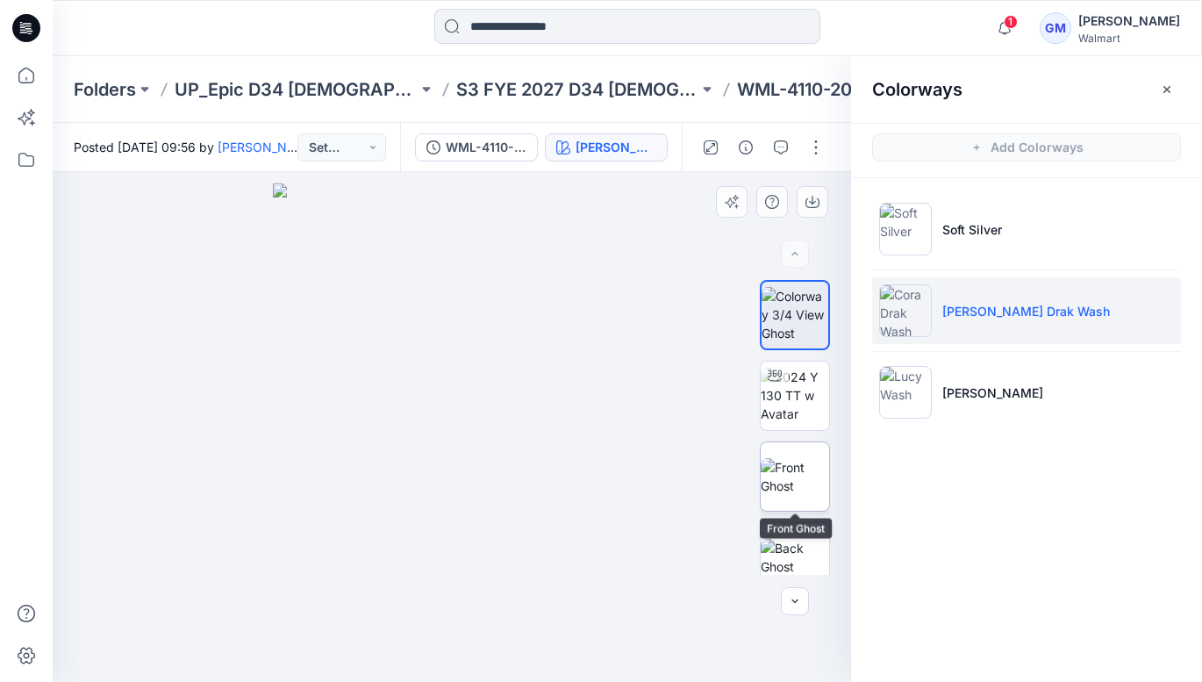
click at [794, 477] on img at bounding box center [795, 476] width 68 height 37
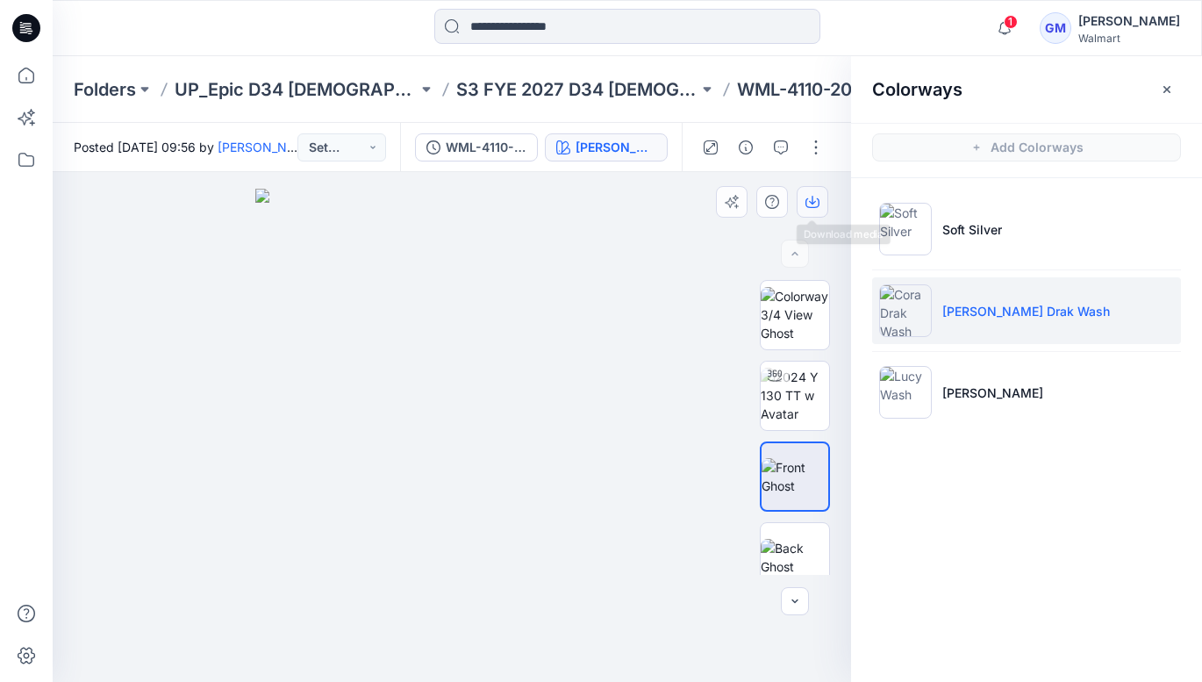
click at [809, 200] on icon "button" at bounding box center [812, 200] width 7 height 9
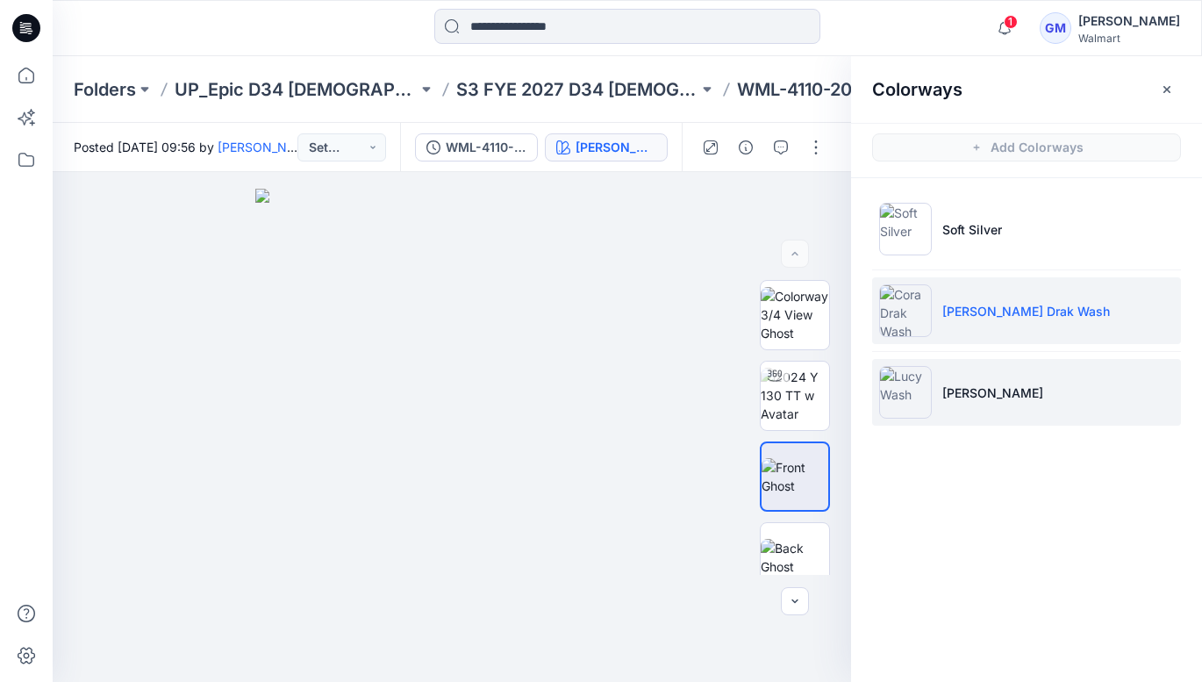
click at [927, 414] on img at bounding box center [905, 392] width 53 height 53
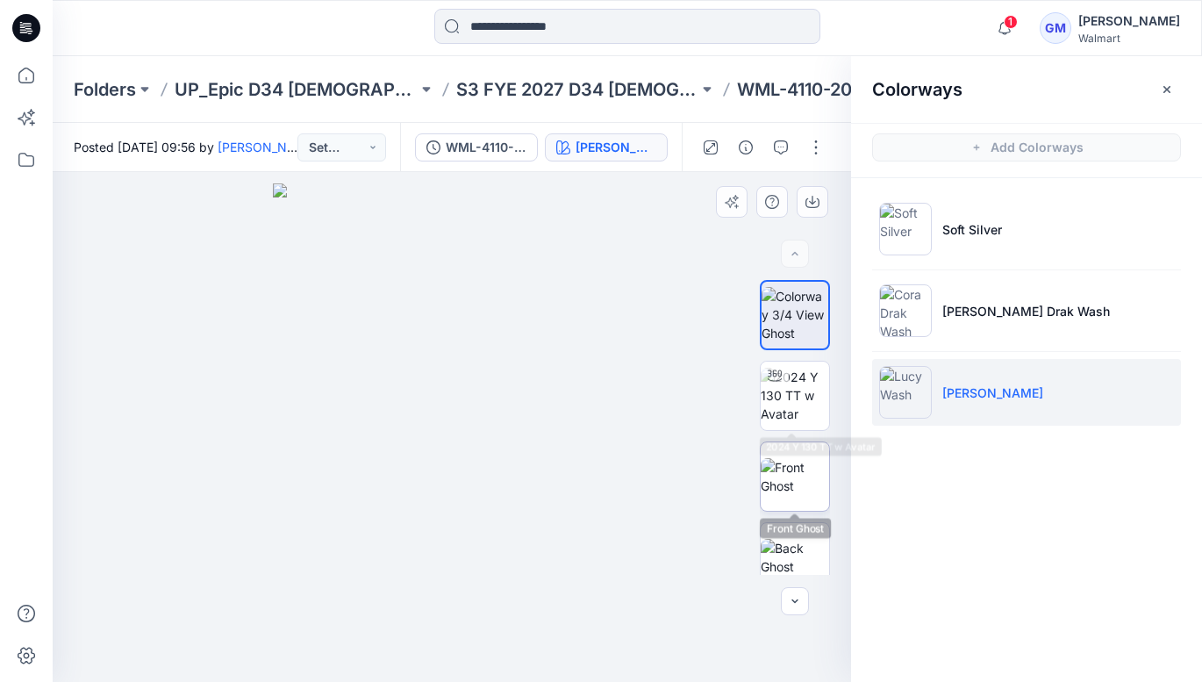
click at [801, 462] on img at bounding box center [795, 476] width 68 height 37
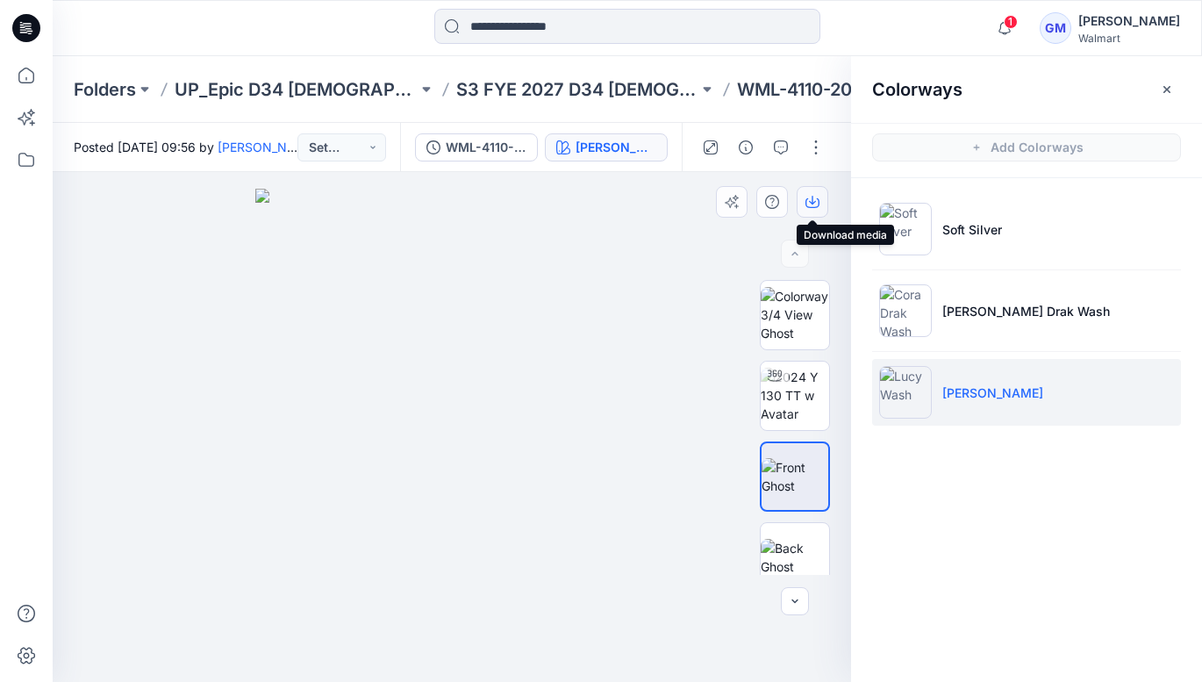
click at [819, 192] on button "button" at bounding box center [813, 202] width 32 height 32
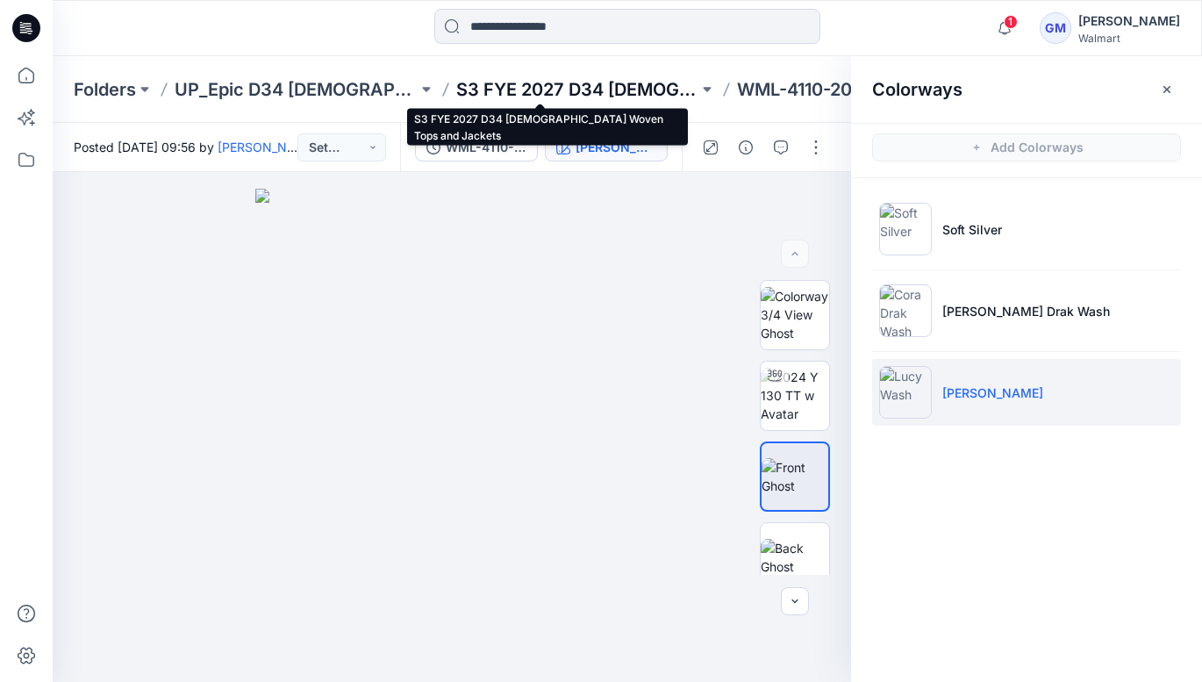
click at [591, 87] on p "S3 FYE 2027 D34 [DEMOGRAPHIC_DATA] Woven Tops and Jackets" at bounding box center [577, 89] width 243 height 25
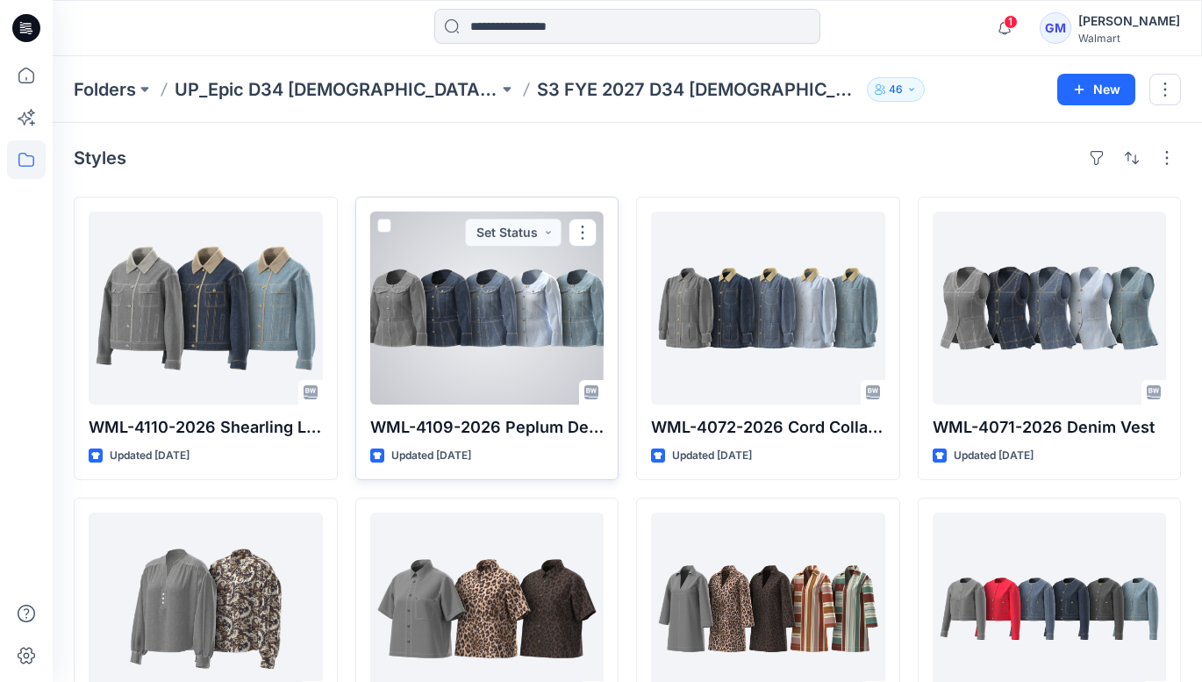
click at [501, 325] on div at bounding box center [487, 307] width 234 height 193
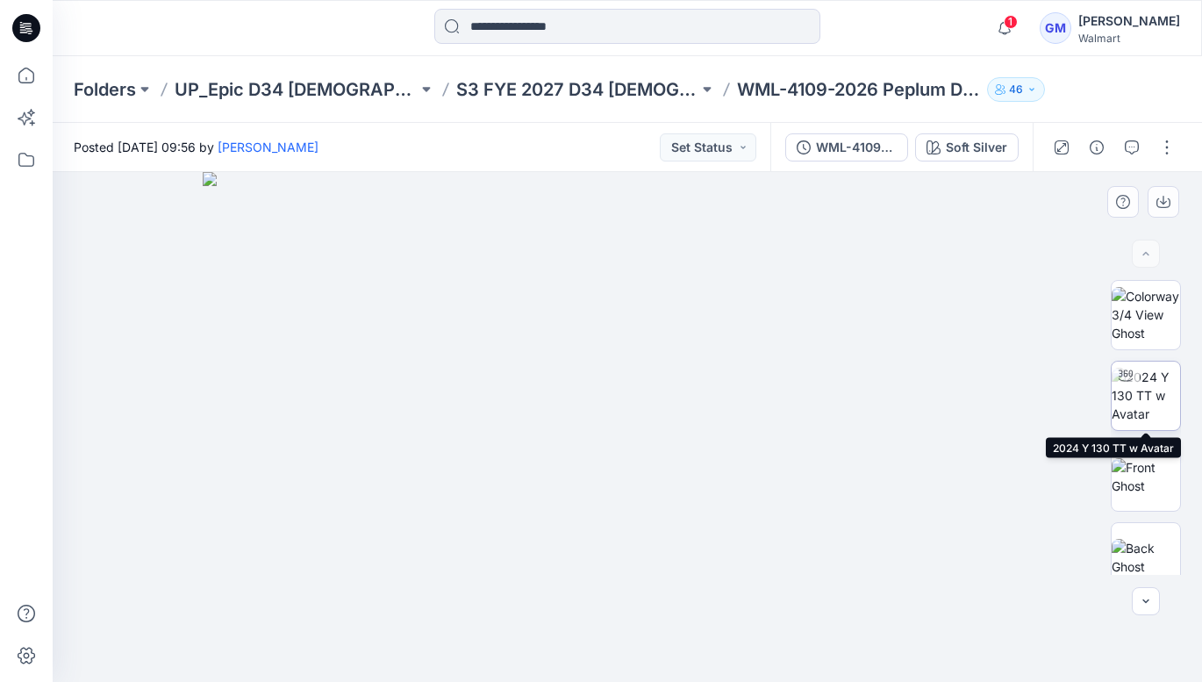
click at [1142, 398] on img at bounding box center [1146, 395] width 68 height 55
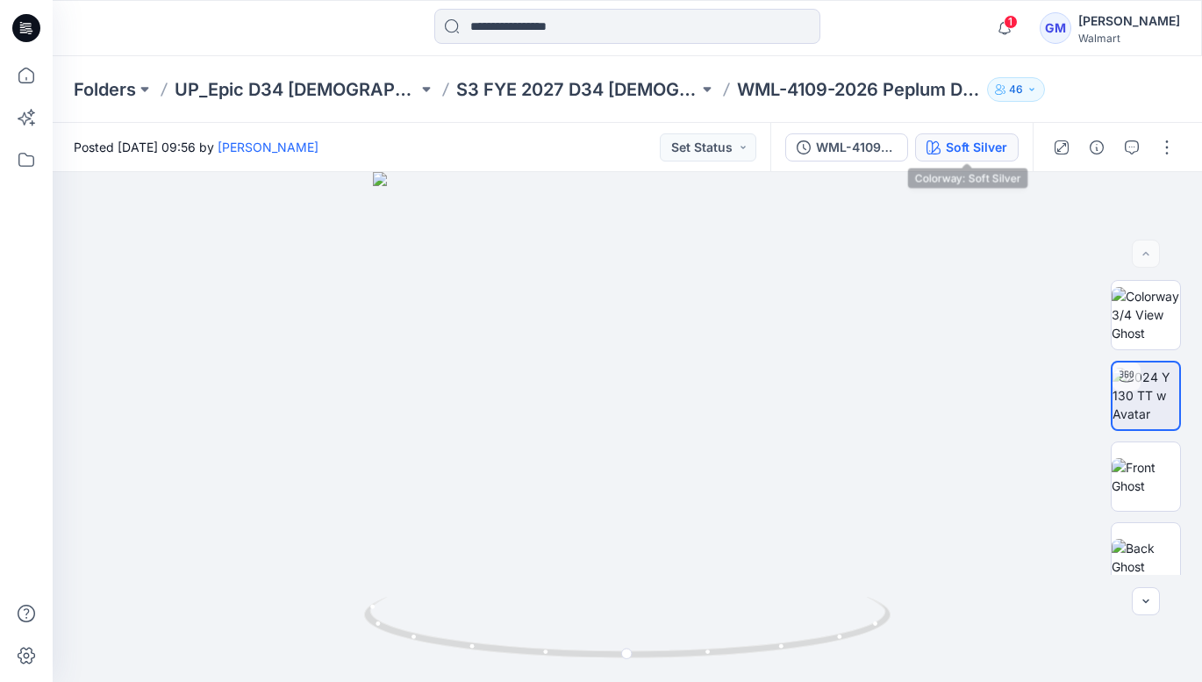
click at [970, 151] on div "Soft Silver" at bounding box center [976, 147] width 61 height 19
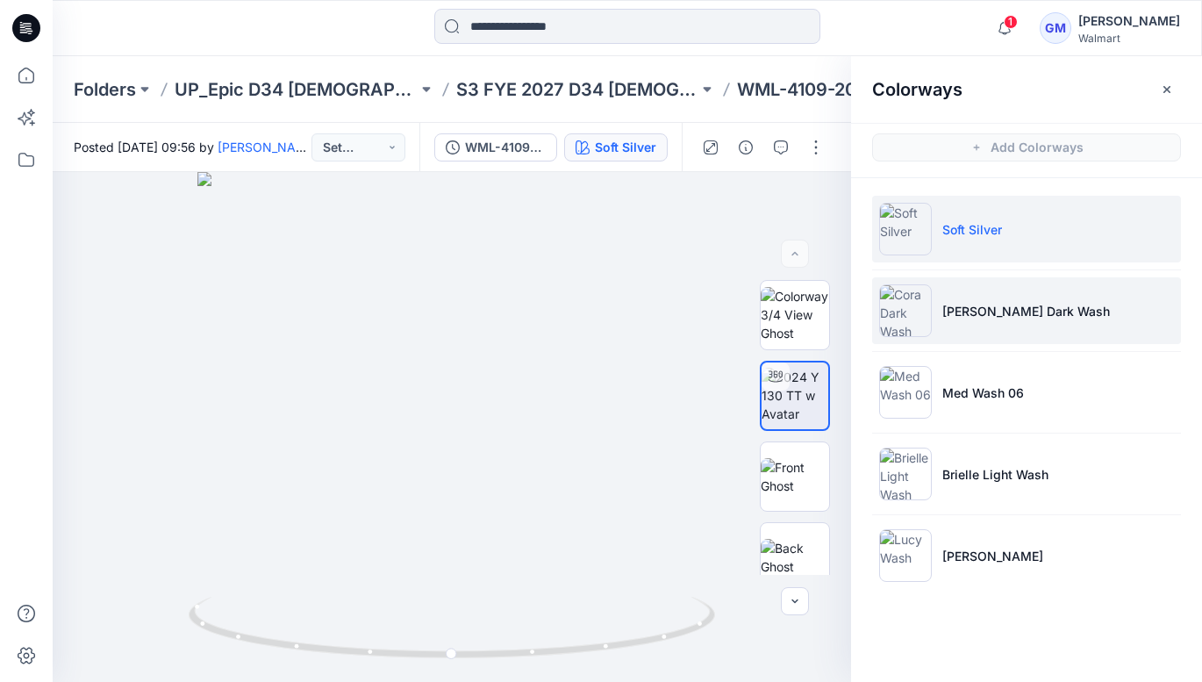
click at [978, 318] on p "[PERSON_NAME] Dark Wash" at bounding box center [1026, 311] width 168 height 18
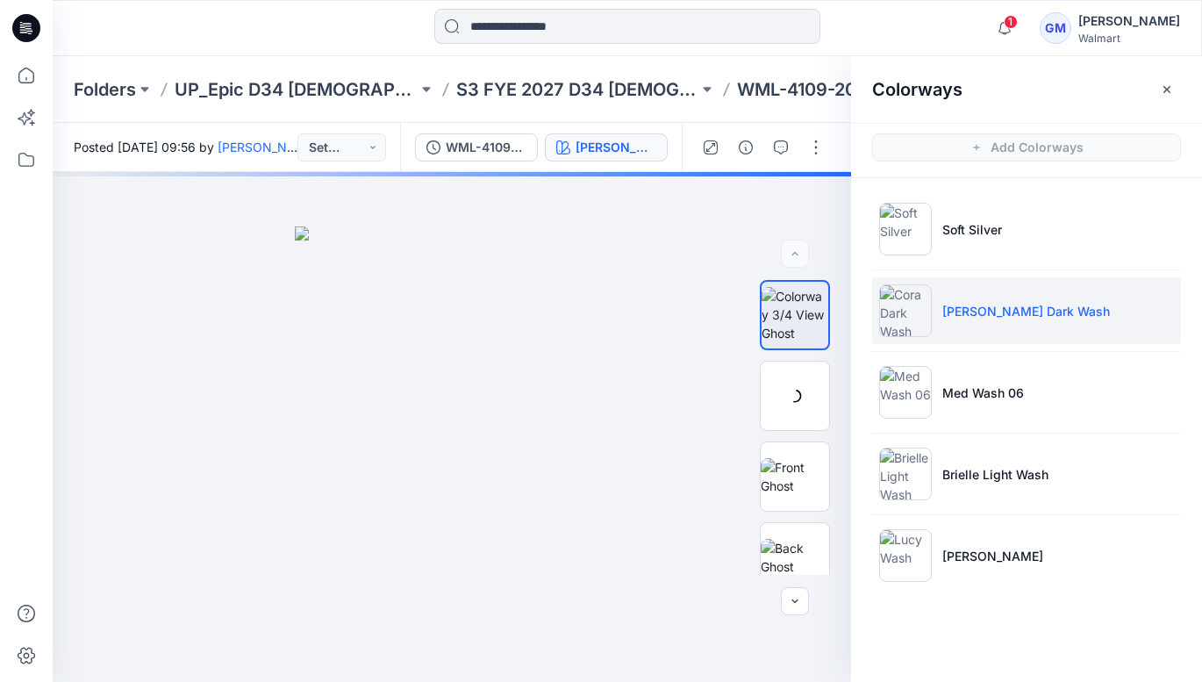
click at [994, 313] on p "[PERSON_NAME] Dark Wash" at bounding box center [1026, 311] width 168 height 18
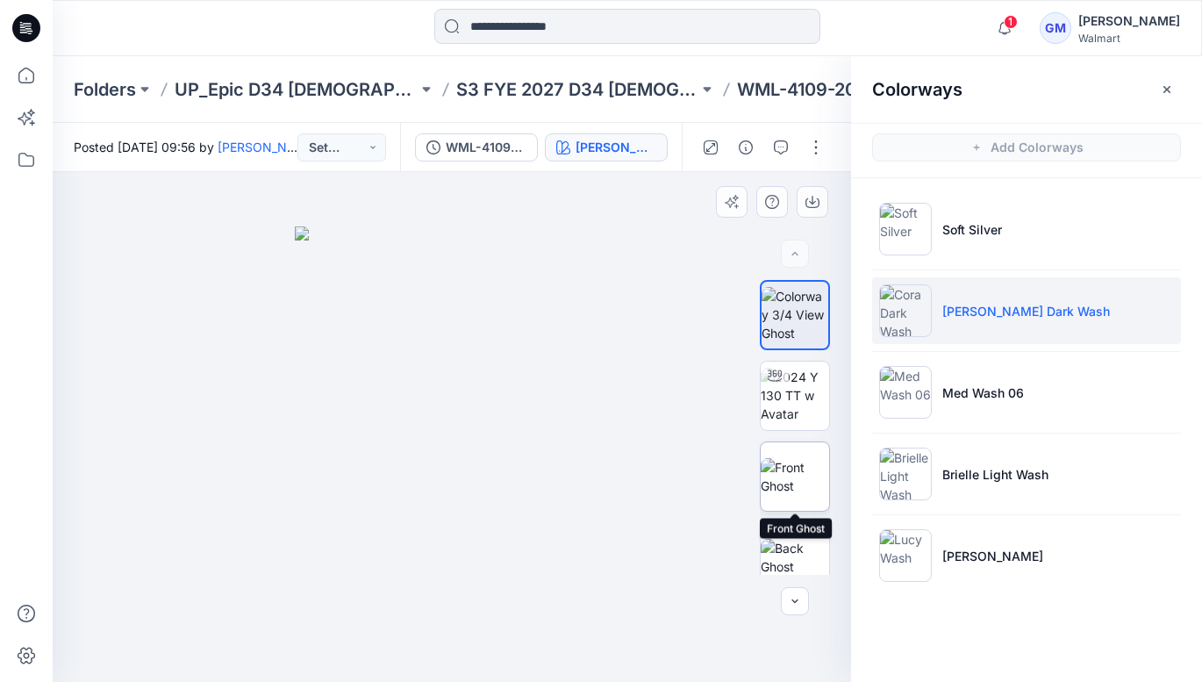
click at [799, 472] on img at bounding box center [795, 476] width 68 height 37
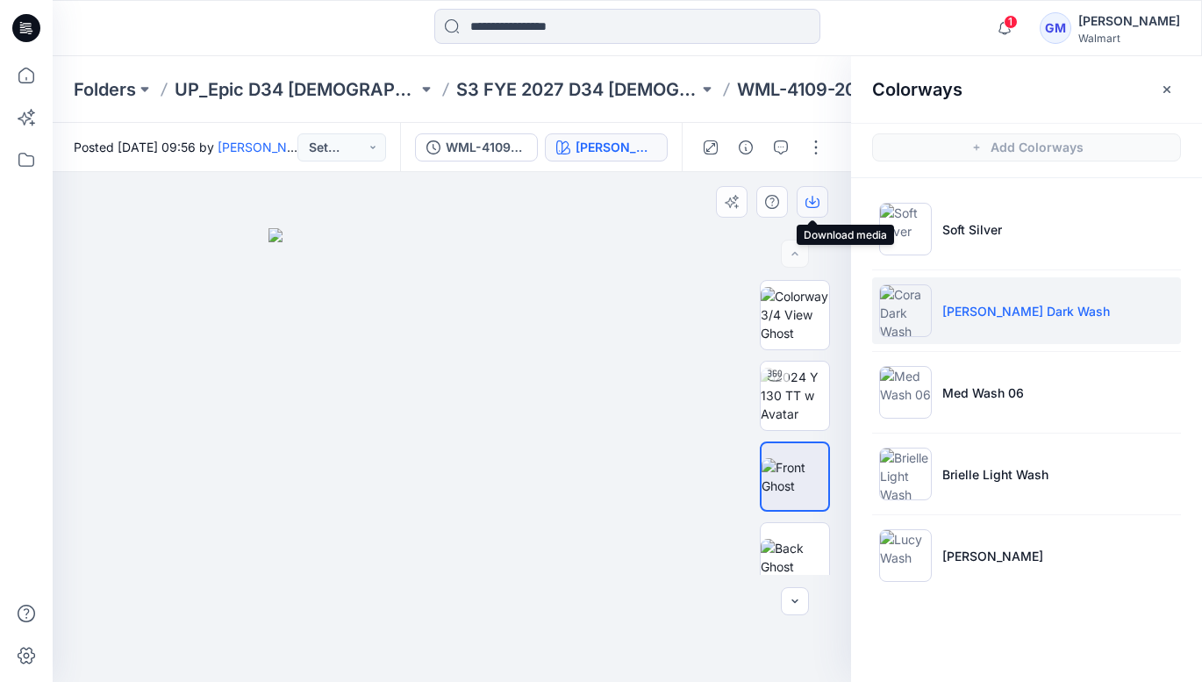
click at [815, 200] on icon "button" at bounding box center [813, 202] width 14 height 14
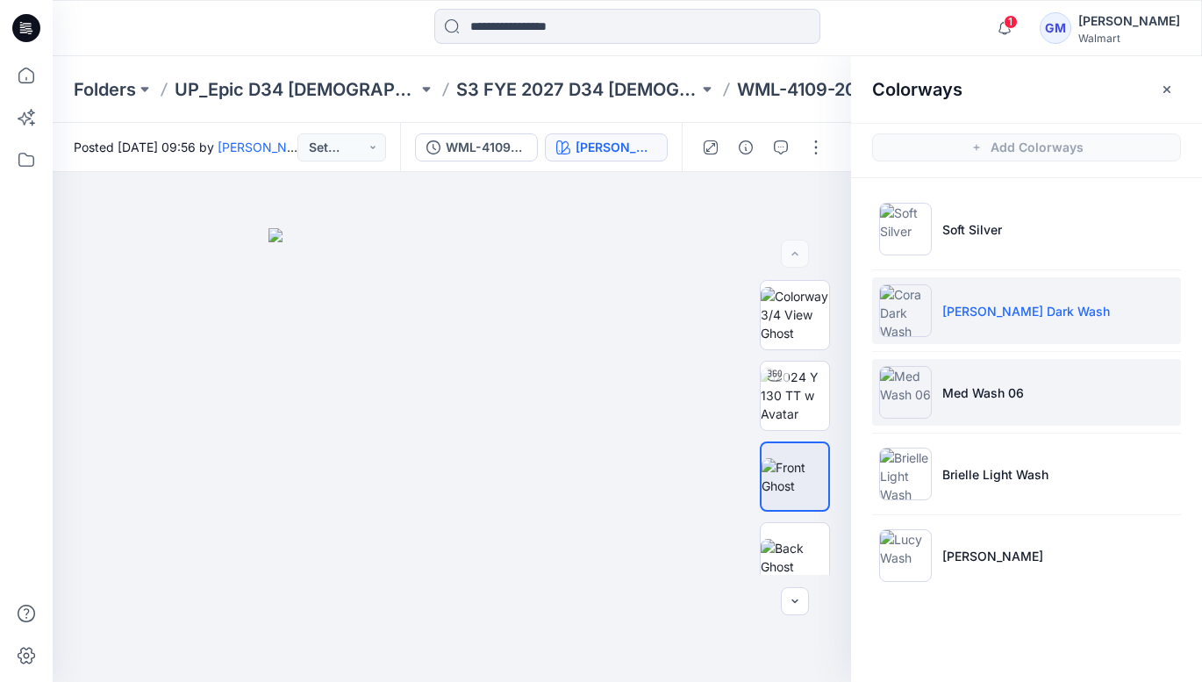
click at [949, 412] on li "Med Wash 06" at bounding box center [1026, 392] width 309 height 67
click at [917, 394] on img at bounding box center [905, 392] width 53 height 53
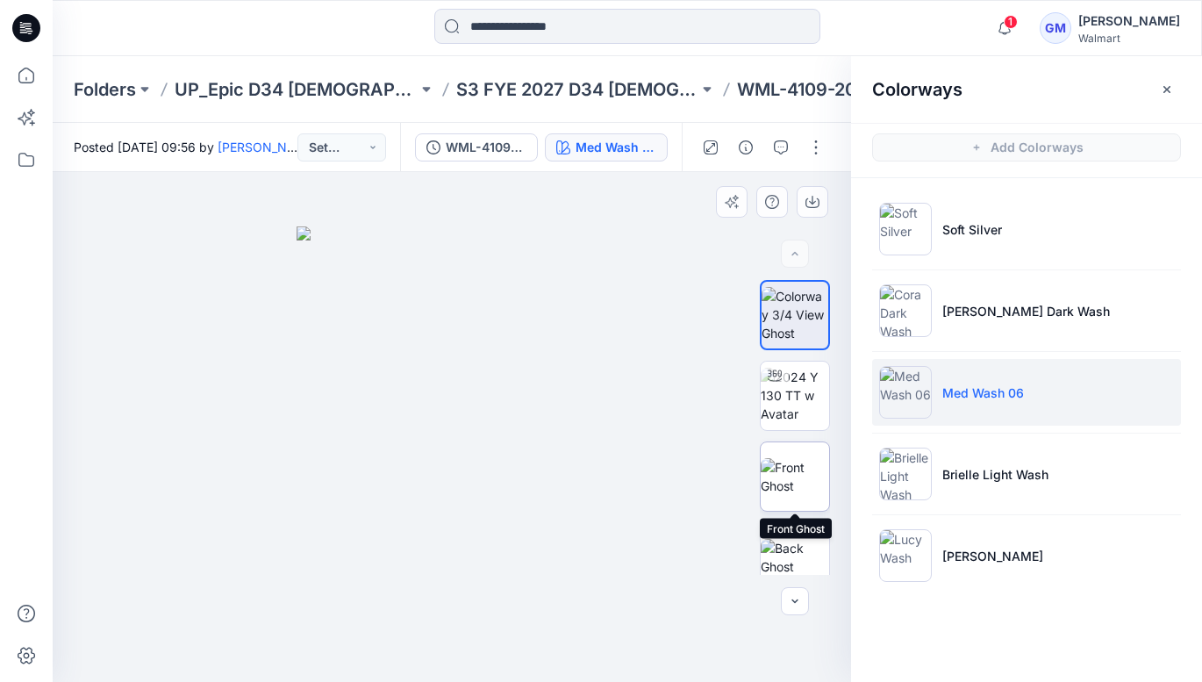
click at [794, 473] on img at bounding box center [795, 476] width 68 height 37
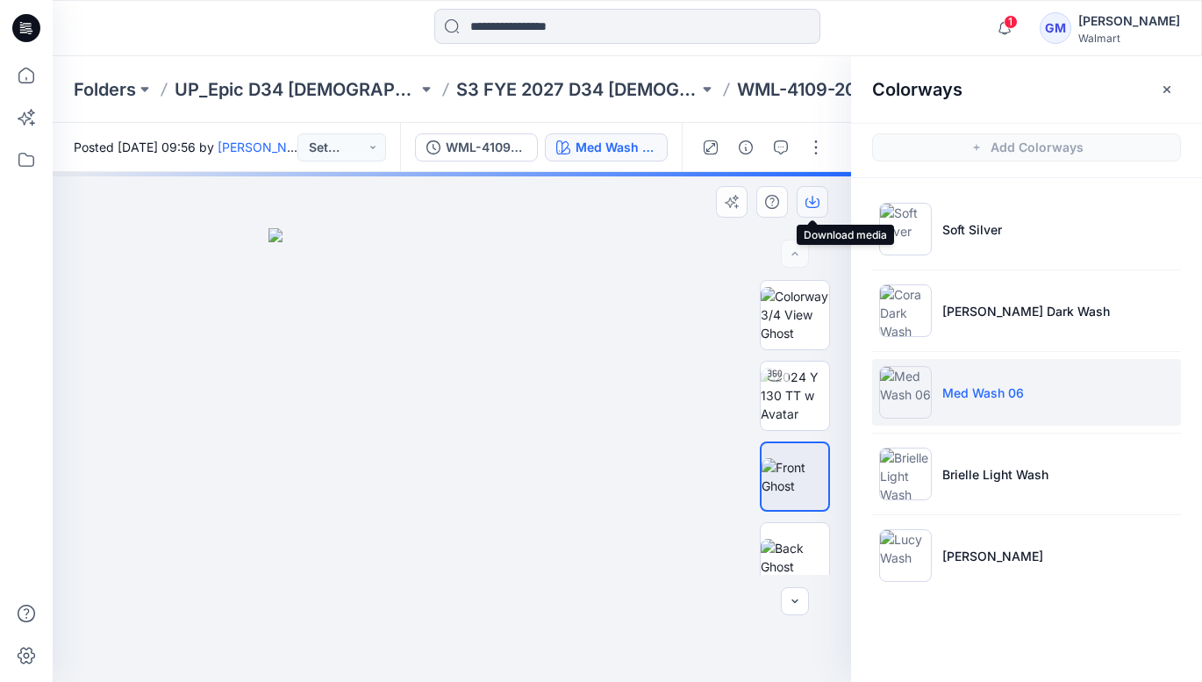
click at [815, 193] on button "button" at bounding box center [813, 202] width 32 height 32
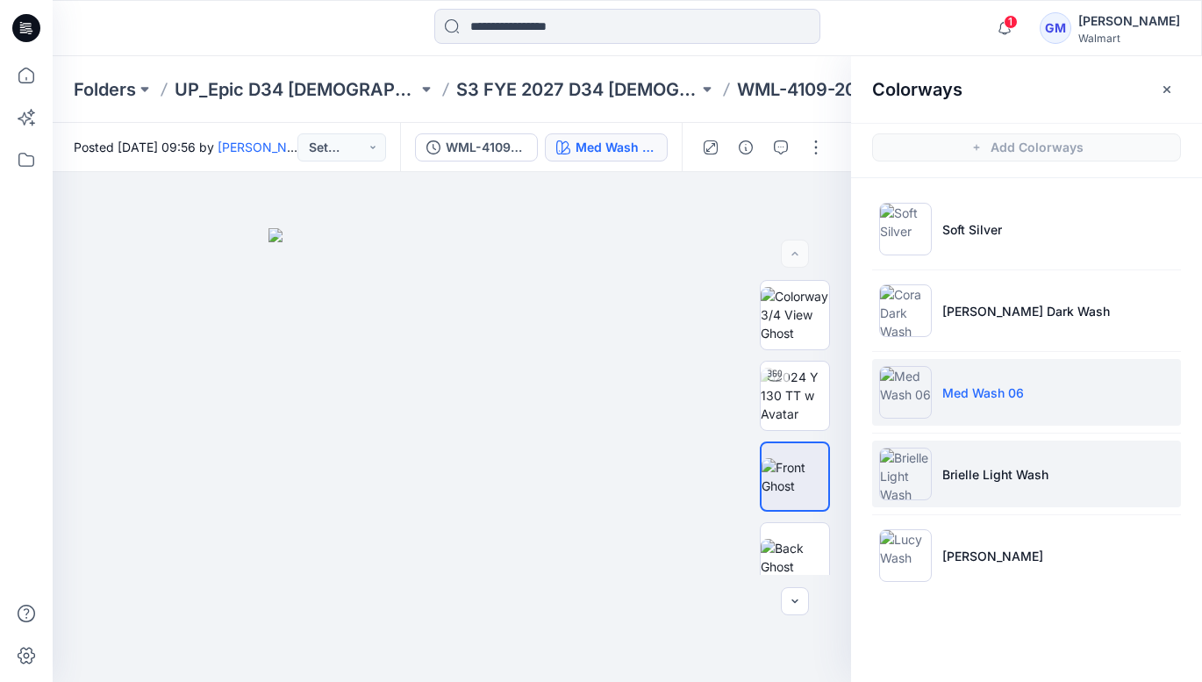
click at [1008, 484] on li "Brielle Light Wash" at bounding box center [1026, 474] width 309 height 67
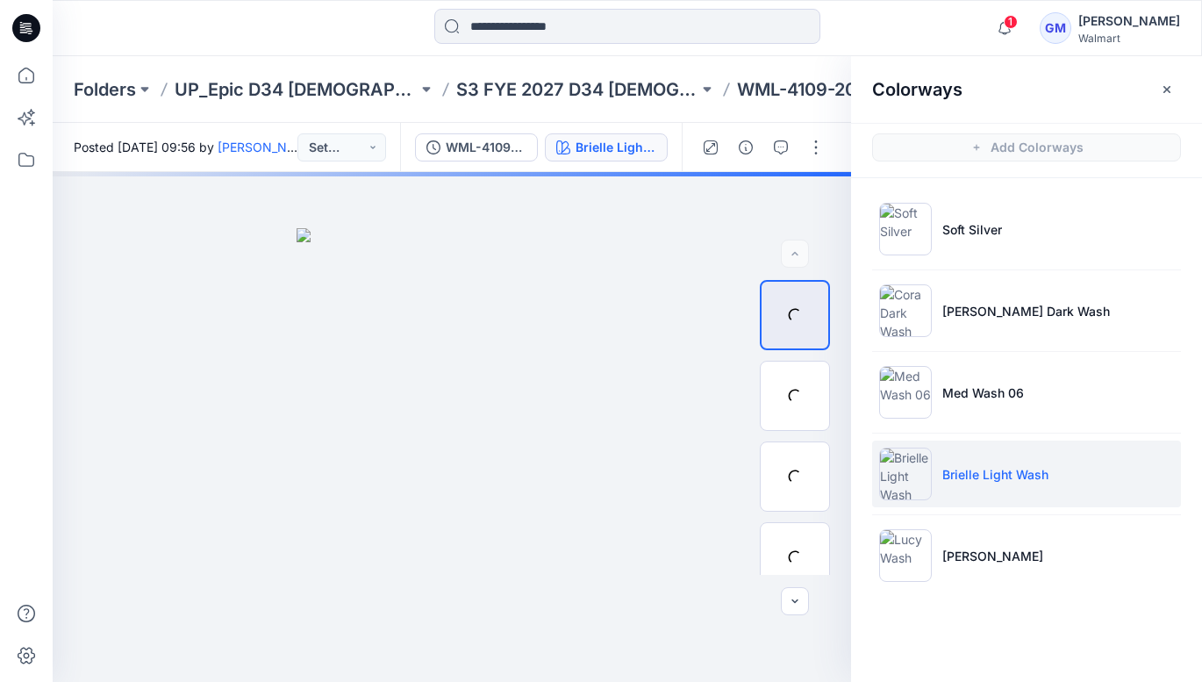
click at [994, 475] on p "Brielle Light Wash" at bounding box center [995, 474] width 106 height 18
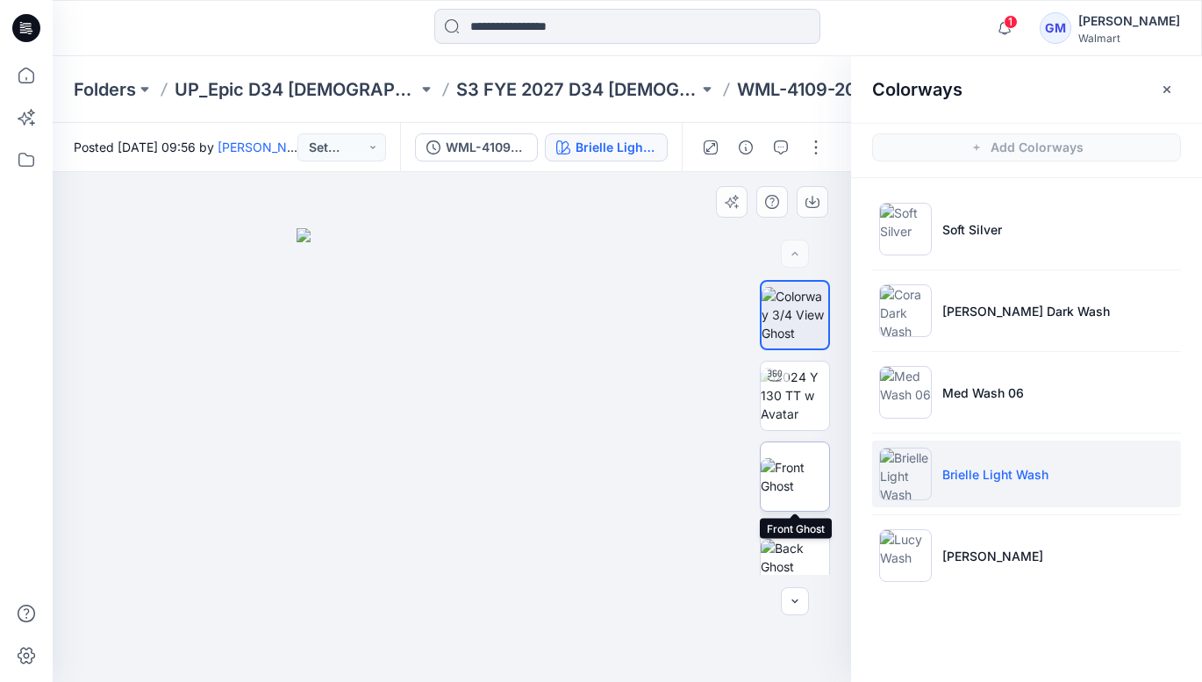
click at [806, 465] on img at bounding box center [795, 476] width 68 height 37
click at [815, 200] on icon "button" at bounding box center [813, 202] width 14 height 14
click at [797, 468] on img at bounding box center [795, 476] width 68 height 37
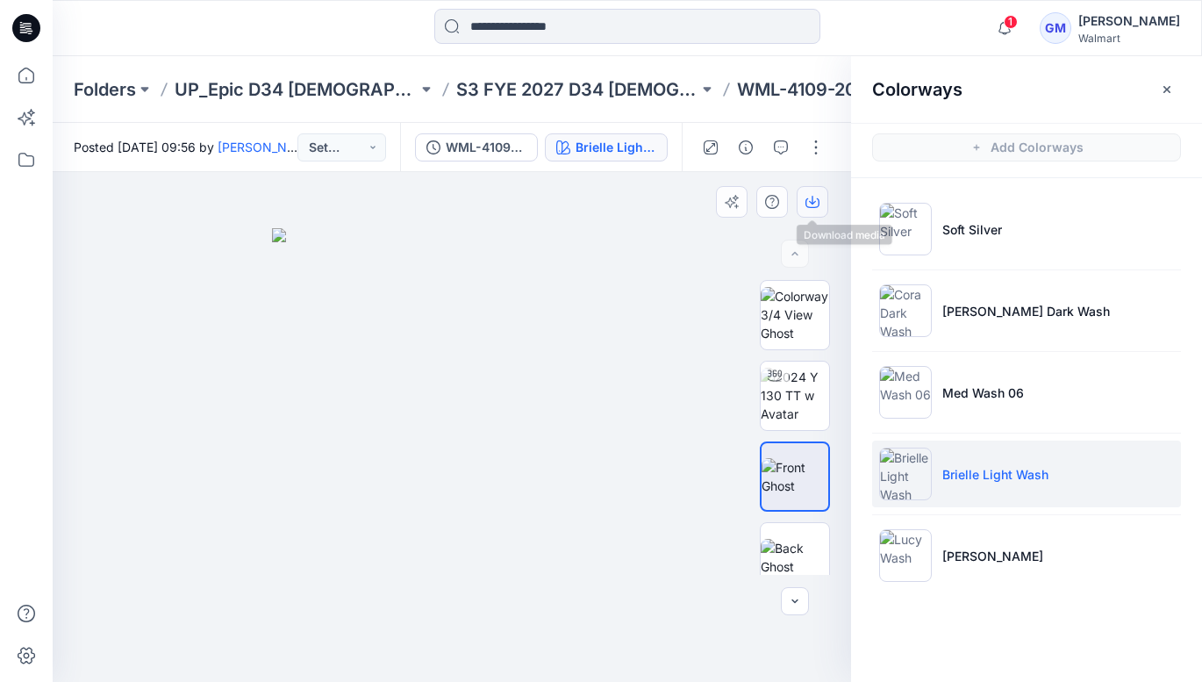
click at [804, 192] on button "button" at bounding box center [813, 202] width 32 height 32
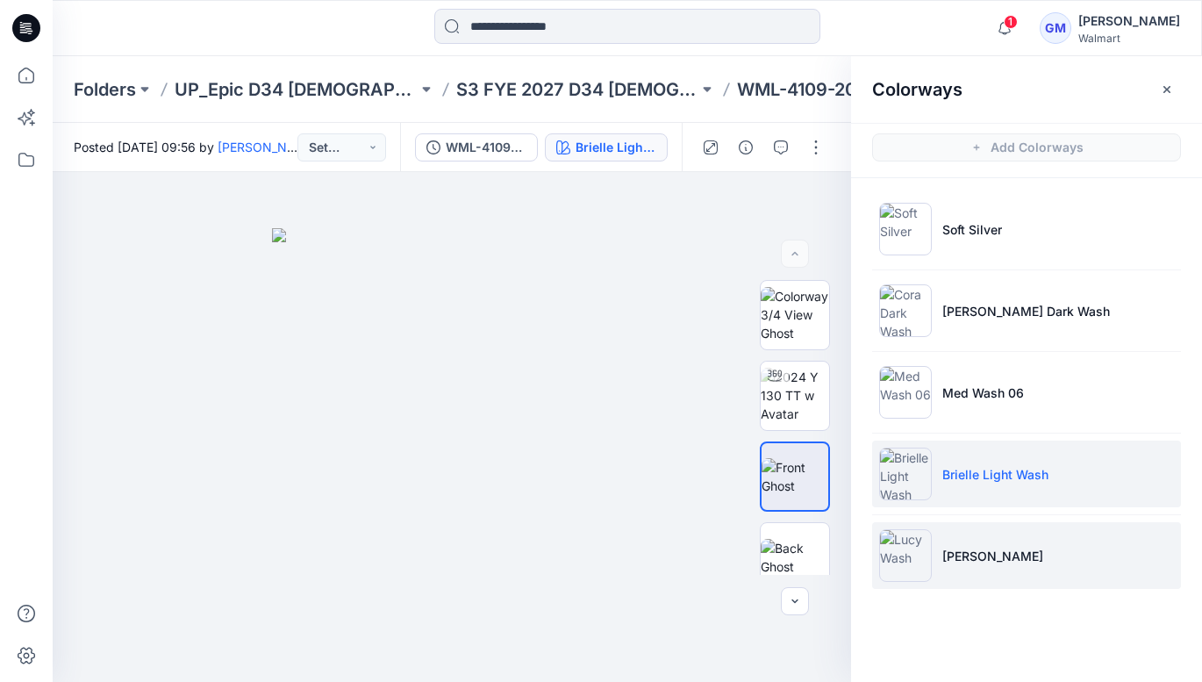
click at [942, 559] on p "[PERSON_NAME]" at bounding box center [992, 556] width 101 height 18
click at [906, 556] on img at bounding box center [905, 555] width 53 height 53
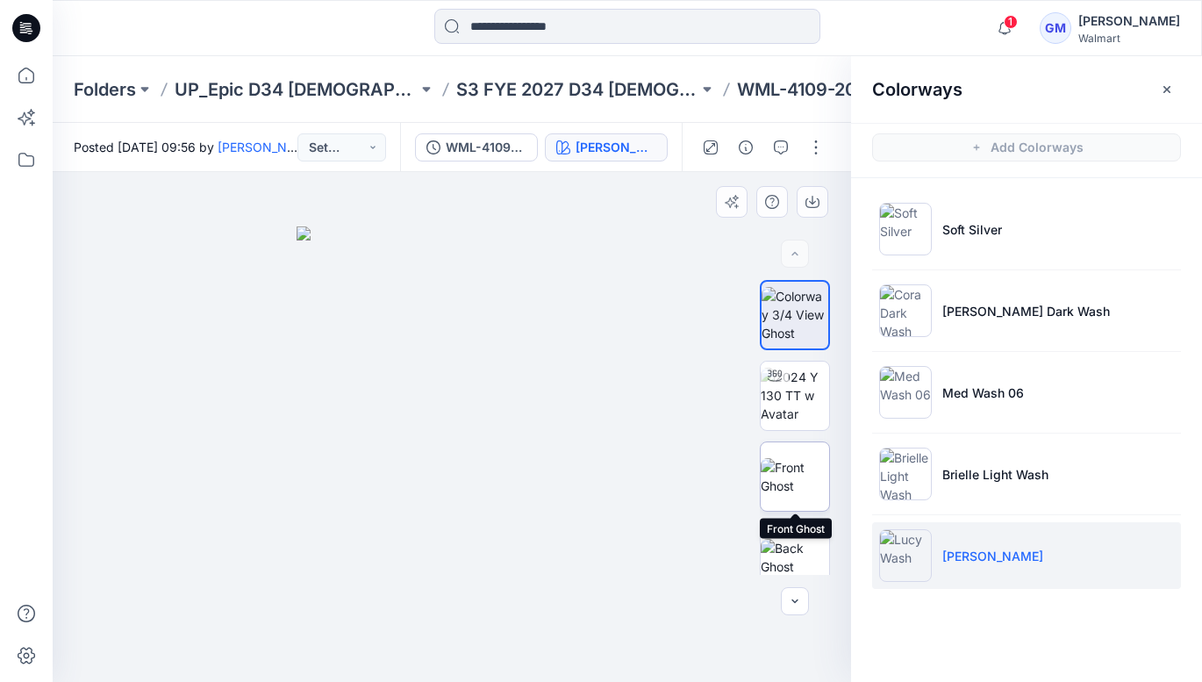
click at [796, 468] on img at bounding box center [795, 476] width 68 height 37
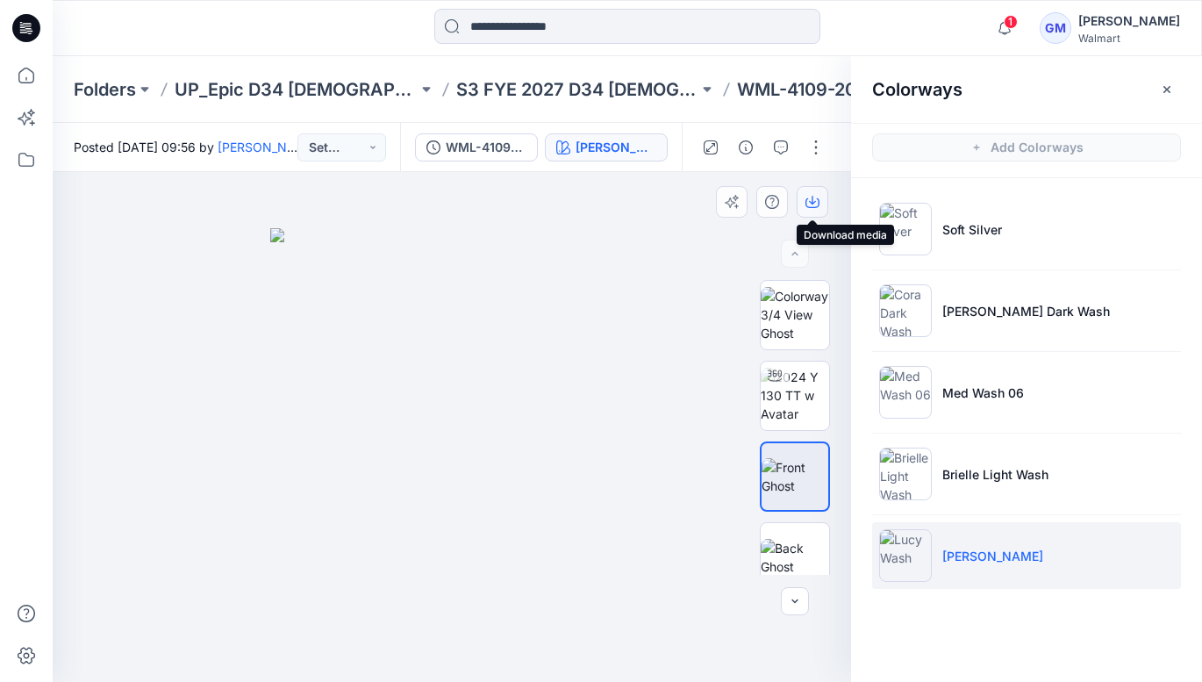
click at [813, 197] on icon "button" at bounding box center [813, 202] width 14 height 14
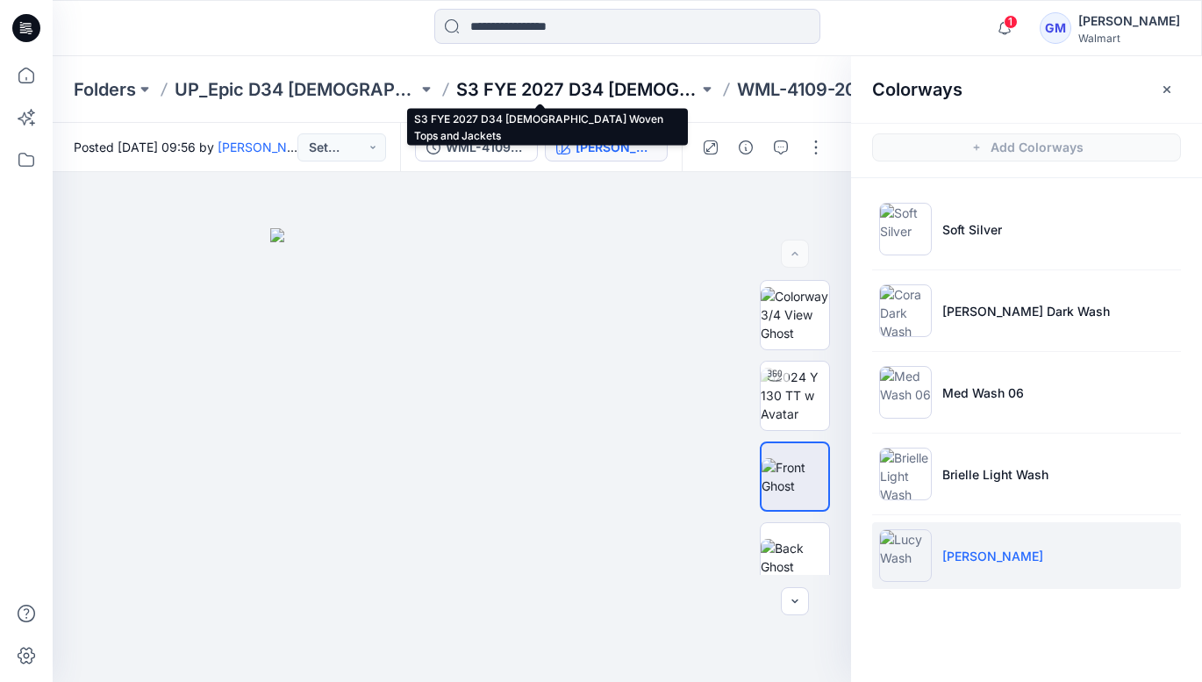
click at [511, 90] on p "S3 FYE 2027 D34 [DEMOGRAPHIC_DATA] Woven Tops and Jackets" at bounding box center [577, 89] width 243 height 25
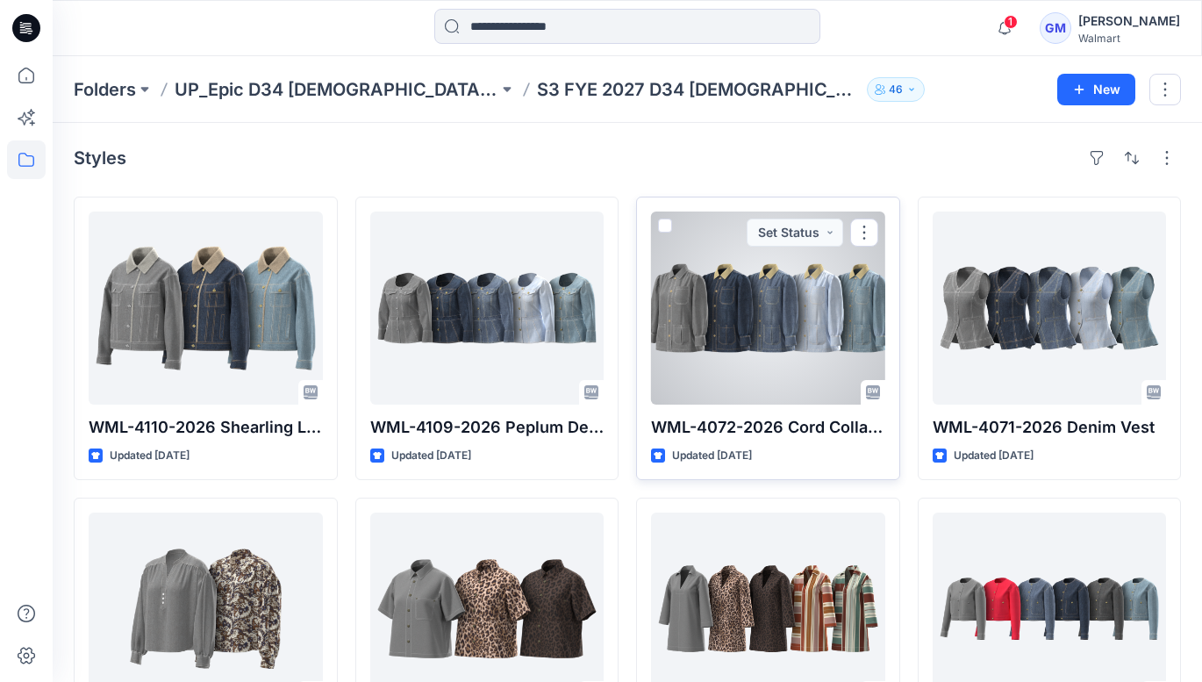
click at [795, 319] on div at bounding box center [768, 307] width 234 height 193
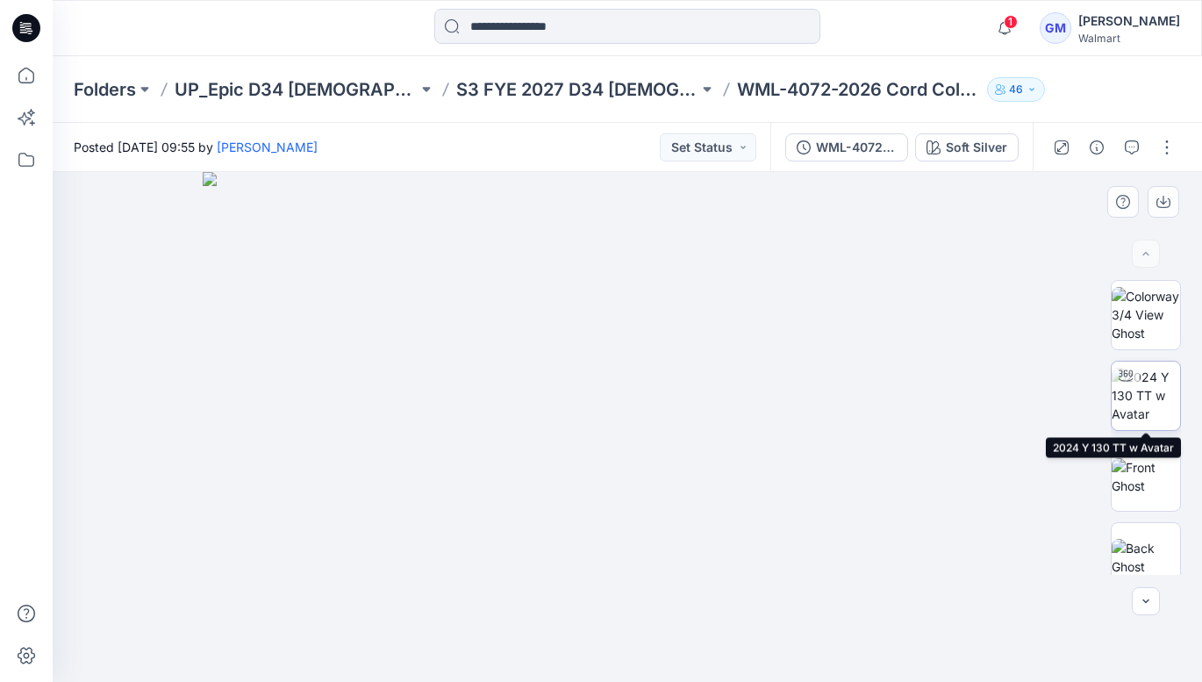
click at [1150, 391] on img at bounding box center [1146, 395] width 68 height 55
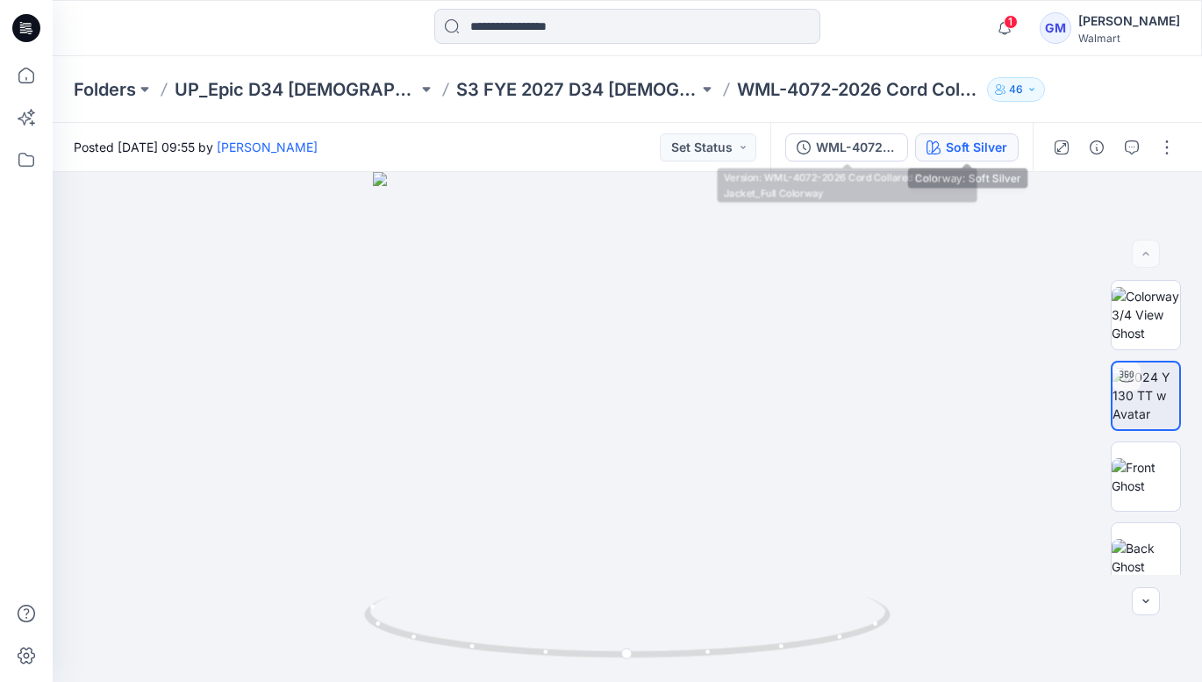
click at [959, 143] on div "Soft Silver" at bounding box center [976, 147] width 61 height 19
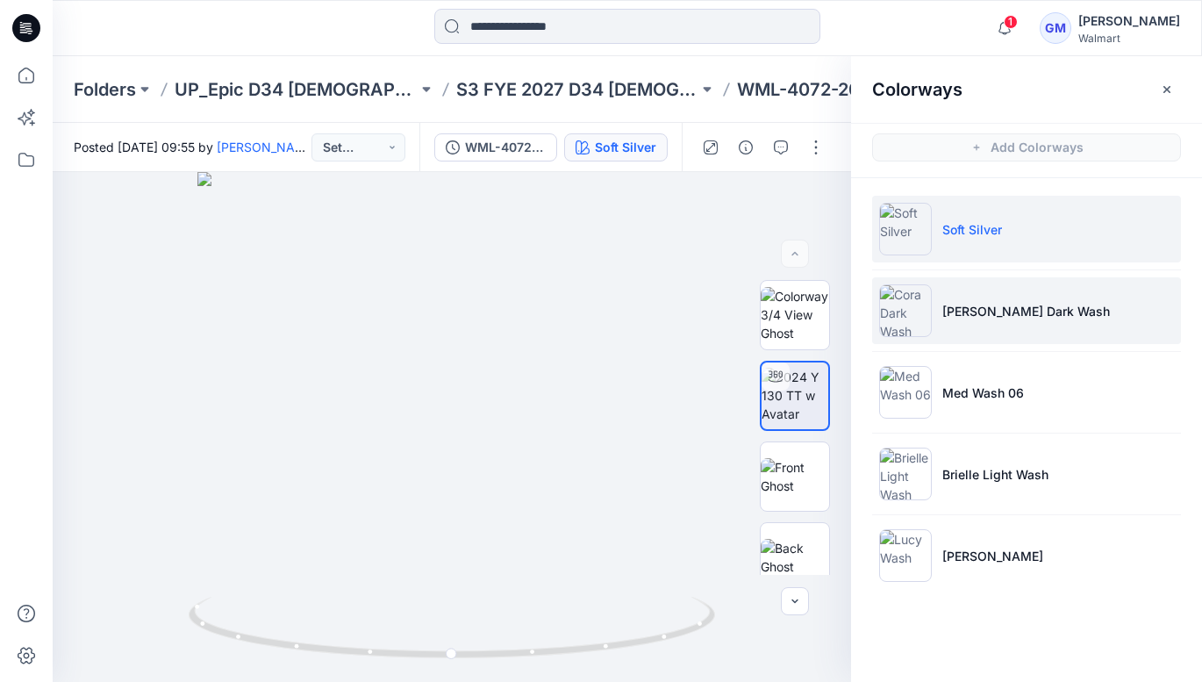
click at [918, 312] on img at bounding box center [905, 310] width 53 height 53
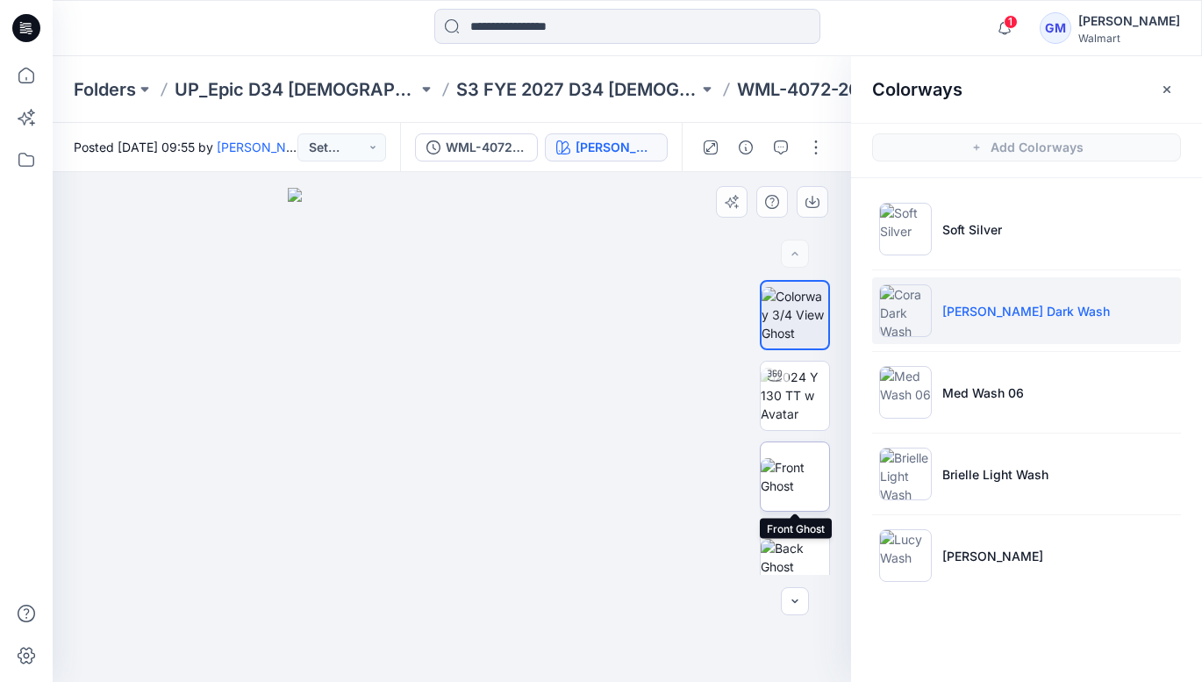
click at [792, 471] on img at bounding box center [795, 476] width 68 height 37
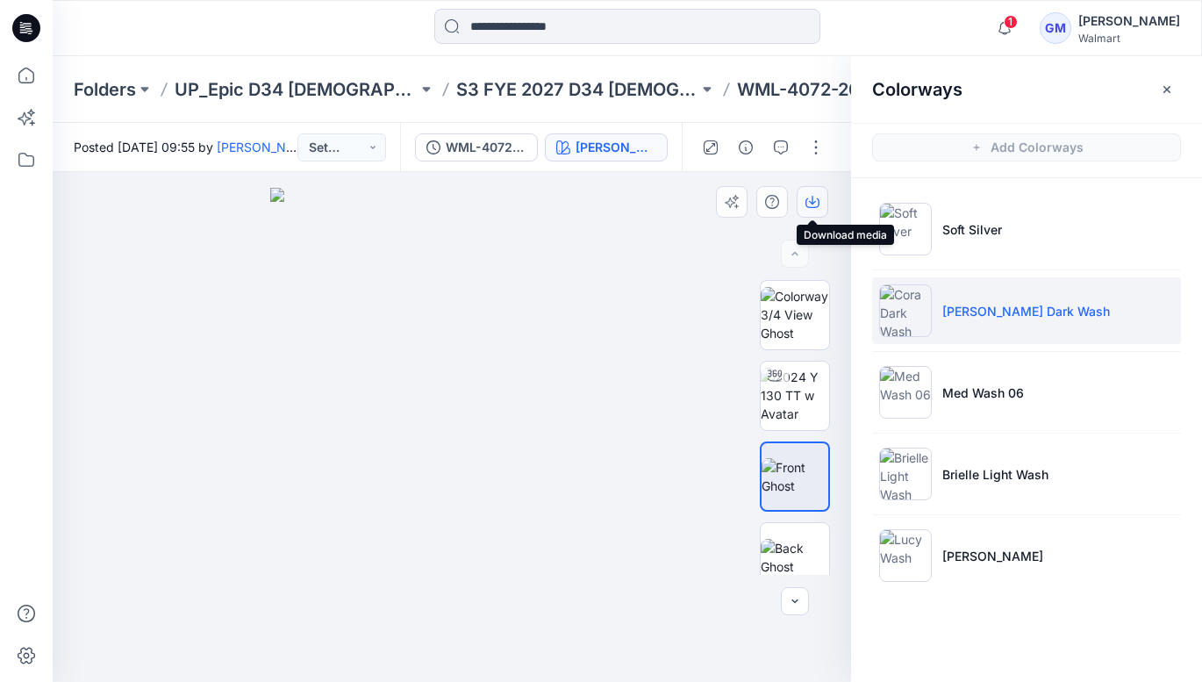
click at [812, 203] on icon "button" at bounding box center [812, 200] width 7 height 9
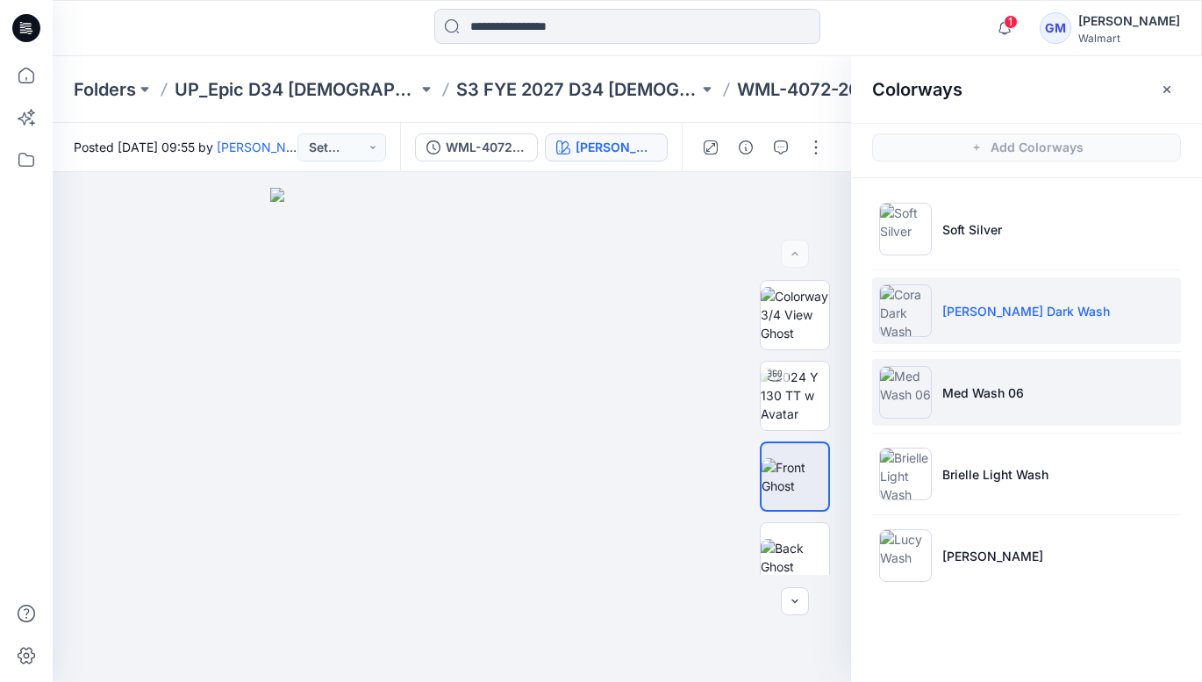
click at [995, 411] on li "Med Wash 06" at bounding box center [1026, 392] width 309 height 67
click at [976, 384] on p "Med Wash 06" at bounding box center [983, 392] width 82 height 18
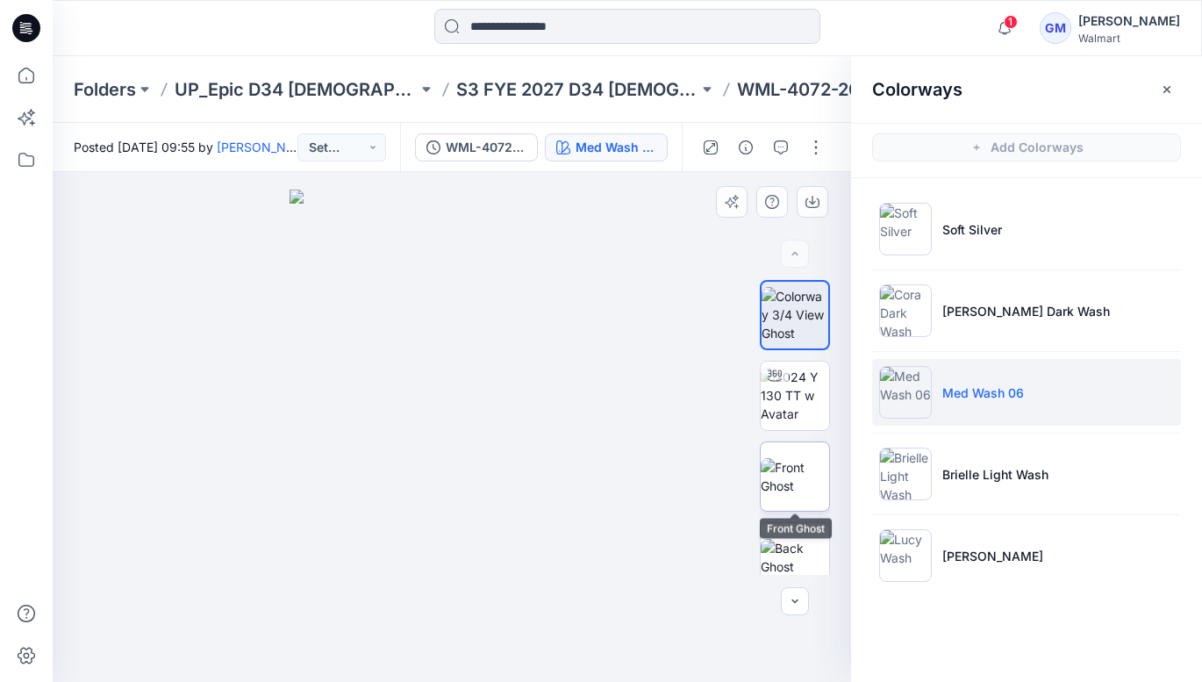
click at [798, 464] on img at bounding box center [795, 476] width 68 height 37
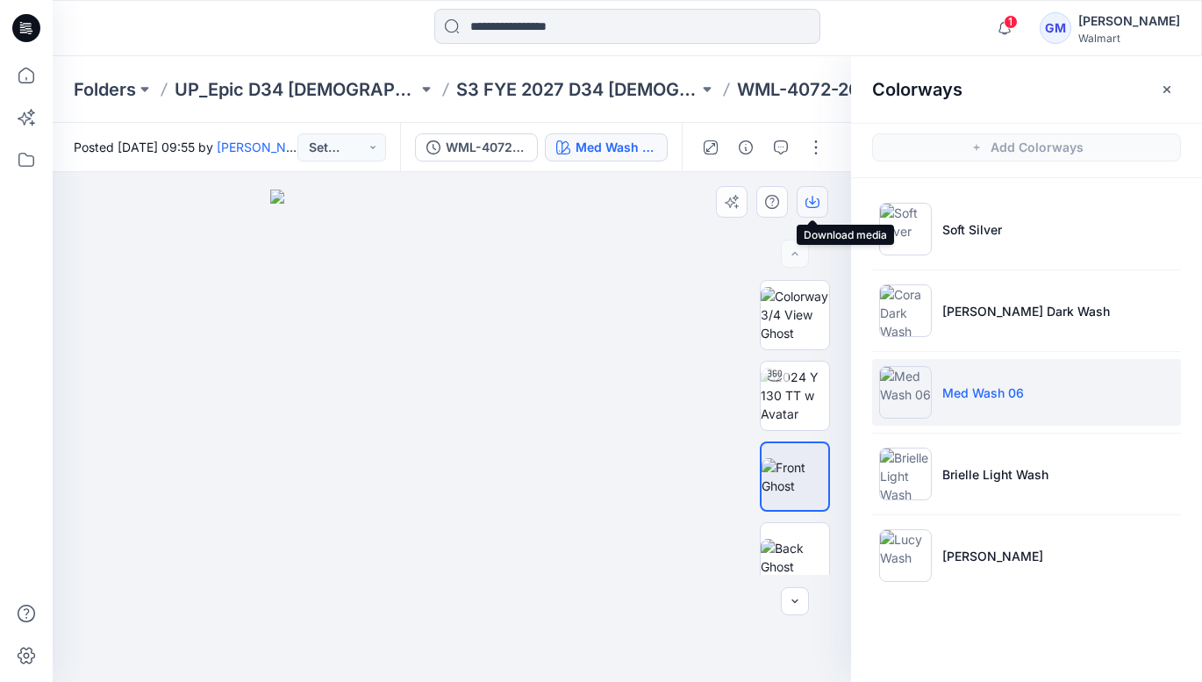
click at [809, 201] on icon "button" at bounding box center [812, 200] width 7 height 9
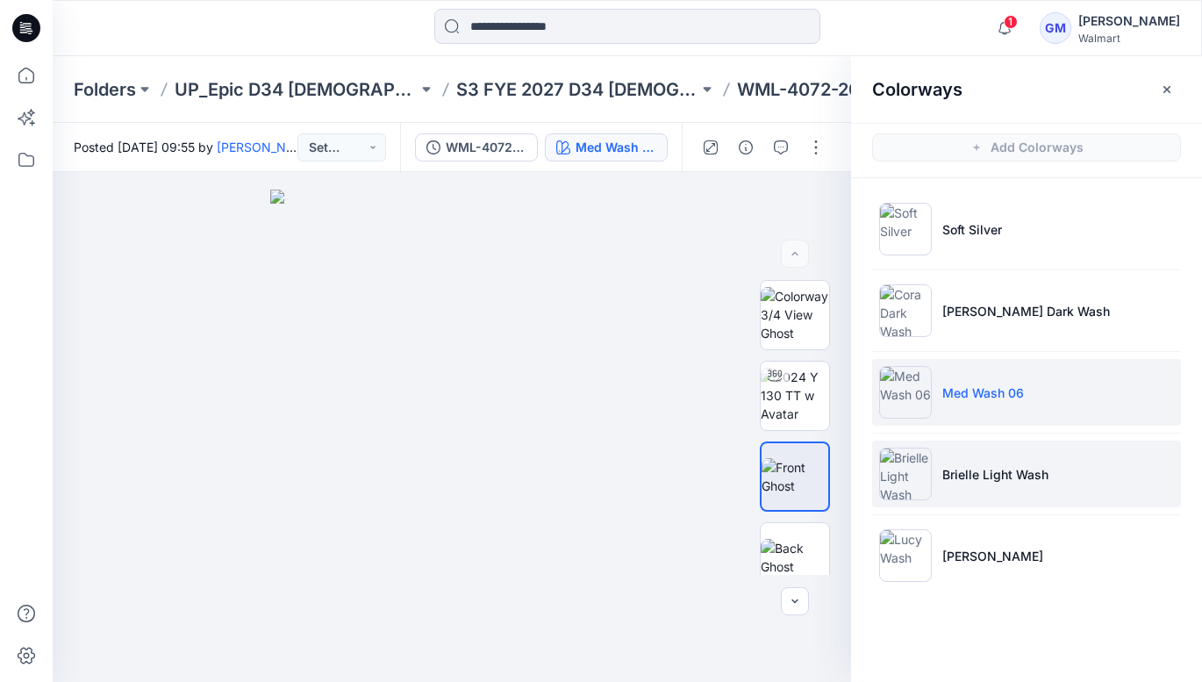
click at [978, 469] on p "Brielle Light Wash" at bounding box center [995, 474] width 106 height 18
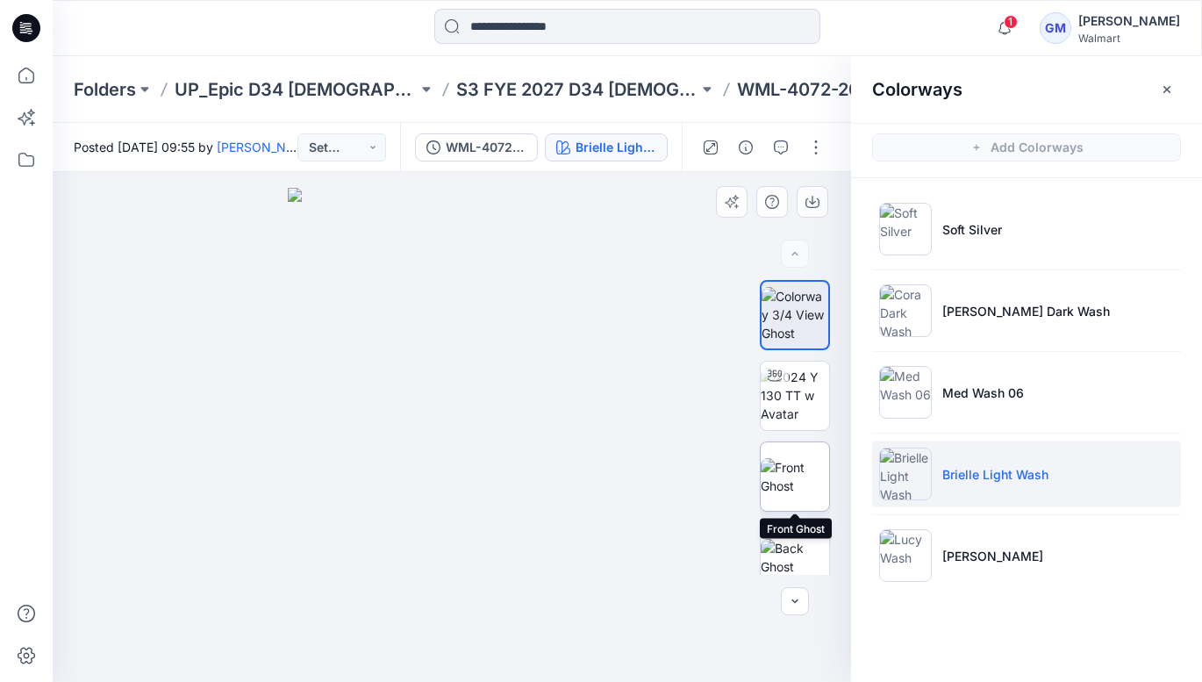
click at [813, 485] on img at bounding box center [795, 476] width 68 height 37
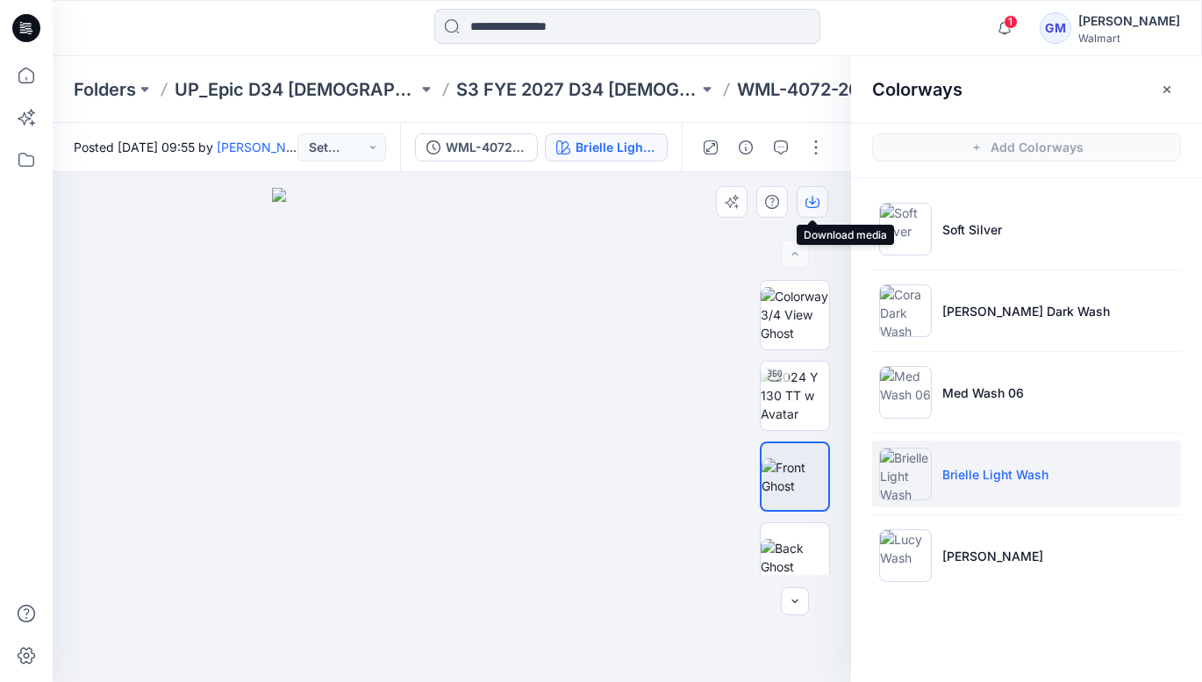
click at [817, 199] on icon "button" at bounding box center [813, 202] width 14 height 14
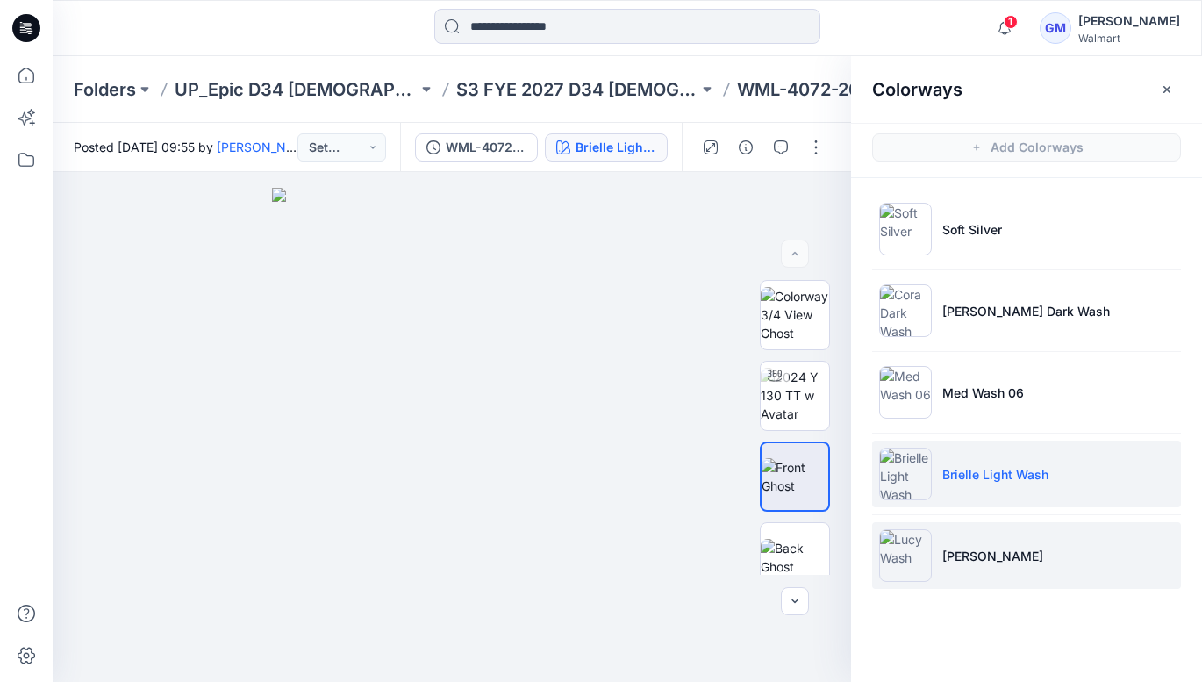
click at [986, 559] on p "[PERSON_NAME]" at bounding box center [992, 556] width 101 height 18
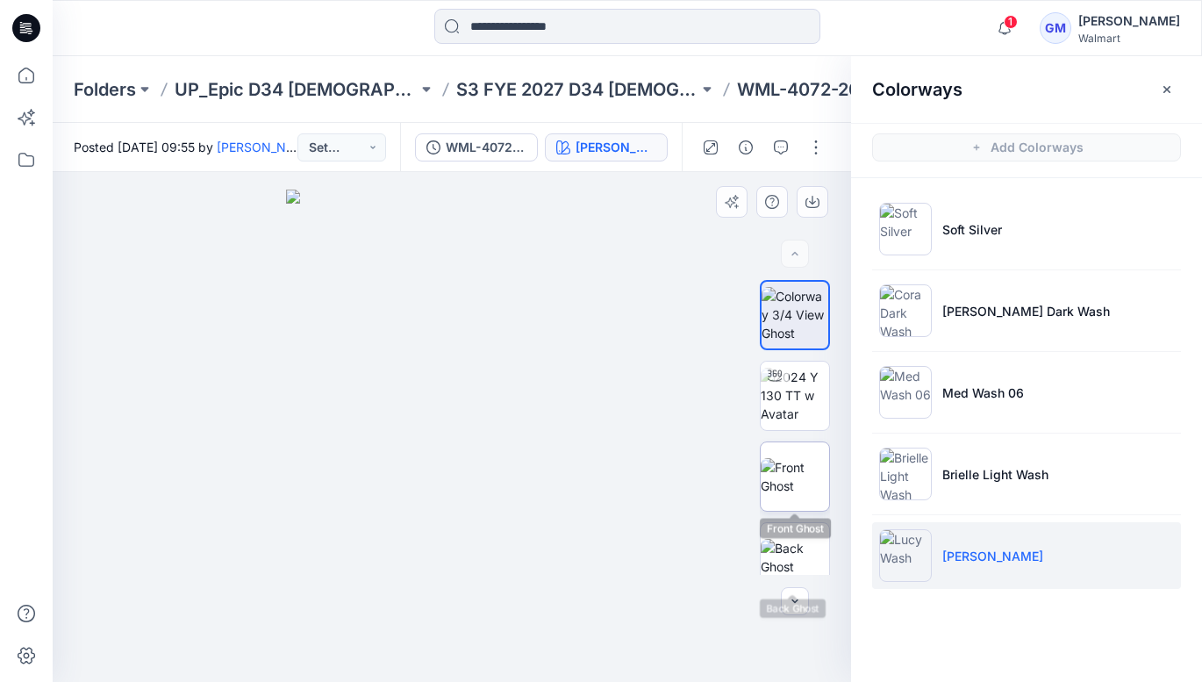
click at [795, 495] on img at bounding box center [795, 476] width 68 height 37
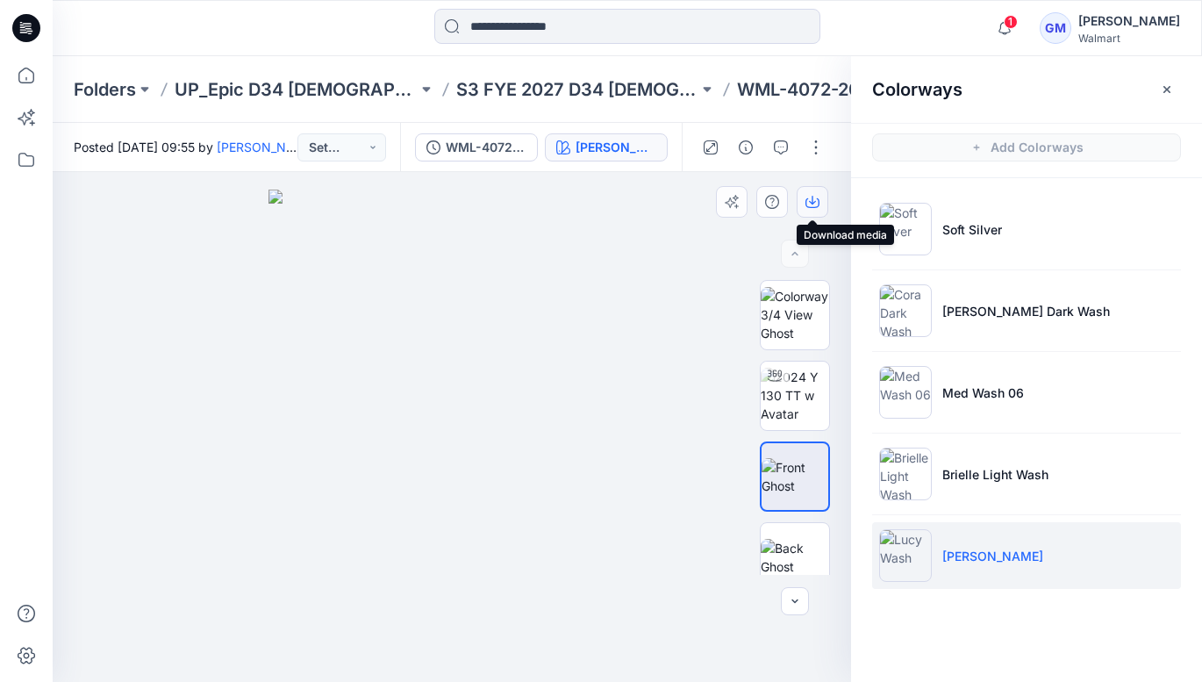
click at [816, 204] on icon "button" at bounding box center [813, 202] width 14 height 14
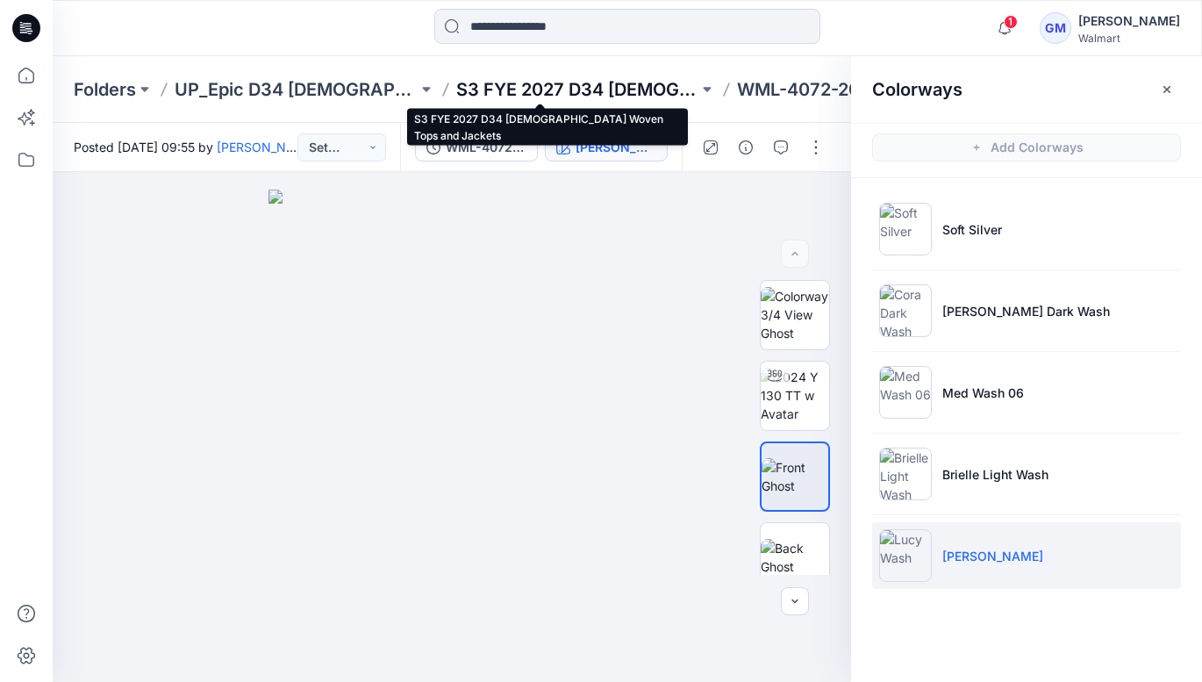
click at [511, 90] on p "S3 FYE 2027 D34 [DEMOGRAPHIC_DATA] Woven Tops and Jackets" at bounding box center [577, 89] width 243 height 25
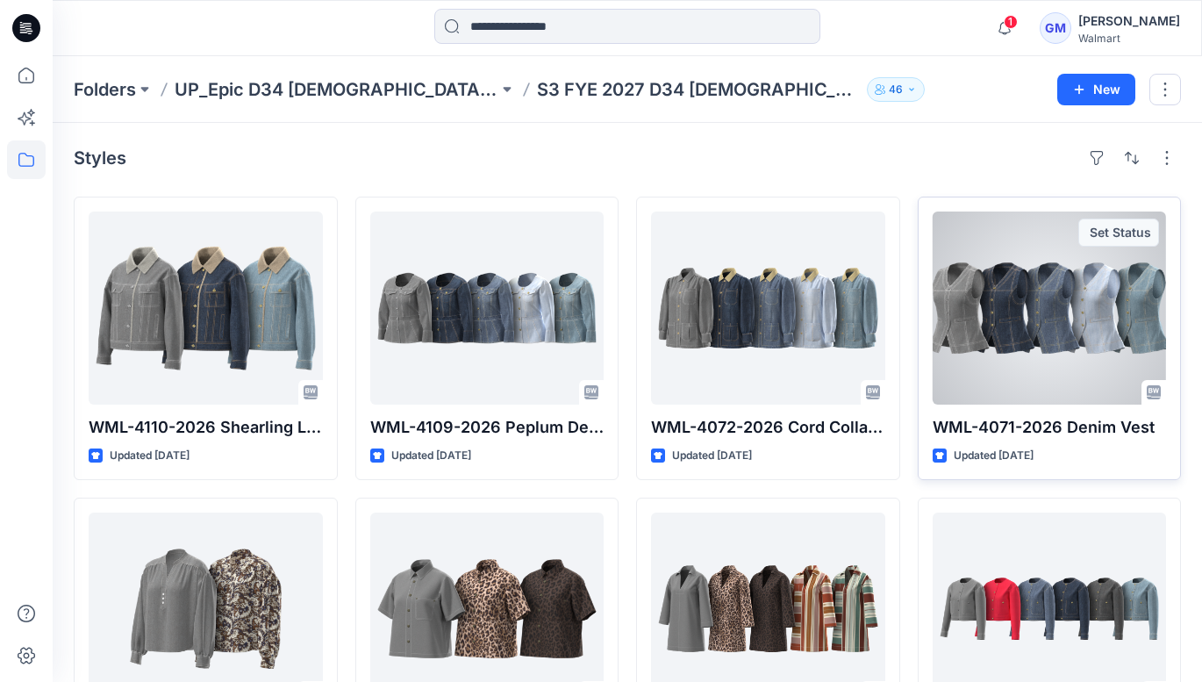
click at [964, 330] on div at bounding box center [1050, 307] width 234 height 193
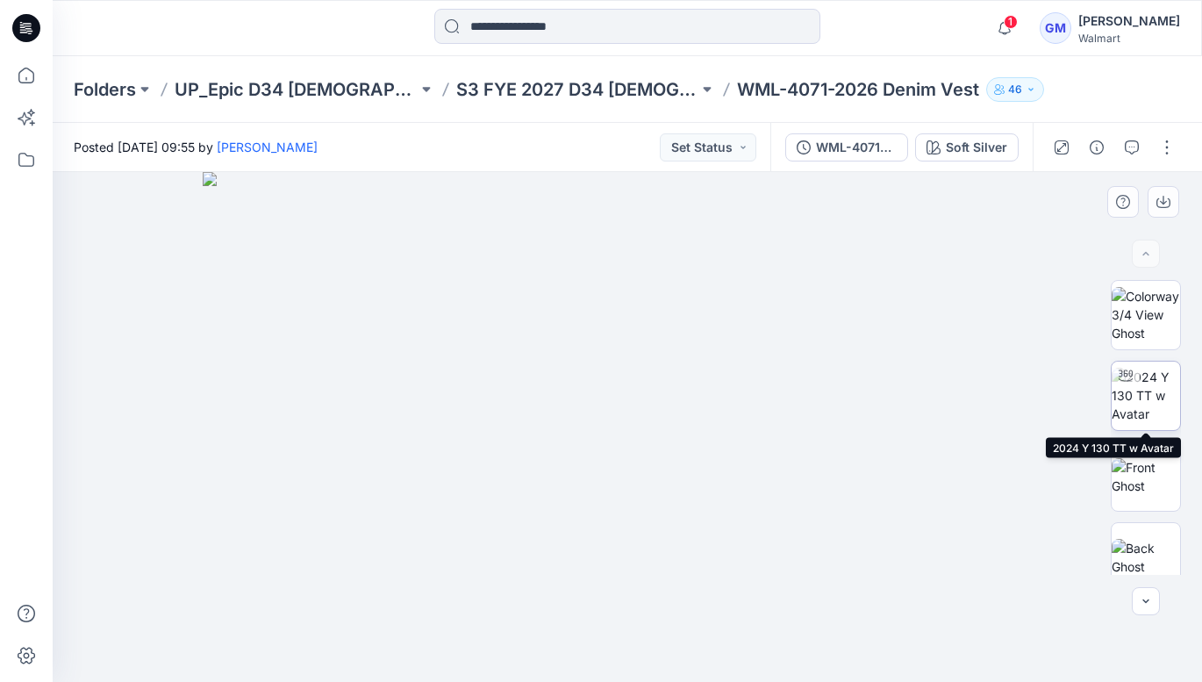
click at [1150, 408] on img at bounding box center [1146, 395] width 68 height 55
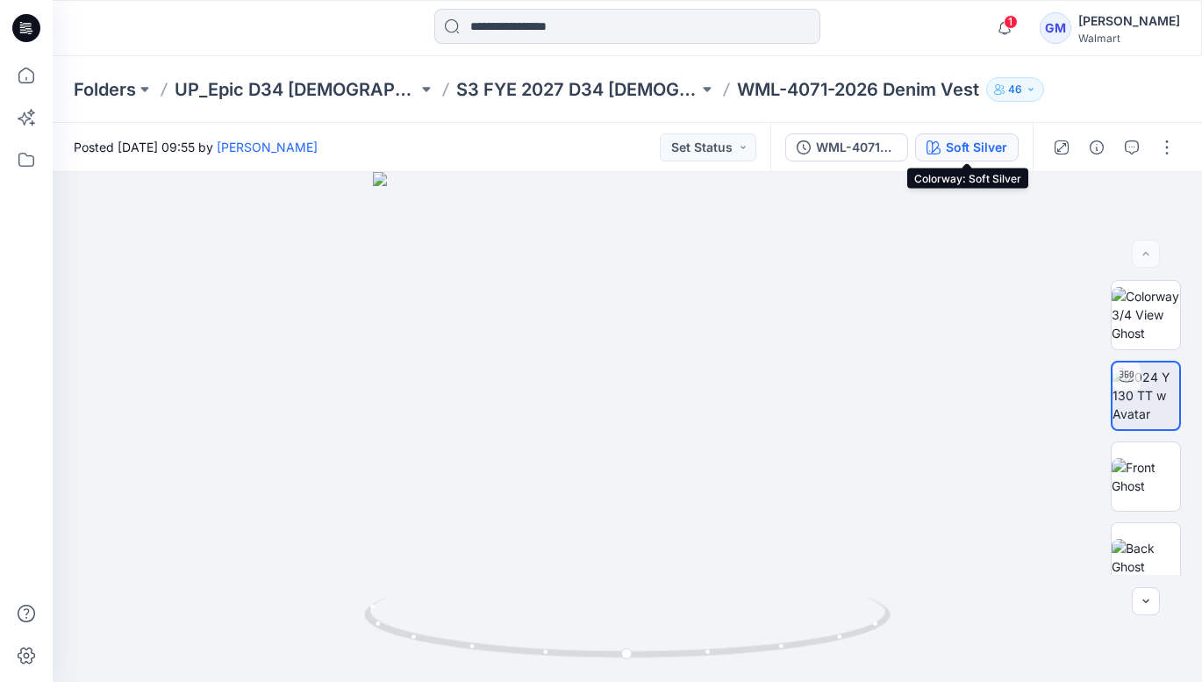
click at [971, 151] on div "Soft Silver" at bounding box center [976, 147] width 61 height 19
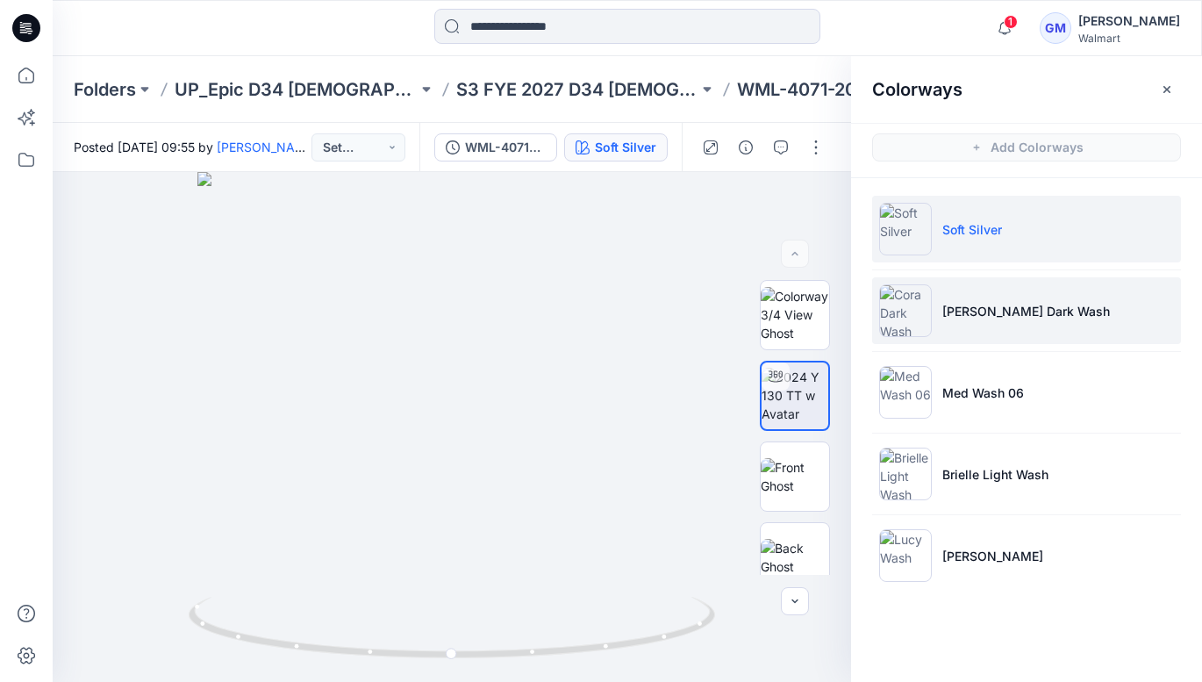
click at [953, 309] on p "[PERSON_NAME] Dark Wash" at bounding box center [1026, 311] width 168 height 18
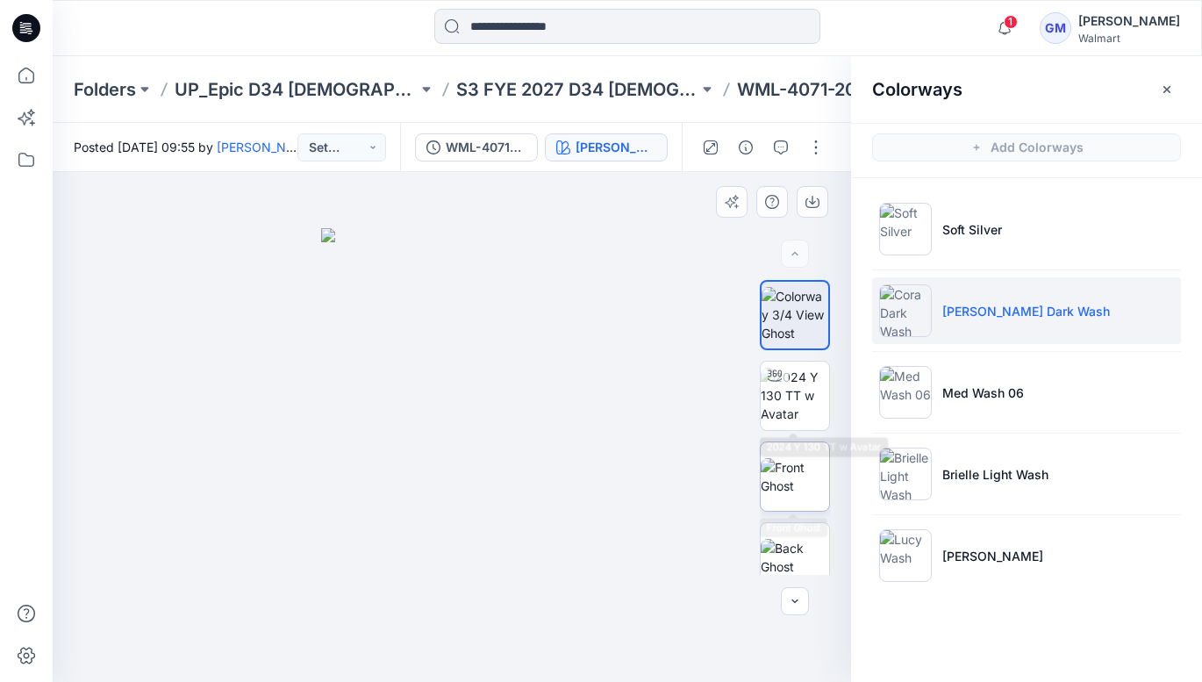
click at [795, 480] on img at bounding box center [795, 476] width 68 height 37
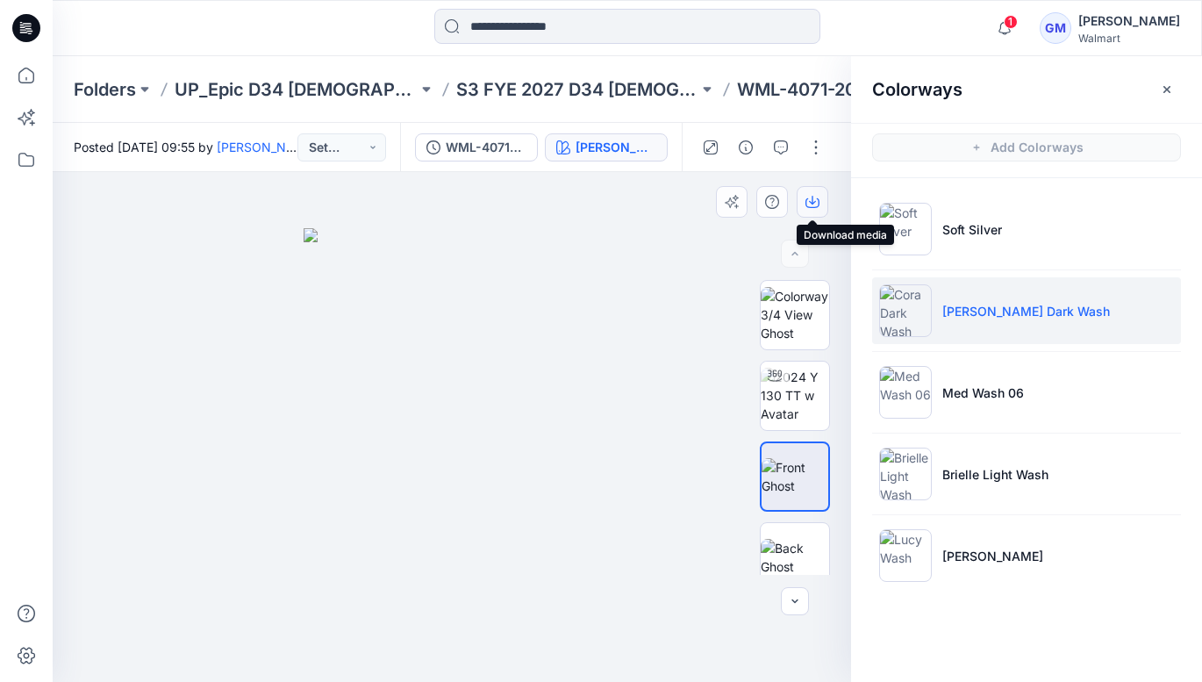
click at [817, 204] on icon "button" at bounding box center [813, 202] width 14 height 14
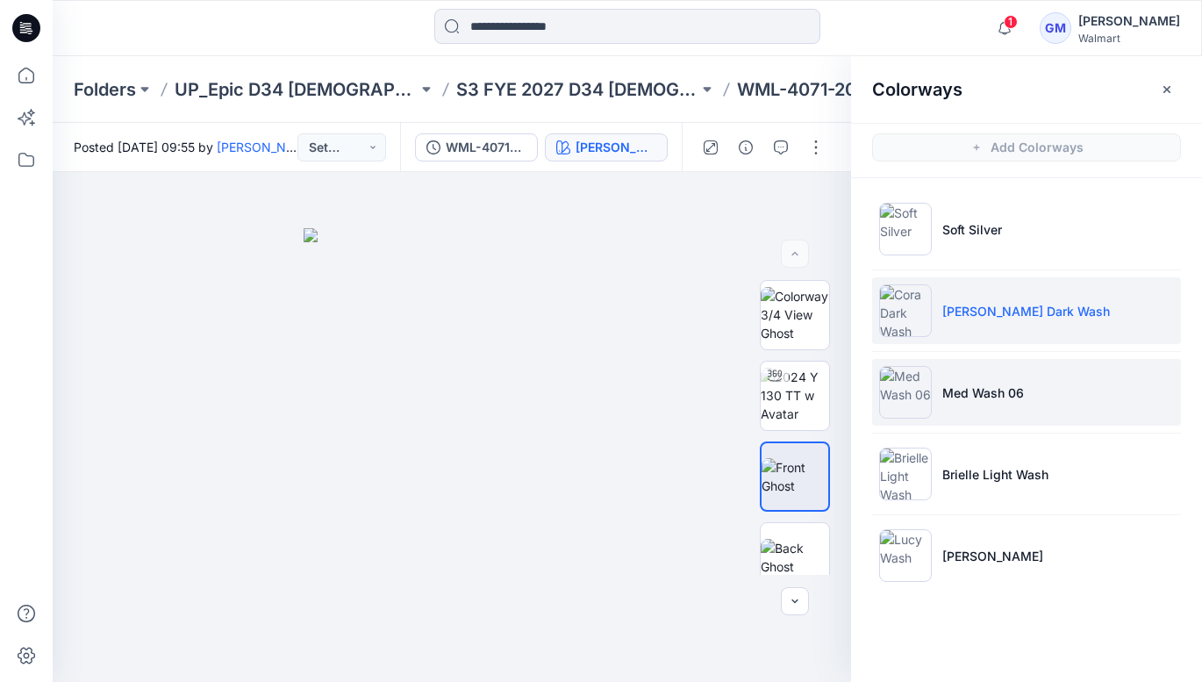
click at [977, 398] on p "Med Wash 06" at bounding box center [983, 392] width 82 height 18
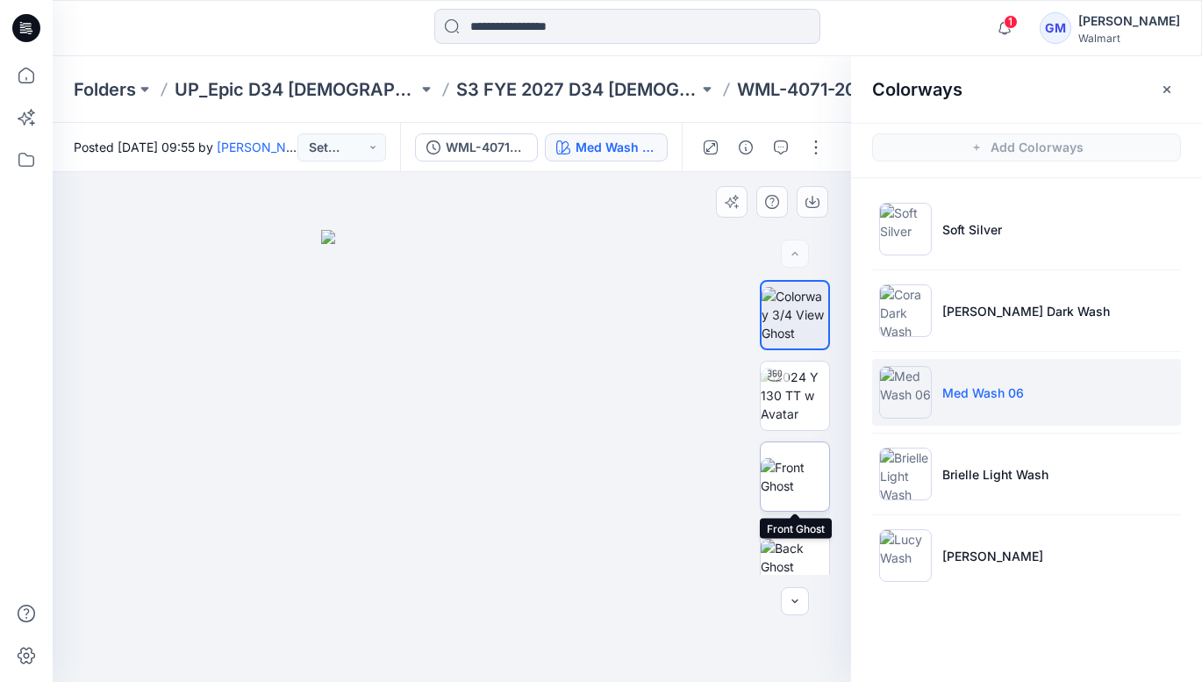
click at [797, 466] on img at bounding box center [795, 476] width 68 height 37
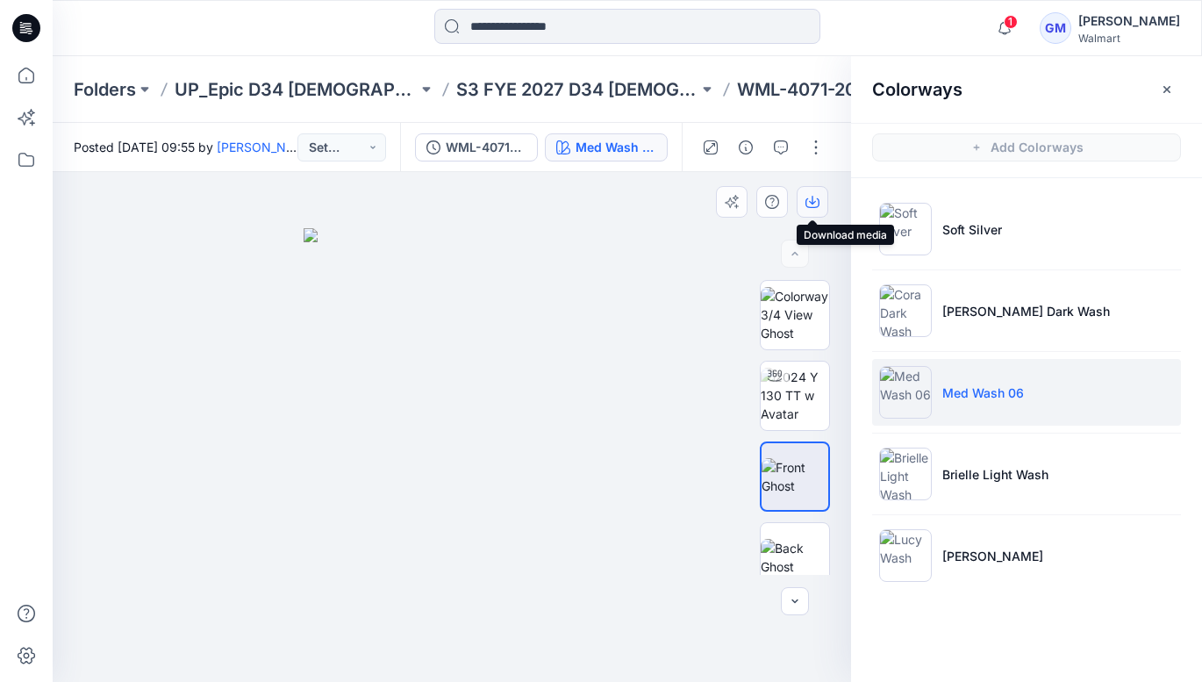
click at [808, 193] on button "button" at bounding box center [813, 202] width 32 height 32
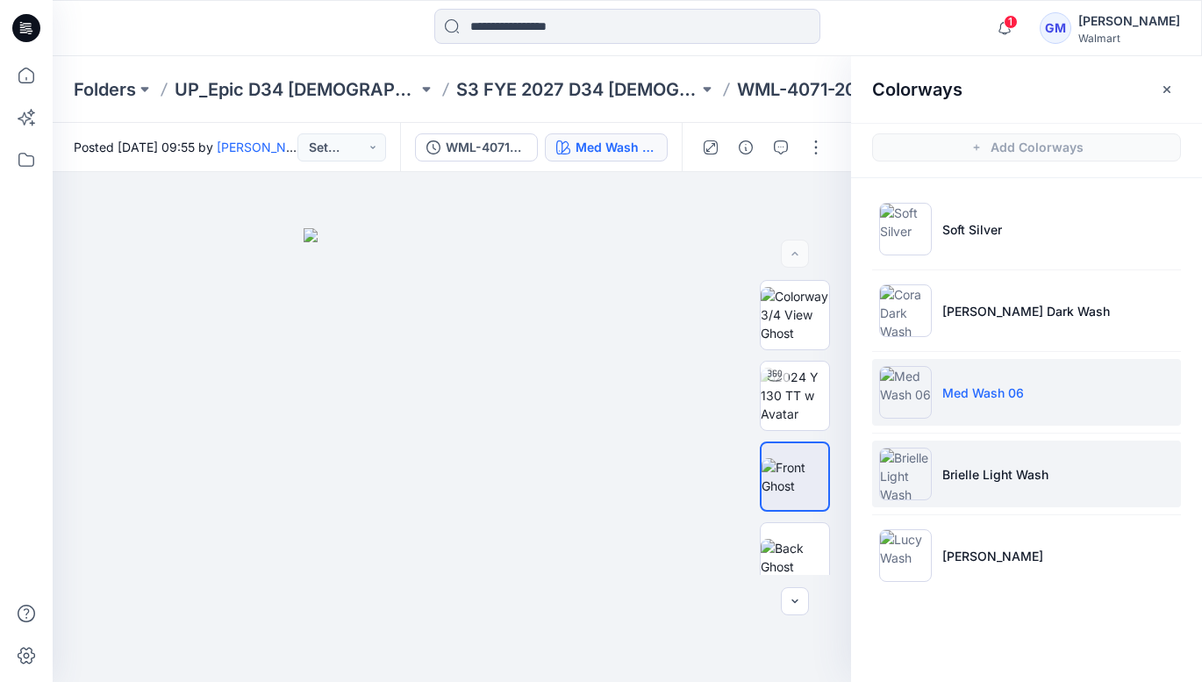
click at [971, 472] on p "Brielle Light Wash" at bounding box center [995, 474] width 106 height 18
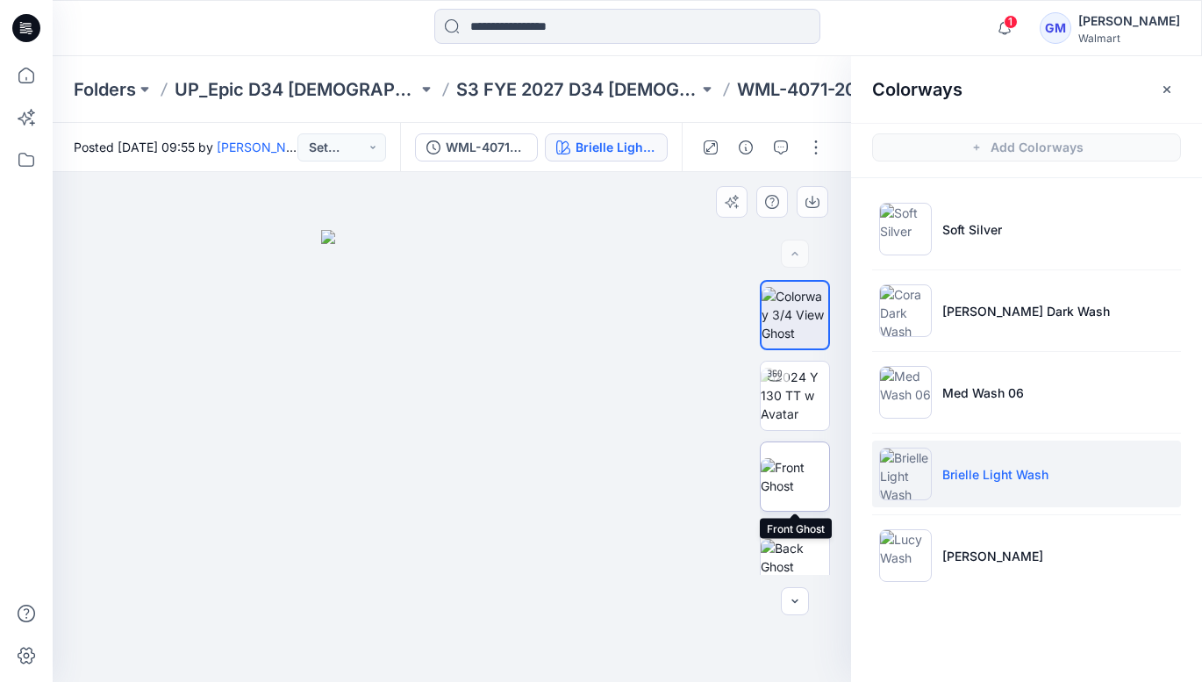
click at [793, 478] on img at bounding box center [795, 476] width 68 height 37
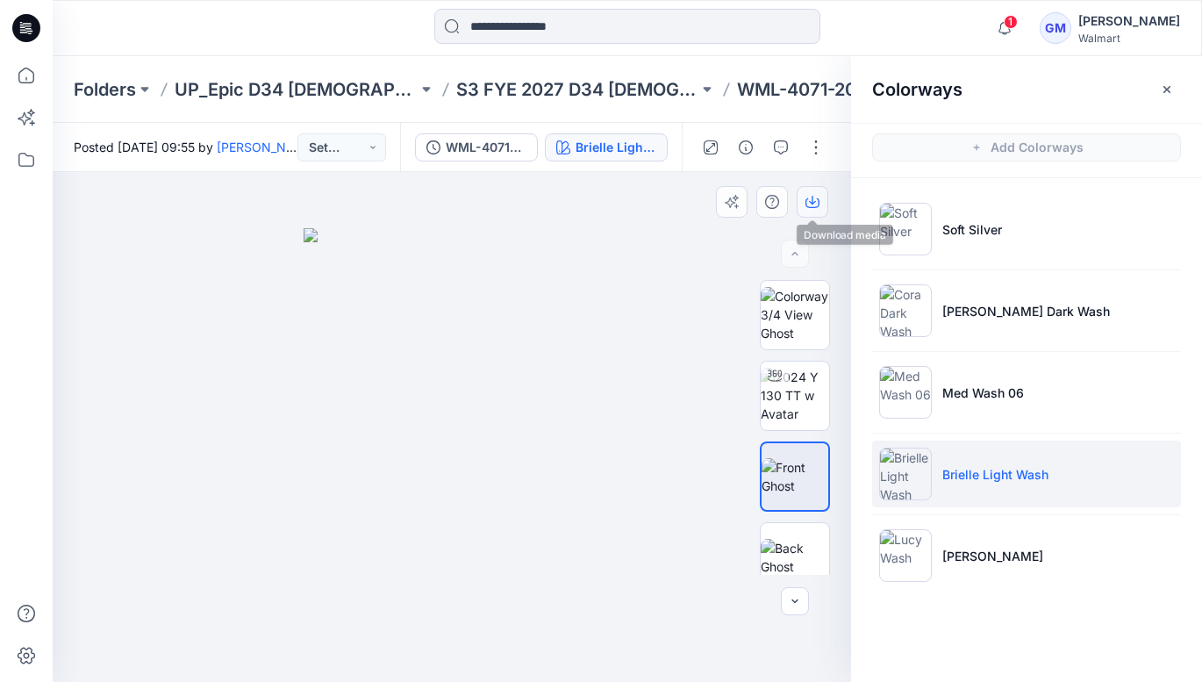
click at [815, 201] on icon "button" at bounding box center [813, 202] width 14 height 14
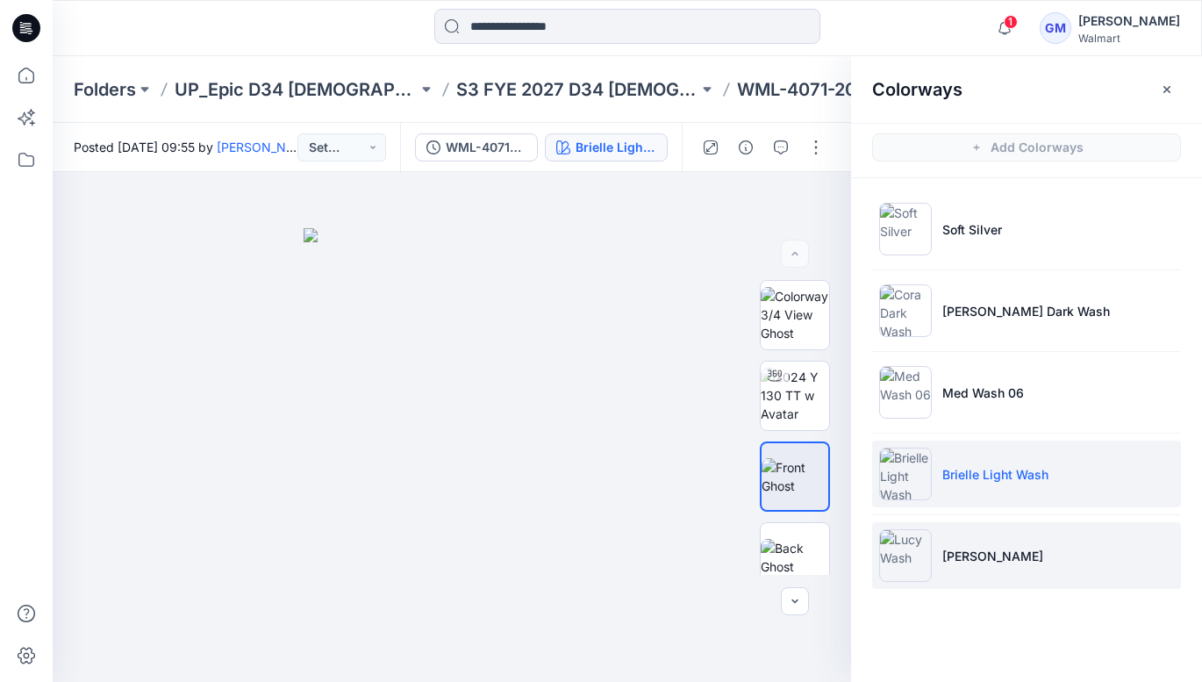
click at [973, 555] on p "[PERSON_NAME]" at bounding box center [992, 556] width 101 height 18
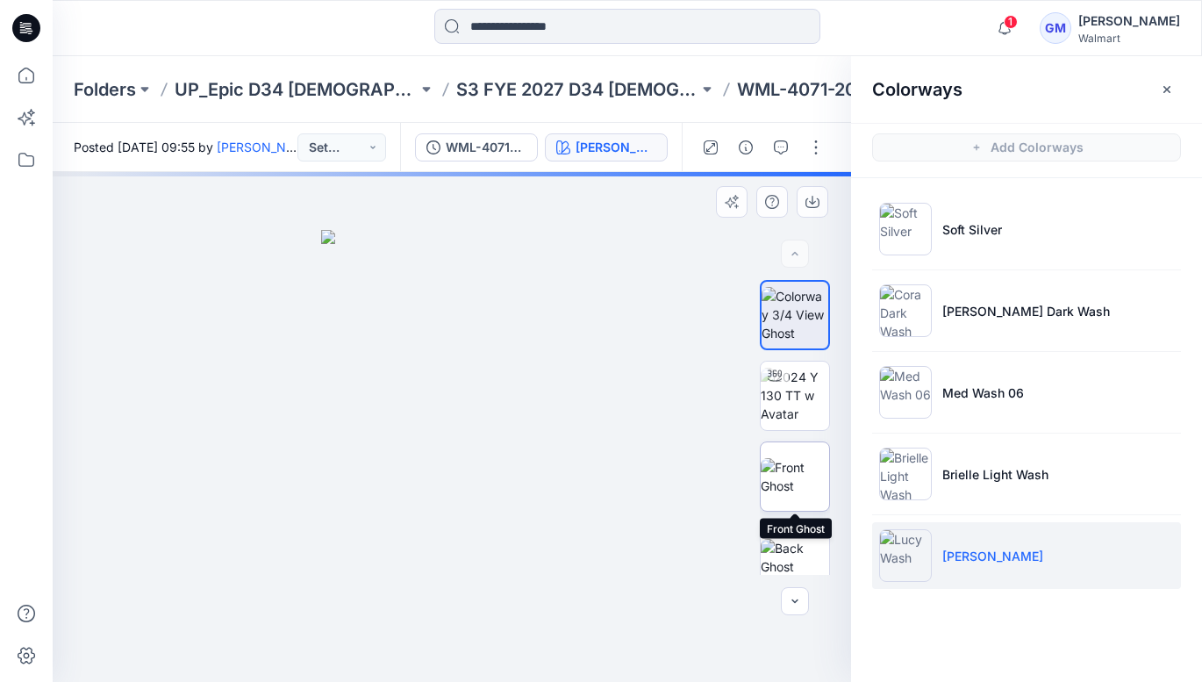
click at [793, 486] on img at bounding box center [795, 476] width 68 height 37
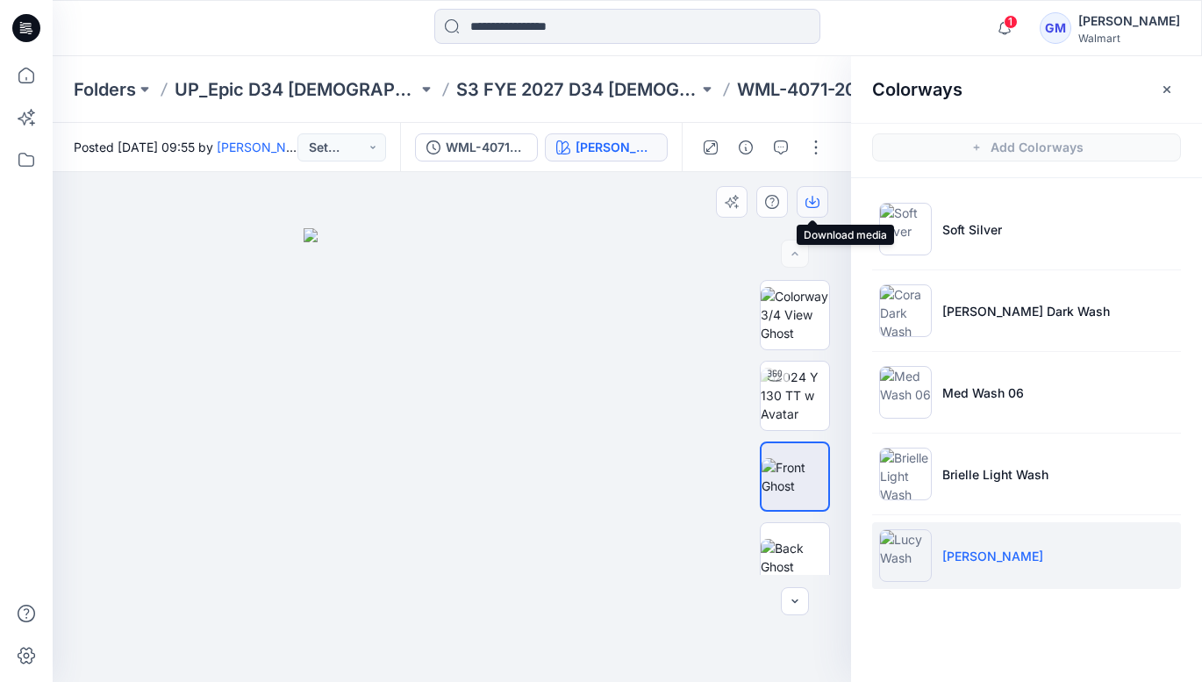
click at [812, 196] on icon "button" at bounding box center [813, 202] width 14 height 14
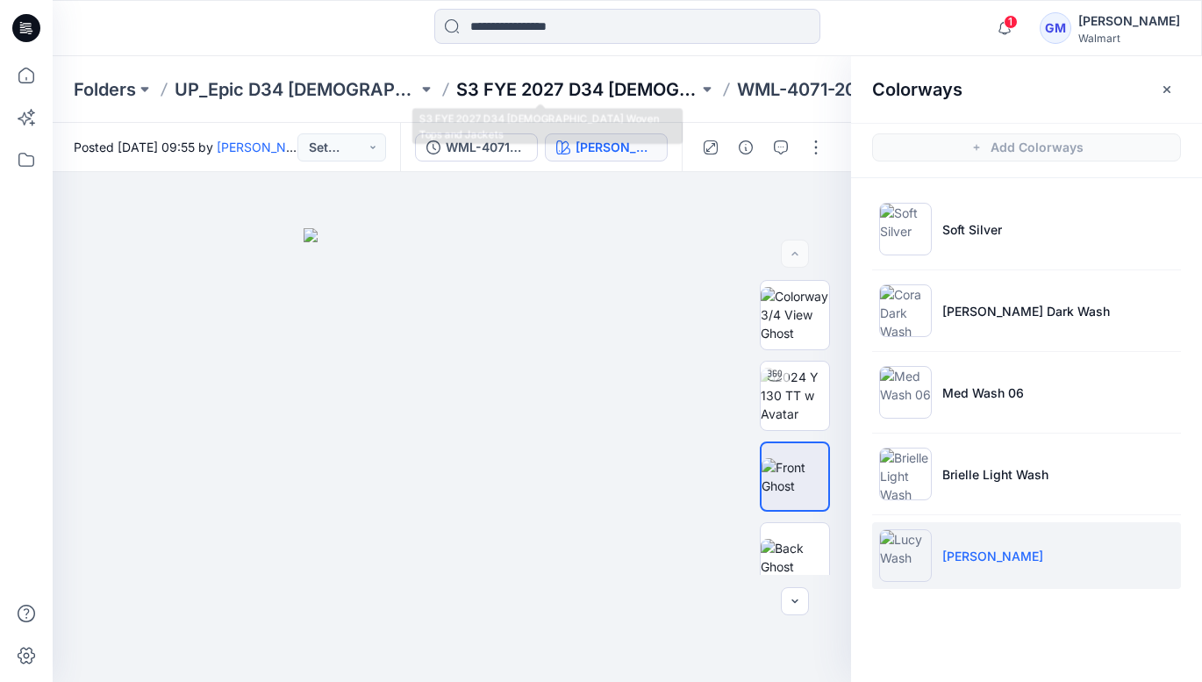
click at [612, 88] on p "S3 FYE 2027 D34 [DEMOGRAPHIC_DATA] Woven Tops and Jackets" at bounding box center [577, 89] width 243 height 25
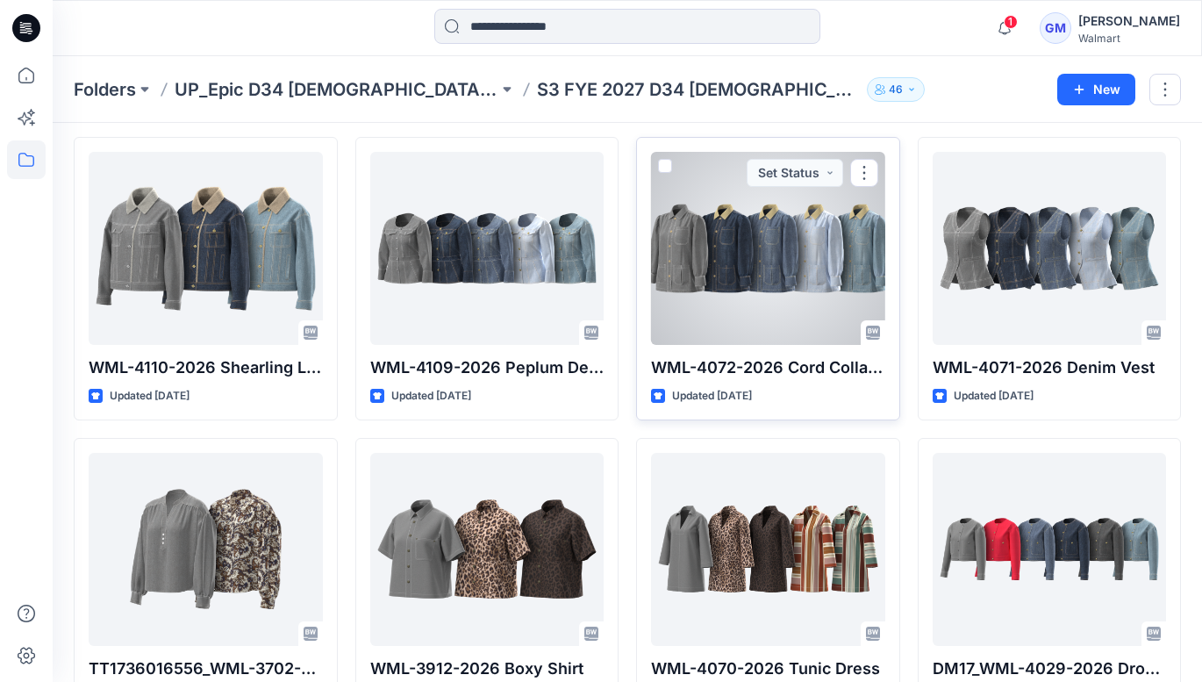
scroll to position [62, 0]
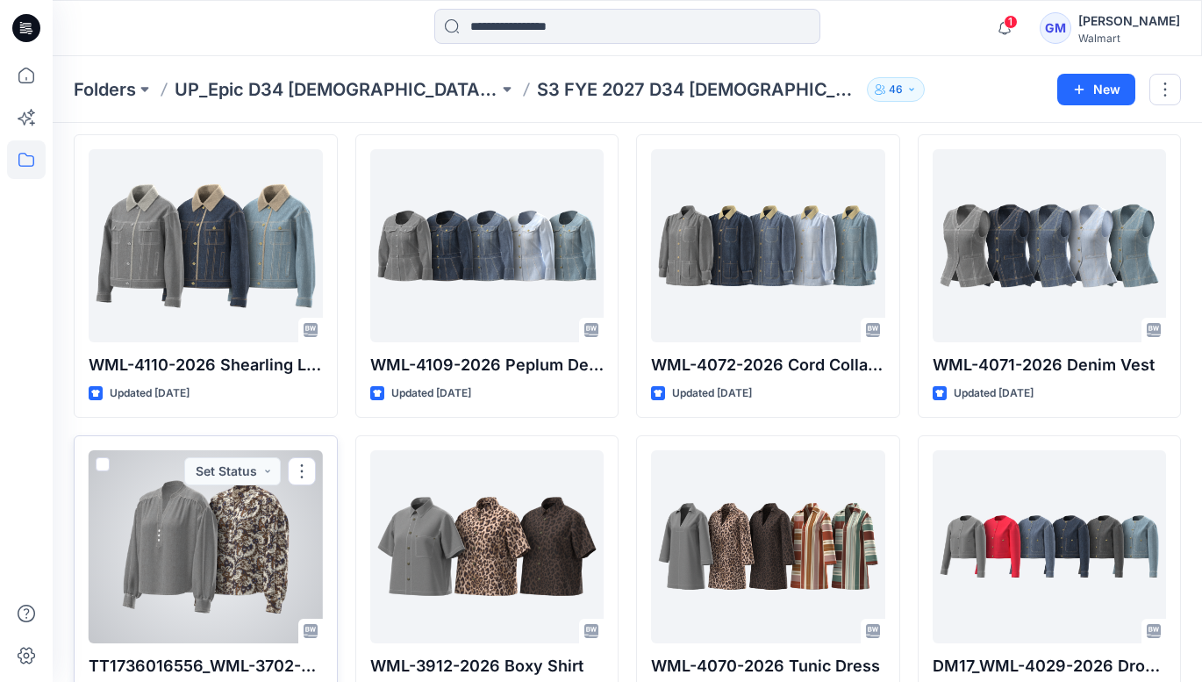
click at [256, 545] on div at bounding box center [206, 546] width 234 height 193
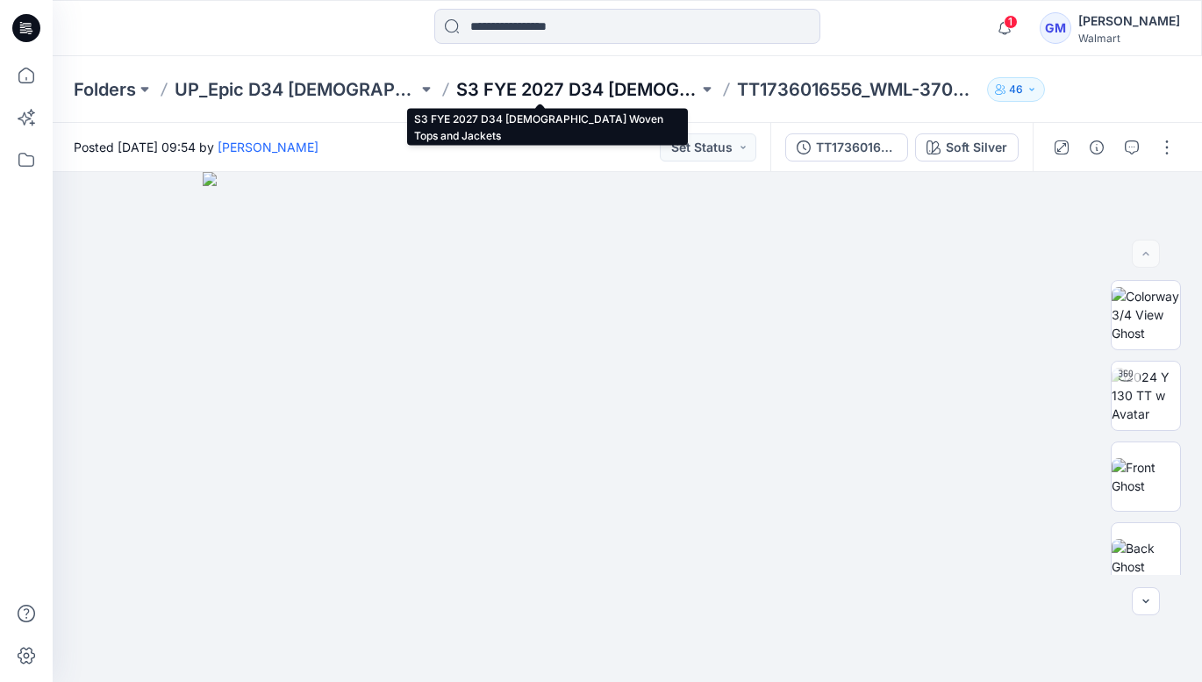
click at [591, 87] on p "S3 FYE 2027 D34 [DEMOGRAPHIC_DATA] Woven Tops and Jackets" at bounding box center [577, 89] width 243 height 25
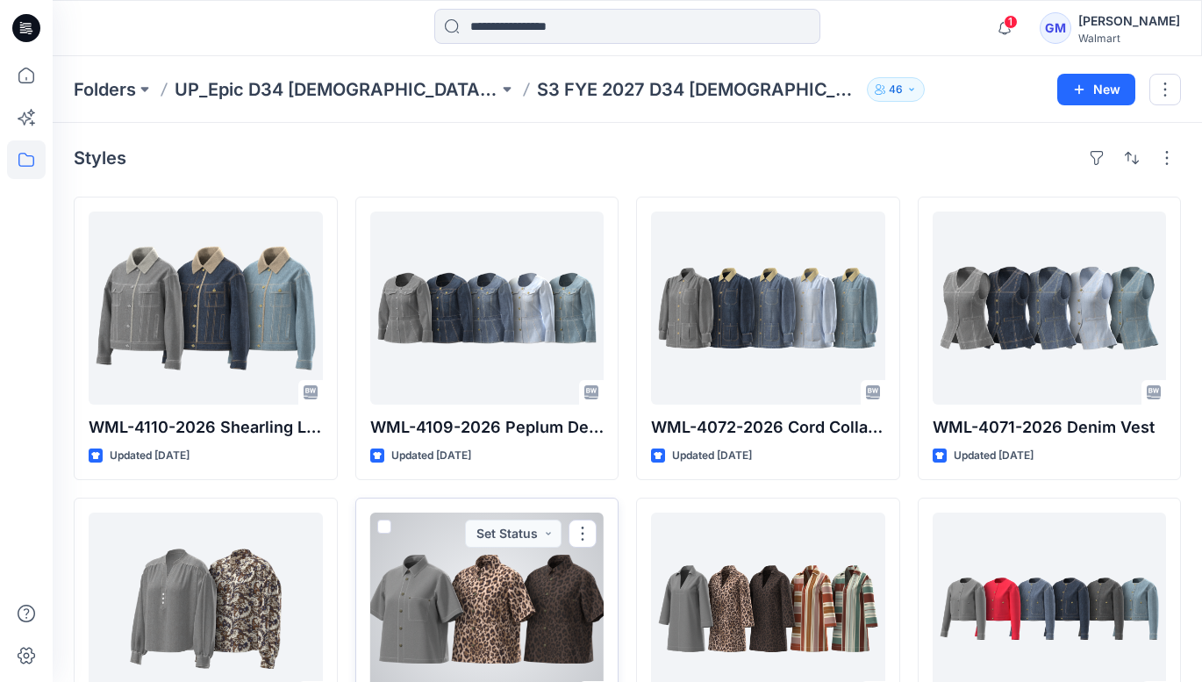
click at [498, 624] on div at bounding box center [487, 608] width 234 height 193
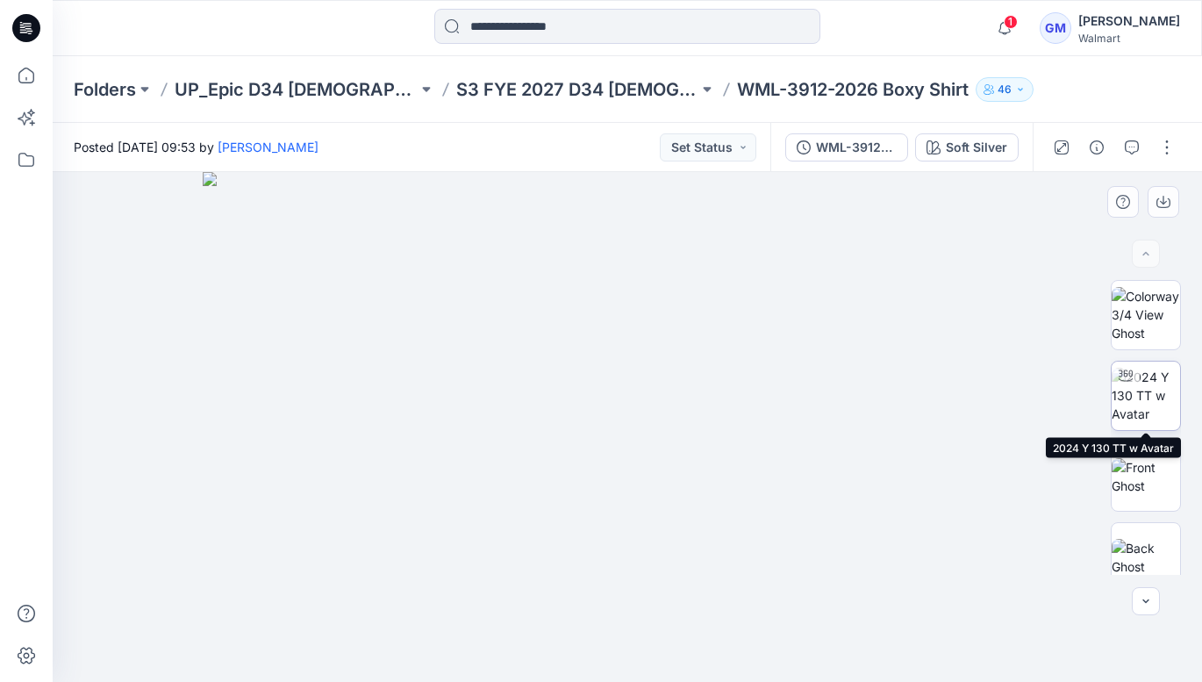
click at [1146, 395] on img at bounding box center [1146, 395] width 68 height 55
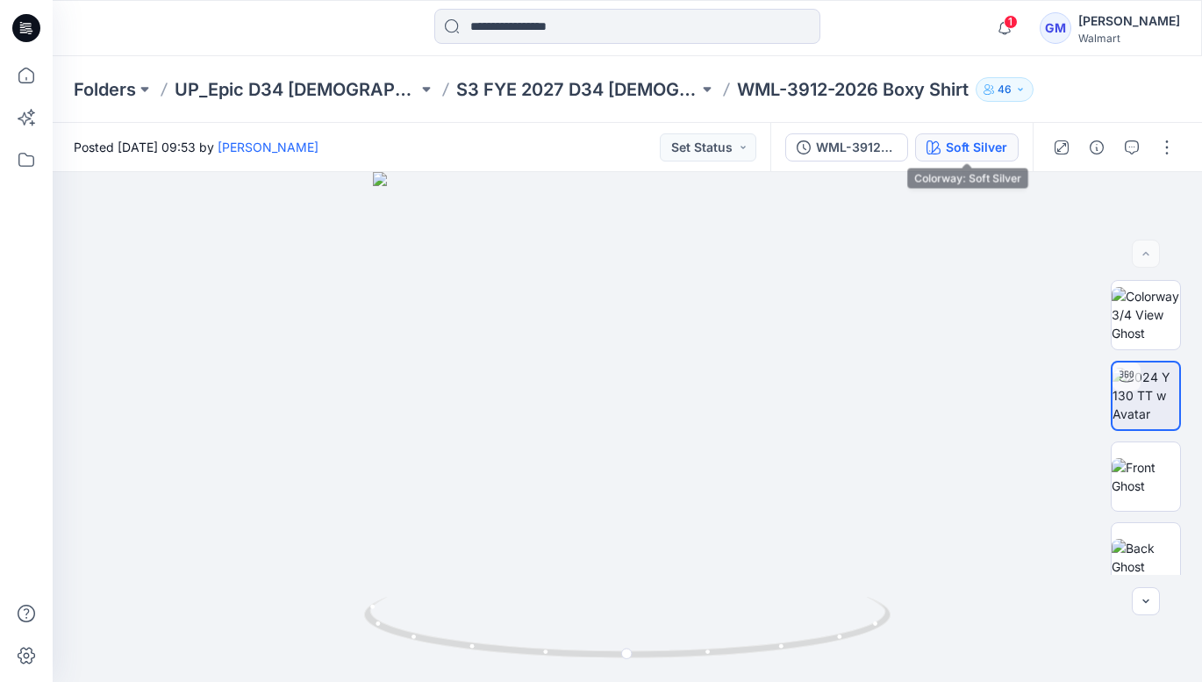
click at [989, 155] on div "Soft Silver" at bounding box center [976, 147] width 61 height 19
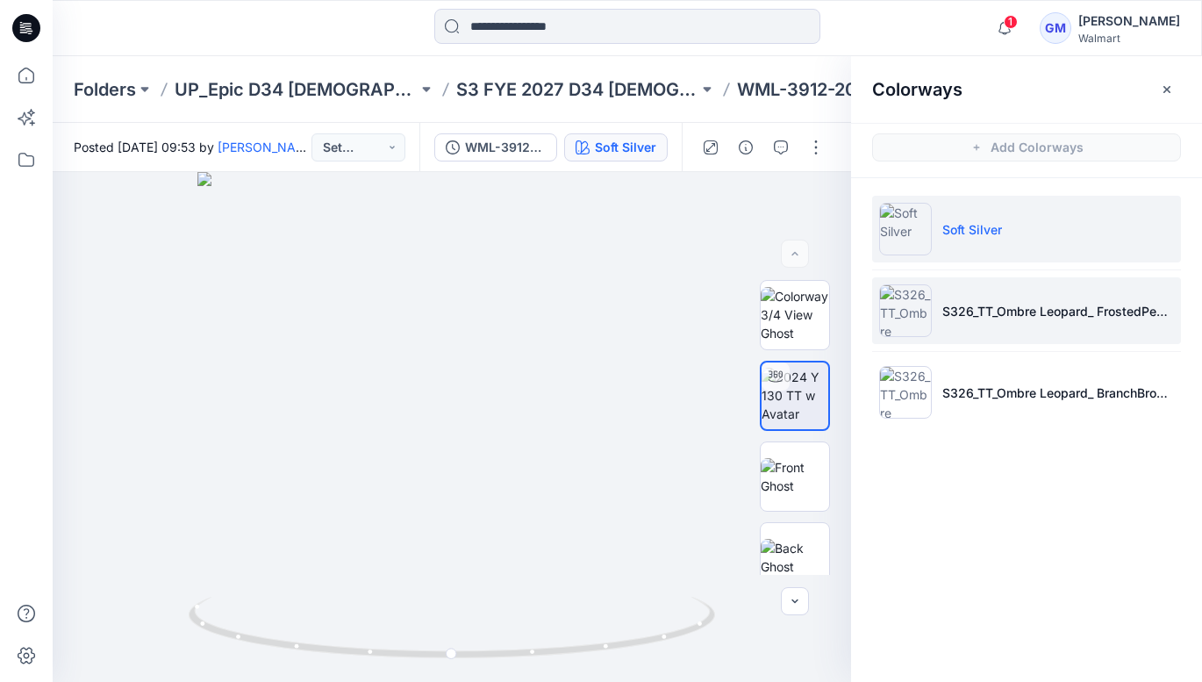
click at [908, 309] on img at bounding box center [905, 310] width 53 height 53
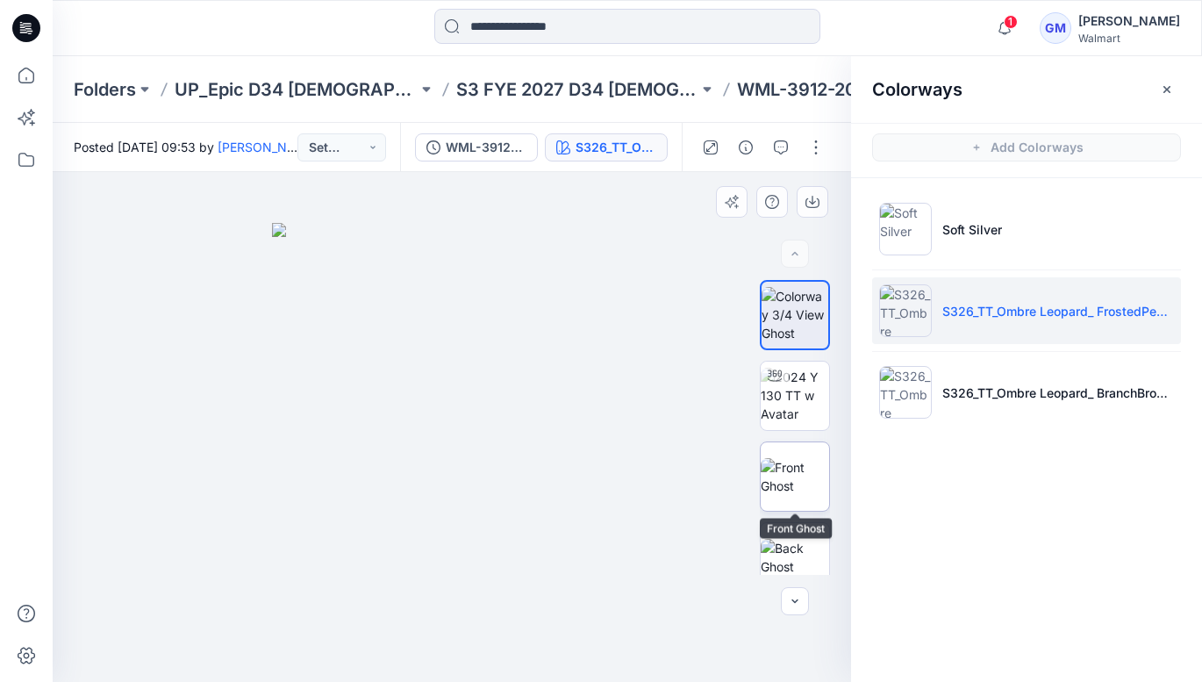
click at [801, 478] on img at bounding box center [795, 476] width 68 height 37
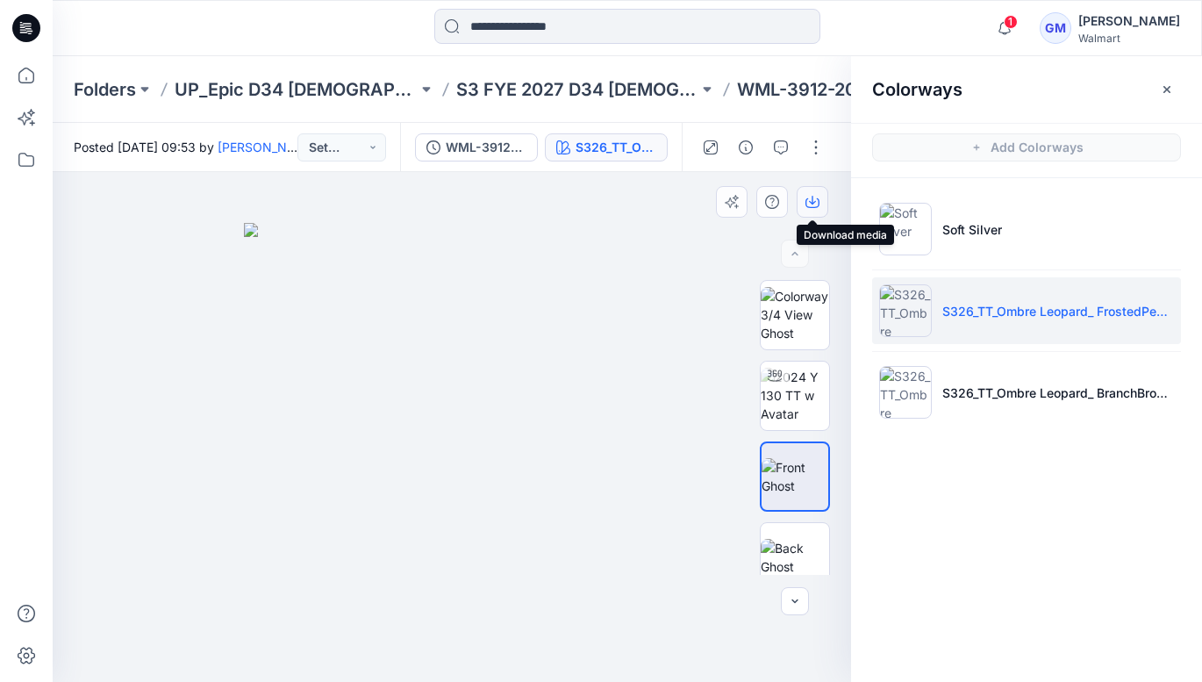
click at [813, 204] on icon "button" at bounding box center [813, 202] width 14 height 14
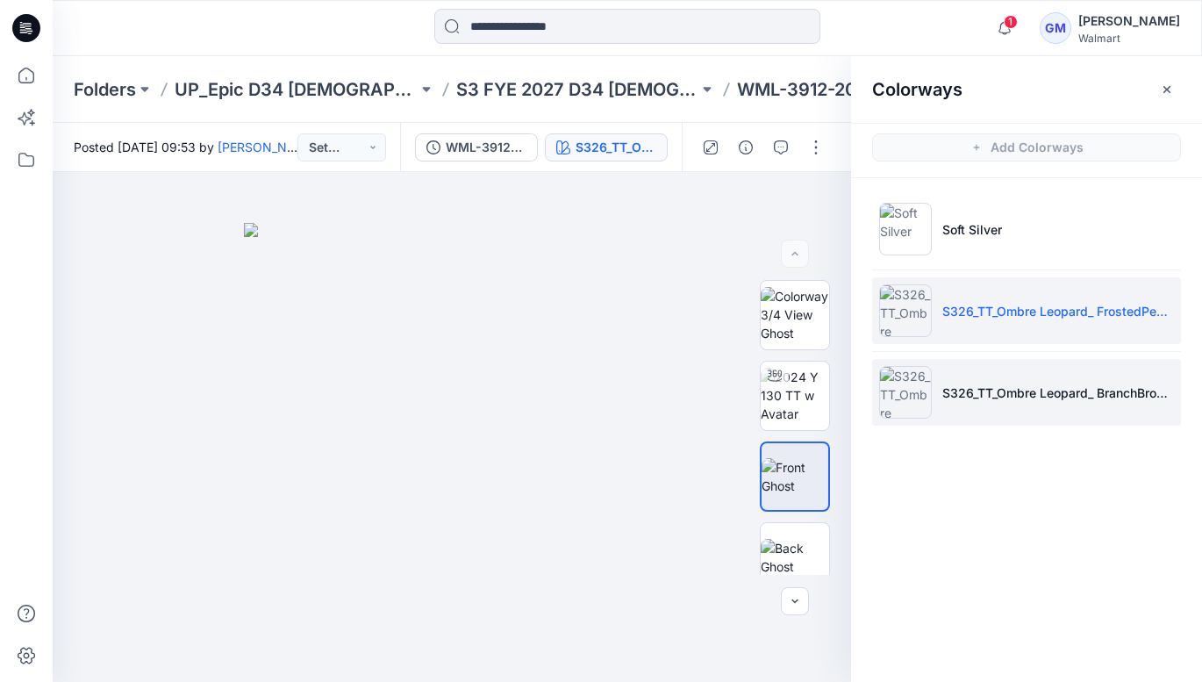
click at [907, 408] on img at bounding box center [905, 392] width 53 height 53
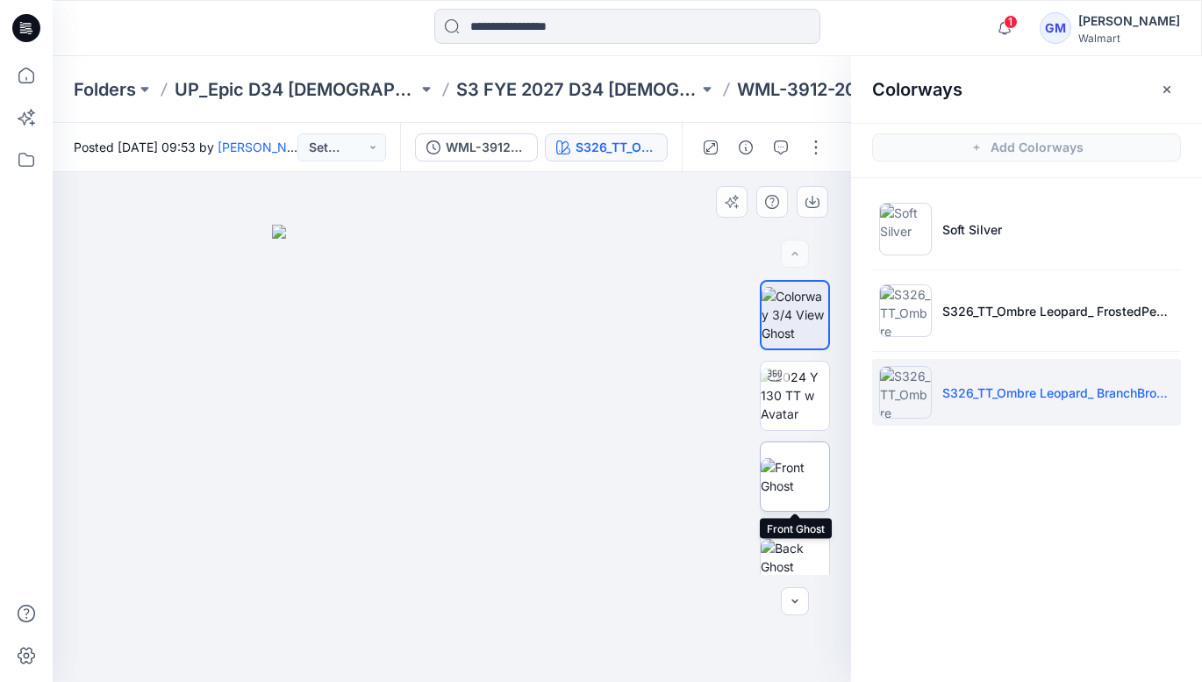
click at [786, 467] on img at bounding box center [795, 476] width 68 height 37
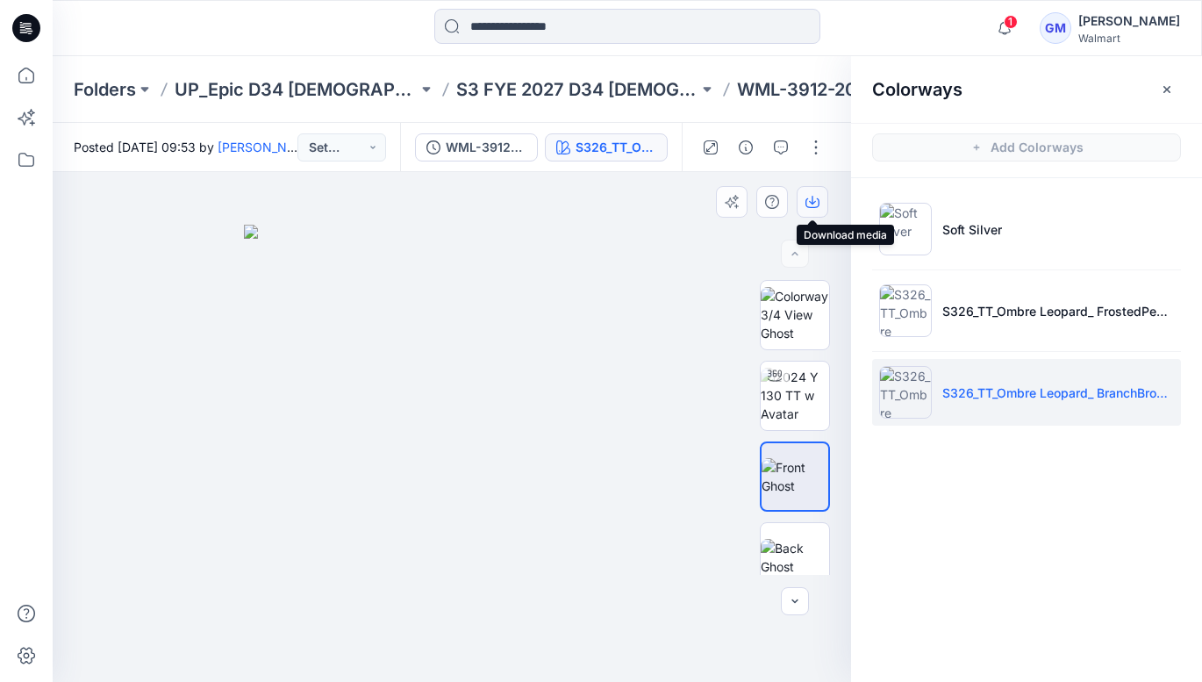
click at [812, 207] on icon "button" at bounding box center [813, 203] width 14 height 10
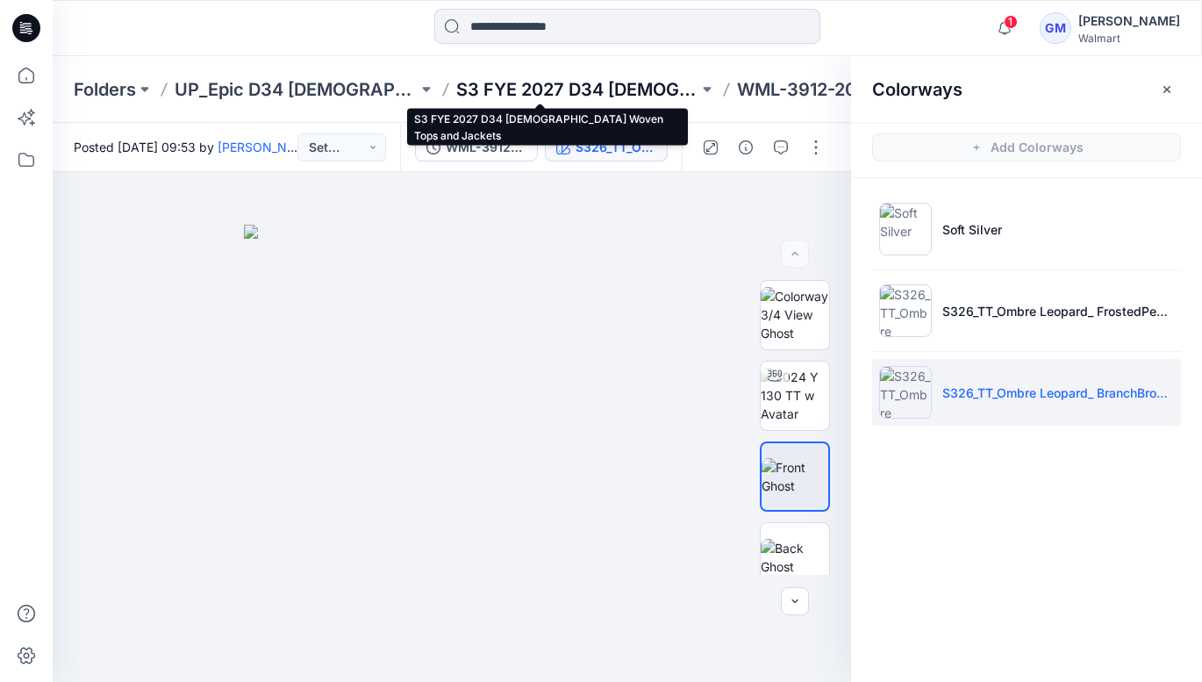
click at [540, 85] on p "S3 FYE 2027 D34 [DEMOGRAPHIC_DATA] Woven Tops and Jackets" at bounding box center [577, 89] width 243 height 25
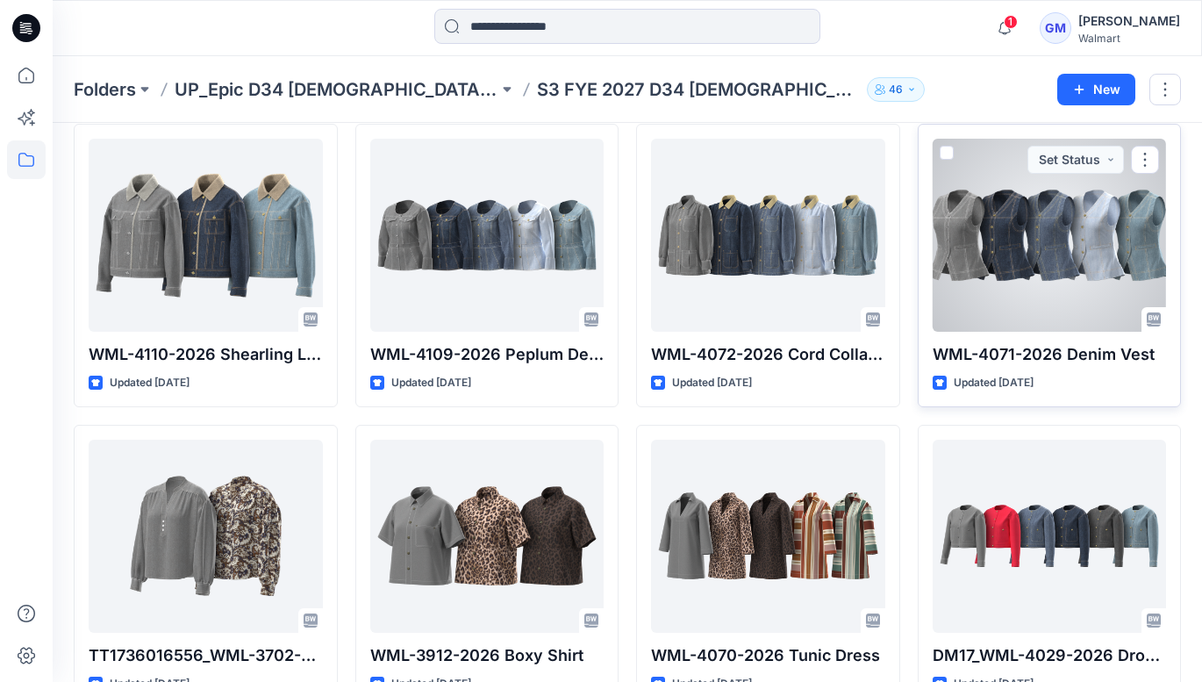
scroll to position [74, 0]
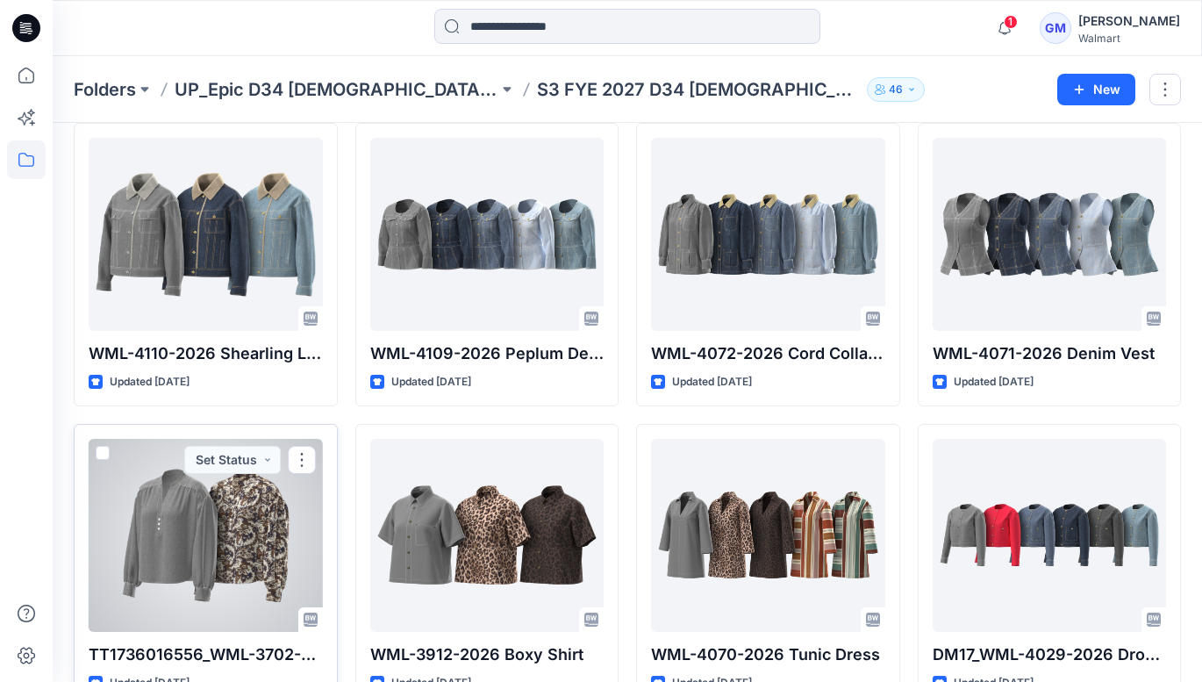
click at [263, 541] on div at bounding box center [206, 535] width 234 height 193
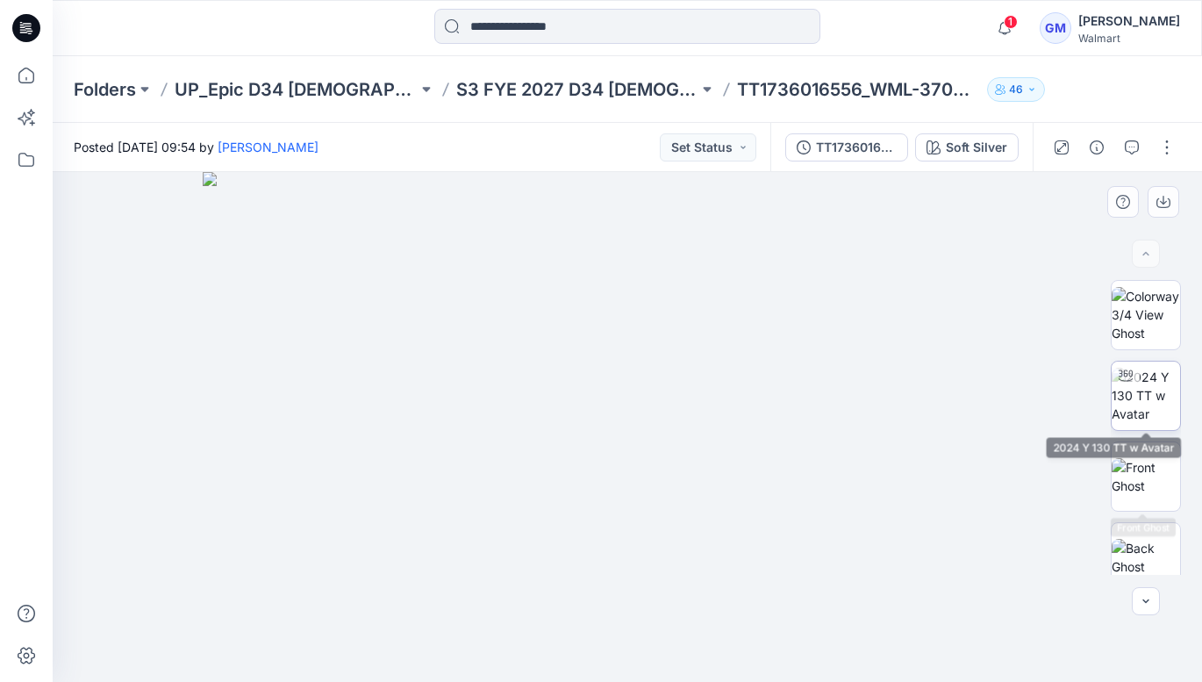
click at [1150, 418] on img at bounding box center [1146, 395] width 68 height 55
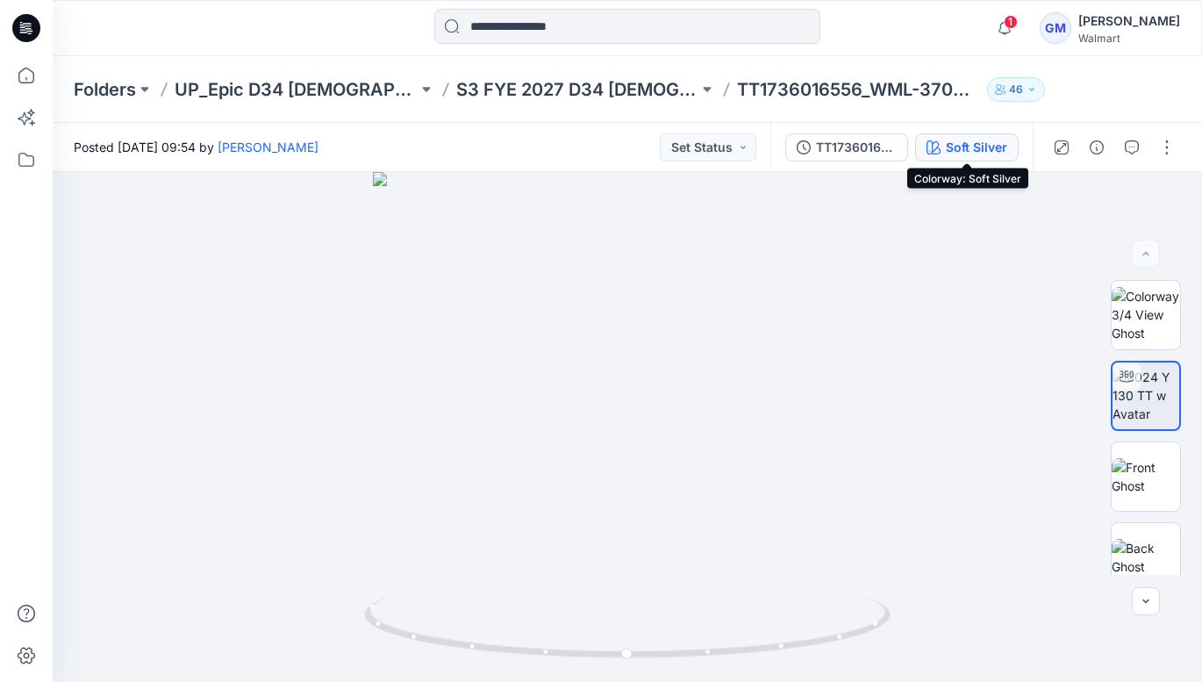
click at [974, 153] on div "Soft Silver" at bounding box center [976, 147] width 61 height 19
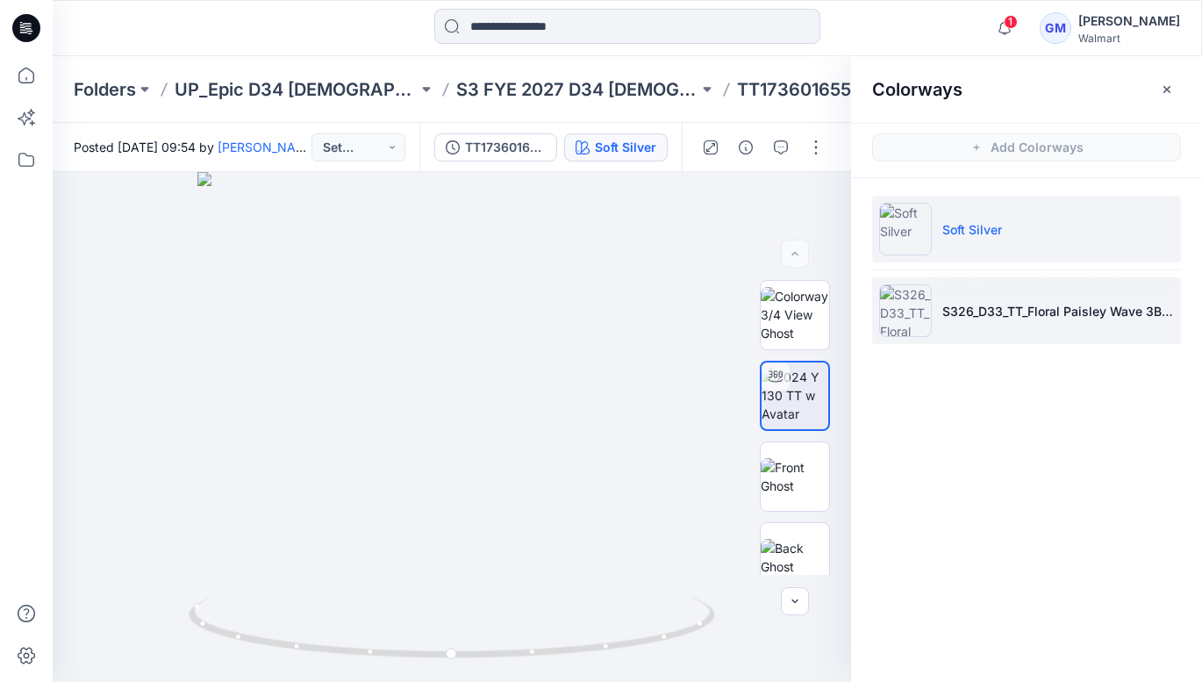
click at [964, 297] on li "S326_D33_TT_Floral Paisley Wave 3B_ Porcelain Beige_CW16" at bounding box center [1026, 310] width 309 height 67
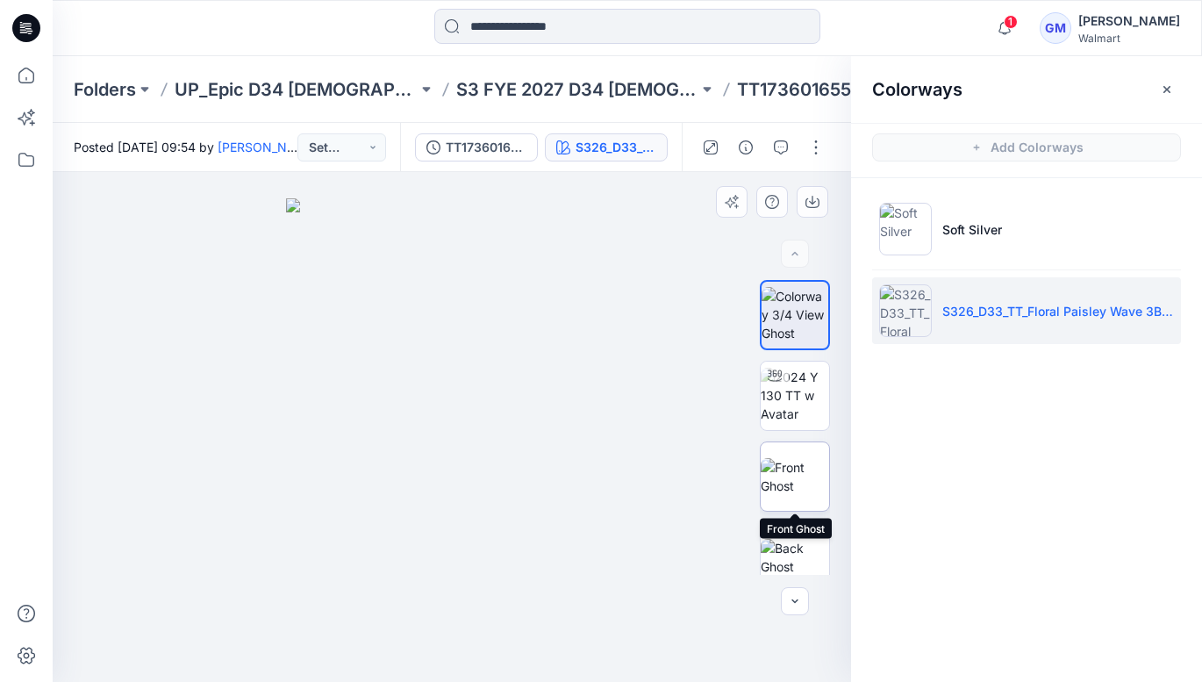
click at [801, 465] on img at bounding box center [795, 476] width 68 height 37
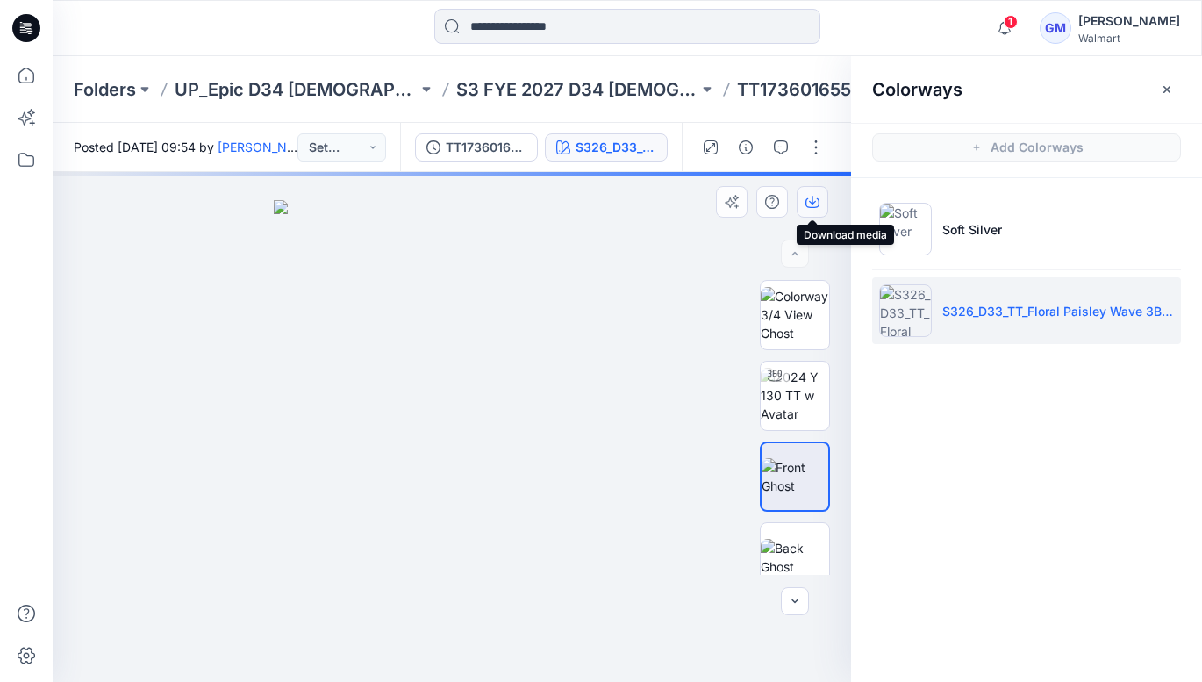
click at [817, 199] on icon "button" at bounding box center [813, 202] width 14 height 14
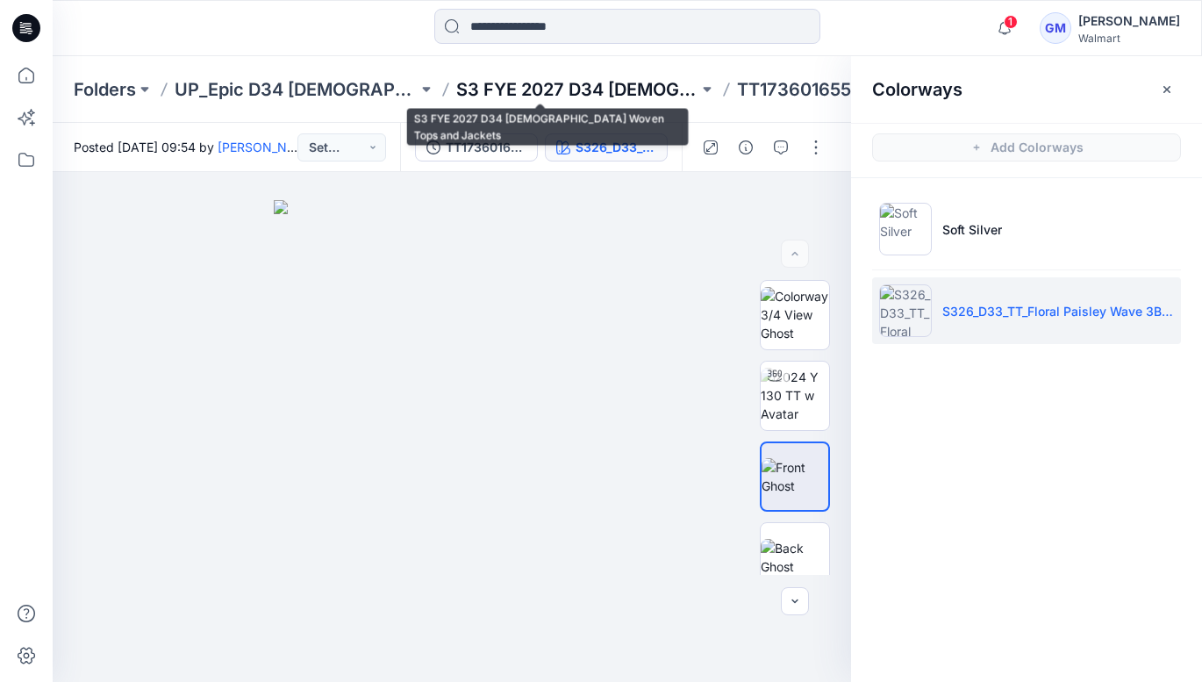
click at [567, 84] on p "S3 FYE 2027 D34 [DEMOGRAPHIC_DATA] Woven Tops and Jackets" at bounding box center [577, 89] width 243 height 25
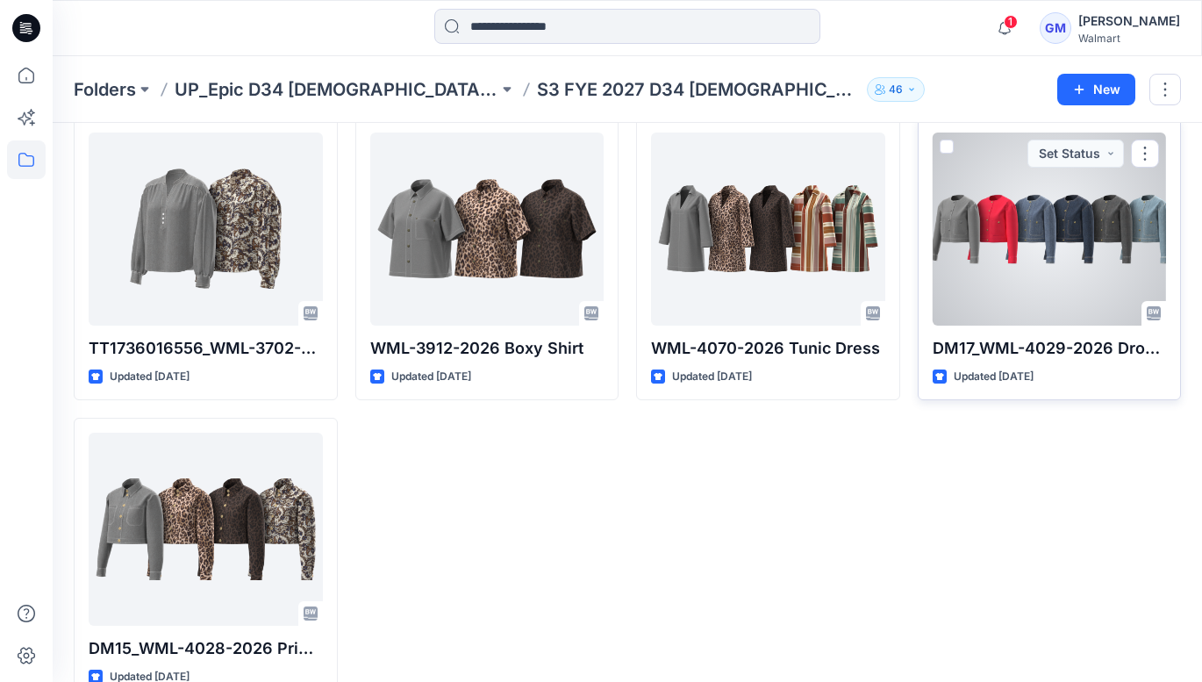
scroll to position [387, 0]
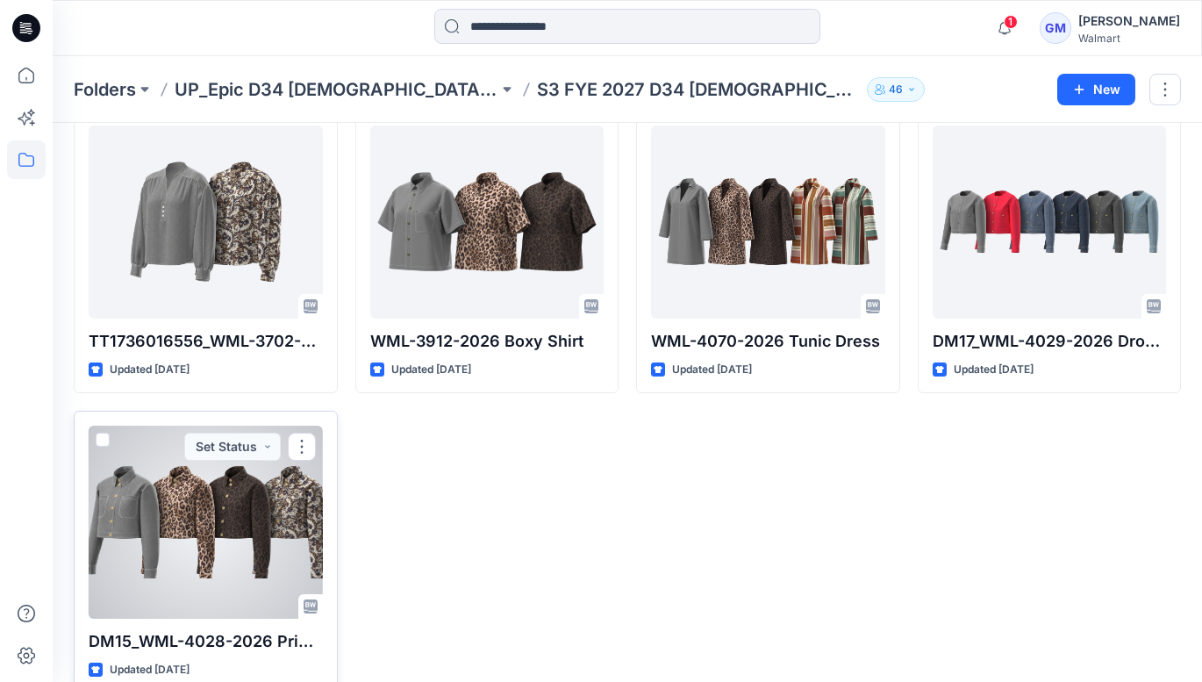
click at [233, 534] on div at bounding box center [206, 522] width 234 height 193
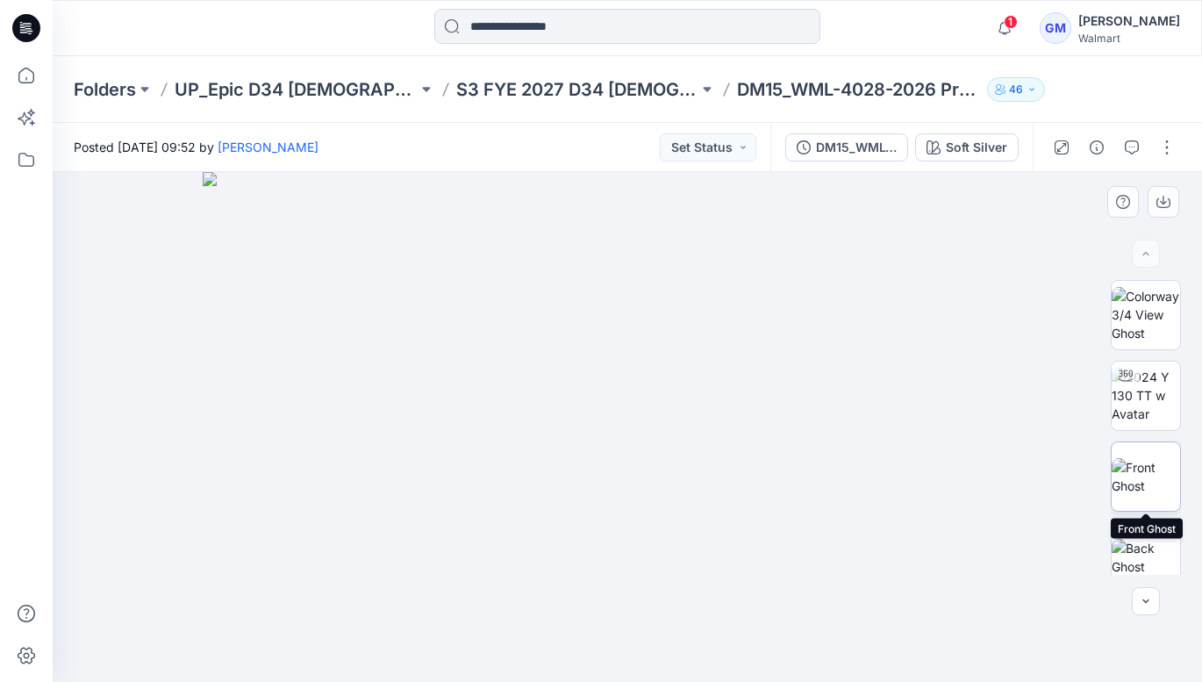
click at [1151, 480] on img at bounding box center [1146, 476] width 68 height 37
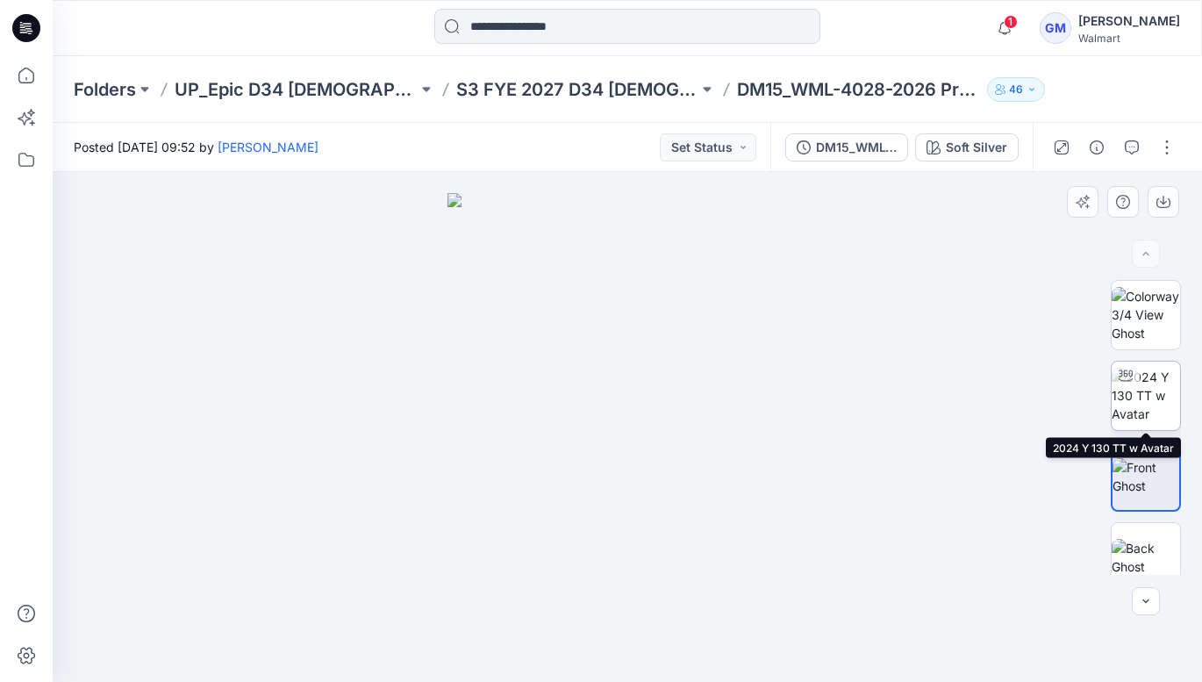
click at [1150, 405] on img at bounding box center [1146, 395] width 68 height 55
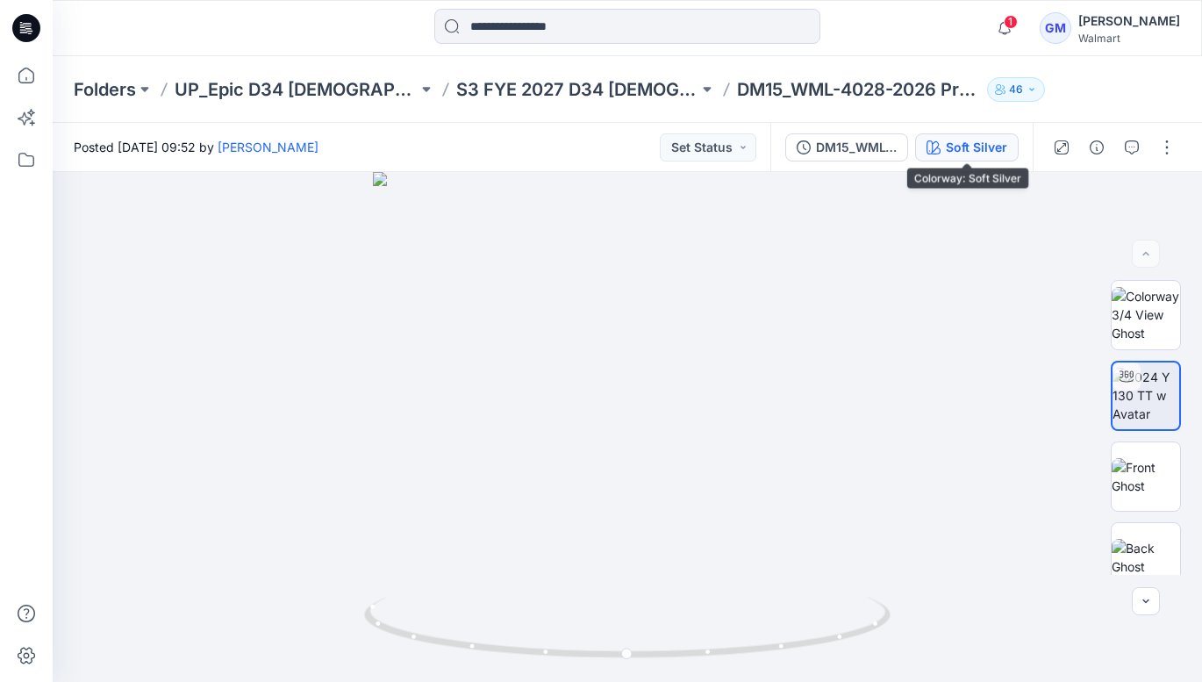
click at [958, 152] on div "Soft Silver" at bounding box center [976, 147] width 61 height 19
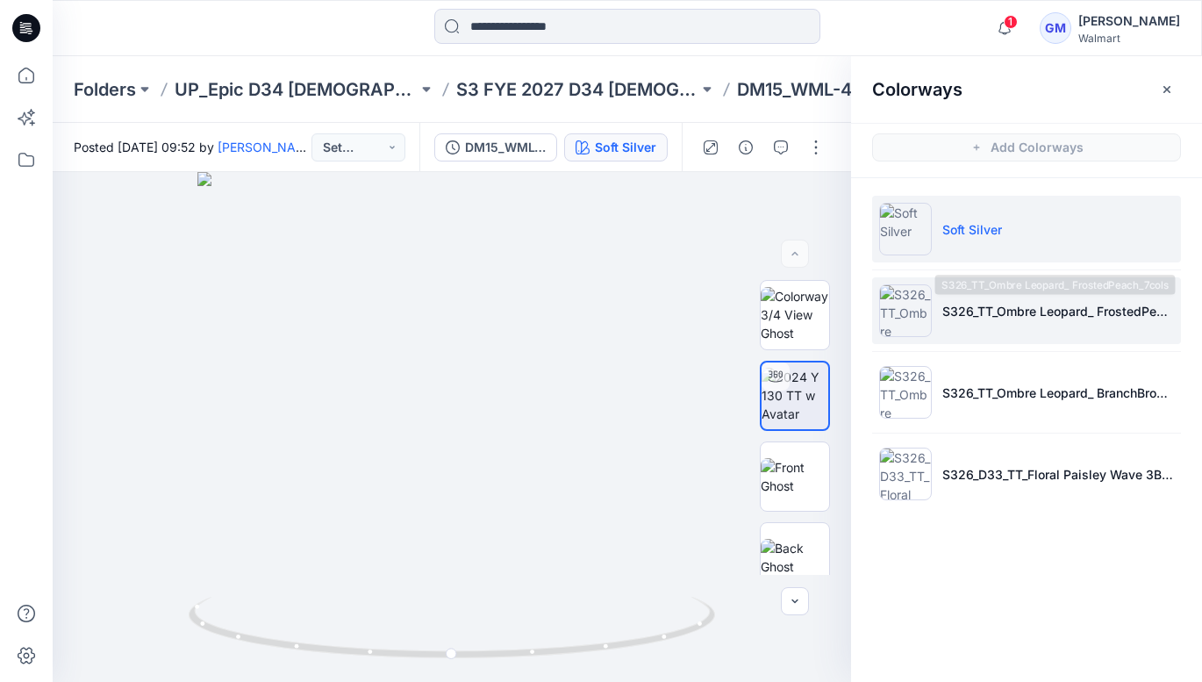
click at [1015, 319] on p "S326_TT_Ombre Leopard_ FrostedPeach_7cols" at bounding box center [1058, 311] width 232 height 18
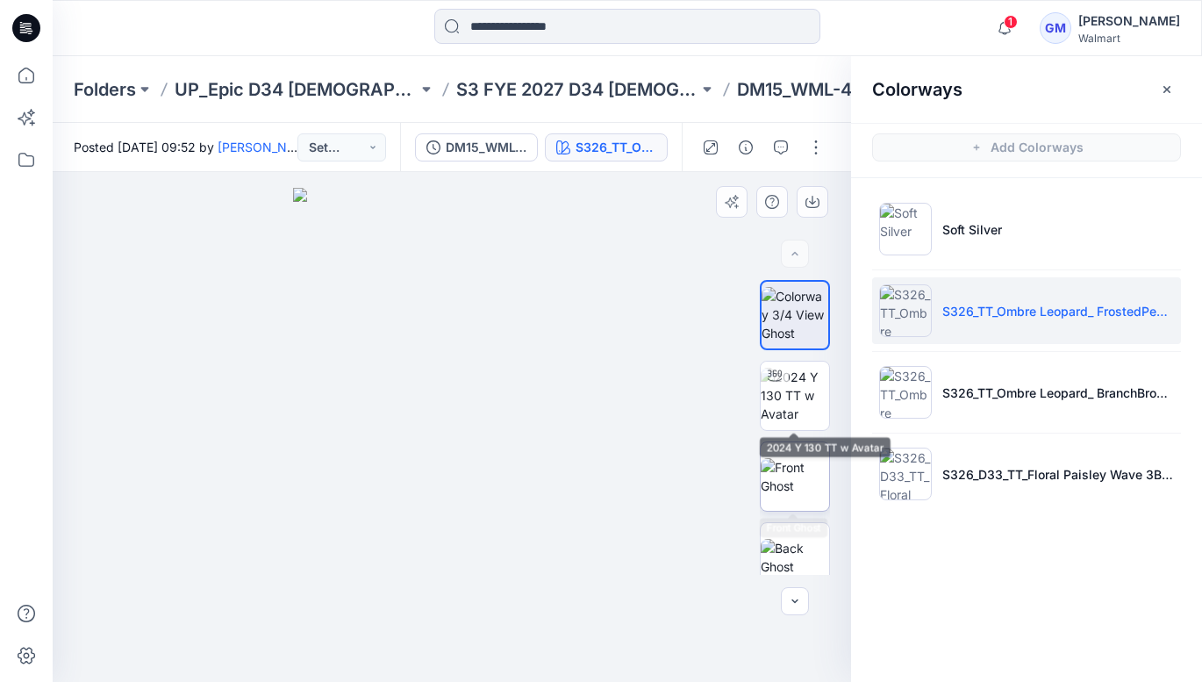
click at [798, 458] on img at bounding box center [795, 476] width 68 height 37
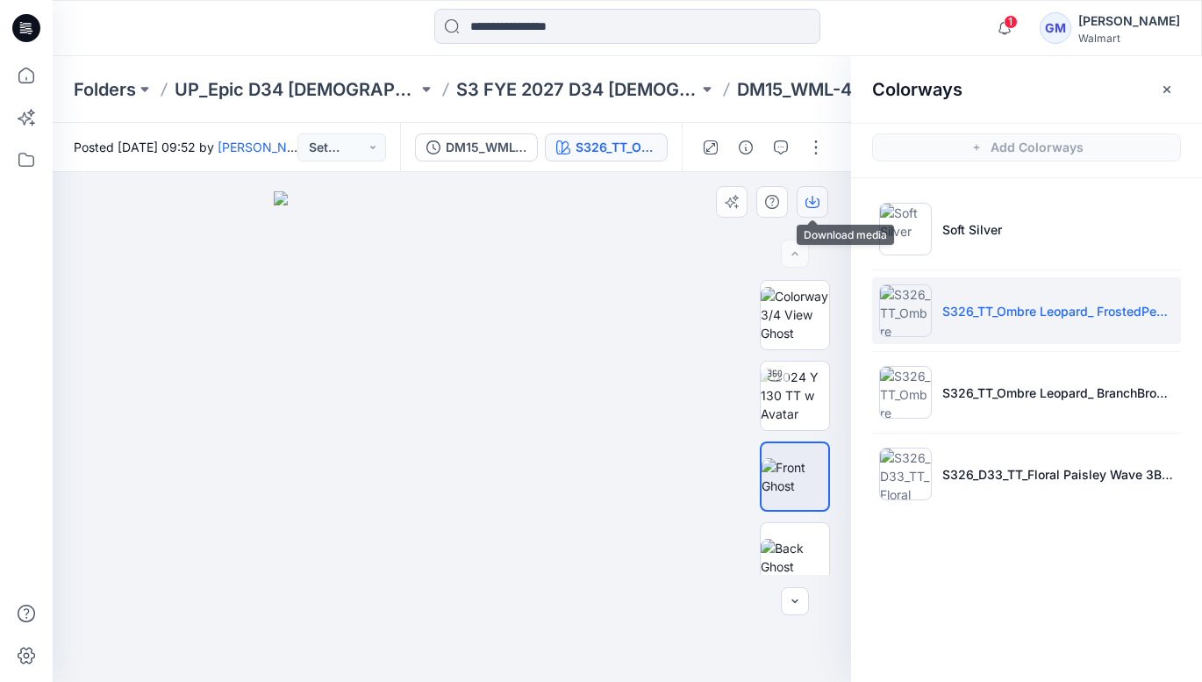
click at [805, 202] on button "button" at bounding box center [813, 202] width 32 height 32
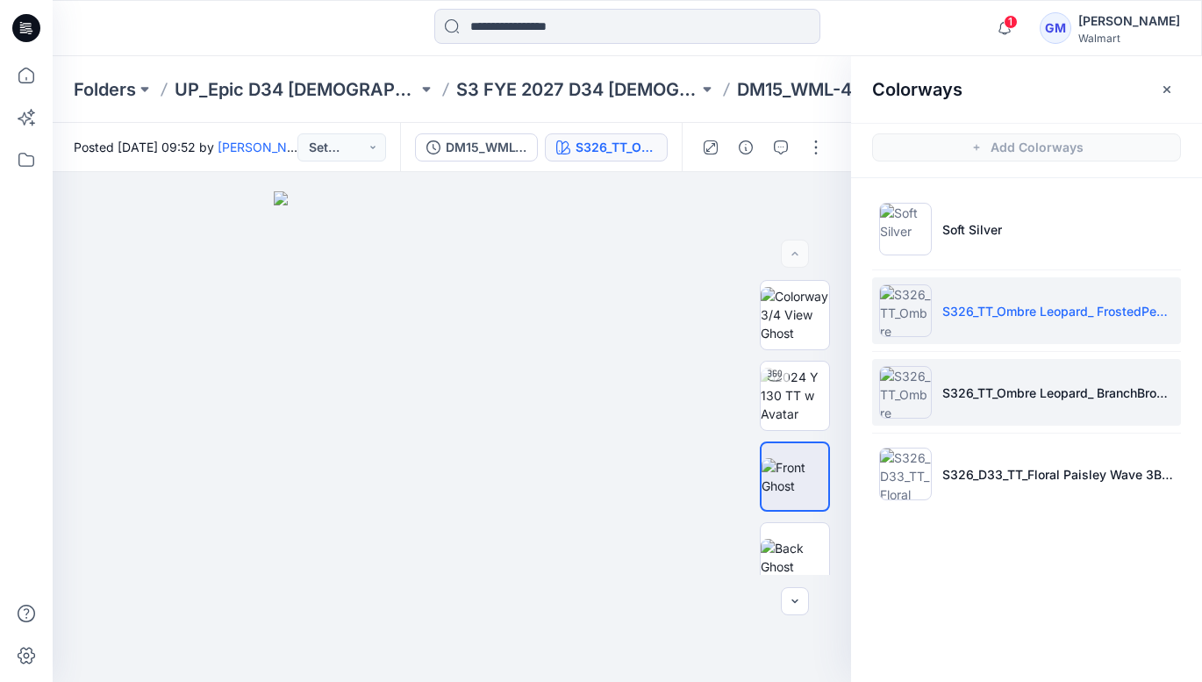
click at [1107, 414] on li "S326_TT_Ombre Leopard_ BranchBrown_7cols" at bounding box center [1026, 392] width 309 height 67
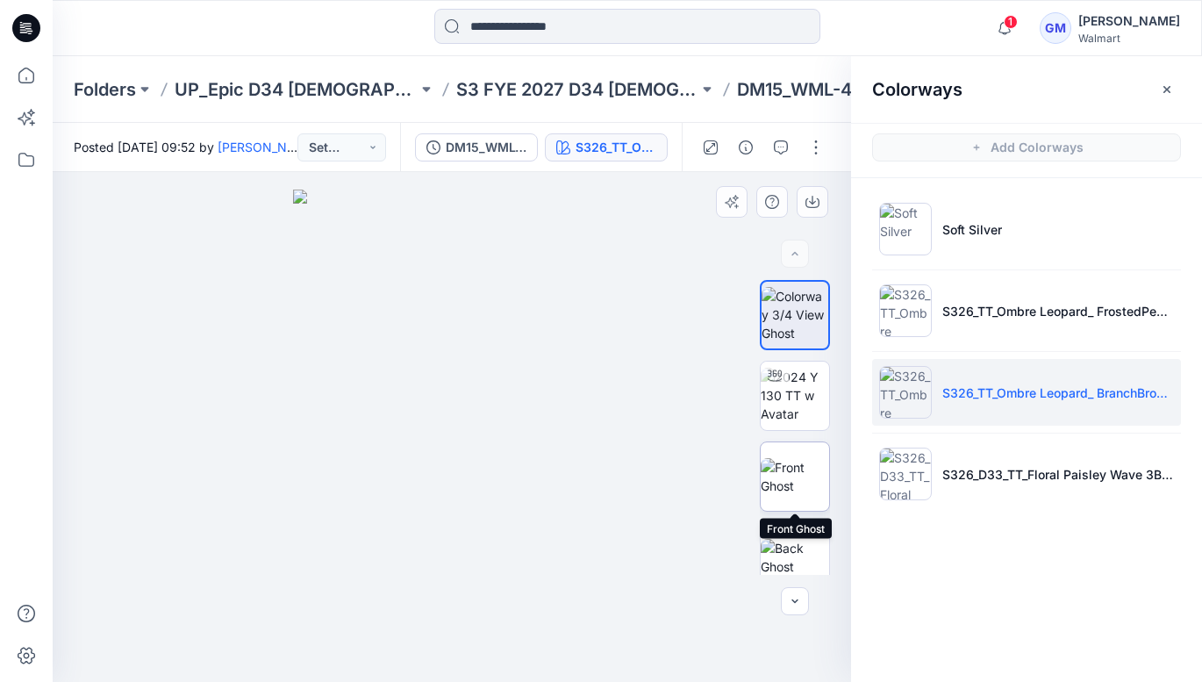
click at [802, 473] on img at bounding box center [795, 476] width 68 height 37
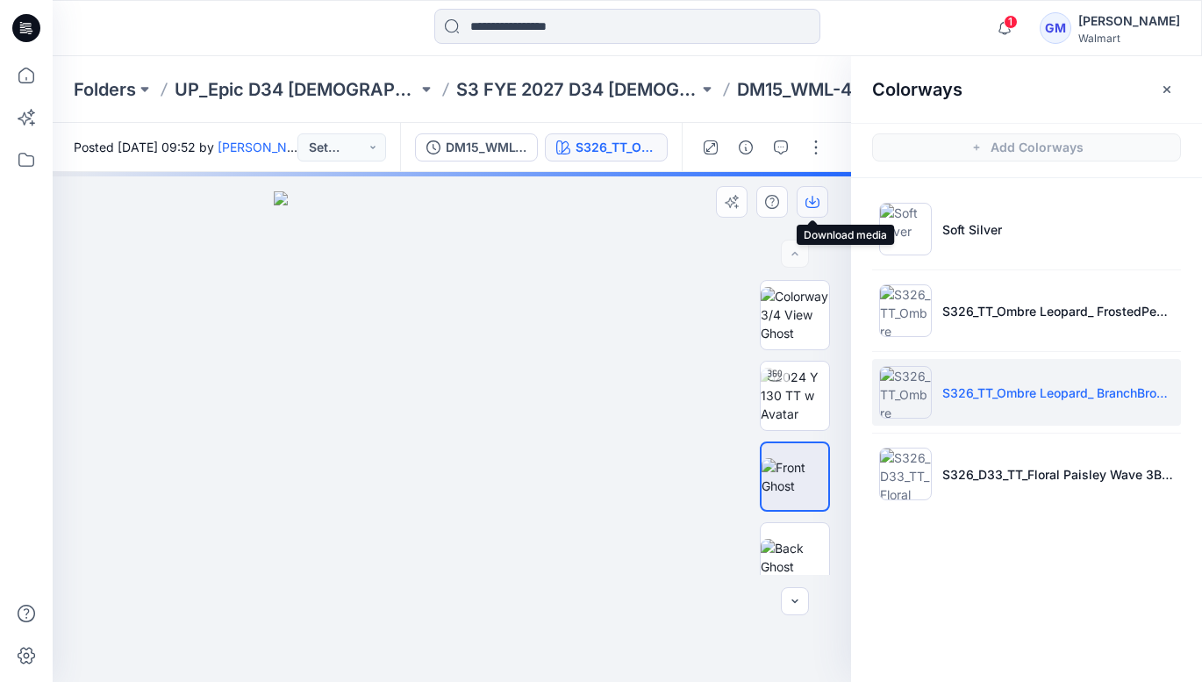
click at [806, 202] on icon "button" at bounding box center [813, 202] width 14 height 14
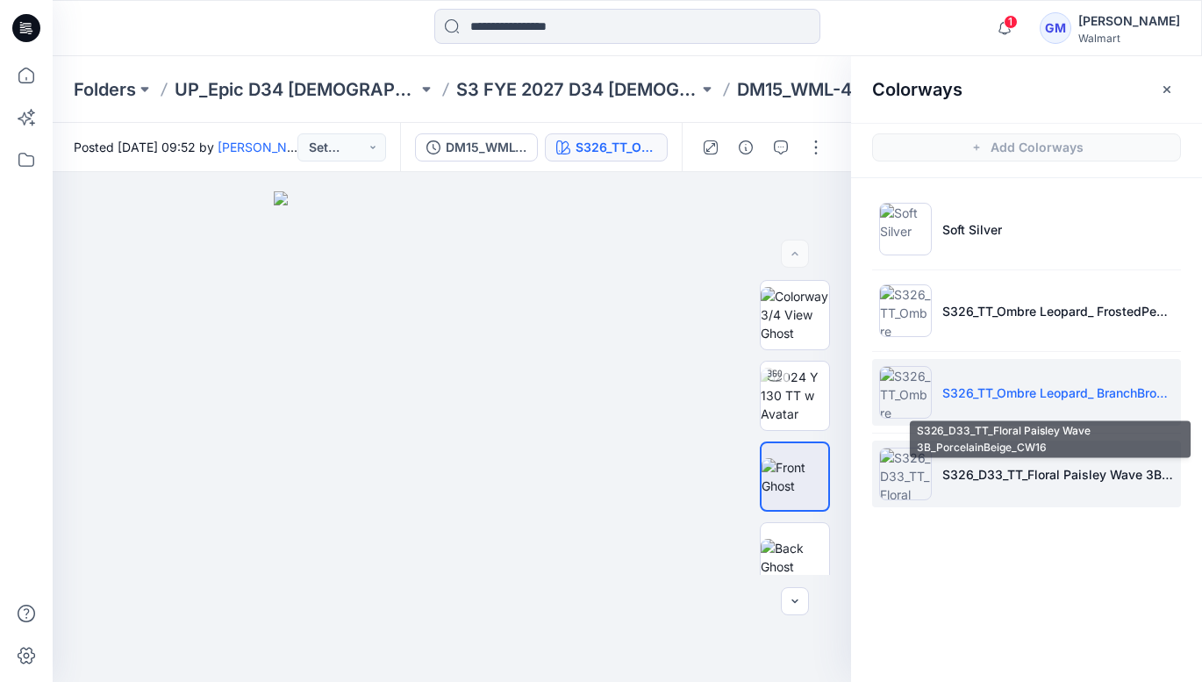
click at [1042, 482] on p "S326_D33_TT_Floral Paisley Wave 3B_PorcelainBeige_CW16" at bounding box center [1058, 474] width 232 height 18
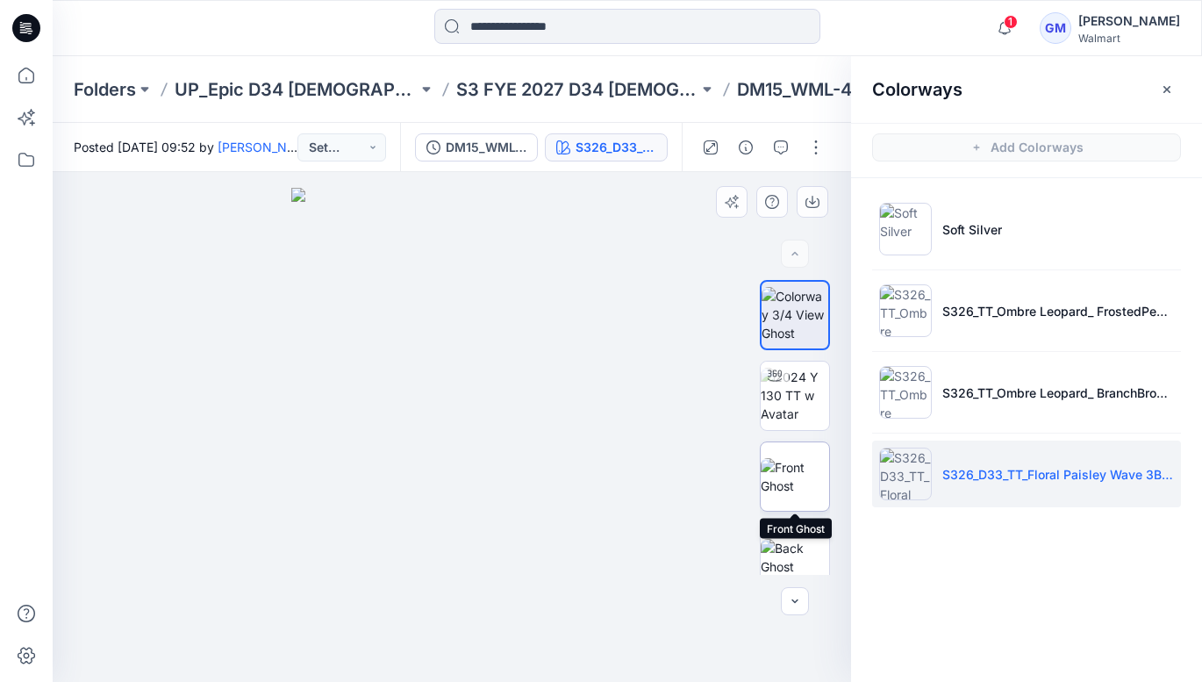
click at [801, 472] on img at bounding box center [795, 476] width 68 height 37
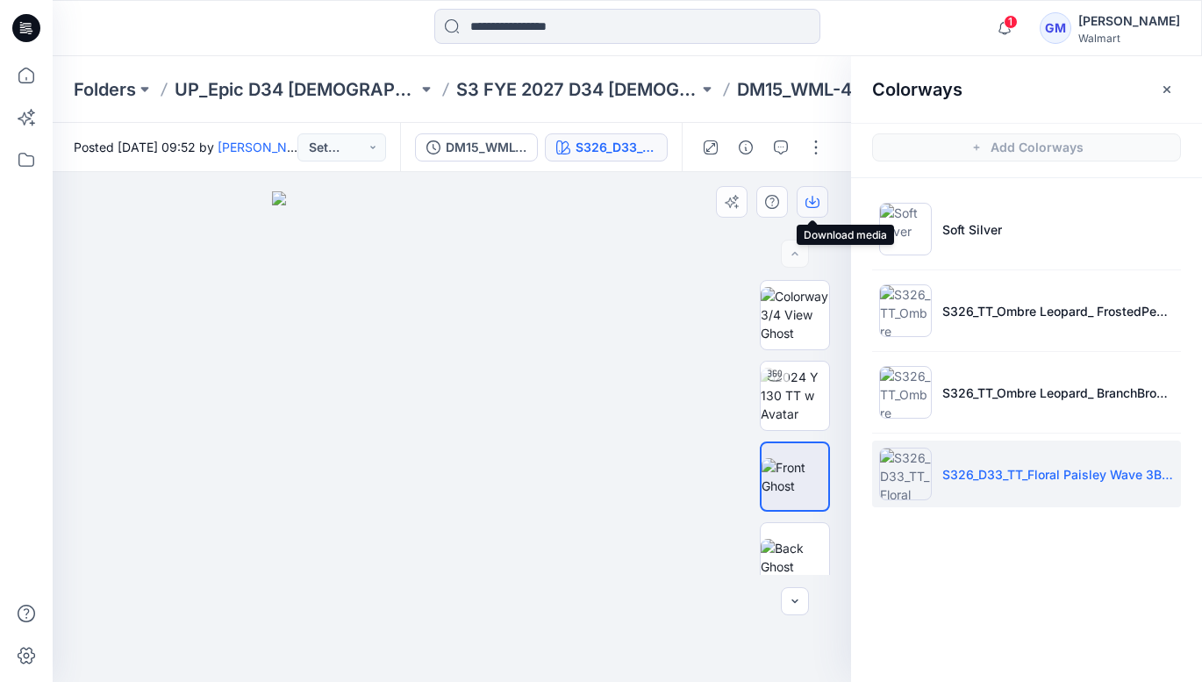
click at [815, 199] on icon "button" at bounding box center [813, 202] width 14 height 14
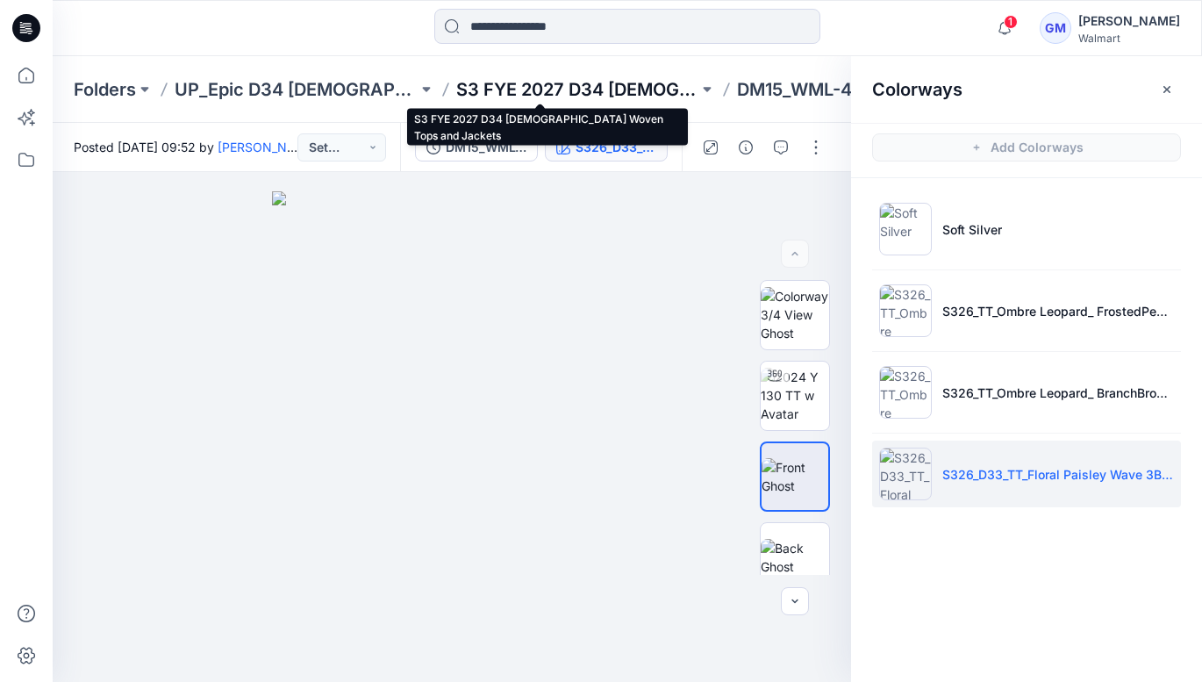
click at [619, 90] on p "S3 FYE 2027 D34 [DEMOGRAPHIC_DATA] Woven Tops and Jackets" at bounding box center [577, 89] width 243 height 25
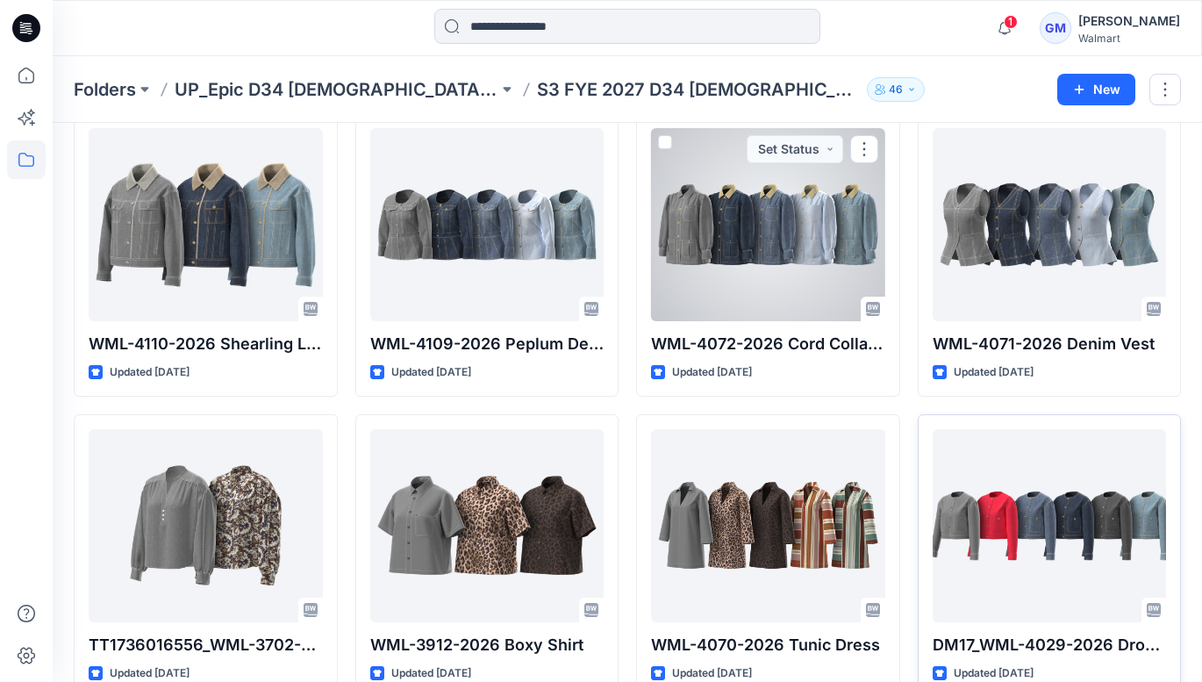
scroll to position [93, 0]
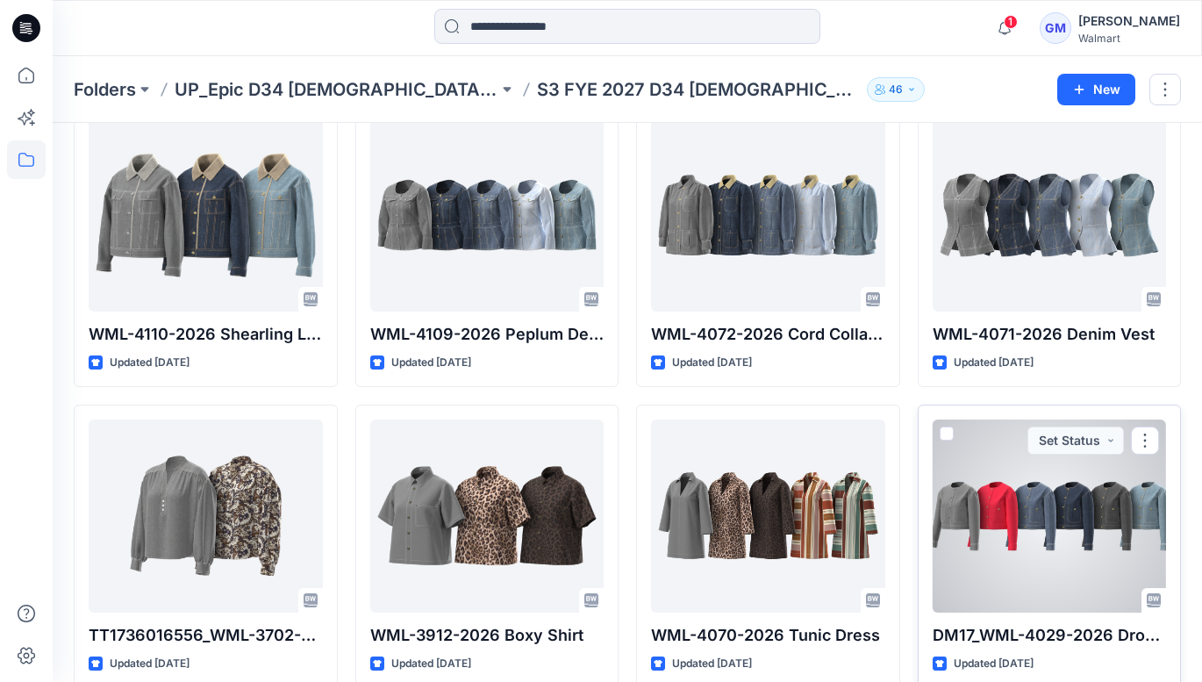
click at [999, 526] on div at bounding box center [1050, 515] width 234 height 193
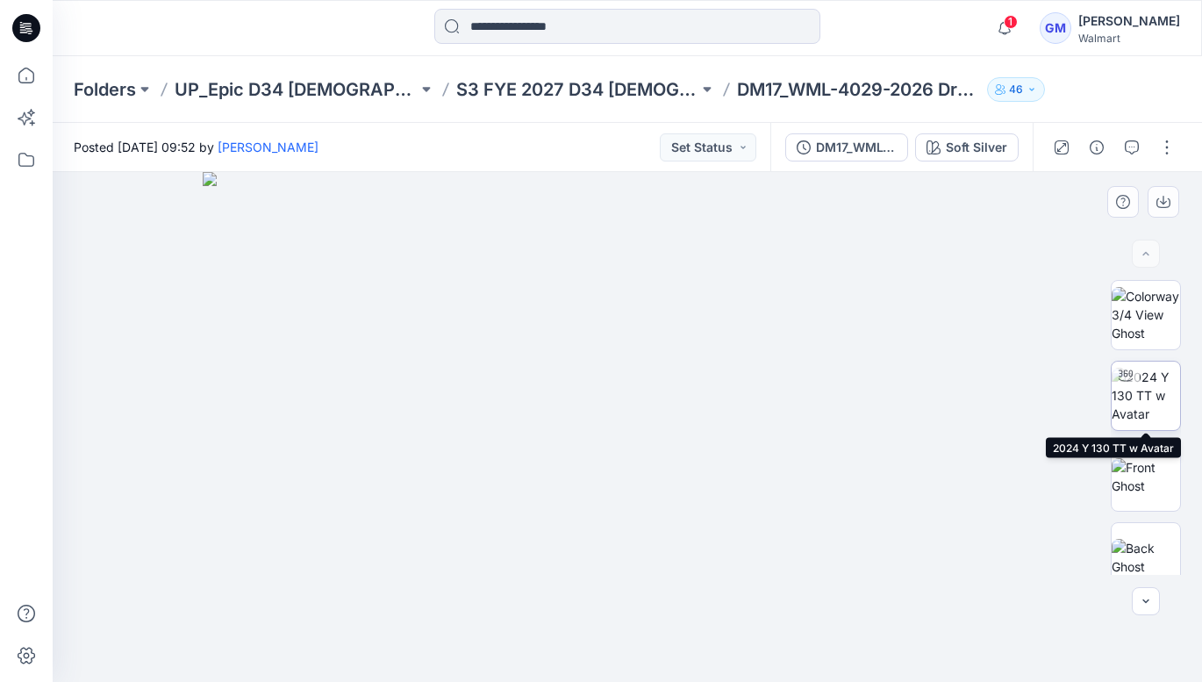
click at [1149, 405] on img at bounding box center [1146, 395] width 68 height 55
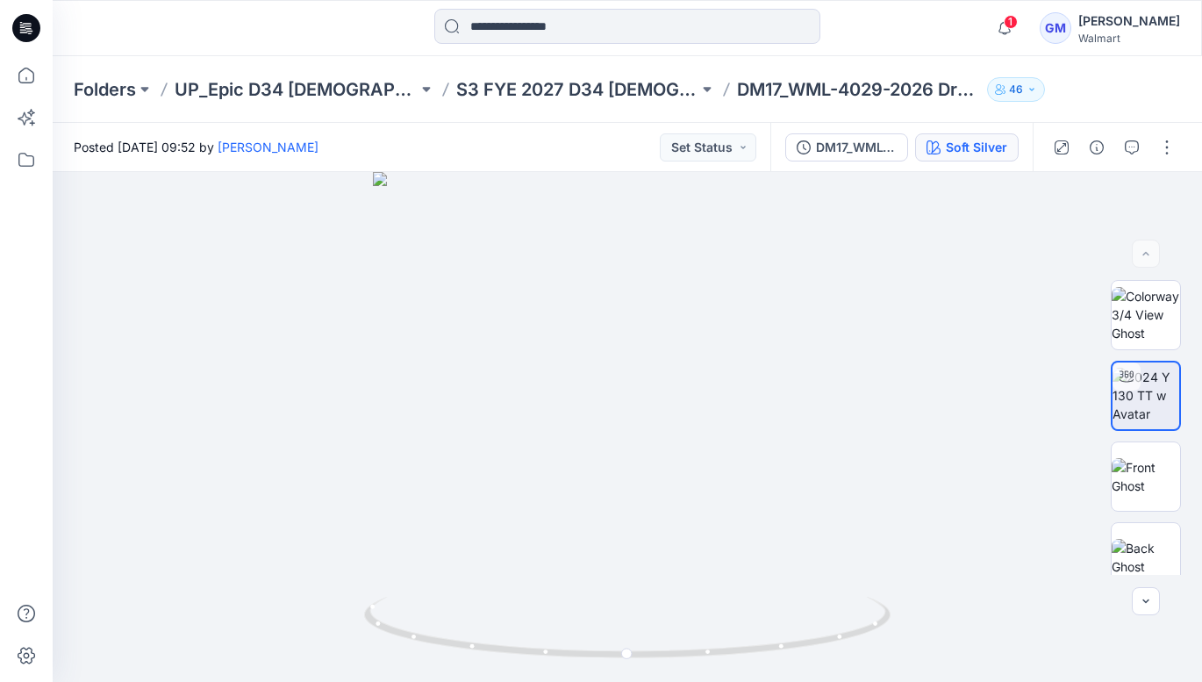
click at [978, 154] on div "Soft Silver" at bounding box center [976, 147] width 61 height 19
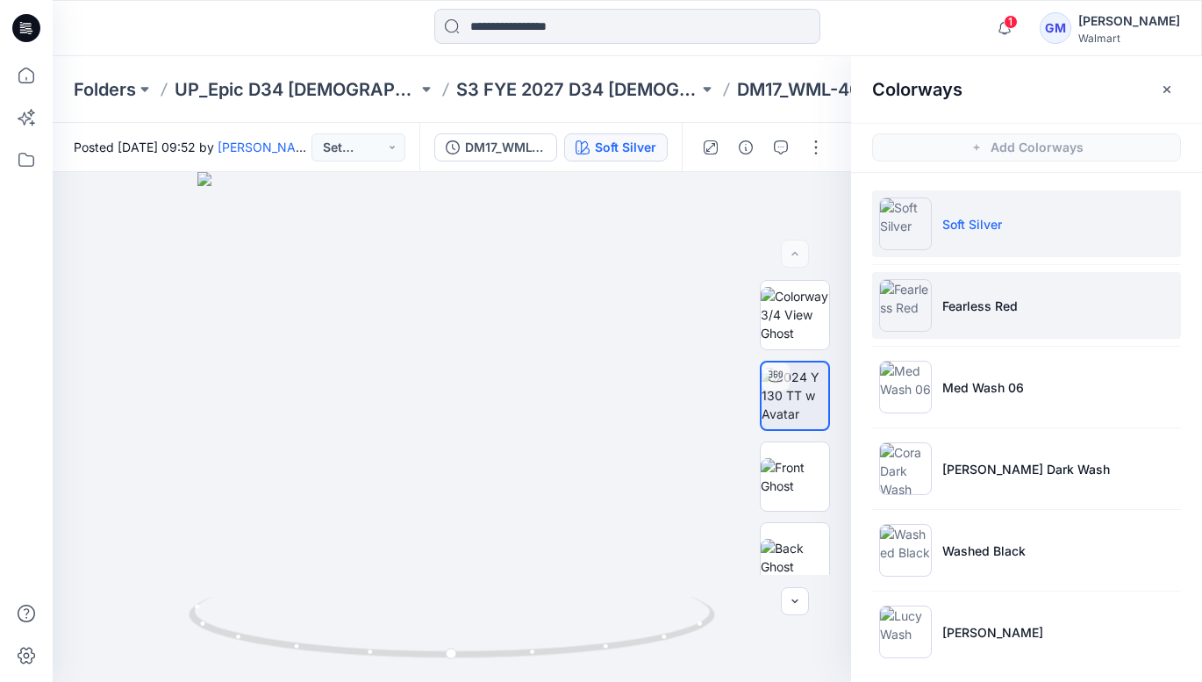
click at [947, 304] on p "Fearless Red" at bounding box center [979, 306] width 75 height 18
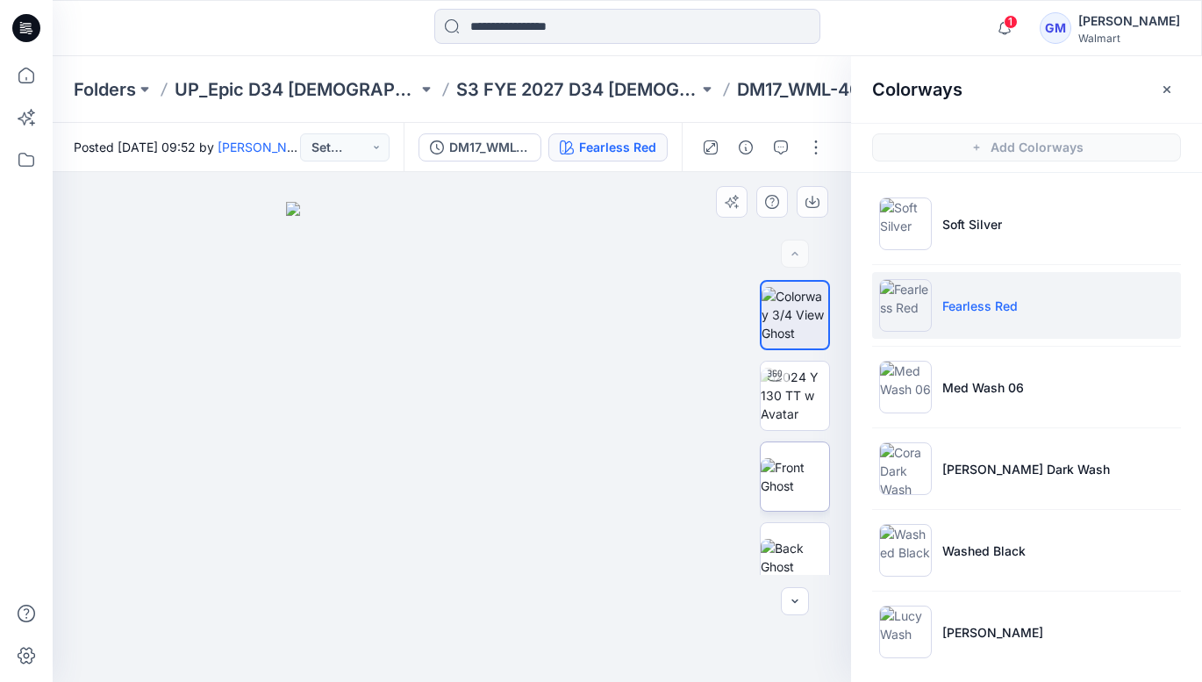
click at [794, 462] on img at bounding box center [795, 476] width 68 height 37
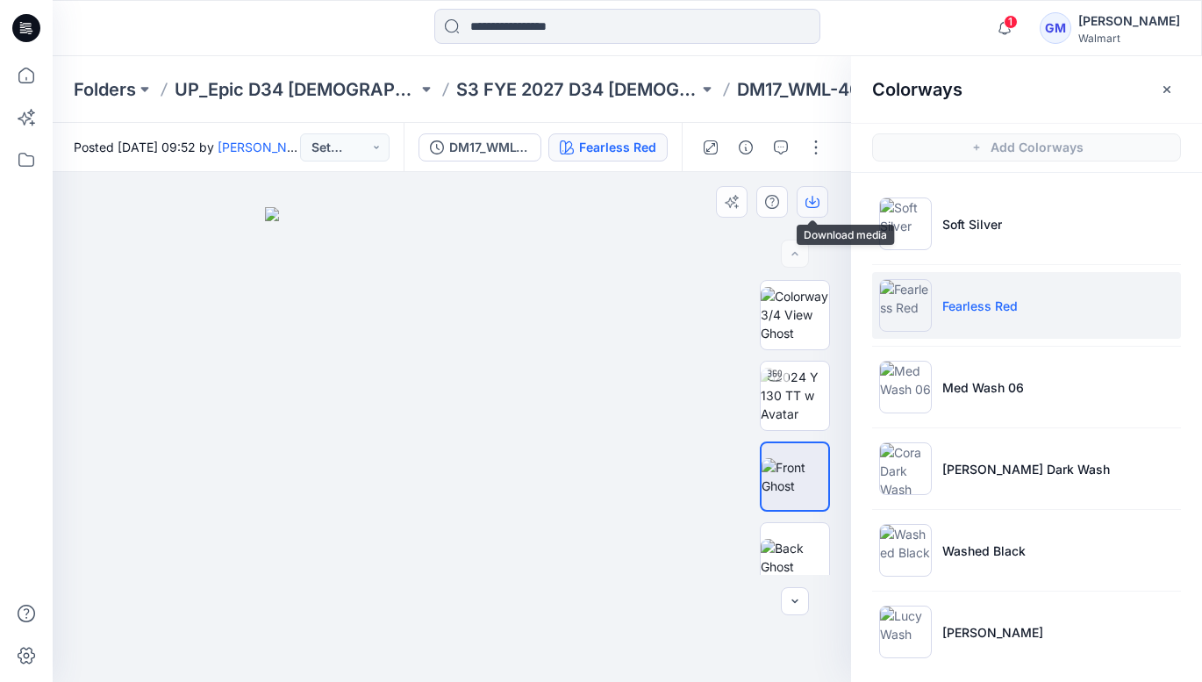
click at [813, 200] on icon "button" at bounding box center [813, 202] width 14 height 14
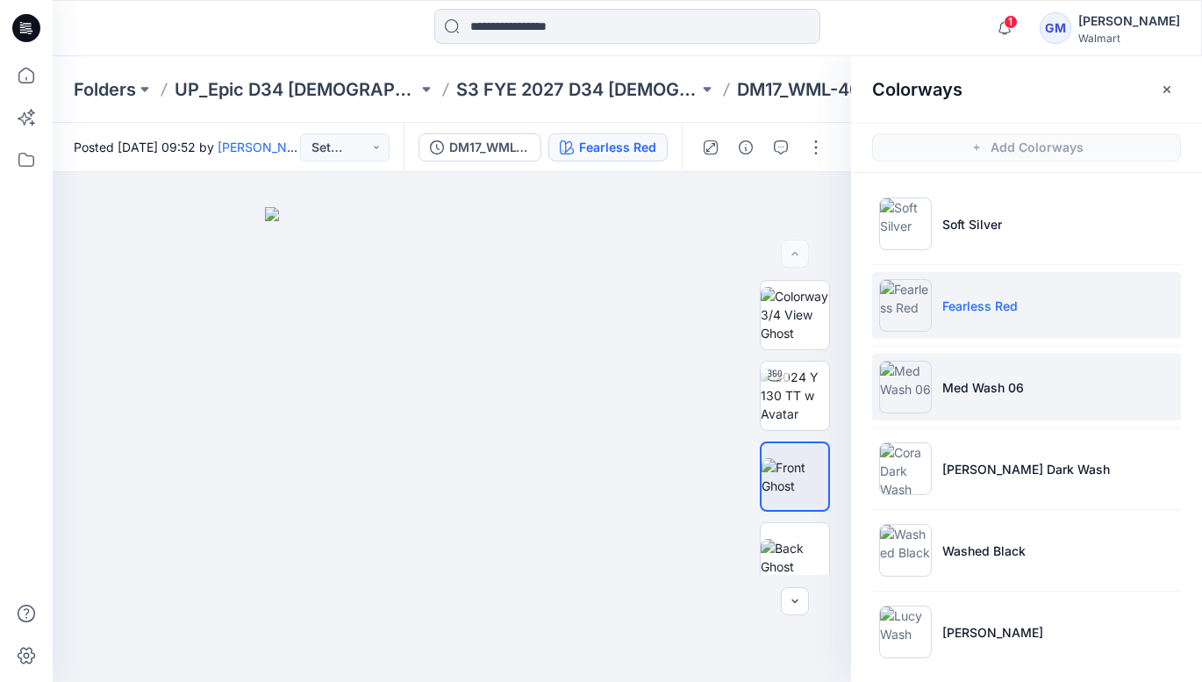
click at [971, 414] on li "Med Wash 06" at bounding box center [1026, 387] width 309 height 67
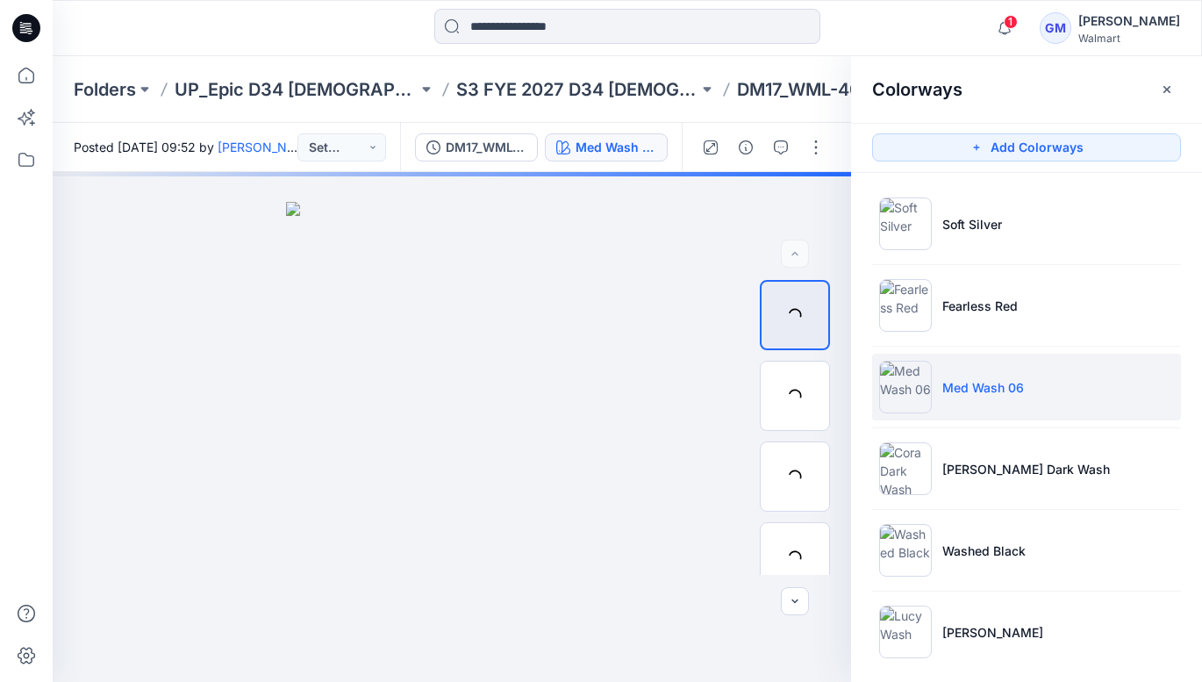
click at [970, 391] on p "Med Wash 06" at bounding box center [983, 387] width 82 height 18
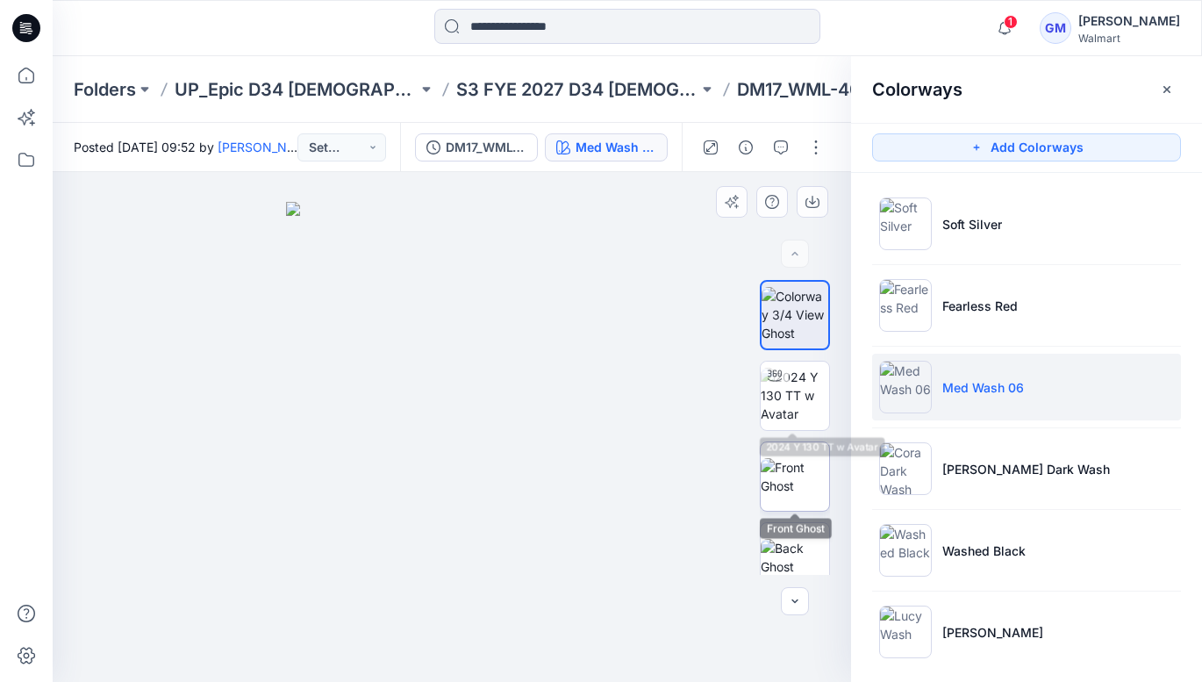
click at [795, 458] on img at bounding box center [795, 476] width 68 height 37
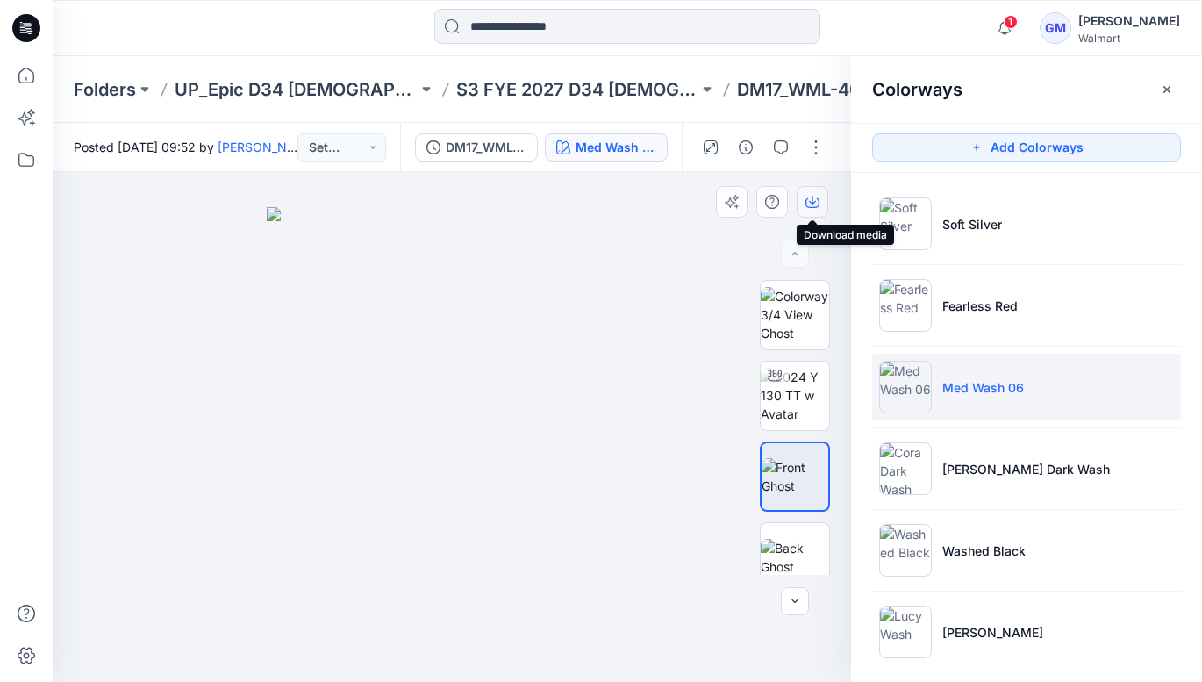
click at [816, 200] on icon "button" at bounding box center [813, 202] width 14 height 14
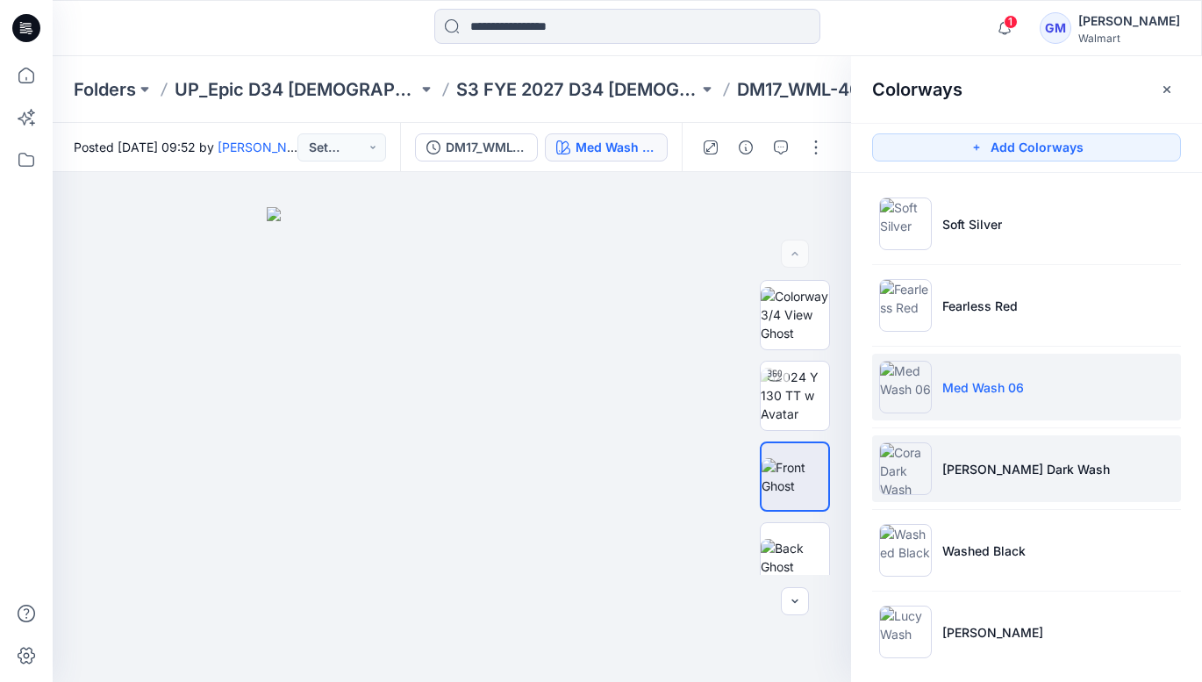
click at [981, 471] on p "[PERSON_NAME] Dark Wash" at bounding box center [1026, 469] width 168 height 18
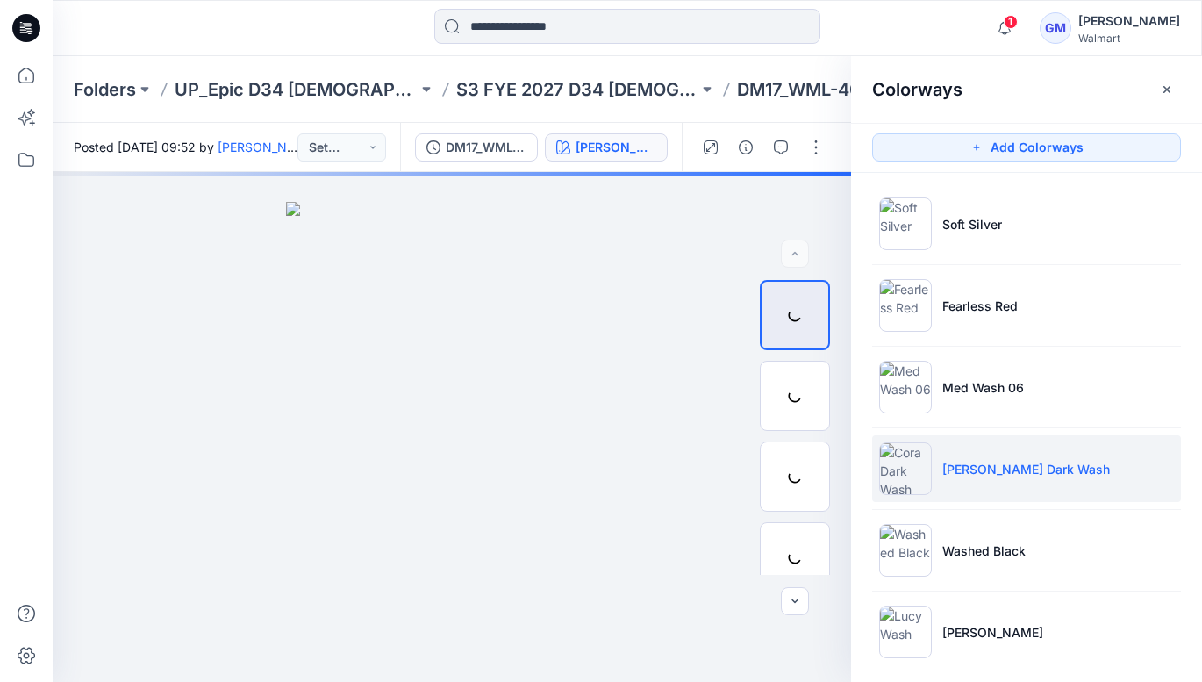
click at [981, 471] on p "[PERSON_NAME] Dark Wash" at bounding box center [1026, 469] width 168 height 18
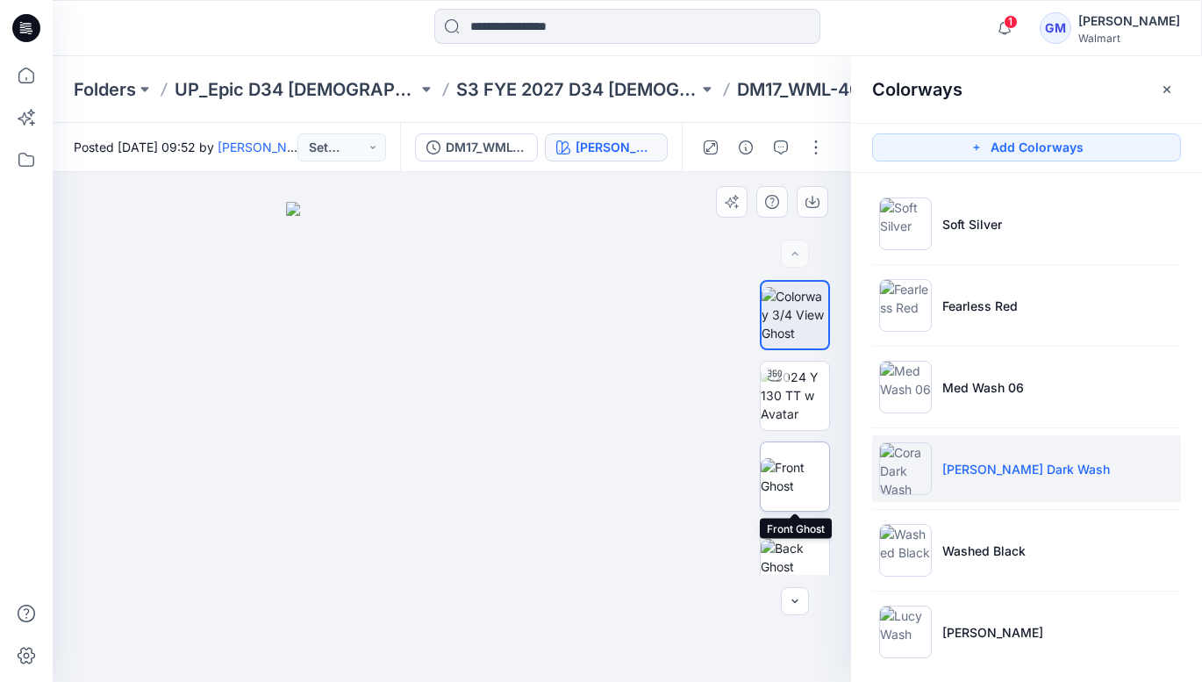
click at [802, 466] on img at bounding box center [795, 476] width 68 height 37
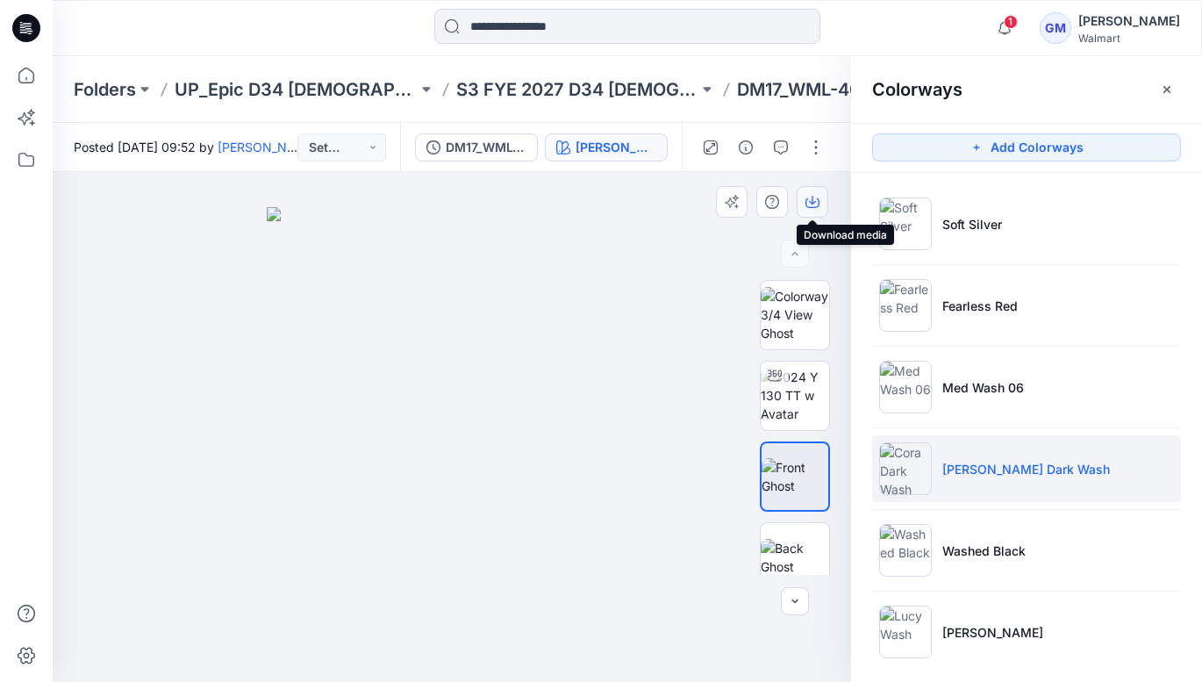
click at [811, 202] on icon "button" at bounding box center [812, 200] width 7 height 9
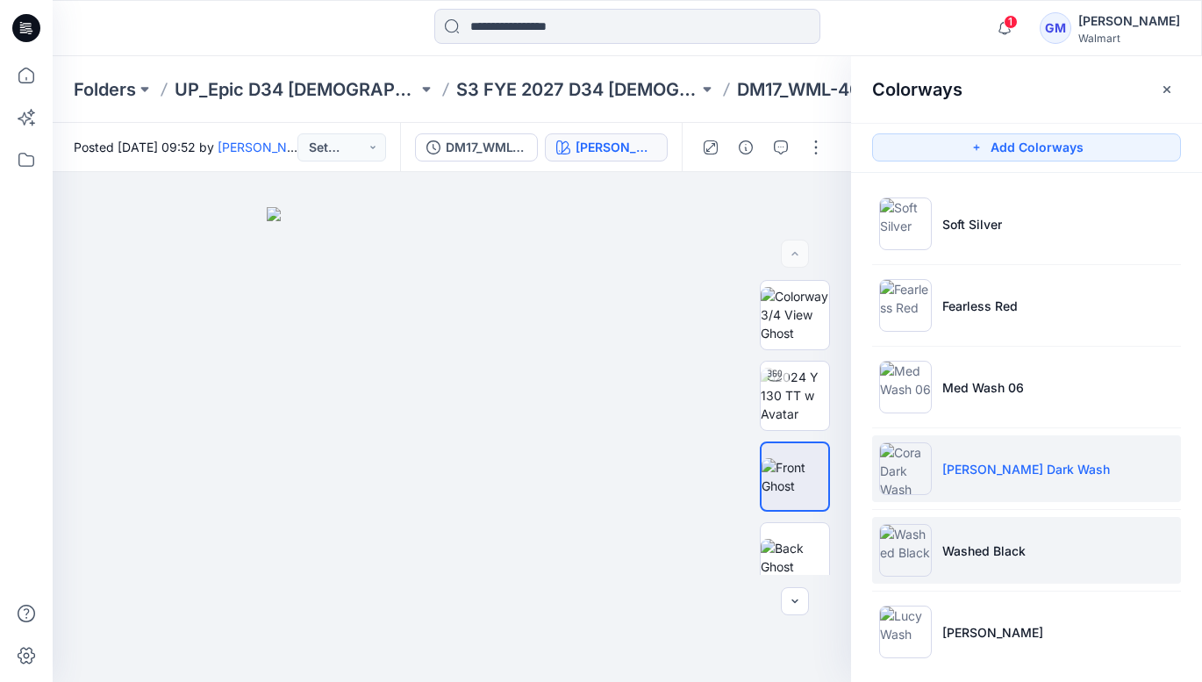
click at [982, 551] on p "Washed Black" at bounding box center [983, 550] width 83 height 18
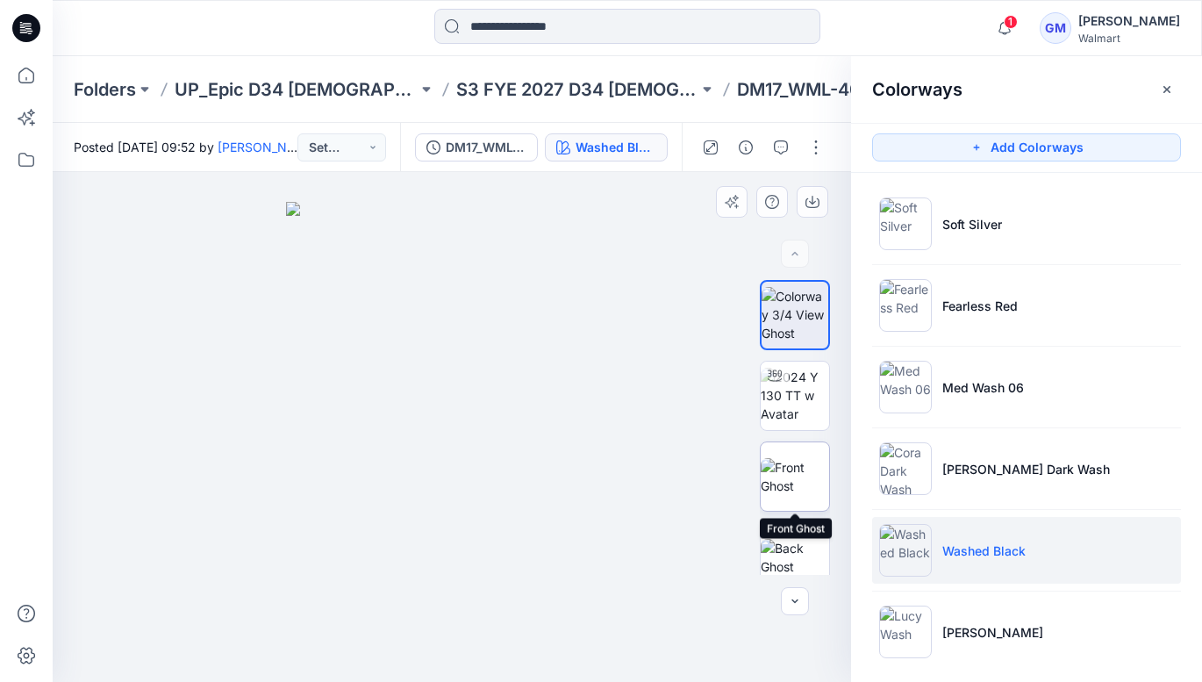
click at [808, 469] on img at bounding box center [795, 476] width 68 height 37
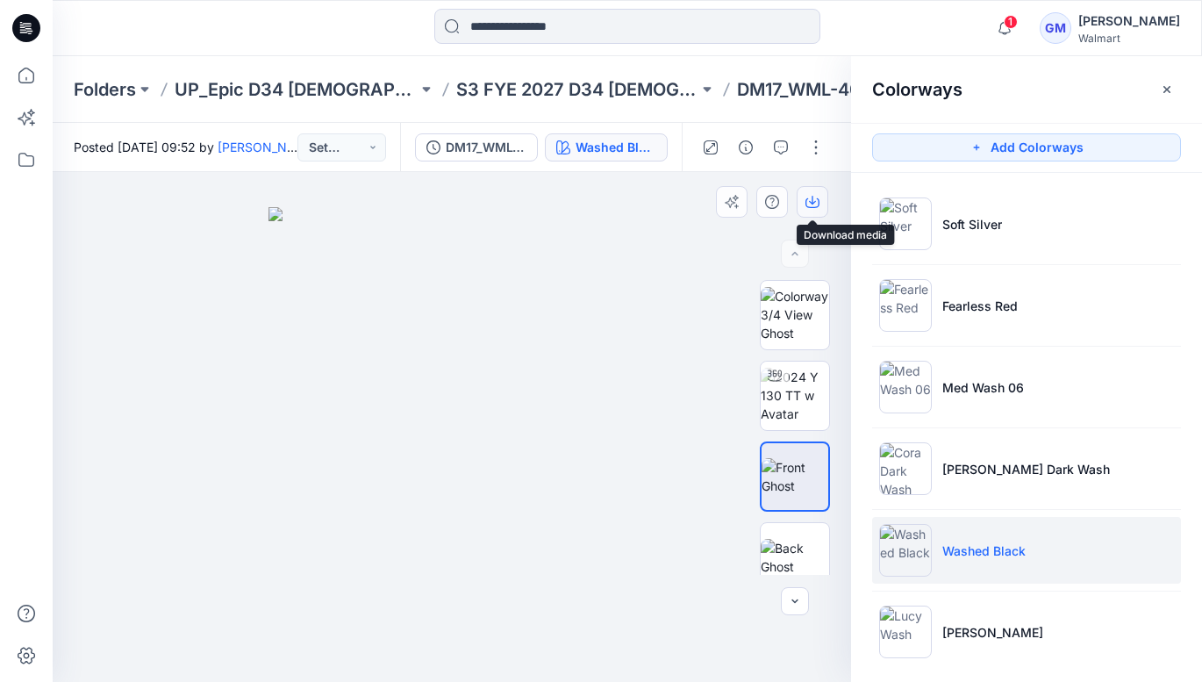
click at [822, 204] on button "button" at bounding box center [813, 202] width 32 height 32
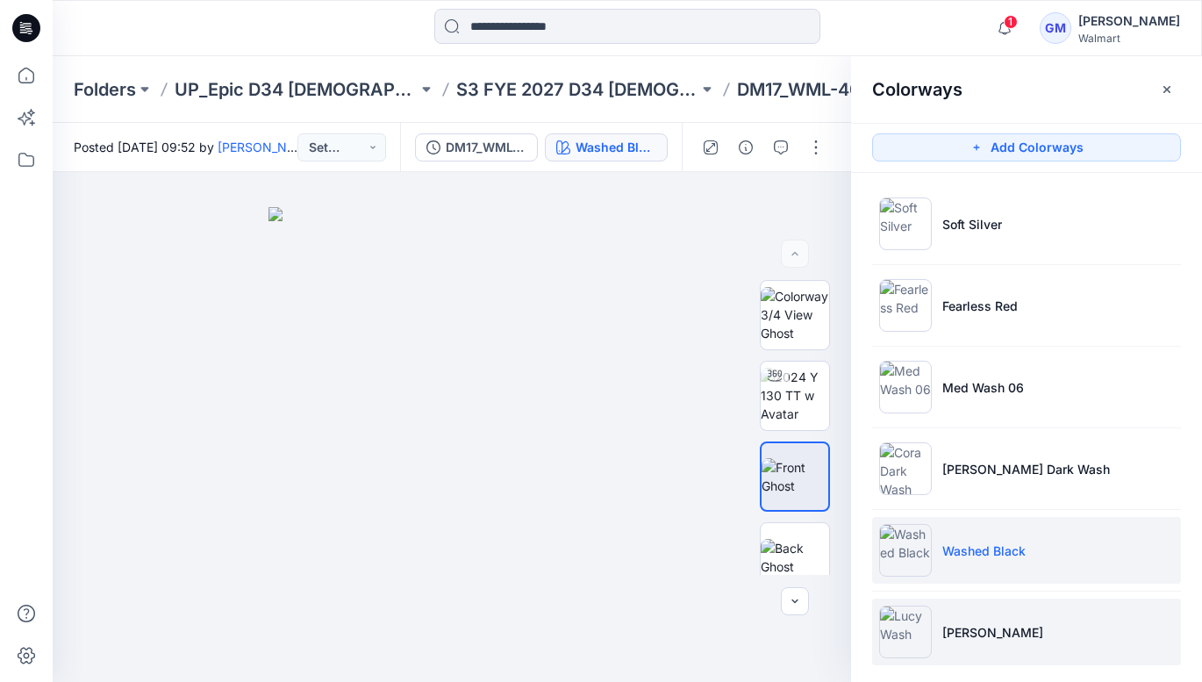
click at [965, 632] on p "[PERSON_NAME]" at bounding box center [992, 632] width 101 height 18
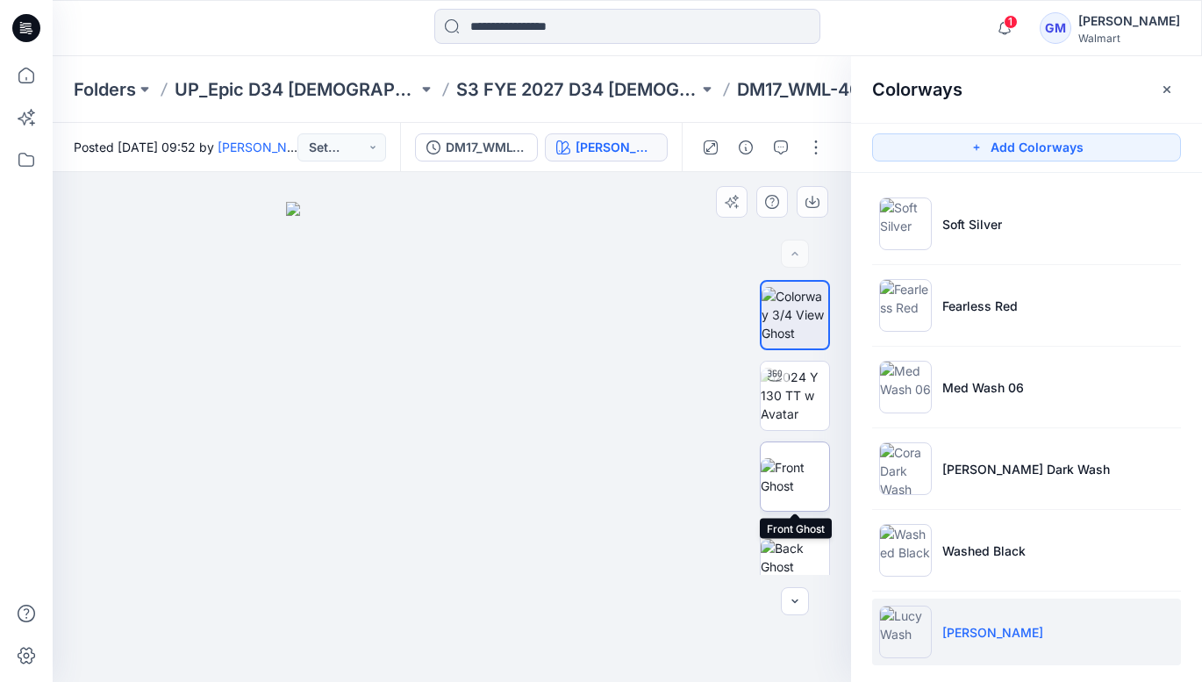
click at [807, 482] on img at bounding box center [795, 476] width 68 height 37
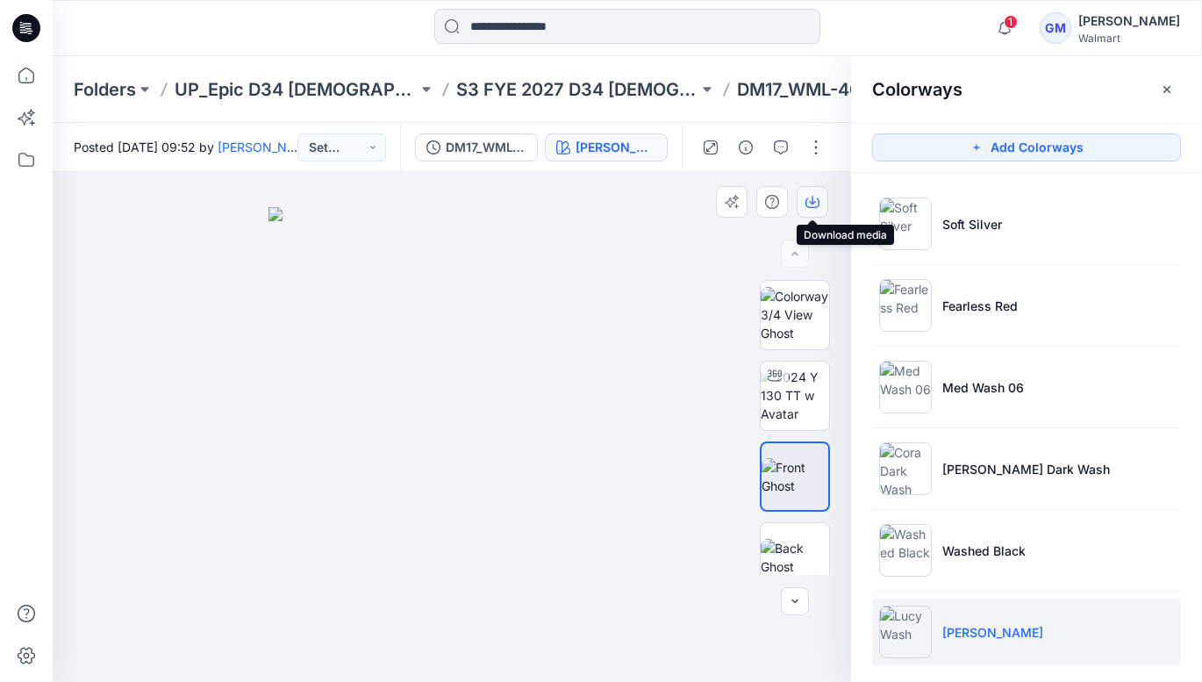
click at [817, 200] on icon "button" at bounding box center [813, 202] width 14 height 14
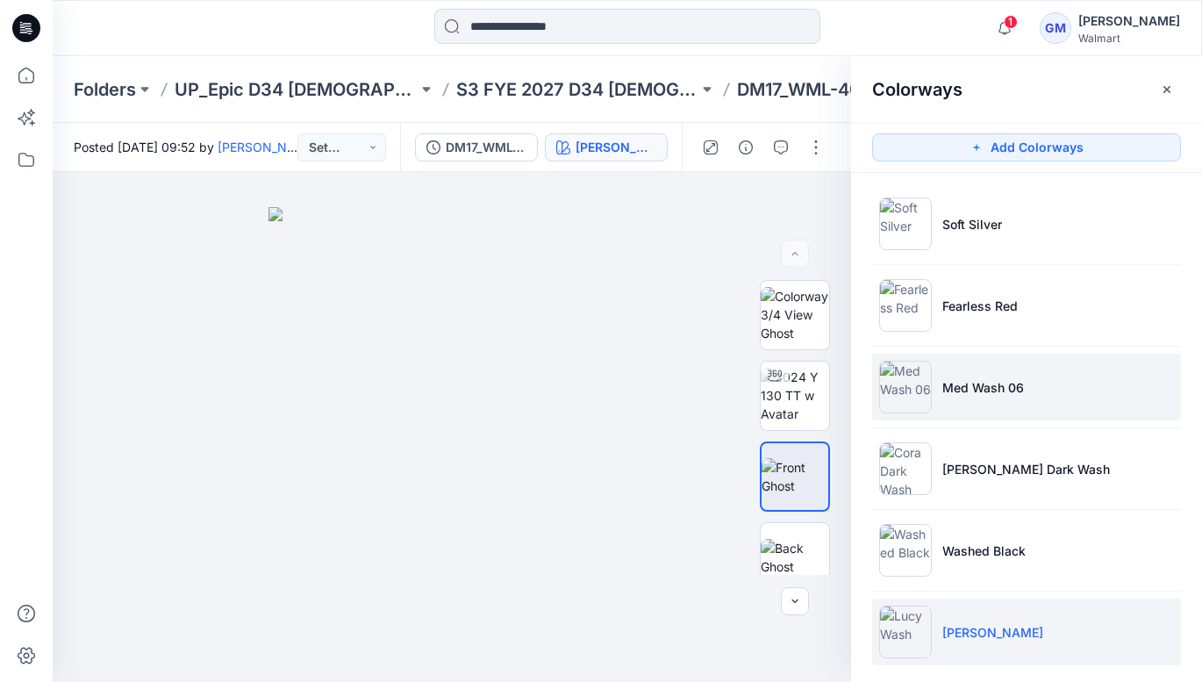
scroll to position [15, 0]
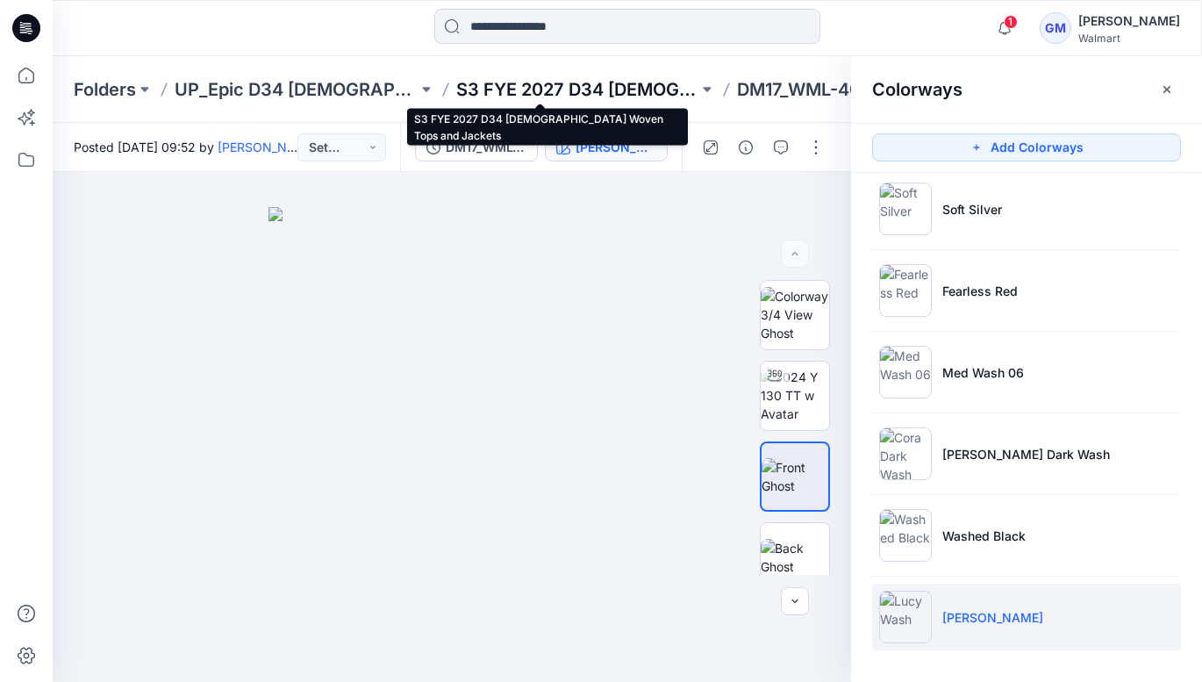
click at [609, 92] on p "S3 FYE 2027 D34 [DEMOGRAPHIC_DATA] Woven Tops and Jackets" at bounding box center [577, 89] width 243 height 25
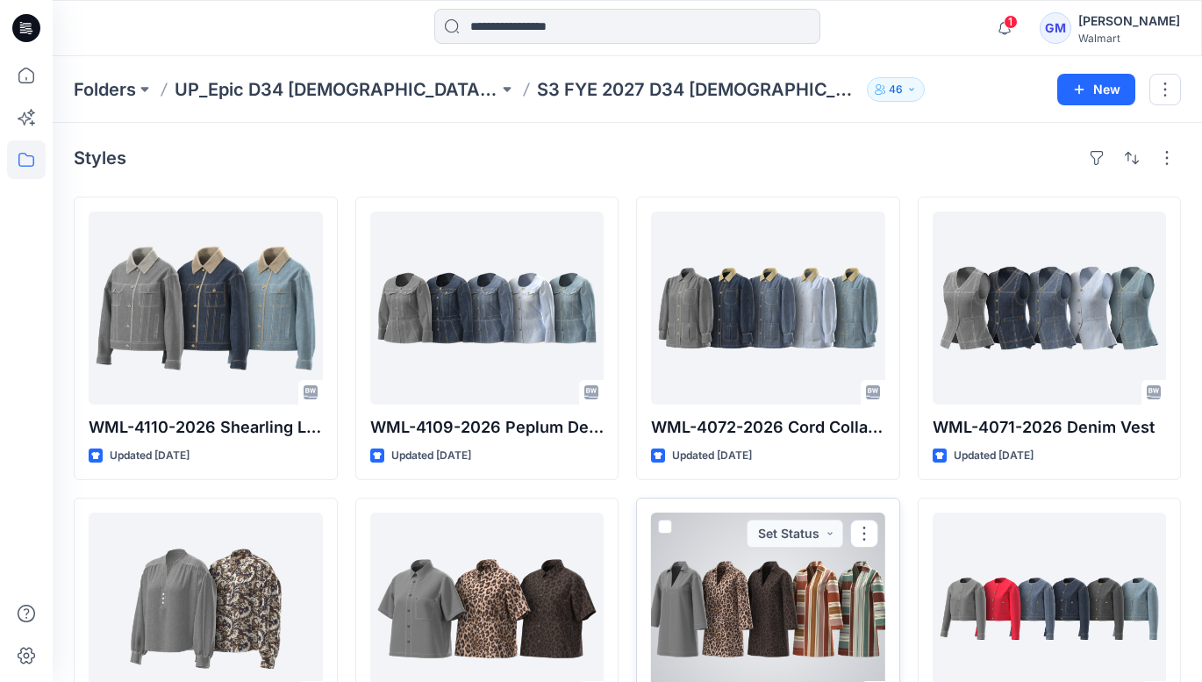
click at [783, 577] on div at bounding box center [768, 608] width 234 height 193
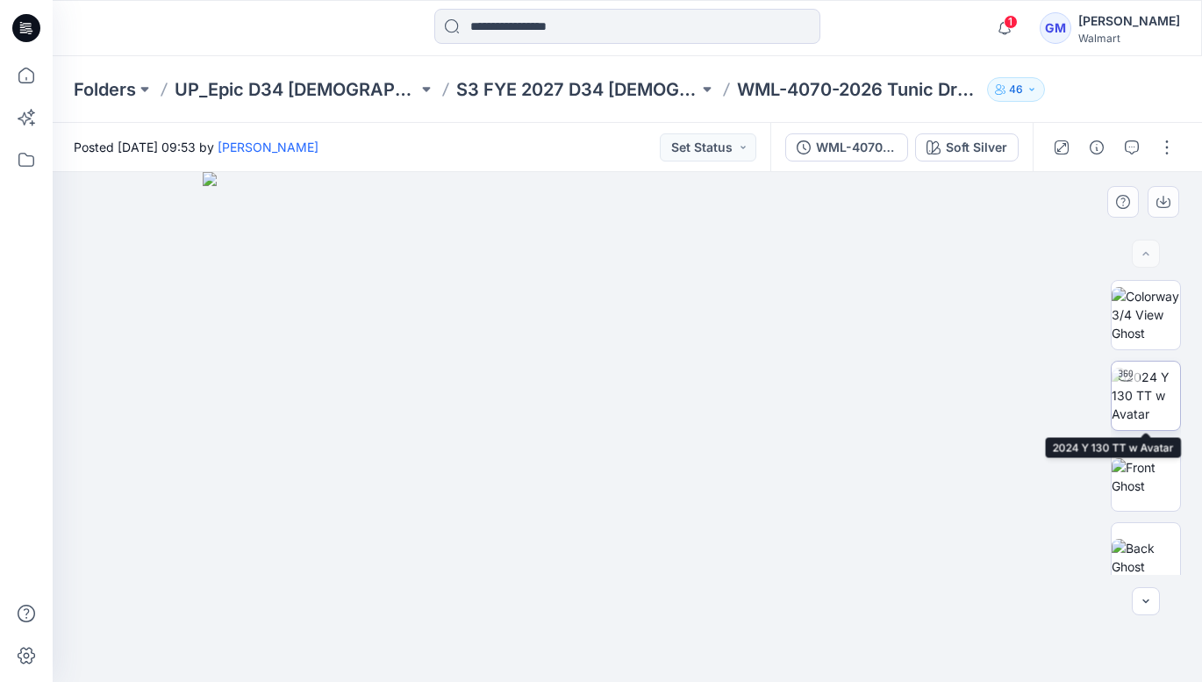
click at [1142, 387] on img at bounding box center [1146, 395] width 68 height 55
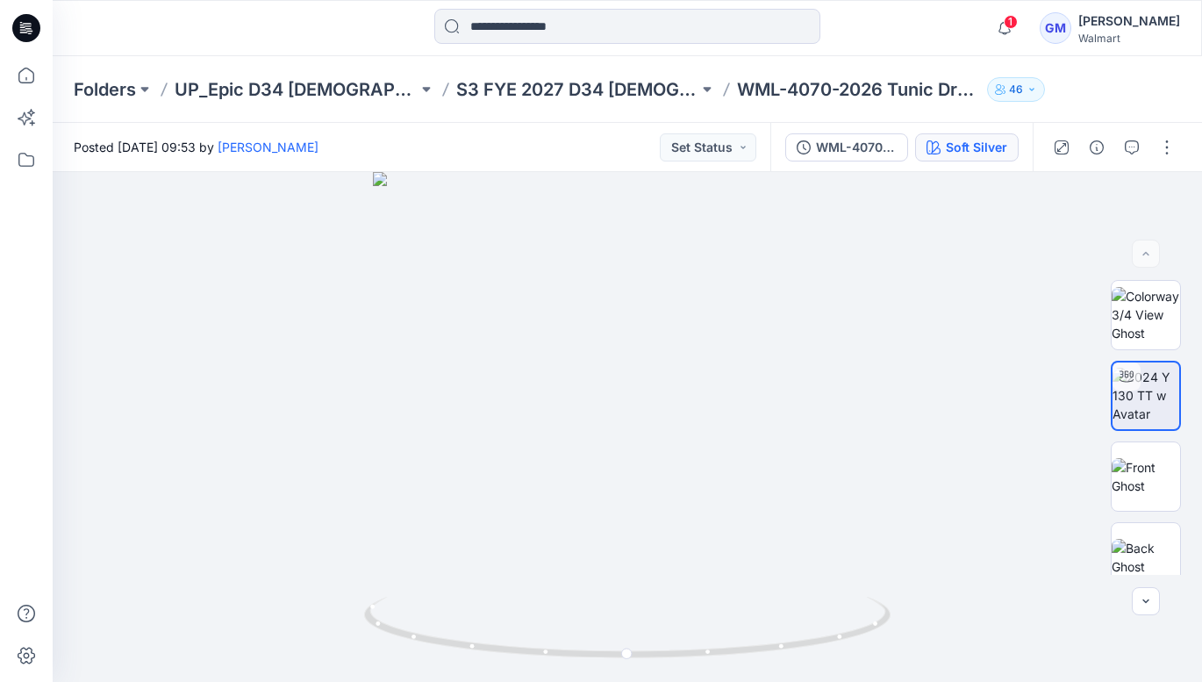
click at [977, 147] on div "Soft Silver" at bounding box center [976, 147] width 61 height 19
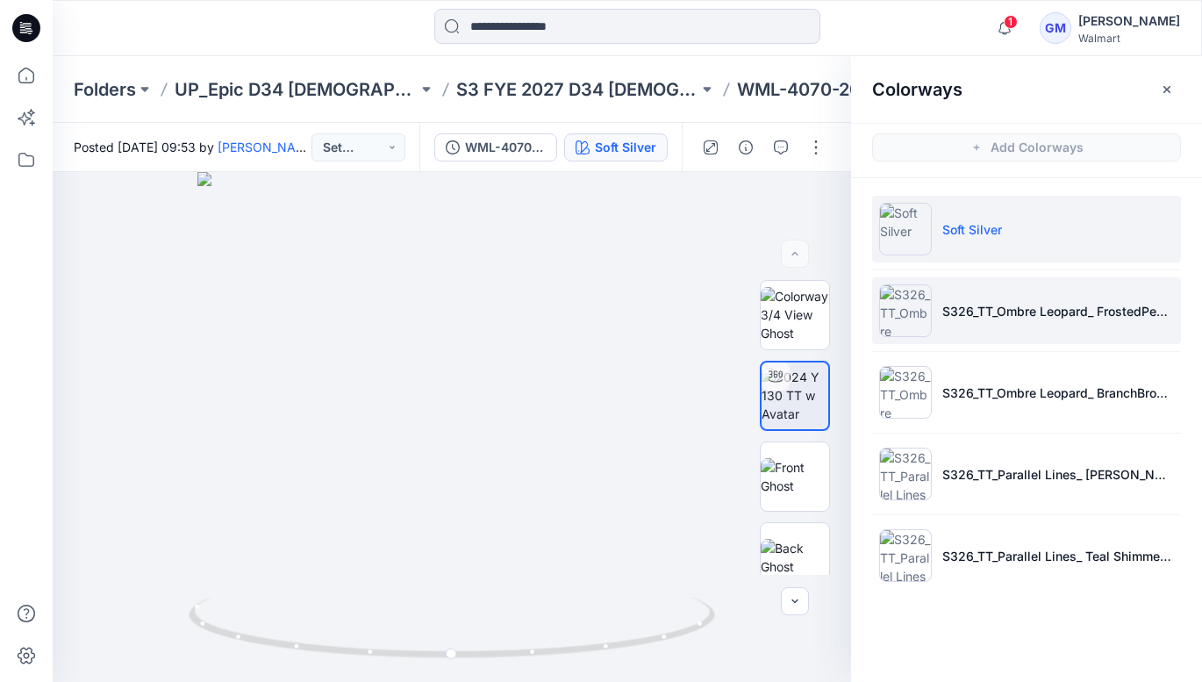
click at [1004, 318] on p "S326_TT_Ombre Leopard_ FrostedPeach_7cols" at bounding box center [1058, 311] width 232 height 18
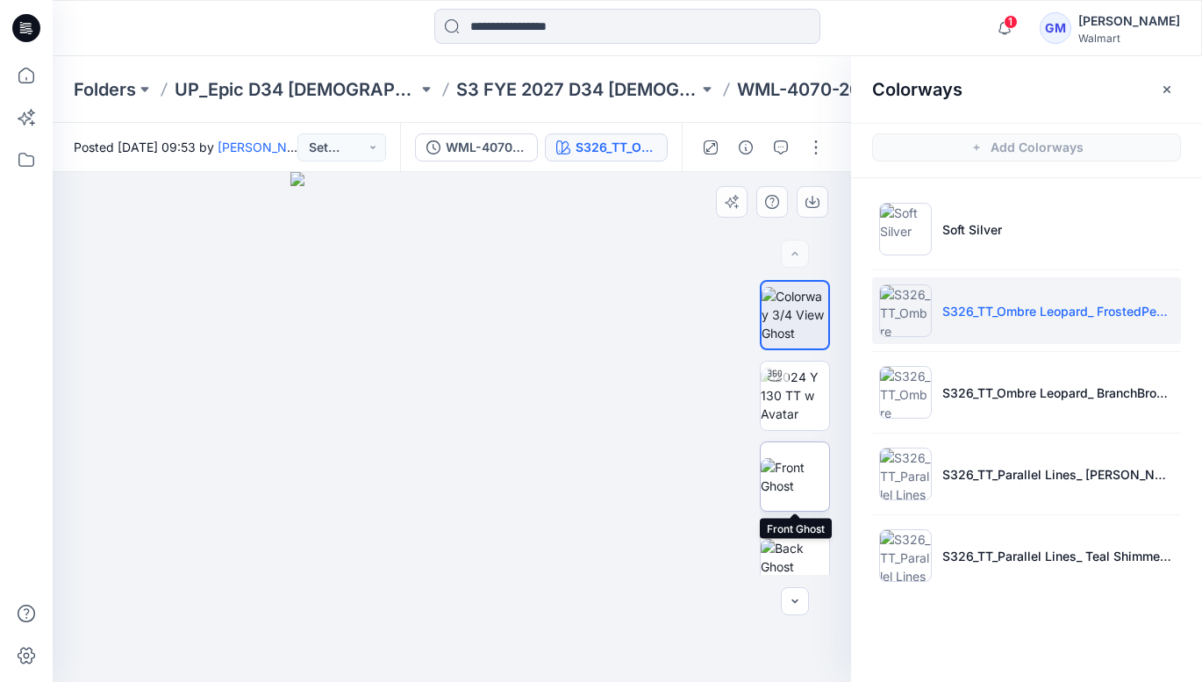
click at [794, 472] on img at bounding box center [795, 476] width 68 height 37
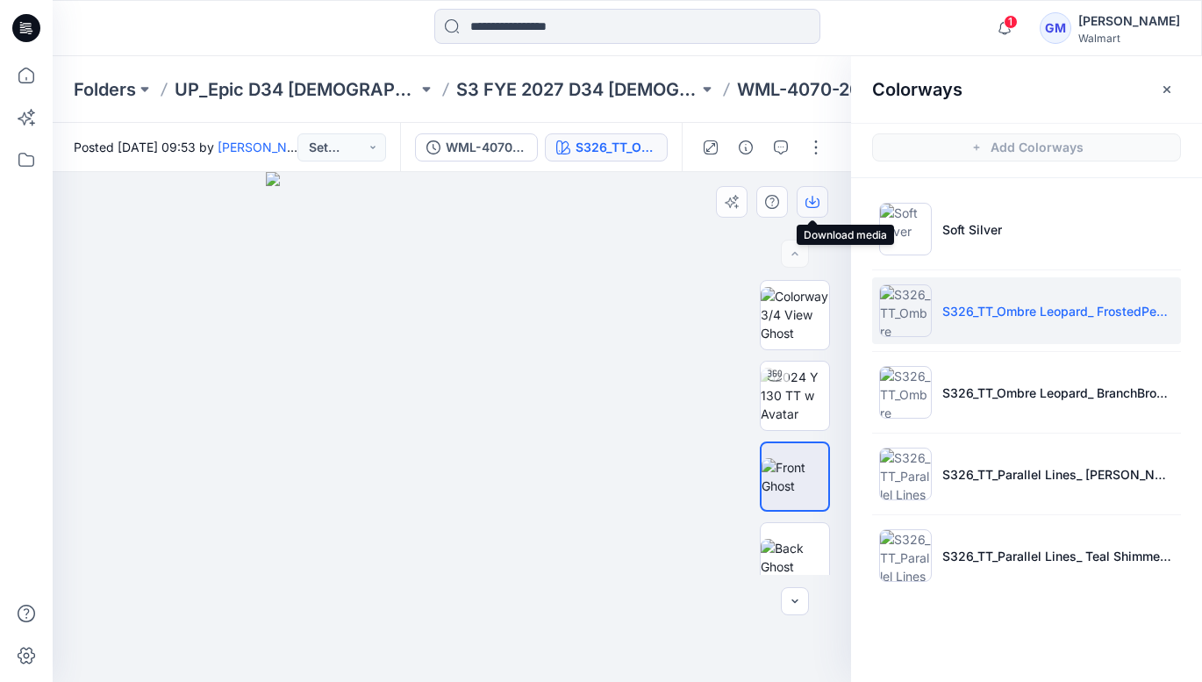
click at [813, 204] on icon "button" at bounding box center [813, 202] width 14 height 14
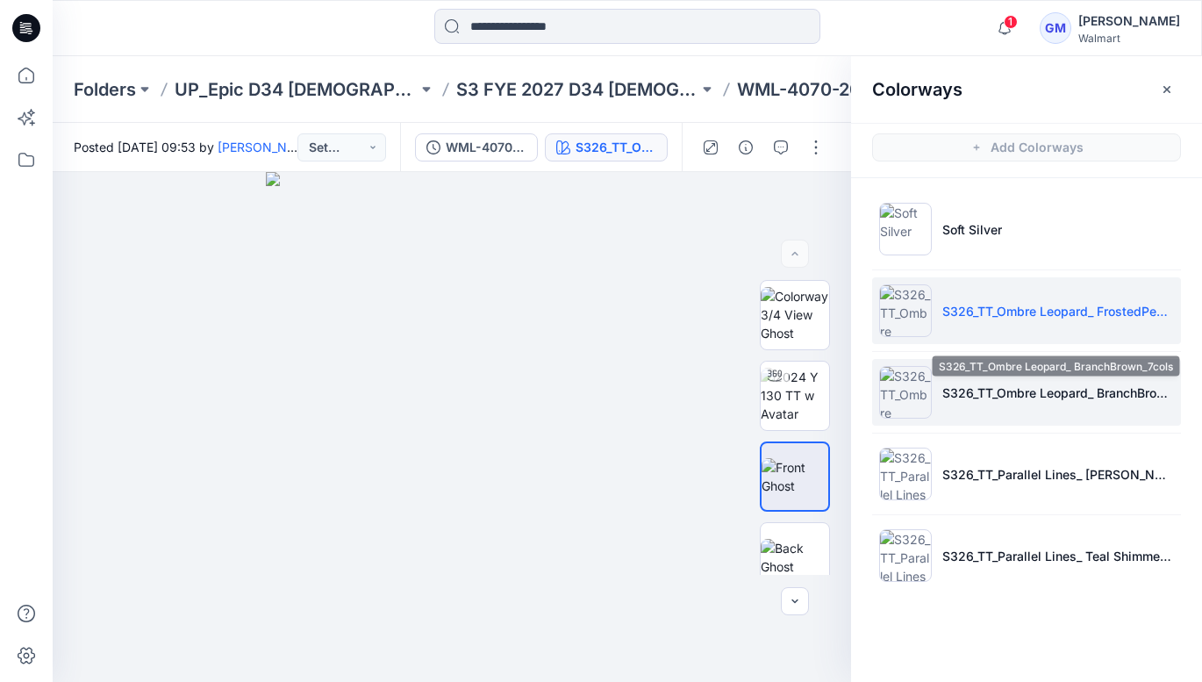
click at [1013, 384] on p "S326_TT_Ombre Leopard_ BranchBrown_7cols" at bounding box center [1058, 392] width 232 height 18
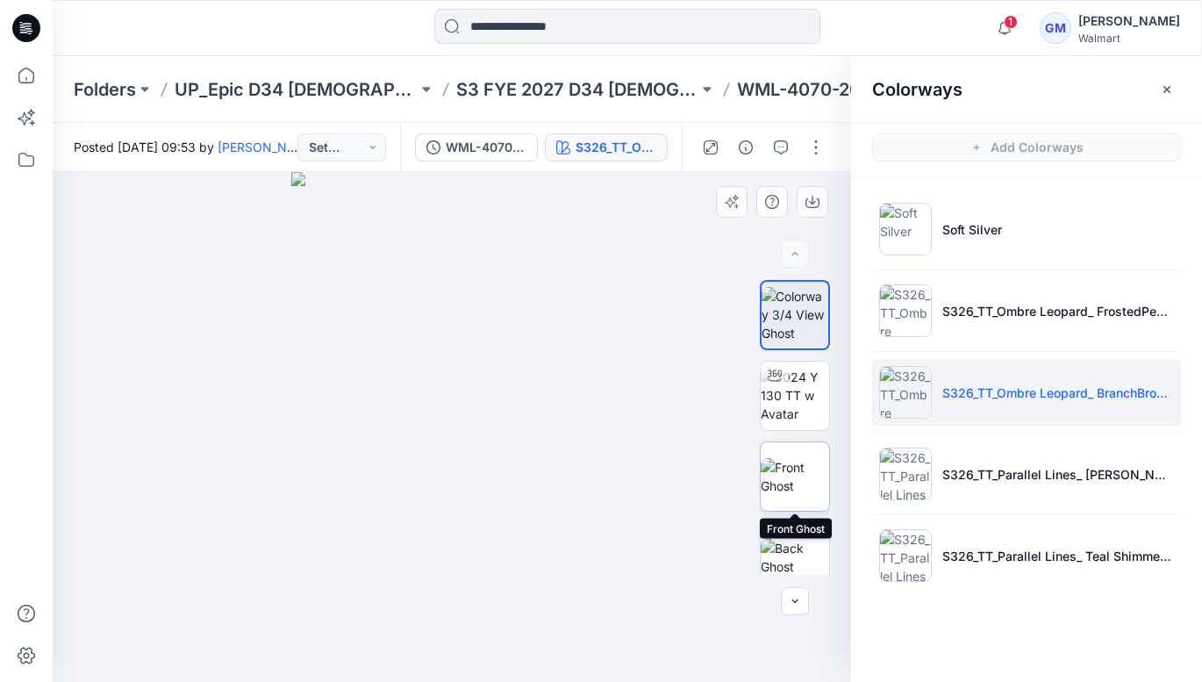
click at [800, 474] on img at bounding box center [795, 476] width 68 height 37
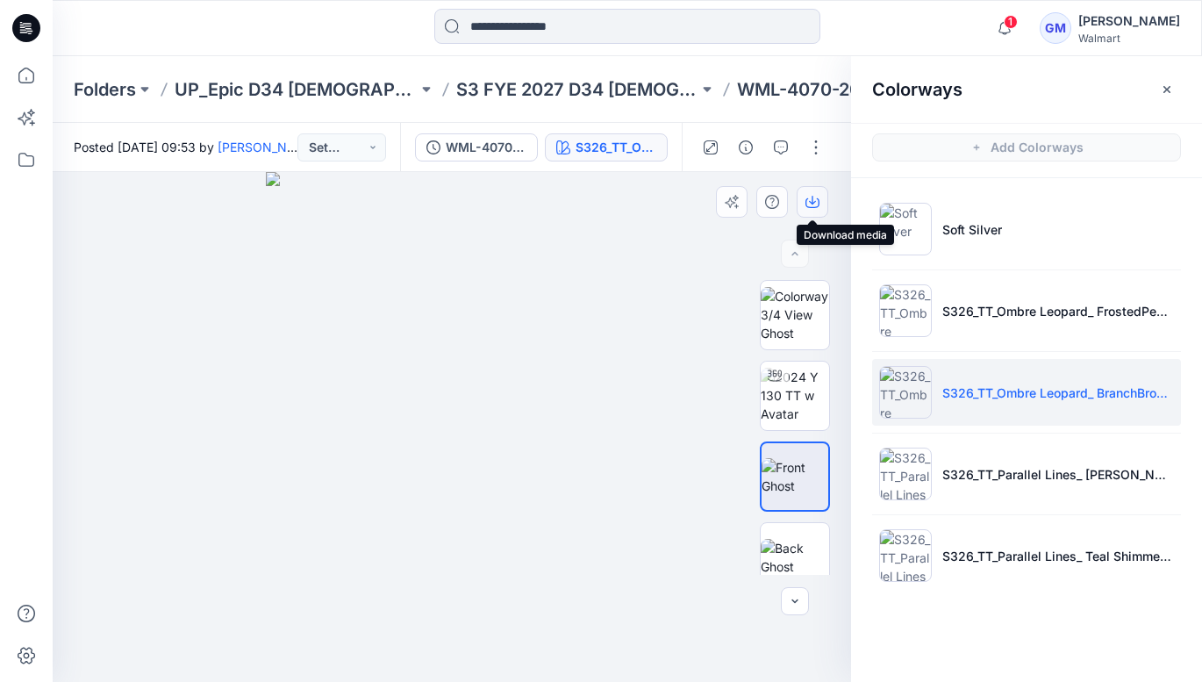
click at [813, 198] on icon "button" at bounding box center [812, 200] width 7 height 9
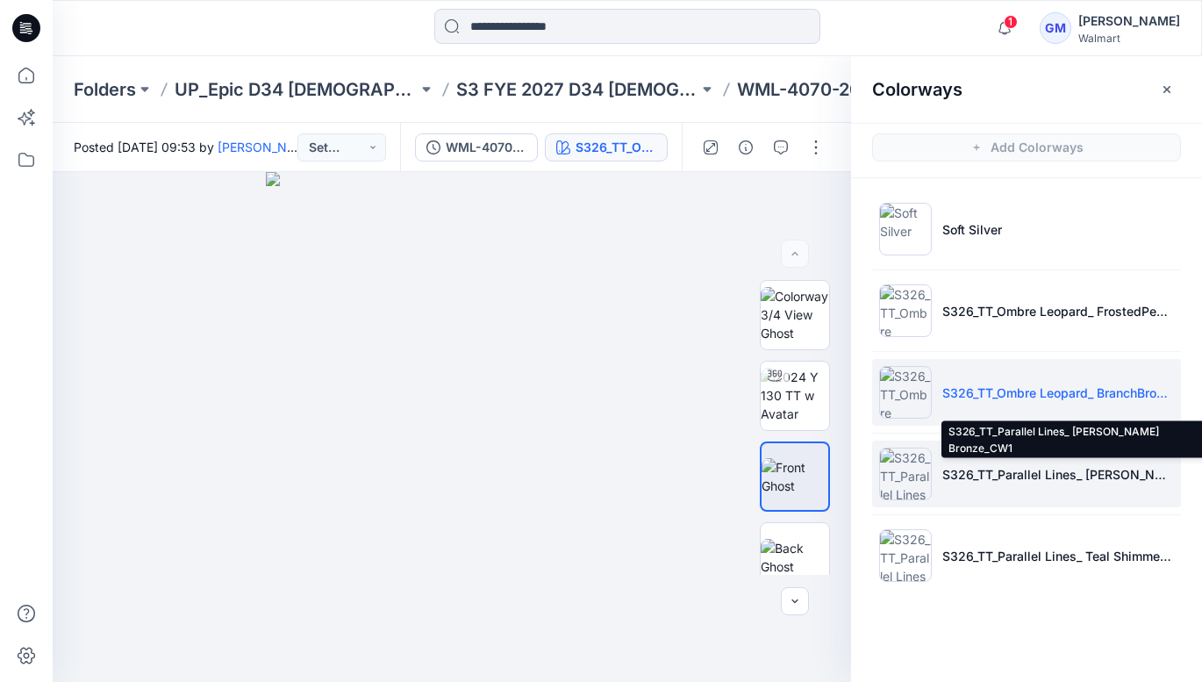
click at [1028, 468] on p "S326_TT_Parallel Lines_ [PERSON_NAME] Bronze_CW1" at bounding box center [1058, 474] width 232 height 18
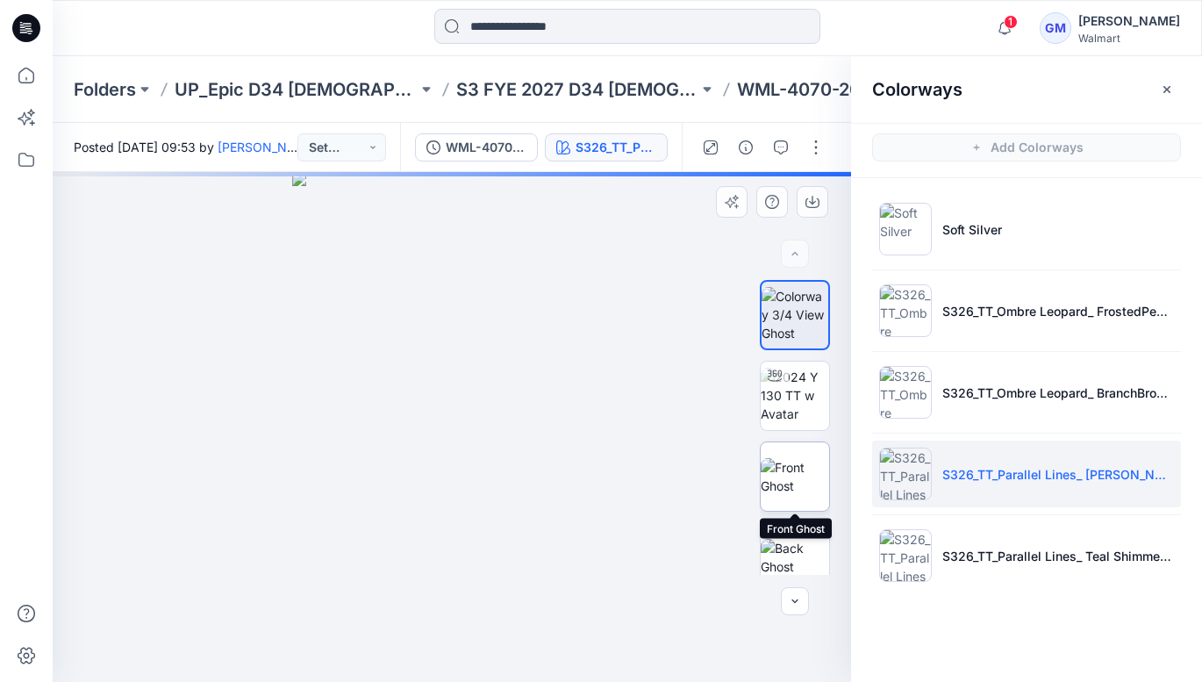
click at [798, 476] on img at bounding box center [795, 476] width 68 height 37
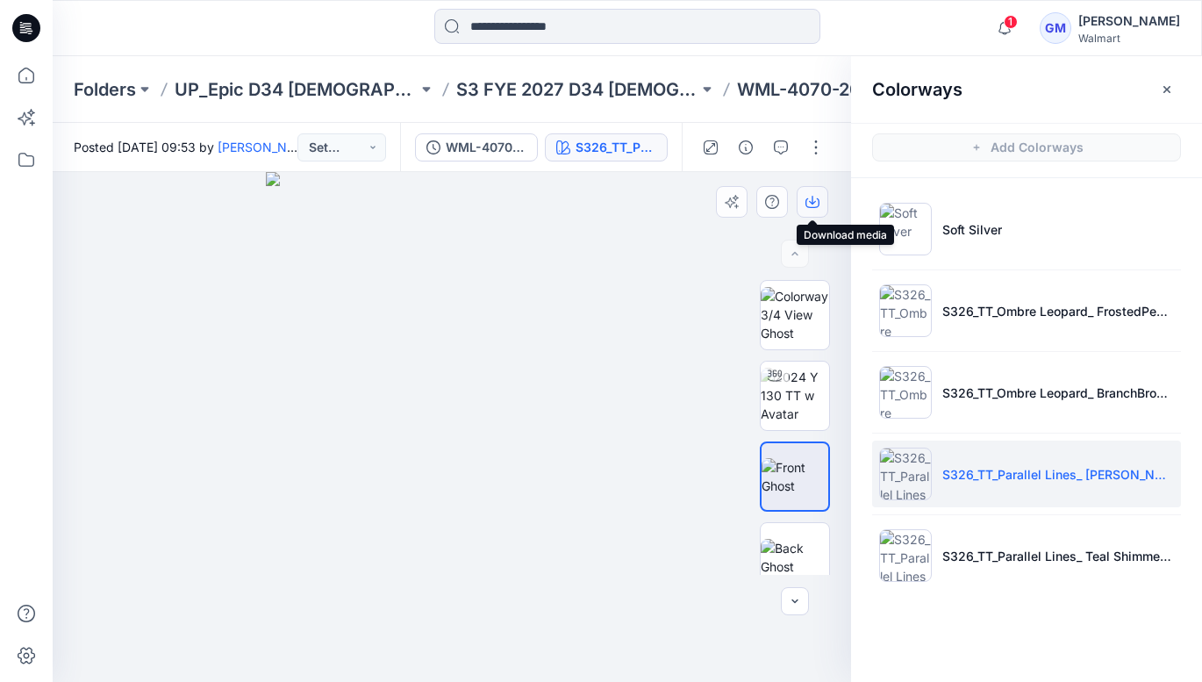
click at [811, 198] on icon "button" at bounding box center [813, 202] width 14 height 14
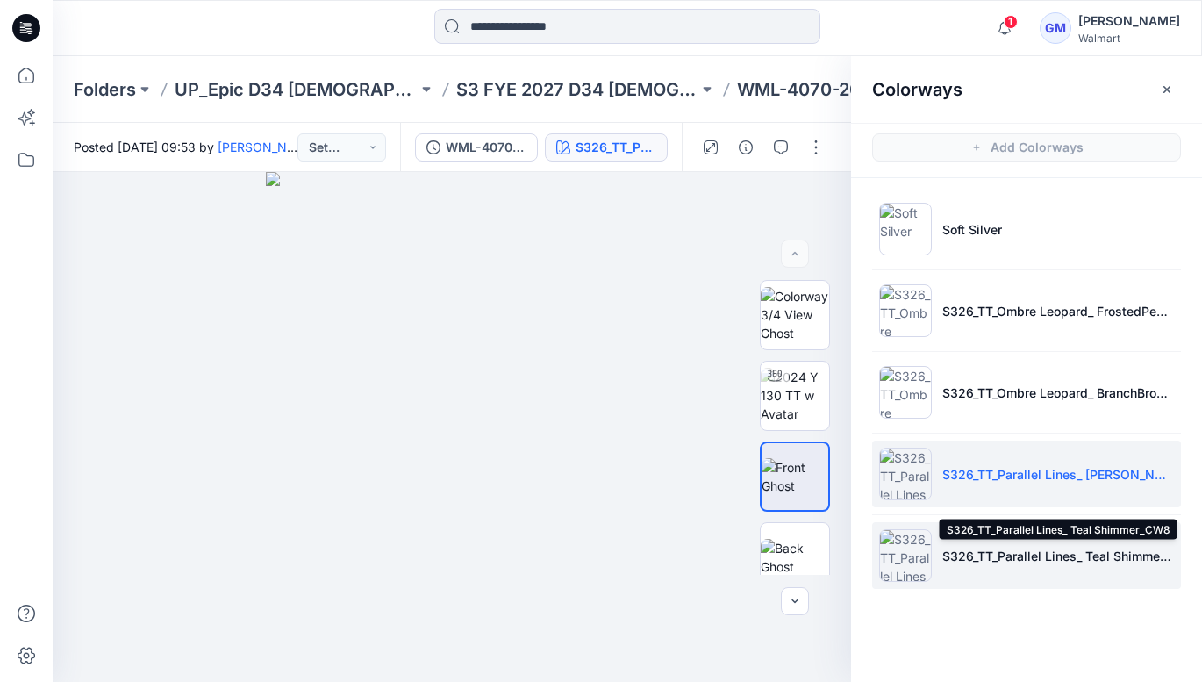
click at [1008, 558] on p "S326_TT_Parallel Lines_ Teal Shimmer_CW8" at bounding box center [1058, 556] width 232 height 18
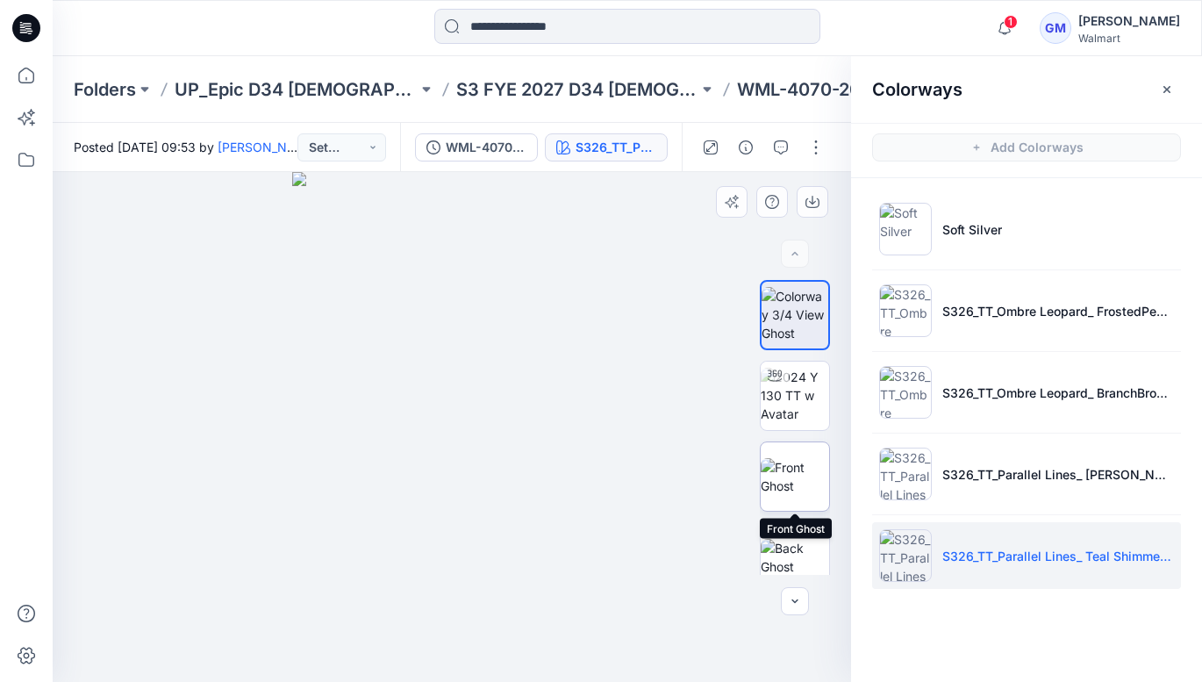
click at [798, 464] on img at bounding box center [795, 476] width 68 height 37
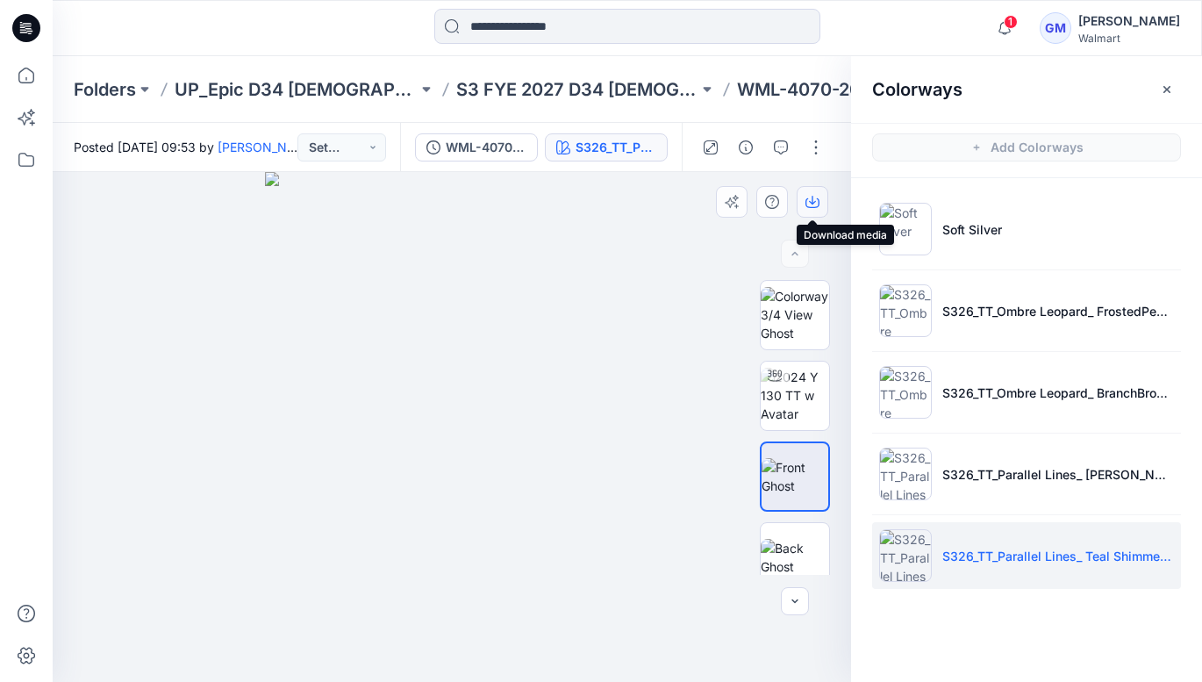
click at [816, 196] on icon "button" at bounding box center [813, 202] width 14 height 14
click at [125, 85] on p "Folders" at bounding box center [105, 89] width 62 height 25
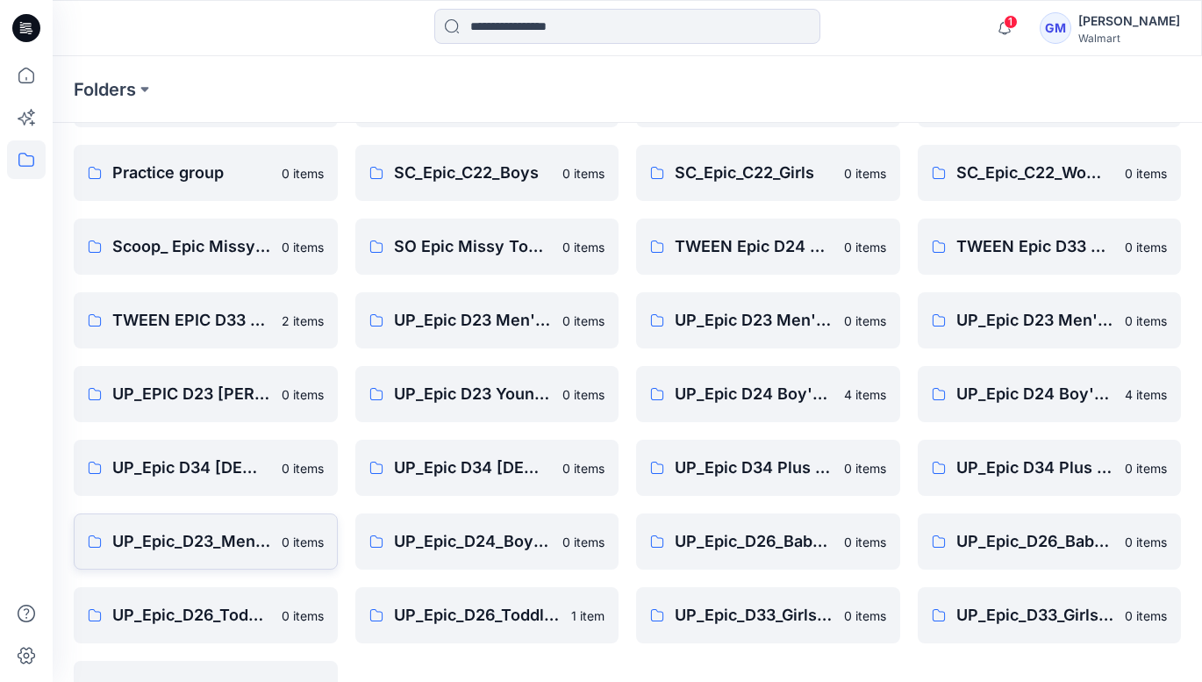
scroll to position [419, 0]
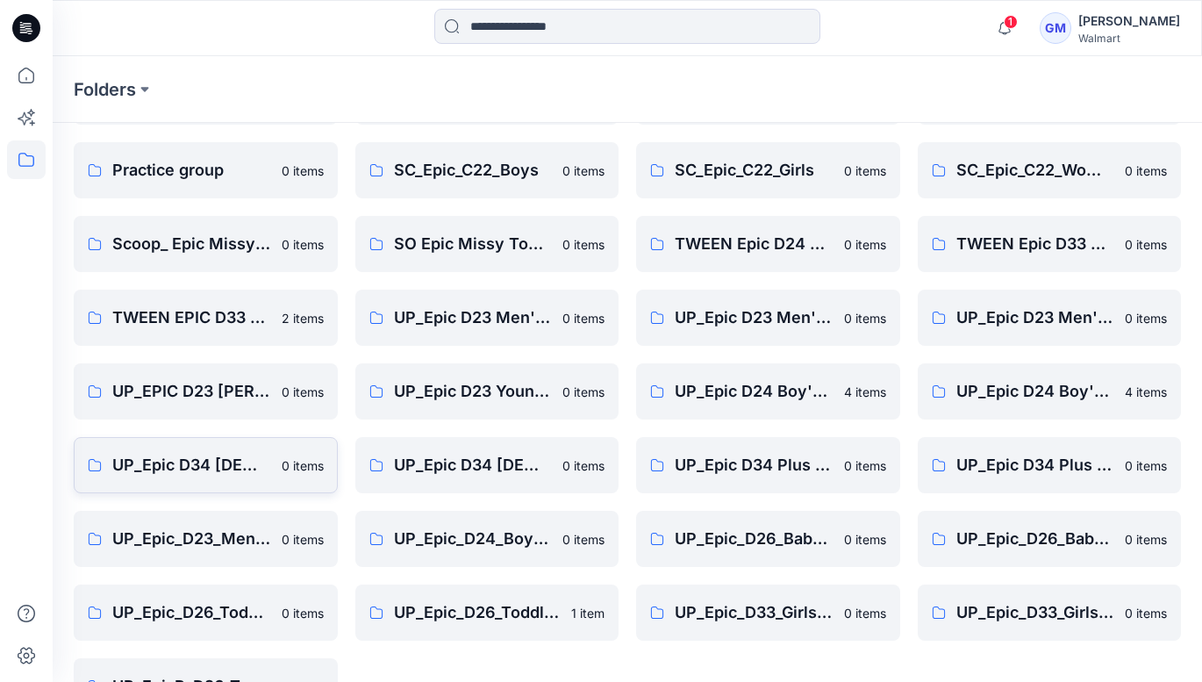
click at [210, 466] on p "UP_Epic D34 [DEMOGRAPHIC_DATA] Bottoms" at bounding box center [191, 465] width 159 height 25
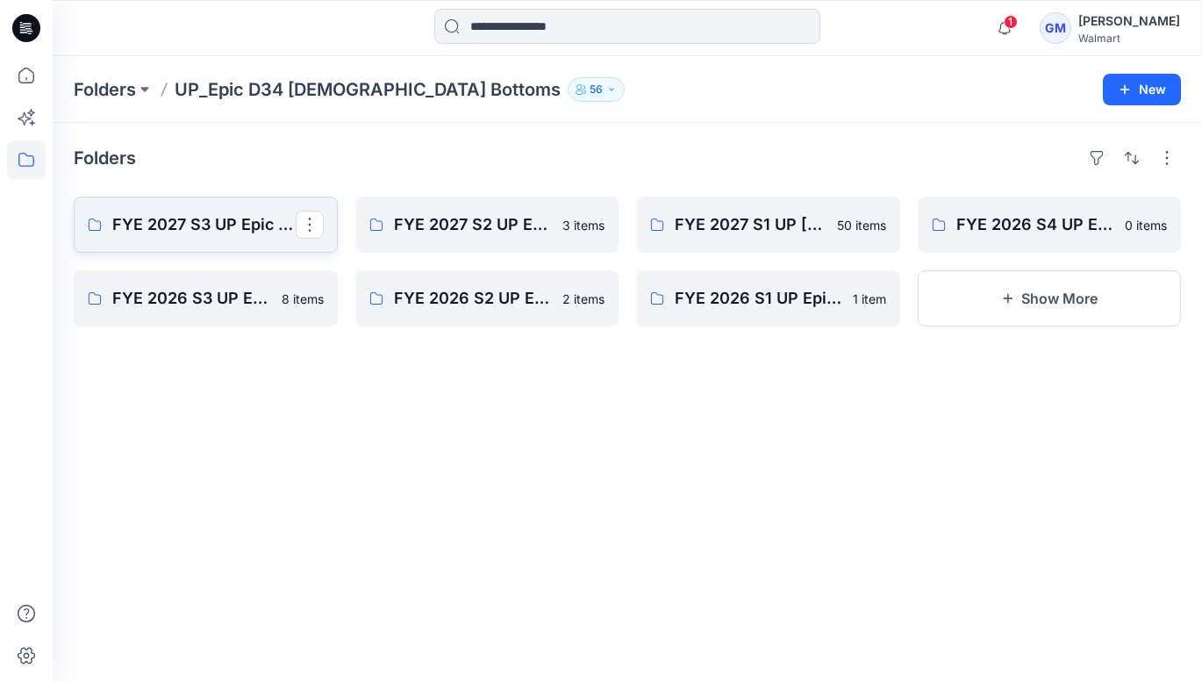
click at [204, 223] on p "FYE 2027 S3 UP Epic [PERSON_NAME]" at bounding box center [203, 224] width 183 height 25
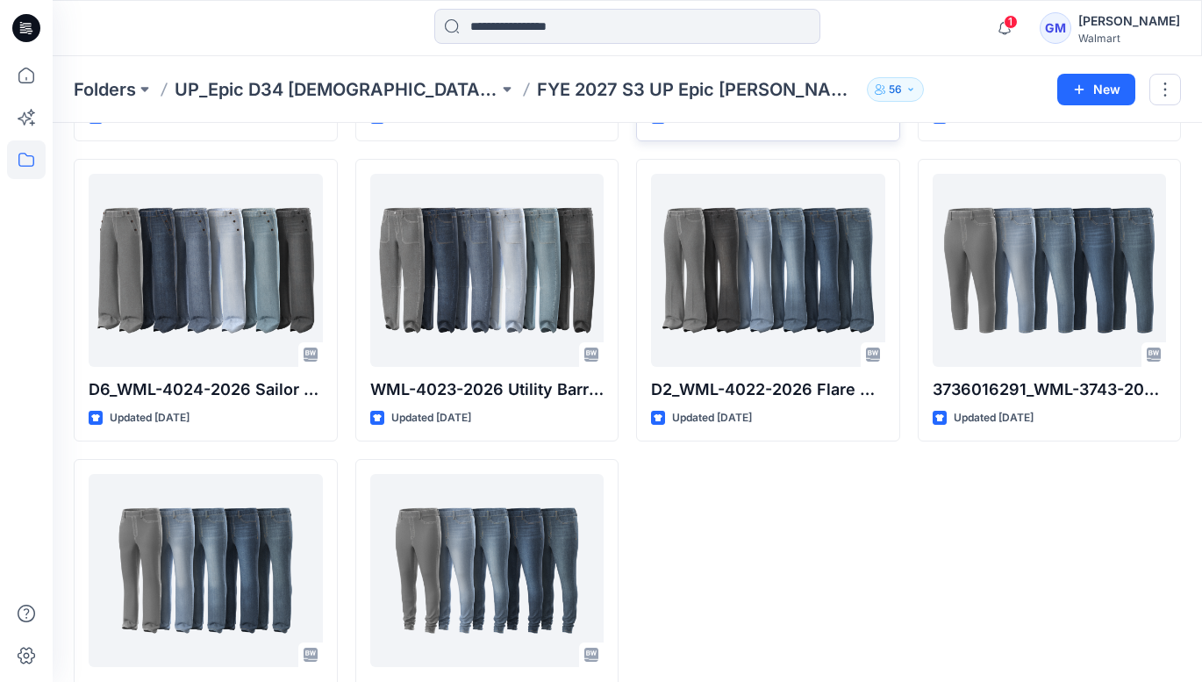
scroll to position [942, 0]
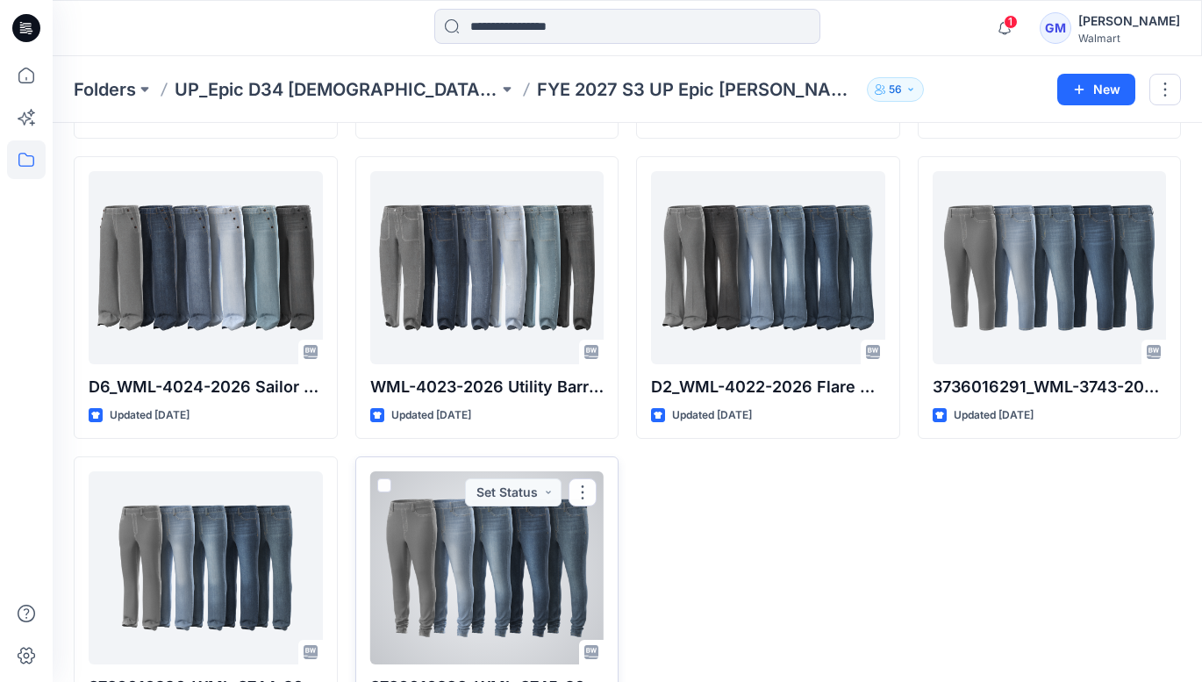
click at [475, 559] on div at bounding box center [487, 567] width 234 height 193
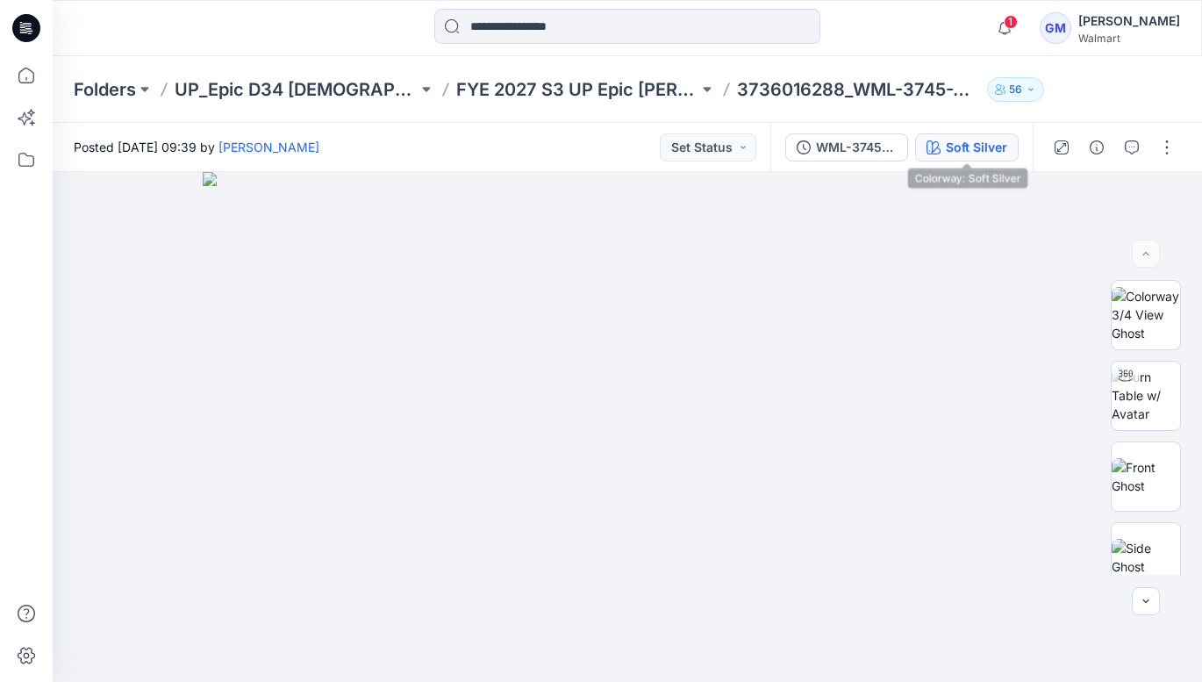
click at [947, 150] on div "Soft Silver" at bounding box center [976, 147] width 61 height 19
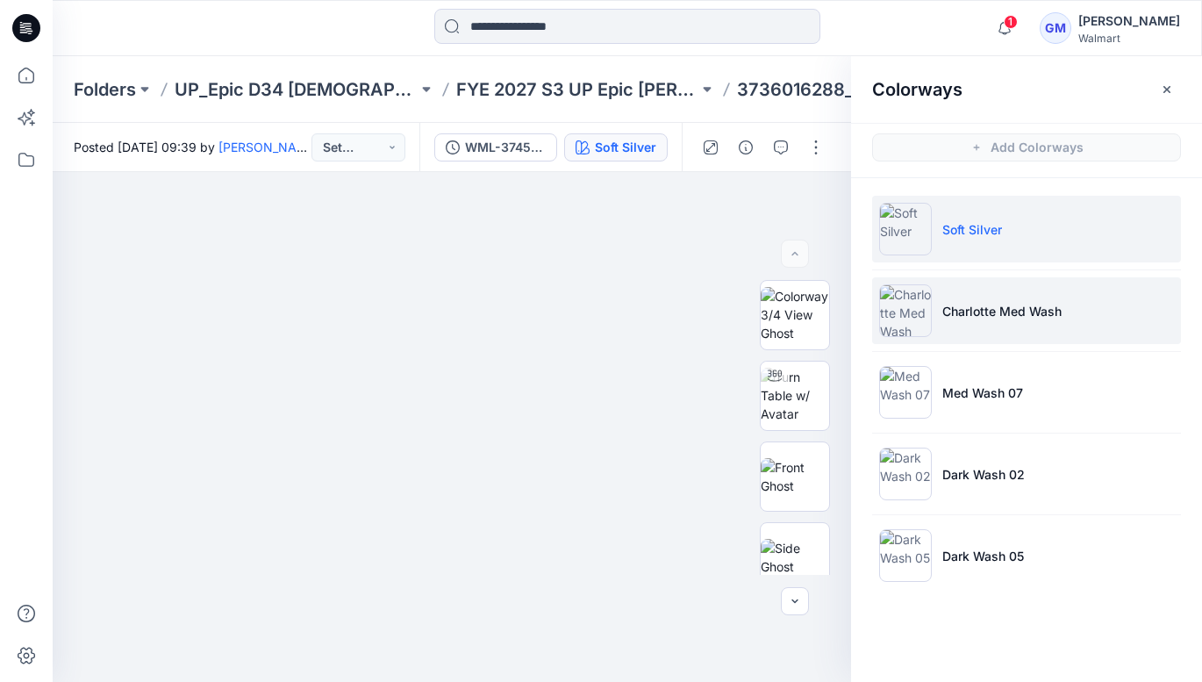
click at [1030, 314] on p "Charlotte Med Wash" at bounding box center [1001, 311] width 119 height 18
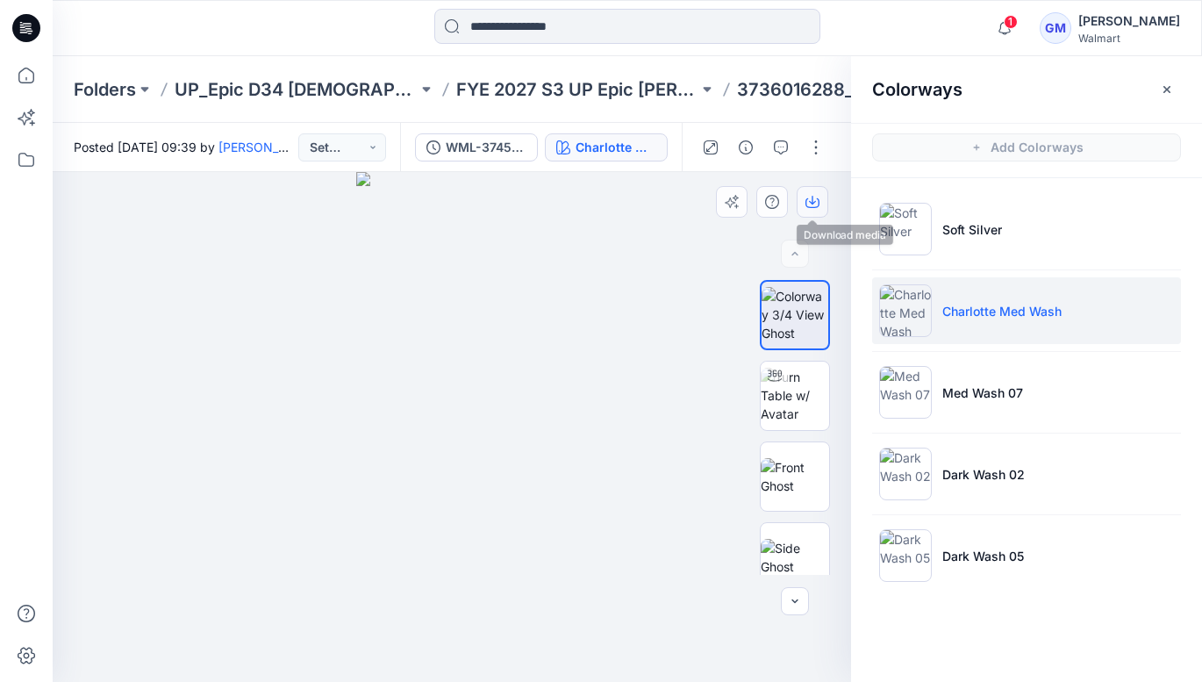
click at [813, 194] on button "button" at bounding box center [813, 202] width 32 height 32
click at [796, 479] on img at bounding box center [795, 476] width 68 height 37
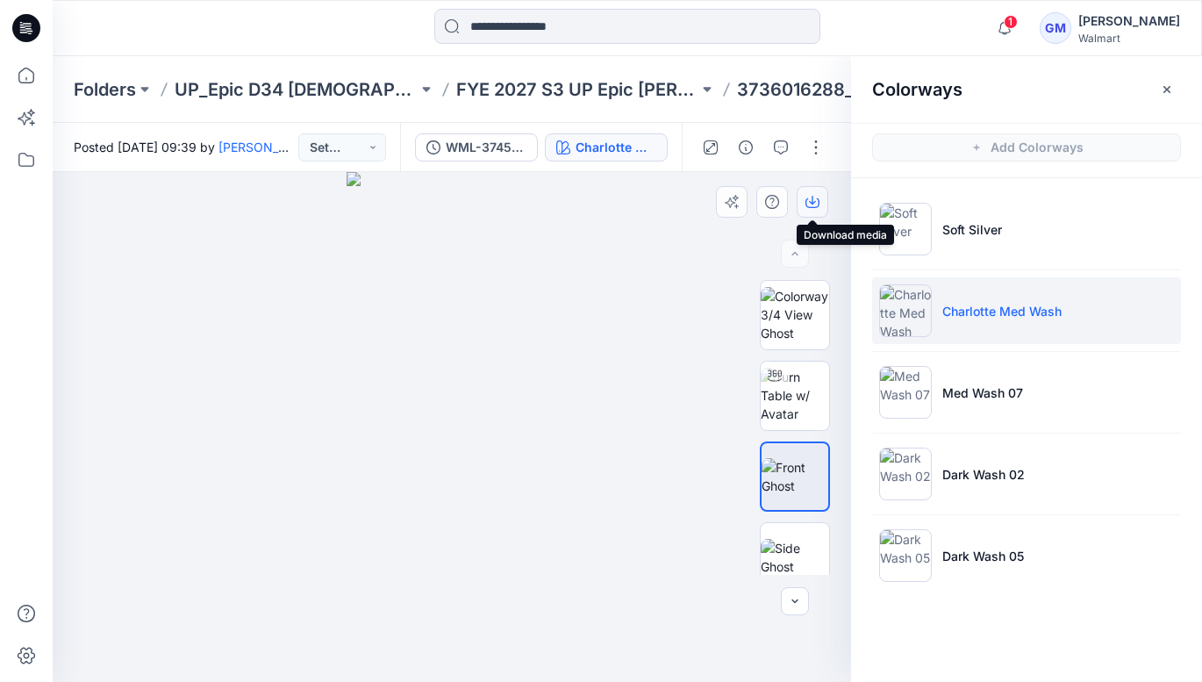
click at [813, 199] on icon "button" at bounding box center [812, 200] width 7 height 9
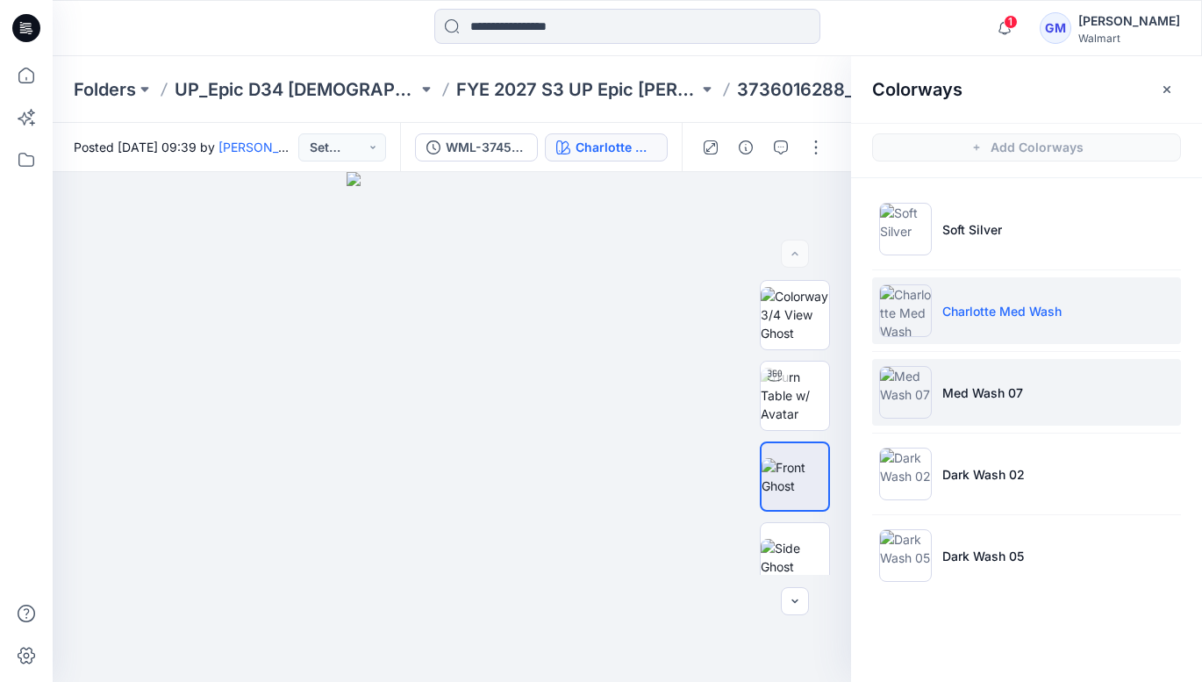
click at [979, 398] on p "Med Wash 07" at bounding box center [982, 392] width 81 height 18
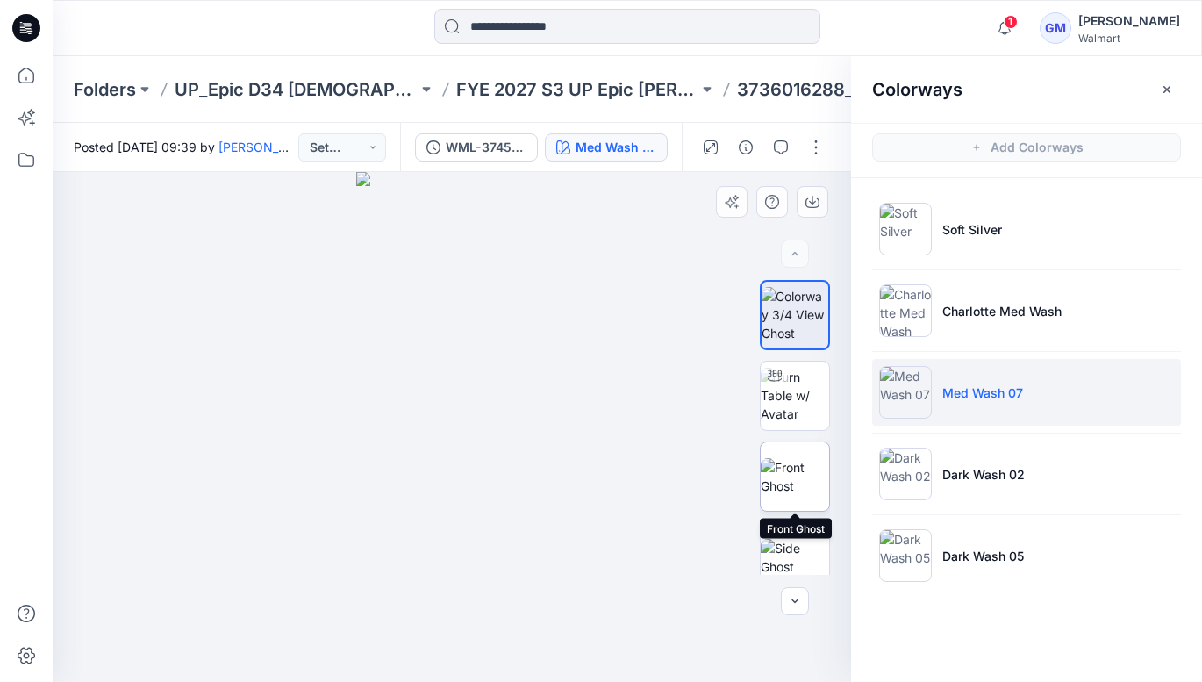
click at [801, 471] on img at bounding box center [795, 476] width 68 height 37
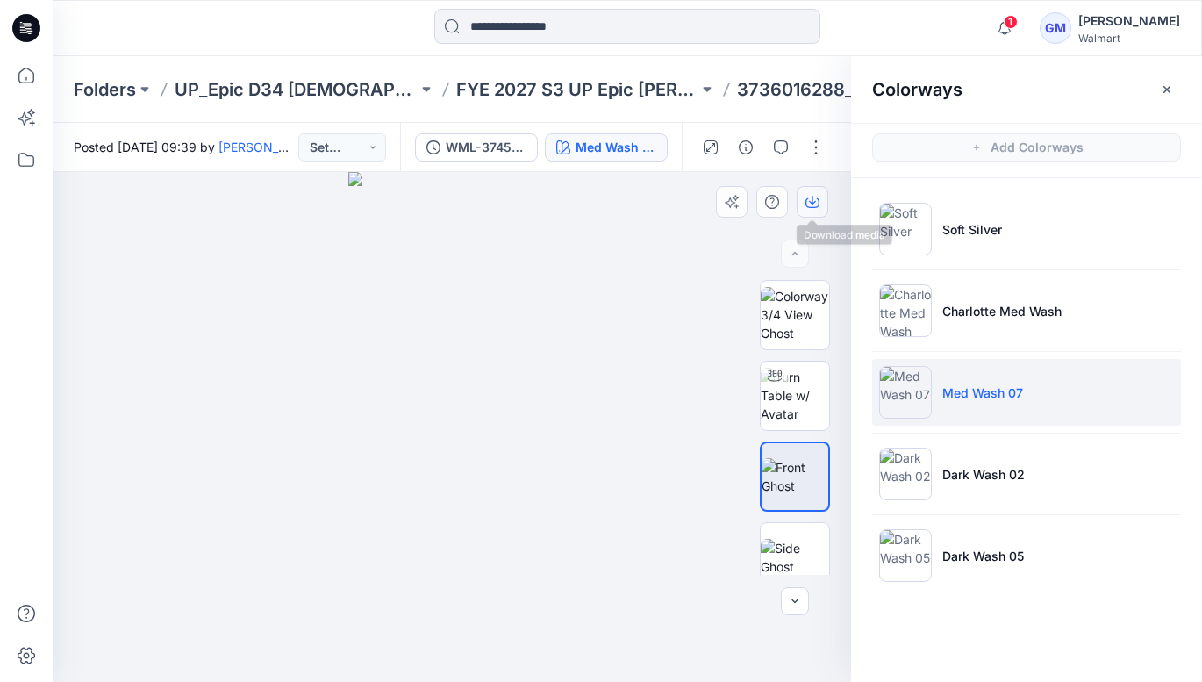
click at [813, 197] on icon "button" at bounding box center [813, 202] width 14 height 14
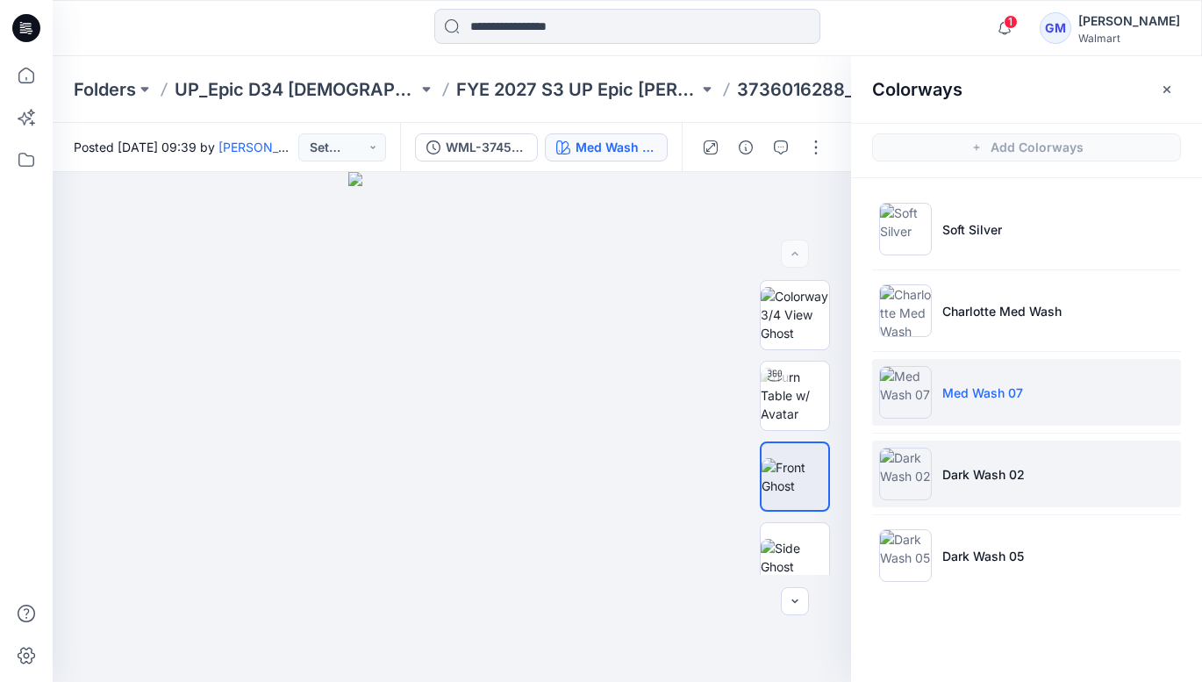
click at [995, 477] on p "Dark Wash 02" at bounding box center [983, 474] width 82 height 18
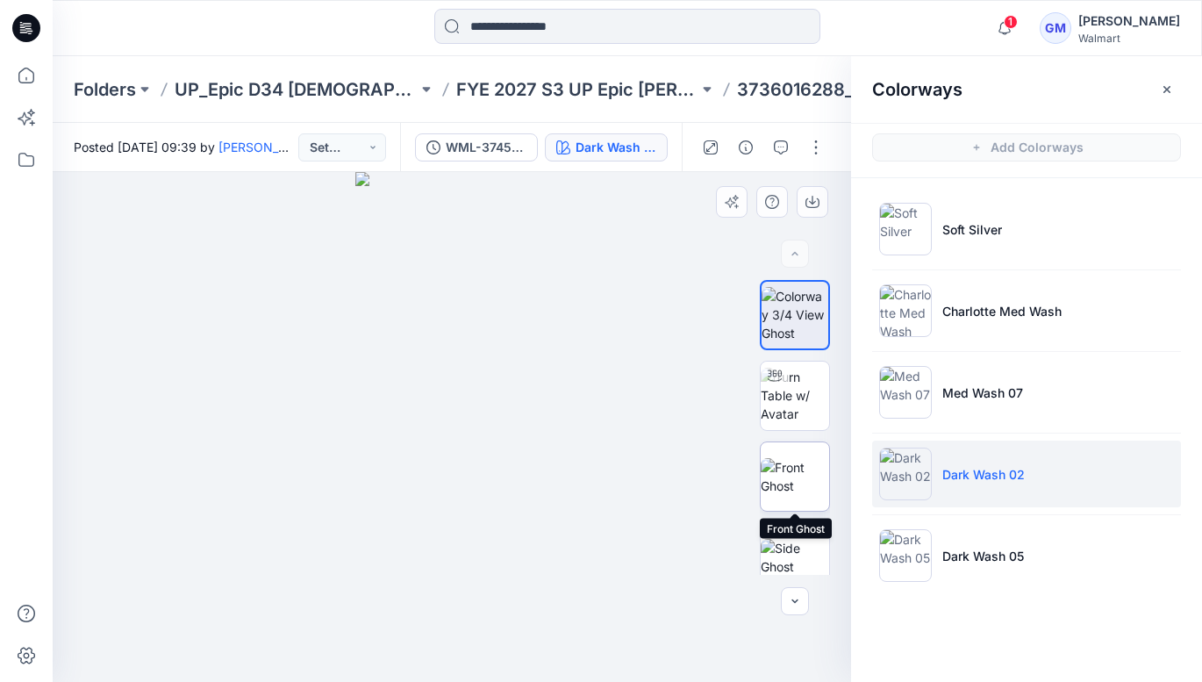
click at [796, 458] on img at bounding box center [795, 476] width 68 height 37
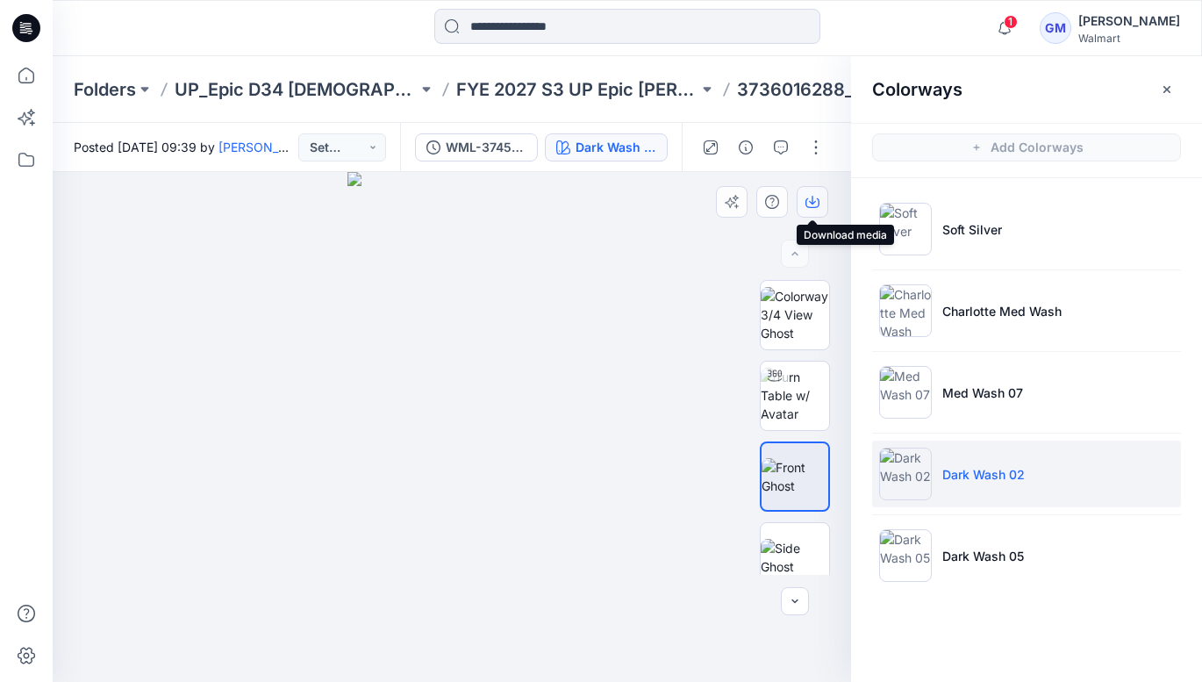
click at [820, 204] on button "button" at bounding box center [813, 202] width 32 height 32
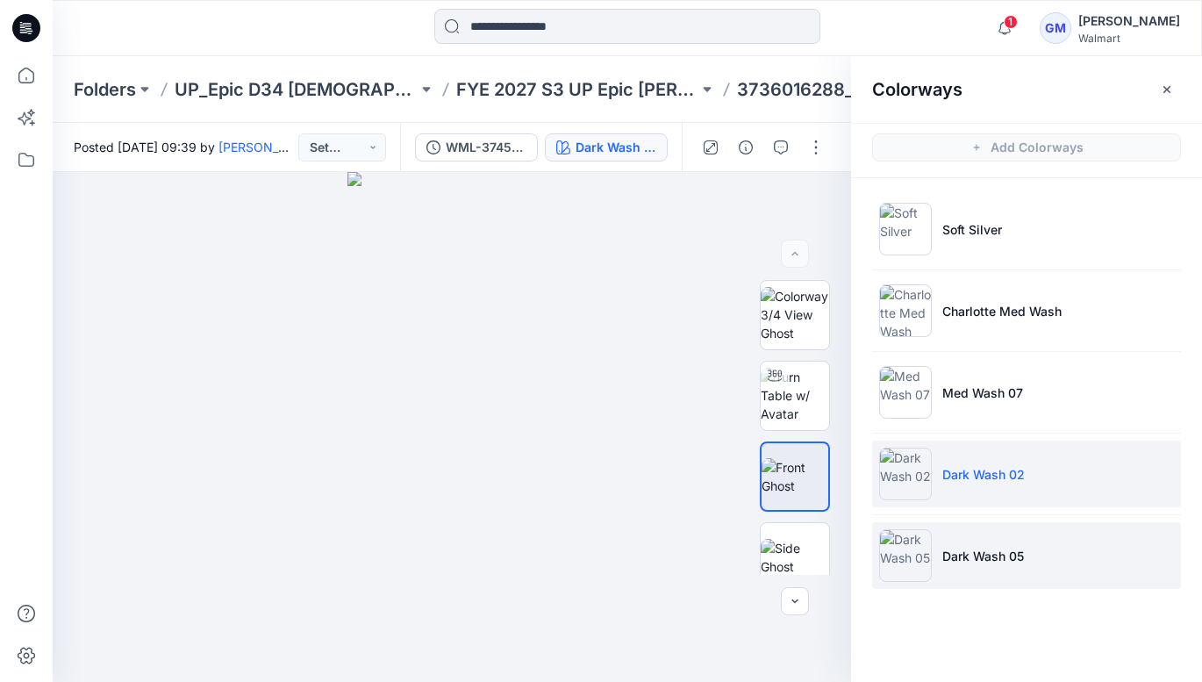
click at [1012, 555] on p "Dark Wash 05" at bounding box center [983, 556] width 82 height 18
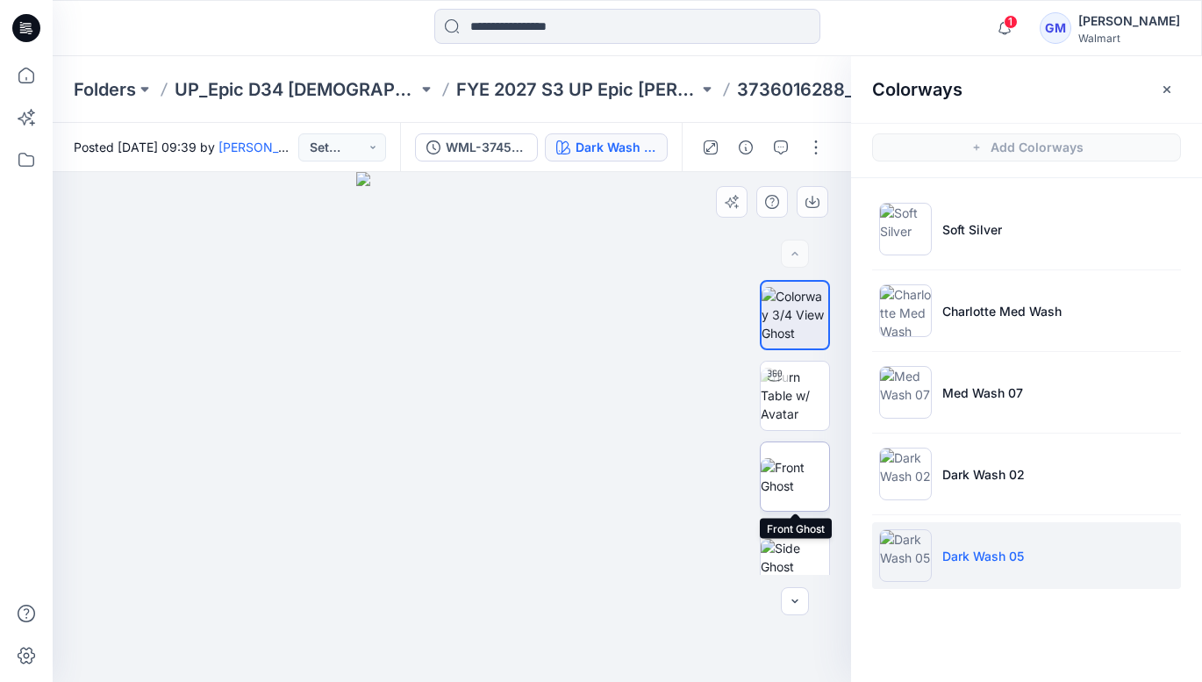
click at [803, 462] on img at bounding box center [795, 476] width 68 height 37
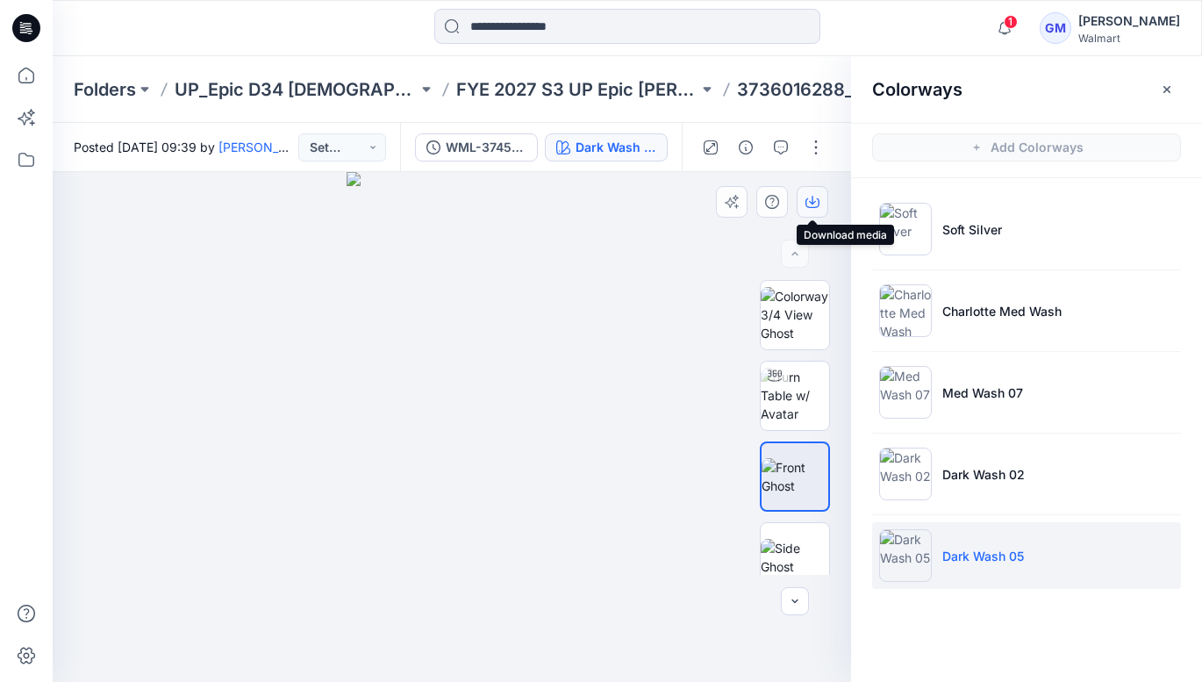
click at [819, 201] on icon "button" at bounding box center [813, 203] width 14 height 10
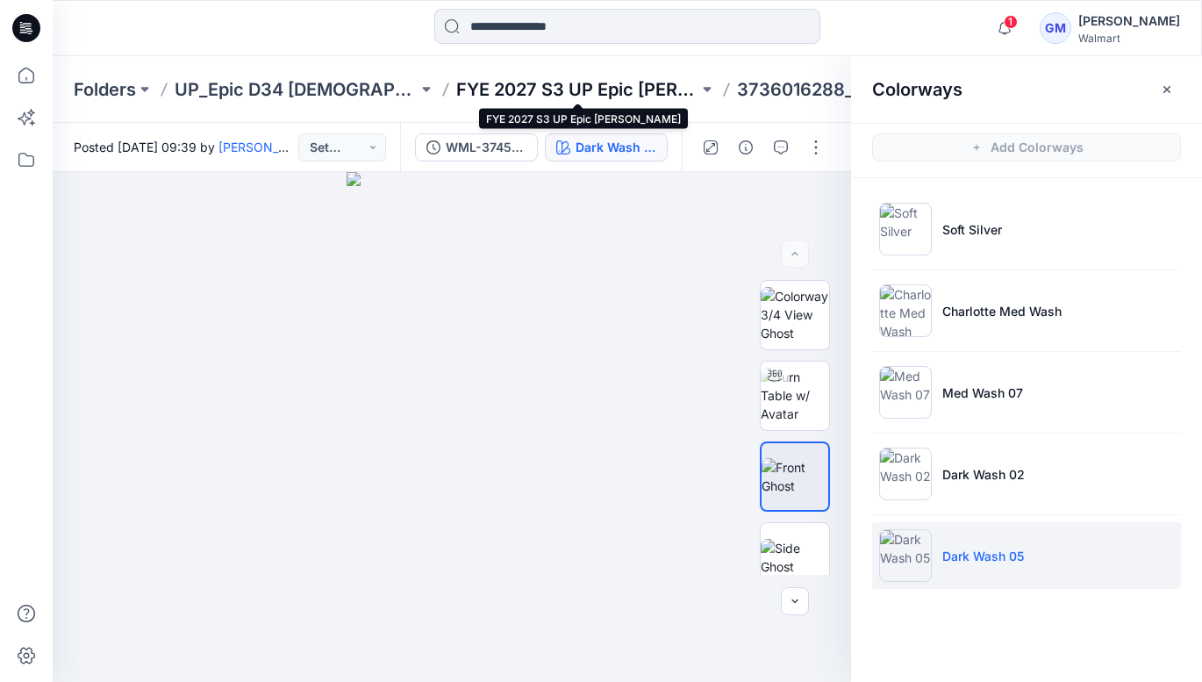
click at [638, 87] on p "FYE 2027 S3 UP Epic [PERSON_NAME]" at bounding box center [577, 89] width 243 height 25
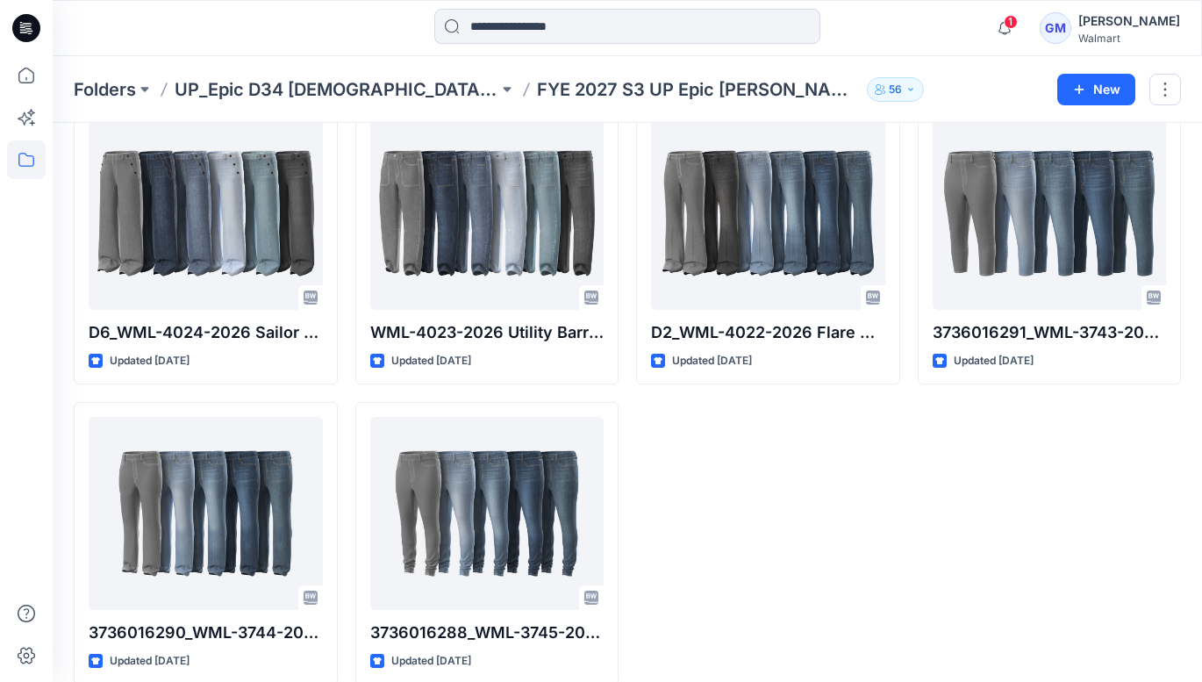
scroll to position [1001, 0]
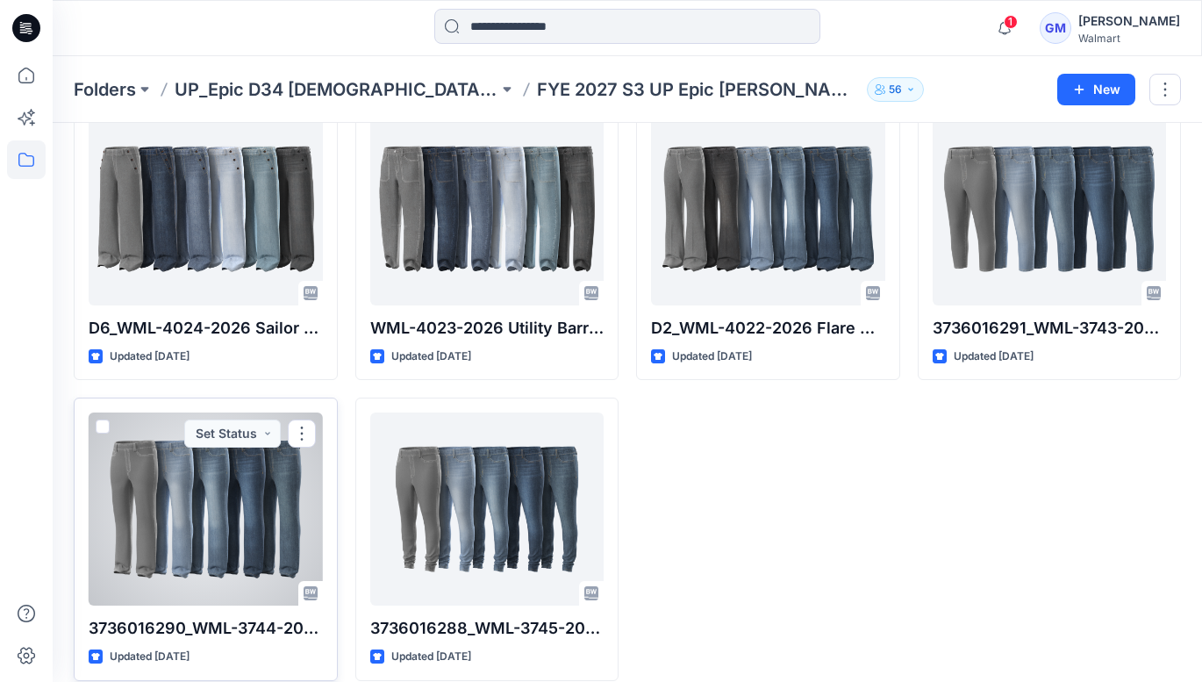
click at [214, 531] on div at bounding box center [206, 508] width 234 height 193
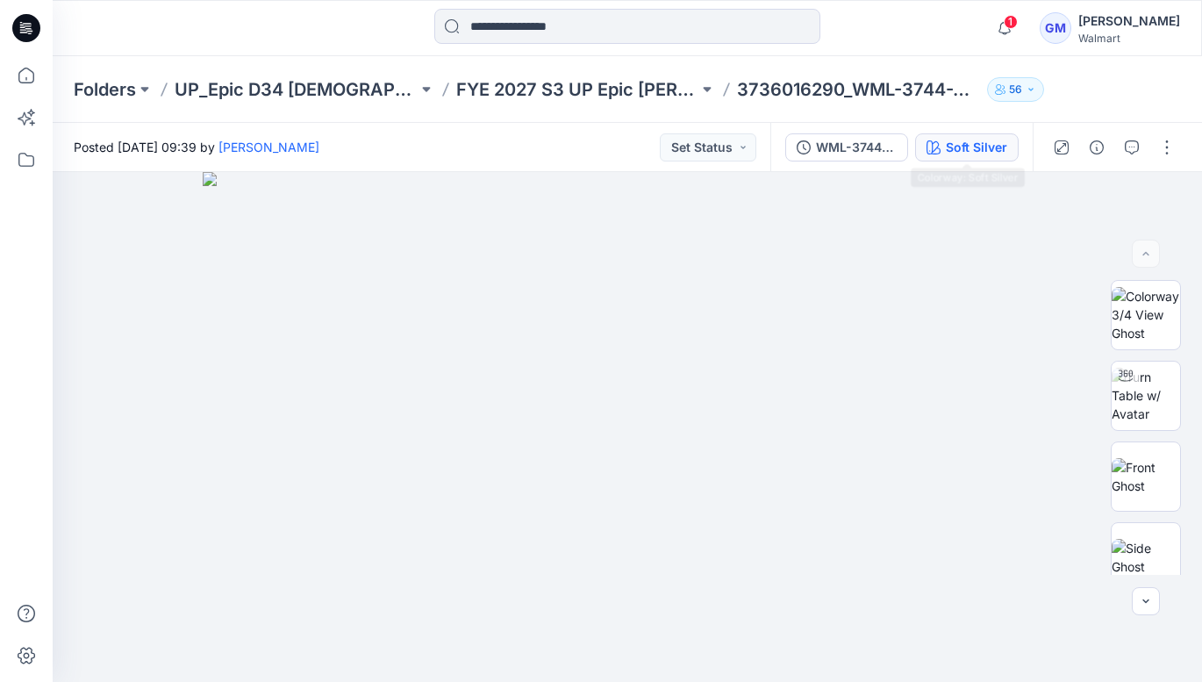
click at [975, 143] on div "Soft Silver" at bounding box center [976, 147] width 61 height 19
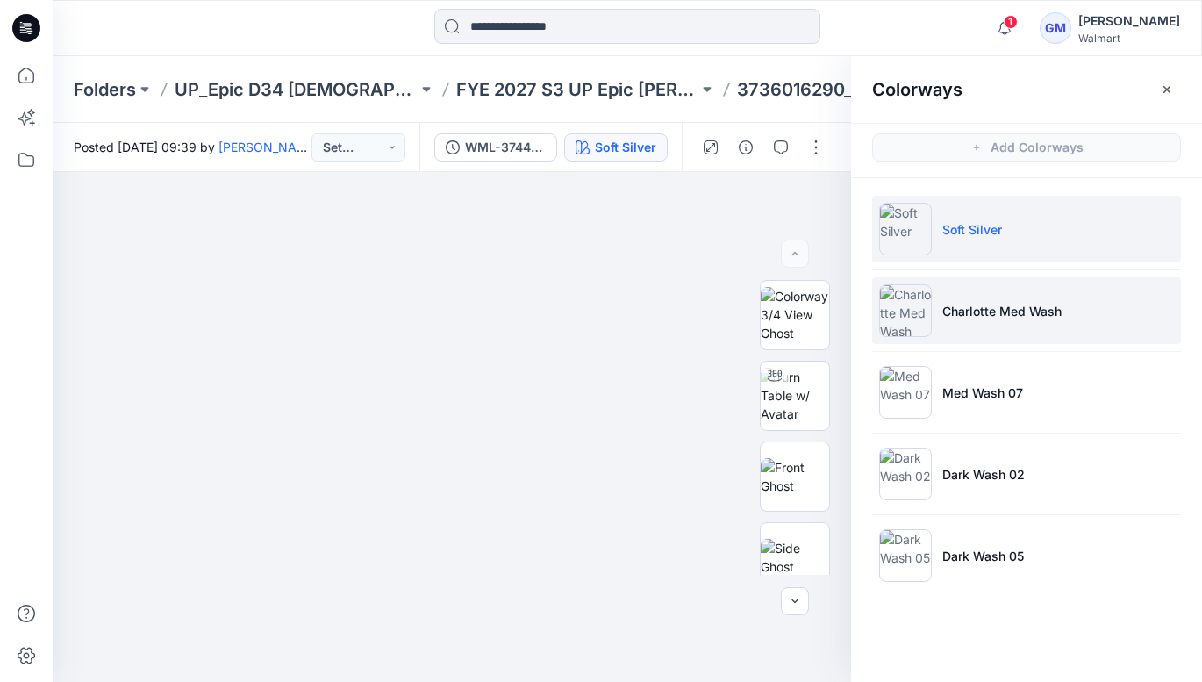
click at [997, 319] on p "Charlotte Med Wash" at bounding box center [1001, 311] width 119 height 18
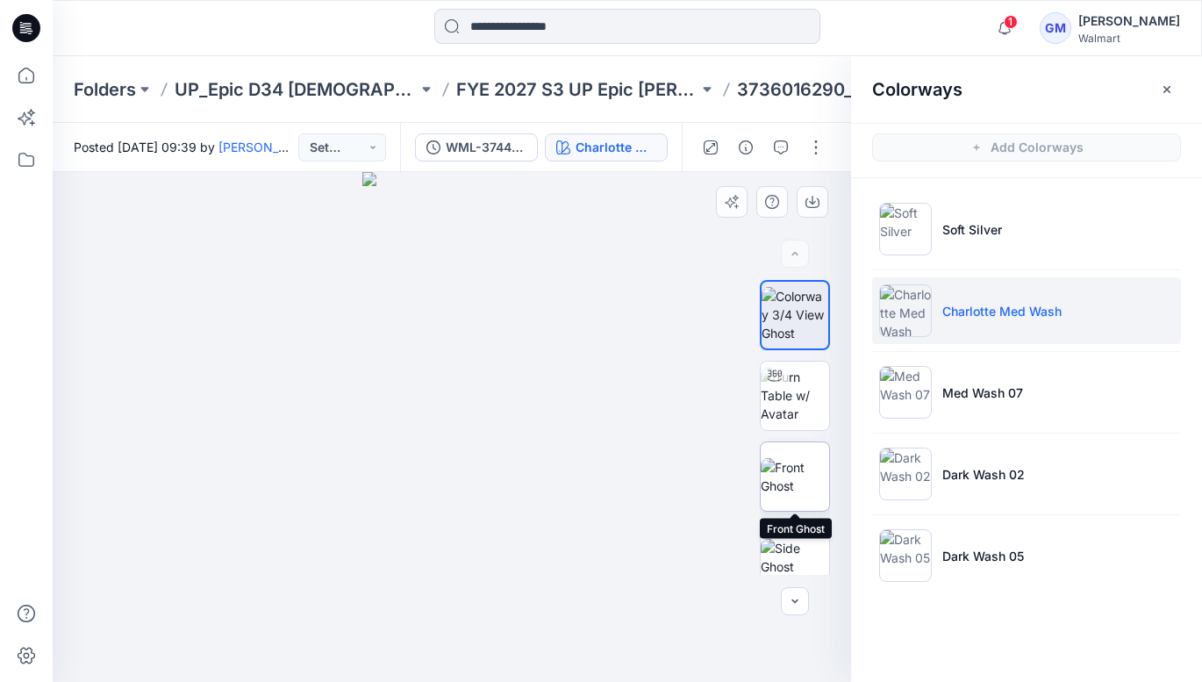
click at [801, 464] on img at bounding box center [795, 476] width 68 height 37
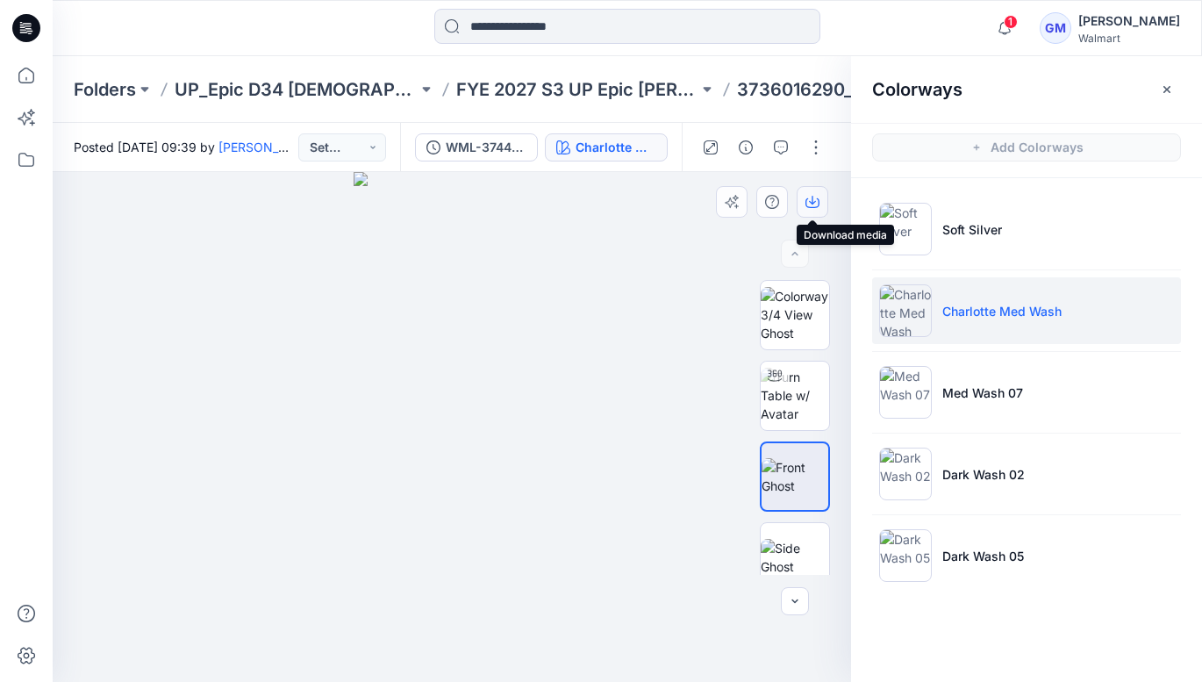
click at [814, 200] on icon "button" at bounding box center [813, 202] width 14 height 14
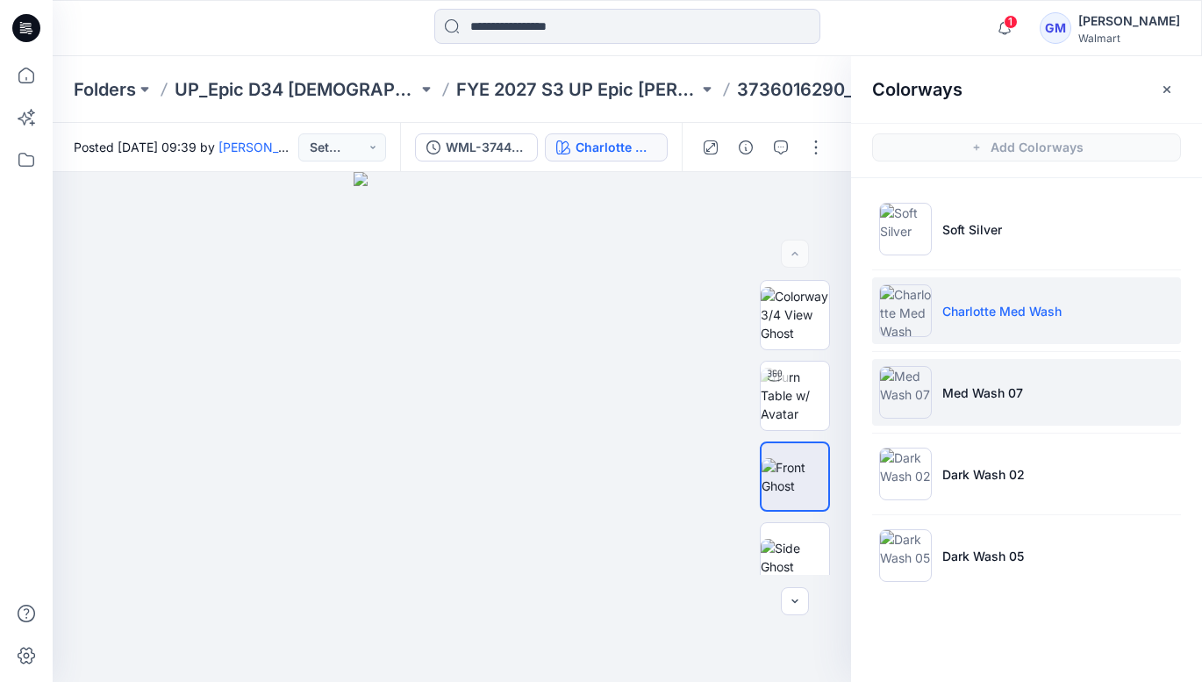
click at [967, 402] on li "Med Wash 07" at bounding box center [1026, 392] width 309 height 67
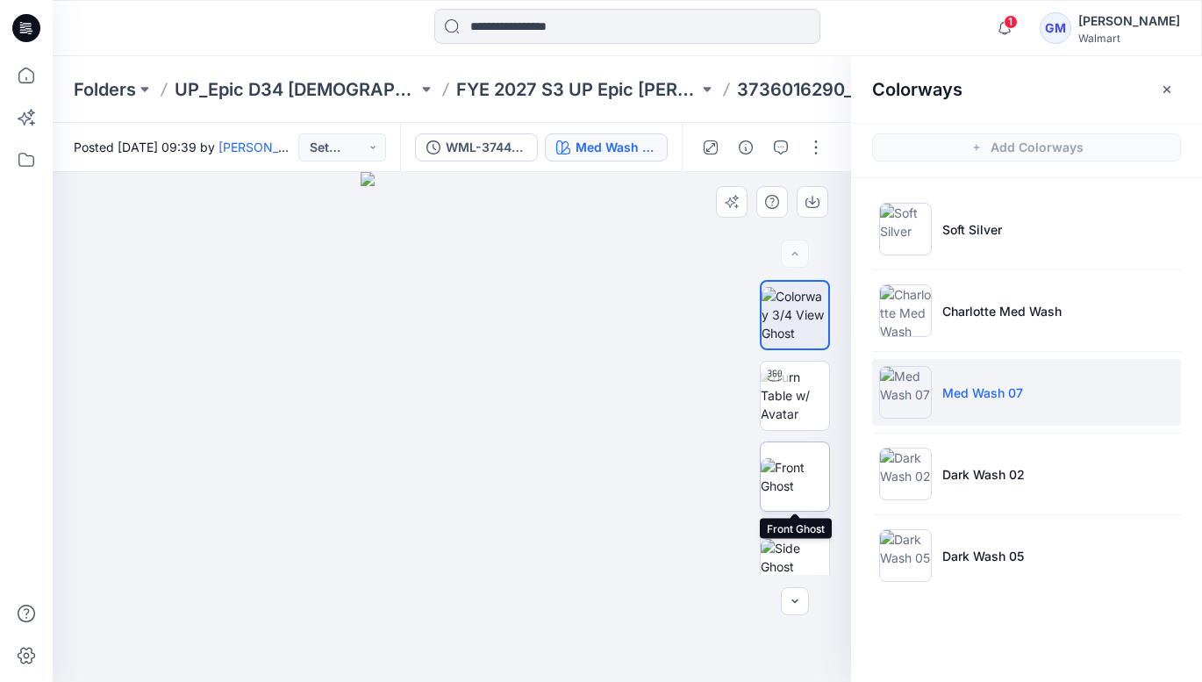
click at [807, 482] on img at bounding box center [795, 476] width 68 height 37
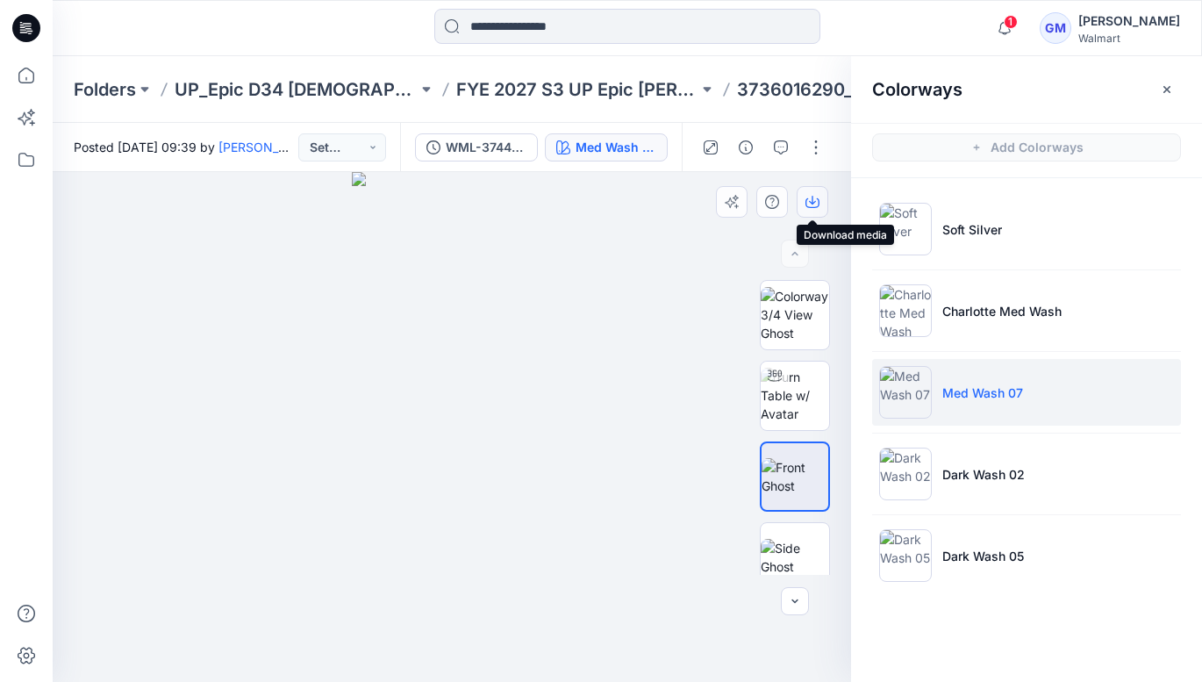
click at [816, 199] on icon "button" at bounding box center [813, 202] width 14 height 14
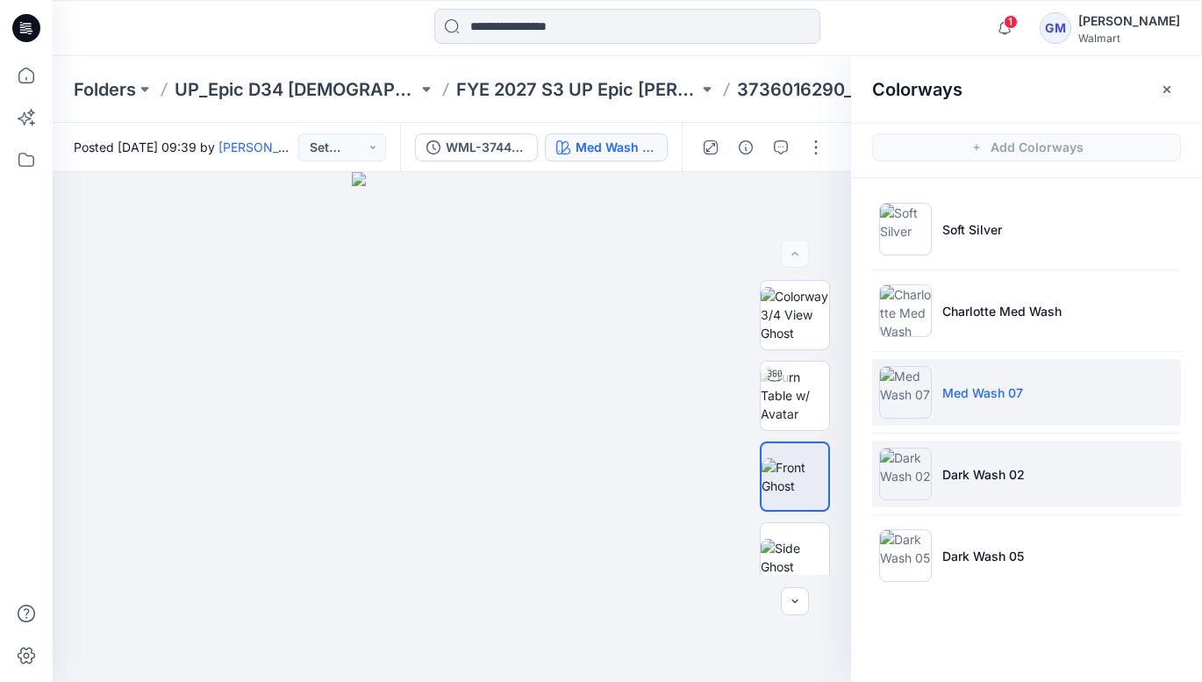
click at [965, 476] on p "Dark Wash 02" at bounding box center [983, 474] width 82 height 18
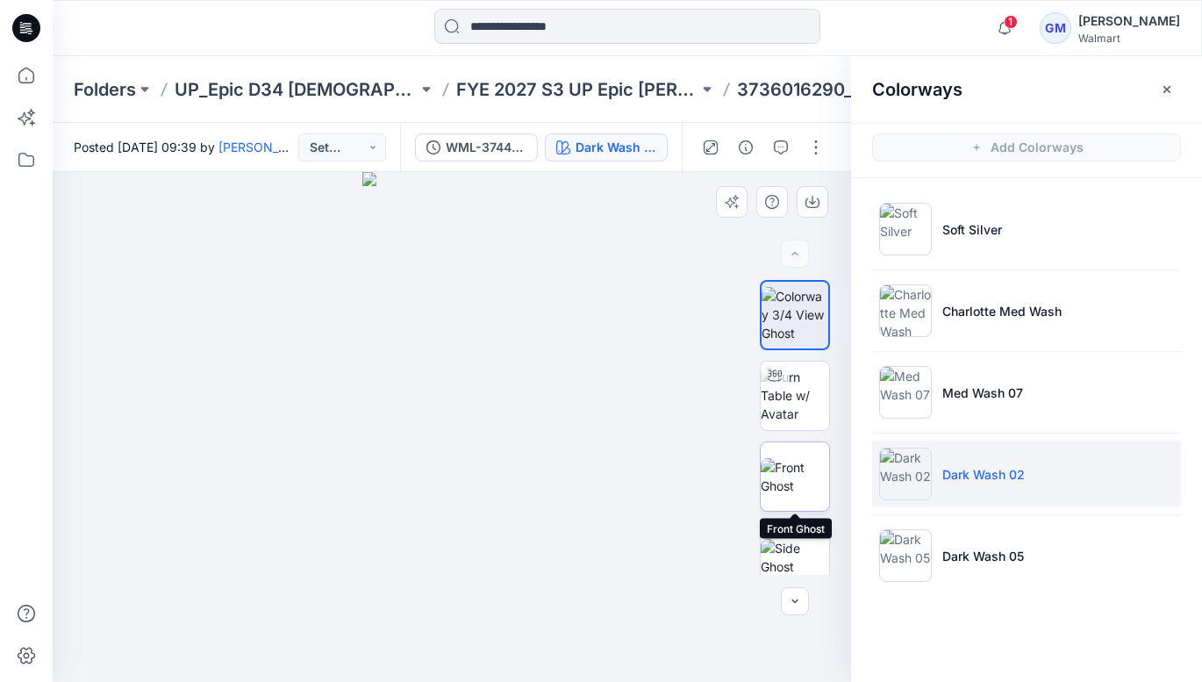
click at [820, 468] on img at bounding box center [795, 476] width 68 height 37
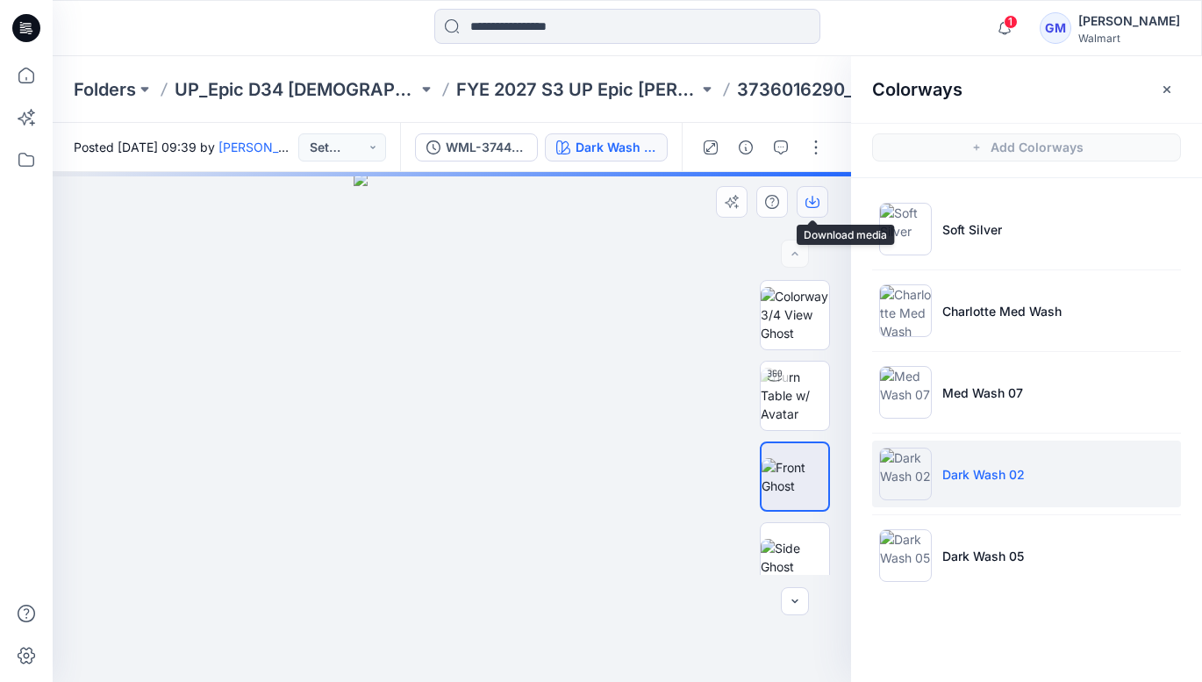
click at [810, 196] on icon "button" at bounding box center [813, 202] width 14 height 14
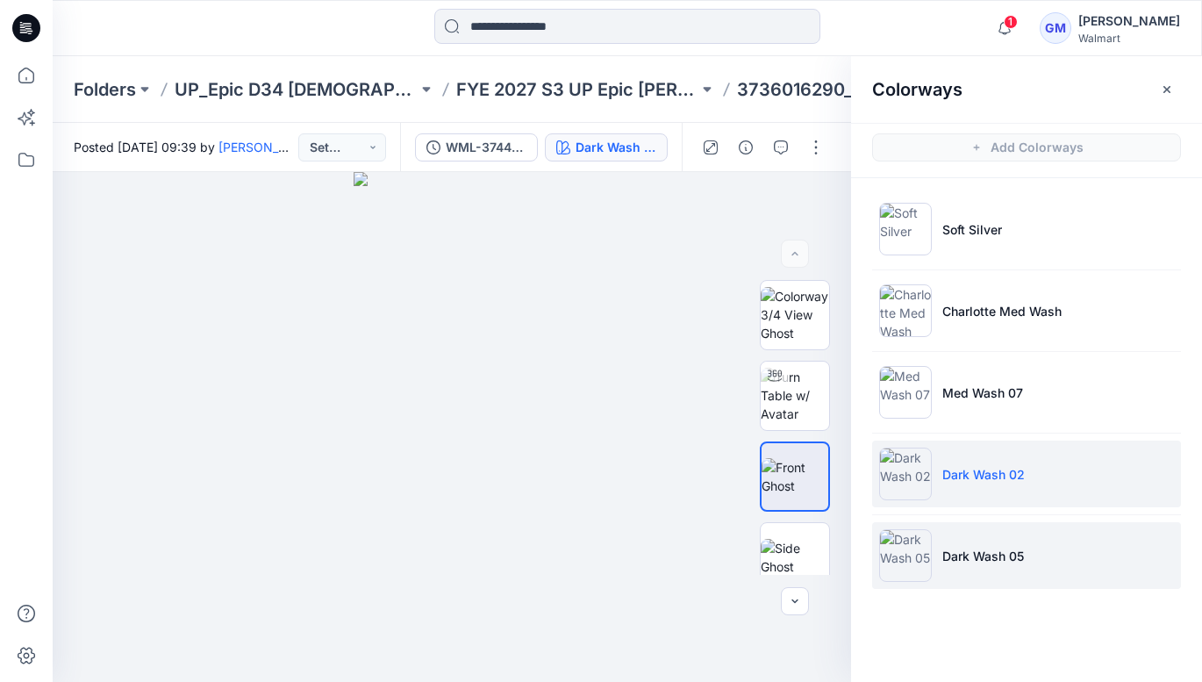
click at [970, 563] on p "Dark Wash 05" at bounding box center [983, 556] width 82 height 18
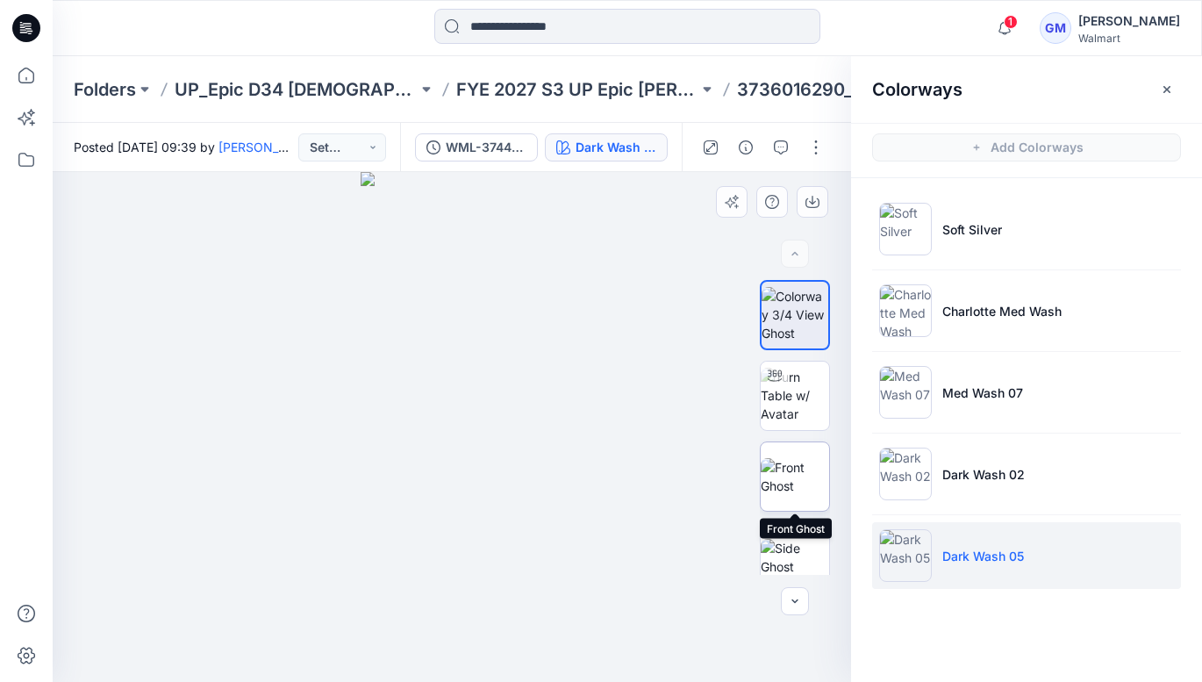
click at [789, 471] on img at bounding box center [795, 476] width 68 height 37
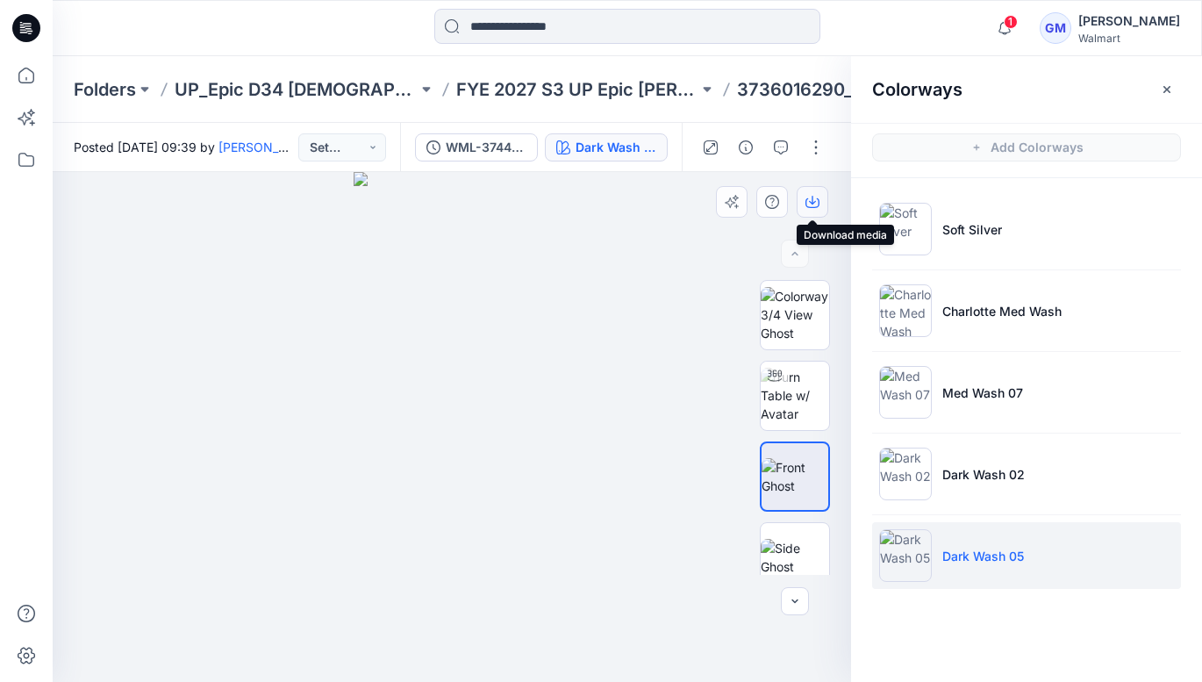
click at [816, 198] on icon "button" at bounding box center [813, 202] width 14 height 14
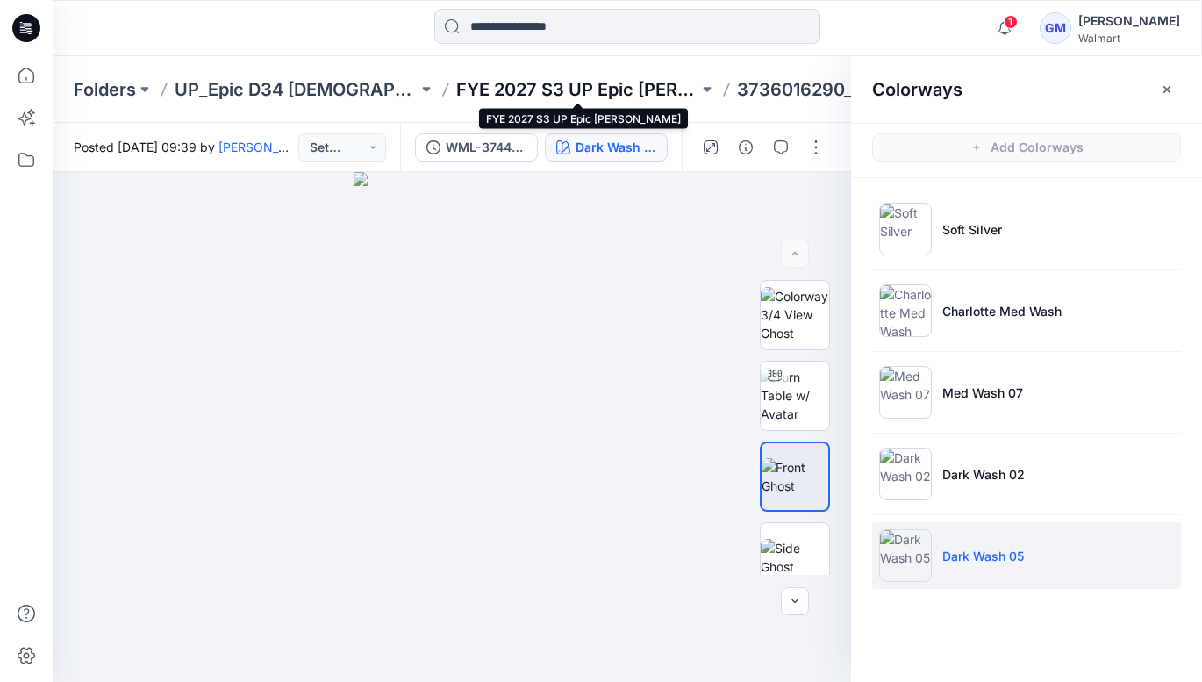
click at [534, 90] on p "FYE 2027 S3 UP Epic [PERSON_NAME]" at bounding box center [577, 89] width 243 height 25
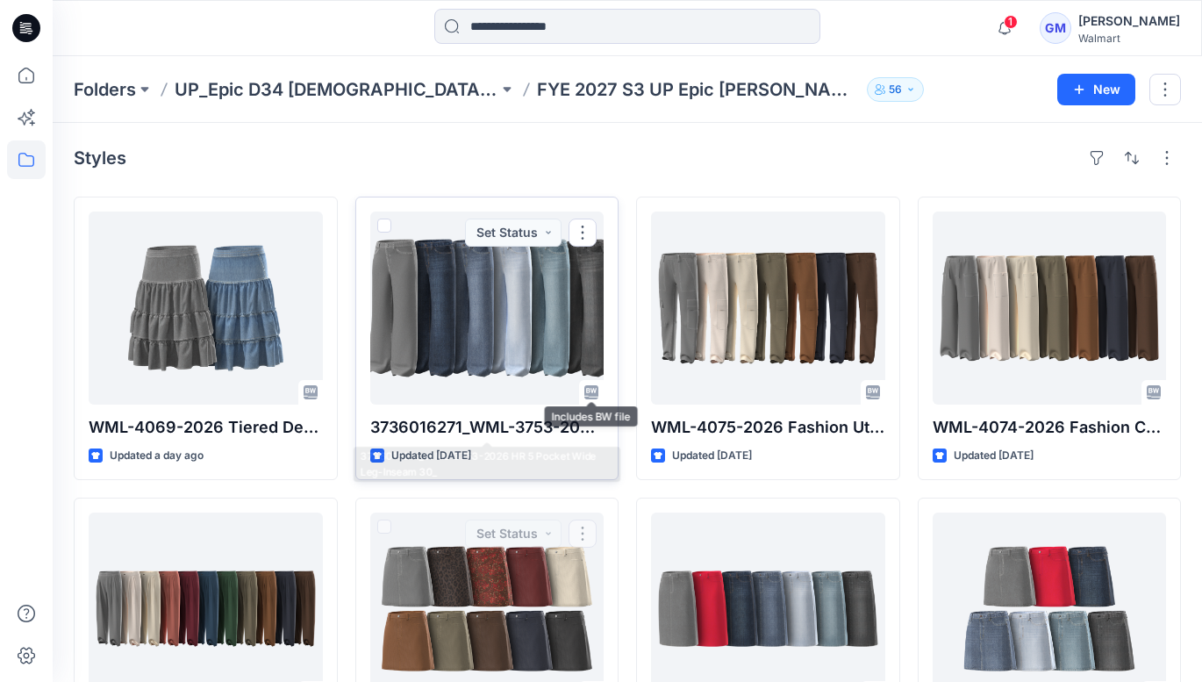
scroll to position [1021, 0]
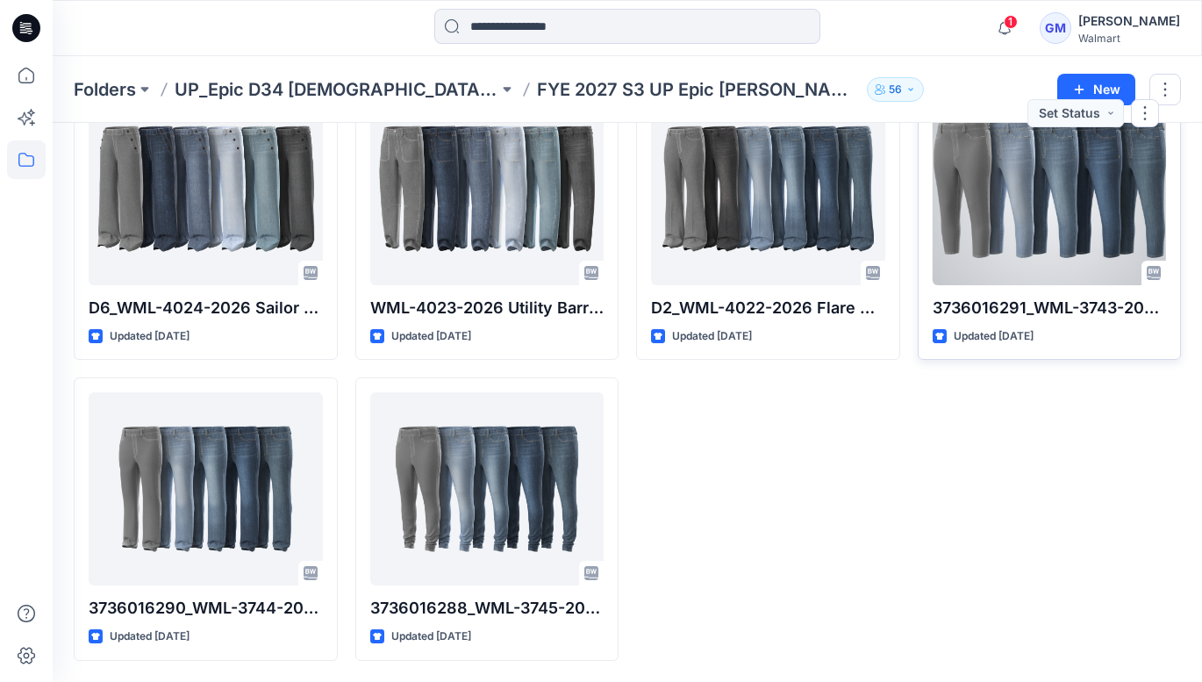
click at [1075, 201] on div at bounding box center [1050, 188] width 234 height 193
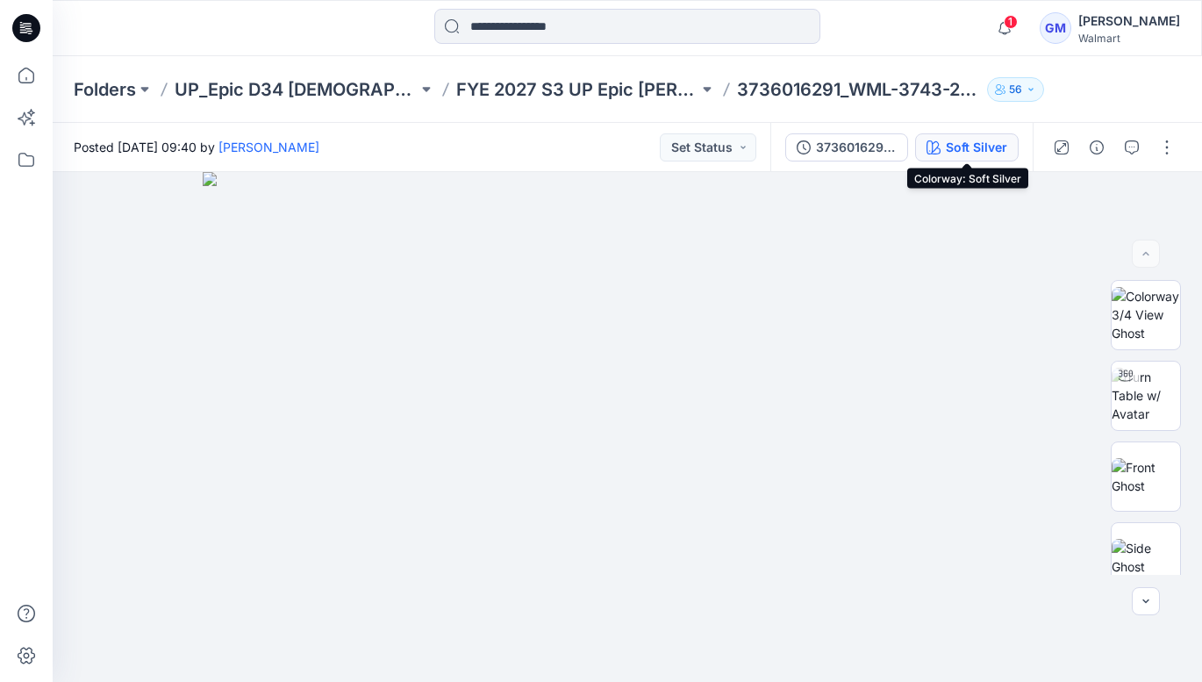
click at [974, 154] on div "Soft Silver" at bounding box center [976, 147] width 61 height 19
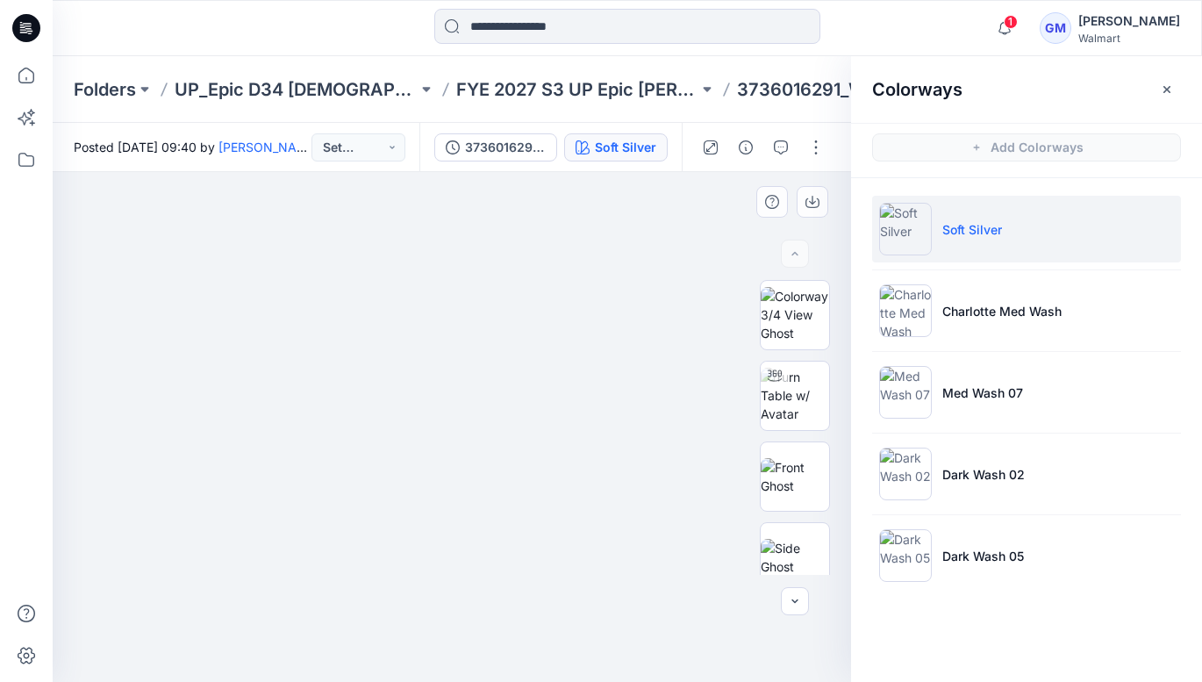
click at [327, 279] on img at bounding box center [452, 423] width 878 height 519
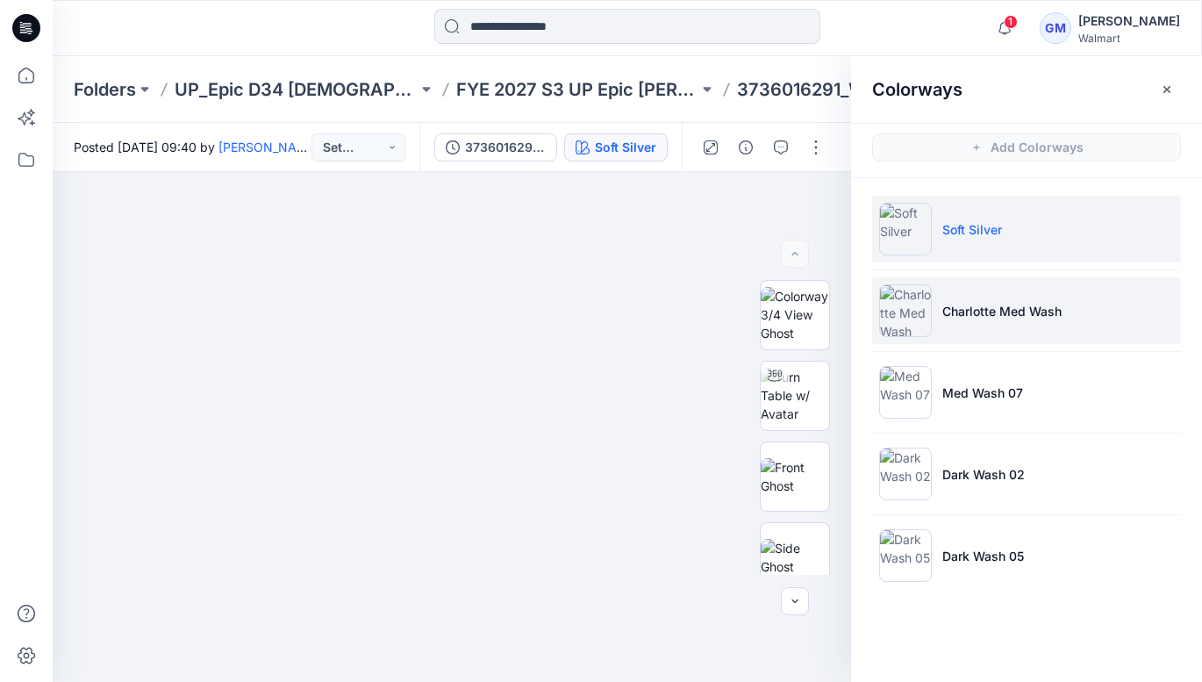
click at [949, 300] on li "Charlotte Med Wash" at bounding box center [1026, 310] width 309 height 67
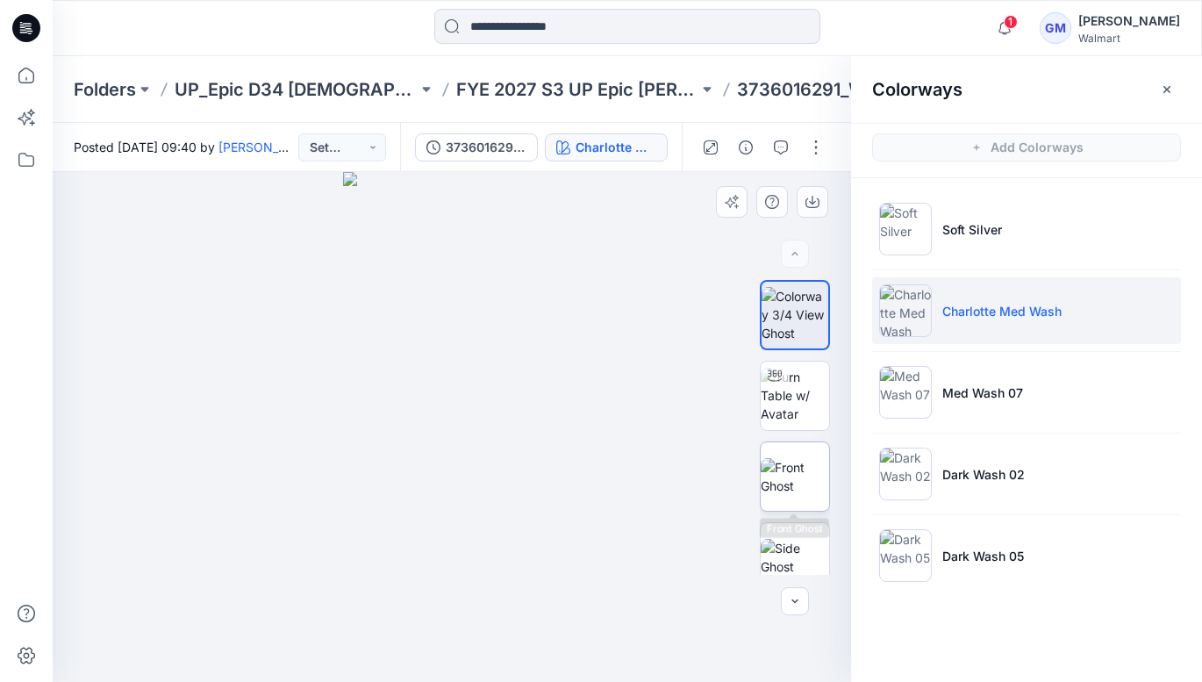
click at [810, 462] on img at bounding box center [795, 476] width 68 height 37
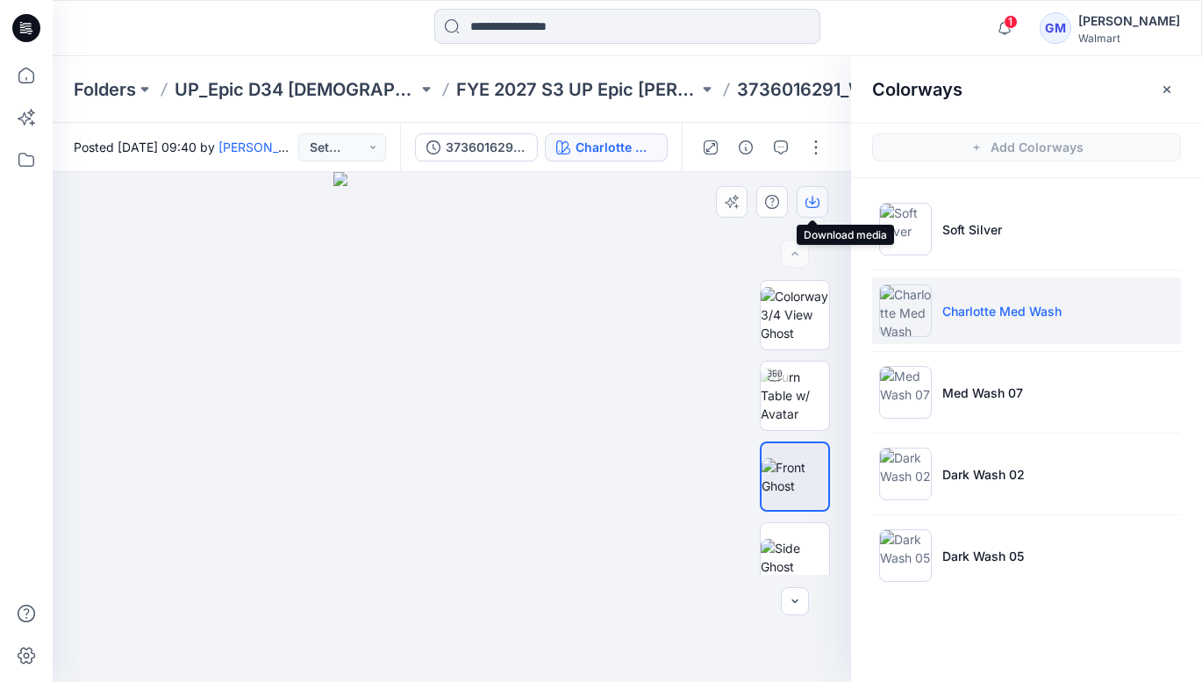
click at [808, 197] on icon "button" at bounding box center [813, 202] width 14 height 14
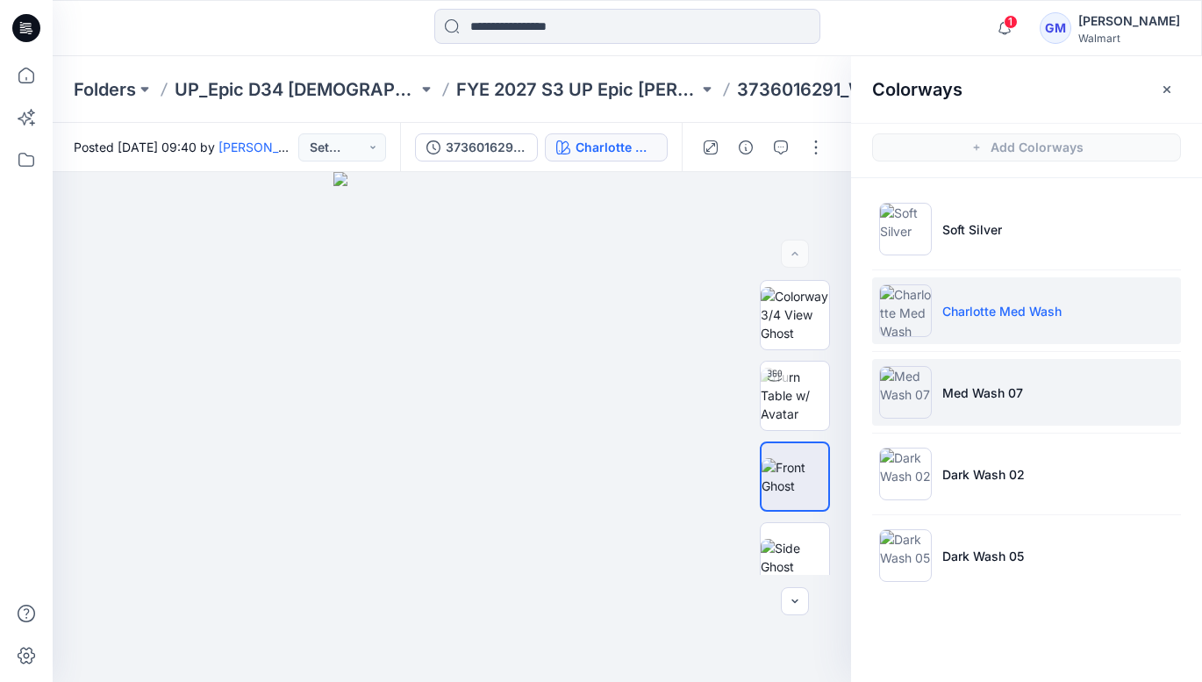
click at [906, 420] on li "Med Wash 07" at bounding box center [1026, 392] width 309 height 67
click at [909, 399] on img at bounding box center [905, 392] width 53 height 53
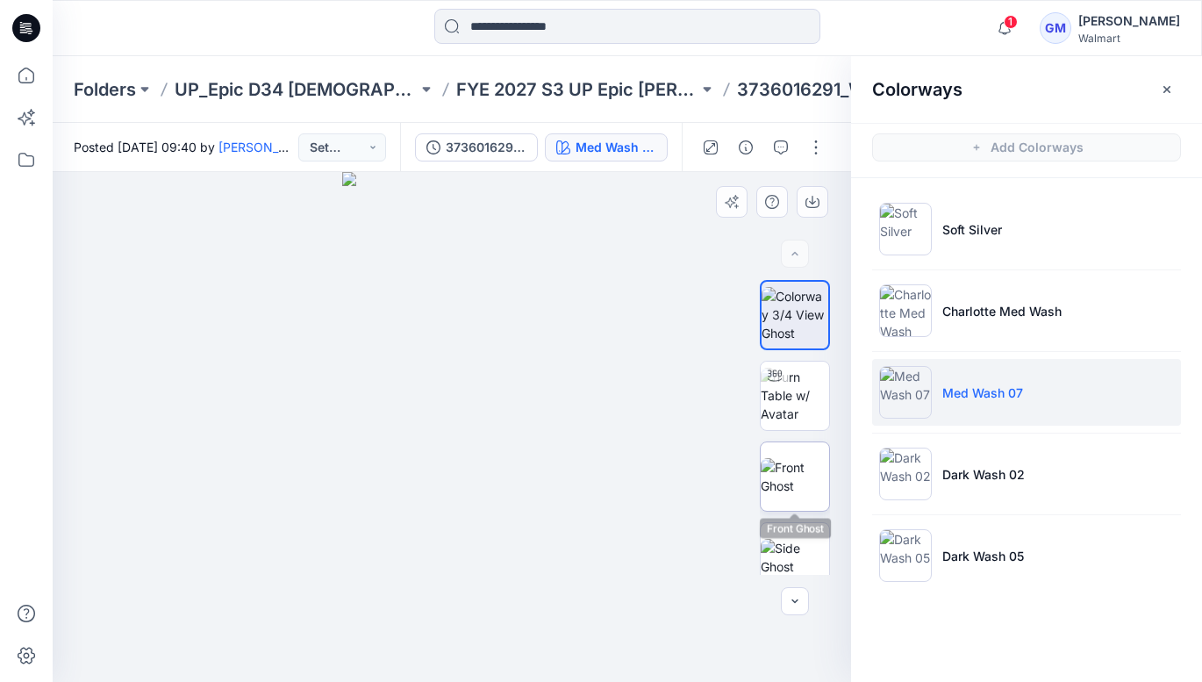
click at [792, 469] on img at bounding box center [795, 476] width 68 height 37
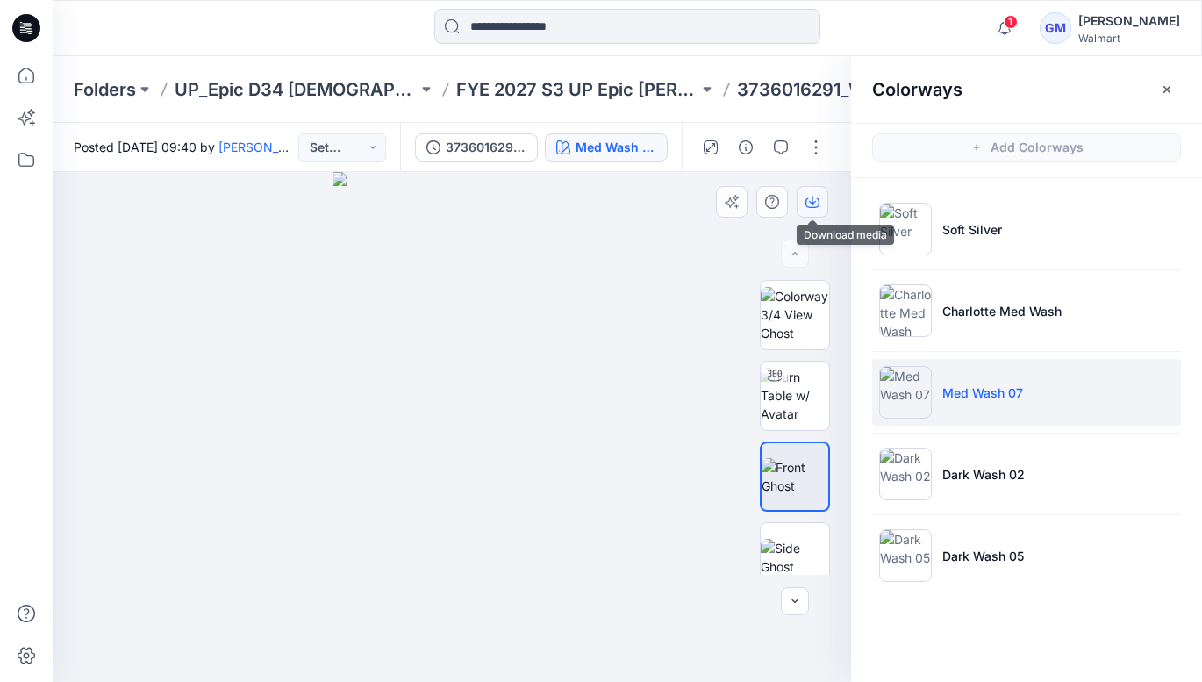
click at [823, 208] on button "button" at bounding box center [813, 202] width 32 height 32
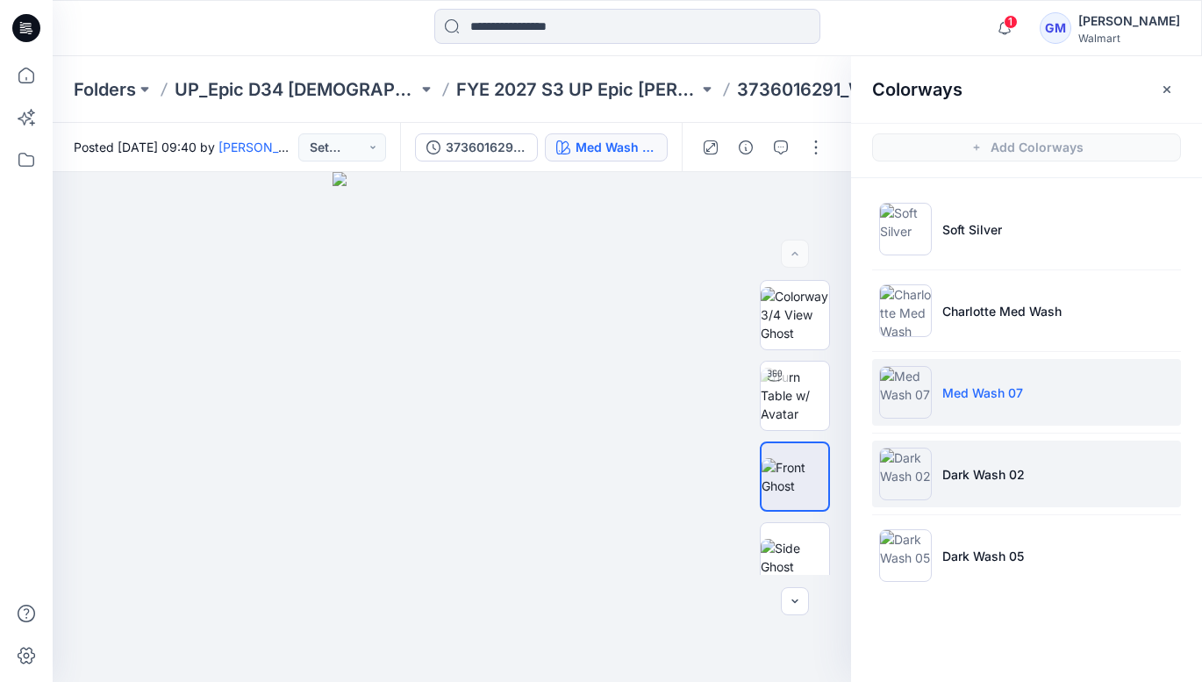
click at [992, 477] on p "Dark Wash 02" at bounding box center [983, 474] width 82 height 18
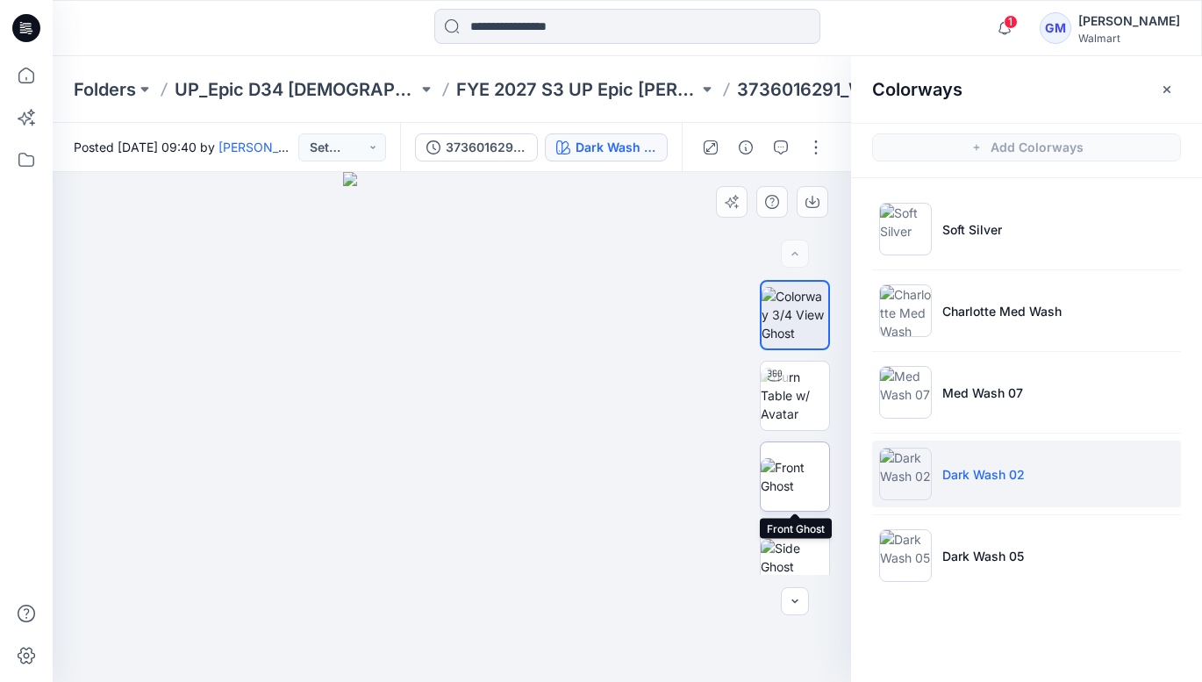
click at [800, 462] on img at bounding box center [795, 476] width 68 height 37
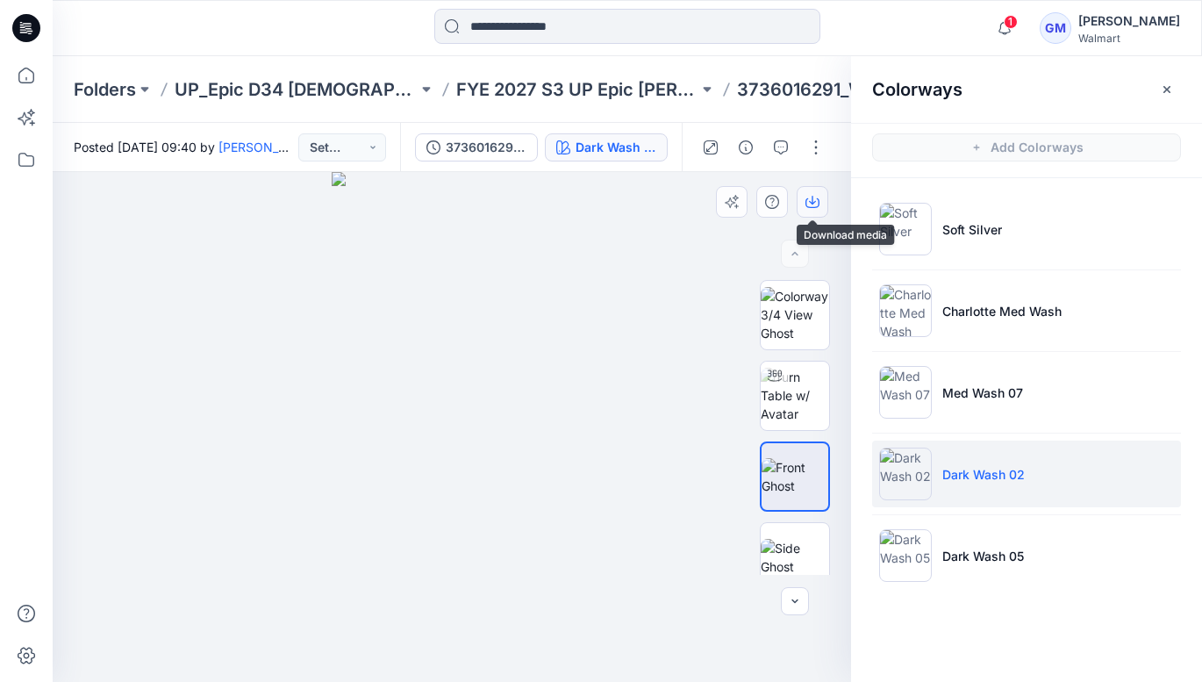
click at [814, 195] on icon "button" at bounding box center [813, 202] width 14 height 14
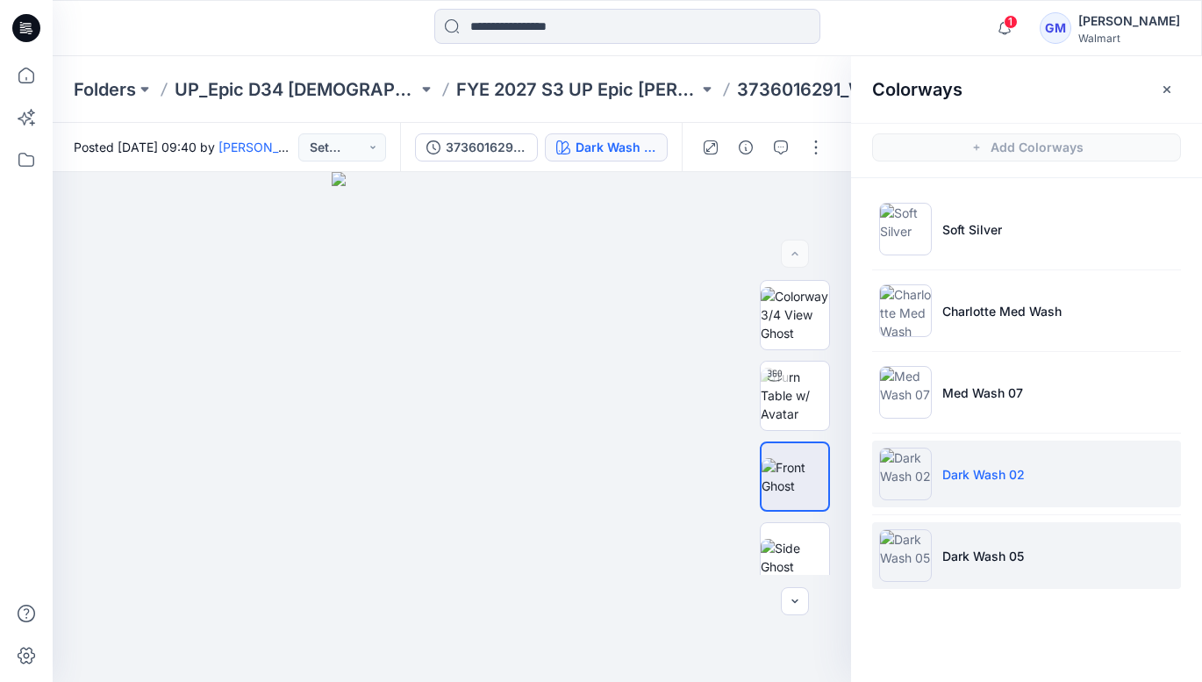
click at [978, 559] on p "Dark Wash 05" at bounding box center [983, 556] width 82 height 18
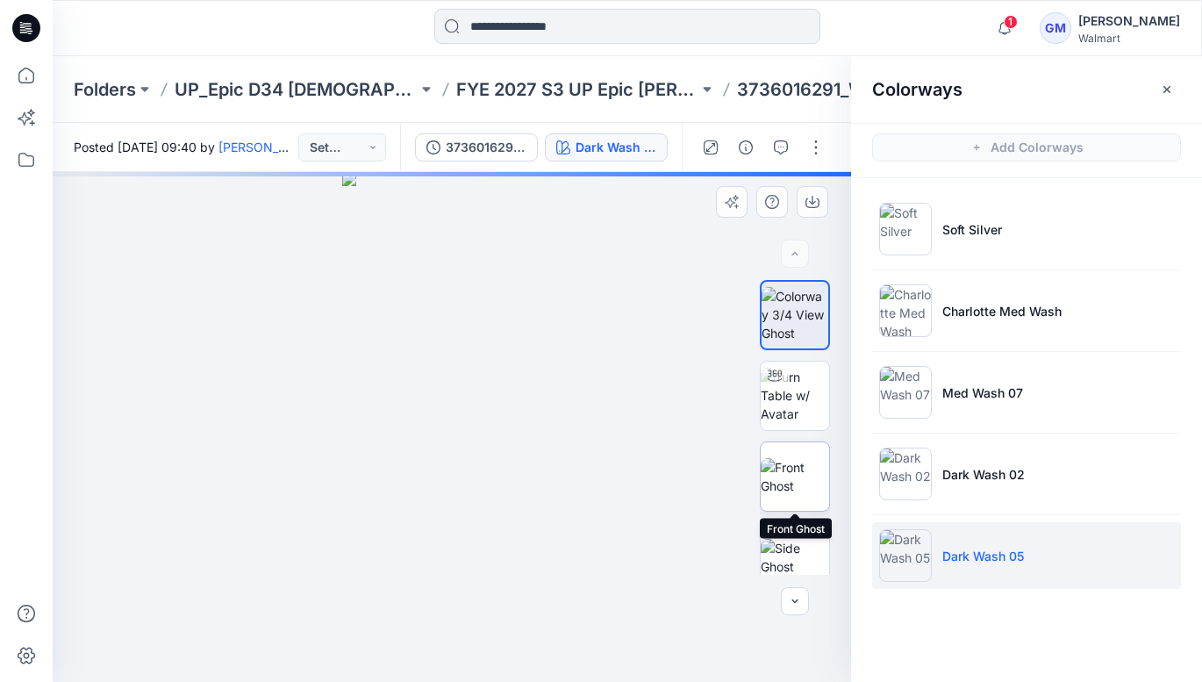
click at [809, 462] on img at bounding box center [795, 476] width 68 height 37
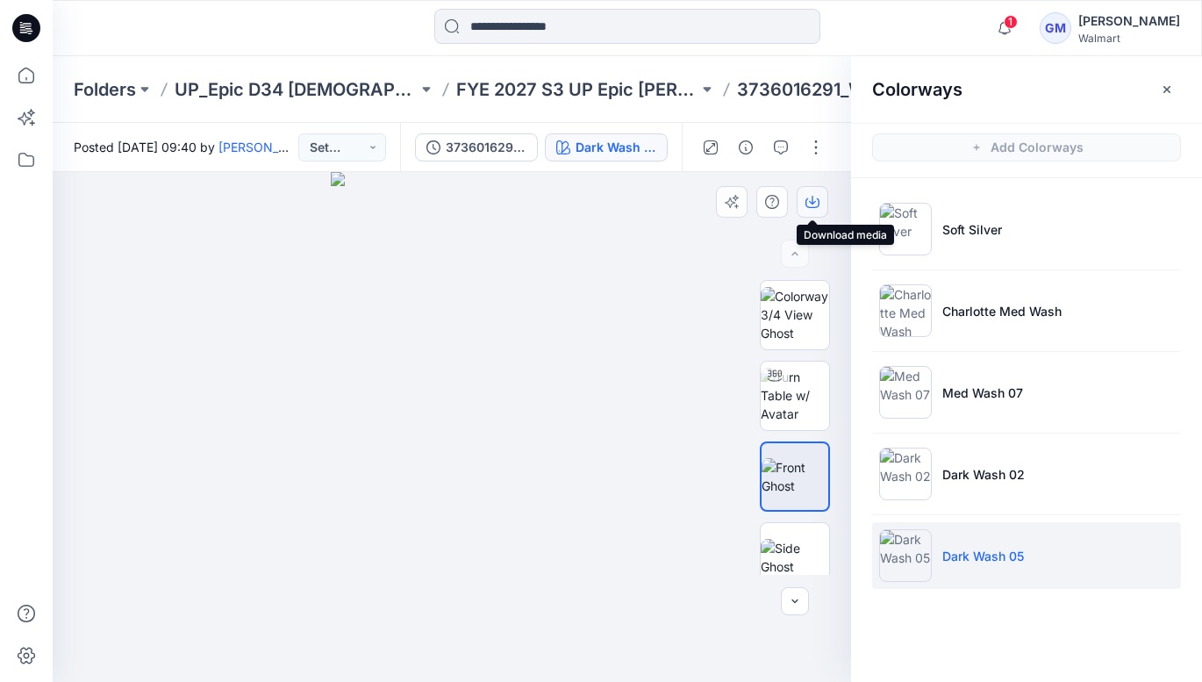
click at [820, 194] on button "button" at bounding box center [813, 202] width 32 height 32
click at [486, 101] on div "Folders UP_Epic D34 [DEMOGRAPHIC_DATA] Bottoms FYE 2027 S3 UP Epic [PERSON_NAME…" at bounding box center [628, 89] width 1150 height 67
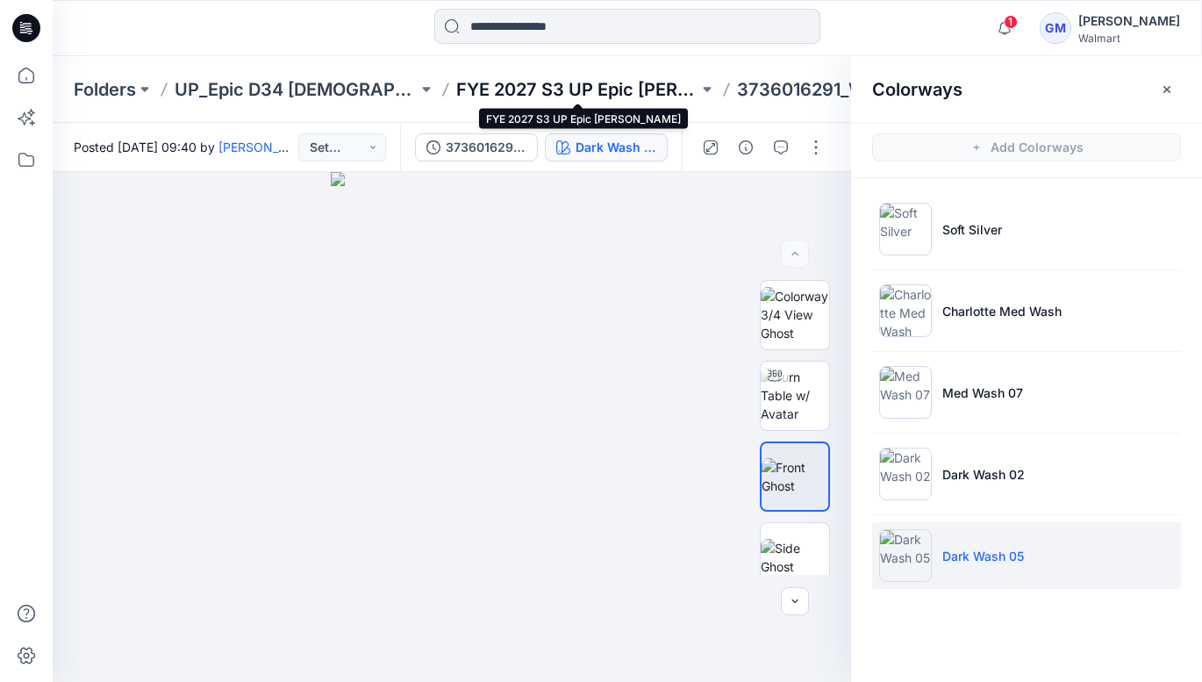
click at [510, 86] on p "FYE 2027 S3 UP Epic [PERSON_NAME]" at bounding box center [577, 89] width 243 height 25
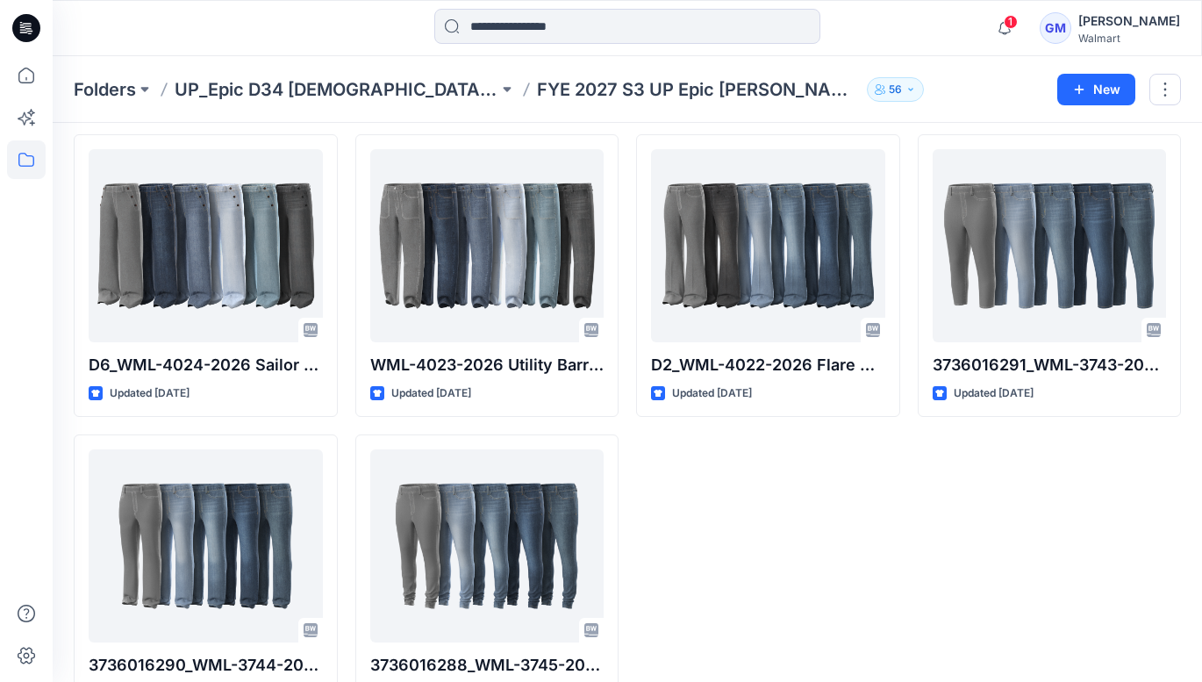
scroll to position [967, 0]
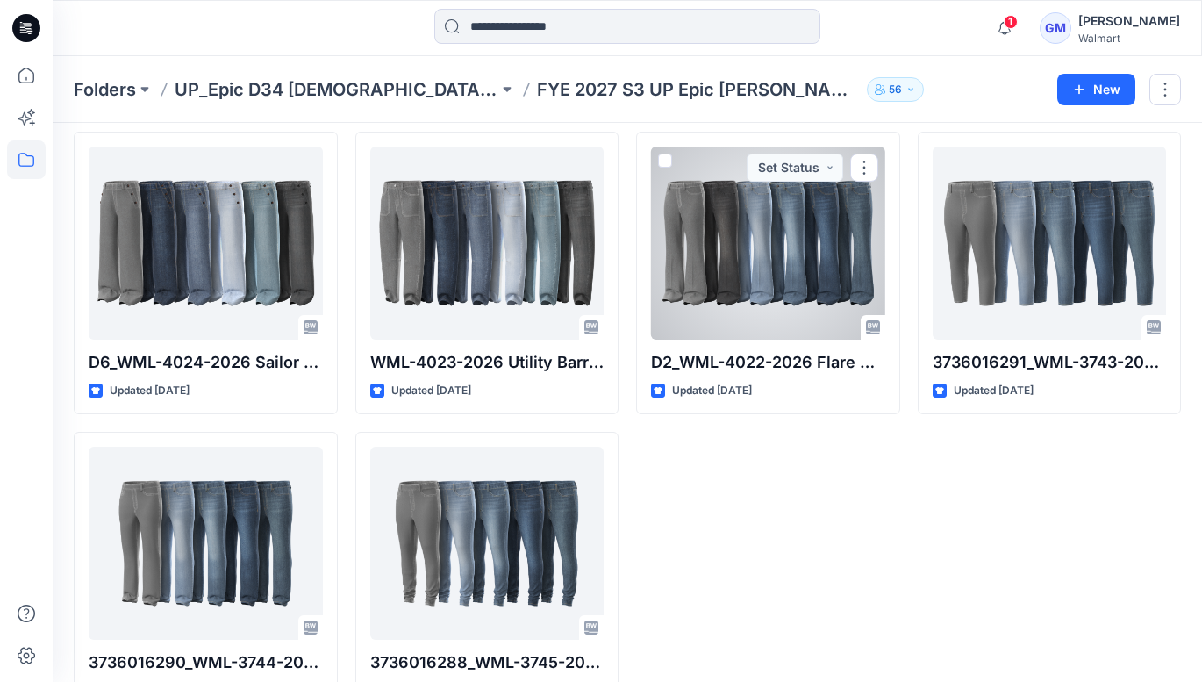
click at [770, 251] on div at bounding box center [768, 243] width 234 height 193
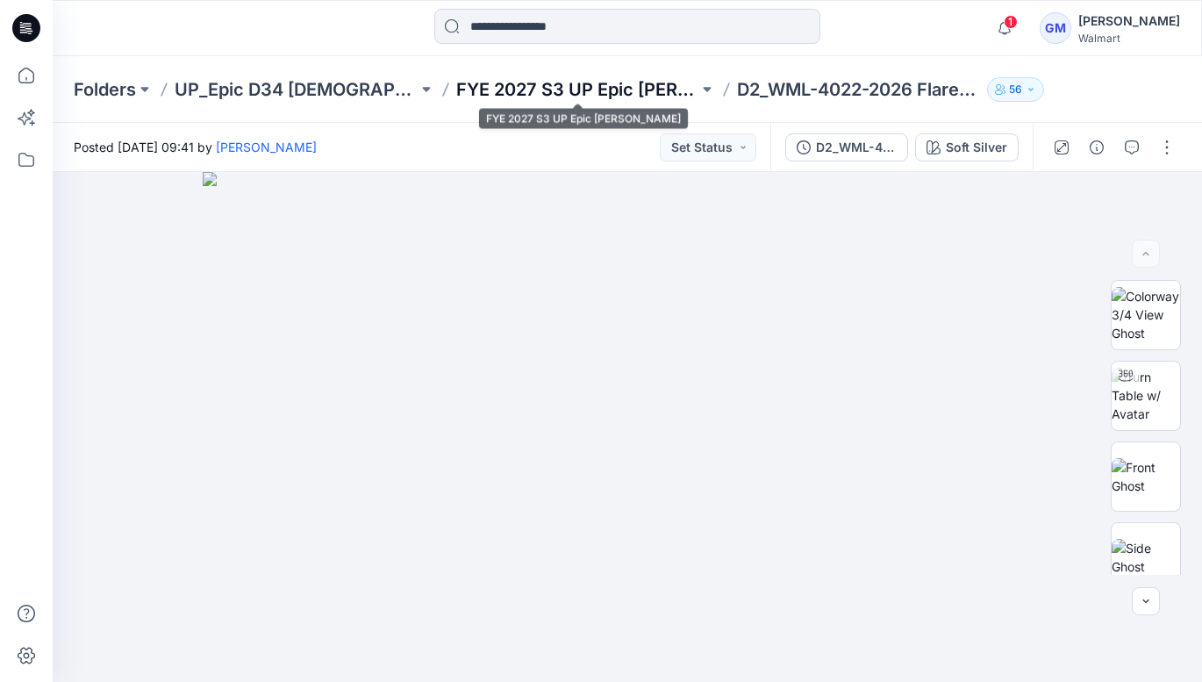
click at [538, 99] on p "FYE 2027 S3 UP Epic [PERSON_NAME]" at bounding box center [577, 89] width 243 height 25
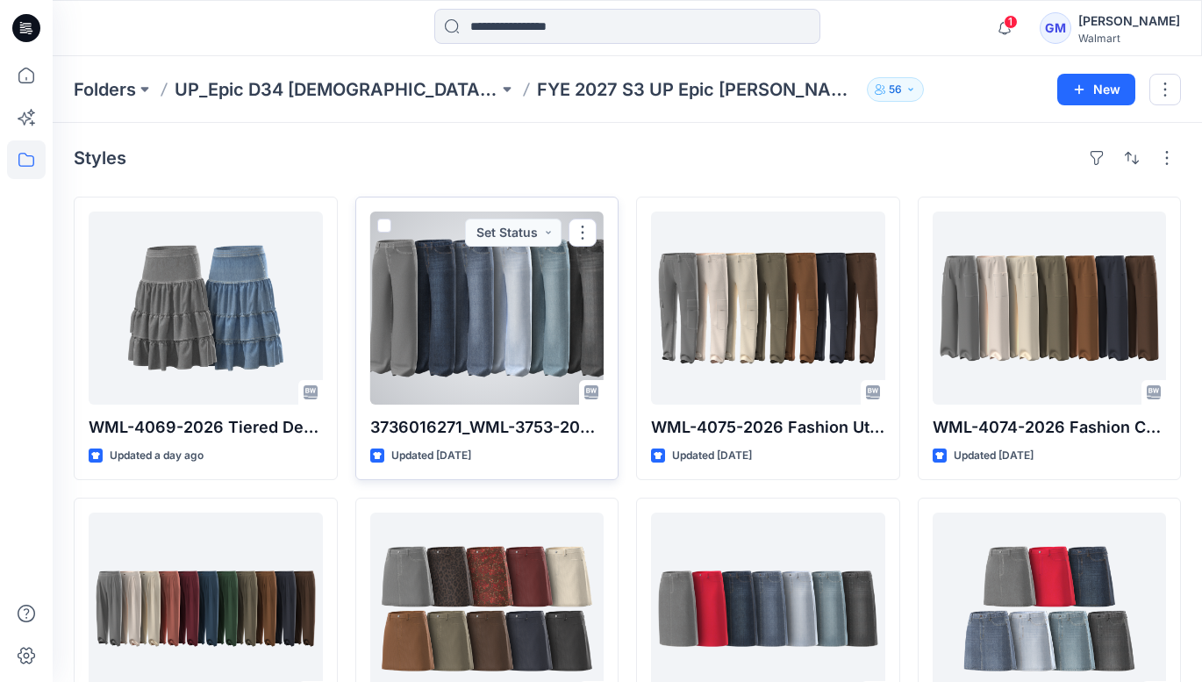
click at [529, 340] on div at bounding box center [487, 307] width 234 height 193
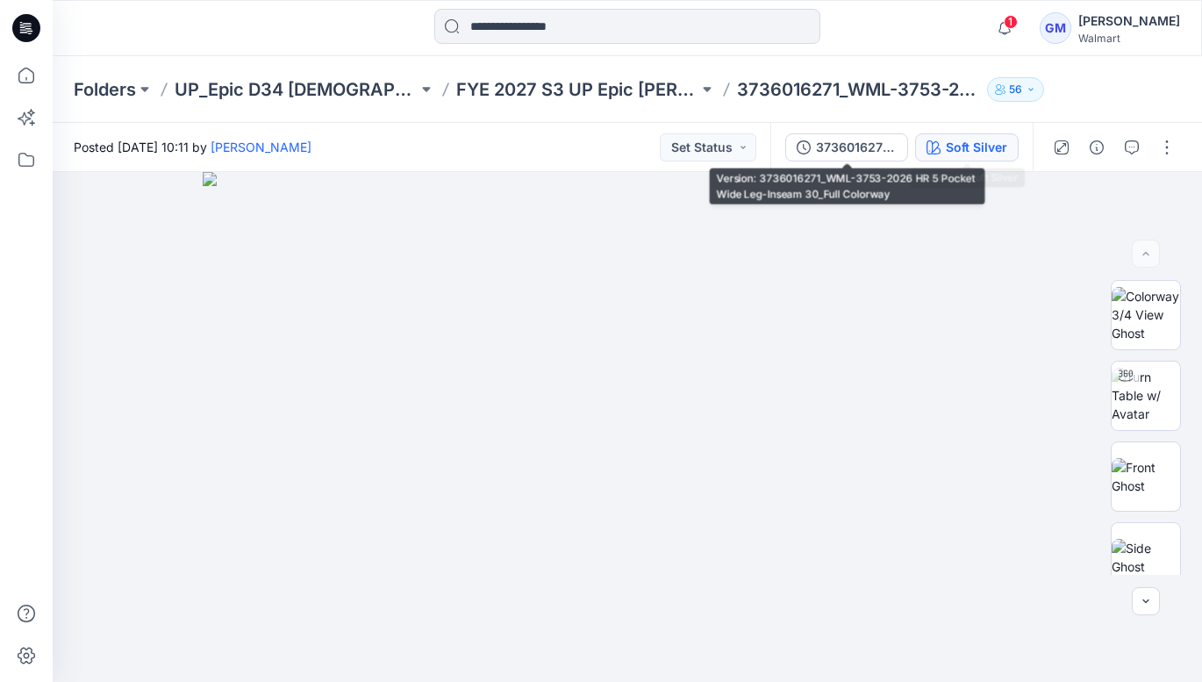
click at [949, 145] on div "Soft Silver" at bounding box center [976, 147] width 61 height 19
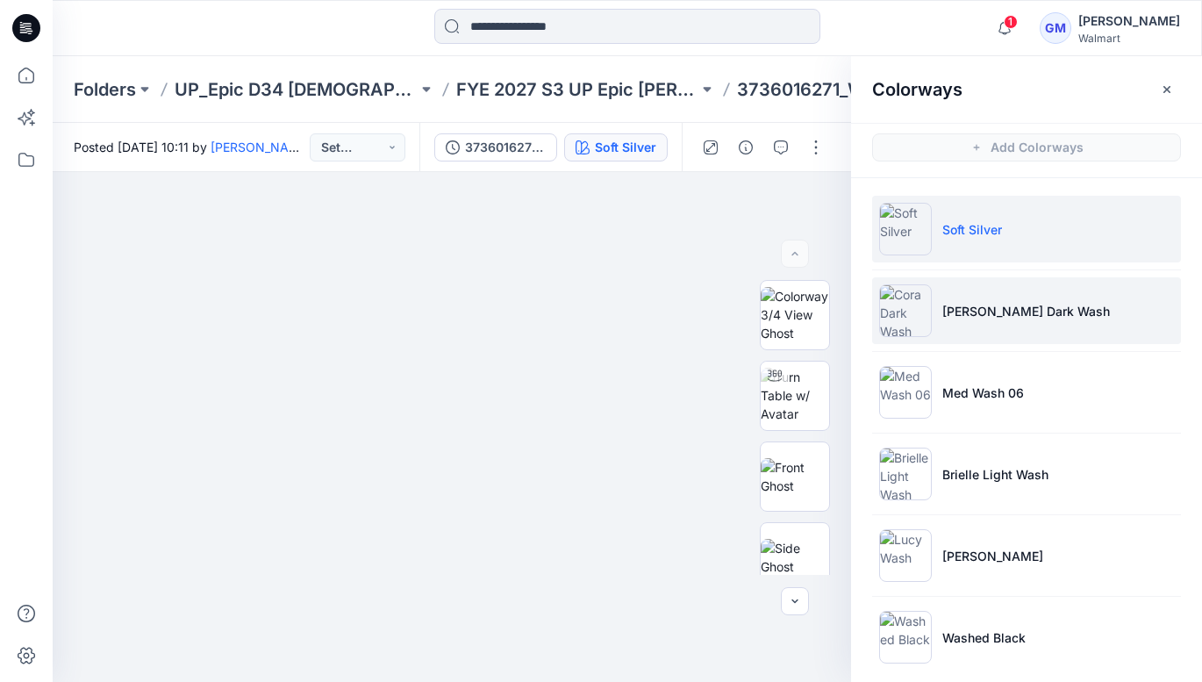
click at [987, 314] on p "[PERSON_NAME] Dark Wash" at bounding box center [1026, 311] width 168 height 18
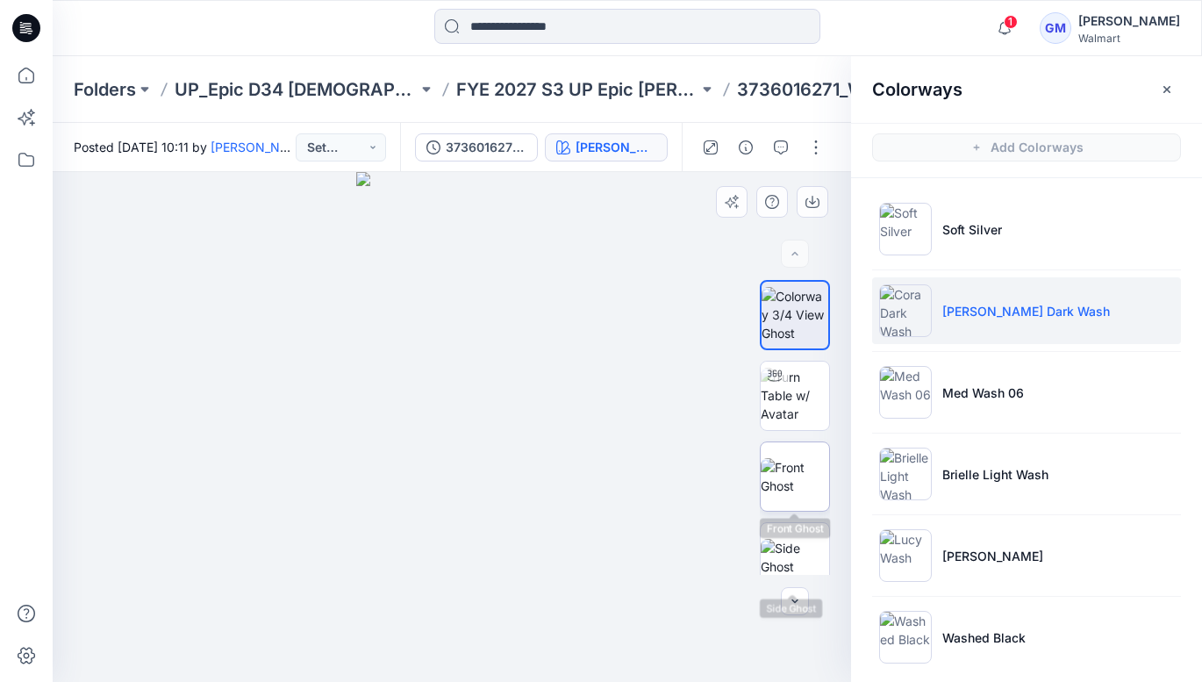
click at [787, 479] on img at bounding box center [795, 476] width 68 height 37
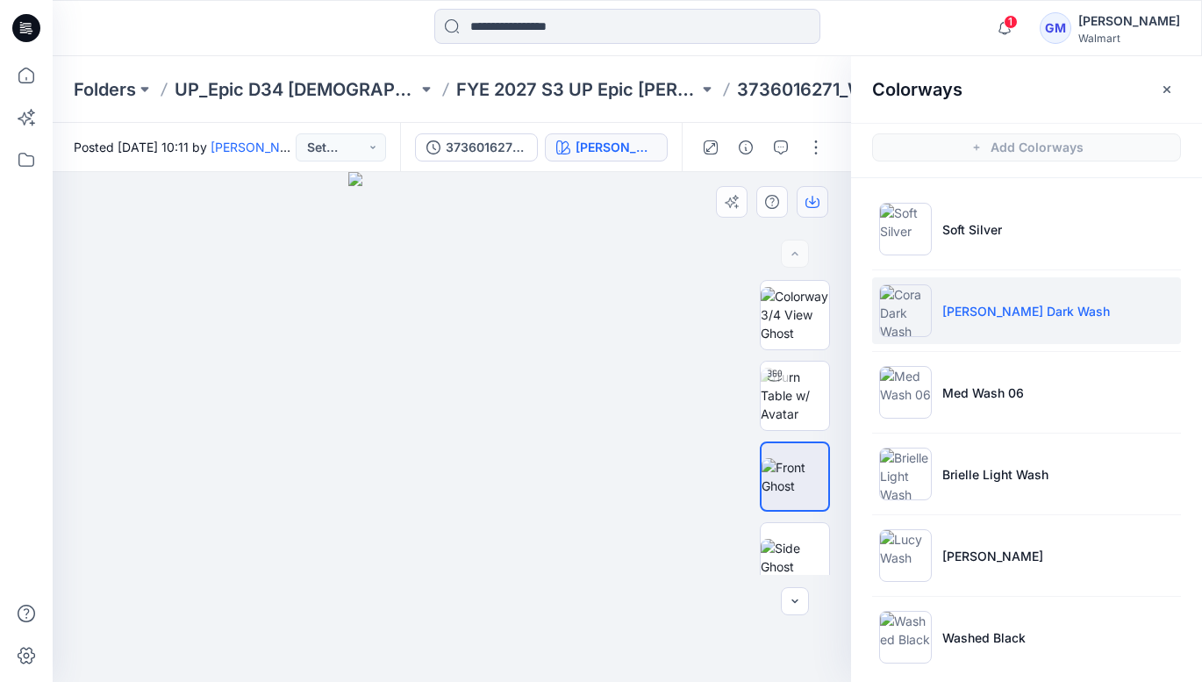
click at [812, 198] on icon "button" at bounding box center [812, 200] width 7 height 9
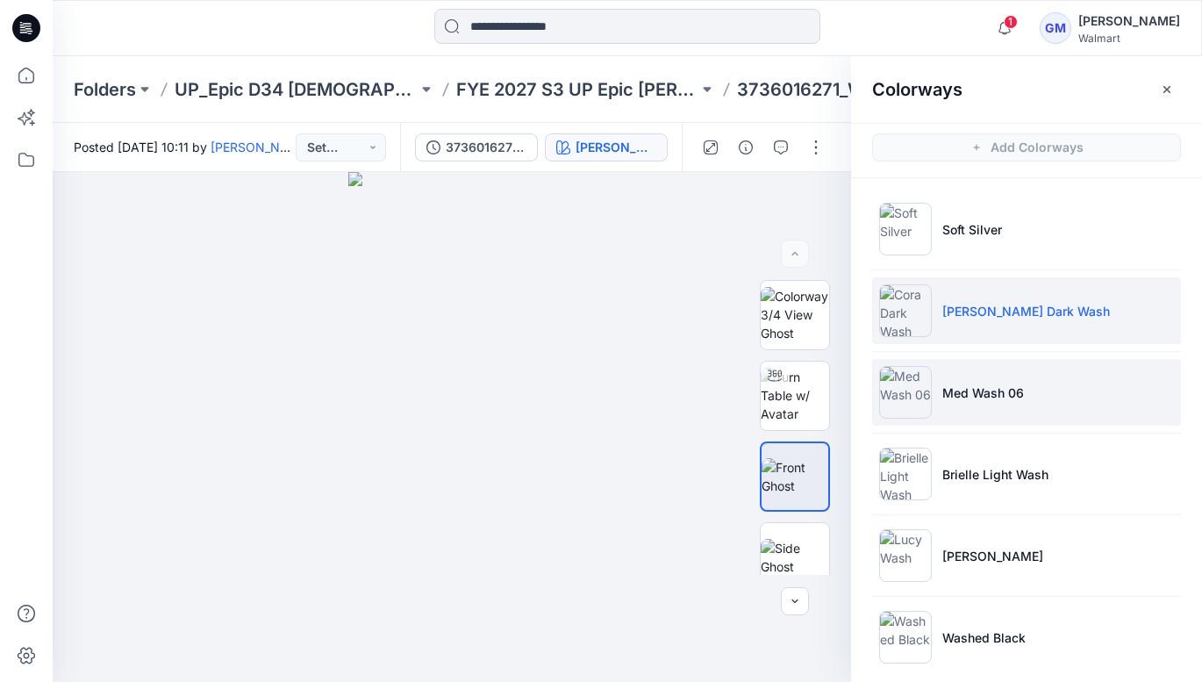
click at [953, 405] on li "Med Wash 06" at bounding box center [1026, 392] width 309 height 67
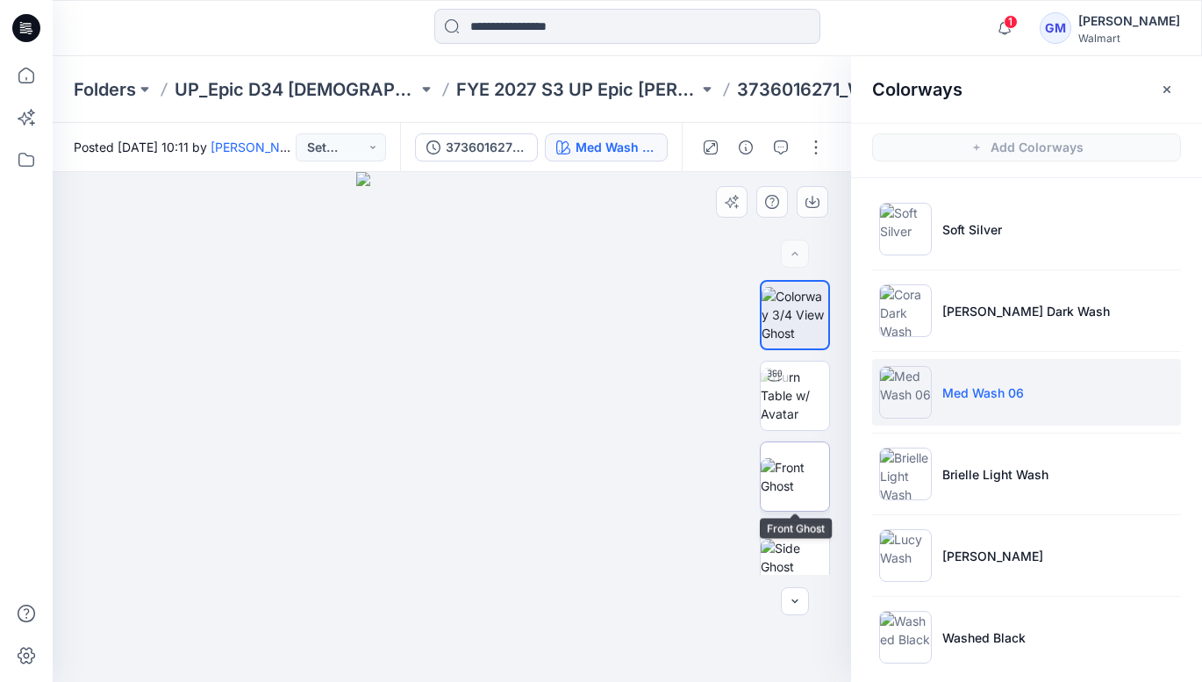
click at [786, 469] on img at bounding box center [795, 476] width 68 height 37
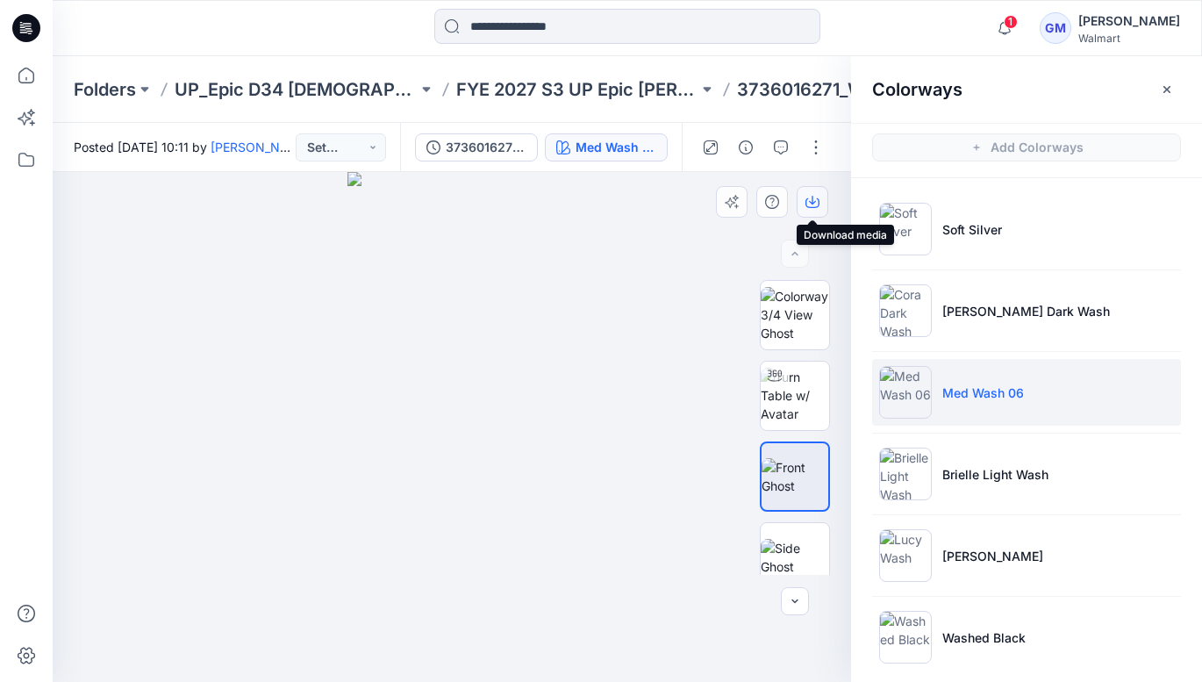
click at [813, 204] on icon "button" at bounding box center [813, 202] width 14 height 14
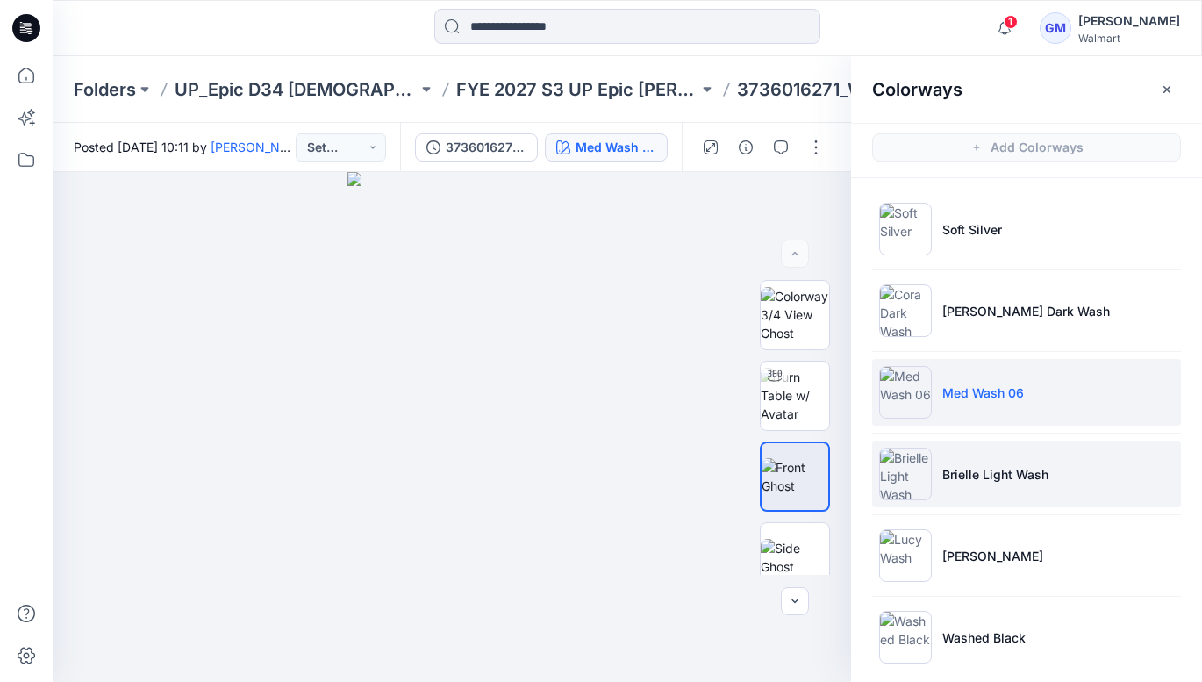
click at [975, 477] on p "Brielle Light Wash" at bounding box center [995, 474] width 106 height 18
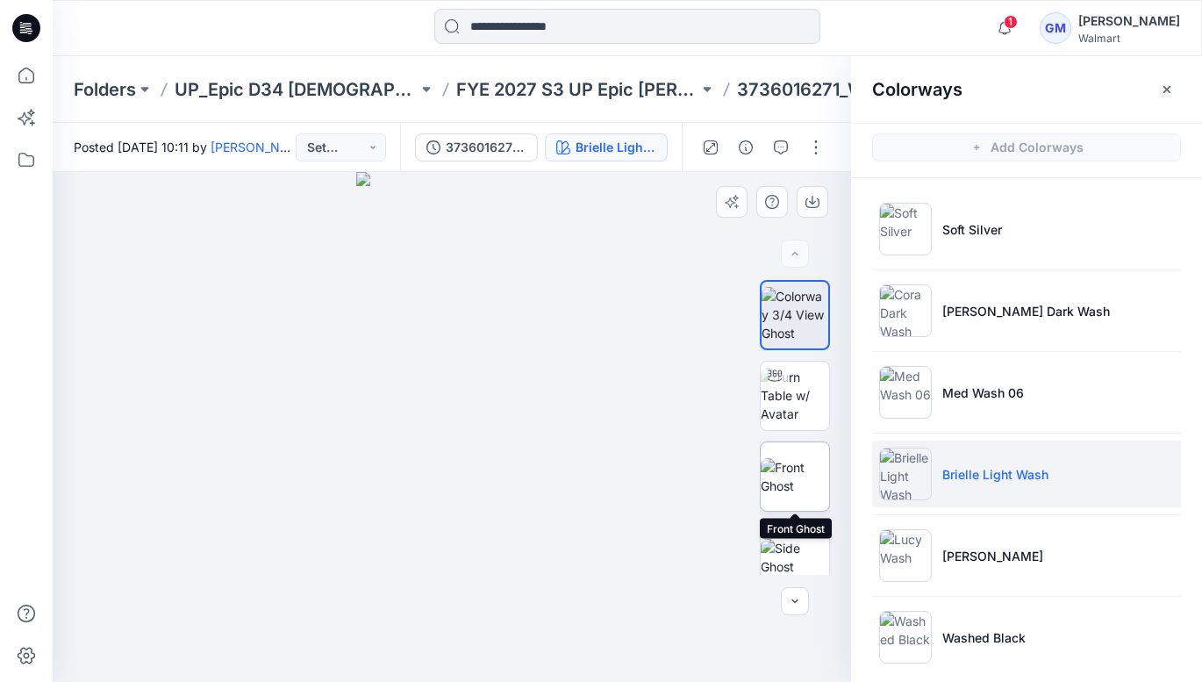
click at [798, 477] on img at bounding box center [795, 476] width 68 height 37
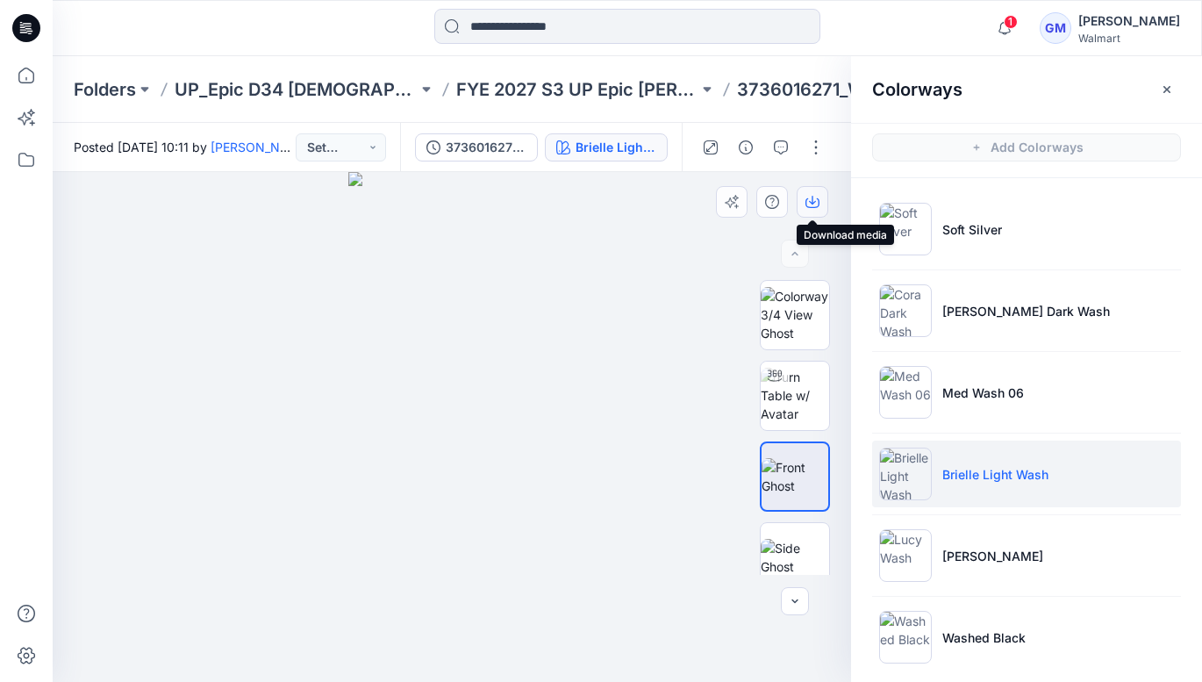
click at [816, 204] on icon "button" at bounding box center [813, 202] width 14 height 14
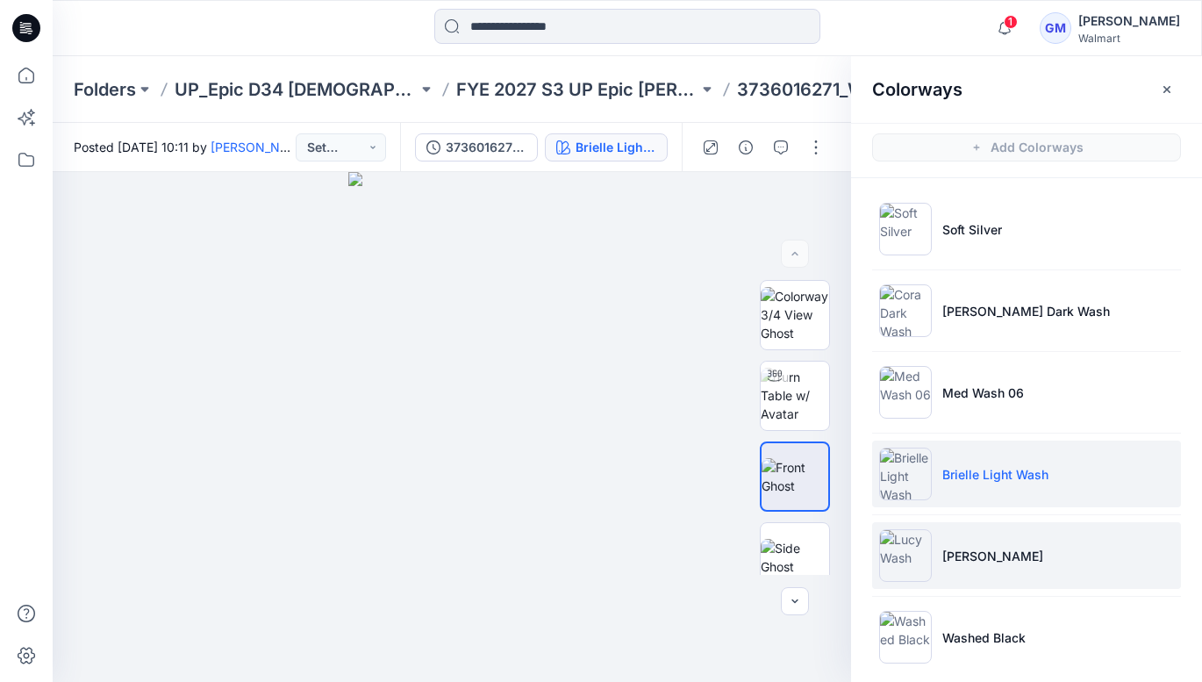
click at [968, 556] on p "[PERSON_NAME]" at bounding box center [992, 556] width 101 height 18
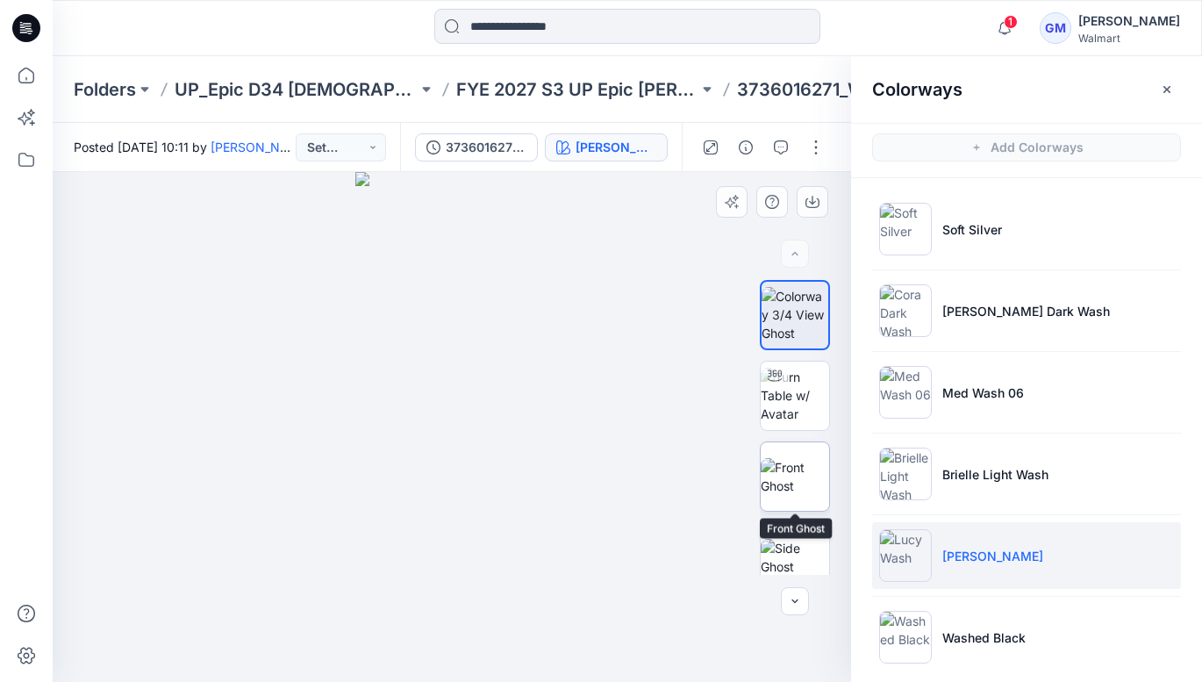
click at [792, 462] on img at bounding box center [795, 476] width 68 height 37
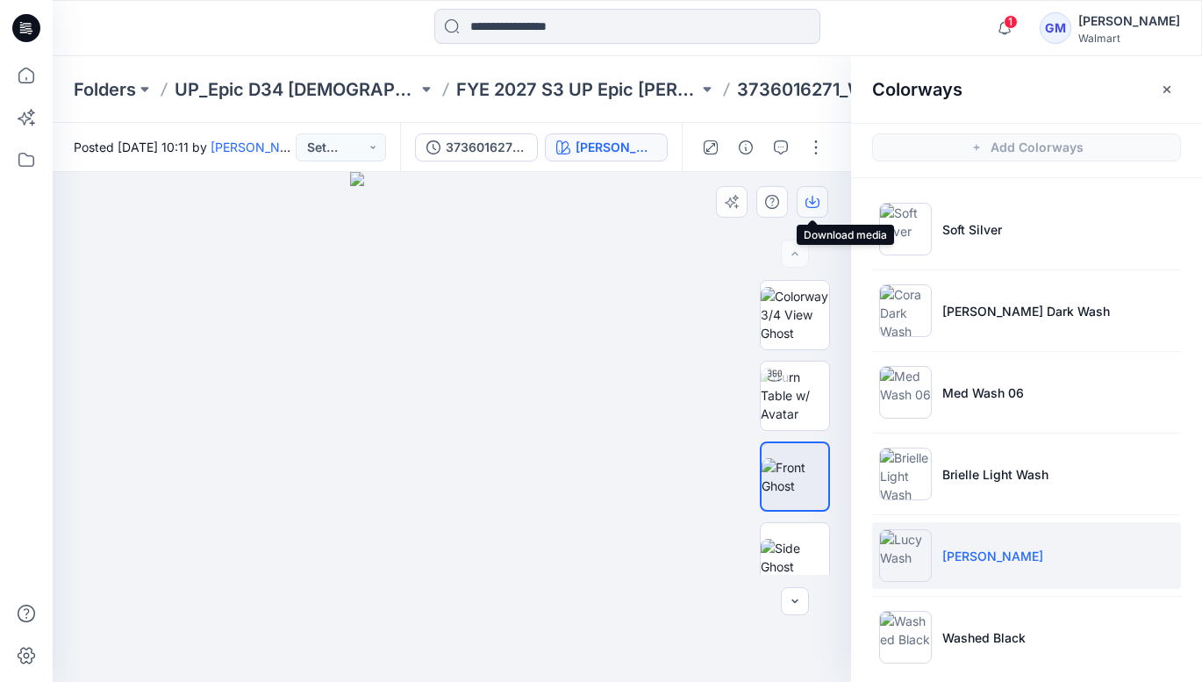
click at [804, 204] on button "button" at bounding box center [813, 202] width 32 height 32
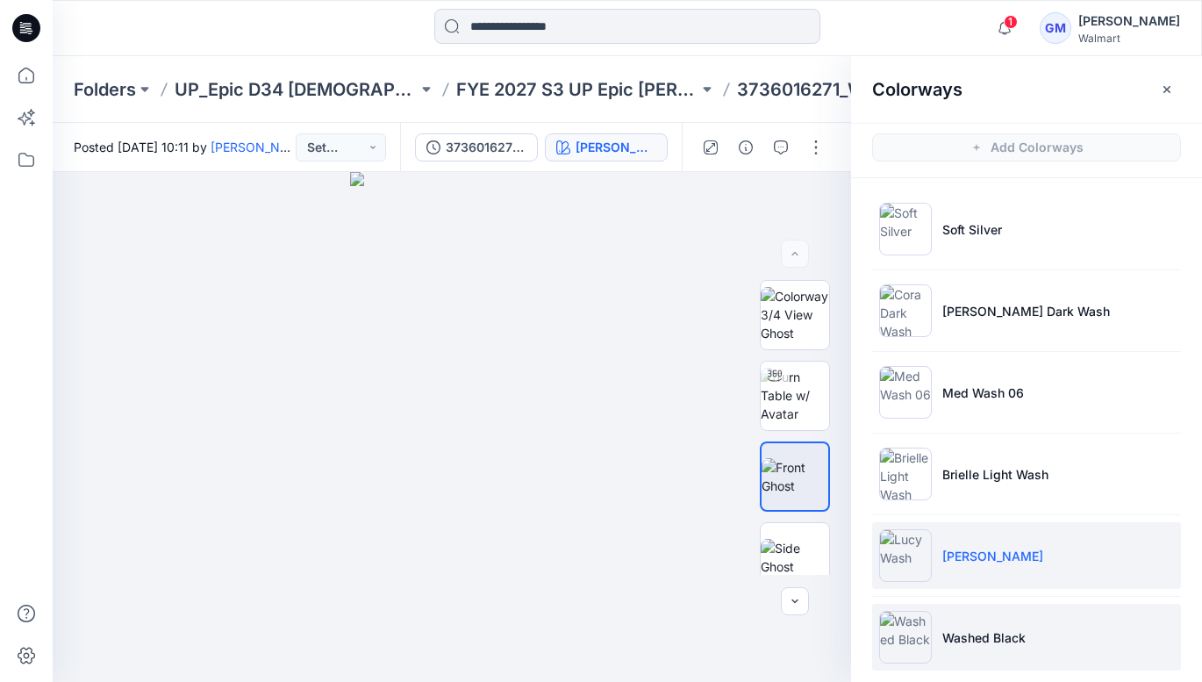
click at [961, 640] on p "Washed Black" at bounding box center [983, 637] width 83 height 18
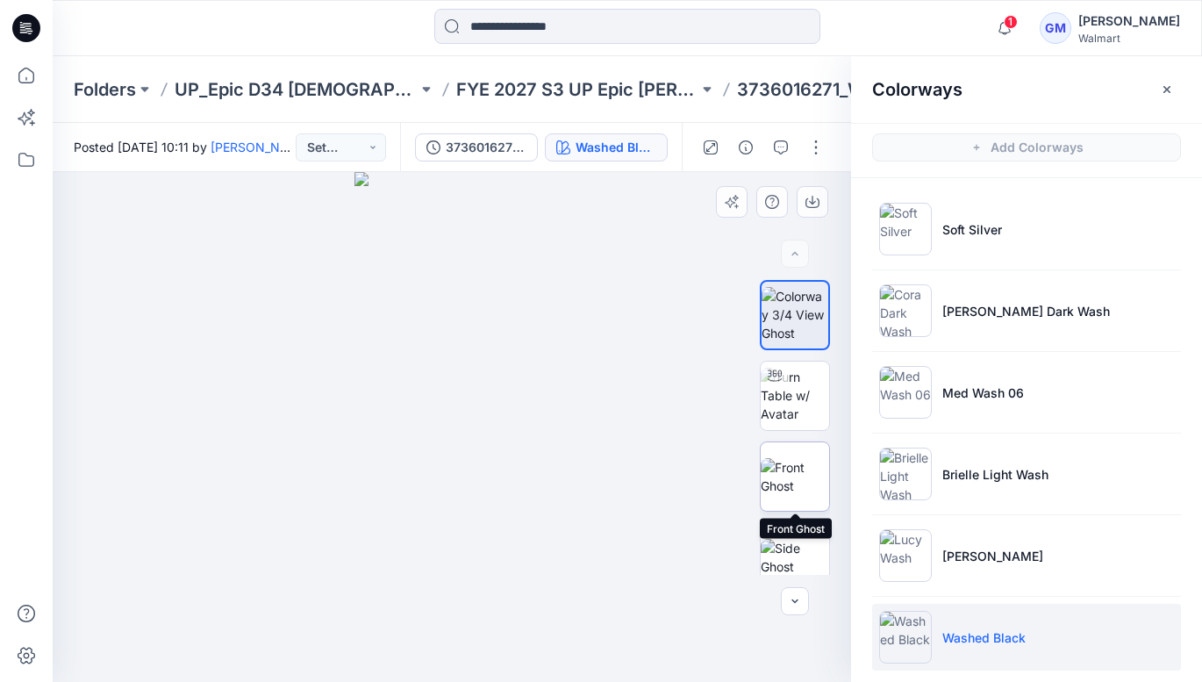
click at [801, 458] on img at bounding box center [795, 476] width 68 height 37
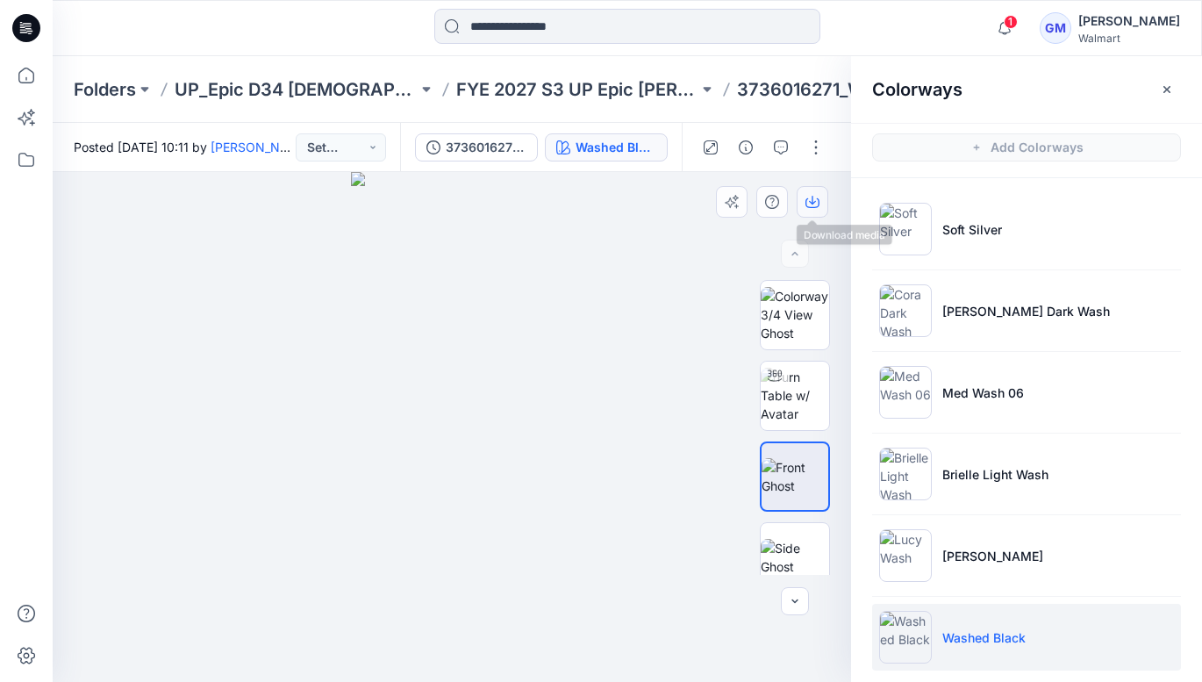
click at [813, 194] on button "button" at bounding box center [813, 202] width 32 height 32
